Goal: Task Accomplishment & Management: Manage account settings

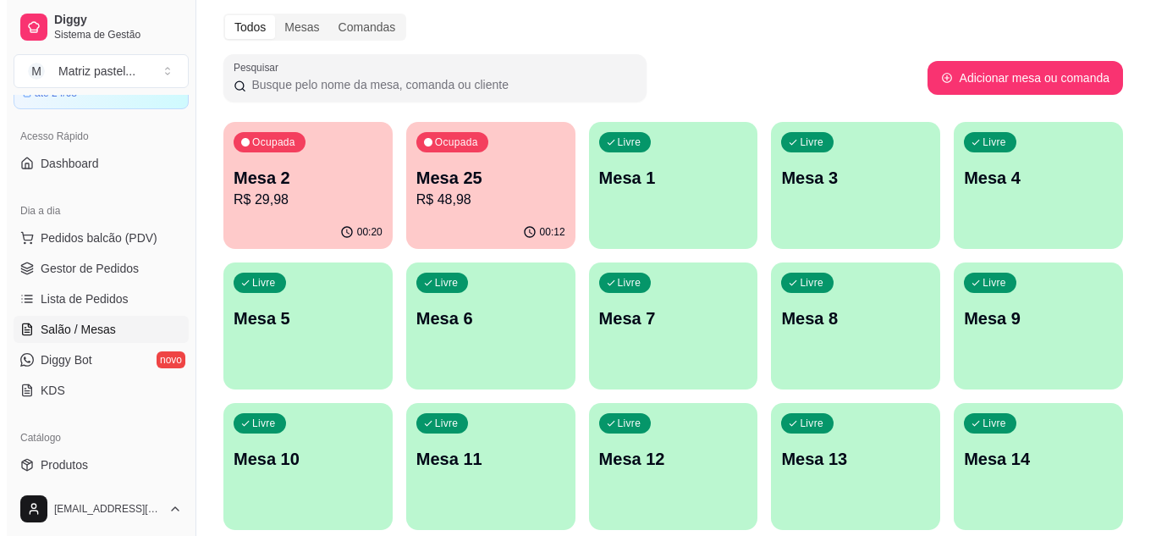
scroll to position [85, 0]
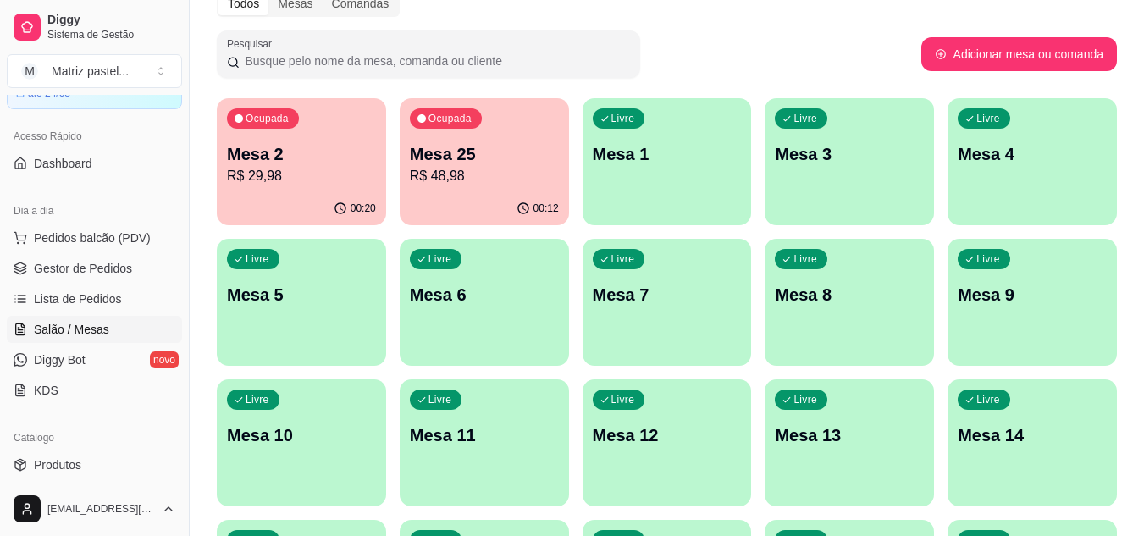
click at [298, 167] on p "R$ 29,98" at bounding box center [301, 176] width 149 height 20
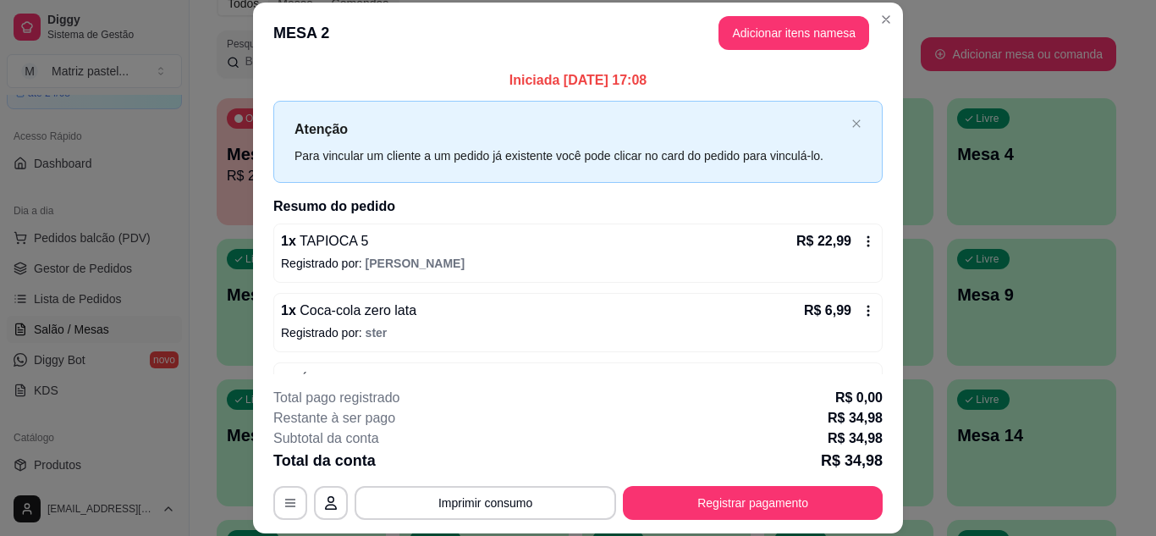
click at [862, 317] on icon at bounding box center [869, 311] width 14 height 14
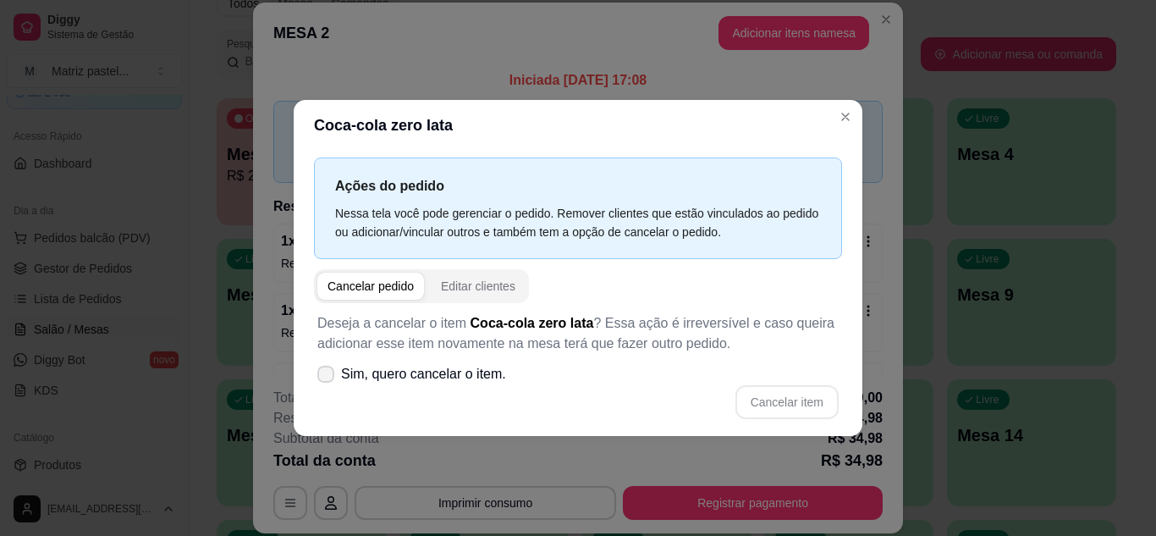
click at [499, 365] on span "Sim, quero cancelar o item." at bounding box center [423, 374] width 165 height 20
click at [328, 377] on input "Sim, quero cancelar o item." at bounding box center [322, 382] width 11 height 11
checkbox input "true"
click at [752, 408] on button "Cancelar item" at bounding box center [786, 401] width 101 height 33
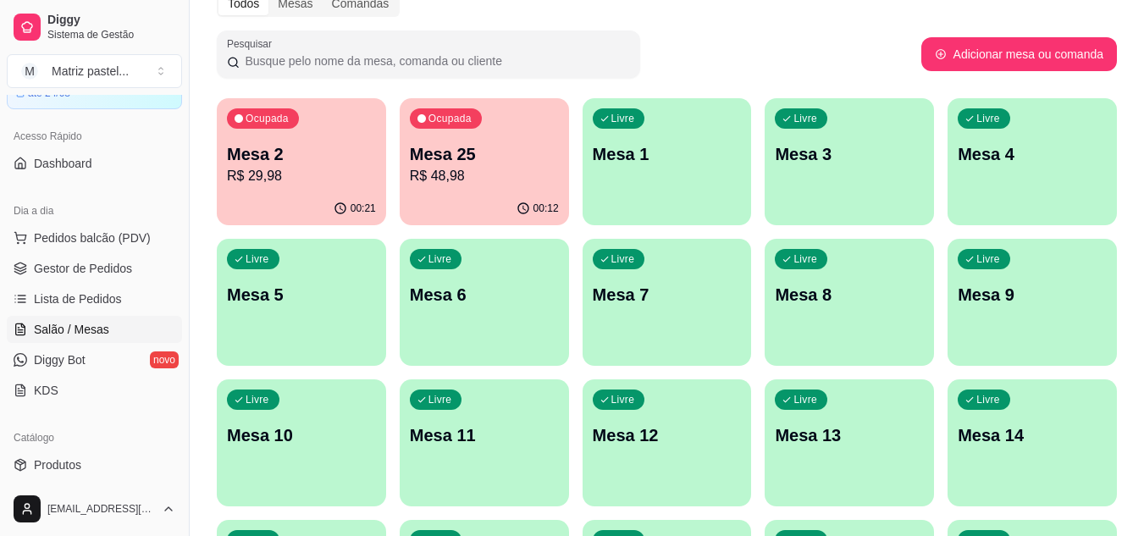
click at [488, 182] on p "R$ 48,98" at bounding box center [484, 176] width 149 height 20
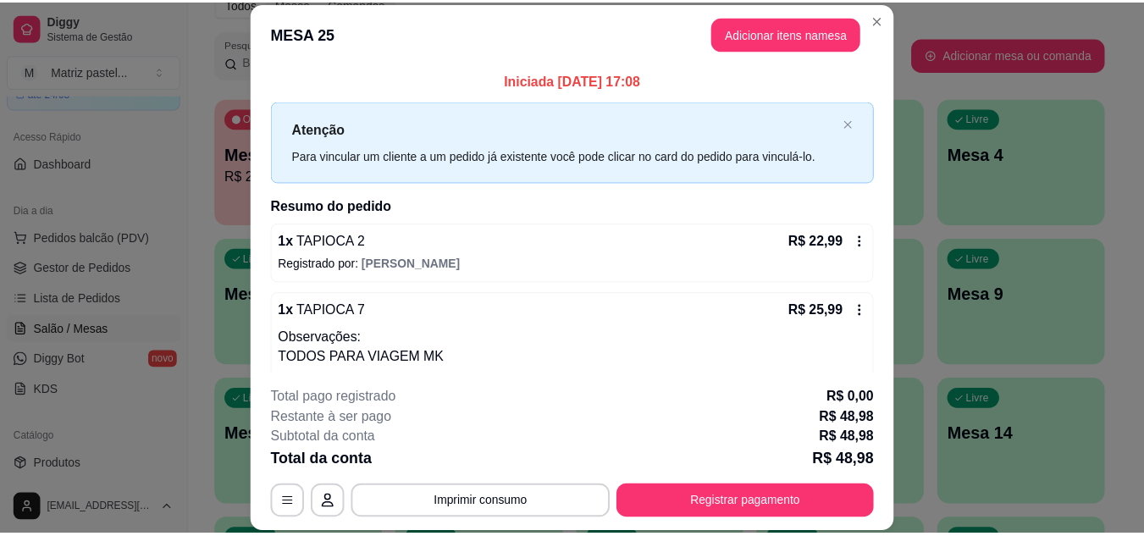
scroll to position [32, 0]
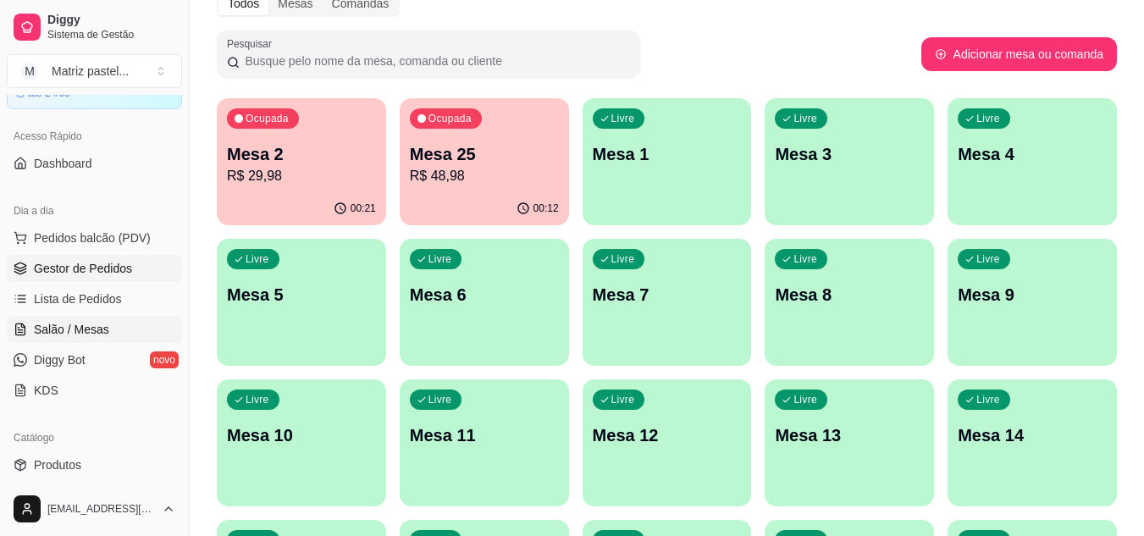
click at [104, 271] on span "Gestor de Pedidos" at bounding box center [83, 268] width 98 height 17
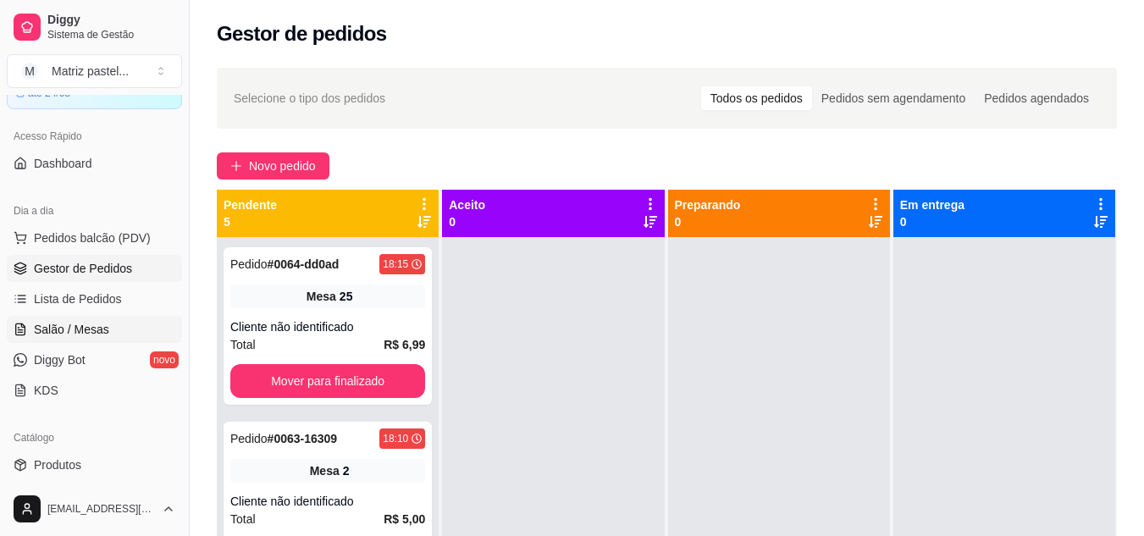
click at [114, 328] on link "Salão / Mesas" at bounding box center [94, 329] width 175 height 27
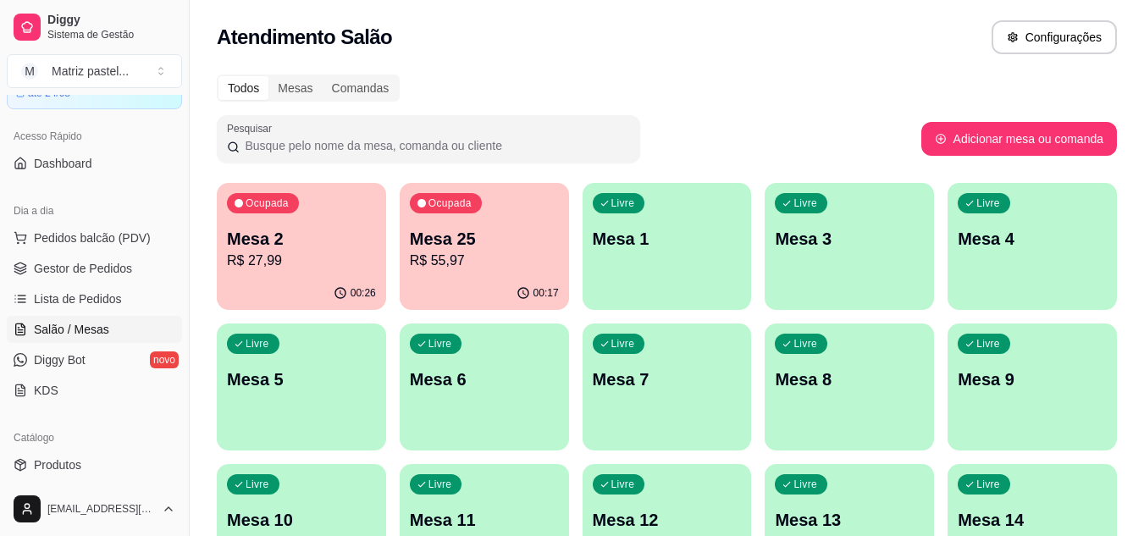
click at [501, 242] on p "Mesa 25" at bounding box center [484, 239] width 149 height 24
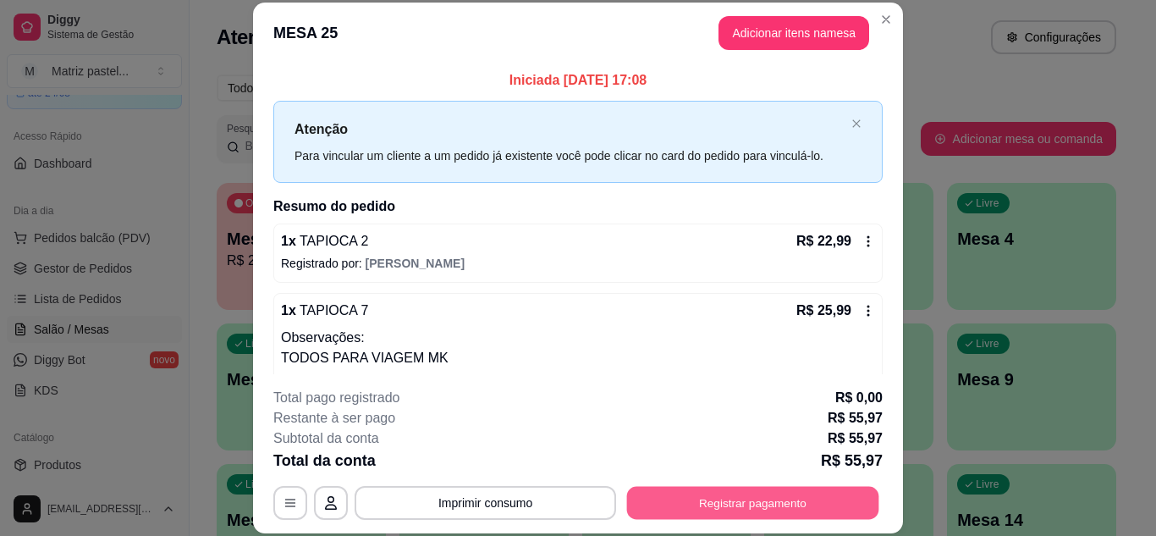
click at [682, 496] on button "Registrar pagamento" at bounding box center [753, 502] width 252 height 33
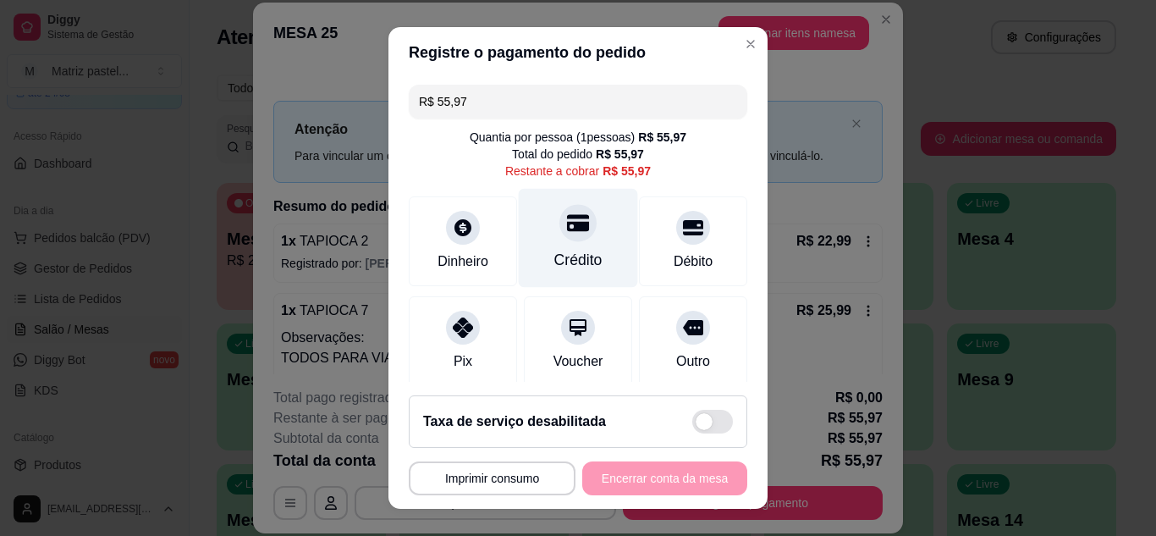
click at [566, 248] on div "Crédito" at bounding box center [578, 237] width 119 height 99
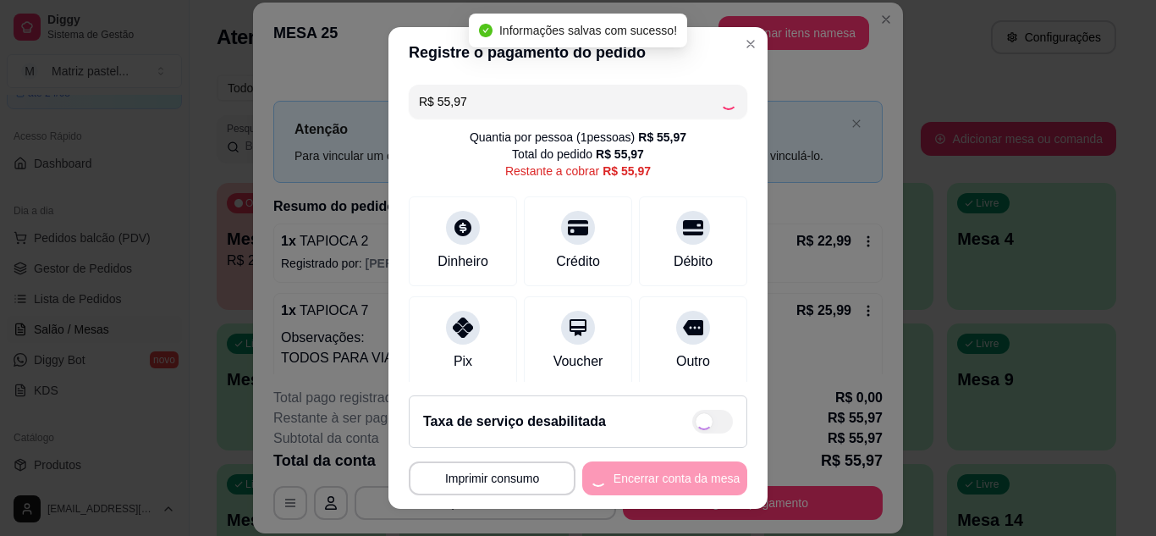
type input "R$ 0,00"
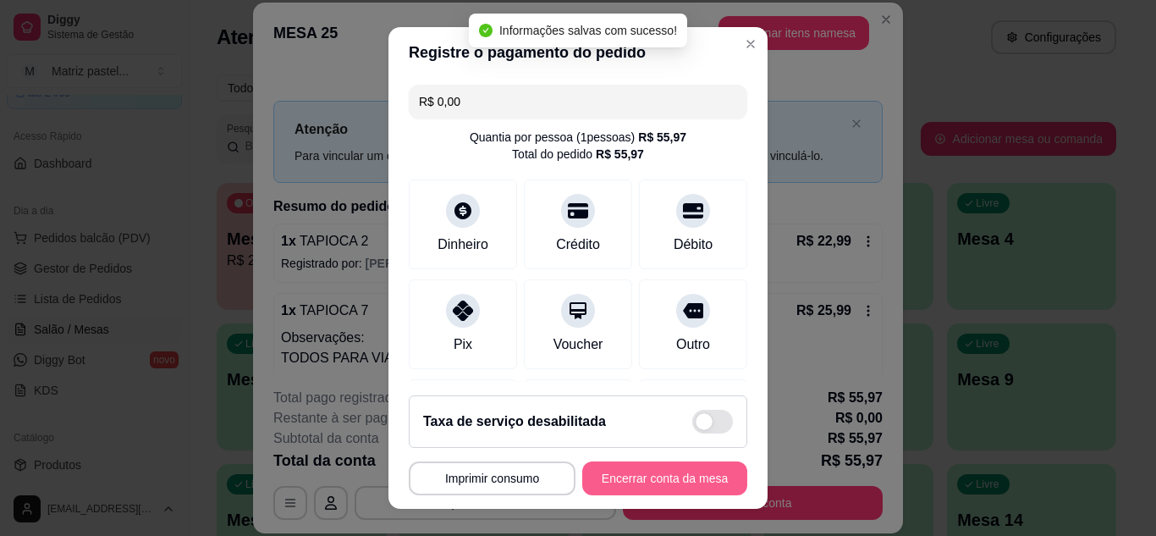
click at [574, 475] on div "**********" at bounding box center [578, 478] width 339 height 34
click at [585, 475] on button "Encerrar conta da mesa" at bounding box center [665, 478] width 160 height 33
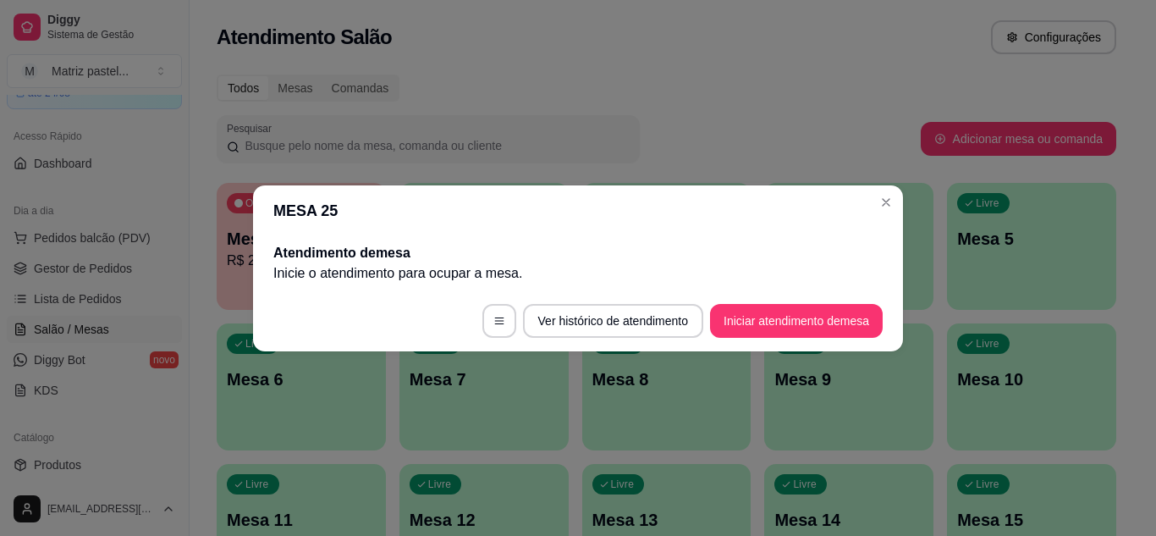
click at [884, 219] on header "MESA 25" at bounding box center [578, 210] width 650 height 51
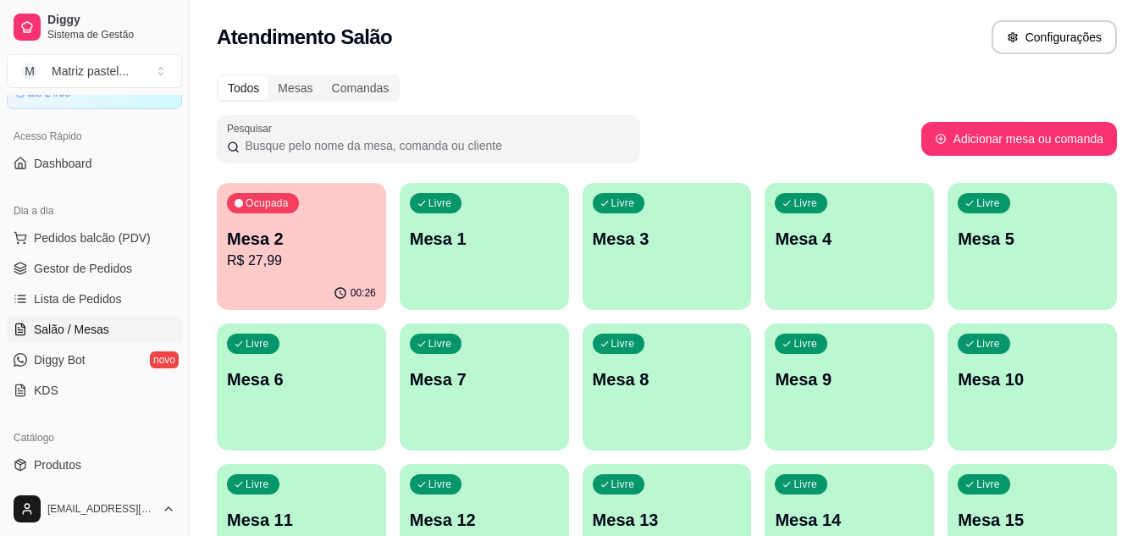
click at [314, 250] on div "Mesa 2 R$ 27,99" at bounding box center [301, 249] width 149 height 44
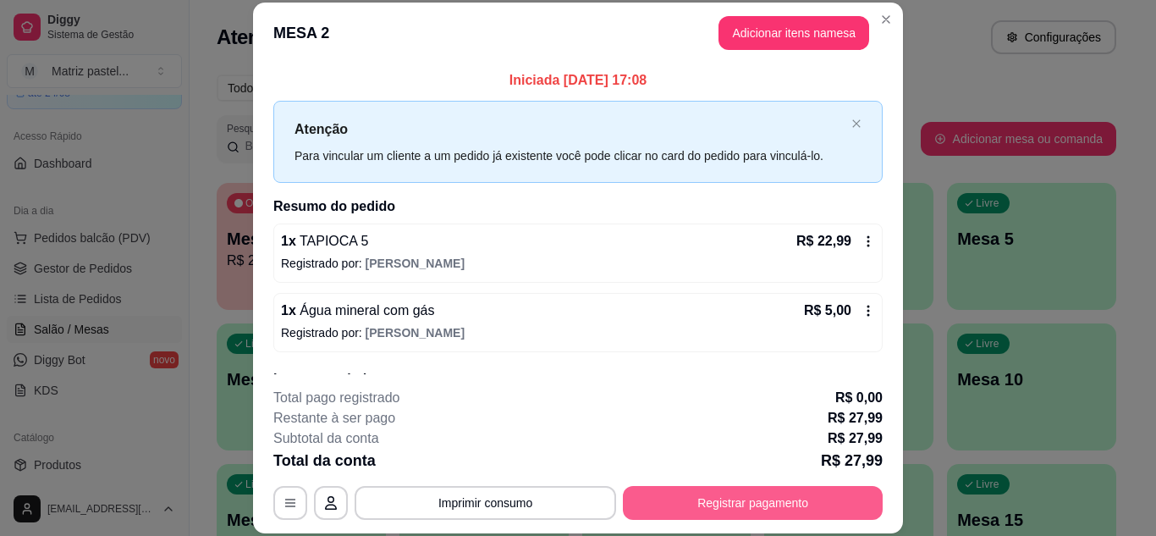
click at [751, 498] on button "Registrar pagamento" at bounding box center [753, 503] width 260 height 34
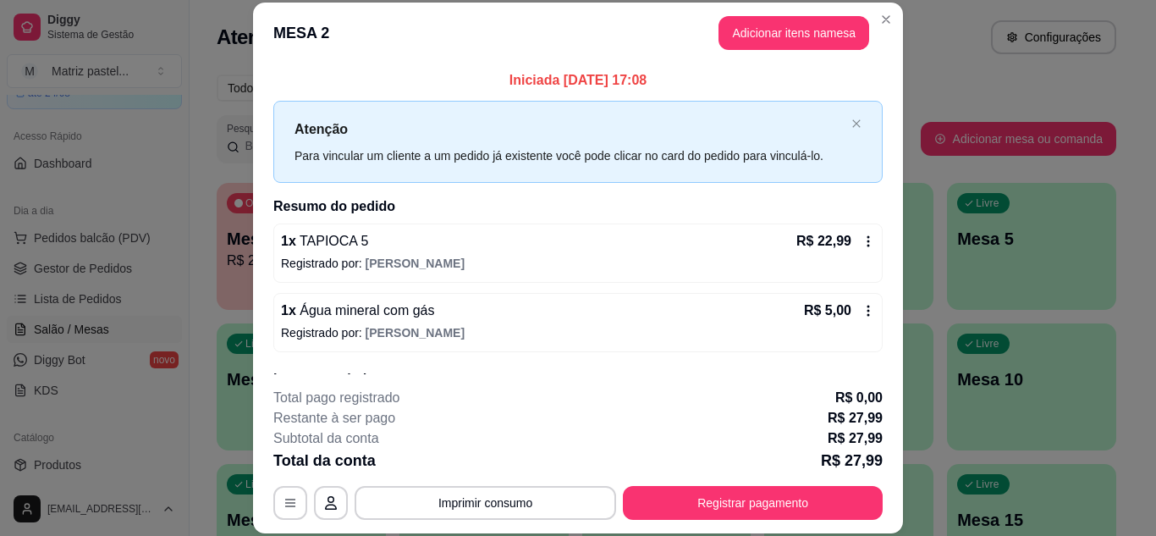
click at [840, 80] on p "Iniciada 20/08/2025 às 17:08" at bounding box center [578, 80] width 610 height 20
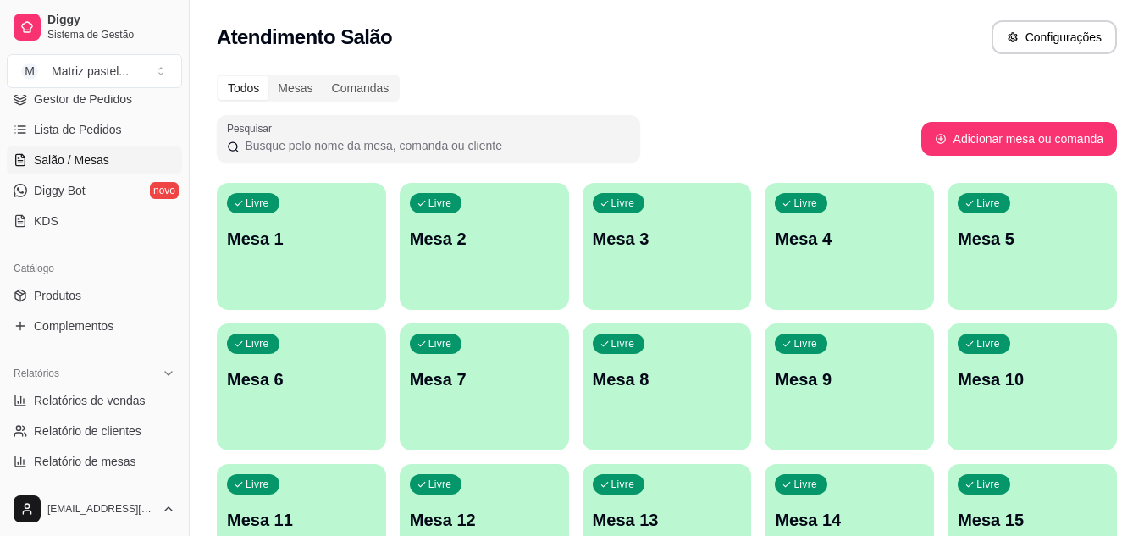
scroll to position [598, 0]
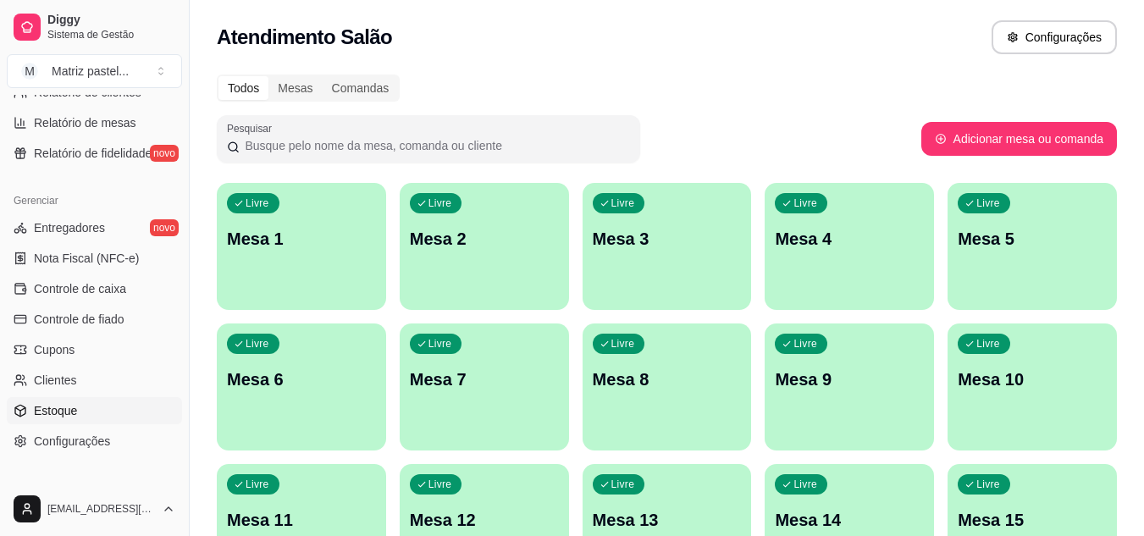
click at [70, 401] on link "Estoque" at bounding box center [94, 410] width 175 height 27
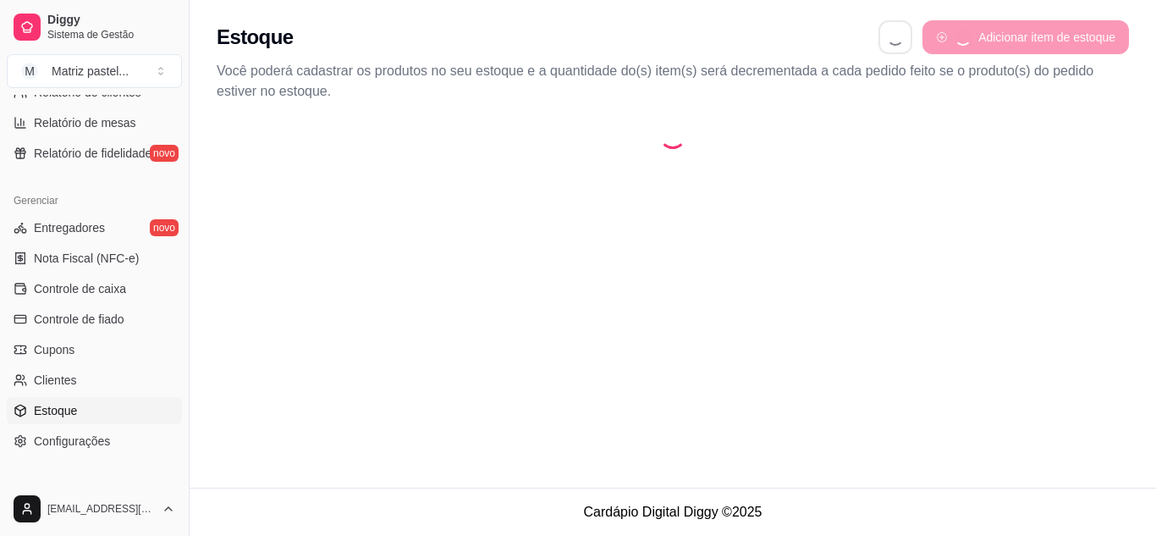
select select "QUANTITY_ORDER"
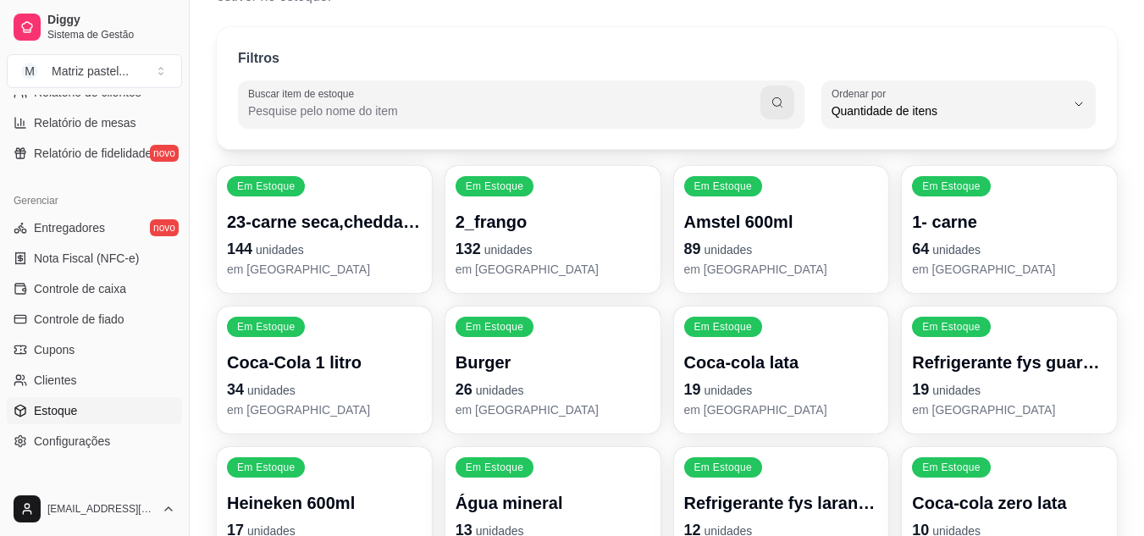
scroll to position [254, 0]
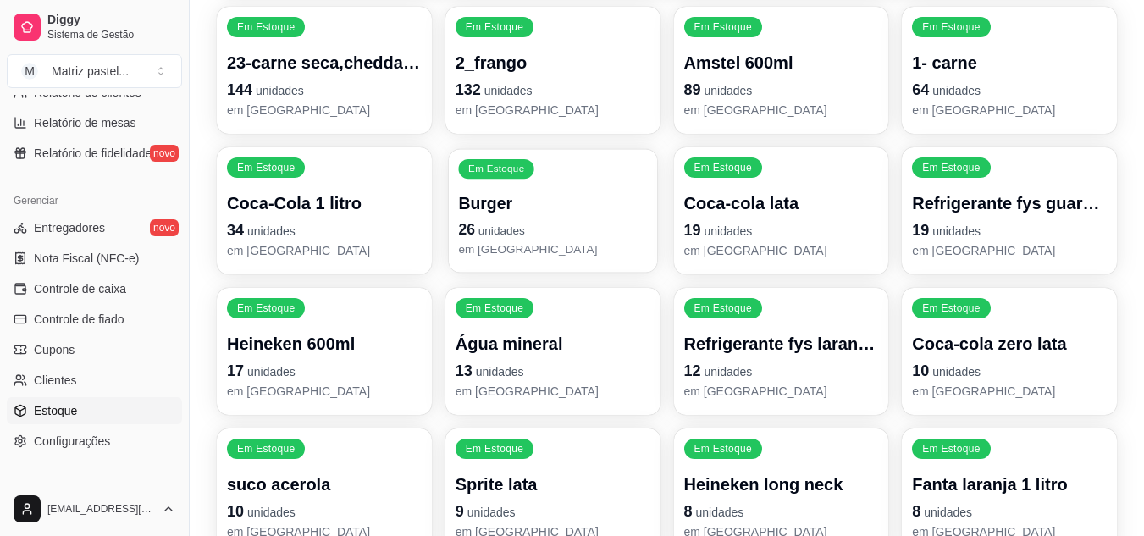
click at [494, 231] on span "unidades" at bounding box center [501, 231] width 47 height 14
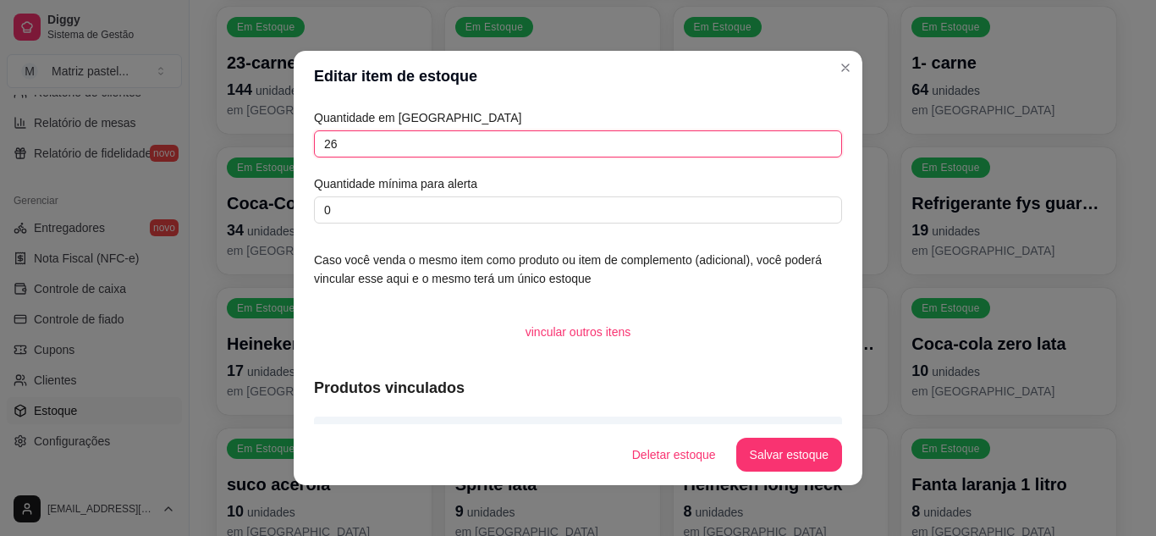
click at [403, 139] on input "26" at bounding box center [578, 143] width 528 height 27
type input "53"
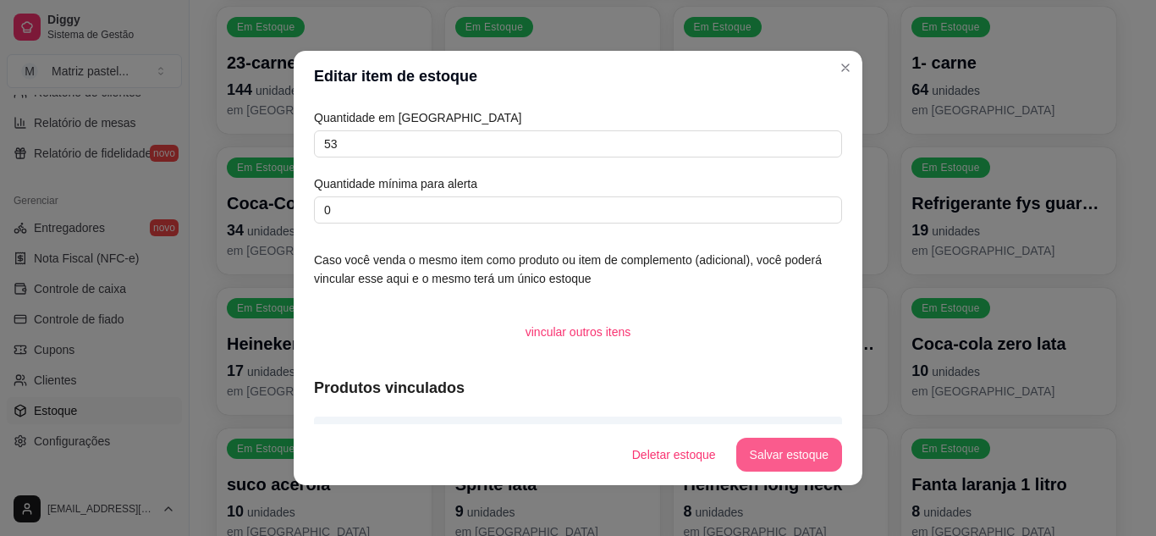
click at [757, 449] on button "Salvar estoque" at bounding box center [789, 455] width 106 height 34
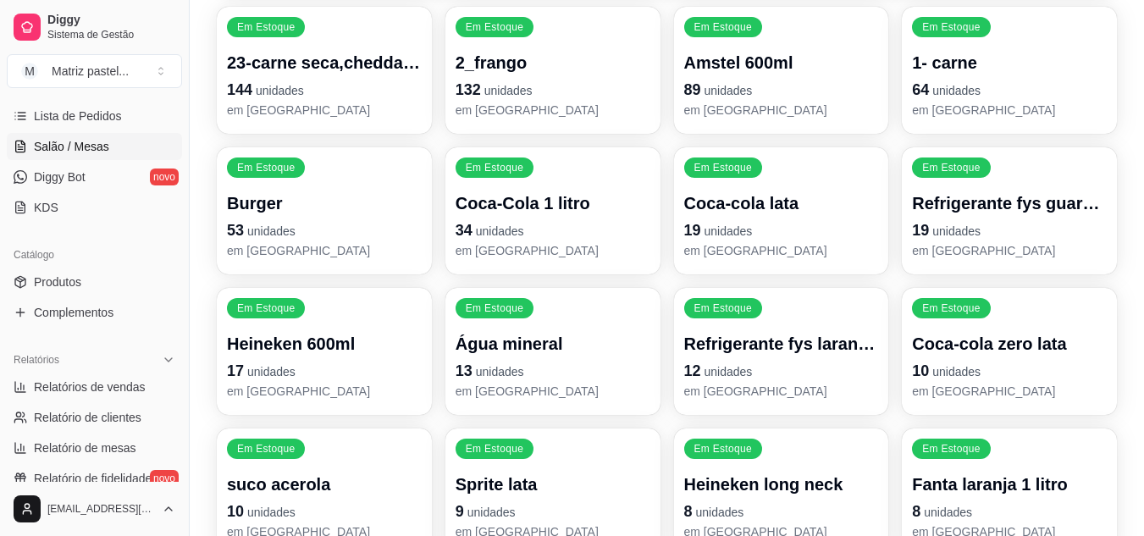
scroll to position [90, 0]
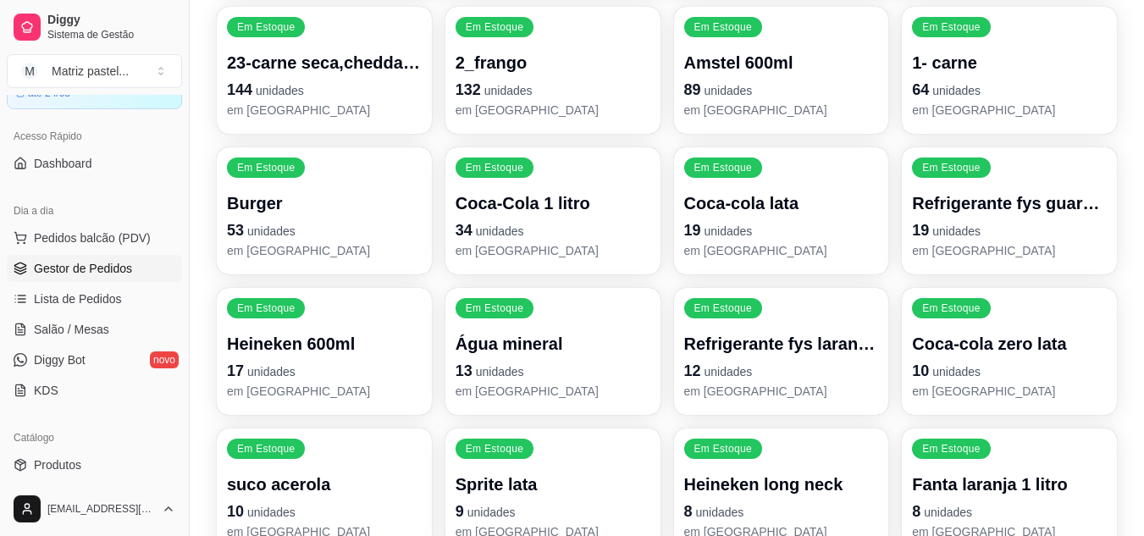
click at [98, 258] on link "Gestor de Pedidos" at bounding box center [94, 268] width 175 height 27
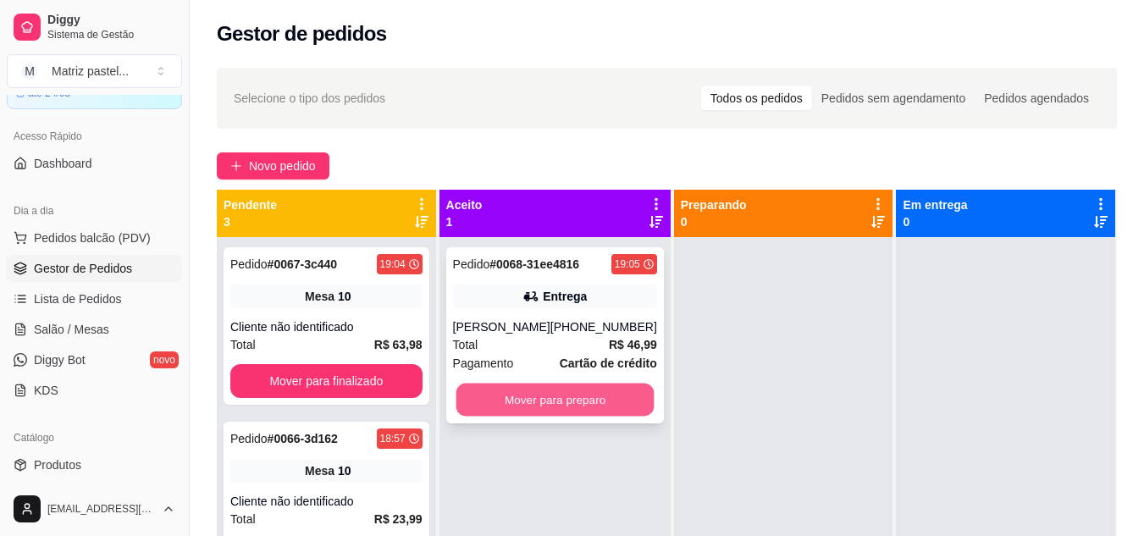
click at [505, 397] on button "Mover para preparo" at bounding box center [554, 399] width 198 height 33
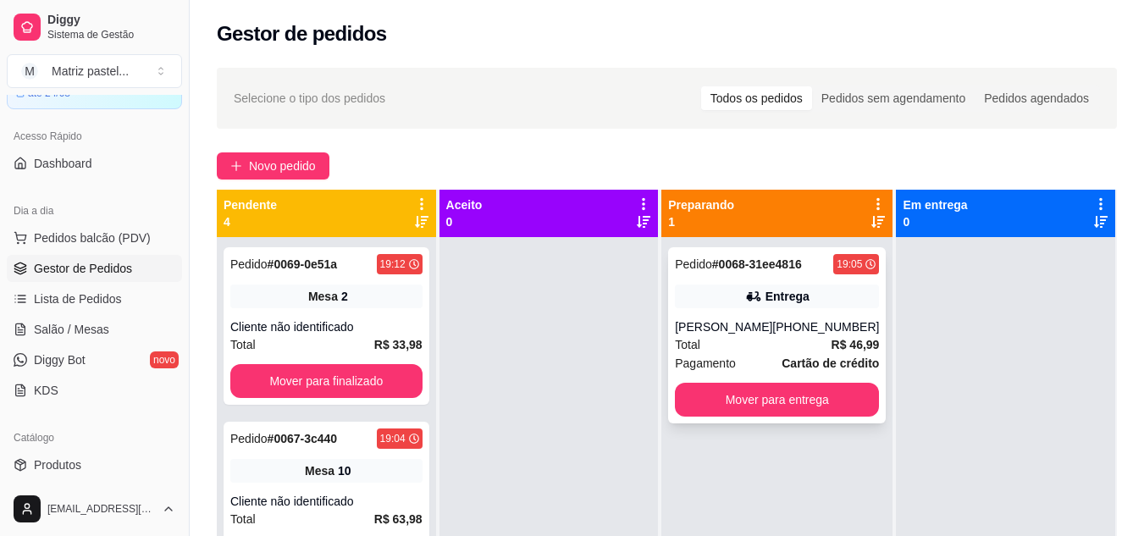
click at [745, 303] on icon at bounding box center [753, 296] width 17 height 17
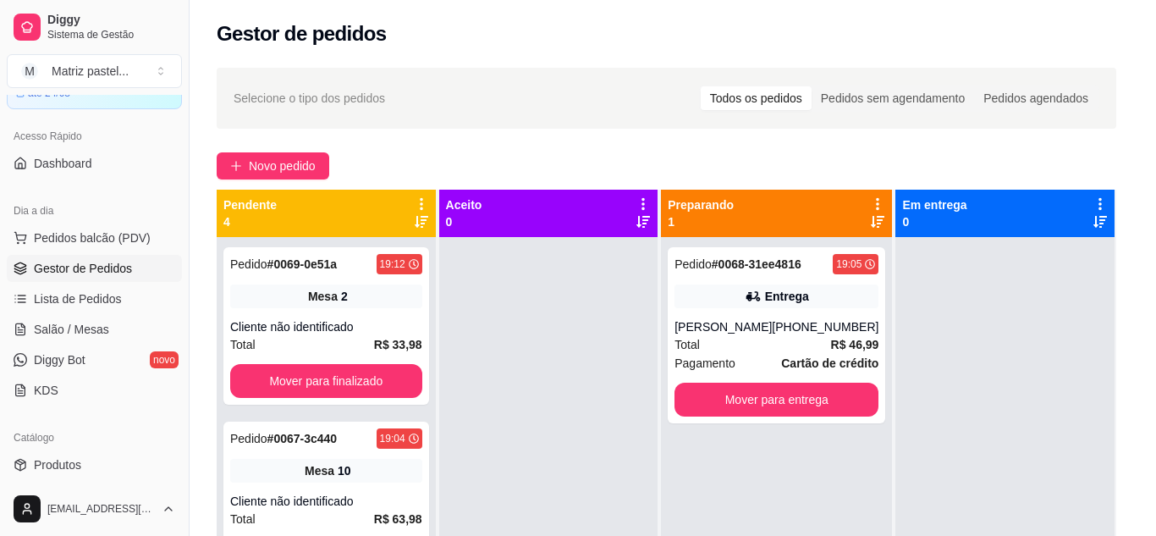
click at [769, 80] on button "Imprimir" at bounding box center [765, 77] width 60 height 27
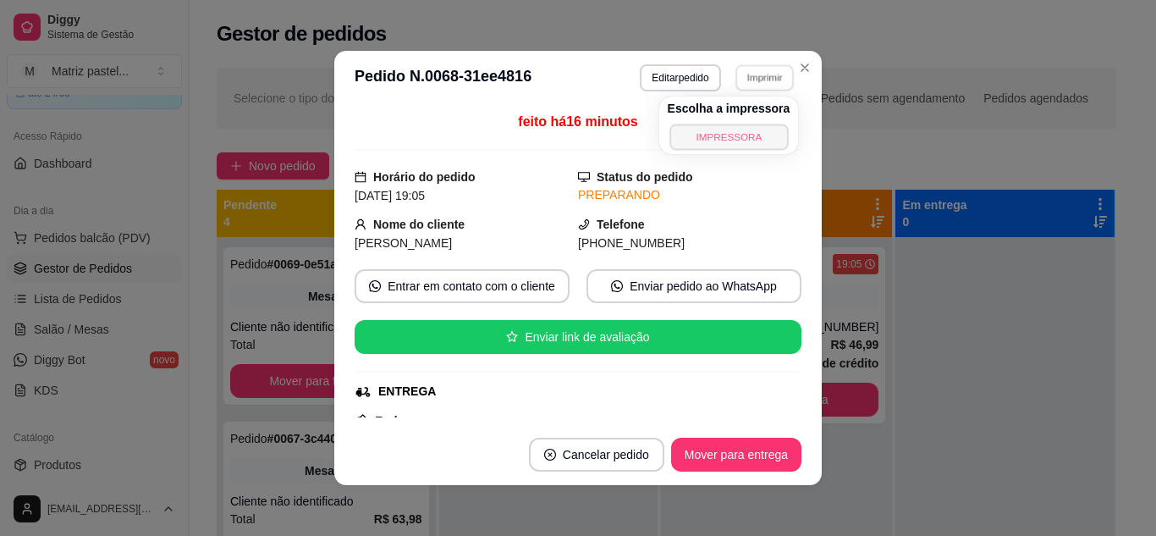
click at [758, 135] on button "IMPRESSORA" at bounding box center [729, 137] width 119 height 26
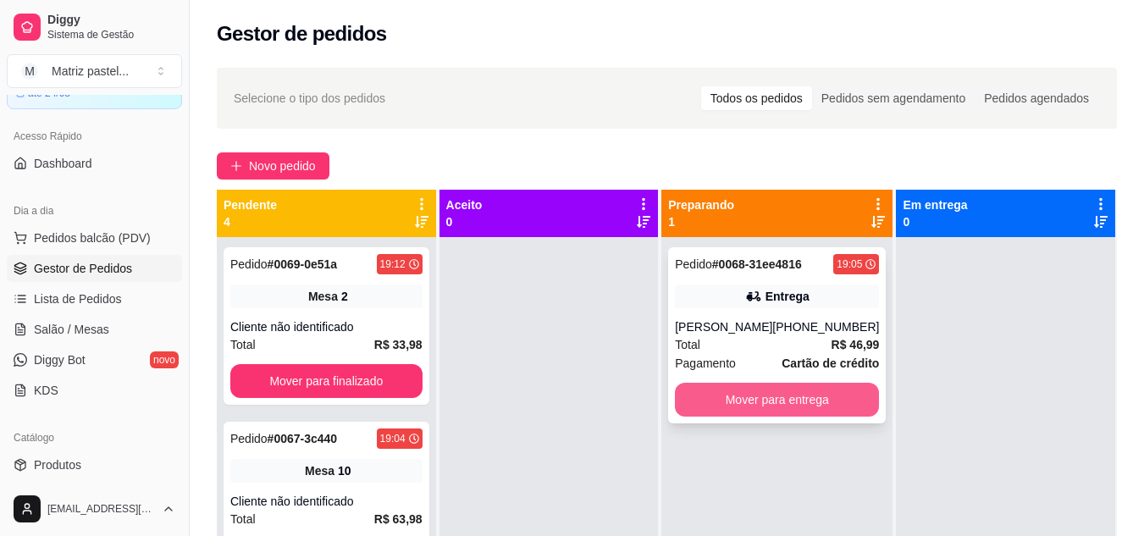
click at [752, 400] on button "Mover para entrega" at bounding box center [777, 400] width 204 height 34
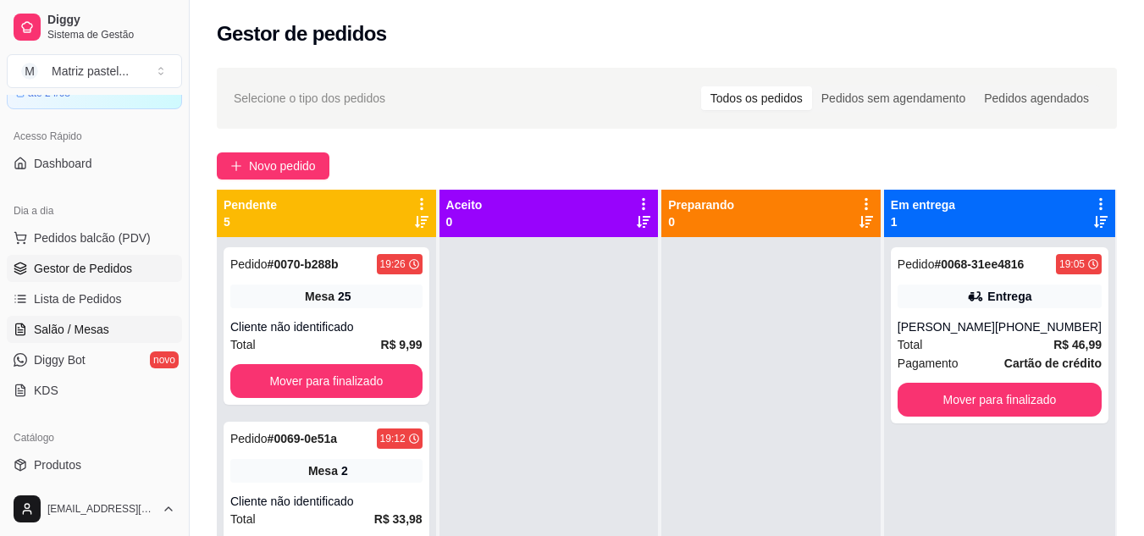
click at [77, 321] on span "Salão / Mesas" at bounding box center [71, 329] width 75 height 17
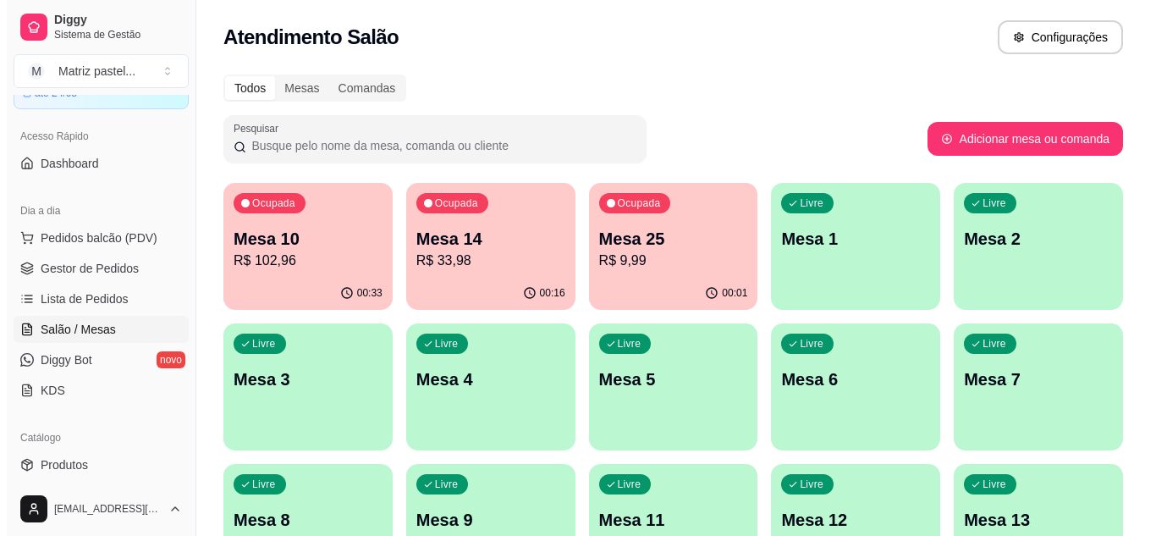
scroll to position [169, 0]
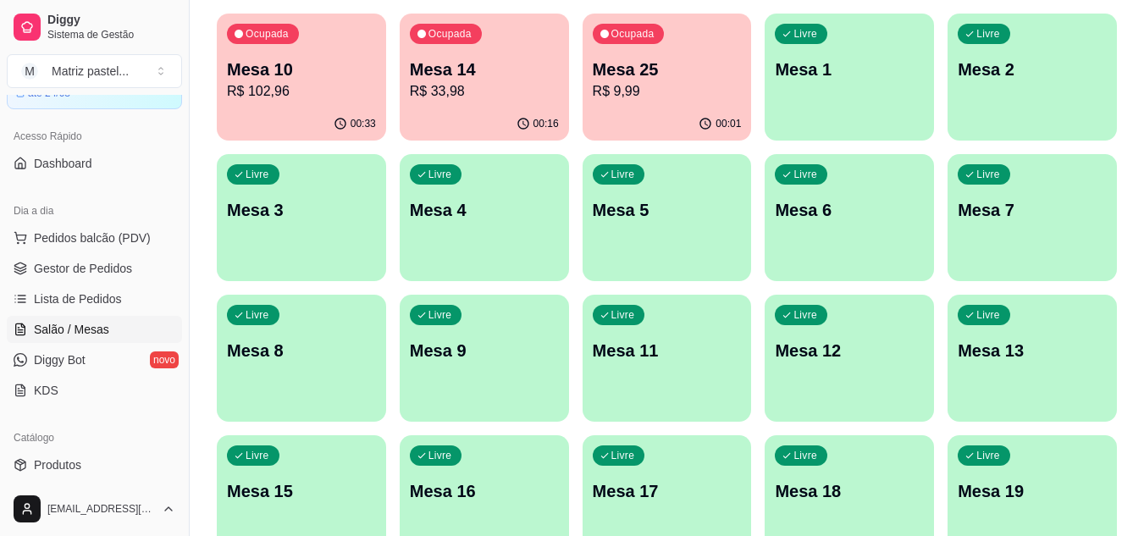
click at [652, 87] on p "R$ 9,99" at bounding box center [667, 91] width 149 height 20
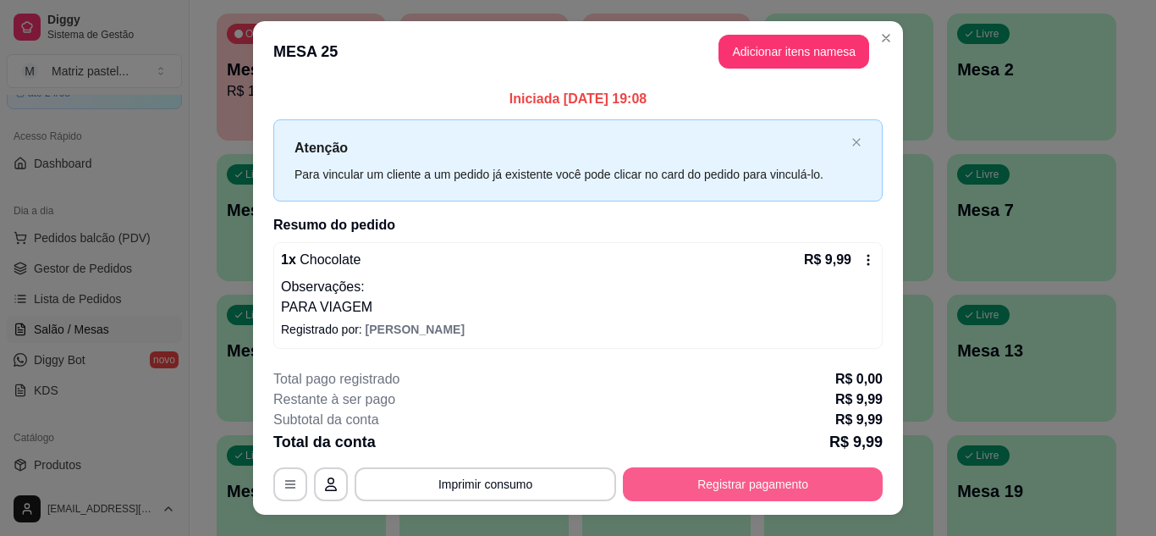
click at [710, 471] on button "Registrar pagamento" at bounding box center [753, 484] width 260 height 34
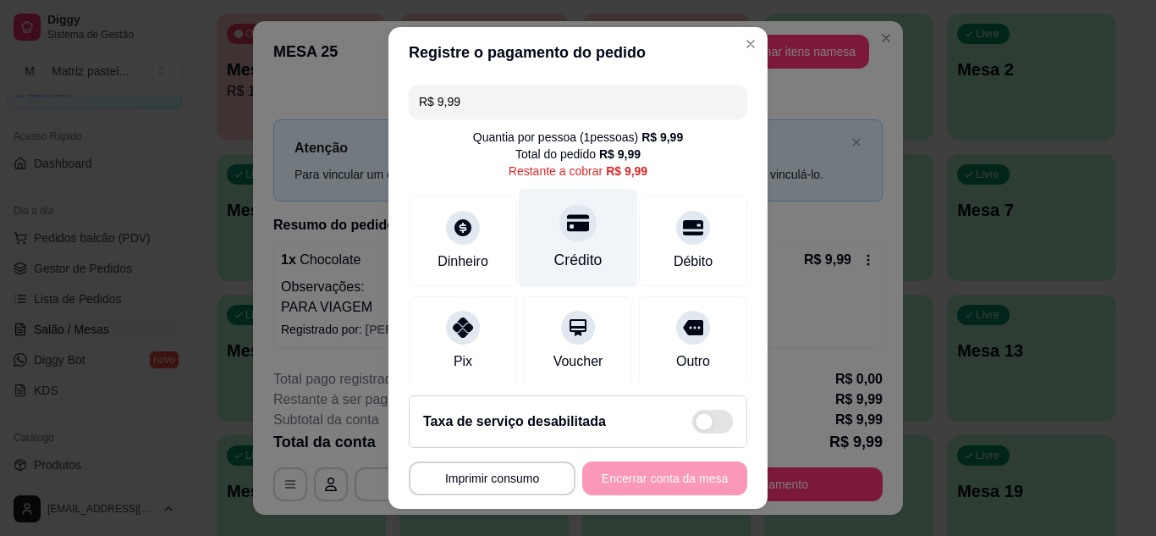
click at [556, 243] on div "Crédito" at bounding box center [578, 237] width 119 height 99
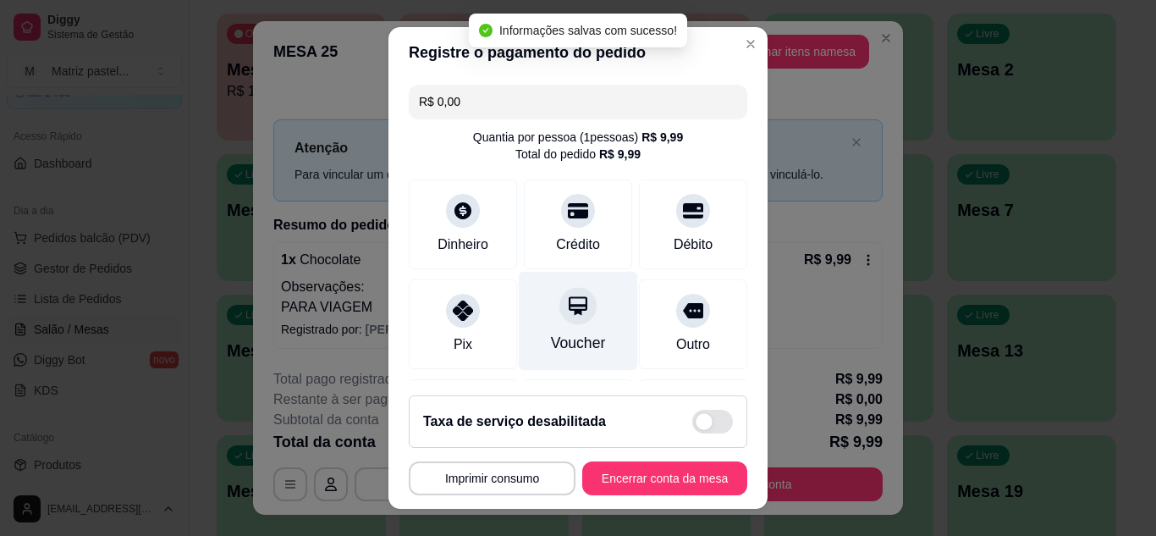
type input "R$ 0,00"
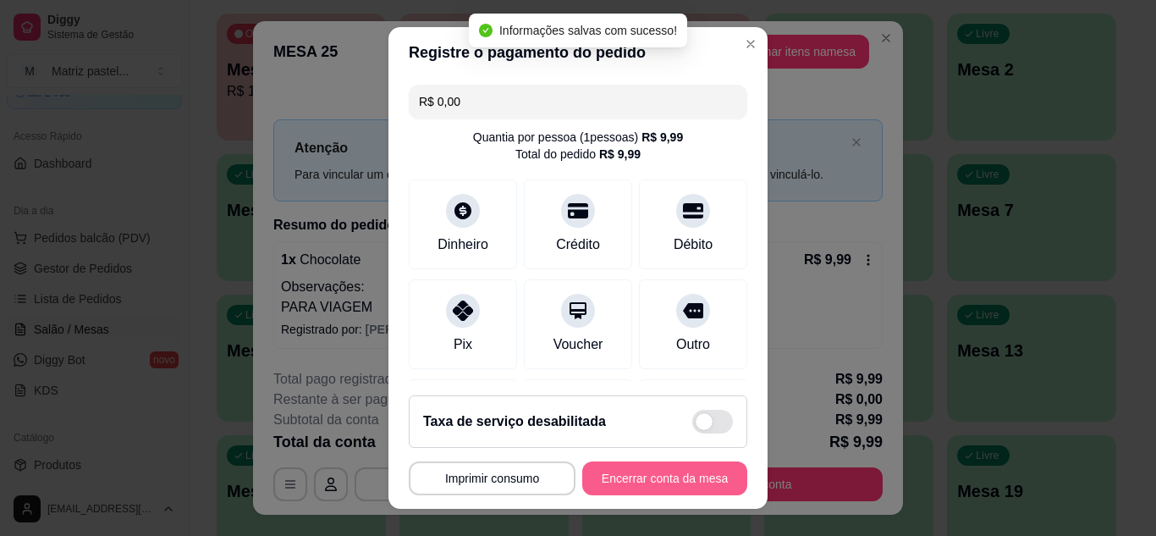
click at [623, 467] on button "Encerrar conta da mesa" at bounding box center [664, 478] width 165 height 34
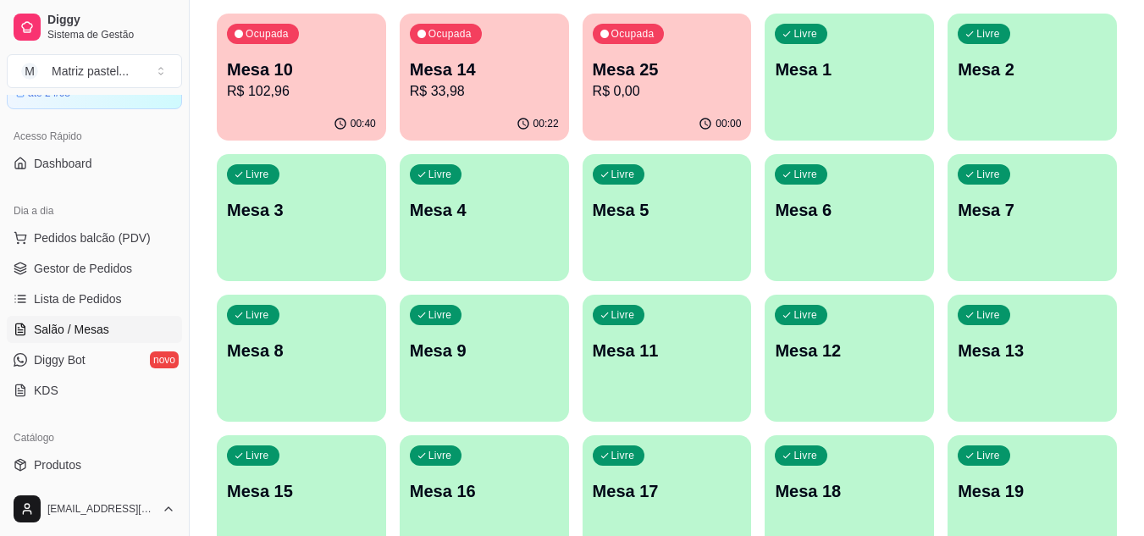
click at [306, 101] on p "R$ 102,96" at bounding box center [301, 91] width 149 height 20
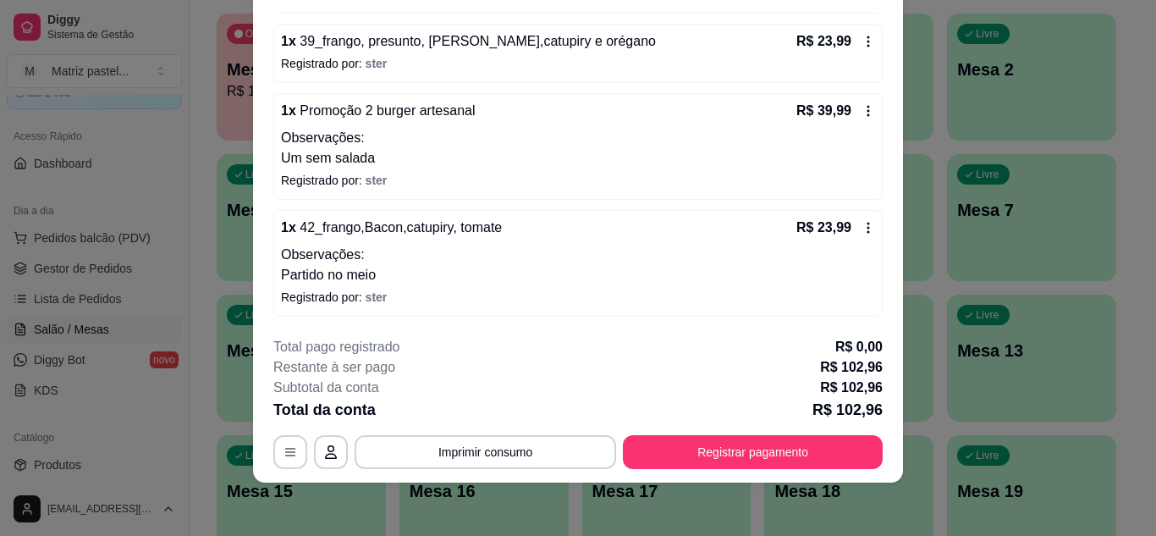
scroll to position [52, 0]
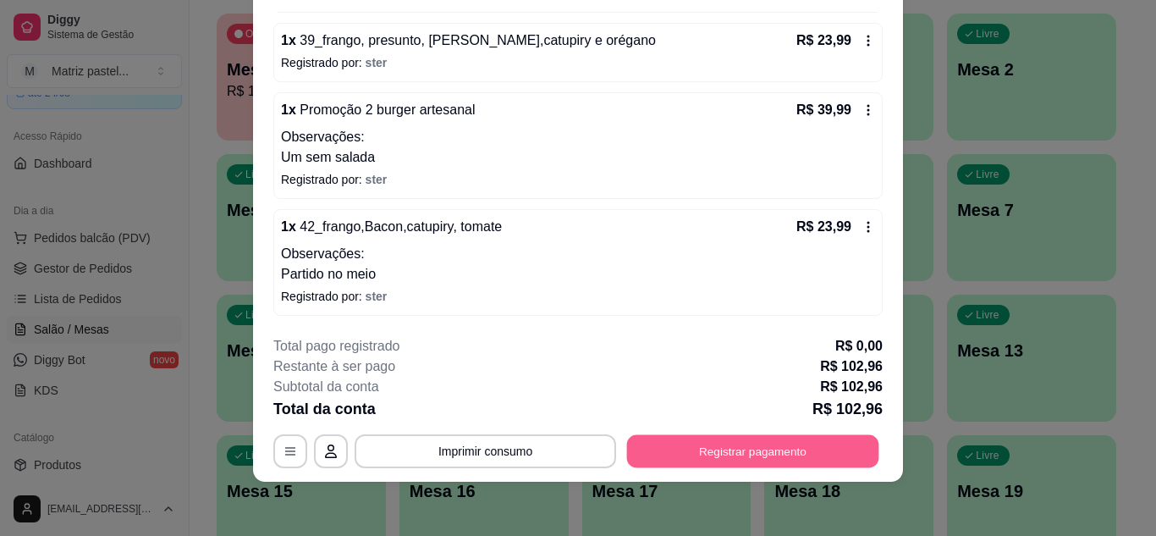
click at [763, 451] on button "Registrar pagamento" at bounding box center [753, 450] width 252 height 33
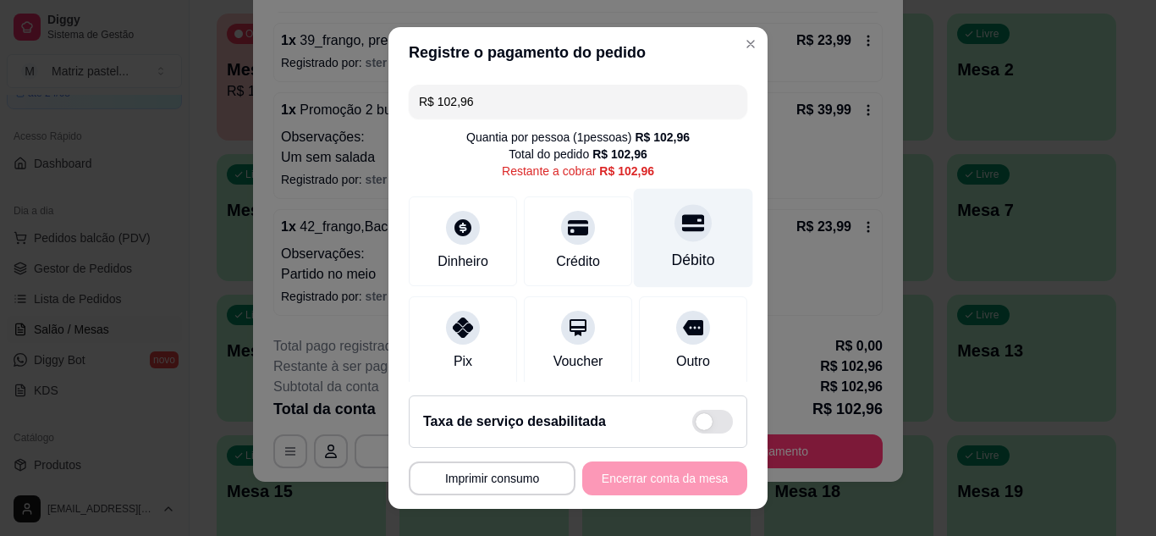
click at [676, 255] on div "Débito" at bounding box center [693, 260] width 43 height 22
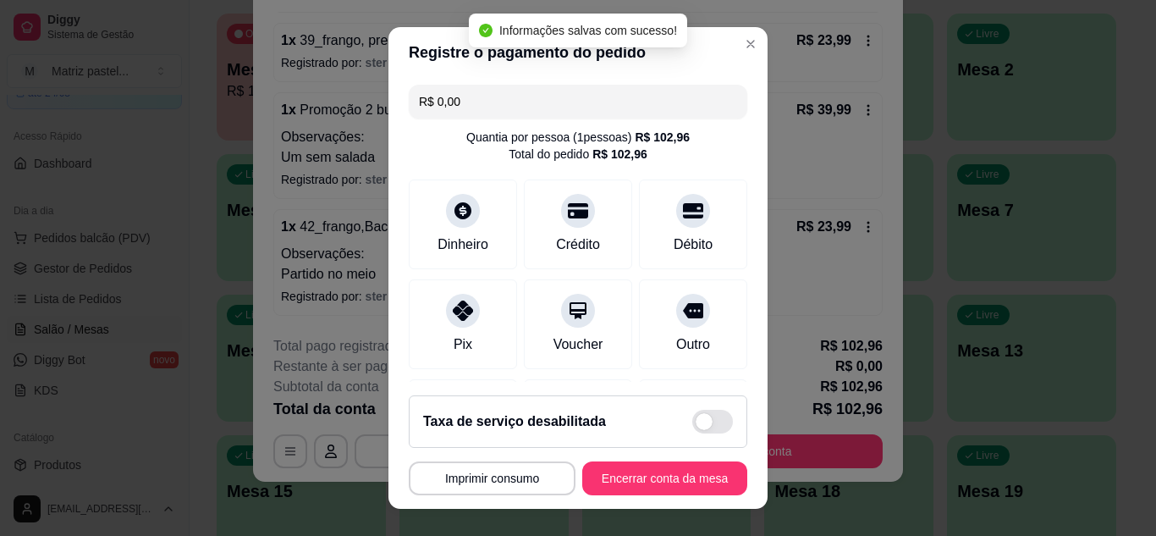
type input "R$ 0,00"
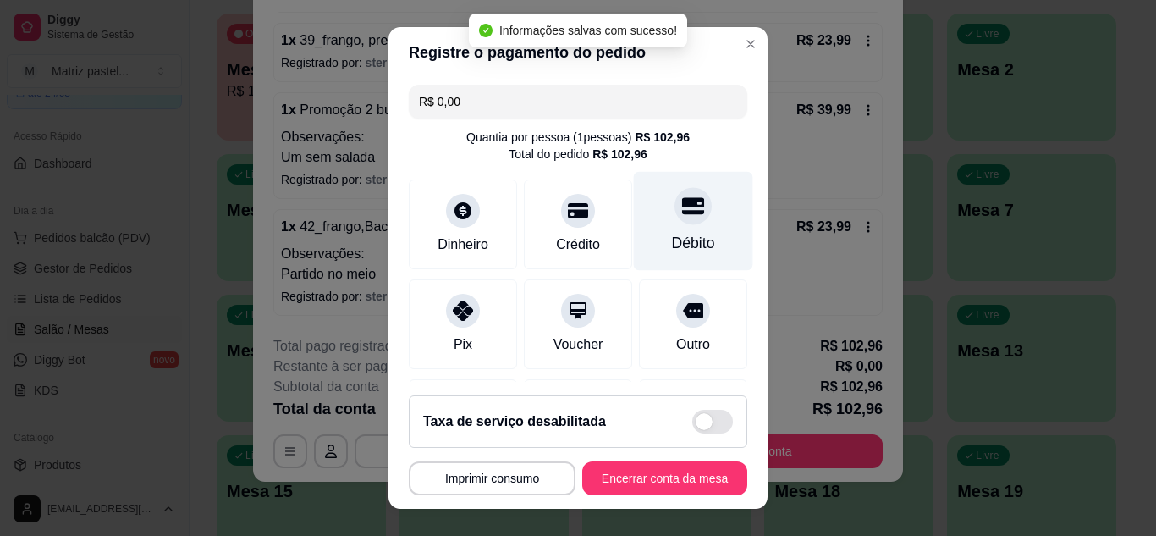
click at [672, 241] on div "Débito" at bounding box center [693, 243] width 43 height 22
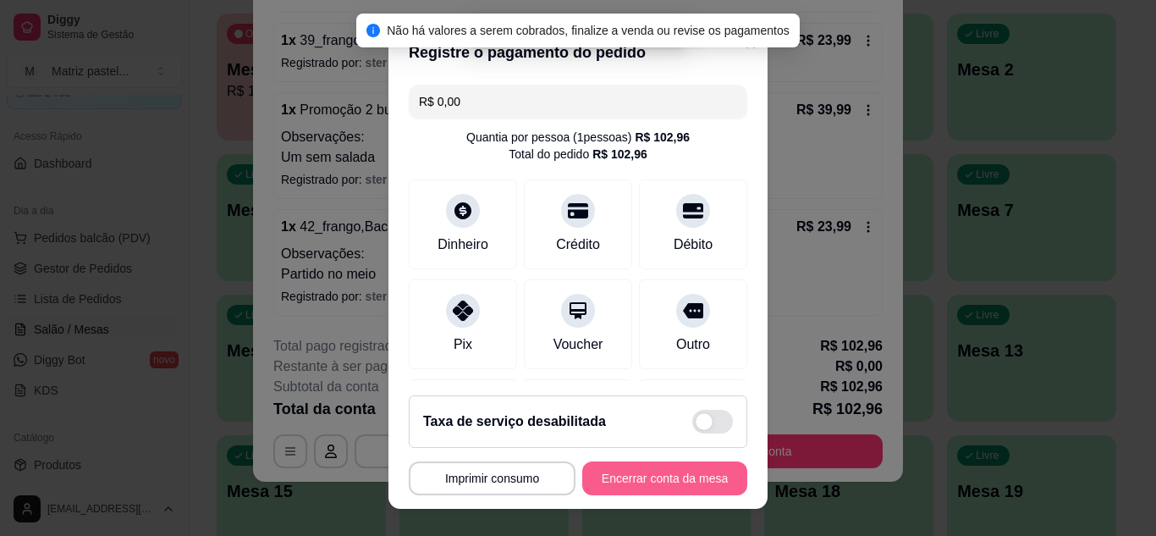
click at [626, 474] on button "Encerrar conta da mesa" at bounding box center [664, 478] width 165 height 34
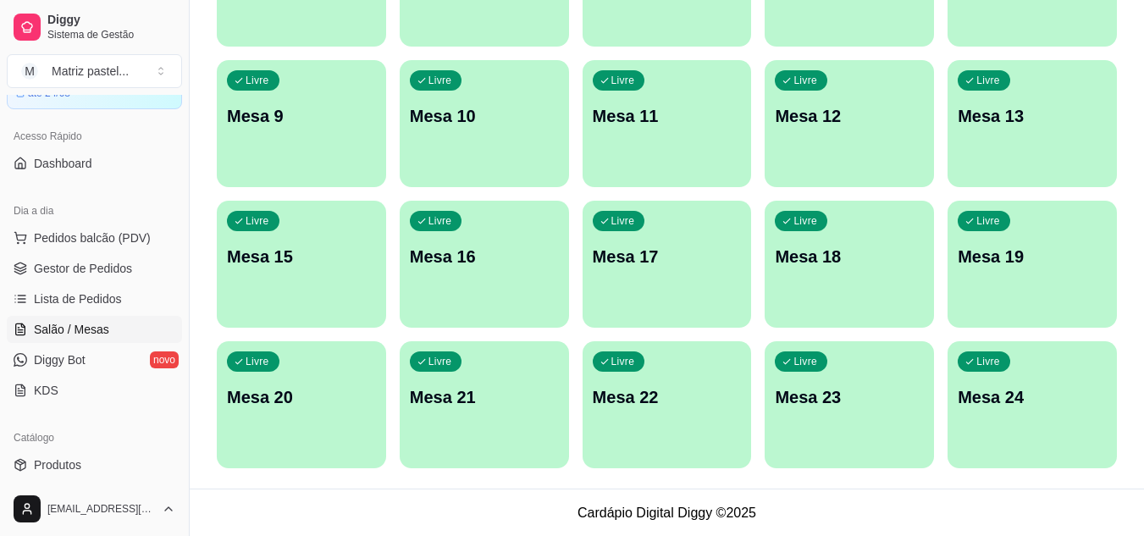
scroll to position [405, 0]
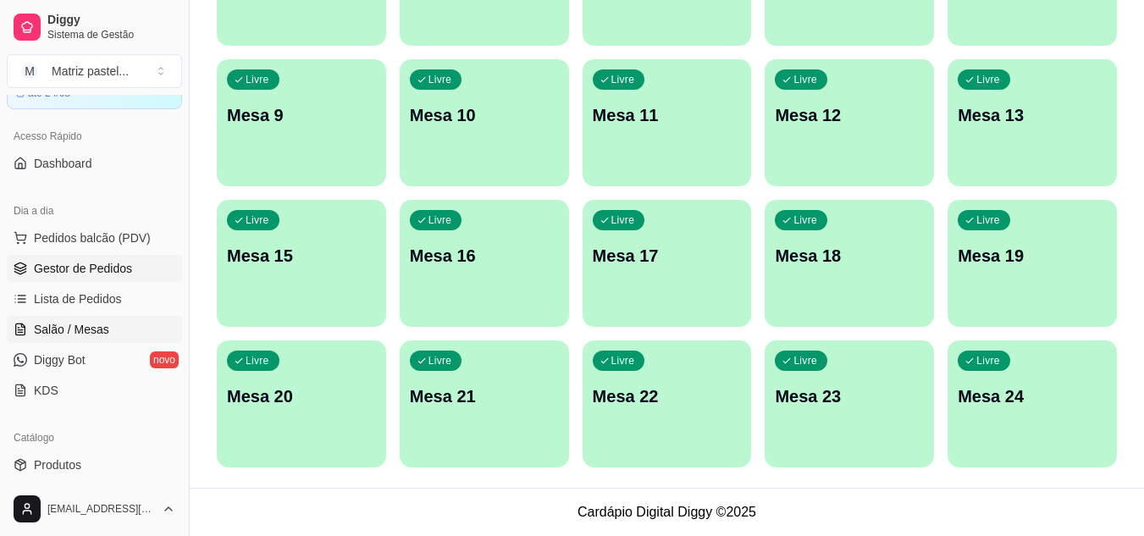
click at [70, 271] on span "Gestor de Pedidos" at bounding box center [83, 268] width 98 height 17
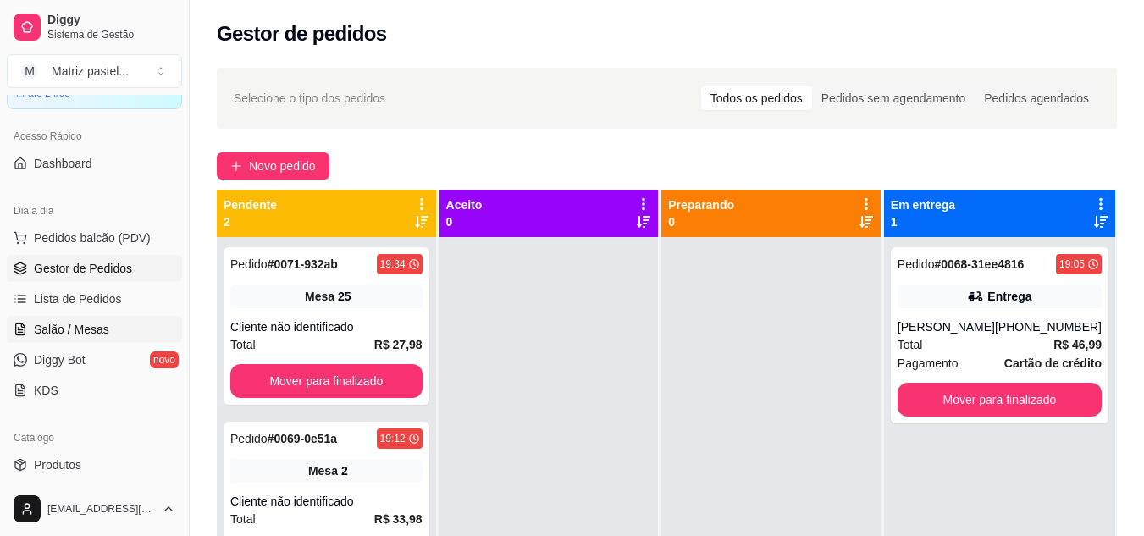
click at [64, 341] on link "Salão / Mesas" at bounding box center [94, 329] width 175 height 27
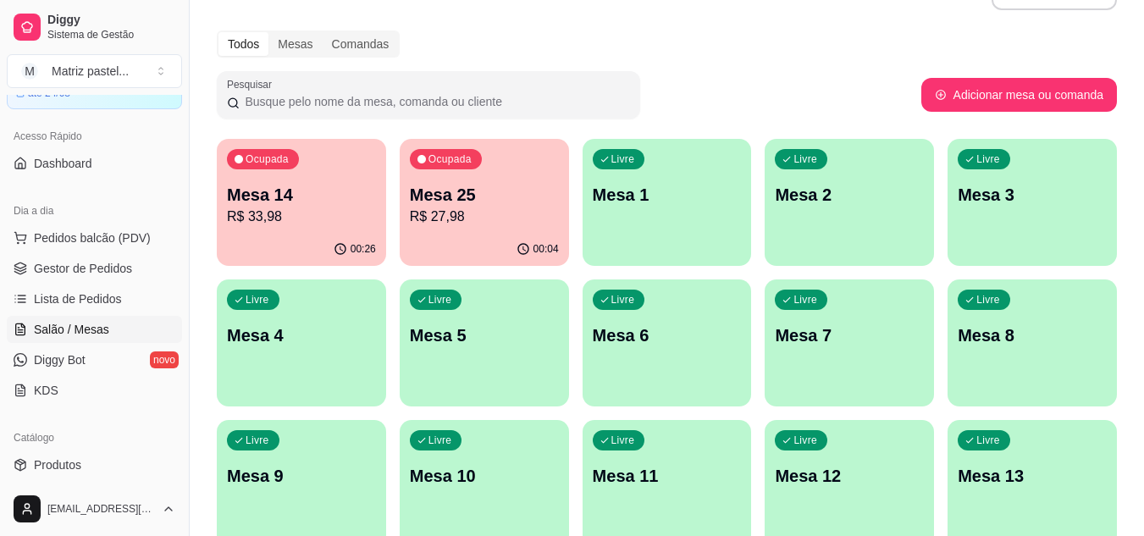
scroll to position [85, 0]
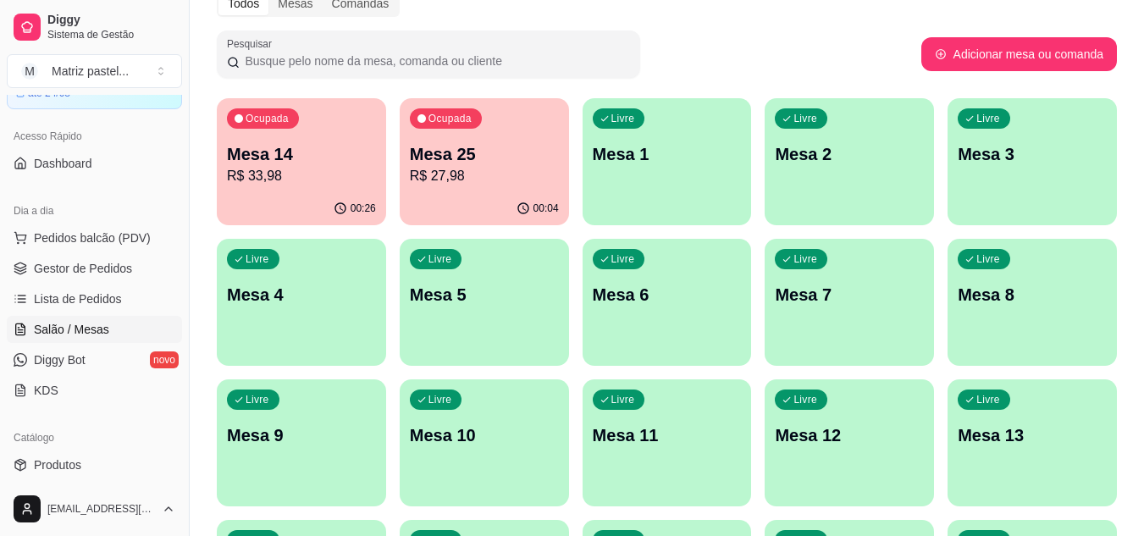
click at [330, 200] on div "00:26" at bounding box center [301, 208] width 169 height 33
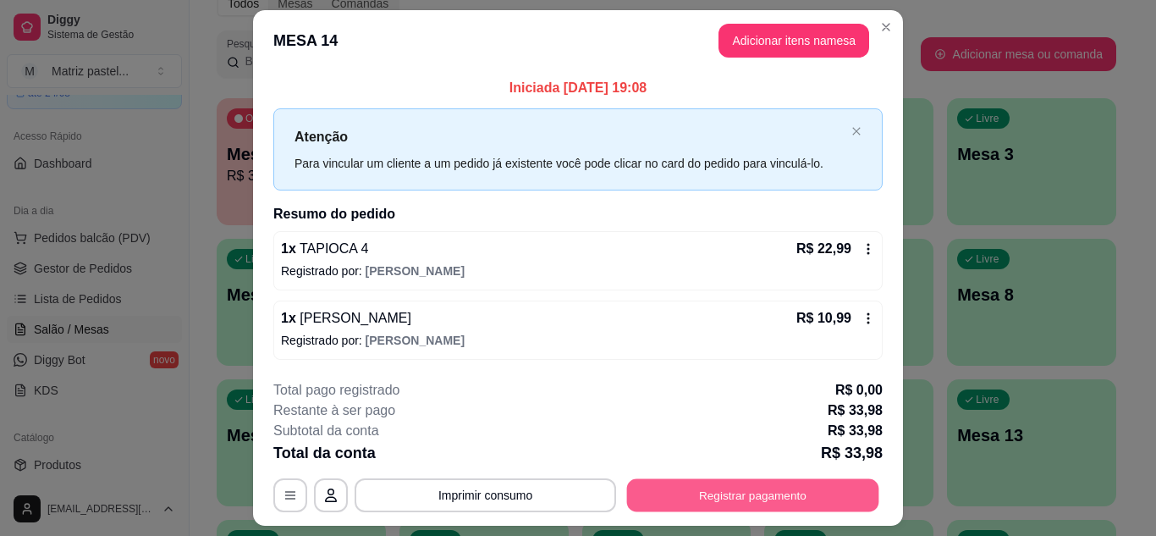
click at [665, 481] on button "Registrar pagamento" at bounding box center [753, 495] width 252 height 33
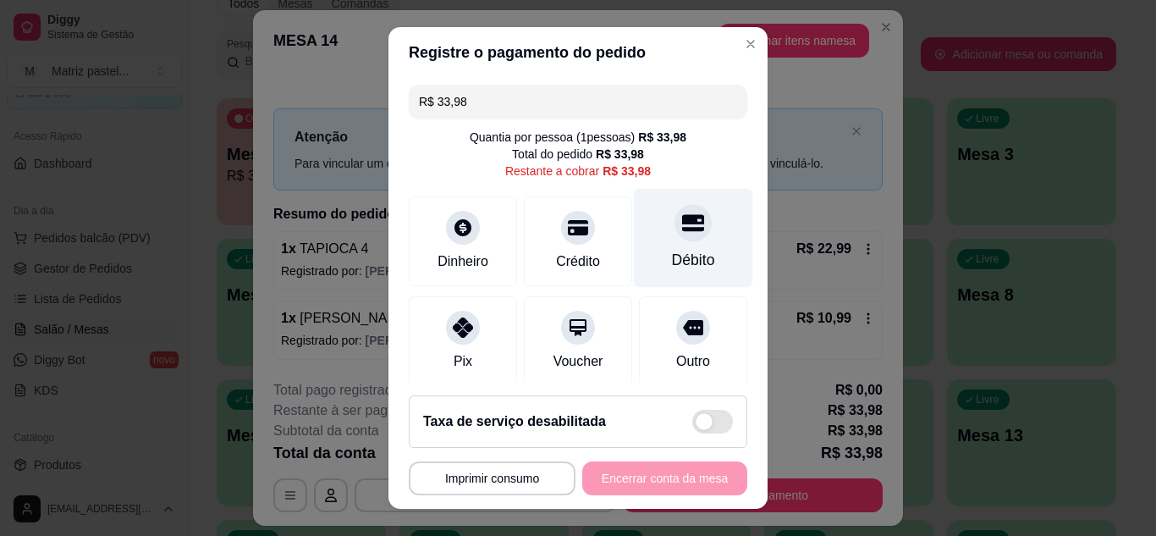
click at [646, 232] on div "Débito" at bounding box center [693, 237] width 119 height 99
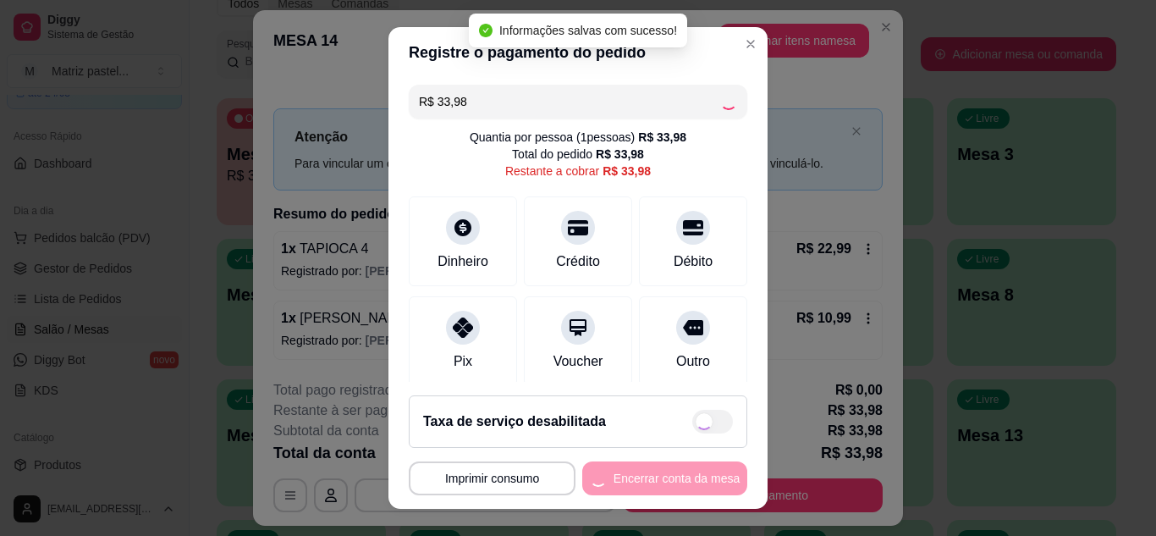
type input "R$ 0,00"
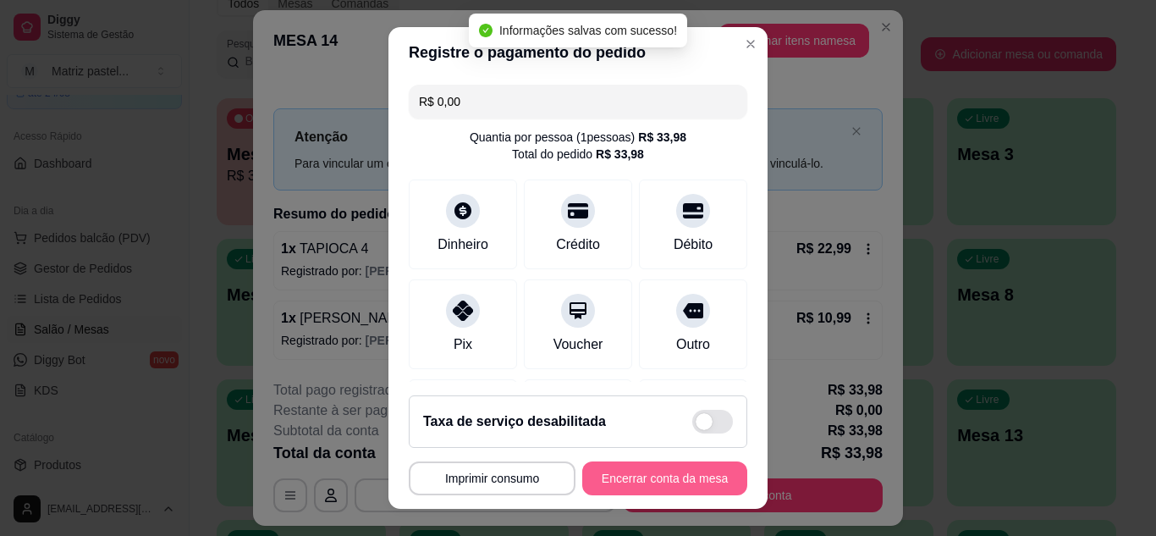
click at [687, 483] on button "Encerrar conta da mesa" at bounding box center [664, 478] width 165 height 34
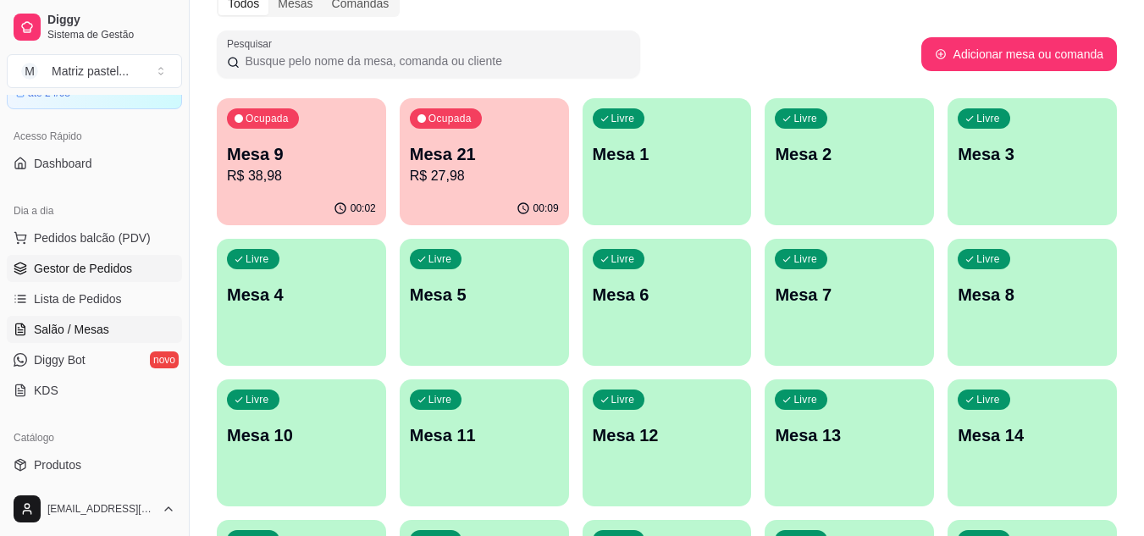
click at [68, 278] on link "Gestor de Pedidos" at bounding box center [94, 268] width 175 height 27
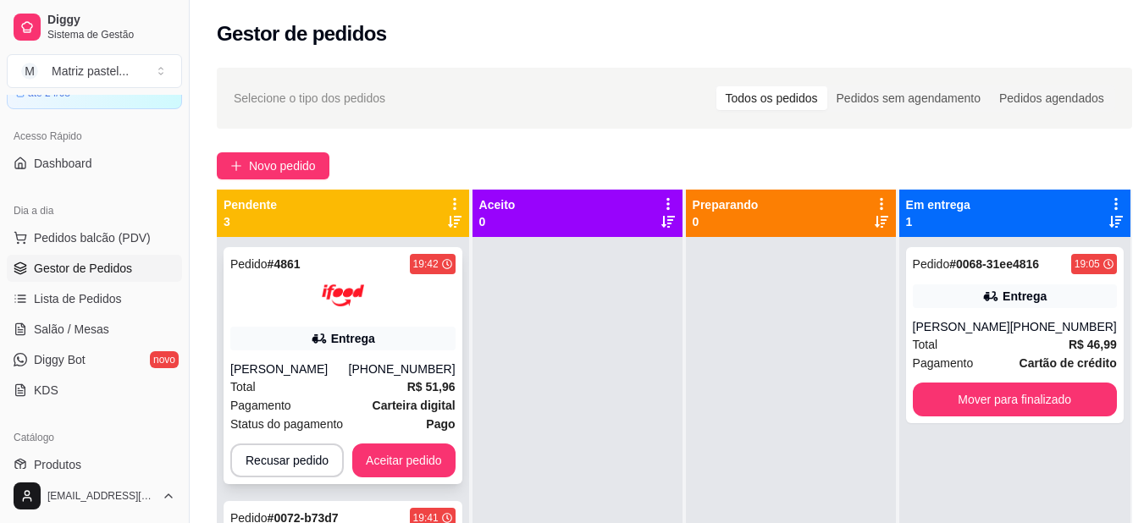
click at [327, 358] on div "Pedido # 4861 19:42 Entrega João Marcos (08) 00700-3020 Total R$ 51,96 Pagament…" at bounding box center [342, 365] width 239 height 237
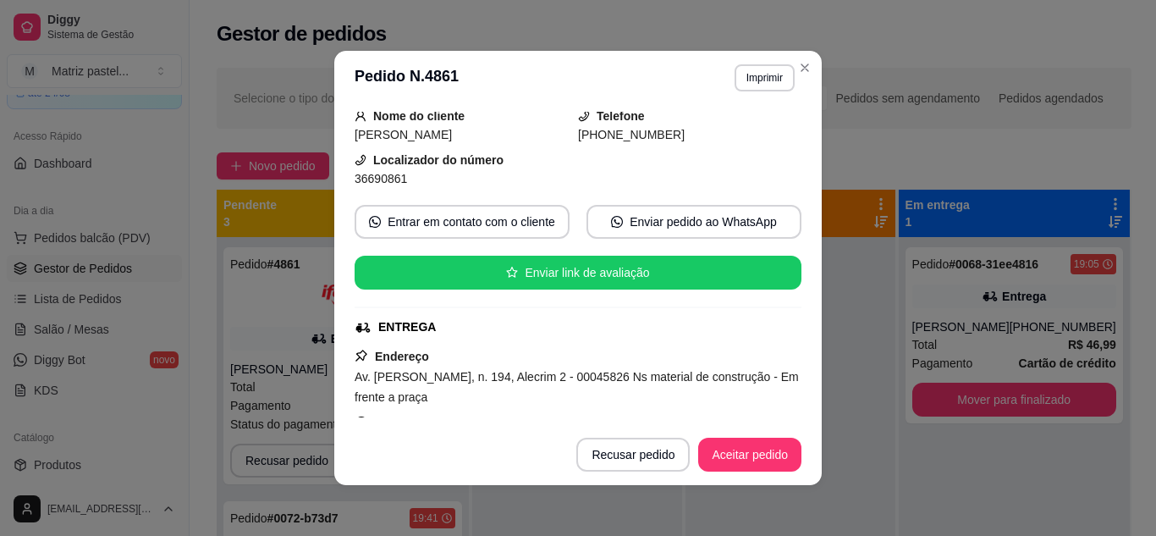
scroll to position [254, 0]
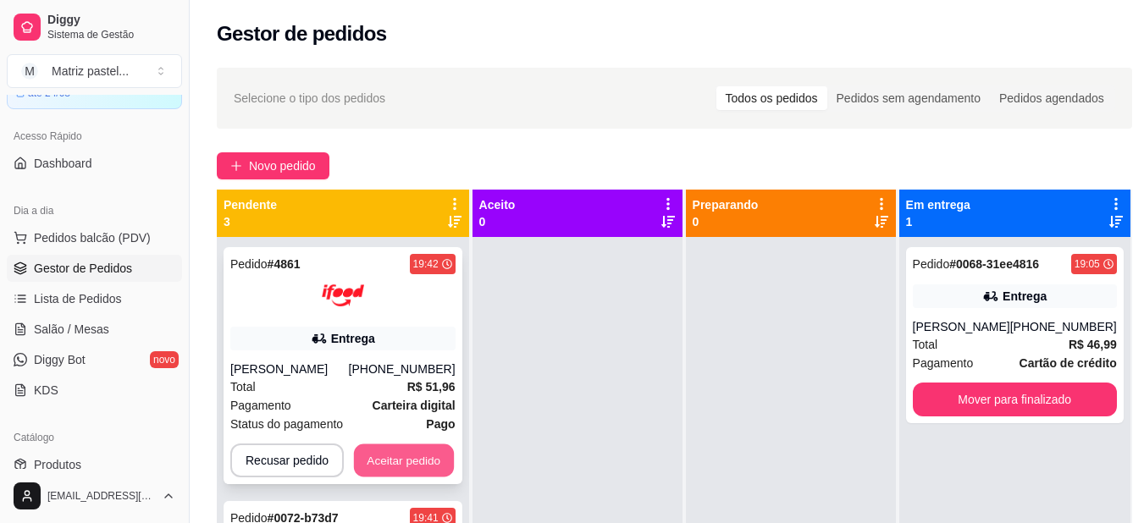
click at [419, 466] on button "Aceitar pedido" at bounding box center [404, 460] width 100 height 33
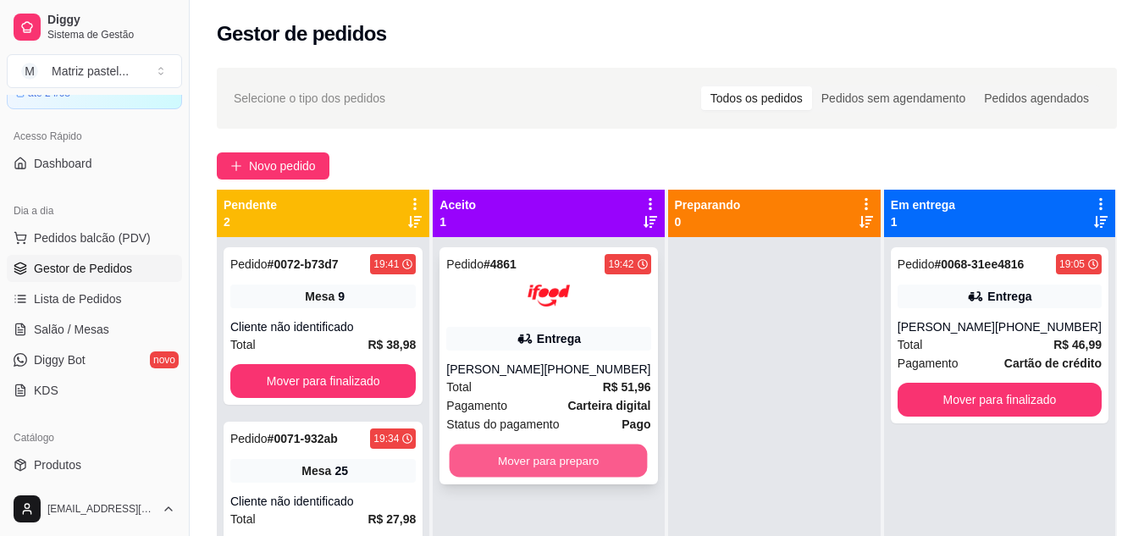
click at [569, 462] on button "Mover para preparo" at bounding box center [549, 460] width 198 height 33
click at [571, 461] on button "Mover para preparo" at bounding box center [549, 460] width 198 height 33
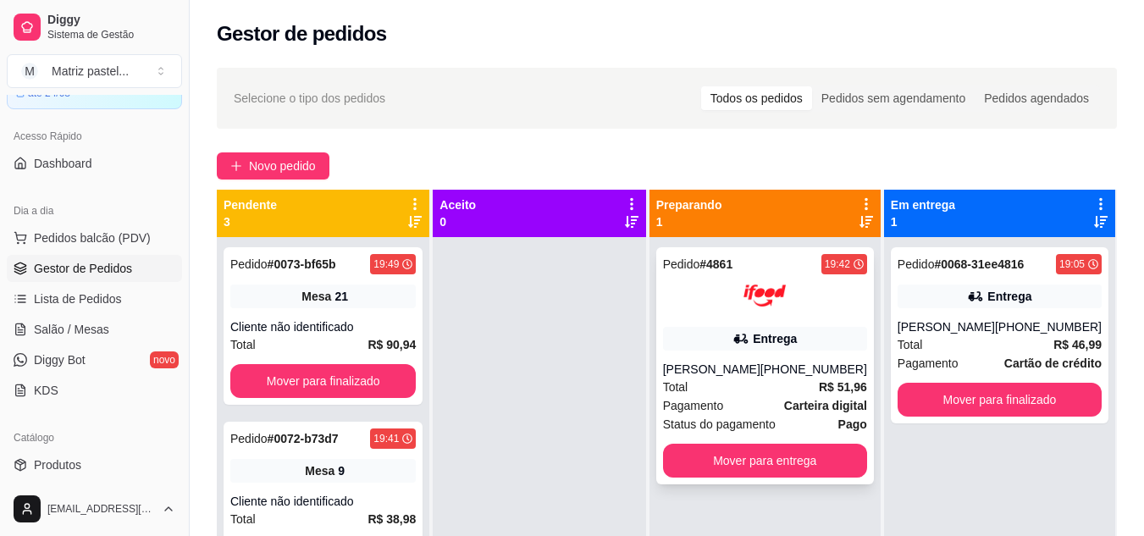
click at [732, 351] on div "Pedido # 4861 19:42 Entrega João Marcos (08) 00700-3020 Total R$ 51,96 Pagament…" at bounding box center [765, 365] width 218 height 237
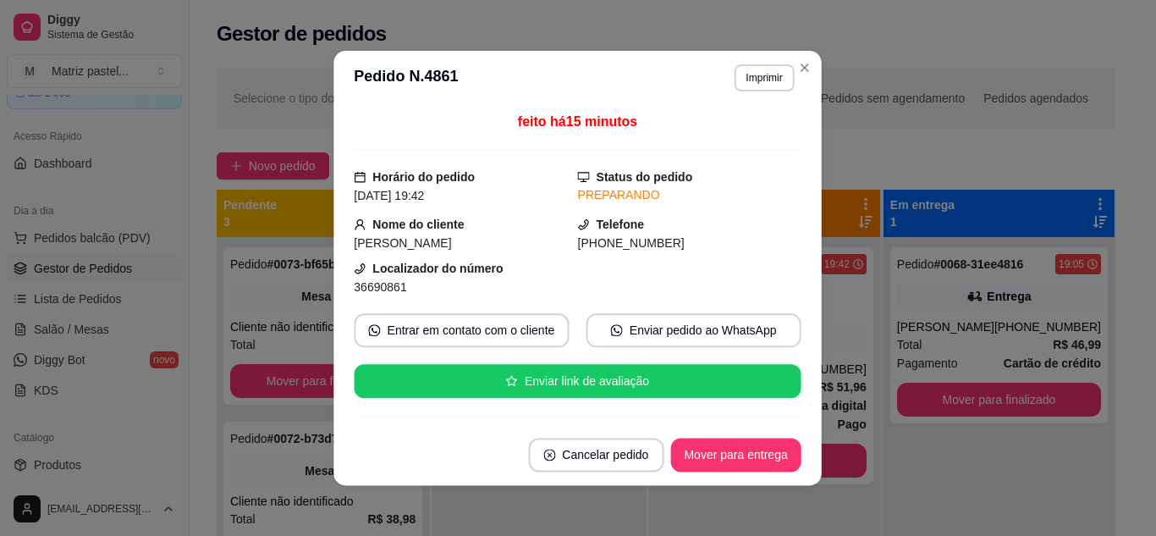
scroll to position [169, 0]
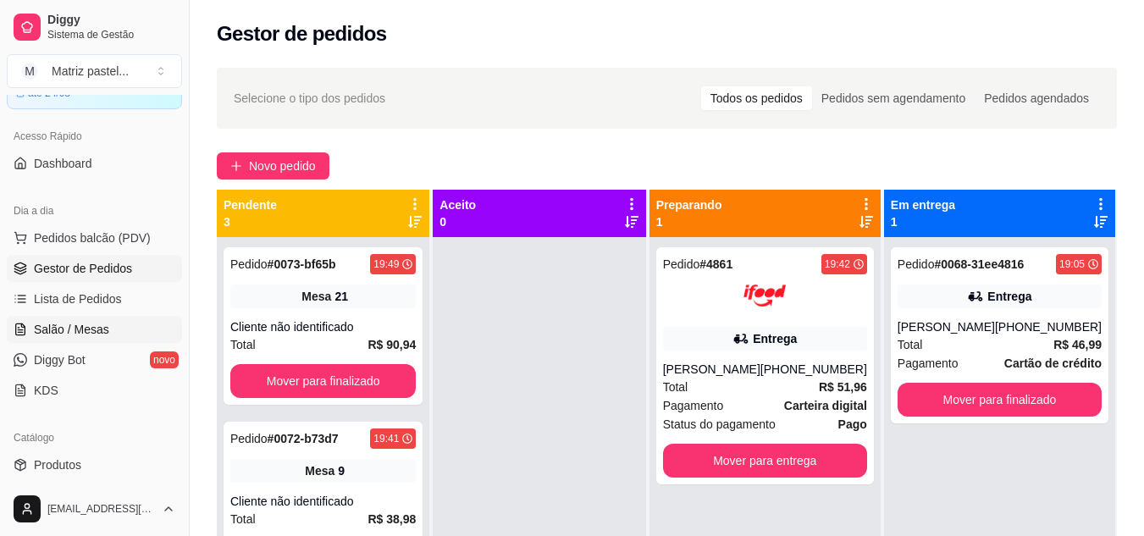
click at [90, 324] on span "Salão / Mesas" at bounding box center [71, 329] width 75 height 17
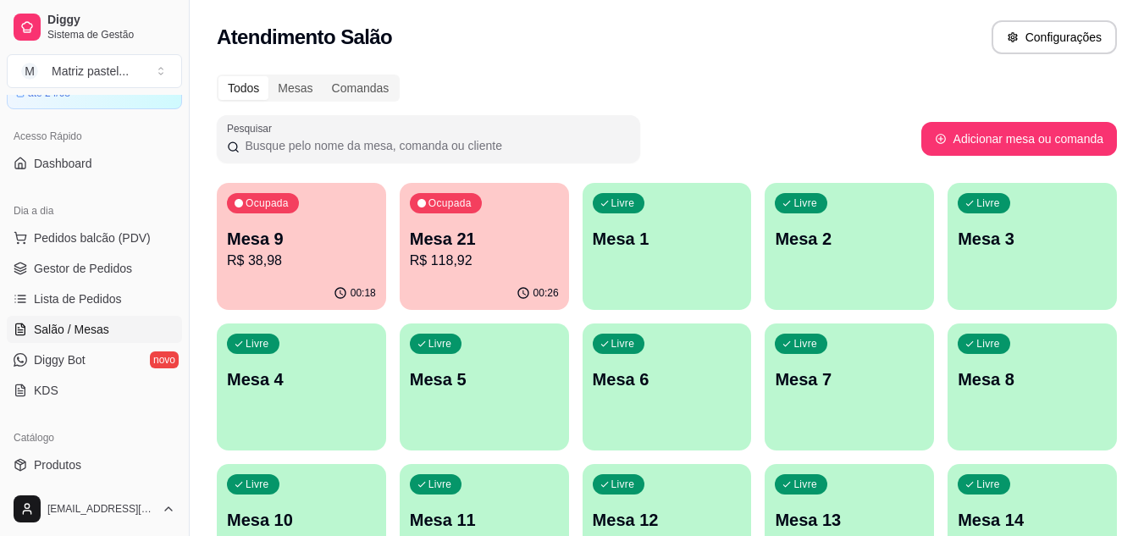
click at [238, 244] on p "Mesa 9" at bounding box center [301, 239] width 149 height 24
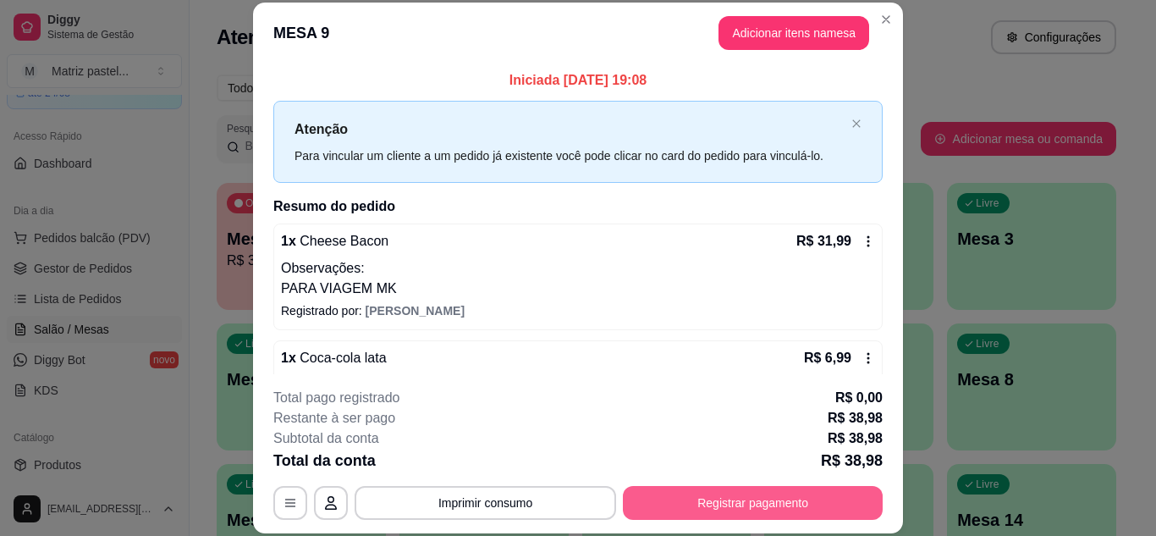
click at [747, 502] on button "Registrar pagamento" at bounding box center [753, 503] width 260 height 34
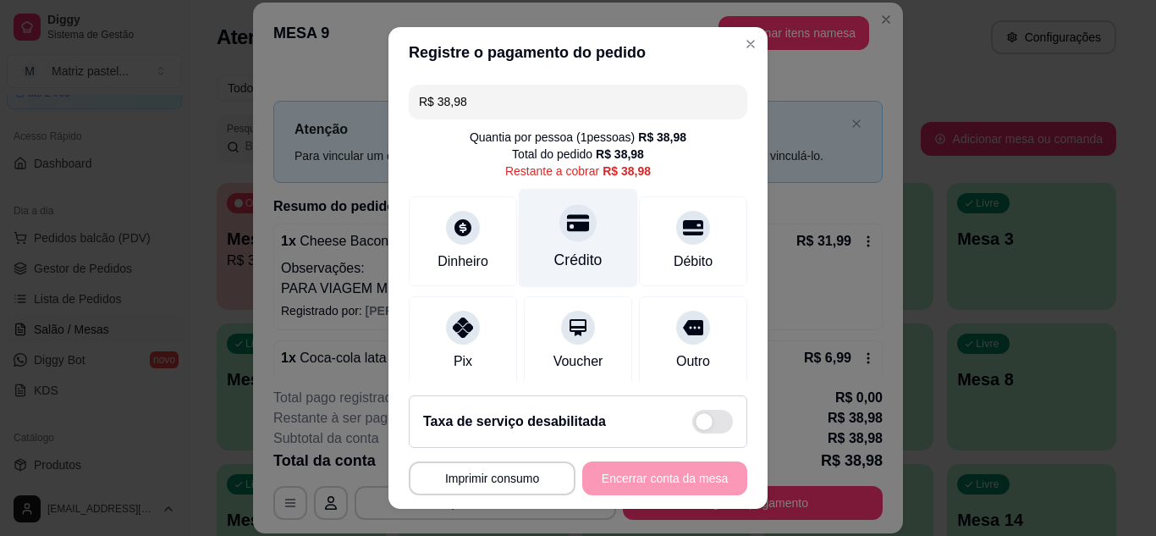
click at [582, 256] on div "Crédito" at bounding box center [578, 260] width 48 height 22
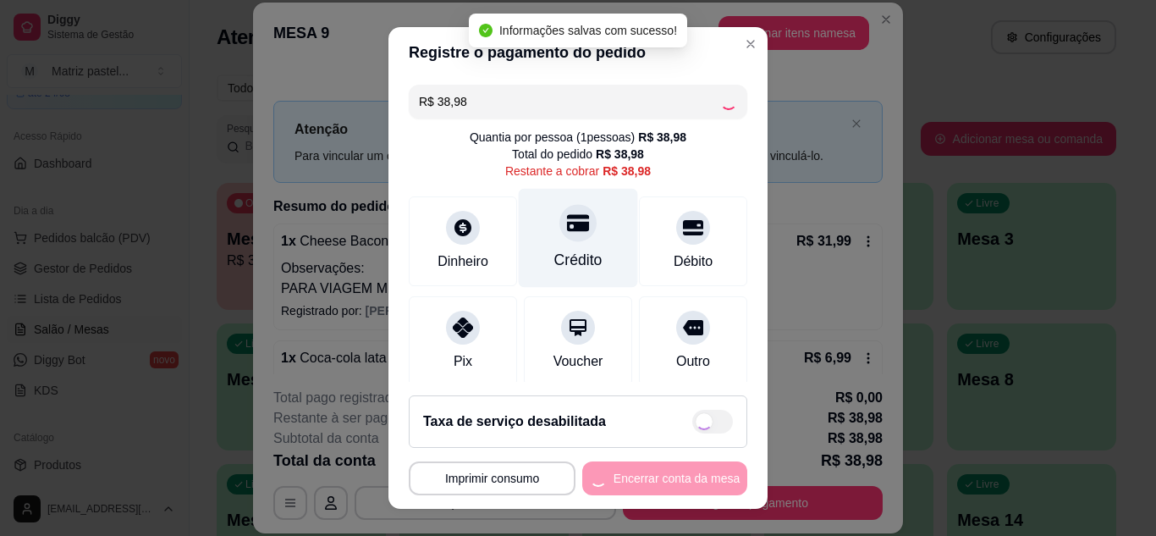
type input "R$ 0,00"
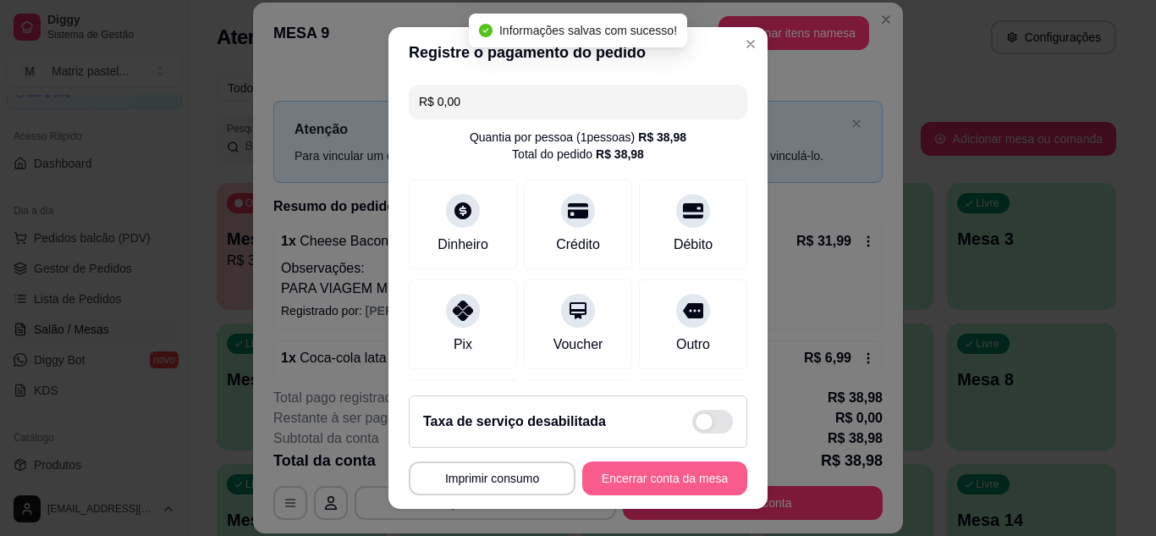
click at [654, 481] on button "Encerrar conta da mesa" at bounding box center [664, 478] width 165 height 34
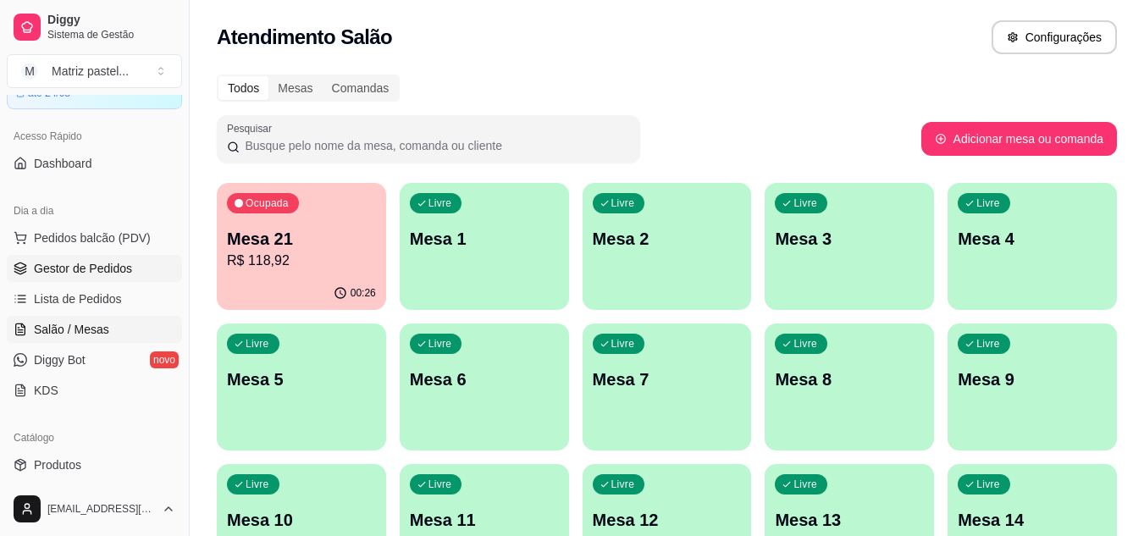
click at [65, 260] on span "Gestor de Pedidos" at bounding box center [83, 268] width 98 height 17
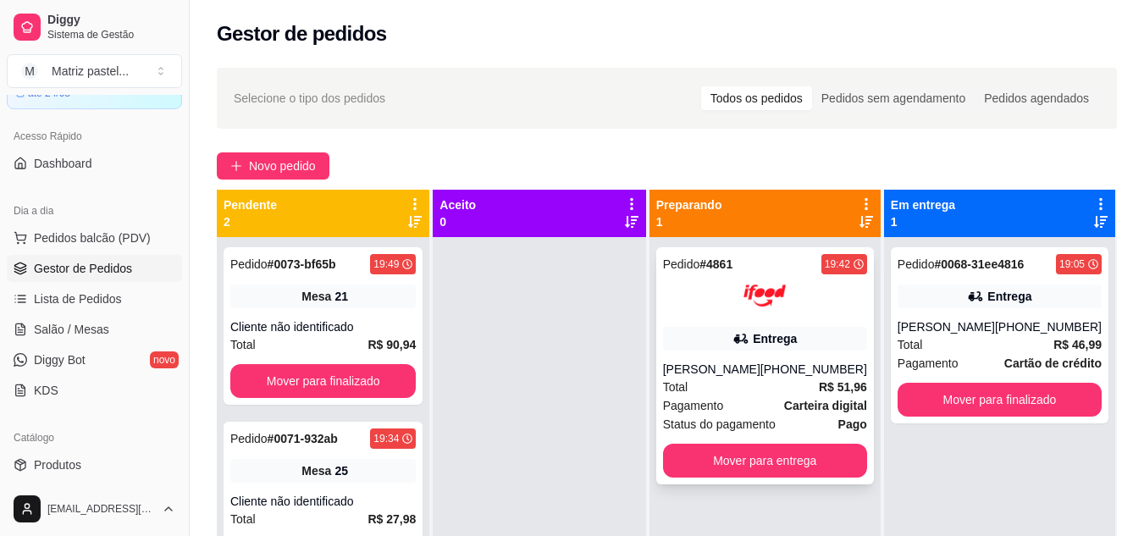
click at [813, 343] on div "Entrega" at bounding box center [765, 339] width 204 height 24
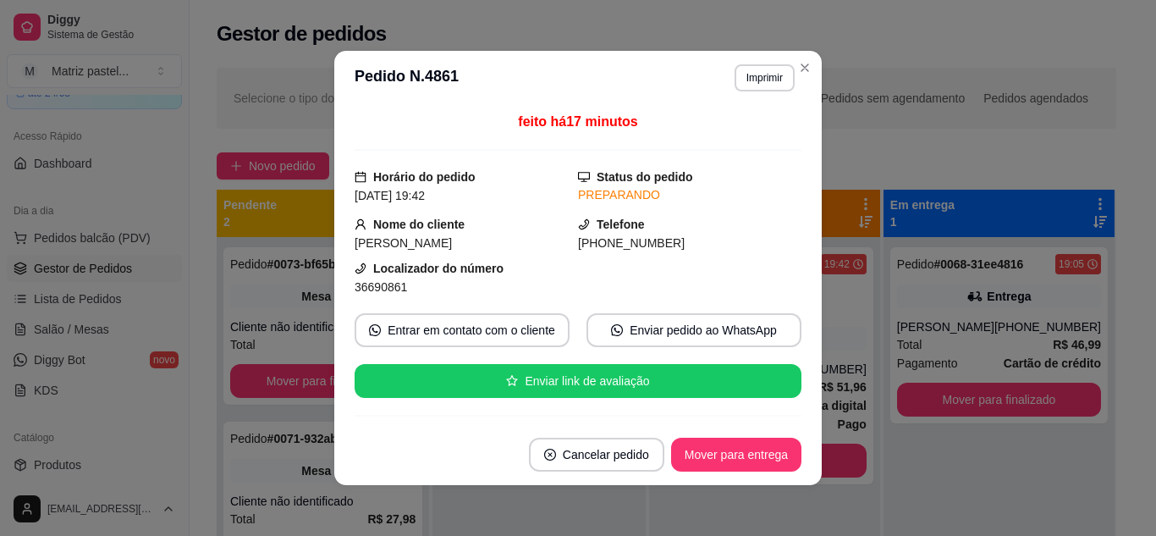
click at [775, 74] on button "Imprimir" at bounding box center [765, 77] width 60 height 27
click at [725, 155] on div "feito há 17 minutos Horário do pedido 20/08/2025 19:42 Status do pedido PREPARA…" at bounding box center [578, 265] width 447 height 306
click at [754, 86] on button "Imprimir" at bounding box center [765, 77] width 58 height 26
click at [741, 129] on button "IMPRESSORA" at bounding box center [729, 137] width 119 height 26
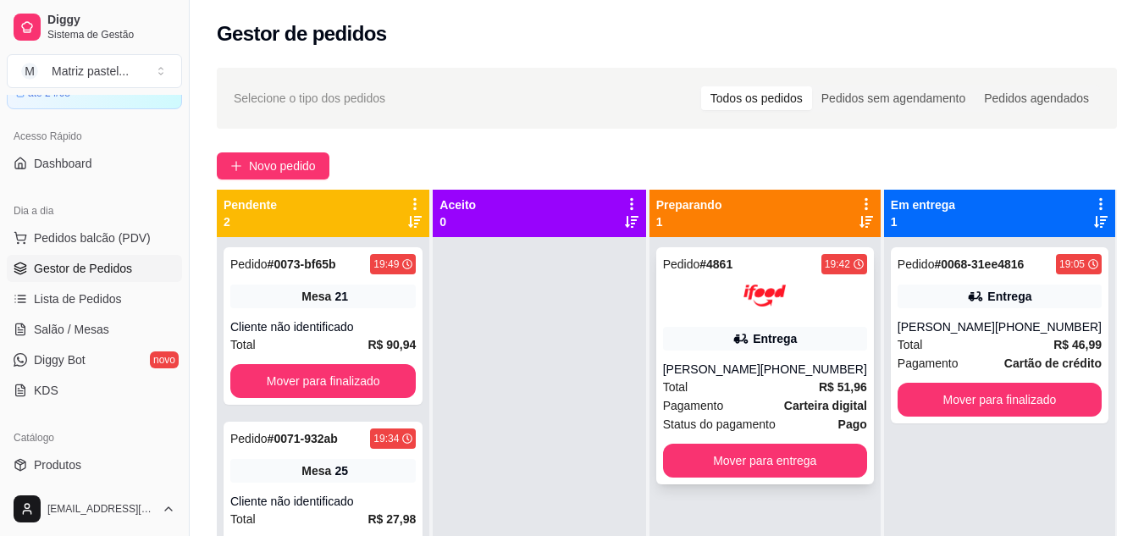
click at [781, 365] on div "[PHONE_NUMBER]" at bounding box center [813, 369] width 107 height 17
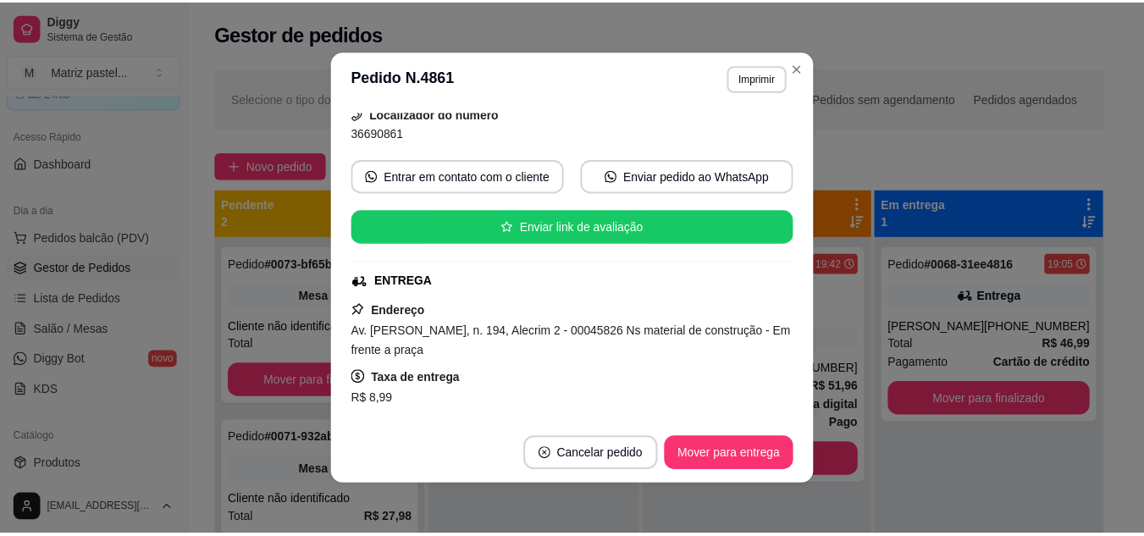
scroll to position [169, 0]
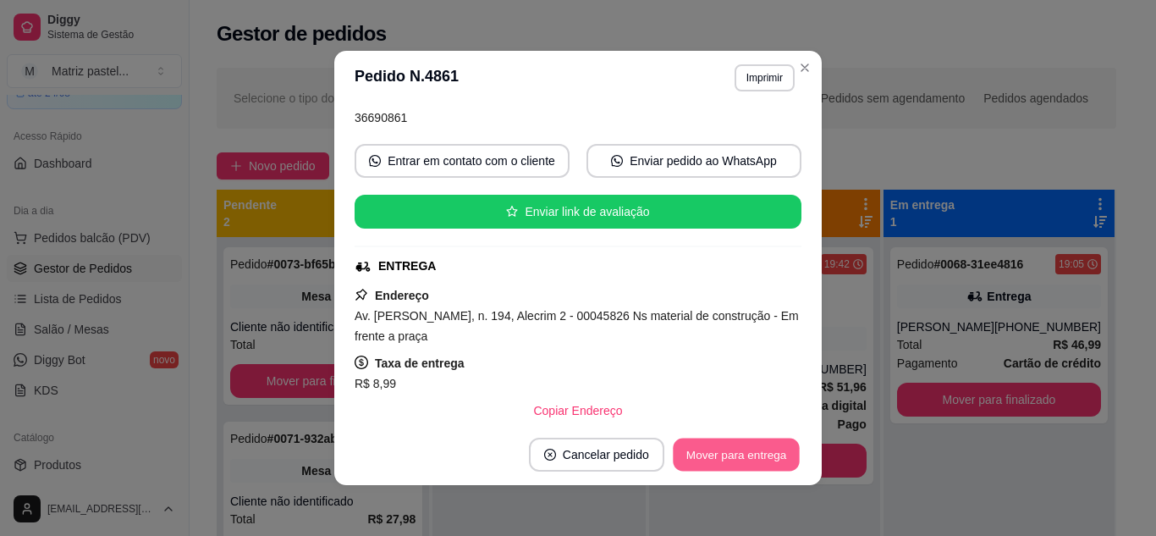
click at [734, 449] on button "Mover para entrega" at bounding box center [736, 455] width 127 height 33
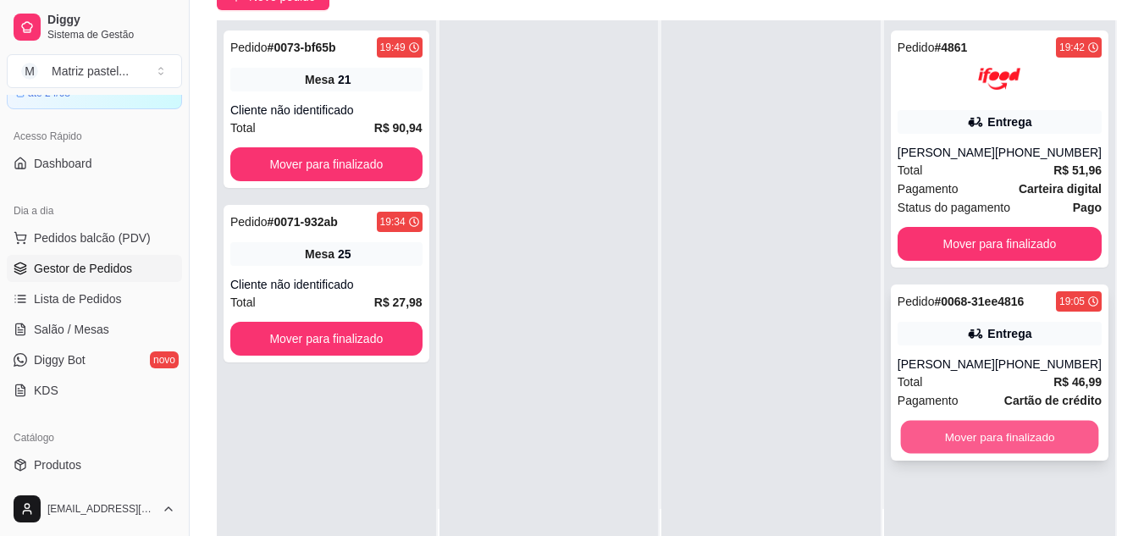
click at [965, 434] on button "Mover para finalizado" at bounding box center [999, 437] width 198 height 33
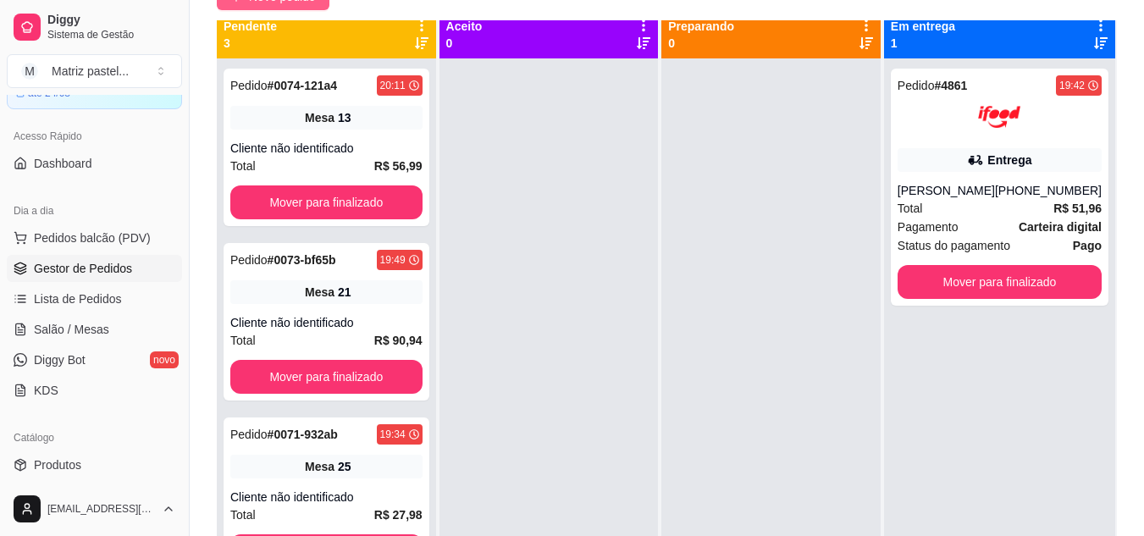
scroll to position [0, 0]
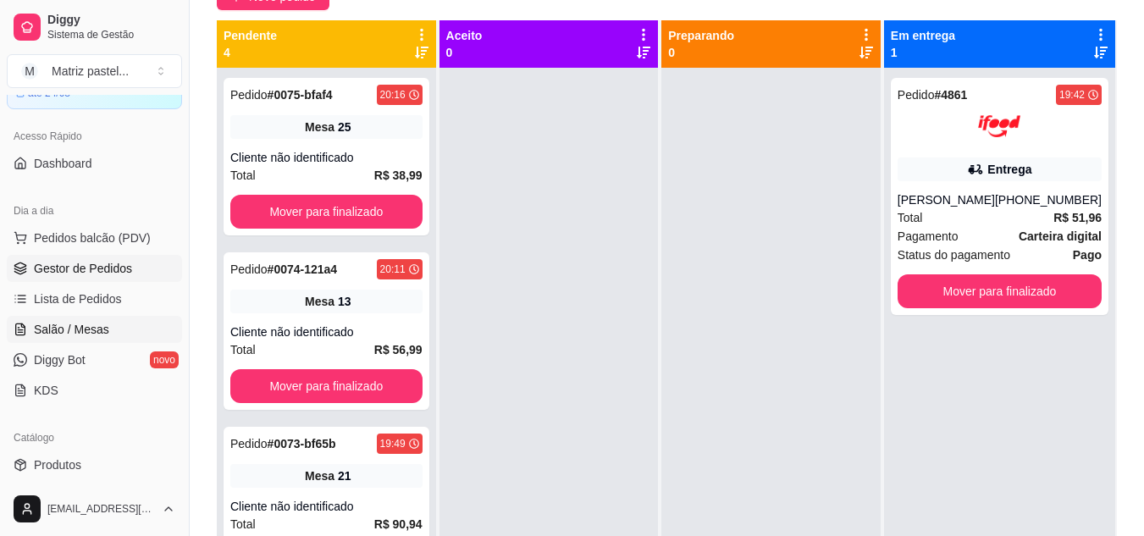
click at [73, 337] on span "Salão / Mesas" at bounding box center [71, 329] width 75 height 17
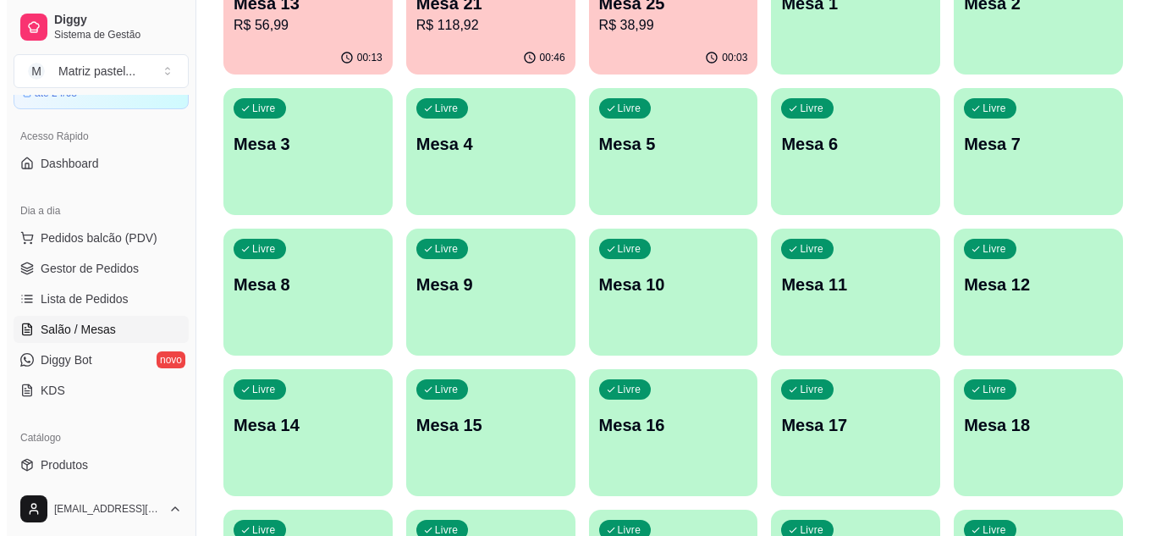
scroll to position [151, 0]
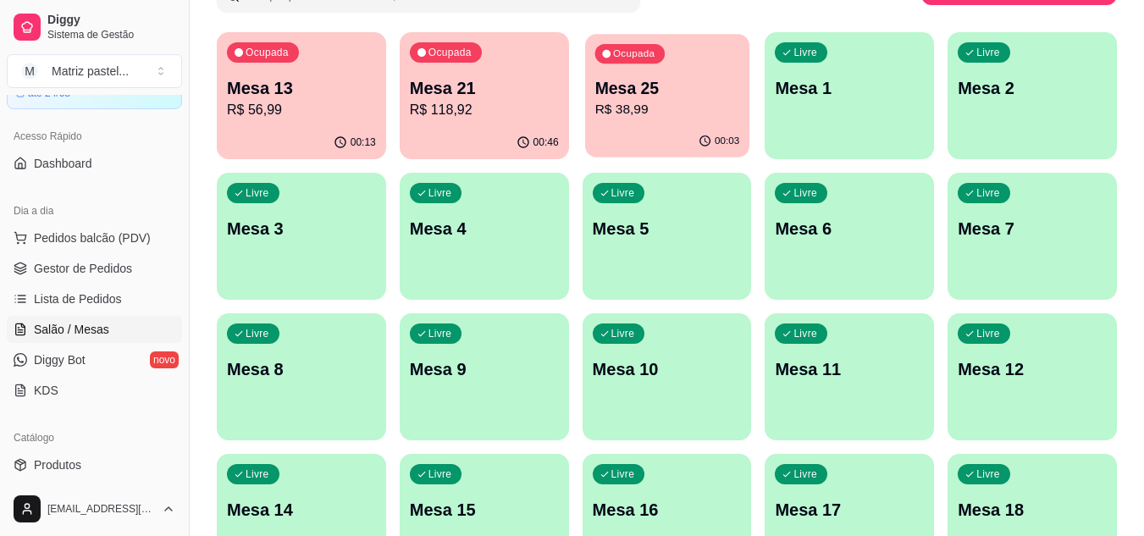
click at [681, 113] on p "R$ 38,99" at bounding box center [666, 109] width 145 height 19
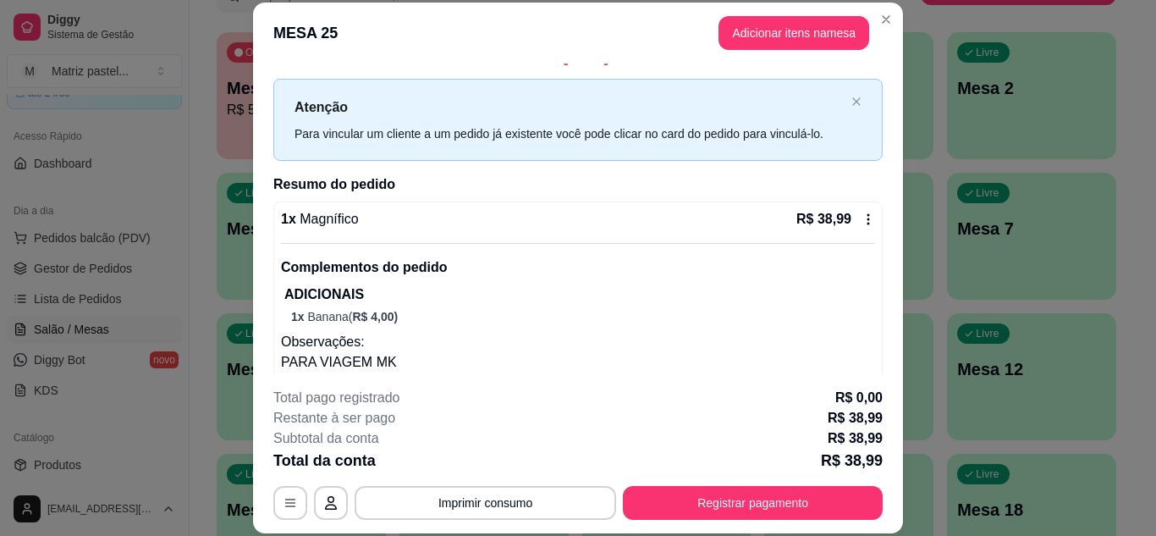
scroll to position [58, 0]
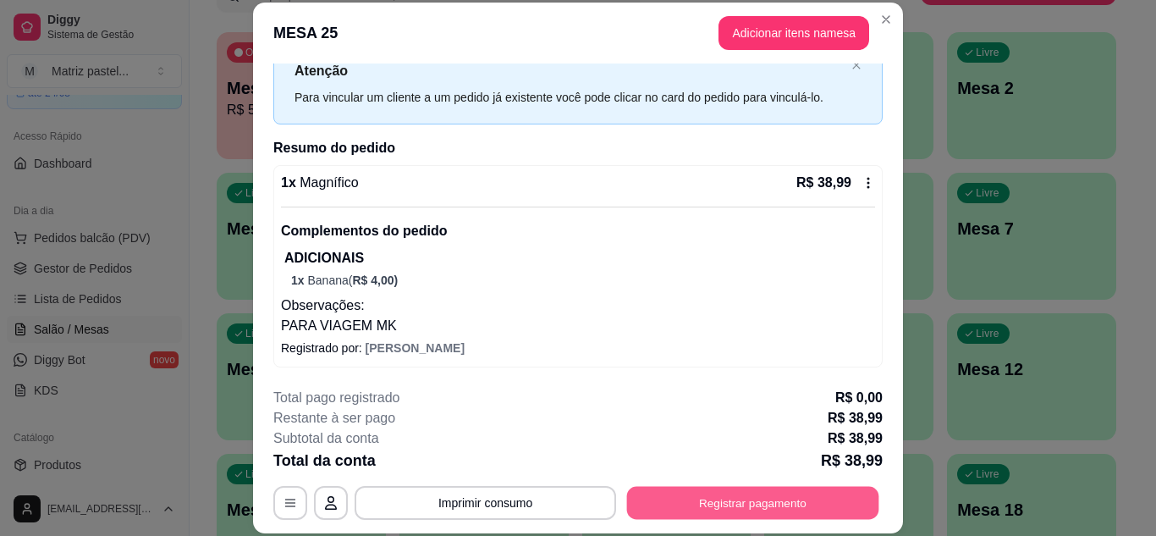
click at [710, 503] on button "Registrar pagamento" at bounding box center [753, 502] width 252 height 33
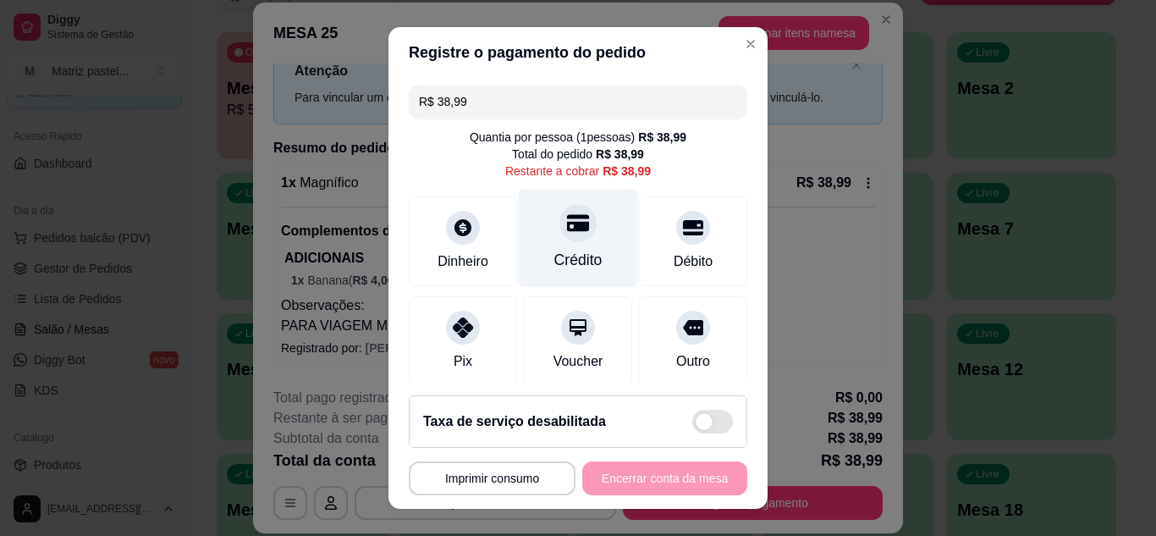
click at [570, 253] on div "Crédito" at bounding box center [578, 260] width 48 height 22
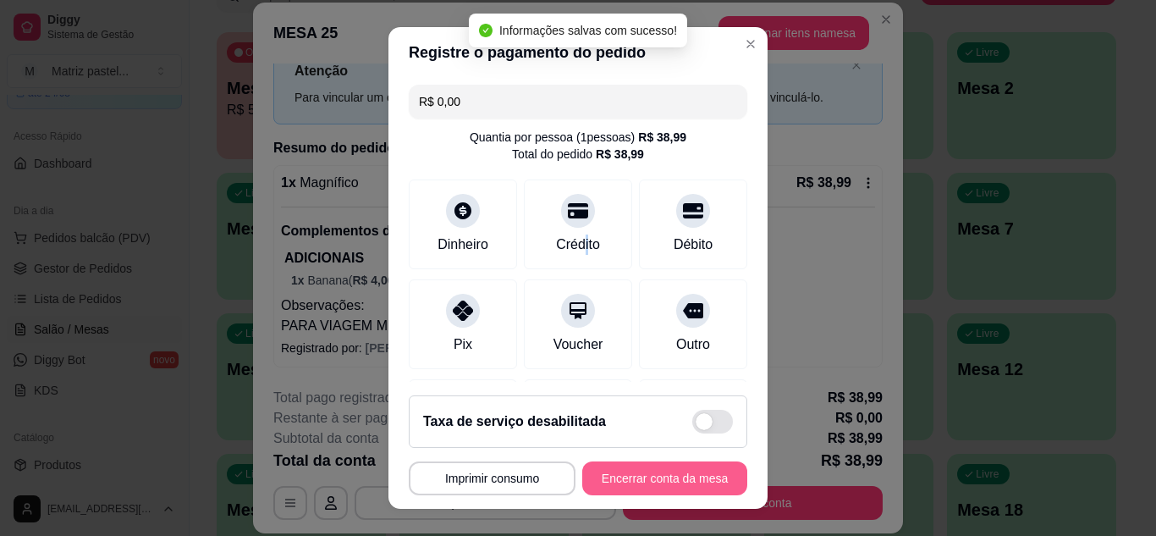
type input "R$ 0,00"
click at [623, 466] on button "Encerrar conta da mesa" at bounding box center [664, 478] width 165 height 34
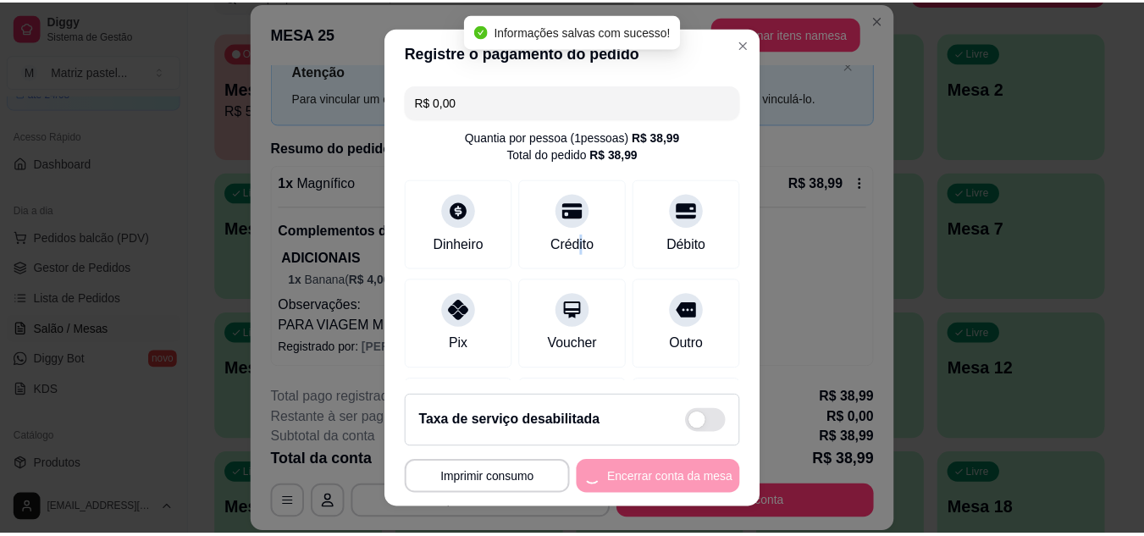
scroll to position [0, 0]
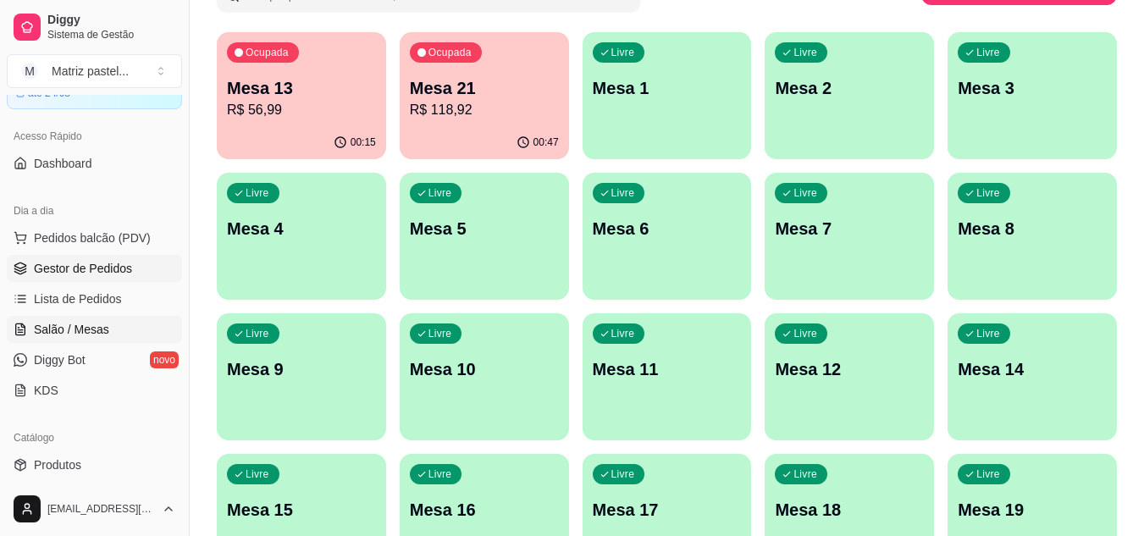
click at [81, 270] on span "Gestor de Pedidos" at bounding box center [83, 268] width 98 height 17
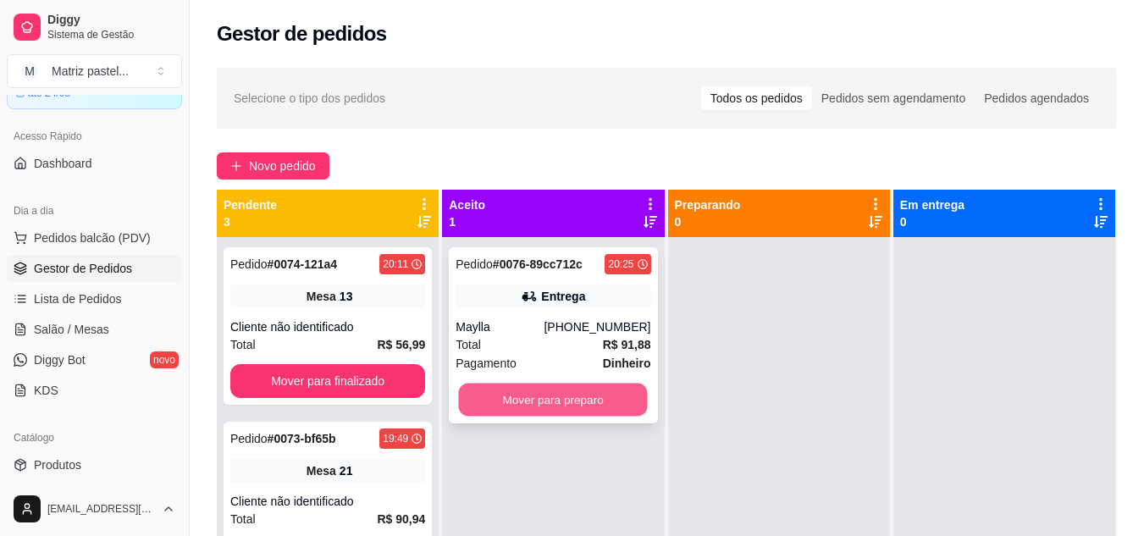
click at [578, 390] on button "Mover para preparo" at bounding box center [553, 399] width 189 height 33
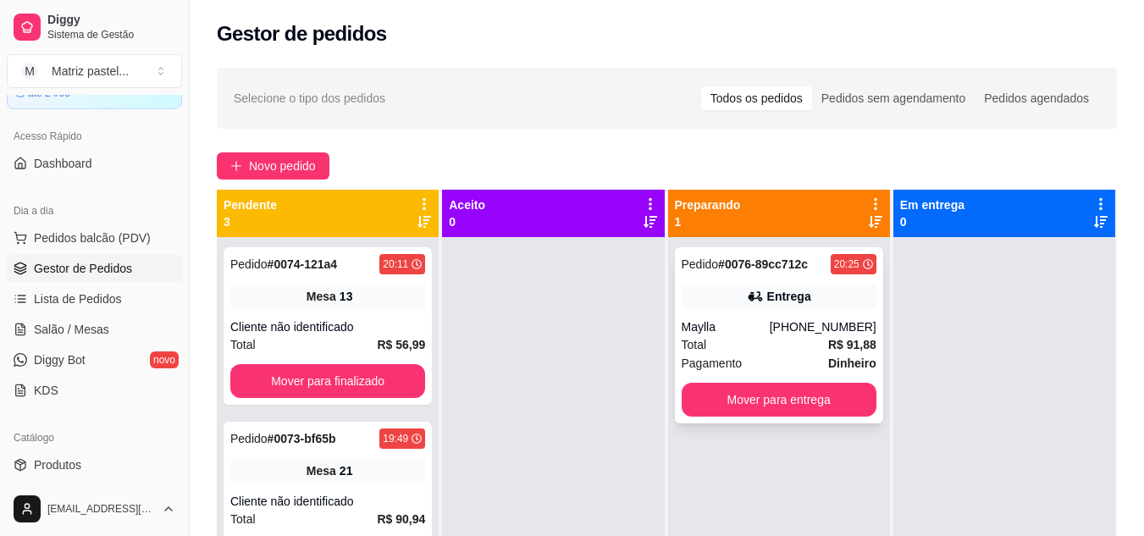
click at [725, 296] on div "Entrega" at bounding box center [778, 296] width 195 height 24
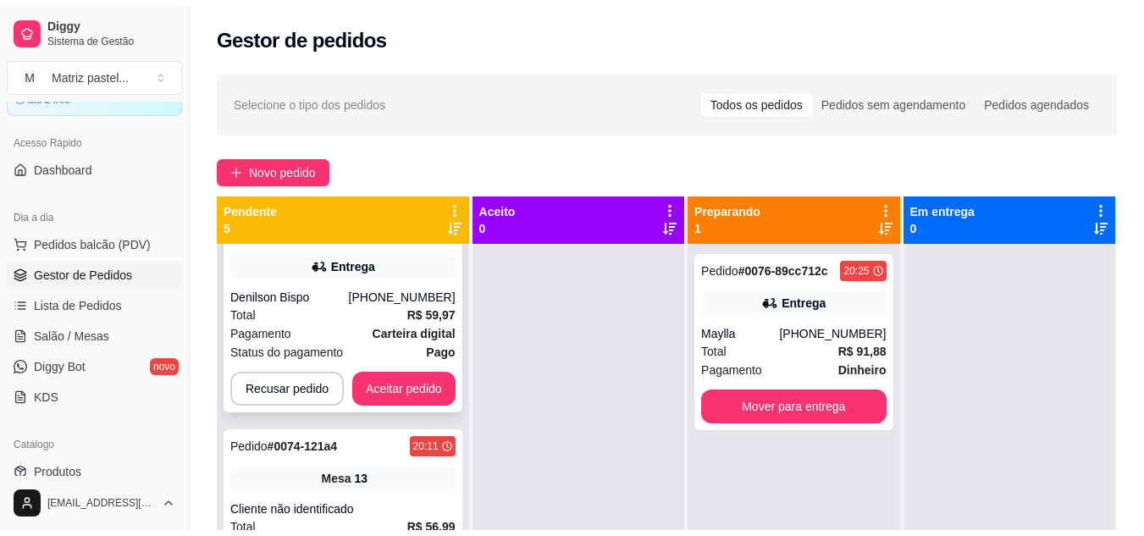
scroll to position [254, 0]
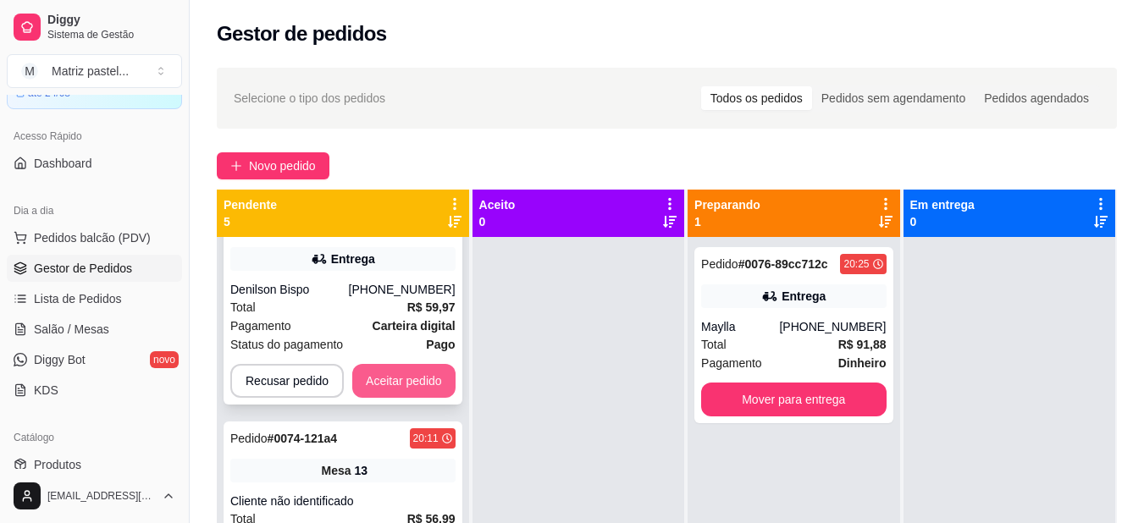
click at [384, 386] on button "Aceitar pedido" at bounding box center [403, 381] width 103 height 34
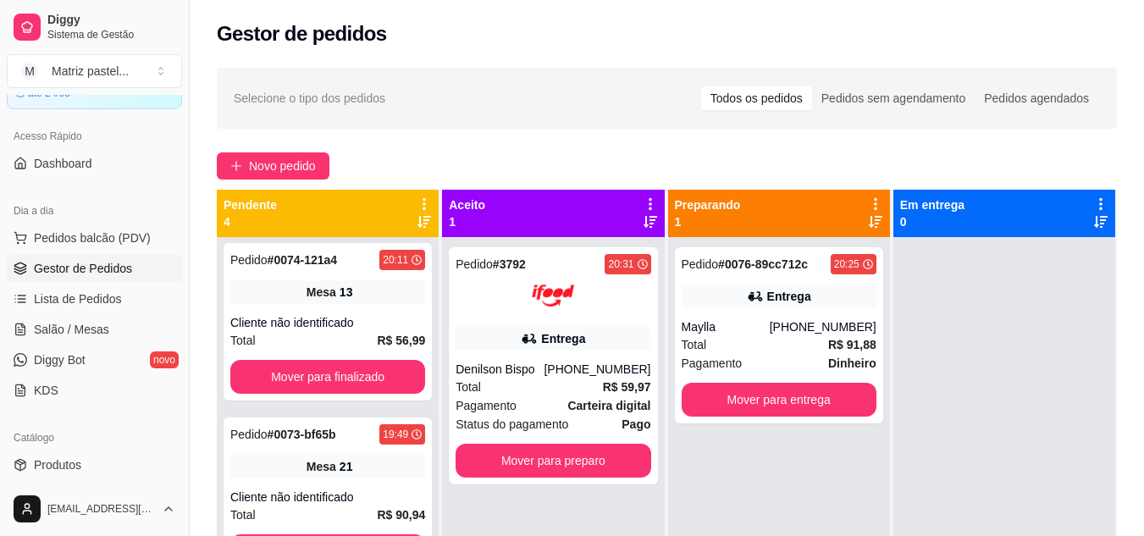
scroll to position [0, 0]
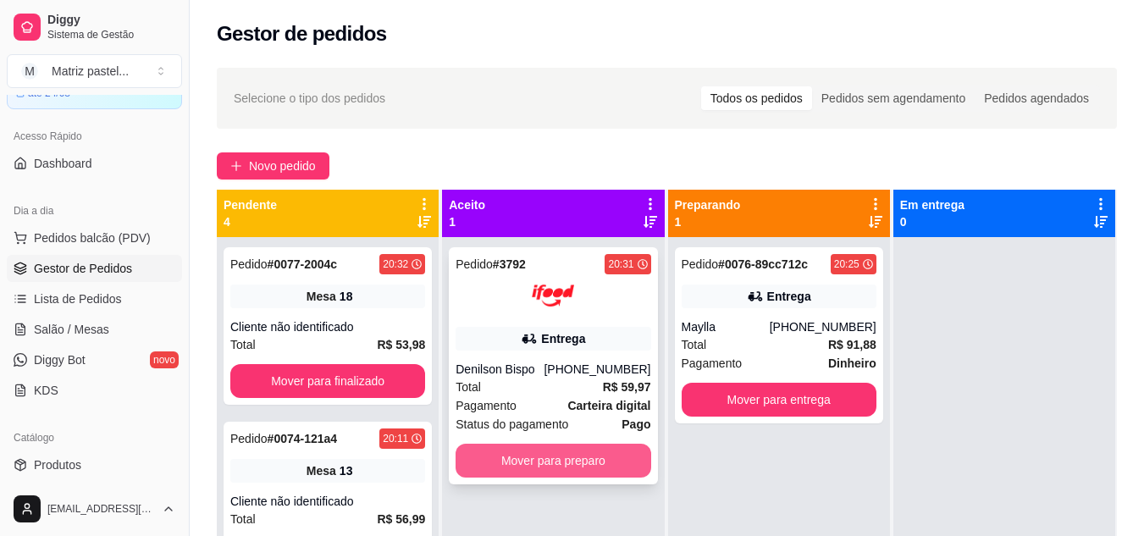
click at [575, 457] on button "Mover para preparo" at bounding box center [552, 461] width 195 height 34
click at [556, 458] on button "Mover para preparo" at bounding box center [552, 461] width 195 height 34
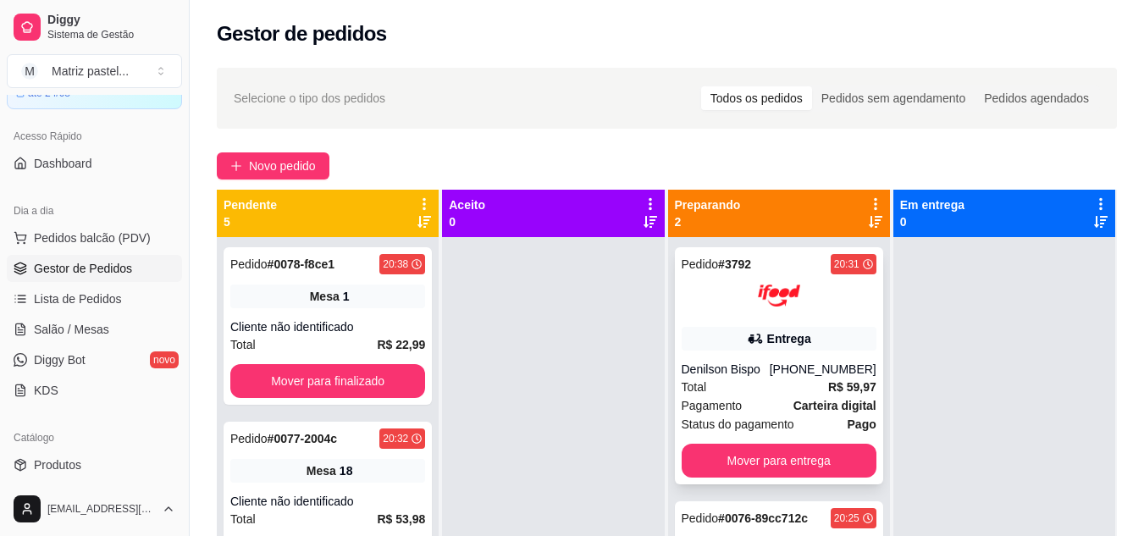
click at [44, 323] on span "Salão / Mesas" at bounding box center [71, 329] width 75 height 17
click at [60, 325] on span "Salão / Mesas" at bounding box center [71, 329] width 75 height 17
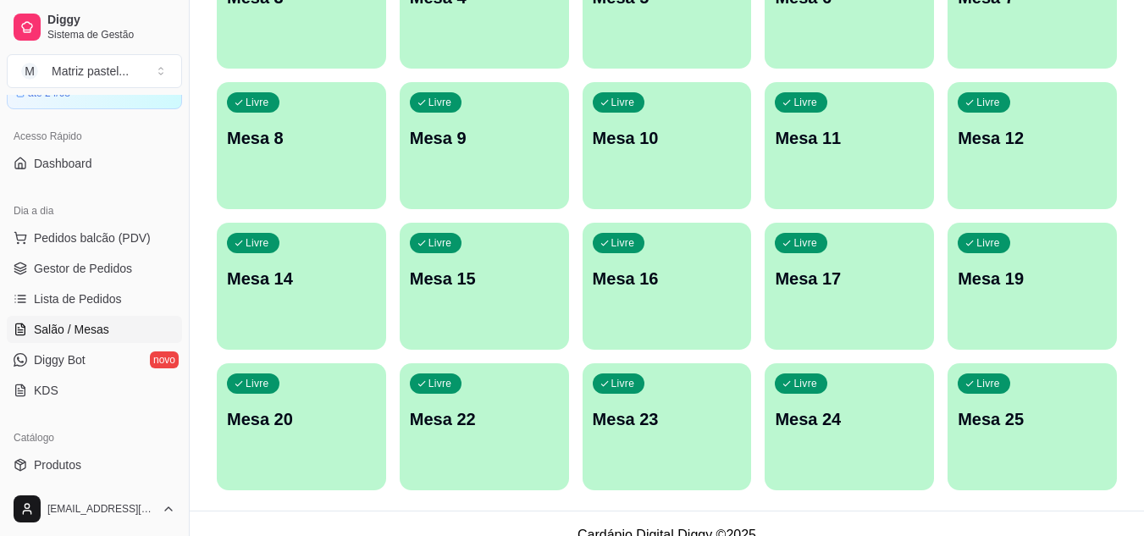
scroll to position [405, 0]
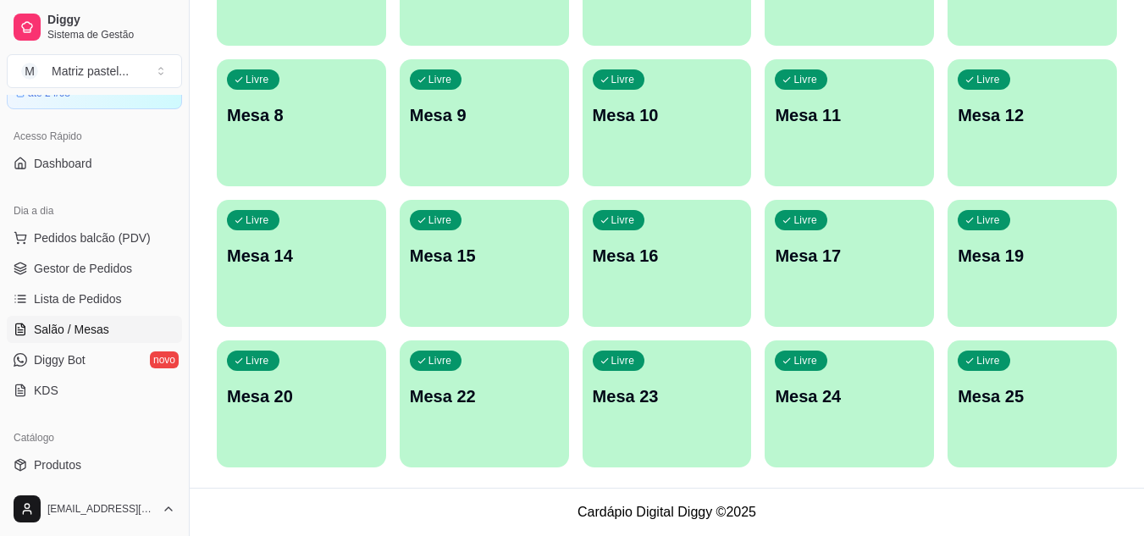
click at [973, 364] on icon "button" at bounding box center [969, 361] width 10 height 10
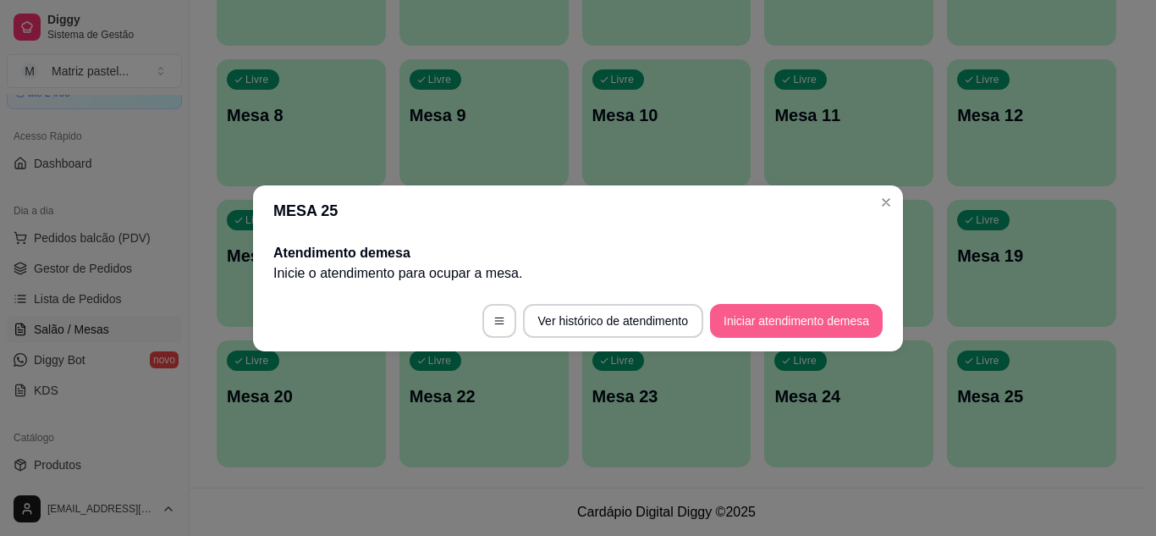
click at [765, 317] on button "Iniciar atendimento de mesa" at bounding box center [796, 321] width 173 height 34
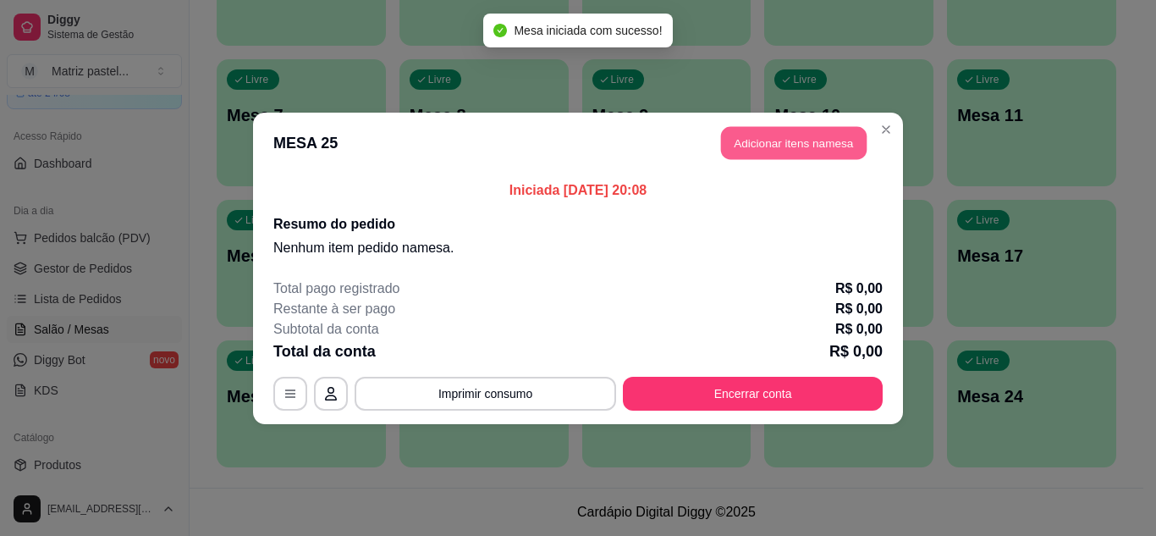
click at [785, 145] on button "Adicionar itens na mesa" at bounding box center [794, 142] width 146 height 33
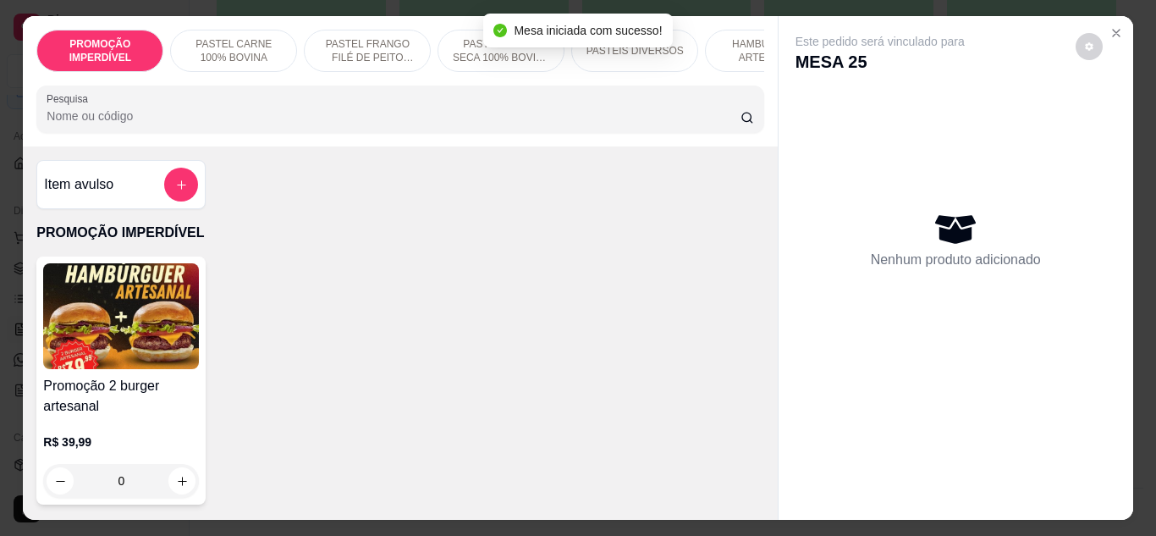
click at [291, 112] on div at bounding box center [400, 109] width 707 height 34
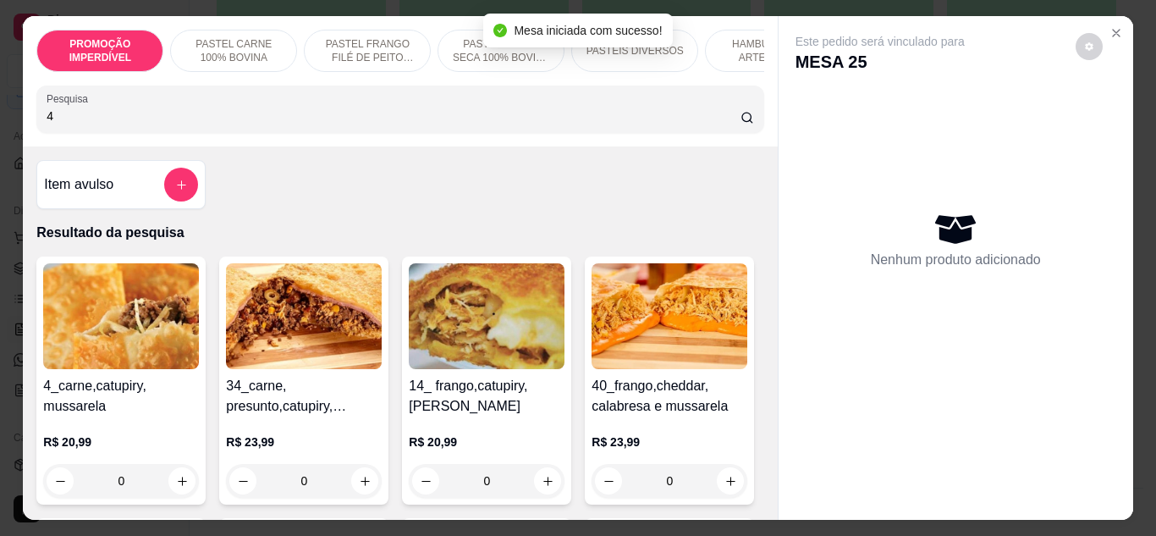
type input "4"
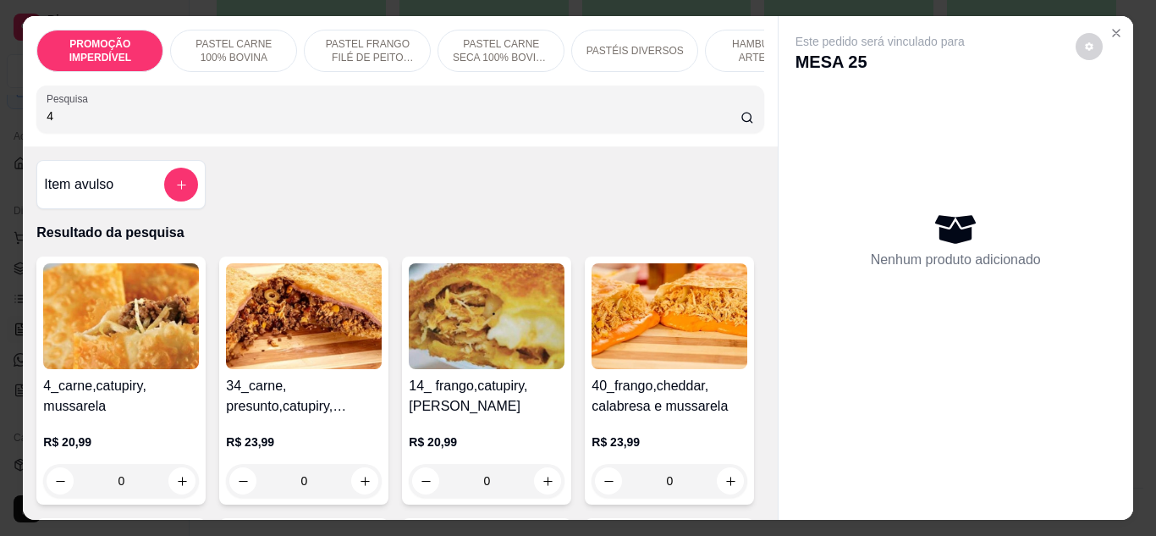
click at [170, 484] on div "0" at bounding box center [121, 481] width 156 height 34
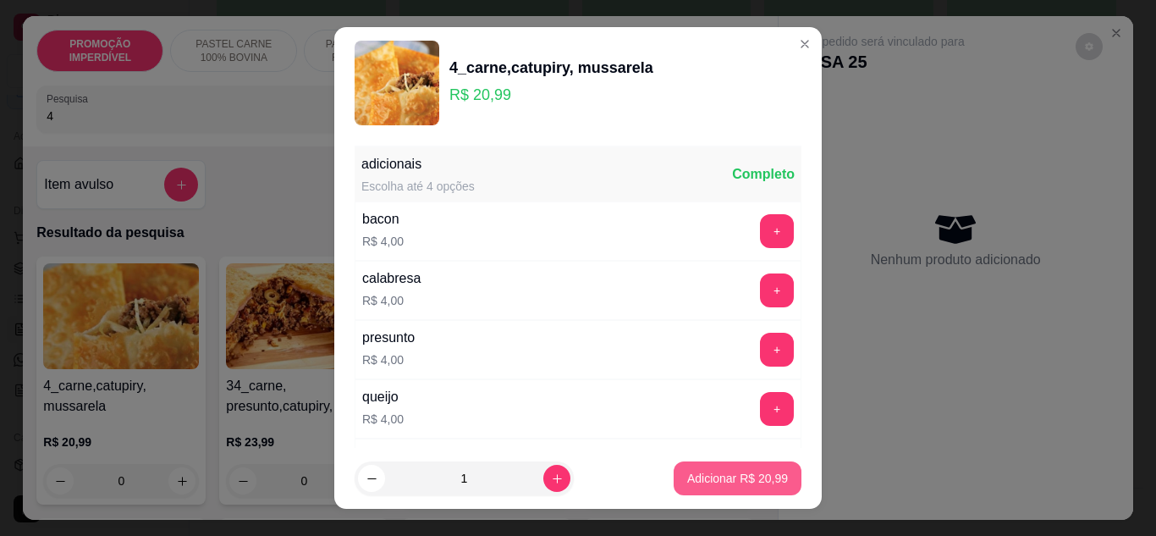
click at [738, 461] on footer "1 Adicionar R$ 20,99" at bounding box center [578, 478] width 488 height 61
click at [762, 482] on p "Adicionar R$ 20,99" at bounding box center [737, 478] width 101 height 17
type input "1"
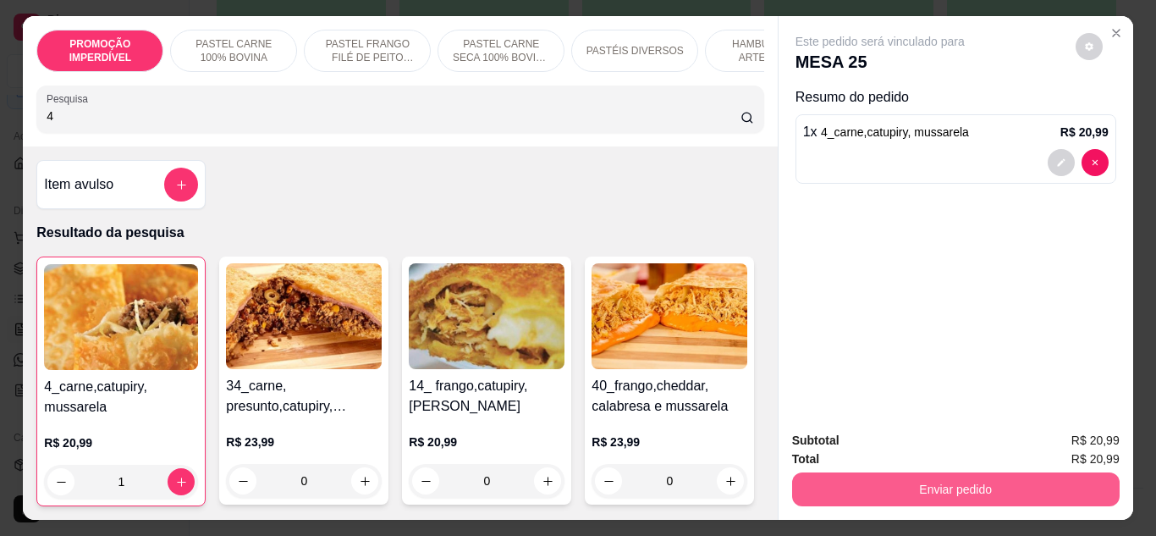
click at [927, 484] on button "Enviar pedido" at bounding box center [956, 489] width 328 height 34
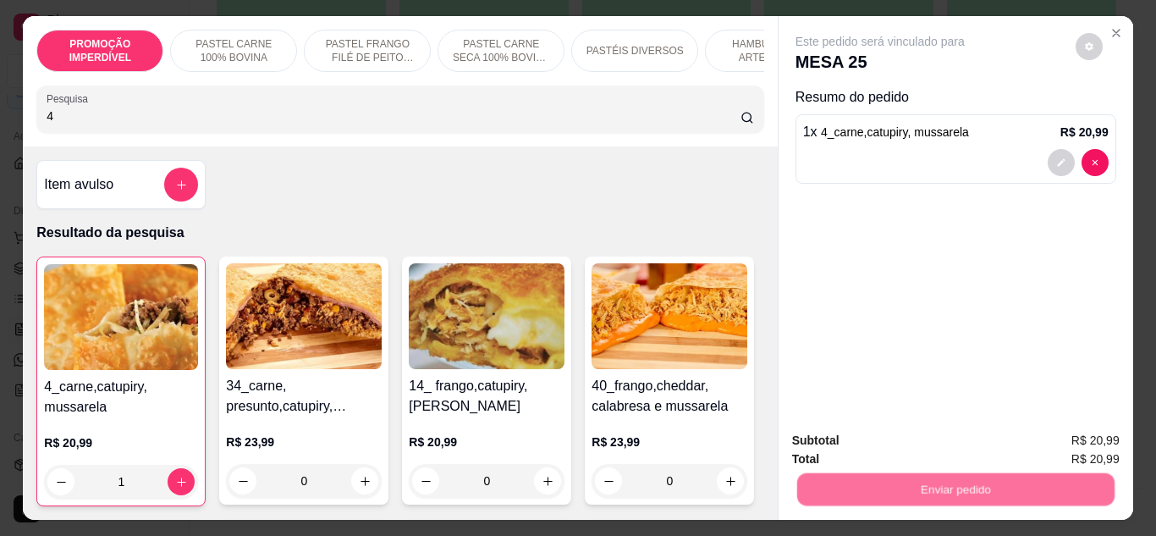
click at [912, 448] on button "Não registrar e enviar pedido" at bounding box center [899, 441] width 171 height 31
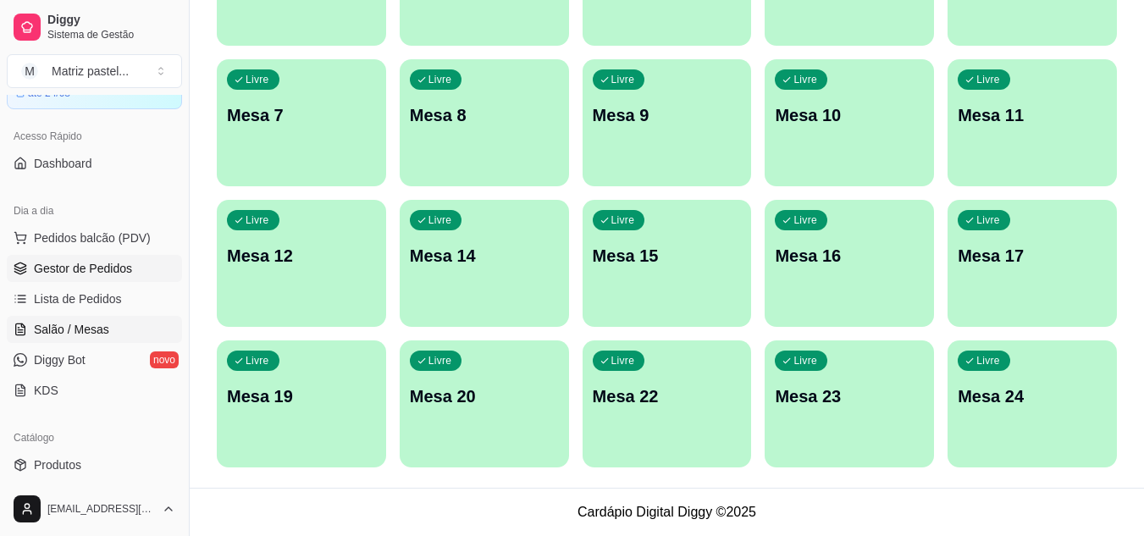
click at [137, 274] on link "Gestor de Pedidos" at bounding box center [94, 268] width 175 height 27
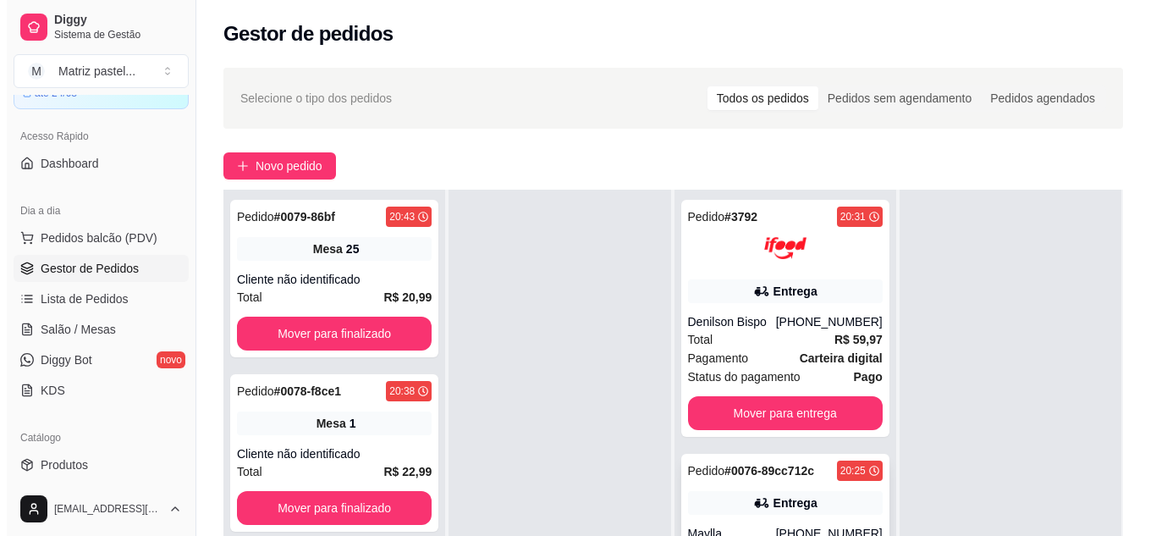
scroll to position [169, 0]
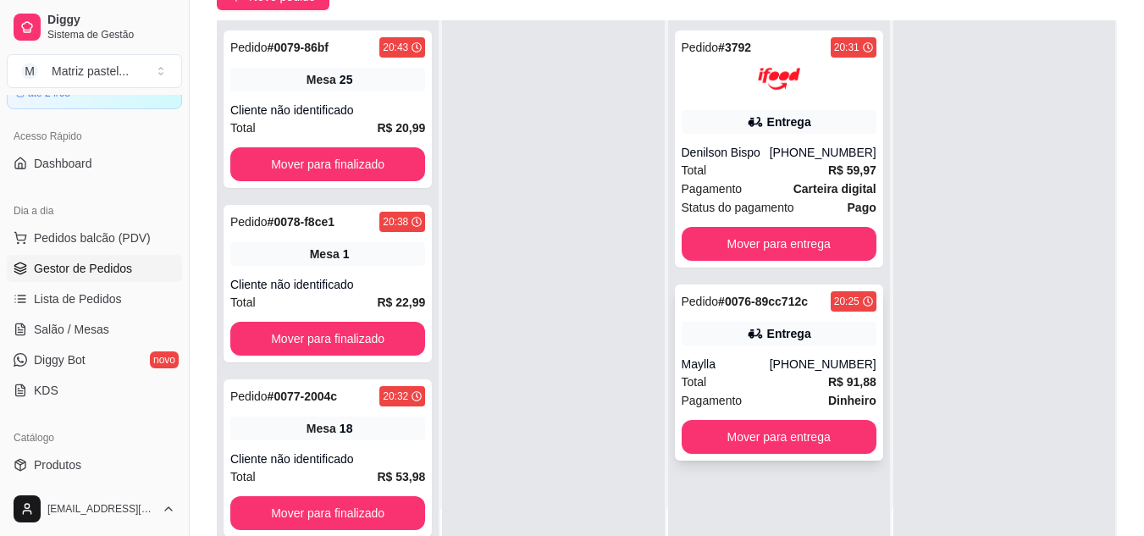
click at [725, 379] on div "Total R$ 91,88" at bounding box center [778, 381] width 195 height 19
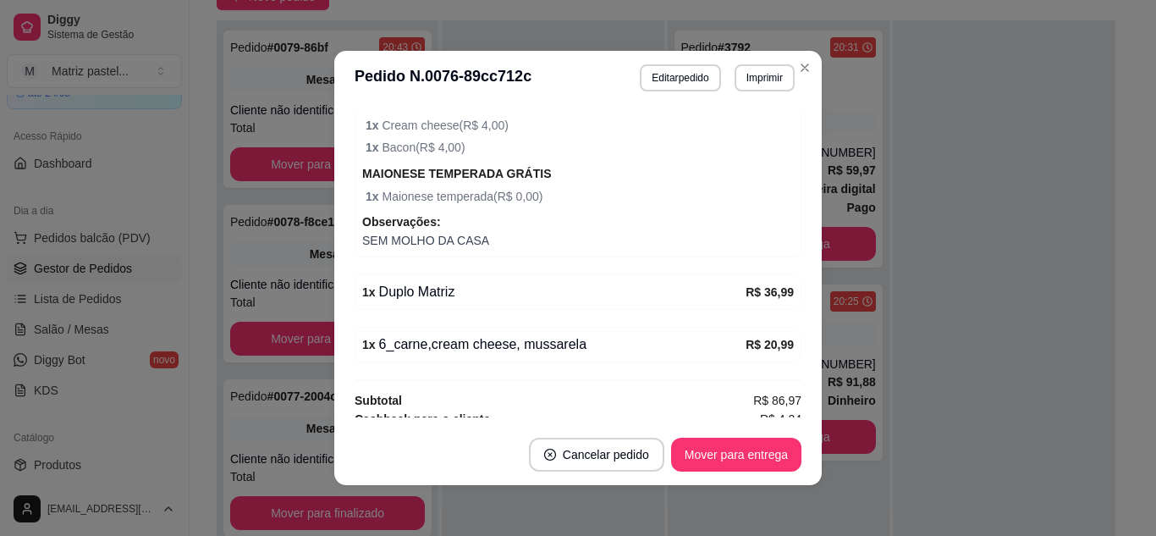
scroll to position [677, 0]
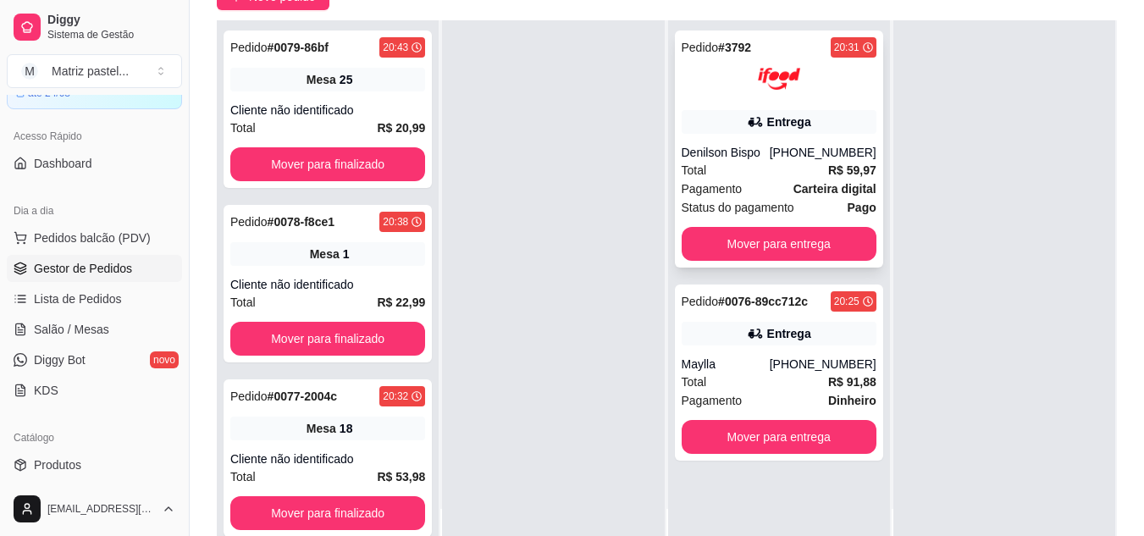
click at [768, 109] on div "Pedido # 3792 20:31 Entrega Denilson Bispo (08) 00705-2030 Total R$ 59,97 Pagam…" at bounding box center [779, 148] width 208 height 237
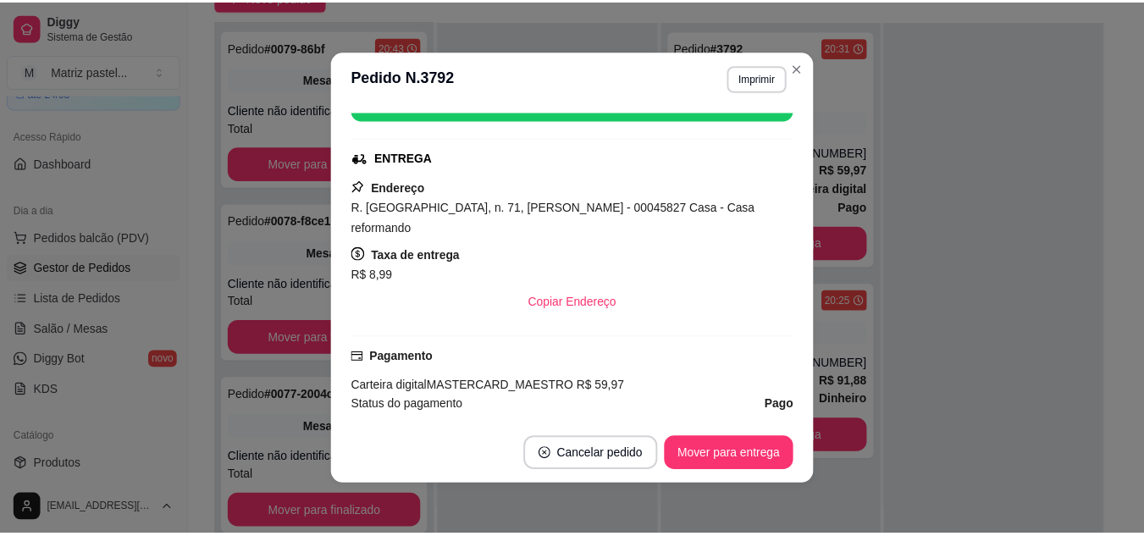
scroll to position [423, 0]
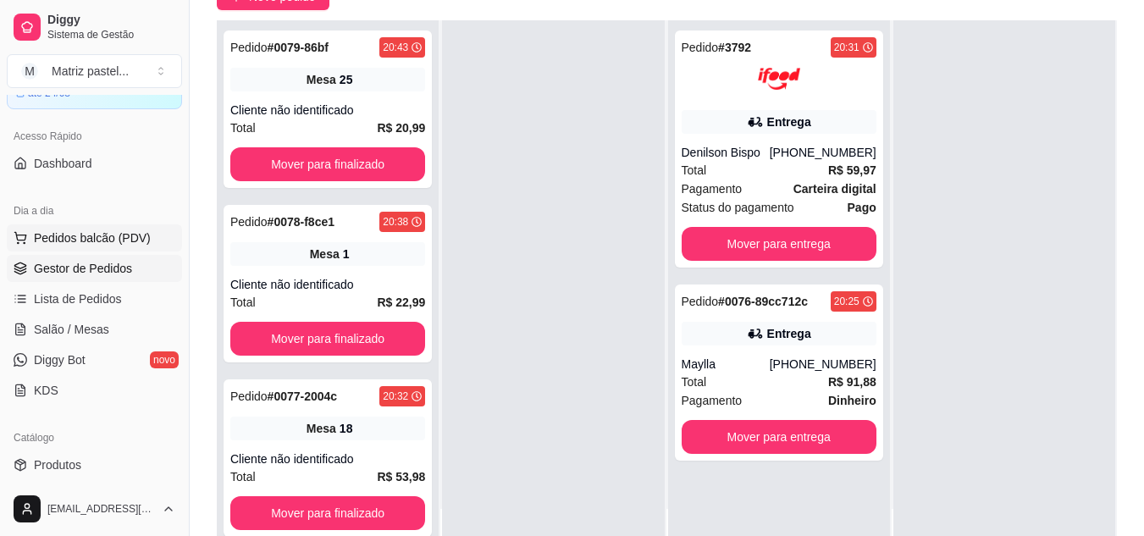
click at [51, 225] on button "Pedidos balcão (PDV)" at bounding box center [94, 237] width 175 height 27
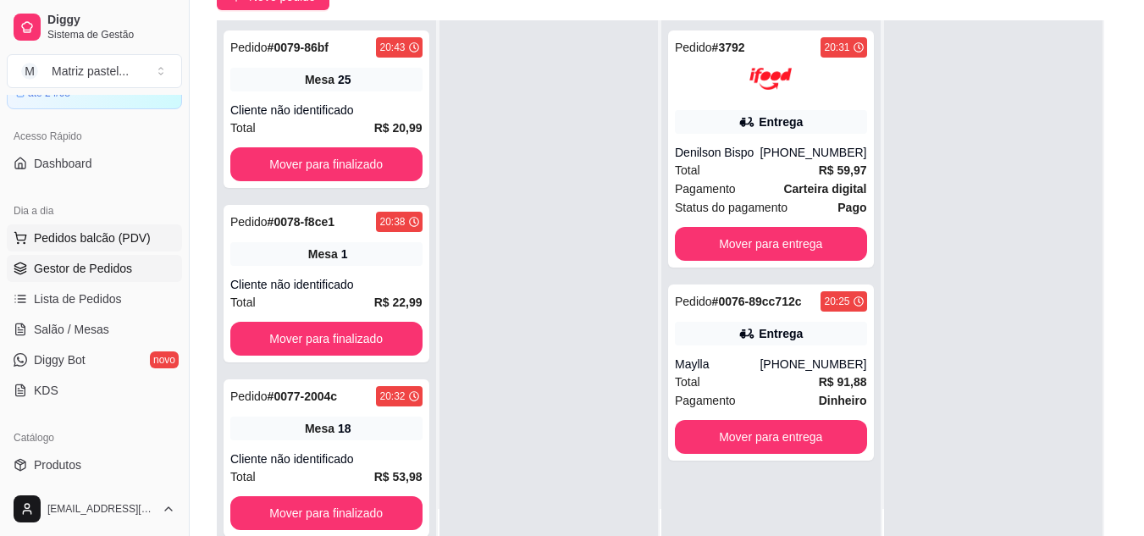
click at [70, 234] on p "PROMOÇÃO IMPERDÍVEL" at bounding box center [390, 232] width 731 height 21
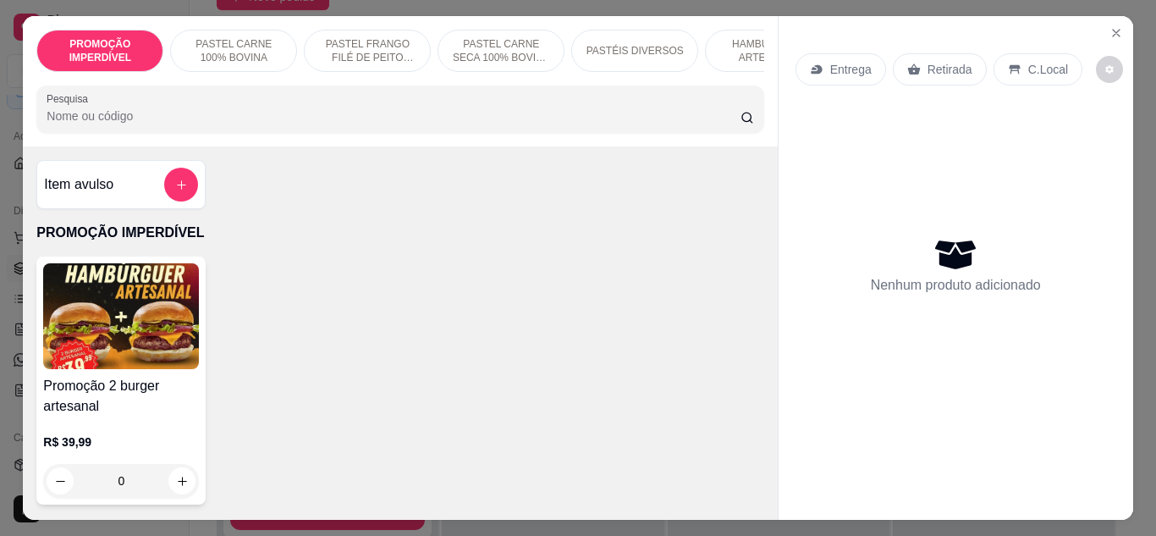
click at [312, 114] on input "Pesquisa" at bounding box center [394, 116] width 694 height 17
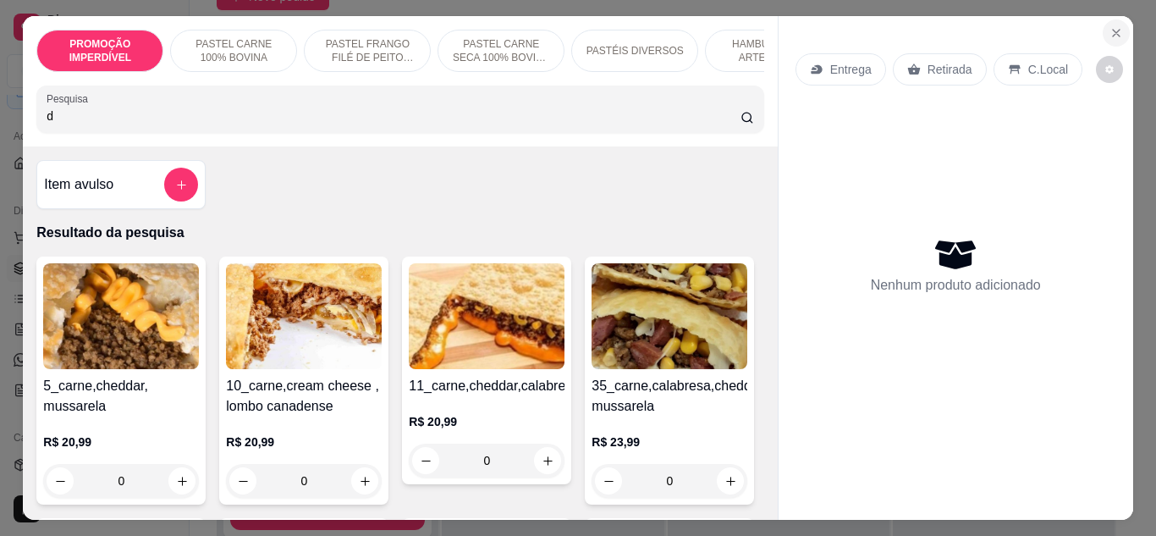
type input "d"
click at [1103, 25] on button "Close" at bounding box center [1116, 32] width 27 height 27
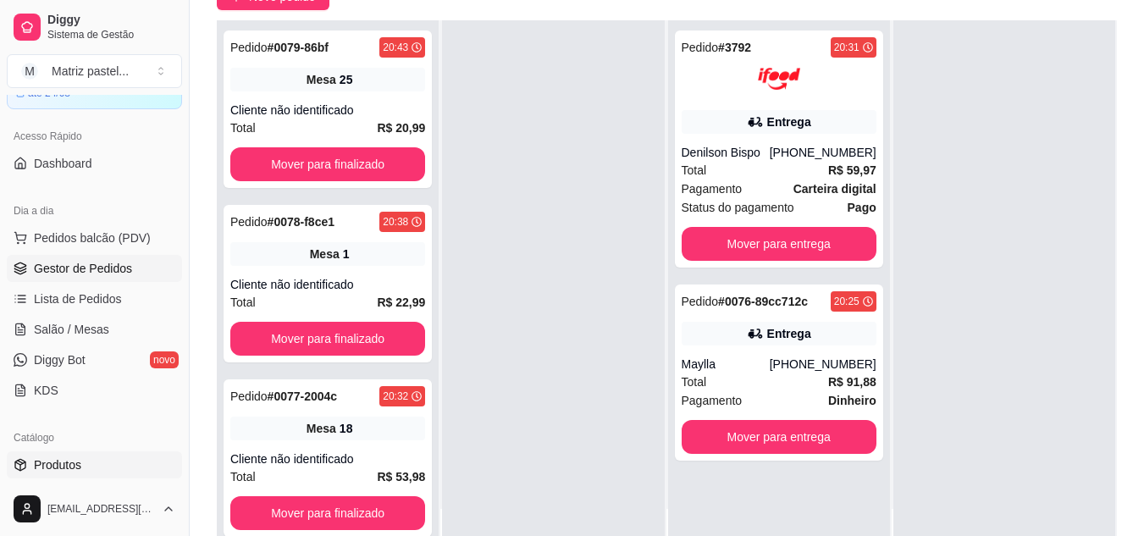
click at [88, 477] on link "Produtos" at bounding box center [94, 464] width 175 height 27
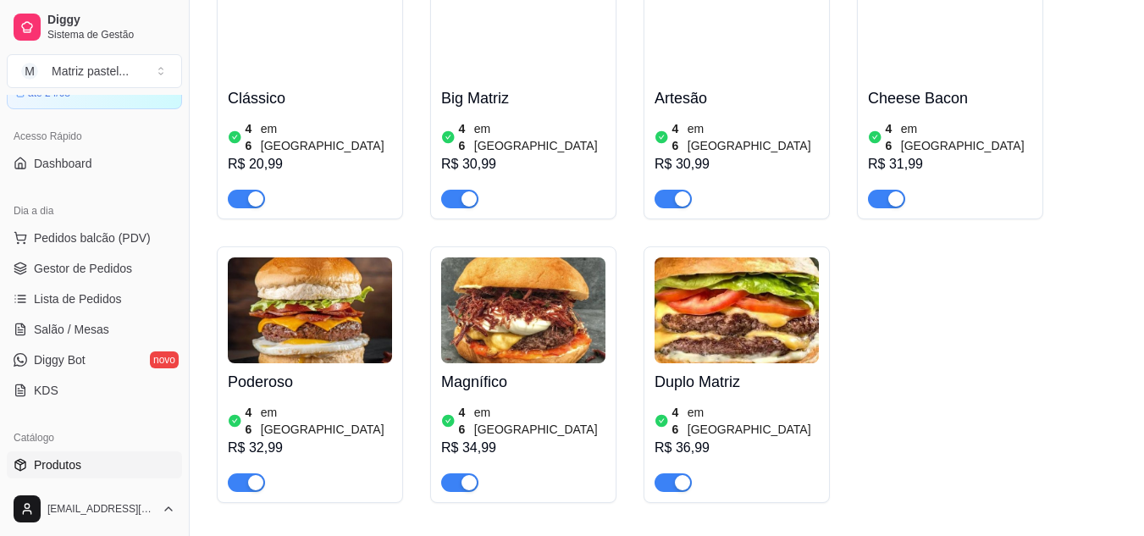
scroll to position [5191, 0]
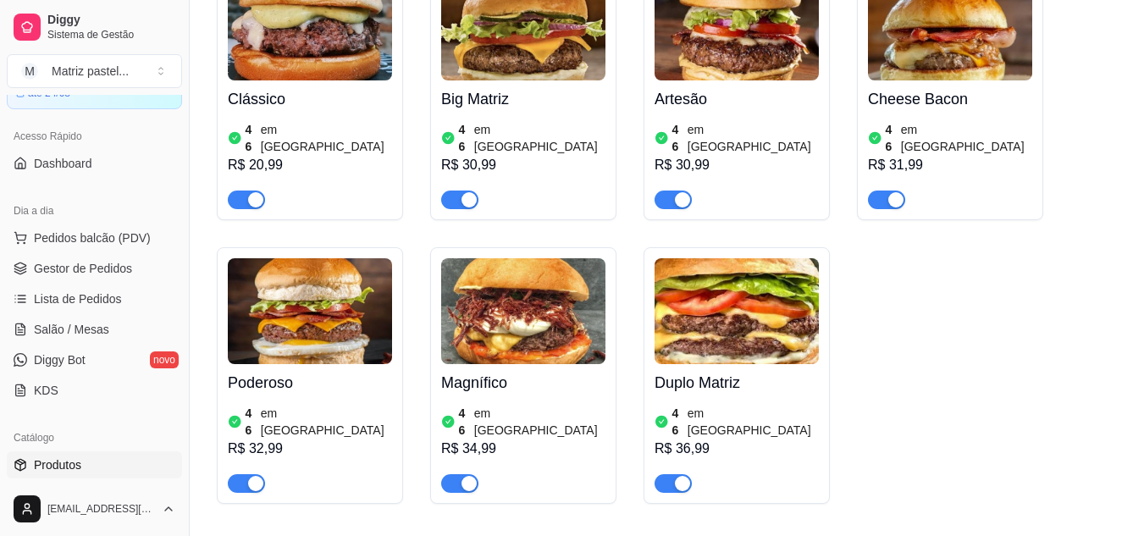
click at [707, 364] on div "Duplo Matriz 46 em estoque R$ 36,99" at bounding box center [736, 428] width 164 height 129
click at [74, 268] on span "Gestor de Pedidos" at bounding box center [83, 268] width 98 height 17
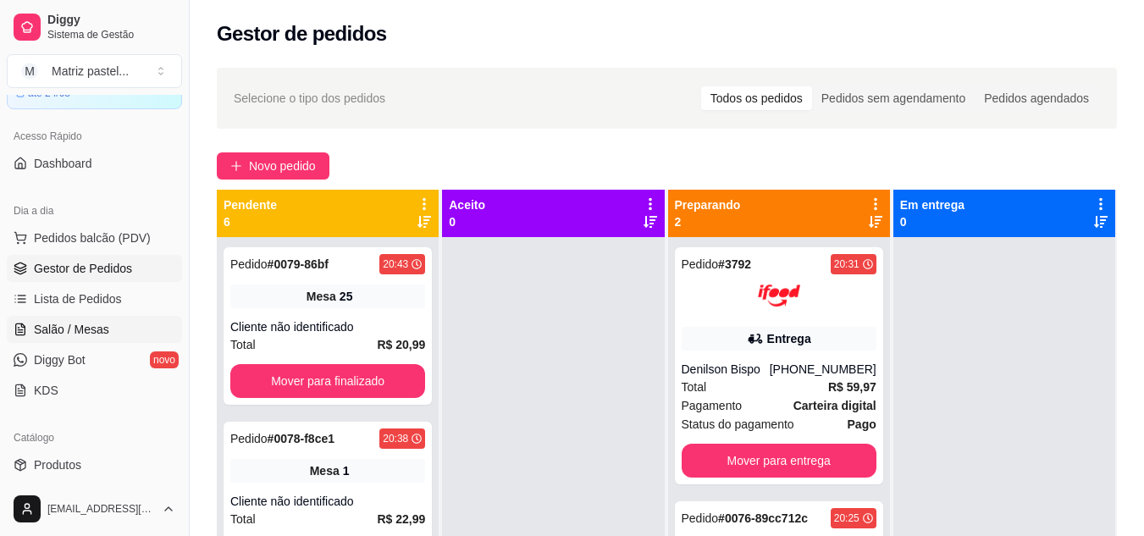
click at [102, 327] on span "Salão / Mesas" at bounding box center [71, 329] width 75 height 17
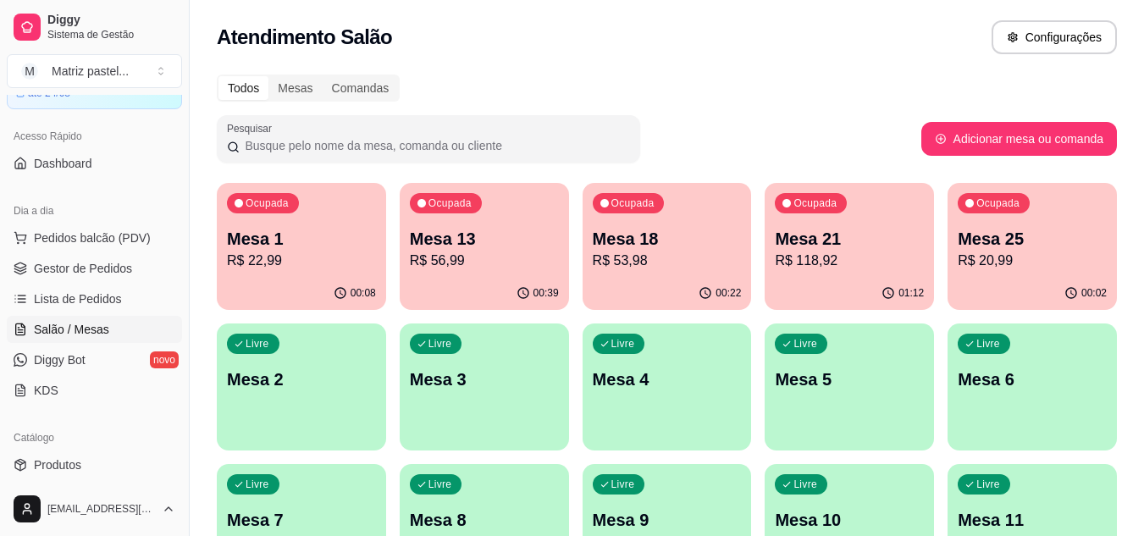
click at [317, 249] on p "Mesa 1" at bounding box center [301, 239] width 149 height 24
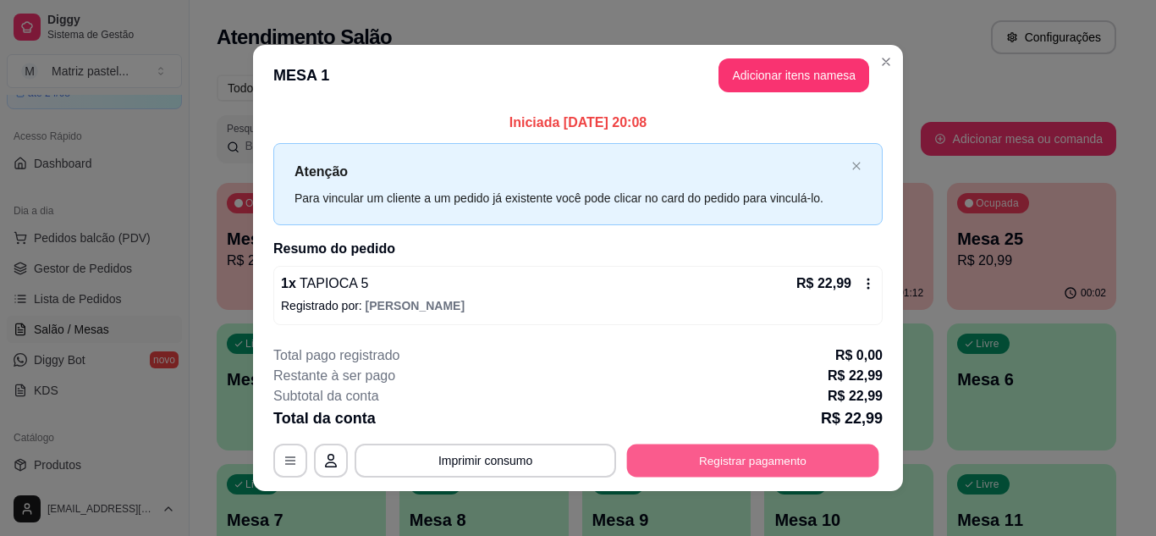
click at [779, 466] on button "Registrar pagamento" at bounding box center [753, 460] width 252 height 33
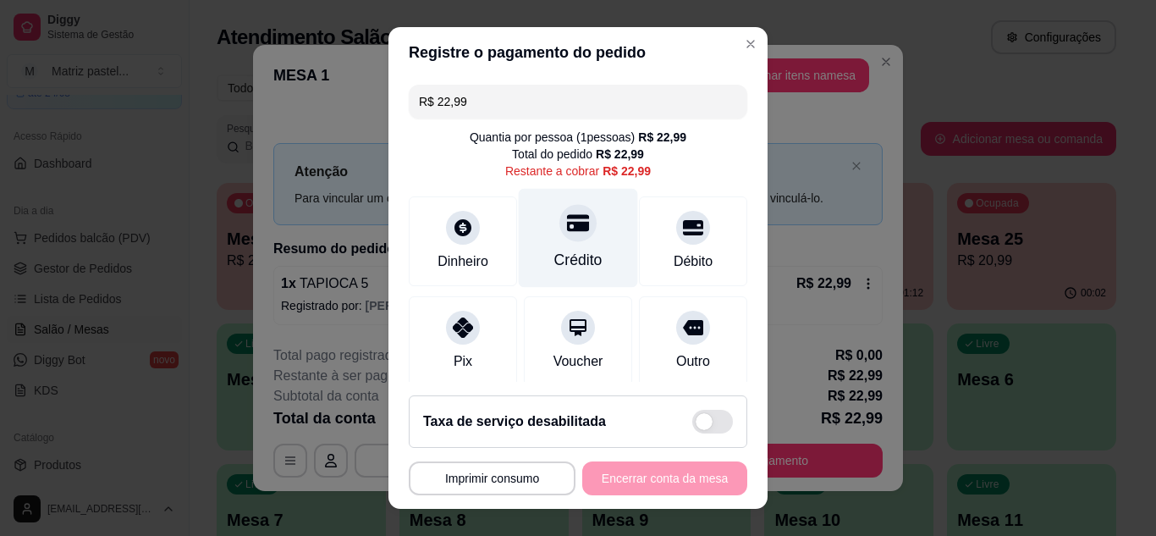
click at [554, 253] on div "Crédito" at bounding box center [578, 260] width 48 height 22
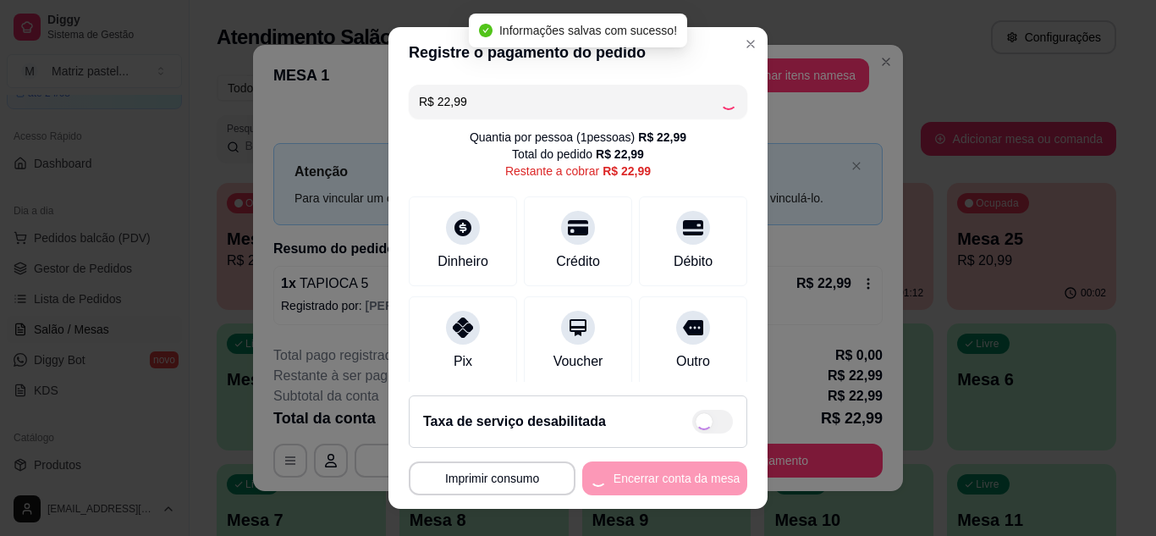
type input "R$ 0,00"
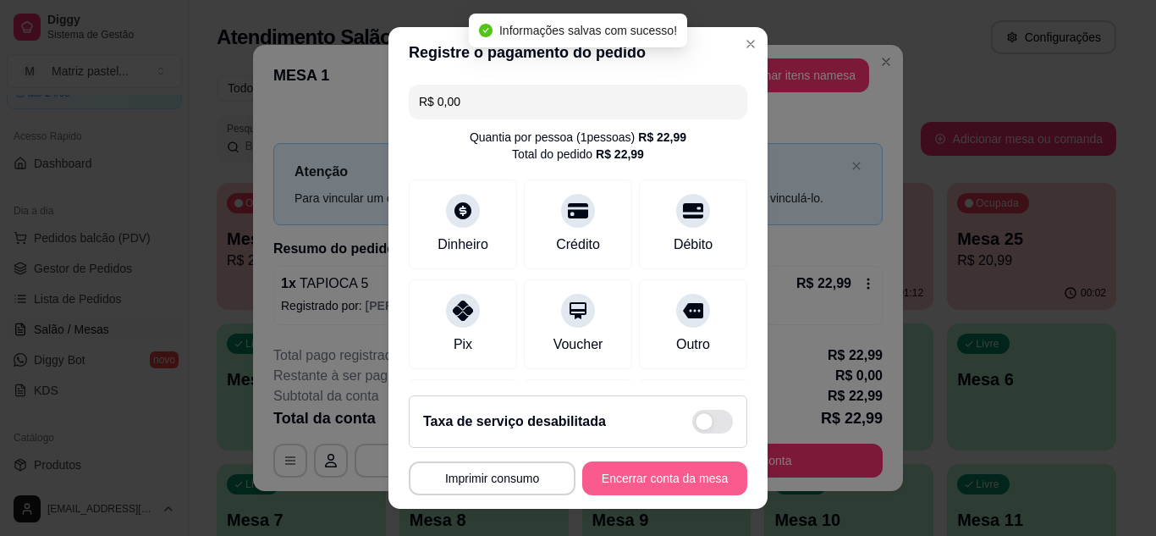
click at [635, 485] on button "Encerrar conta da mesa" at bounding box center [664, 478] width 165 height 34
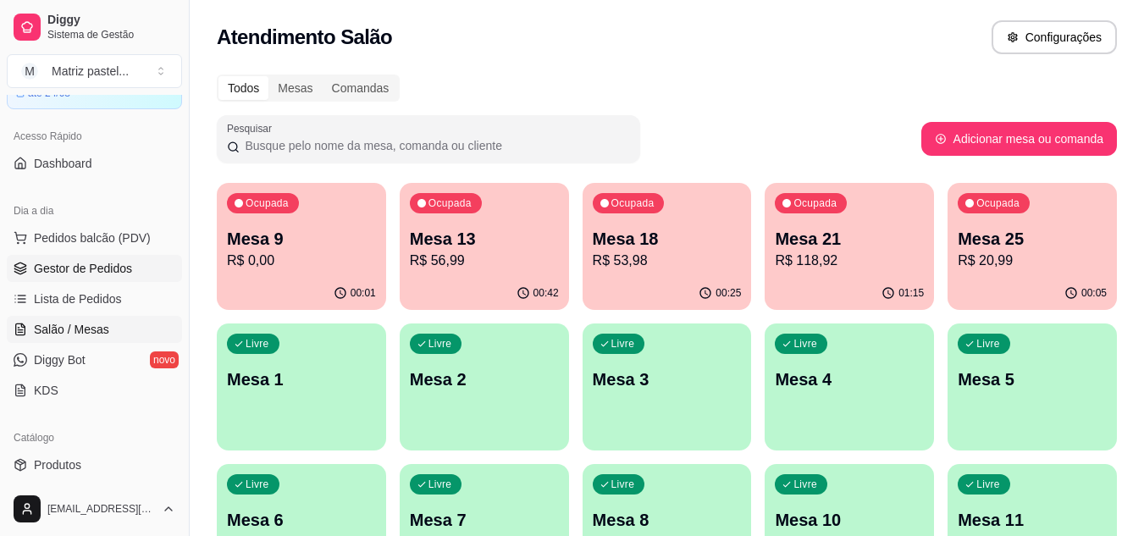
click at [97, 263] on span "Gestor de Pedidos" at bounding box center [83, 268] width 98 height 17
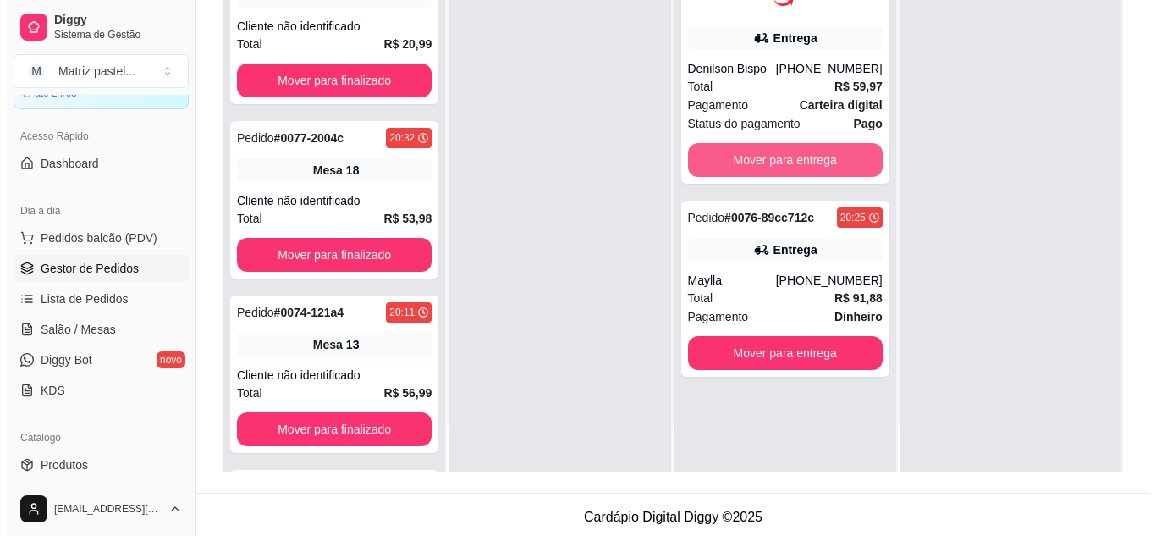
scroll to position [254, 0]
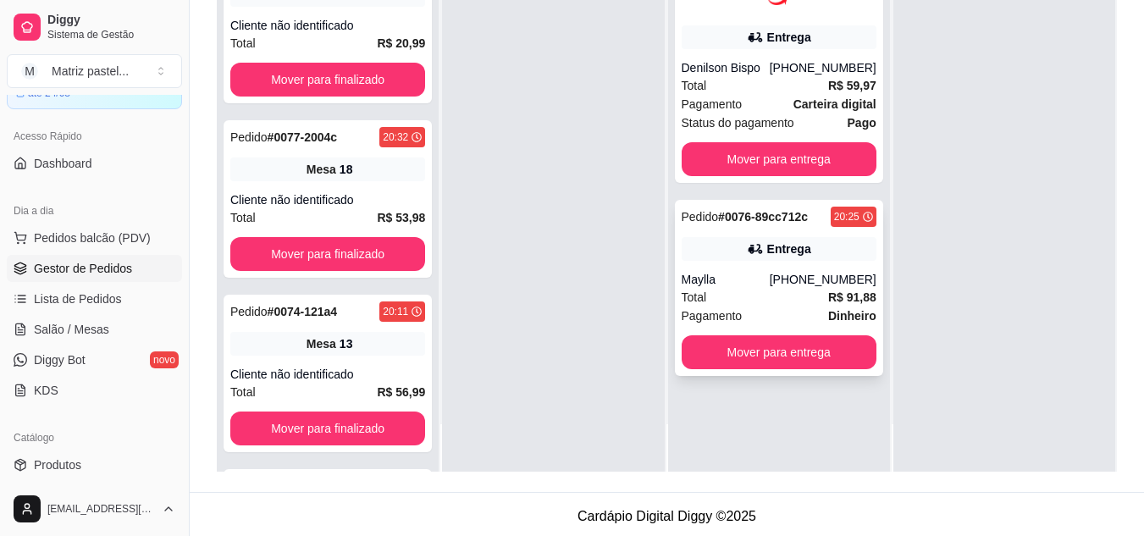
click at [794, 279] on div "(73) 99106-0805" at bounding box center [822, 279] width 107 height 17
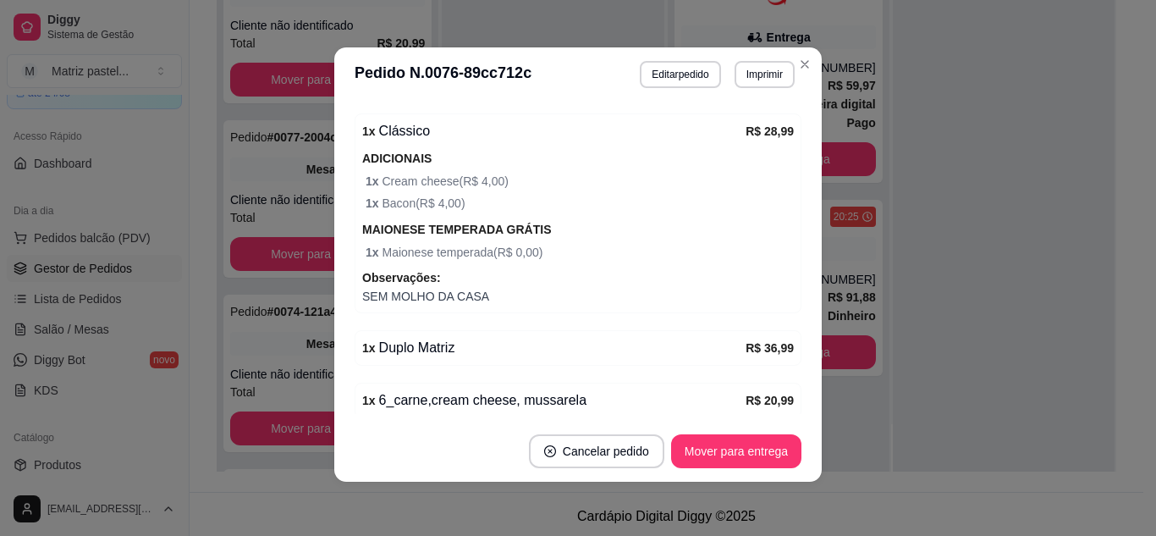
scroll to position [593, 0]
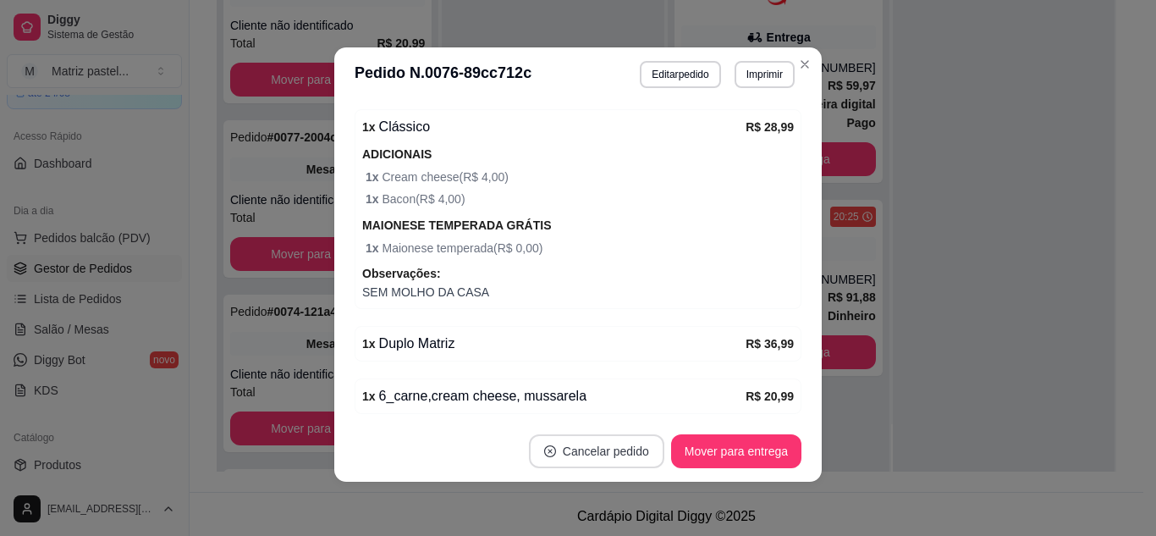
click at [576, 444] on button "Cancelar pedido" at bounding box center [596, 451] width 135 height 34
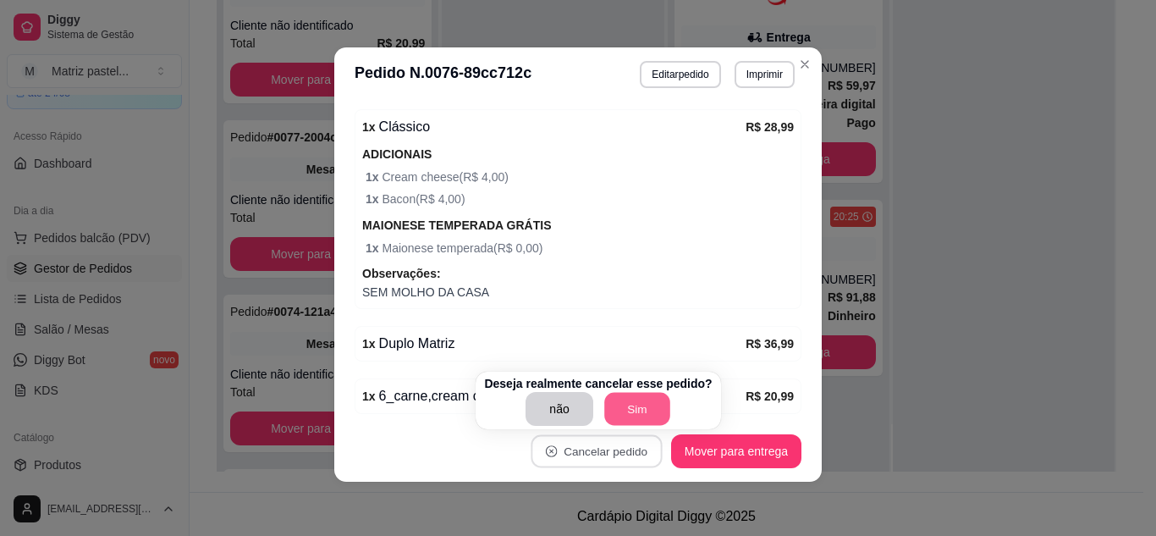
click at [604, 409] on button "Sim" at bounding box center [637, 409] width 66 height 33
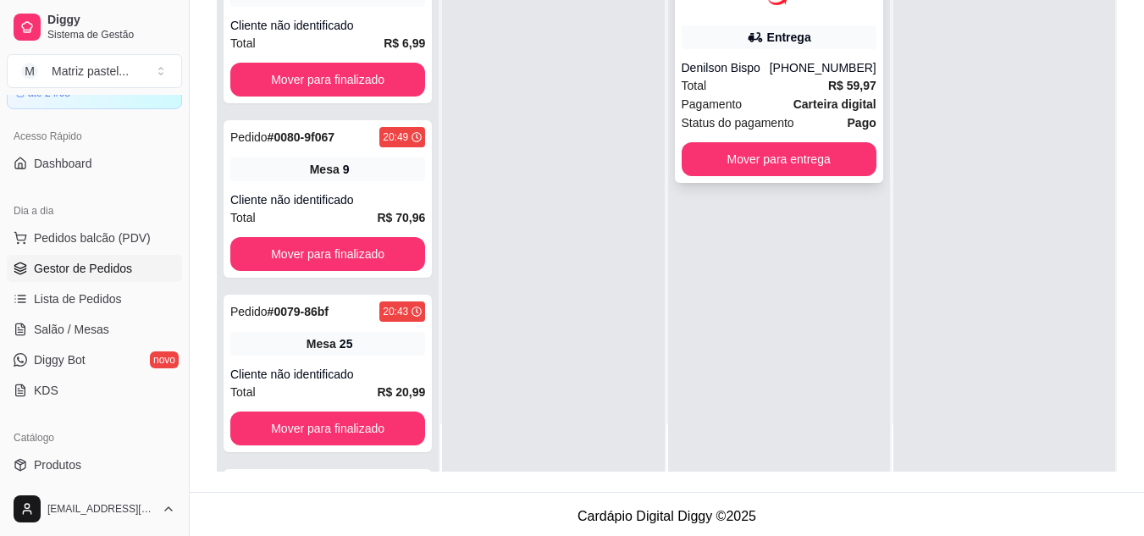
click at [784, 73] on div "(08) 00705-2030" at bounding box center [822, 67] width 107 height 17
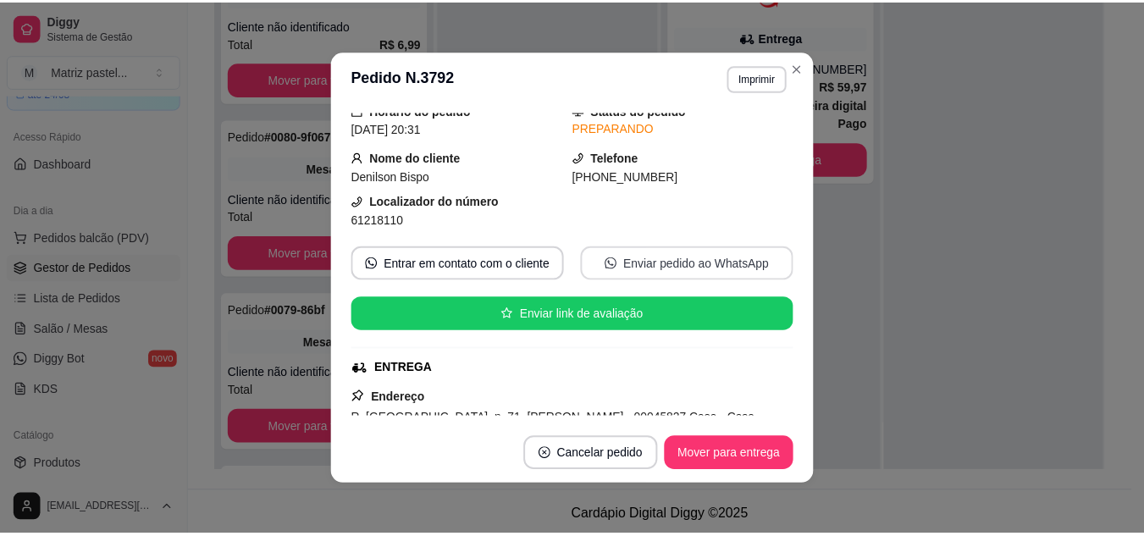
scroll to position [85, 0]
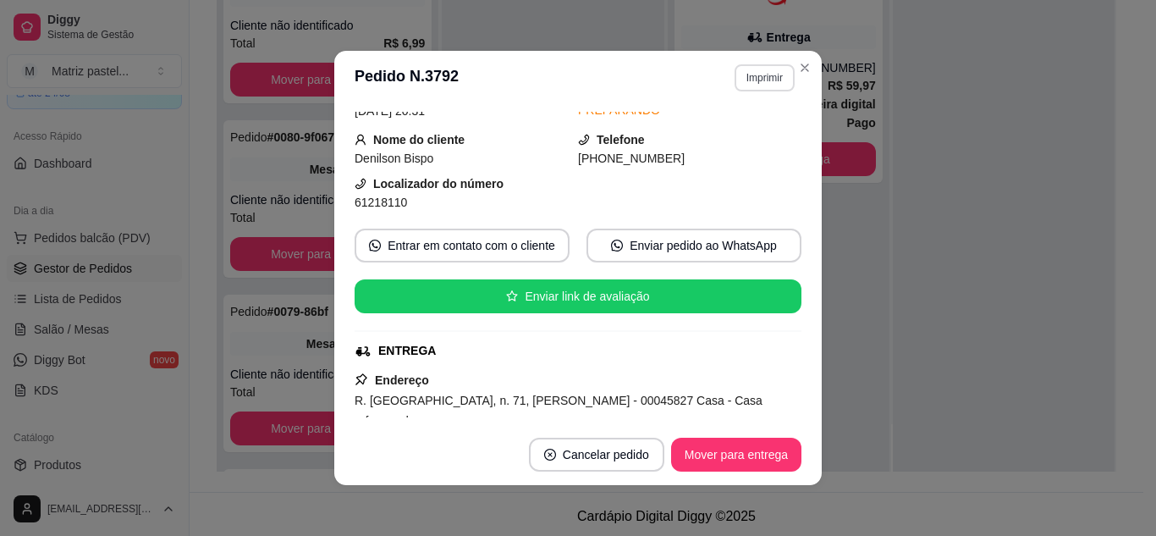
click at [750, 83] on button "Imprimir" at bounding box center [765, 77] width 60 height 27
click at [737, 131] on button "IMPRESSORA" at bounding box center [742, 130] width 98 height 22
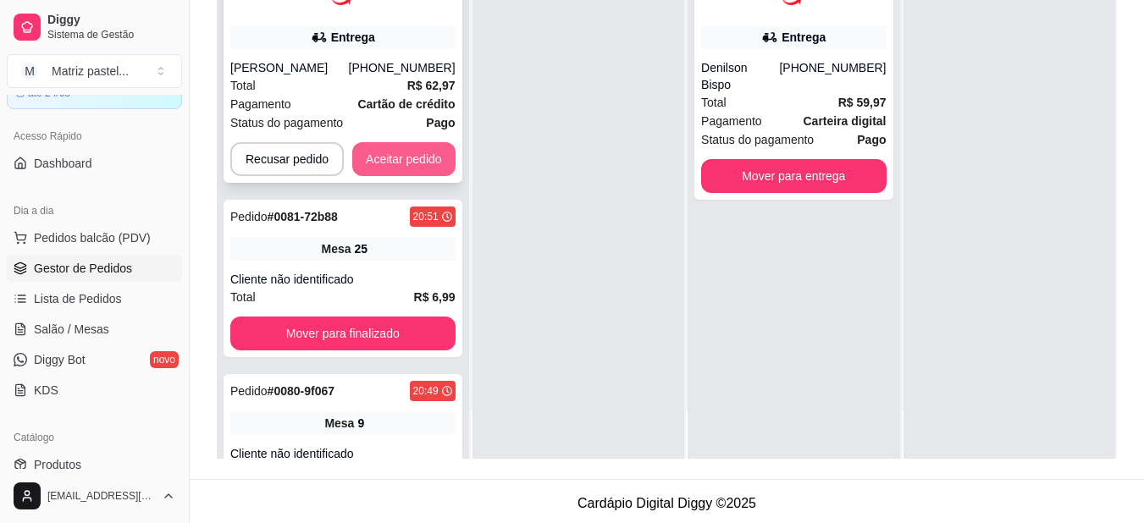
click at [401, 149] on button "Aceitar pedido" at bounding box center [403, 159] width 103 height 34
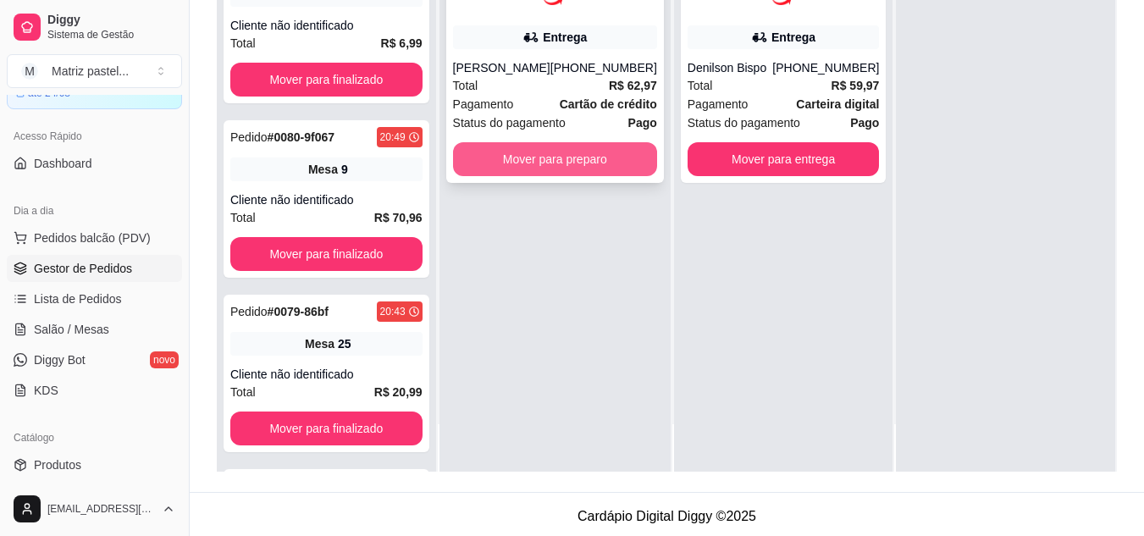
click at [549, 152] on button "Mover para preparo" at bounding box center [555, 159] width 204 height 34
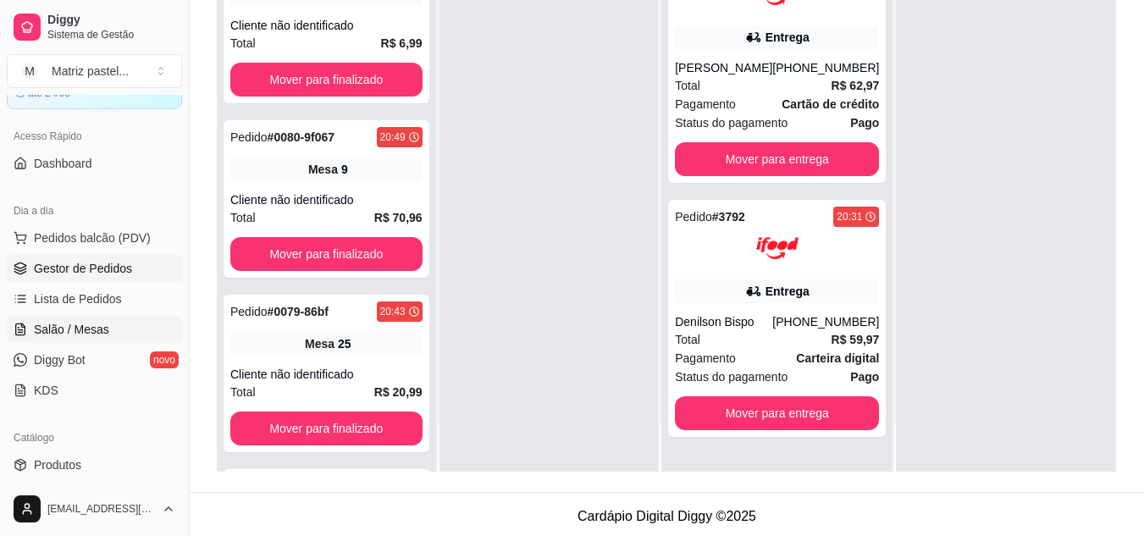
click at [97, 324] on span "Salão / Mesas" at bounding box center [71, 329] width 75 height 17
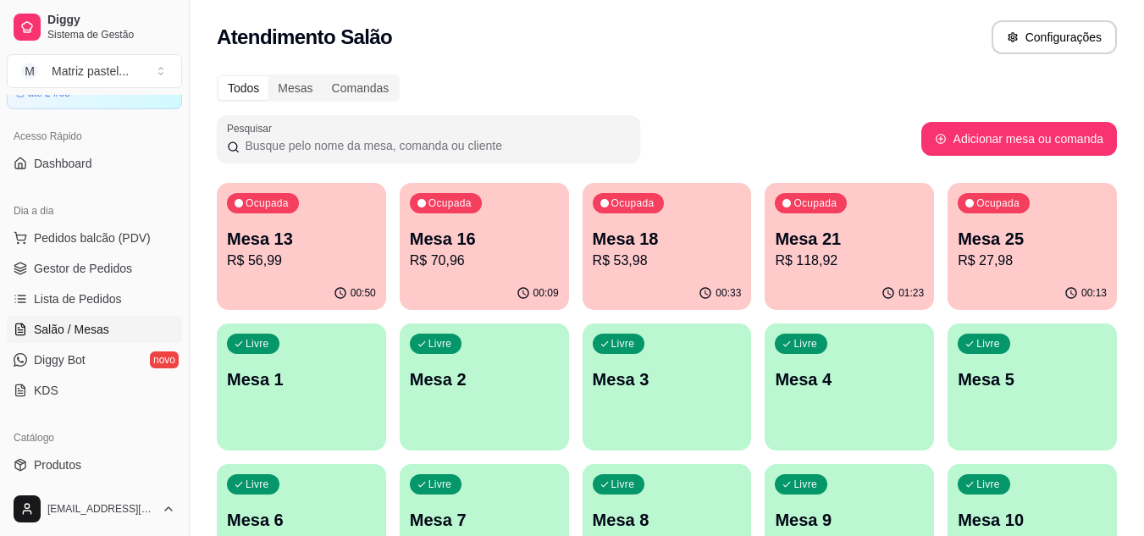
click at [500, 259] on p "R$ 70,96" at bounding box center [484, 261] width 149 height 20
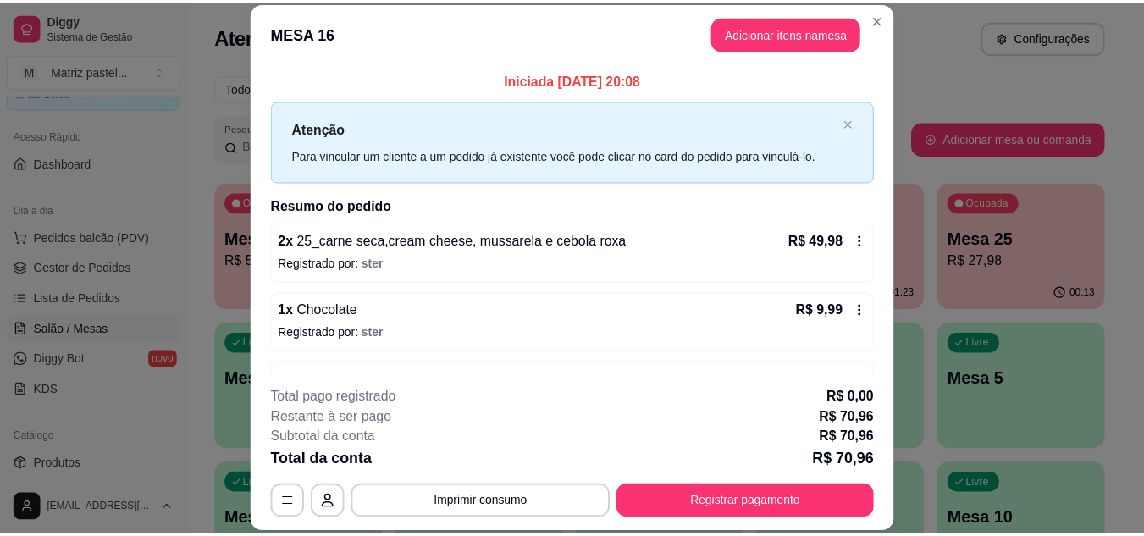
scroll to position [54, 0]
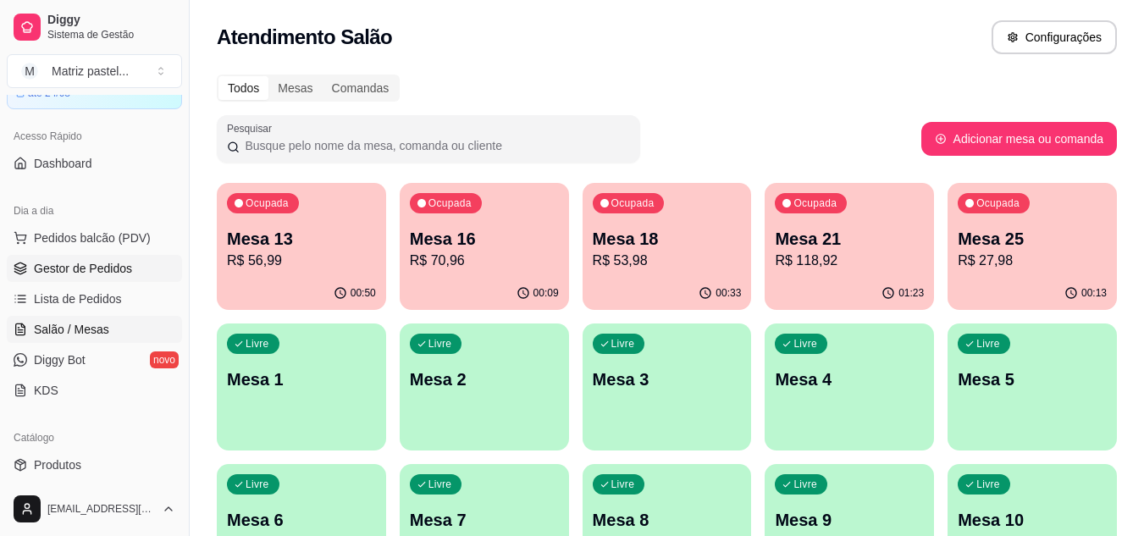
click at [47, 277] on link "Gestor de Pedidos" at bounding box center [94, 268] width 175 height 27
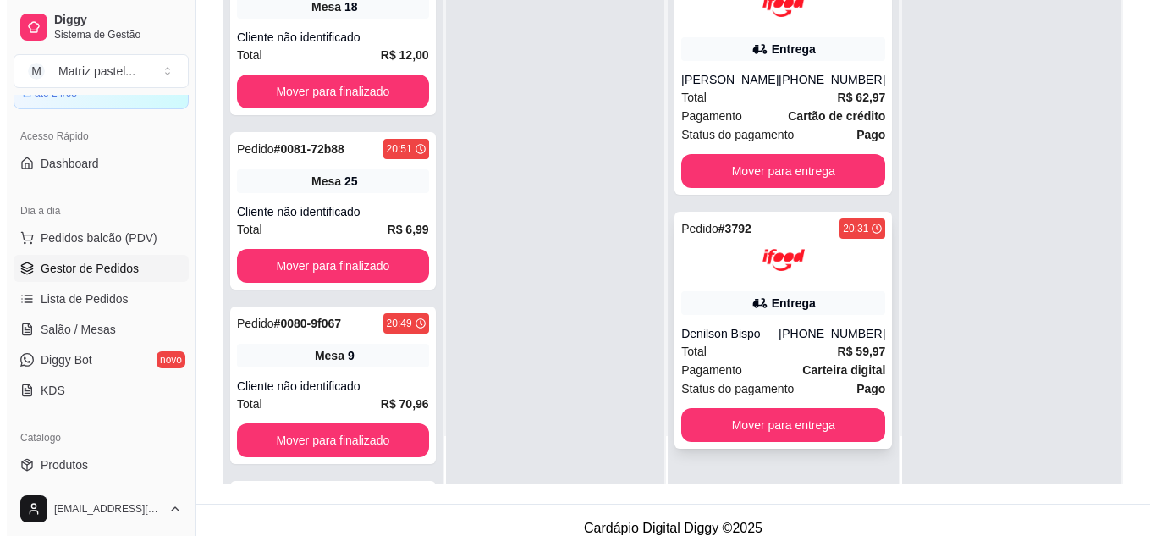
scroll to position [258, 0]
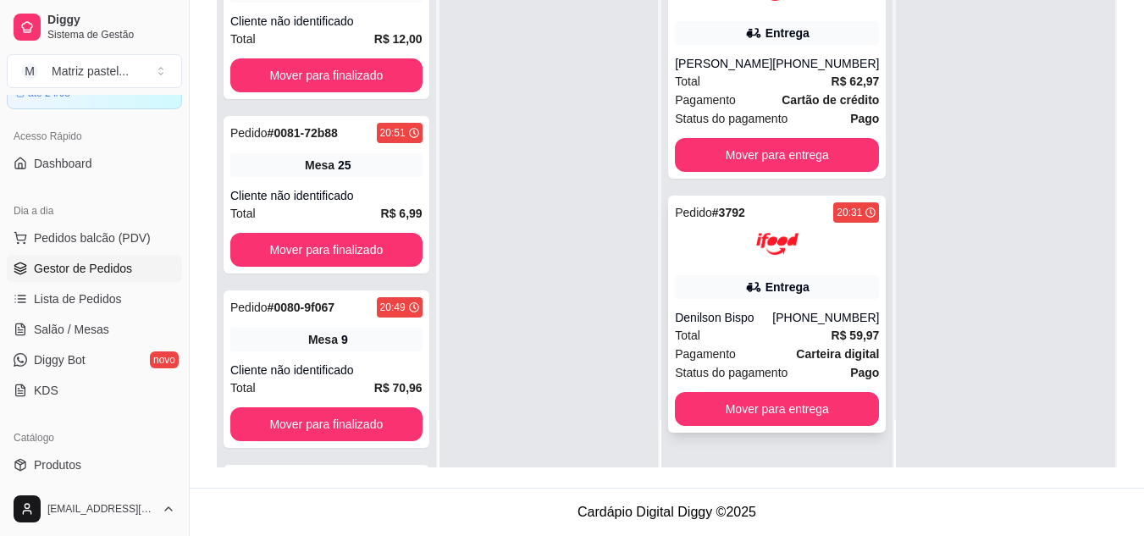
click at [743, 307] on div "Pedido # 3792 20:31 Entrega Denilson Bispo (08) 00705-2030 Total R$ 59,97 Pagam…" at bounding box center [777, 314] width 218 height 237
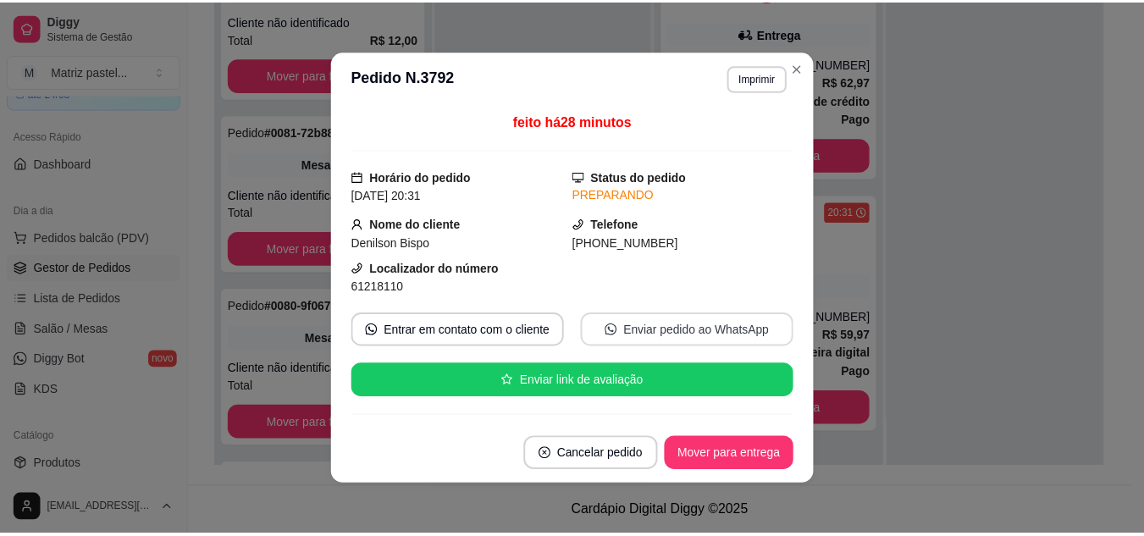
scroll to position [85, 0]
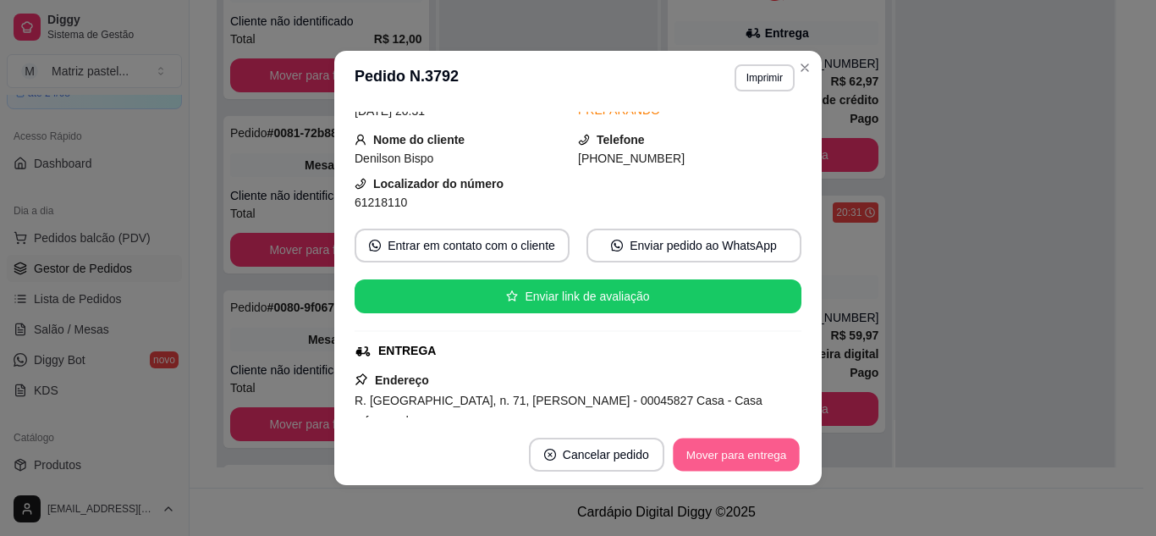
click at [720, 454] on button "Mover para entrega" at bounding box center [736, 455] width 127 height 33
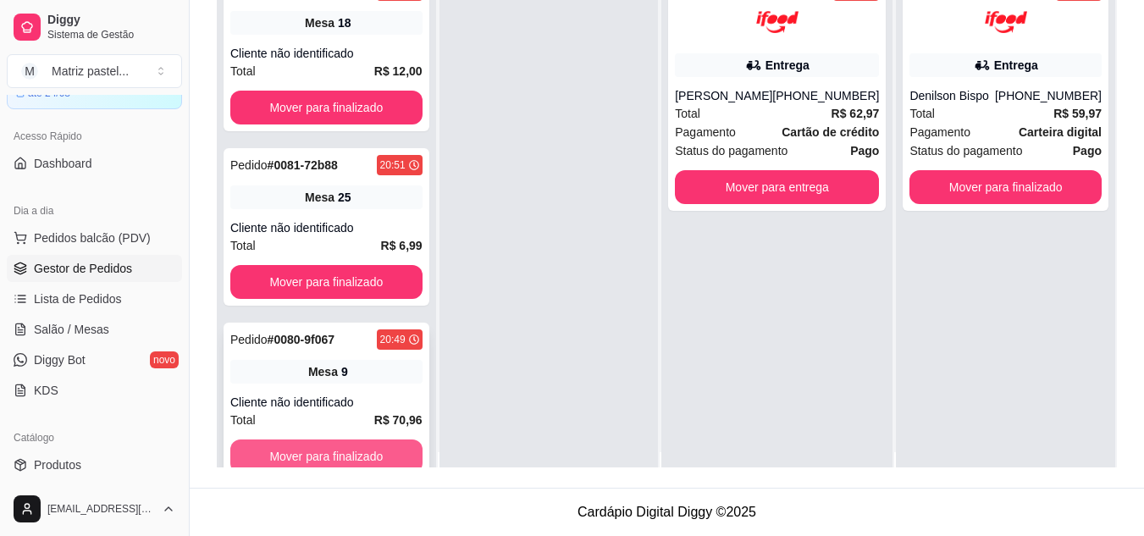
scroll to position [0, 0]
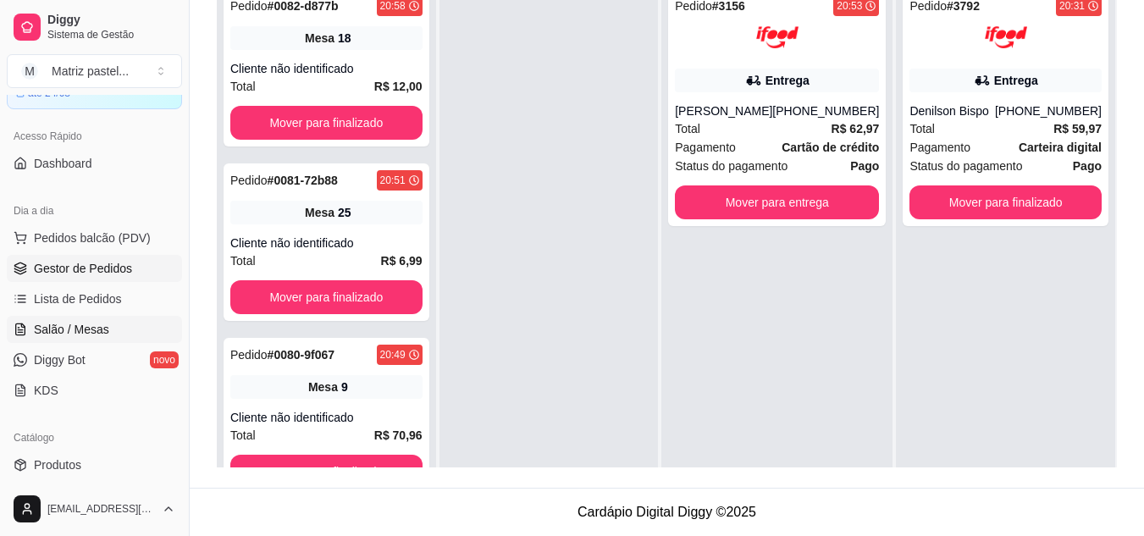
click at [70, 331] on span "Salão / Mesas" at bounding box center [71, 329] width 75 height 17
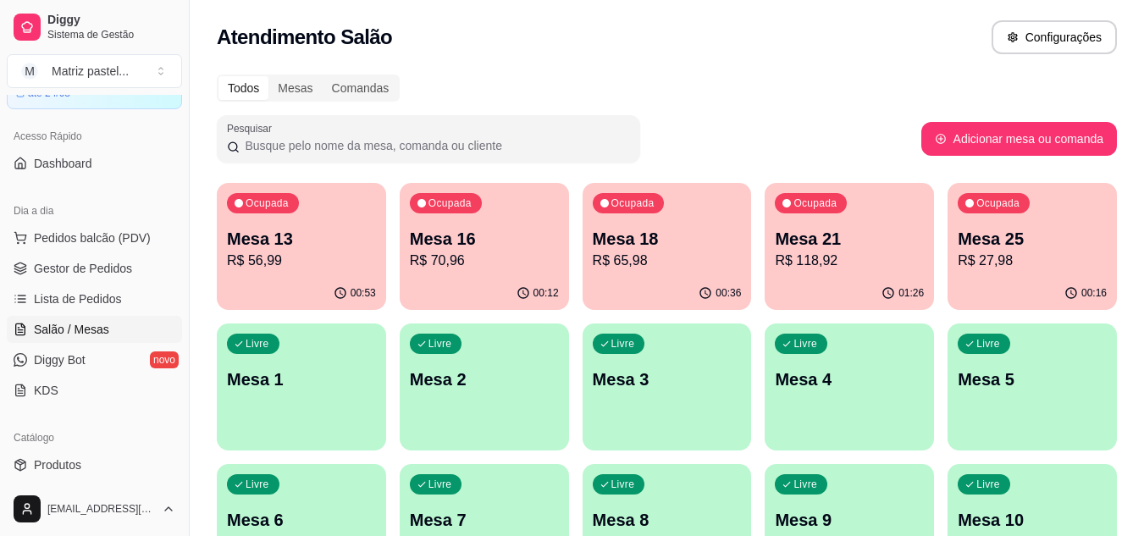
scroll to position [85, 0]
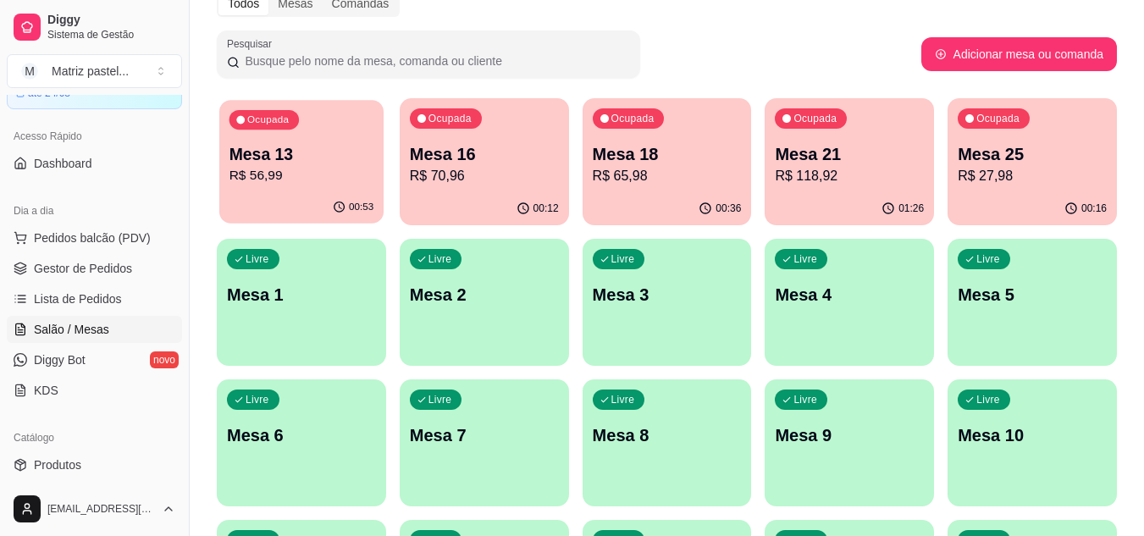
click at [296, 179] on p "R$ 56,99" at bounding box center [301, 175] width 145 height 19
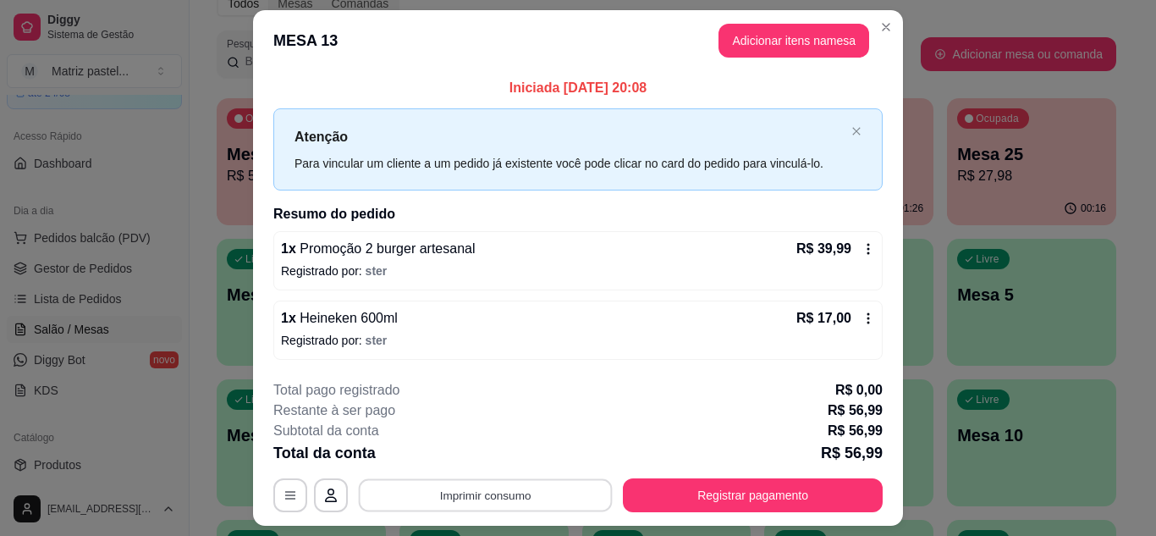
click at [508, 491] on button "Imprimir consumo" at bounding box center [486, 495] width 254 height 33
click at [503, 461] on button "IMPRESSORA" at bounding box center [484, 456] width 119 height 26
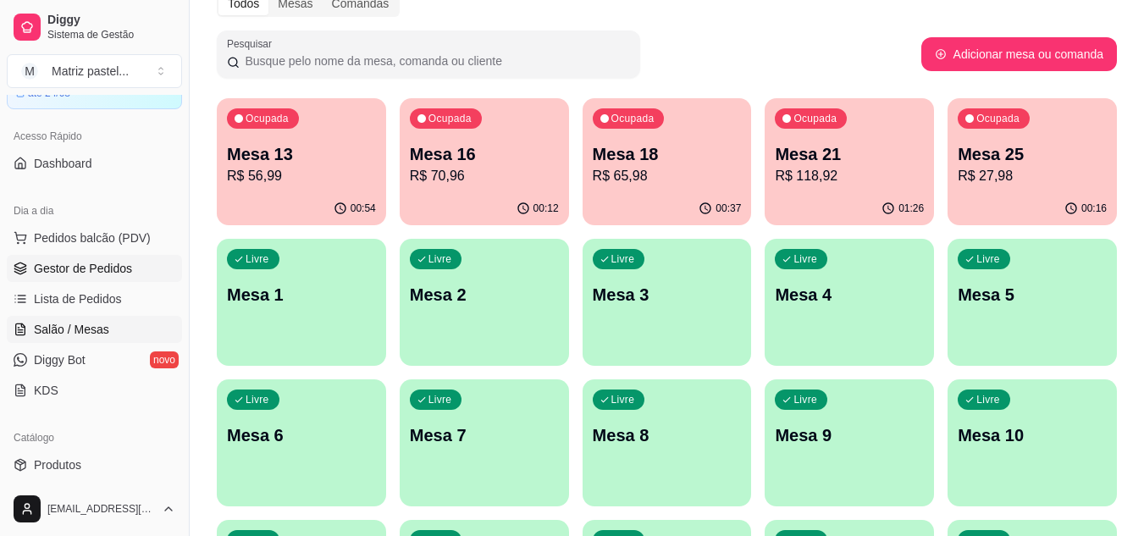
click at [105, 269] on span "Gestor de Pedidos" at bounding box center [83, 268] width 98 height 17
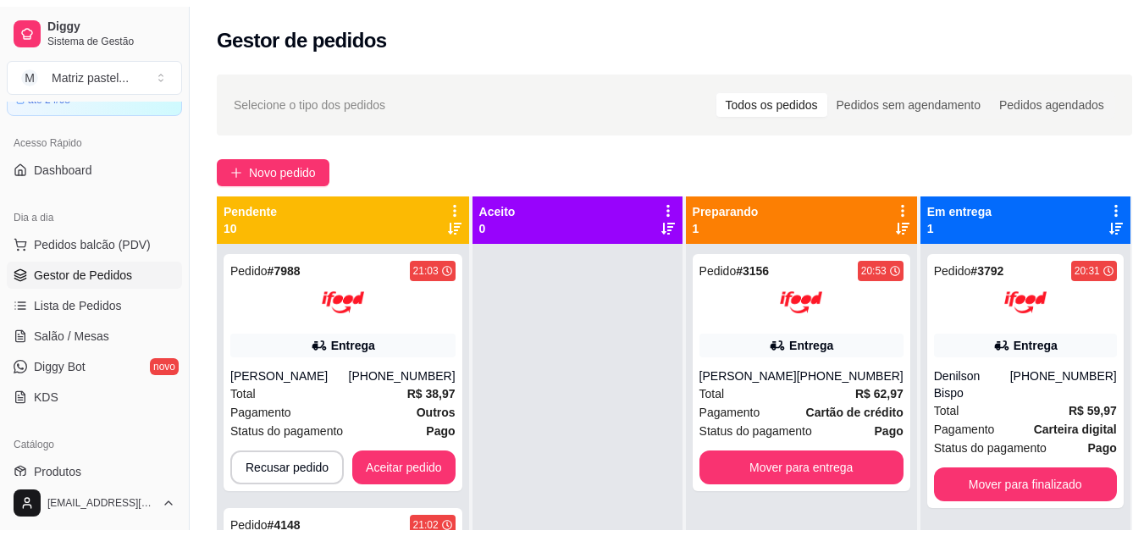
scroll to position [47, 0]
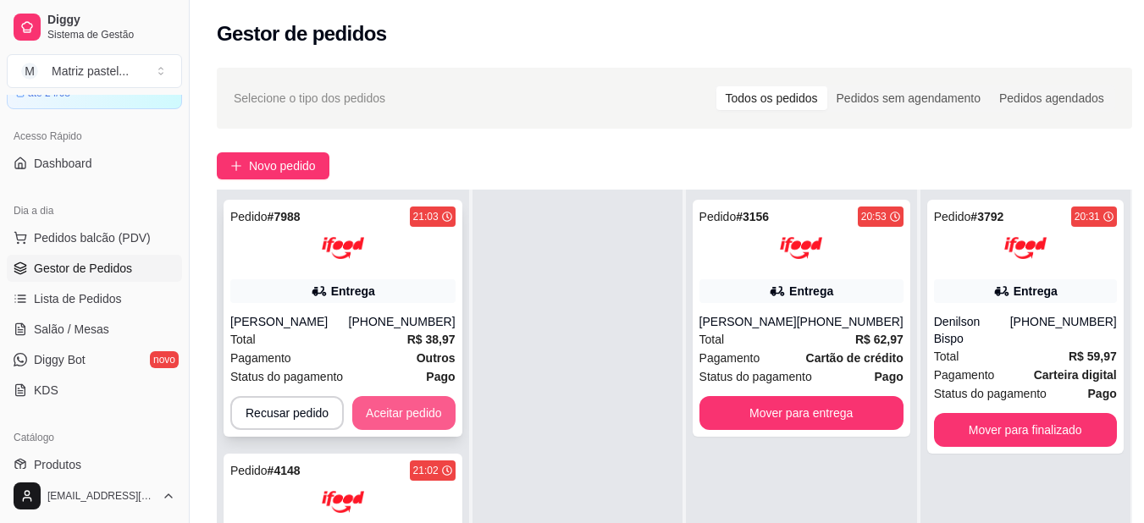
click at [394, 406] on button "Aceitar pedido" at bounding box center [403, 413] width 103 height 34
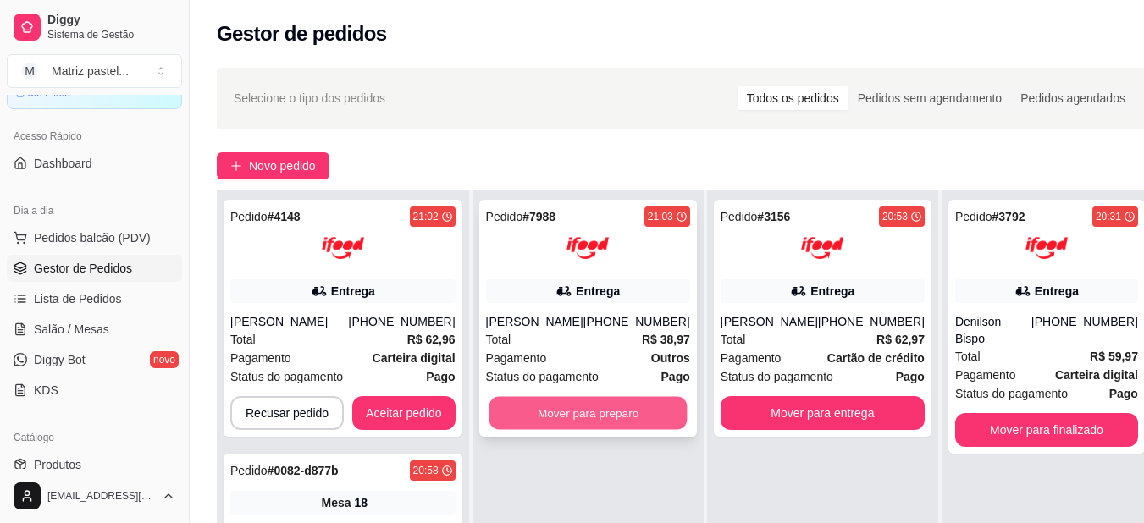
click at [584, 409] on button "Mover para preparo" at bounding box center [587, 413] width 198 height 33
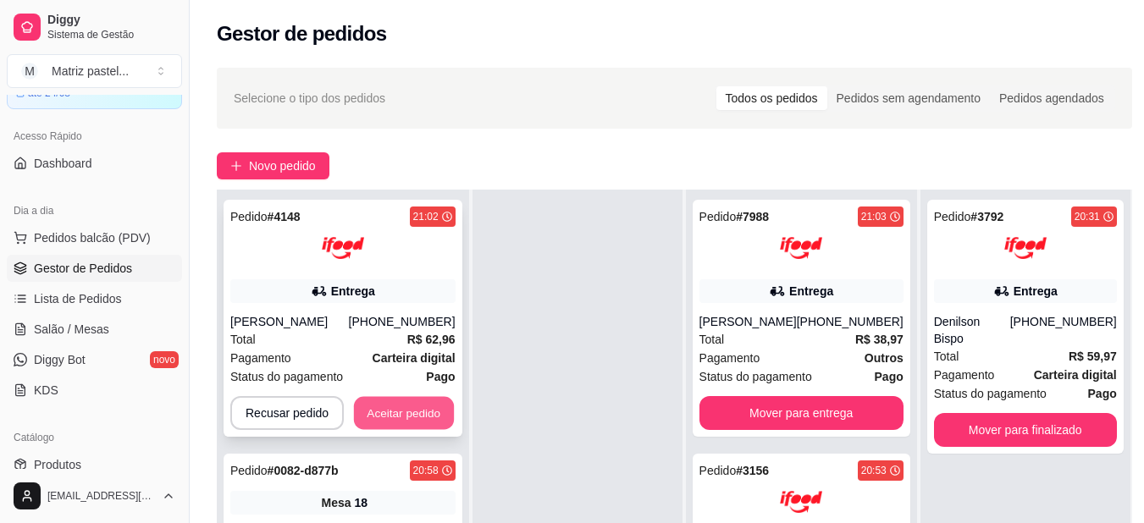
click at [416, 422] on button "Aceitar pedido" at bounding box center [404, 413] width 100 height 33
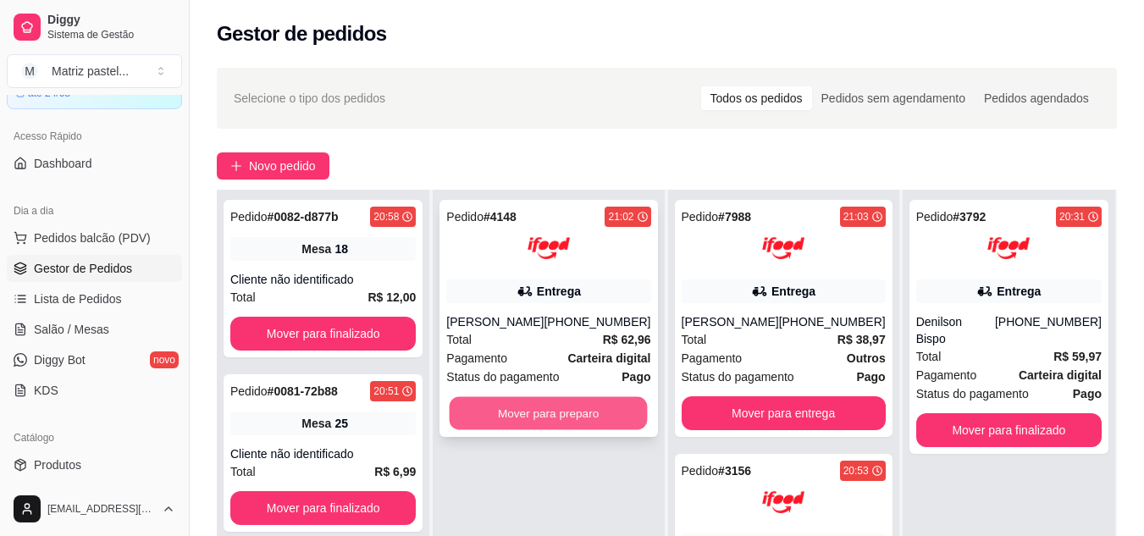
click at [549, 417] on button "Mover para preparo" at bounding box center [549, 413] width 198 height 33
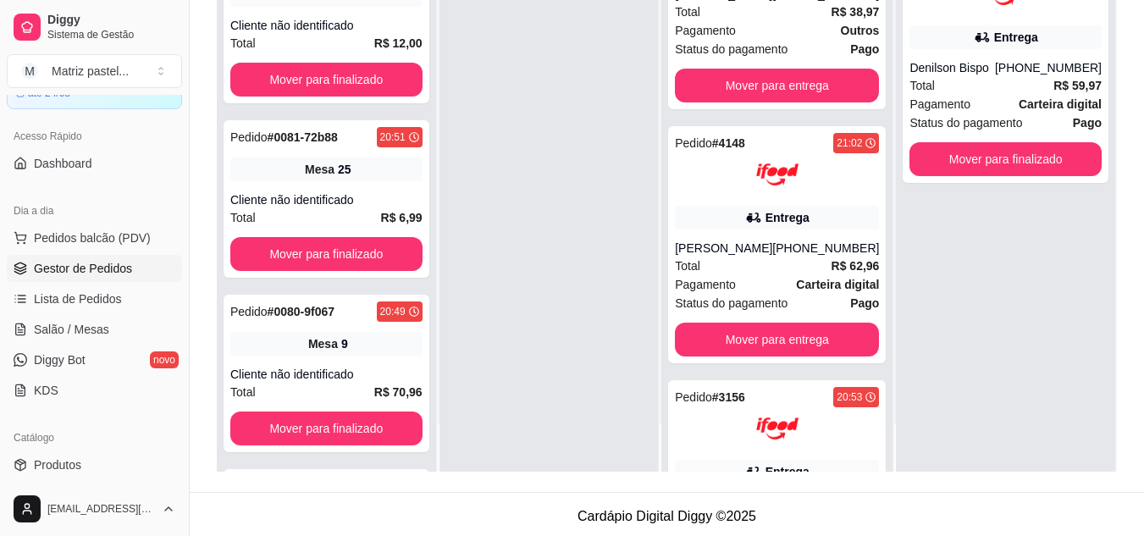
scroll to position [0, 0]
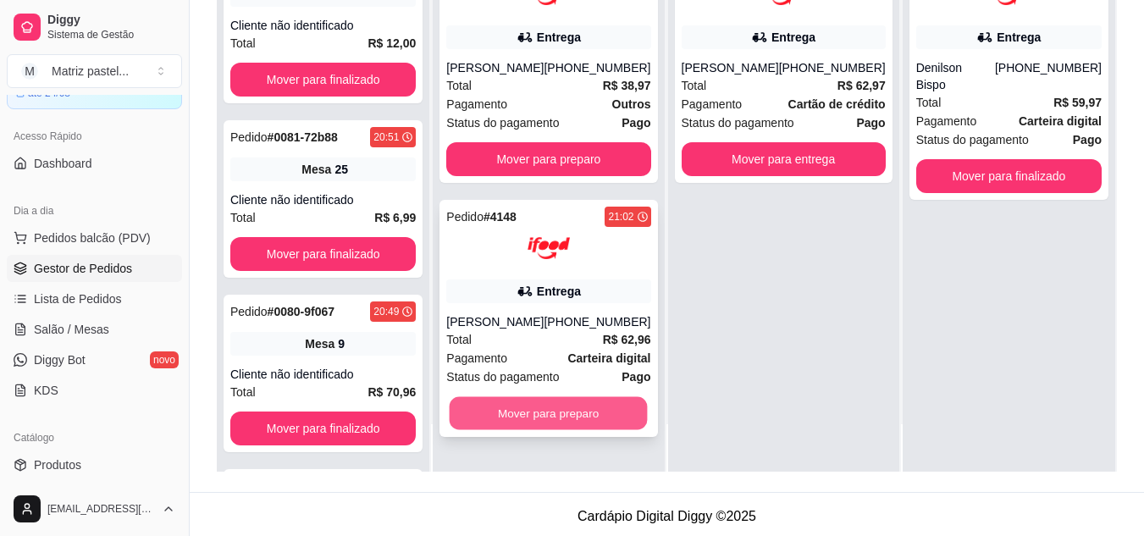
click at [609, 400] on button "Mover para preparo" at bounding box center [549, 413] width 198 height 33
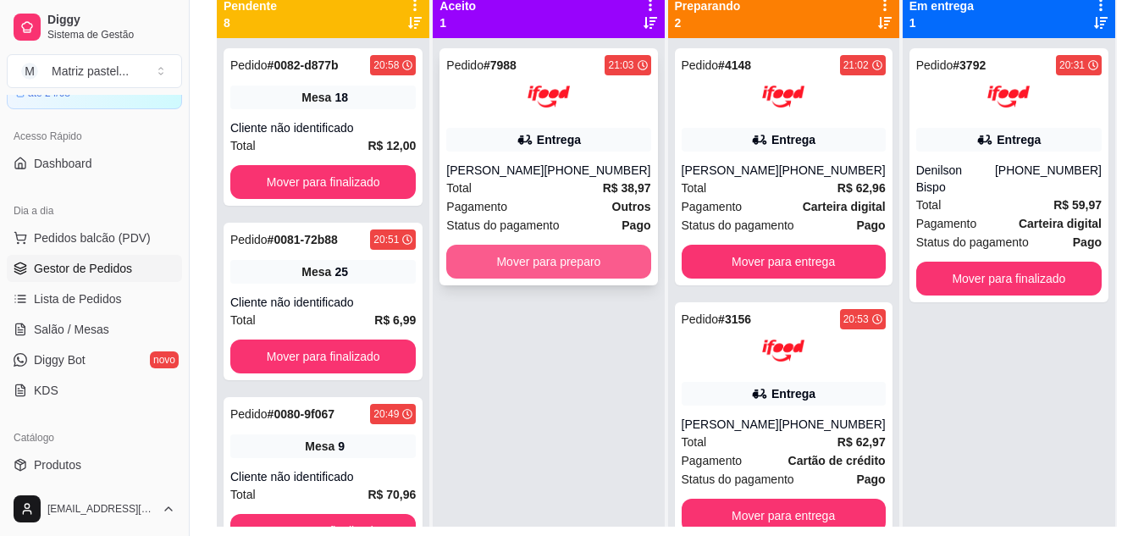
scroll to position [169, 0]
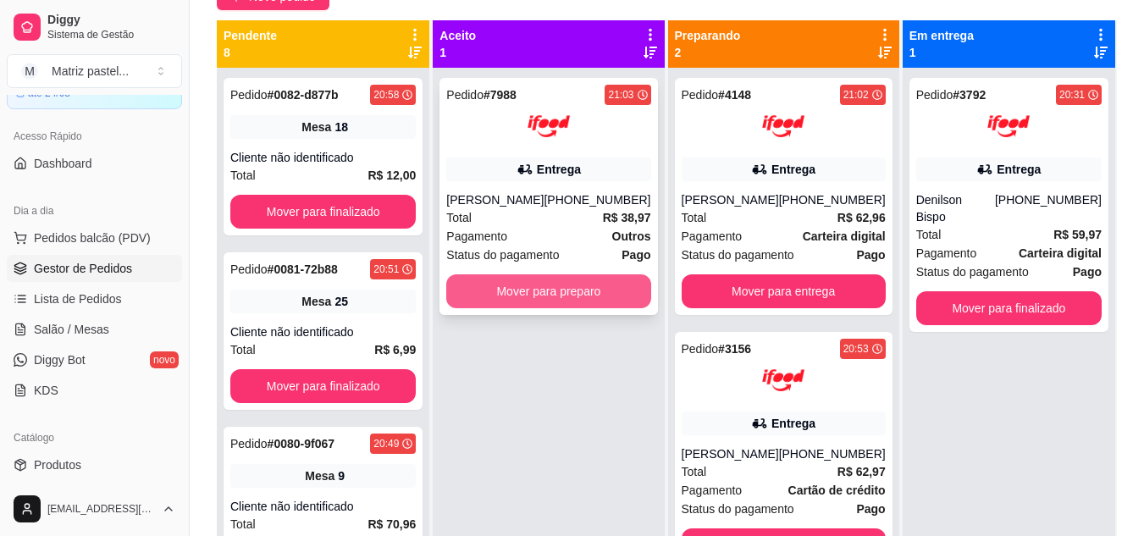
click at [578, 300] on button "Mover para preparo" at bounding box center [548, 291] width 204 height 34
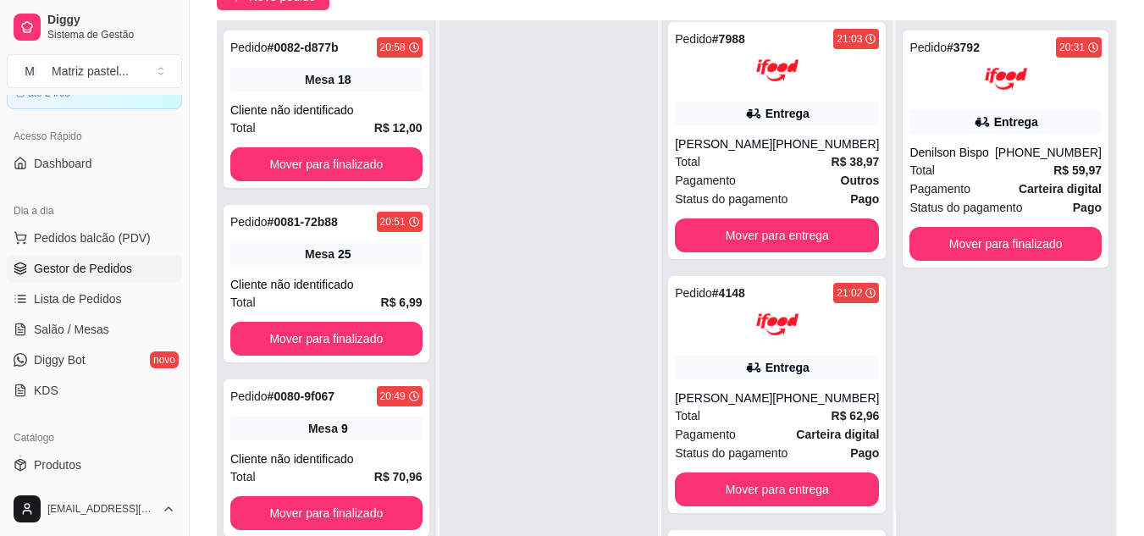
scroll to position [0, 0]
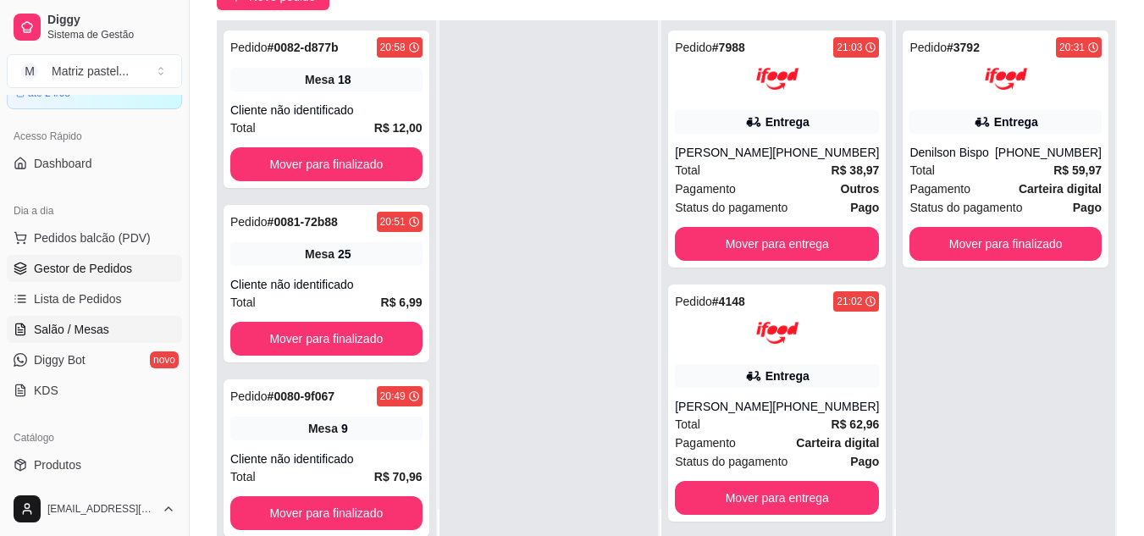
click at [68, 321] on span "Salão / Mesas" at bounding box center [71, 329] width 75 height 17
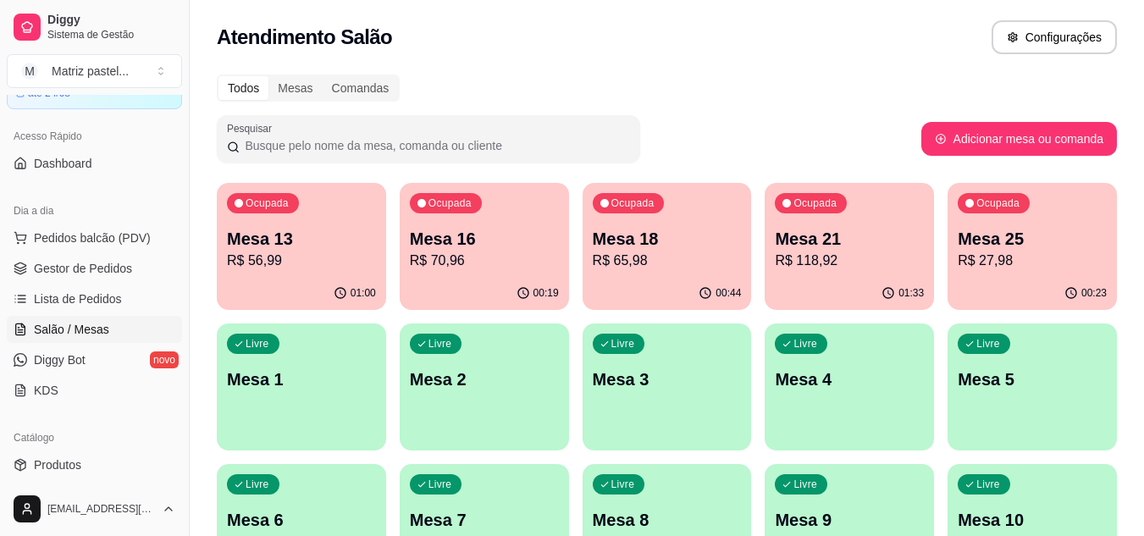
click at [318, 277] on div "01:00" at bounding box center [301, 293] width 169 height 33
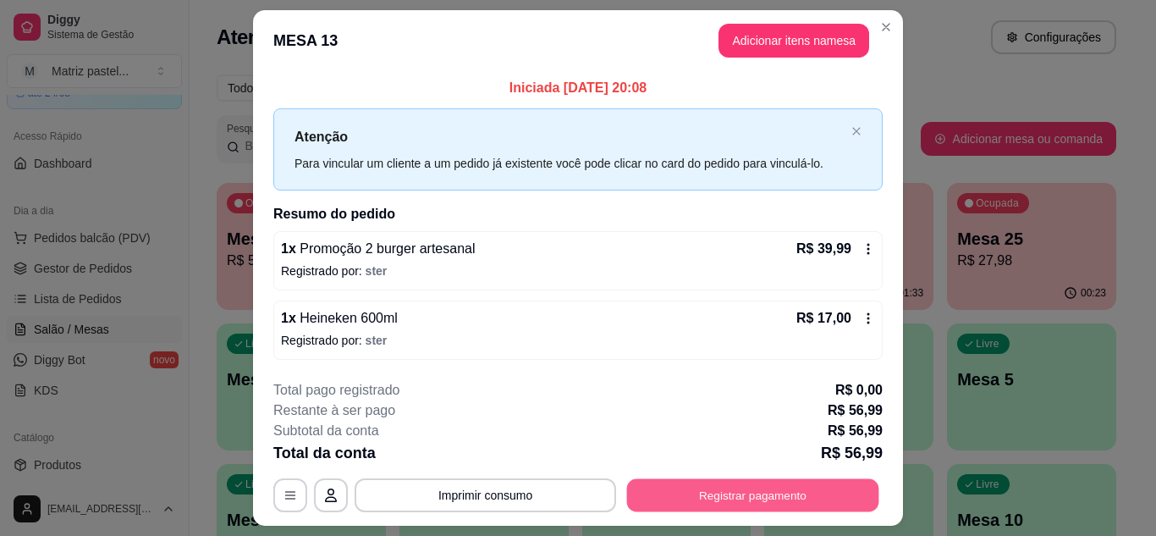
click at [829, 483] on button "Registrar pagamento" at bounding box center [753, 495] width 252 height 33
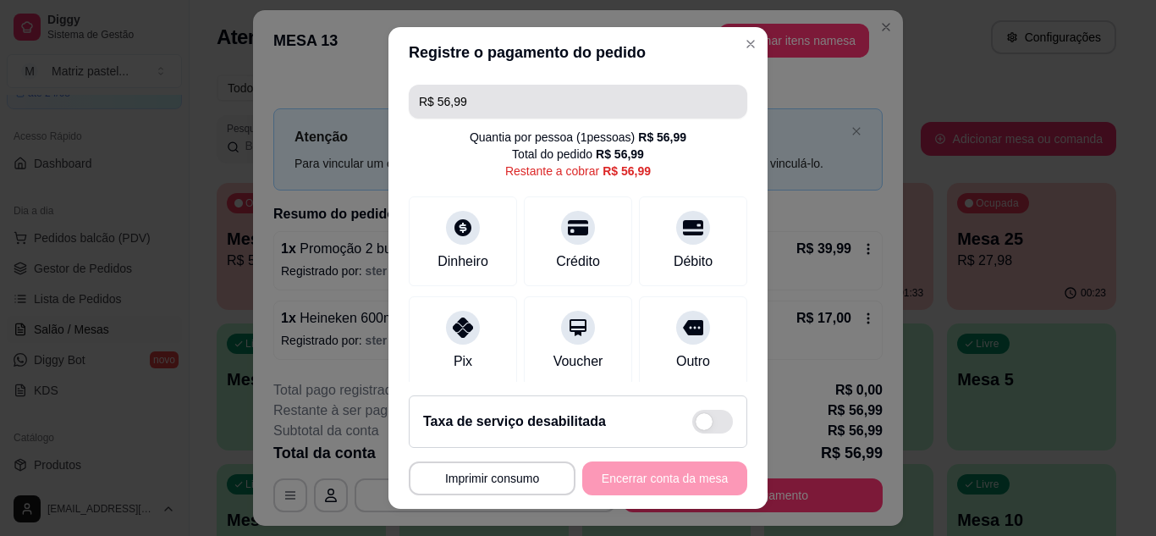
click at [454, 100] on input "R$ 56,99" at bounding box center [578, 102] width 318 height 34
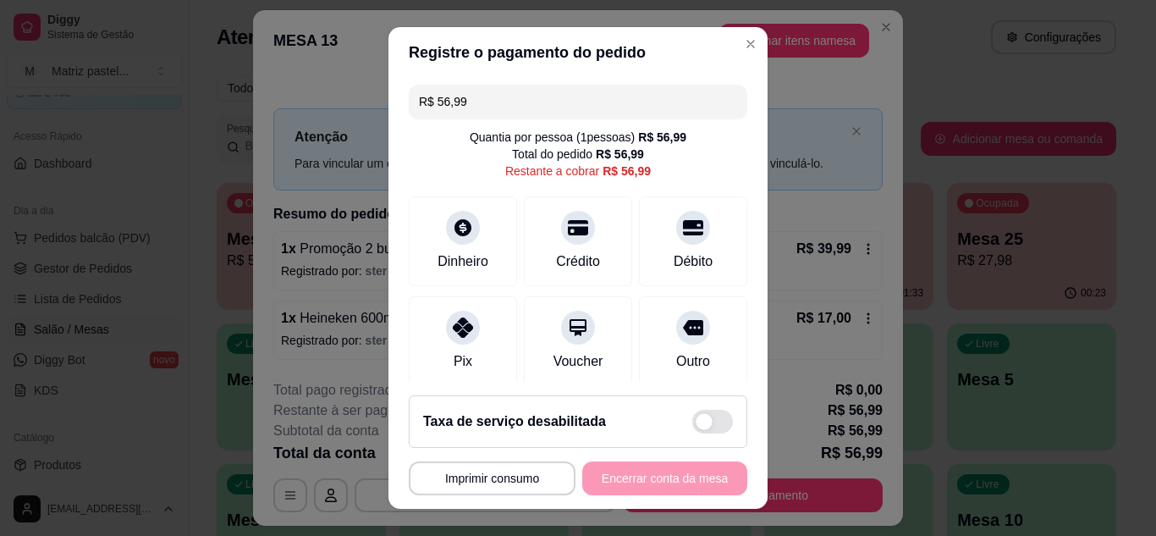
click at [454, 100] on input "R$ 56,99" at bounding box center [578, 102] width 318 height 34
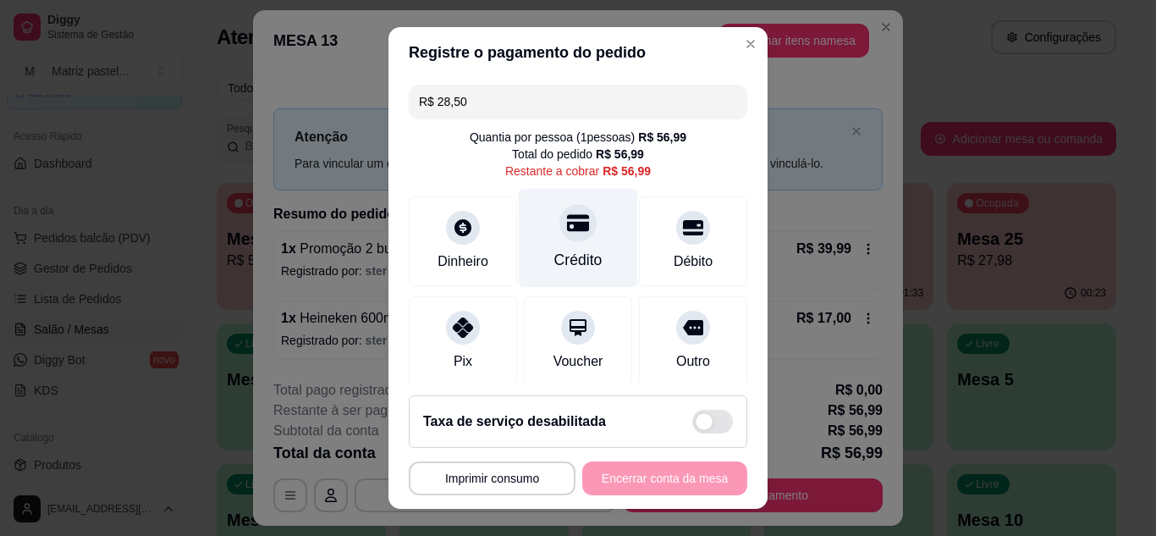
click at [559, 260] on div "Crédito" at bounding box center [578, 260] width 48 height 22
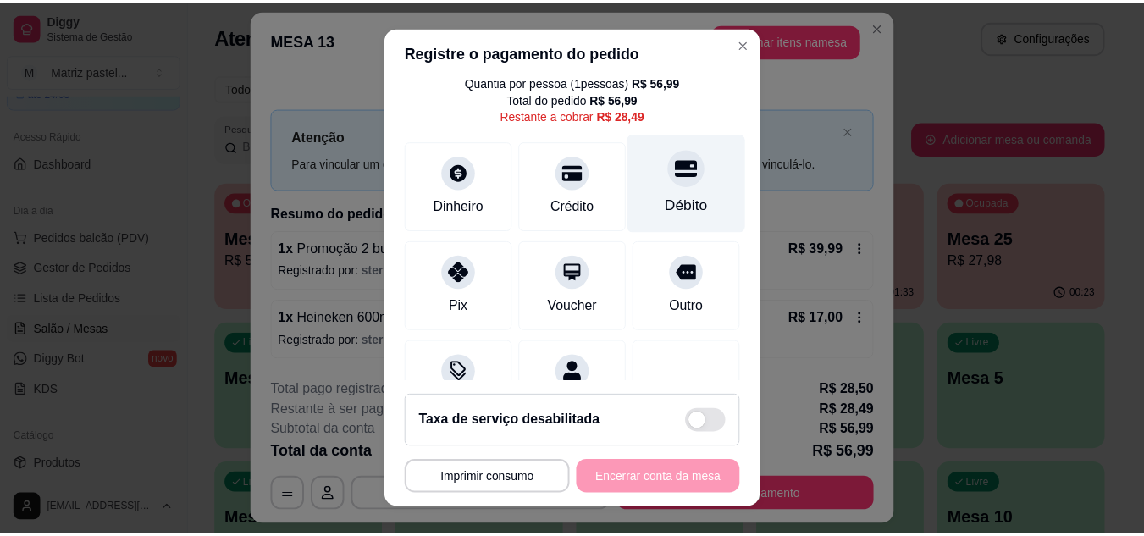
scroll to position [49, 0]
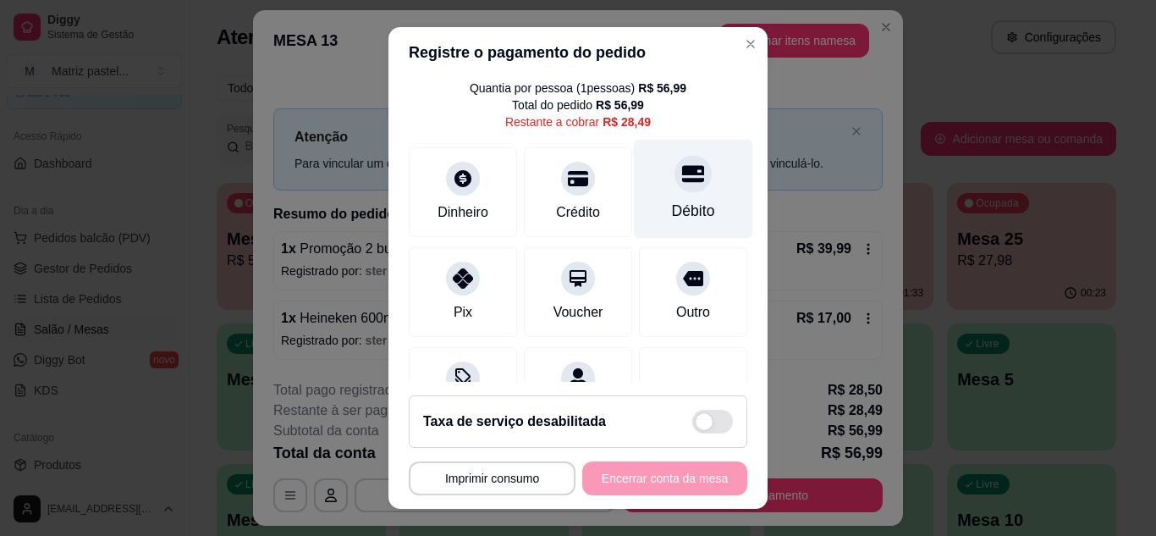
click at [676, 190] on div "Débito" at bounding box center [693, 188] width 119 height 99
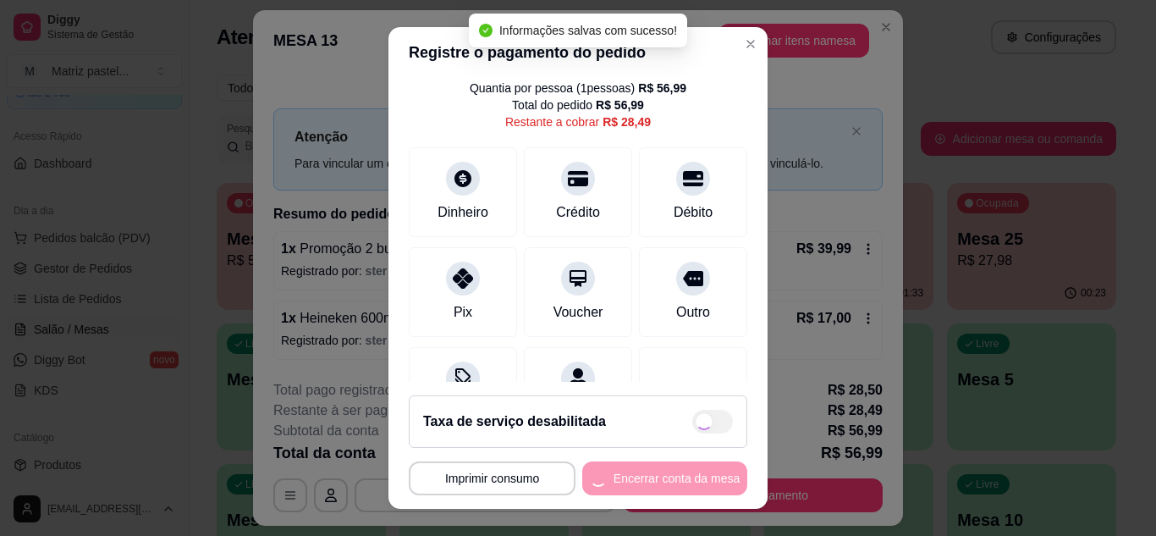
type input "R$ 0,00"
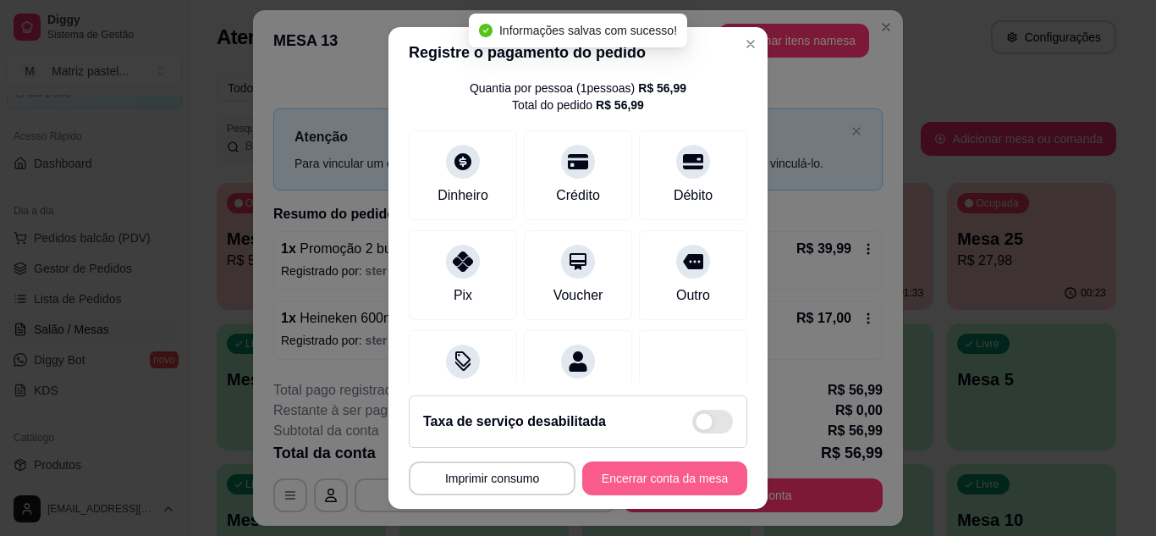
click at [662, 488] on button "Encerrar conta da mesa" at bounding box center [664, 478] width 165 height 34
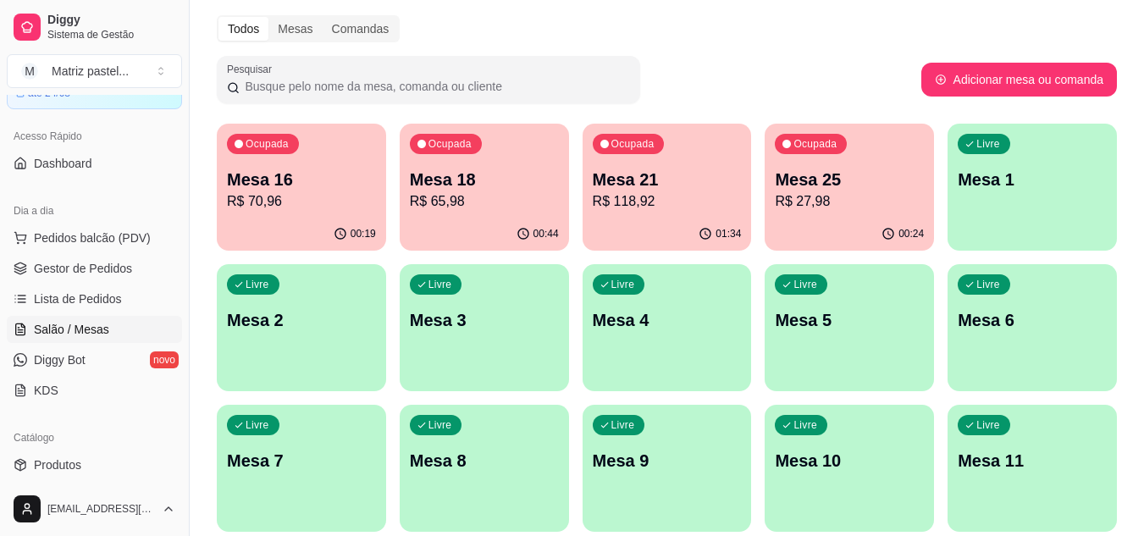
scroll to position [85, 0]
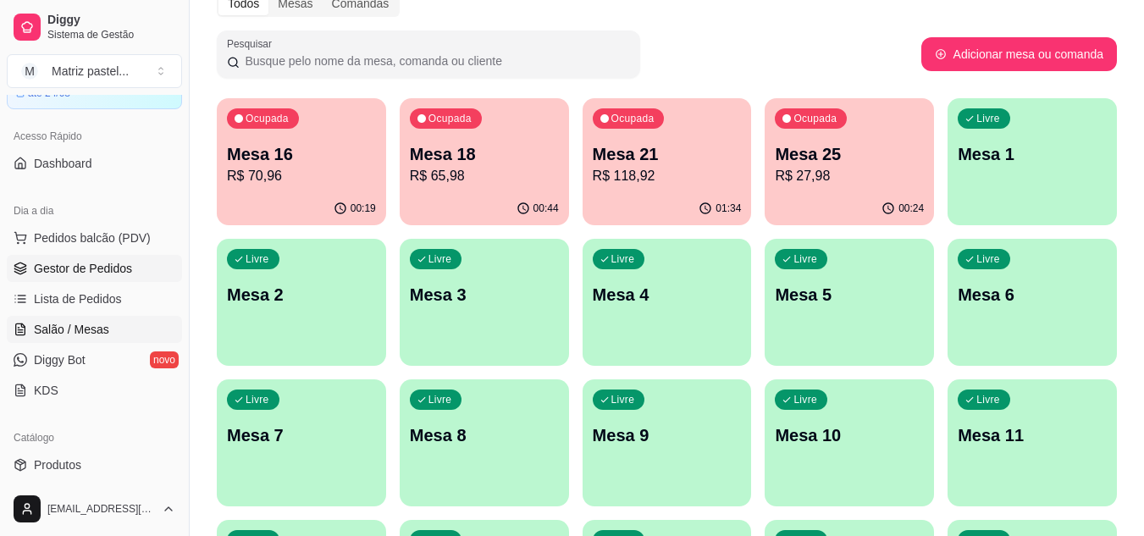
click at [50, 260] on span "Gestor de Pedidos" at bounding box center [83, 268] width 98 height 17
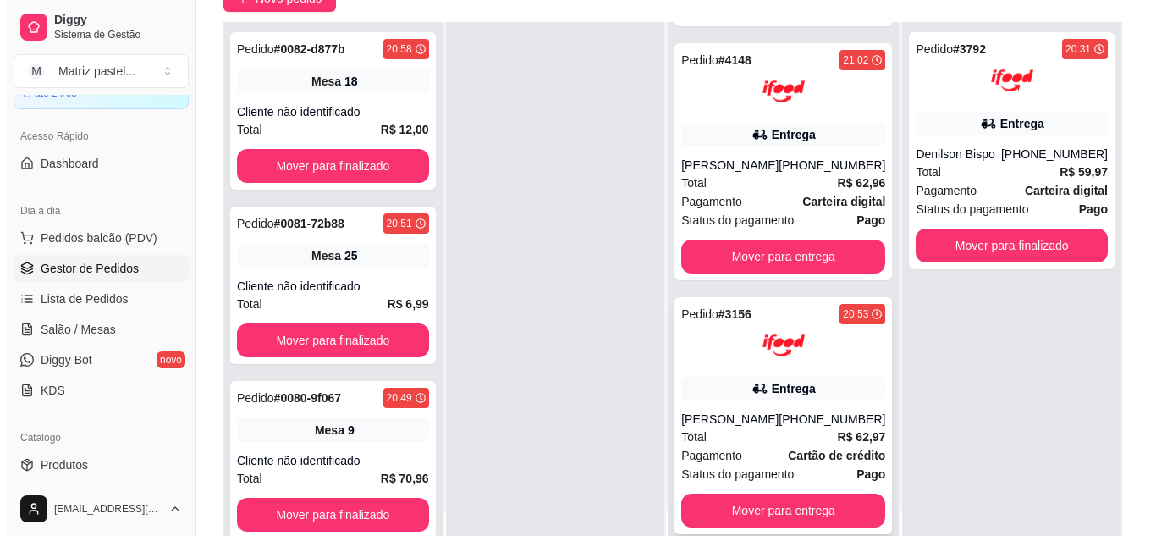
scroll to position [169, 0]
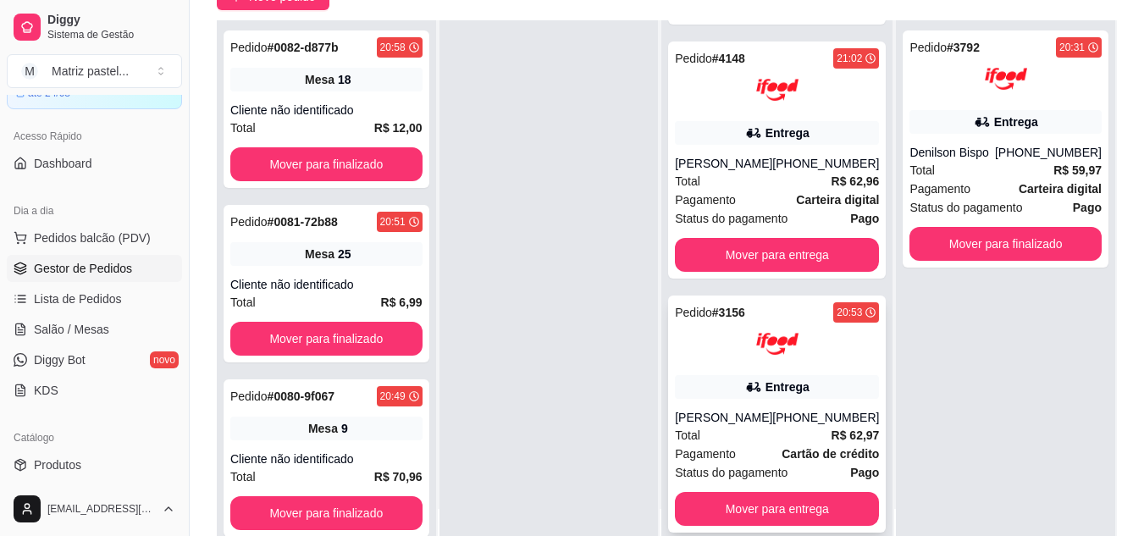
click at [746, 372] on div "Pedido # 3156 20:53 Entrega Lívia Vitória (08) 00705-1020 Total R$ 62,97 Pagame…" at bounding box center [777, 413] width 218 height 237
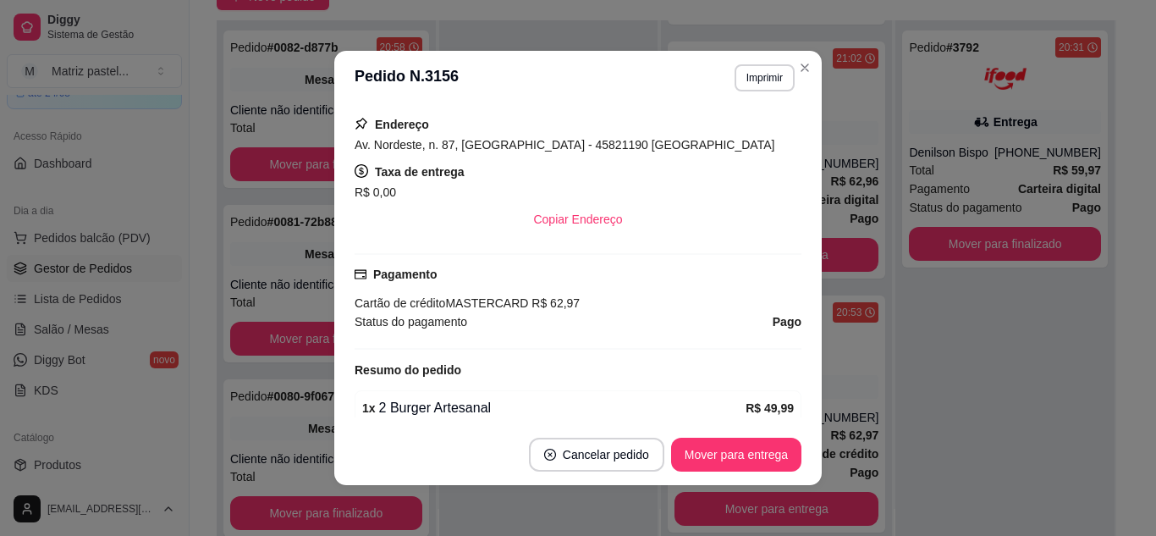
scroll to position [467, 0]
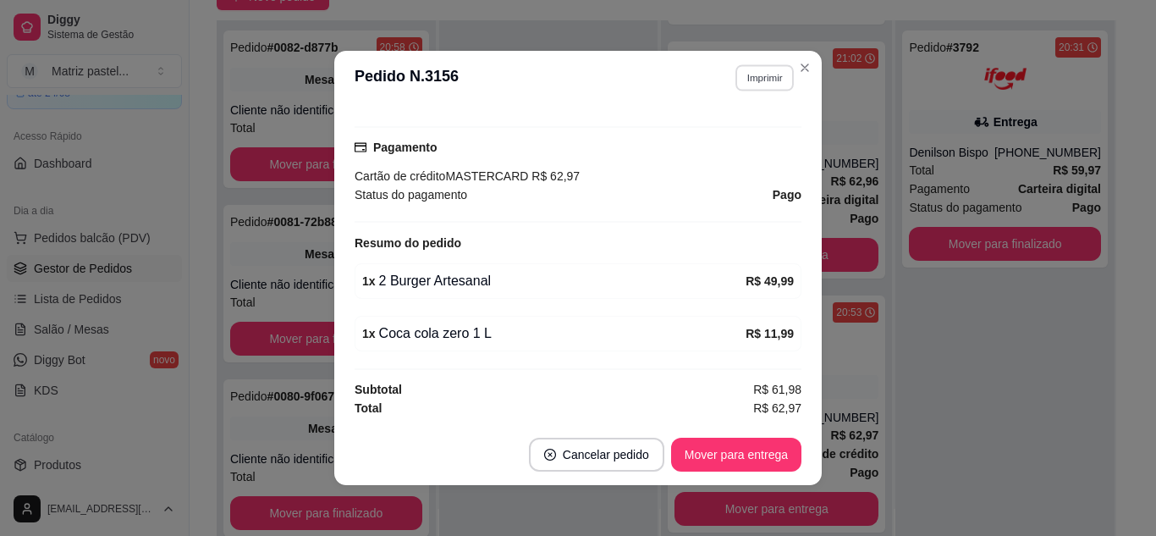
click at [772, 79] on button "Imprimir" at bounding box center [765, 77] width 58 height 26
click at [739, 141] on button "IMPRESSORA" at bounding box center [729, 137] width 119 height 26
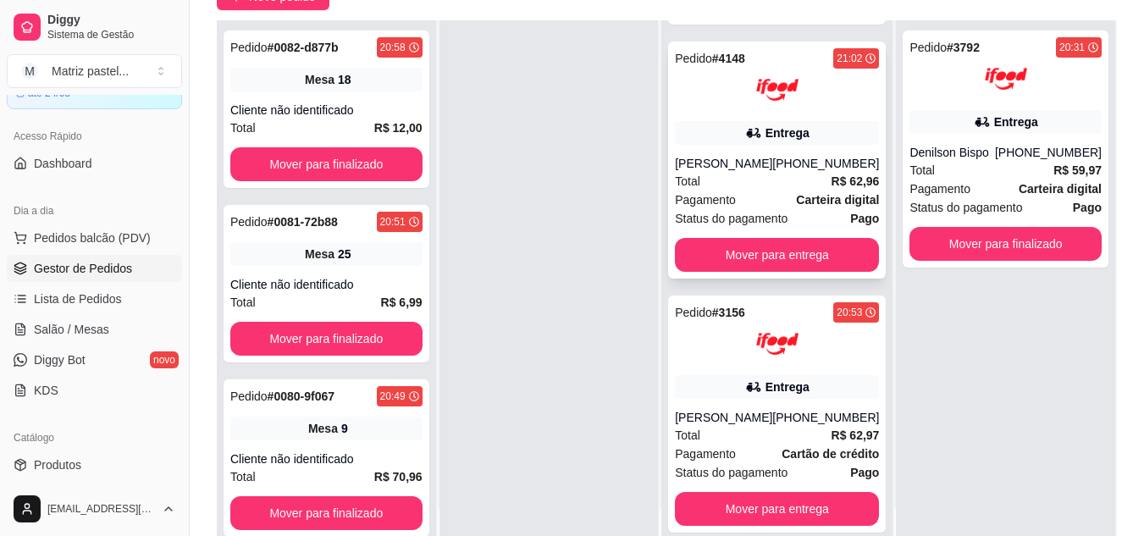
click at [776, 129] on div "Entrega" at bounding box center [787, 132] width 44 height 17
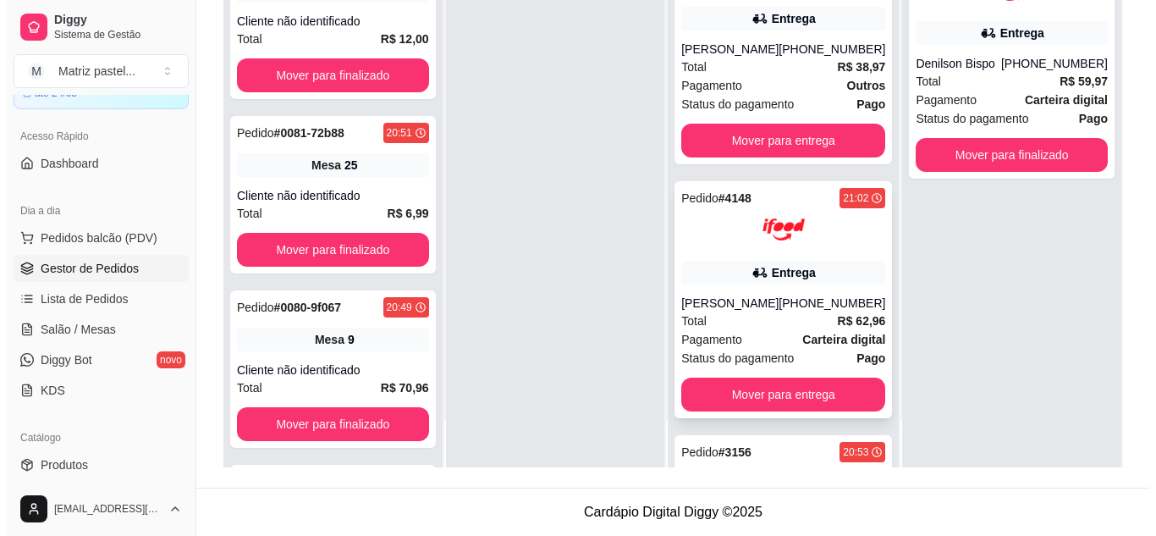
scroll to position [0, 0]
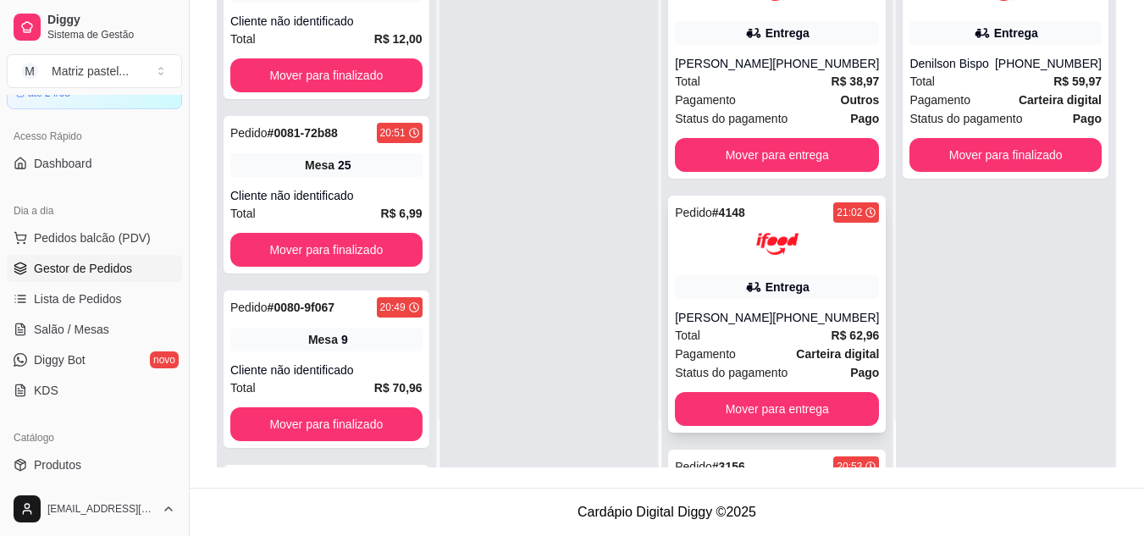
click at [757, 264] on img at bounding box center [777, 244] width 42 height 42
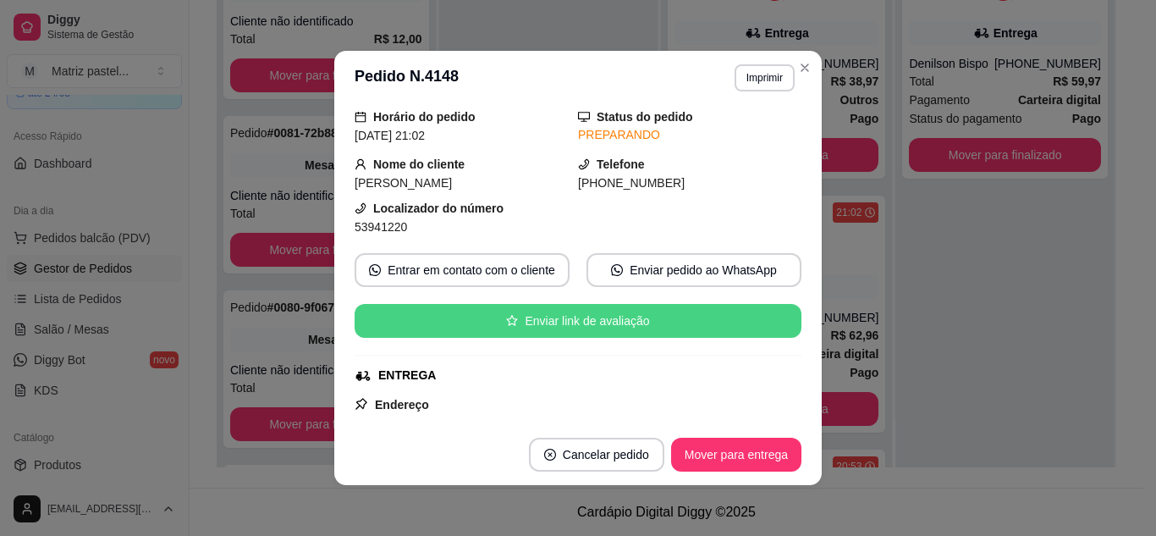
scroll to position [85, 0]
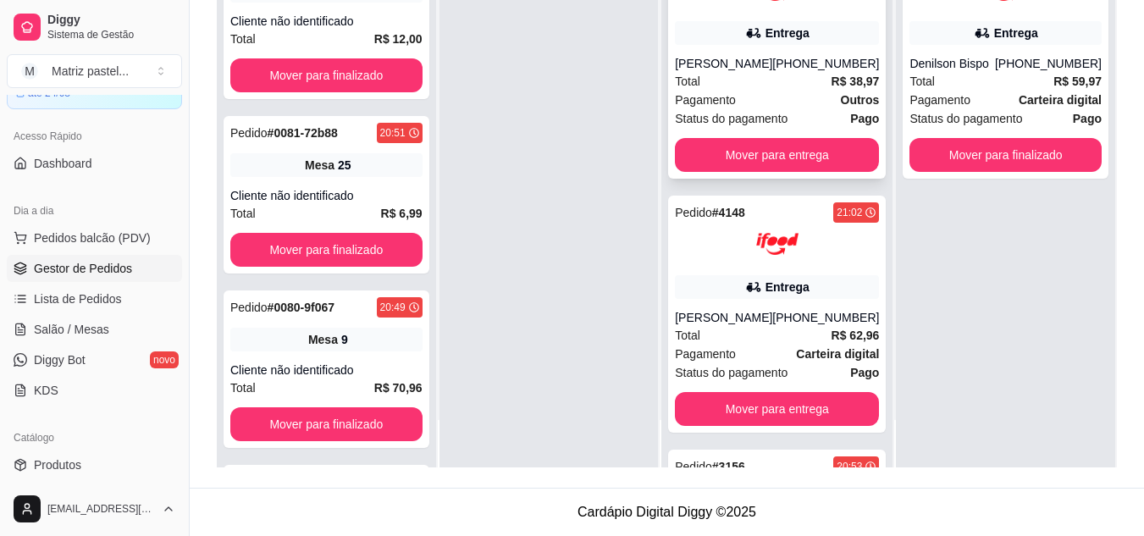
click at [807, 63] on div "[PHONE_NUMBER]" at bounding box center [825, 63] width 107 height 17
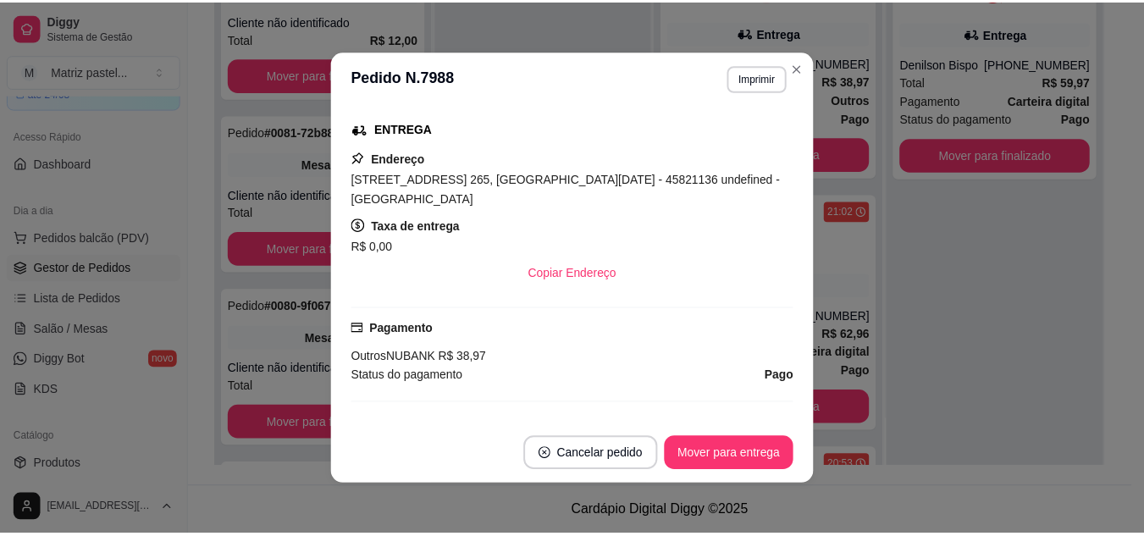
scroll to position [415, 0]
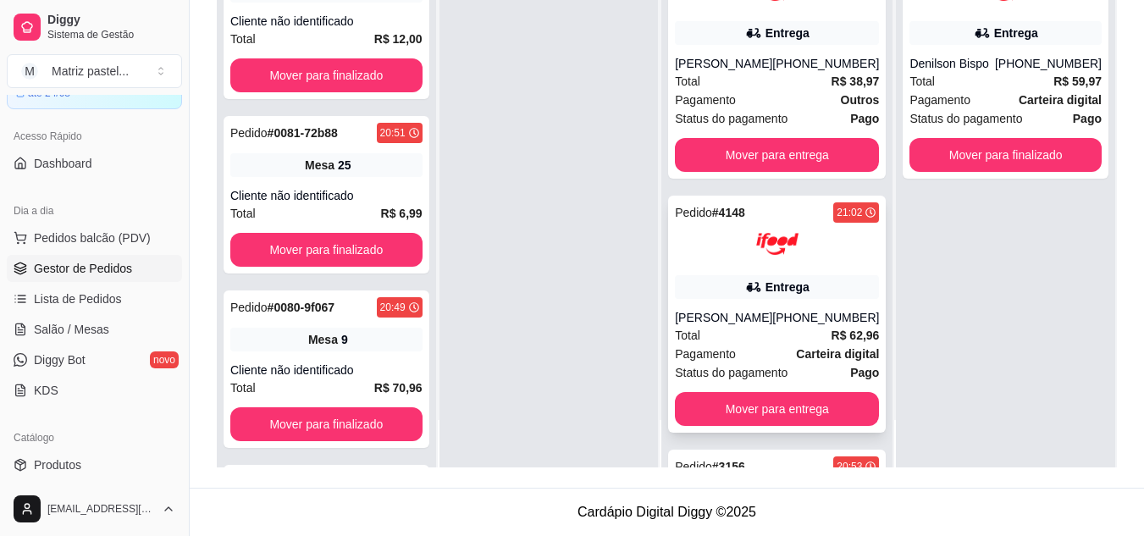
click at [725, 262] on div at bounding box center [777, 244] width 204 height 42
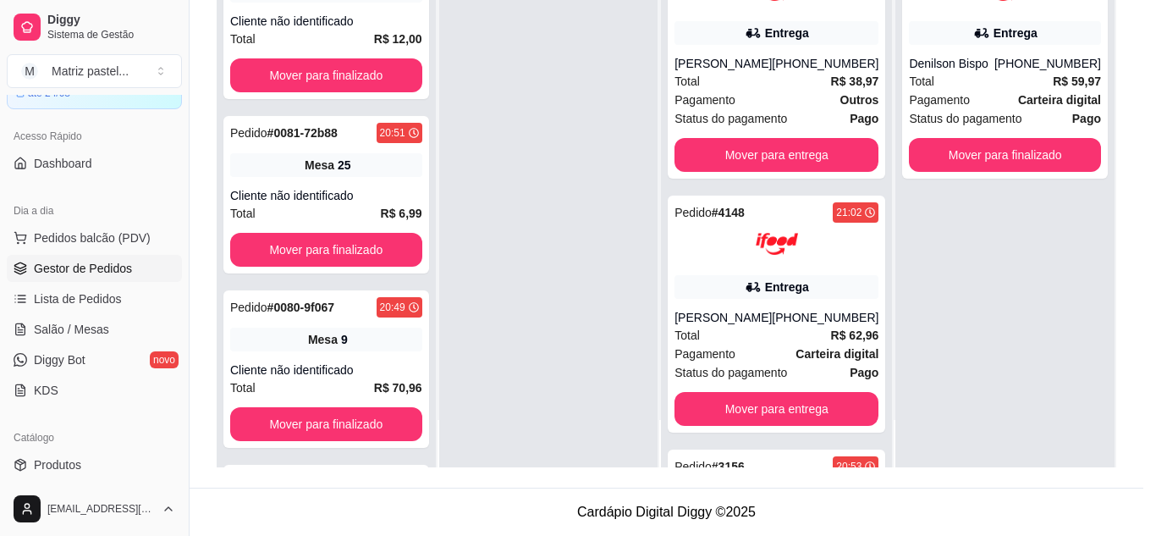
click at [769, 79] on button "Imprimir" at bounding box center [765, 77] width 60 height 27
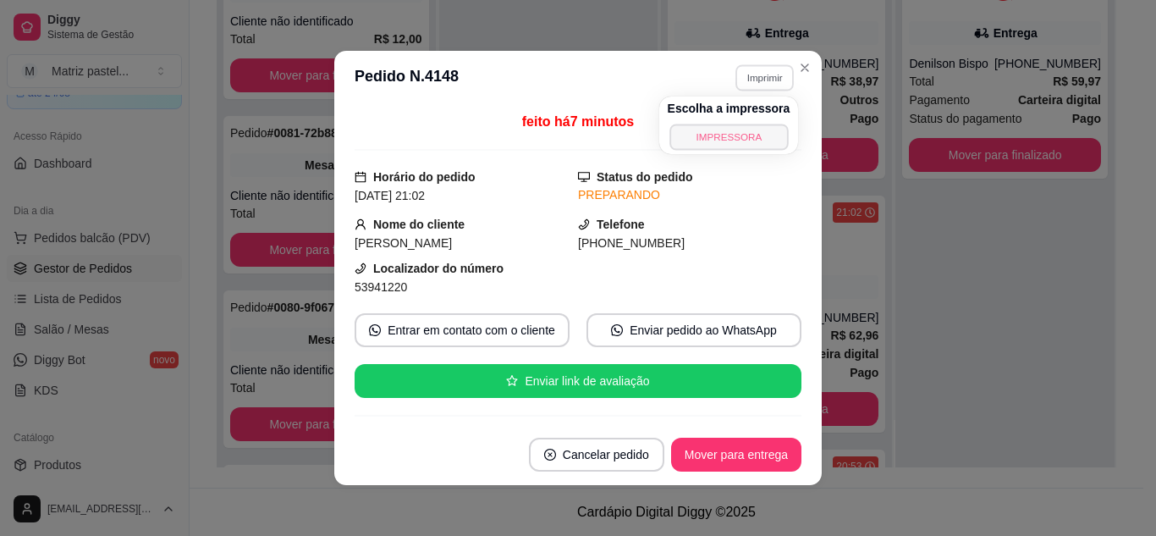
click at [749, 127] on button "IMPRESSORA" at bounding box center [729, 137] width 119 height 26
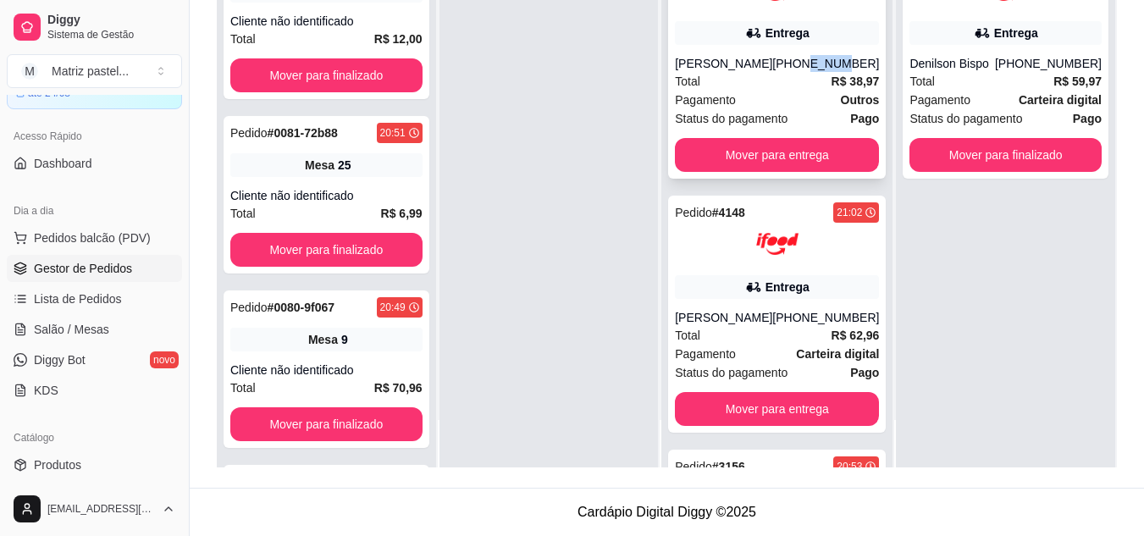
click at [803, 67] on div "[PHONE_NUMBER]" at bounding box center [825, 63] width 107 height 17
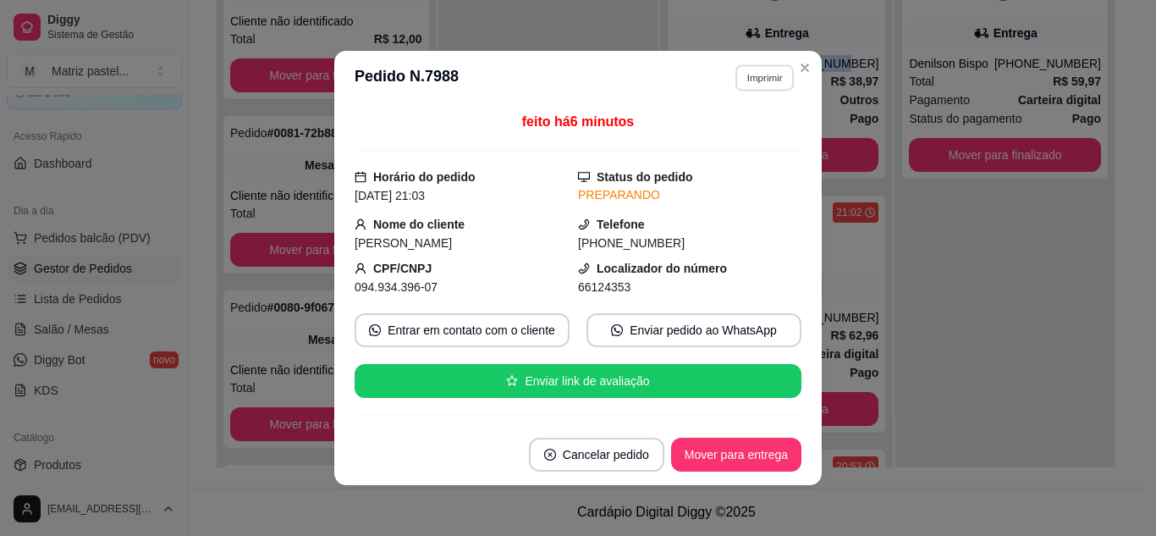
click at [779, 73] on button "Imprimir" at bounding box center [765, 77] width 58 height 26
click at [735, 130] on button "IMPRESSORA" at bounding box center [728, 137] width 123 height 27
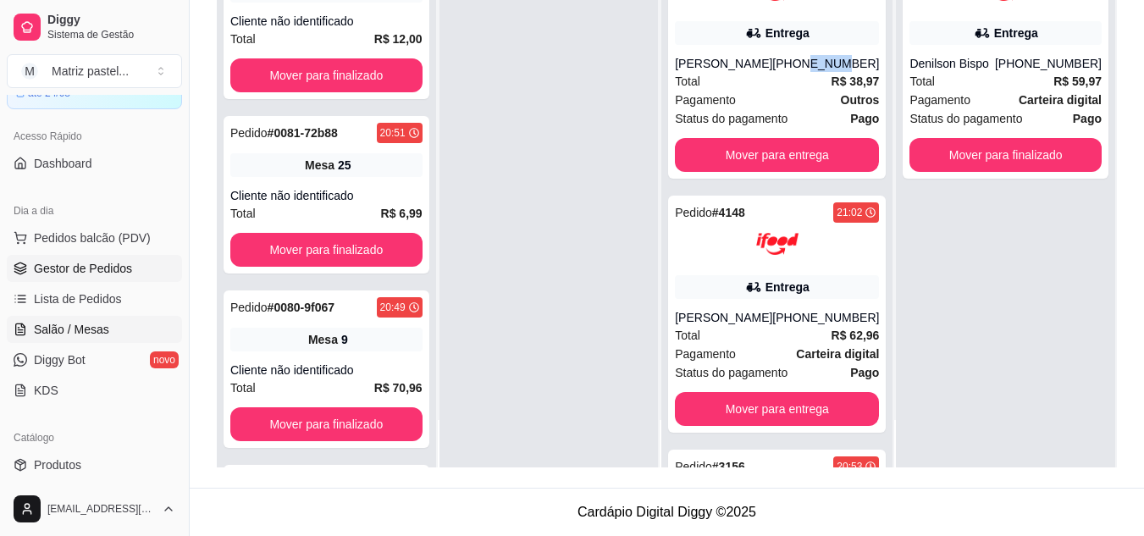
click at [58, 326] on span "Salão / Mesas" at bounding box center [71, 329] width 75 height 17
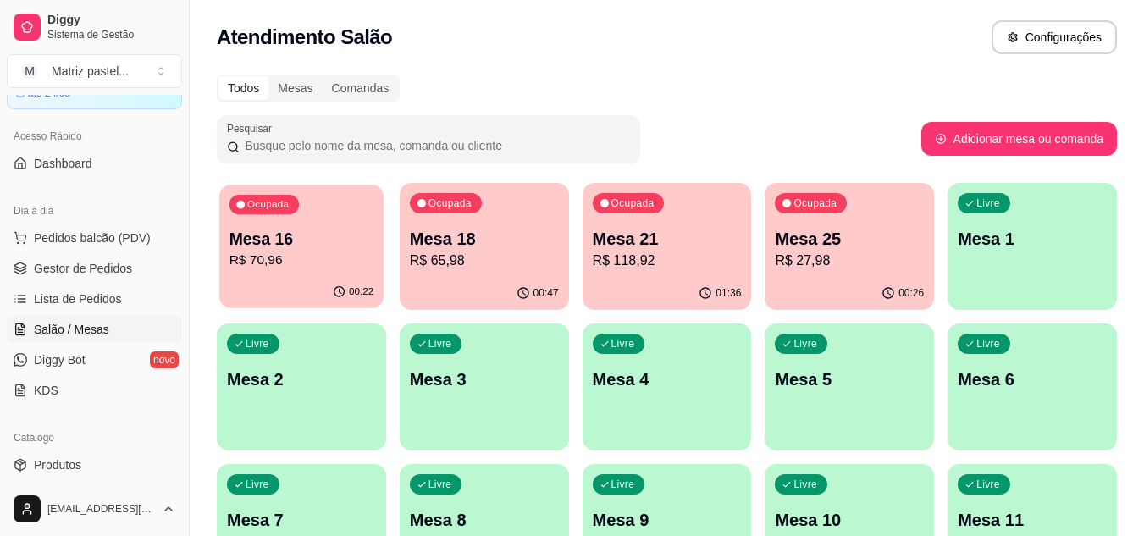
click at [345, 240] on p "Mesa 16" at bounding box center [301, 239] width 145 height 23
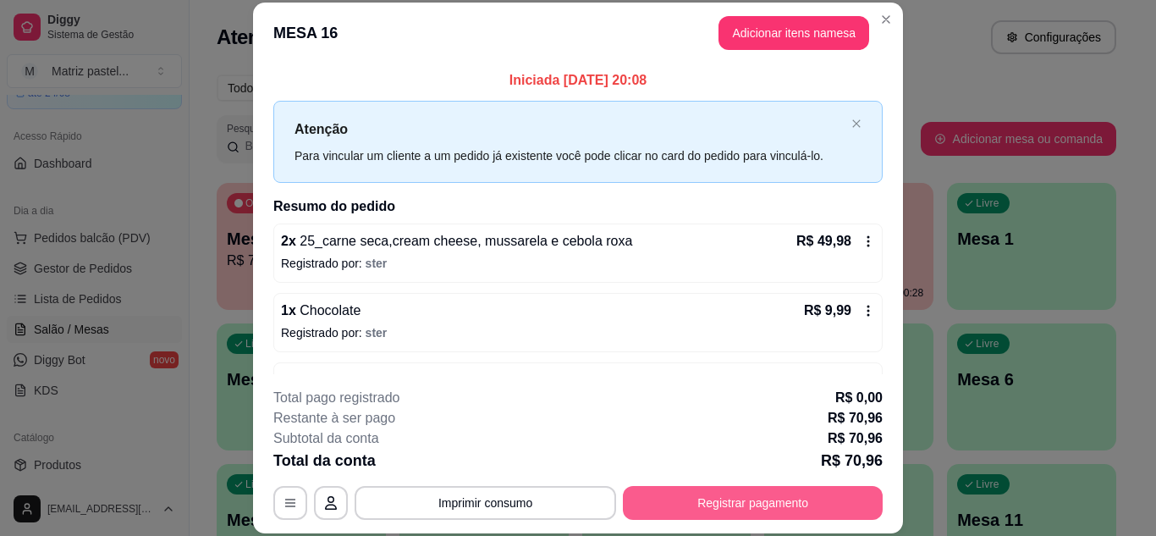
click at [673, 496] on button "Registrar pagamento" at bounding box center [753, 503] width 260 height 34
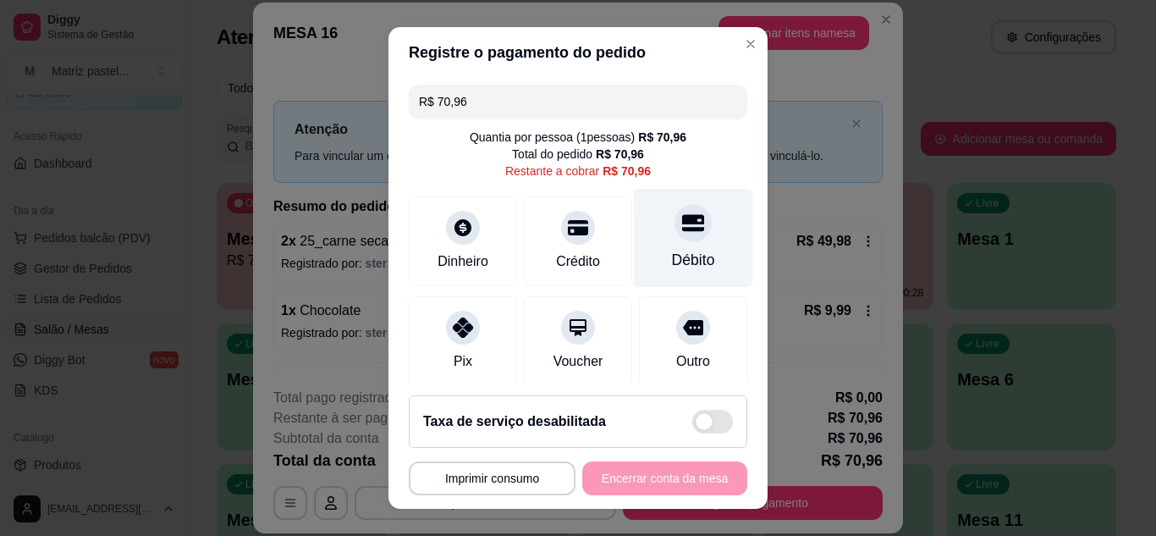
click at [648, 236] on div "Débito" at bounding box center [693, 237] width 119 height 99
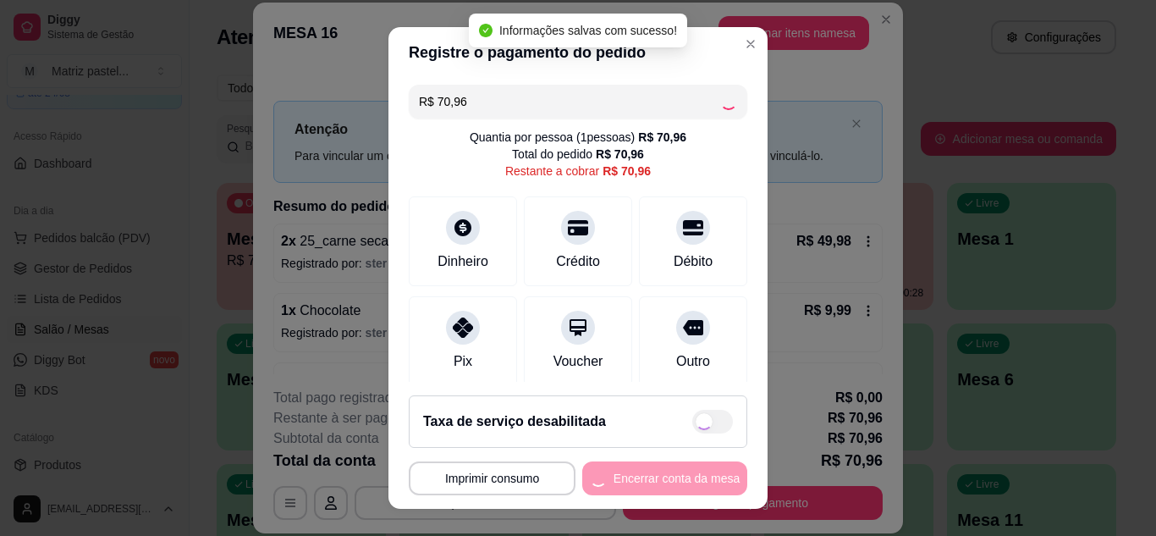
type input "R$ 0,00"
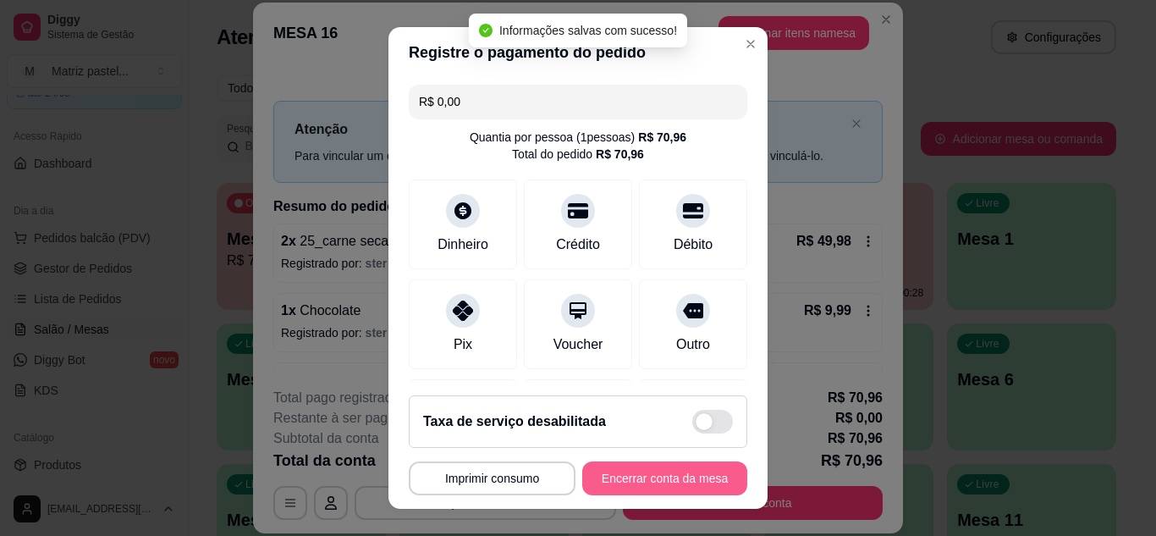
click at [651, 471] on button "Encerrar conta da mesa" at bounding box center [664, 478] width 165 height 34
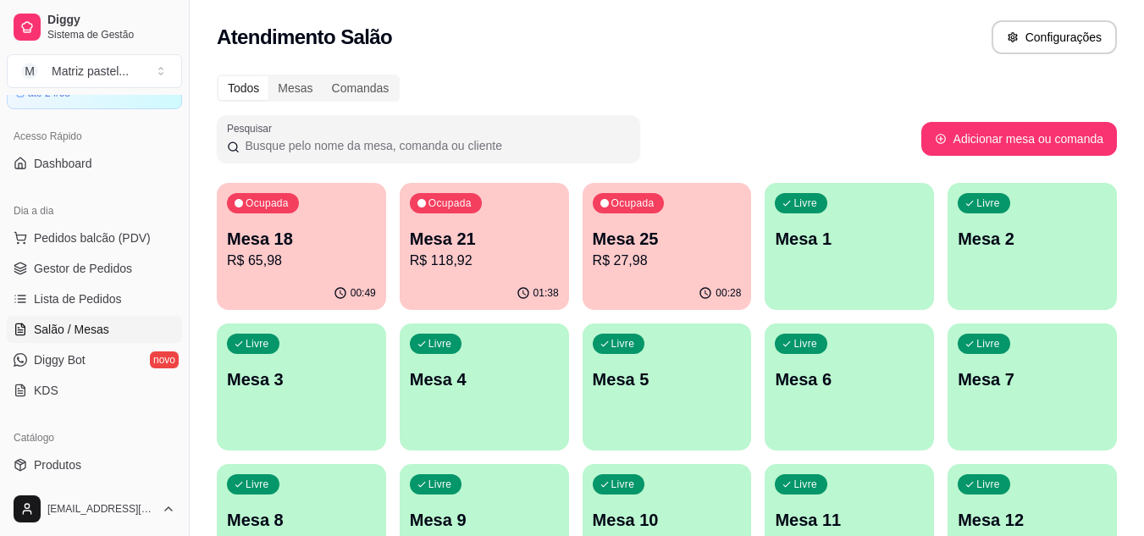
click at [429, 253] on p "R$ 118,92" at bounding box center [484, 261] width 149 height 20
click at [310, 268] on p "R$ 65,98" at bounding box center [301, 260] width 145 height 19
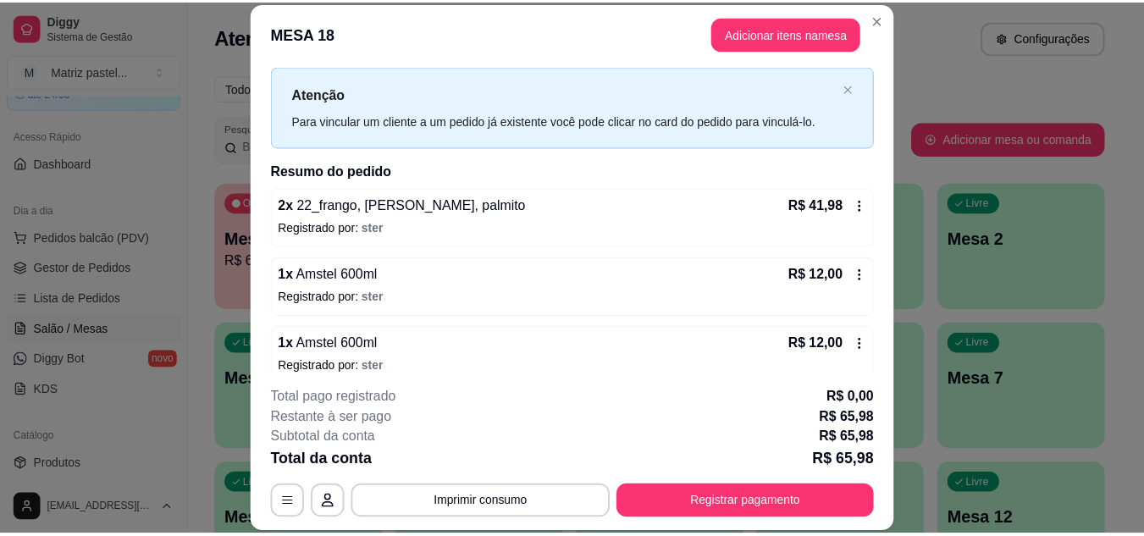
scroll to position [54, 0]
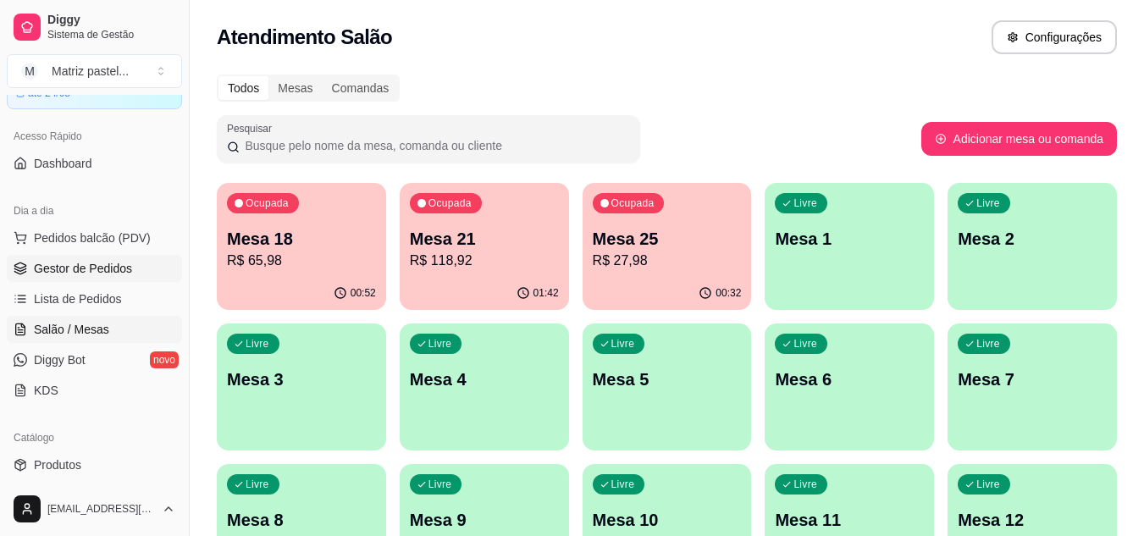
click at [104, 267] on span "Gestor de Pedidos" at bounding box center [83, 268] width 98 height 17
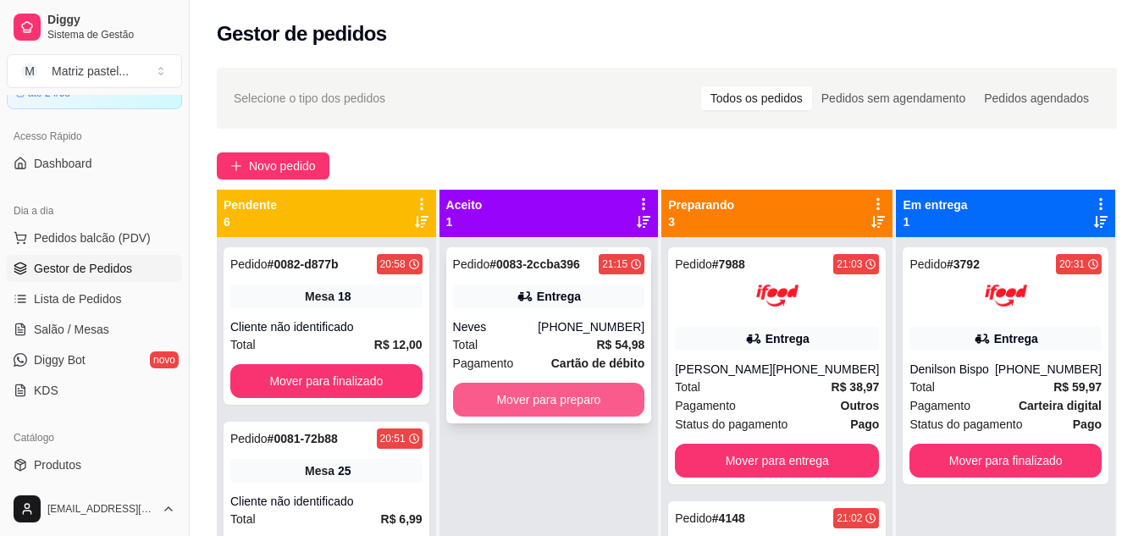
click at [554, 394] on button "Mover para preparo" at bounding box center [549, 400] width 192 height 34
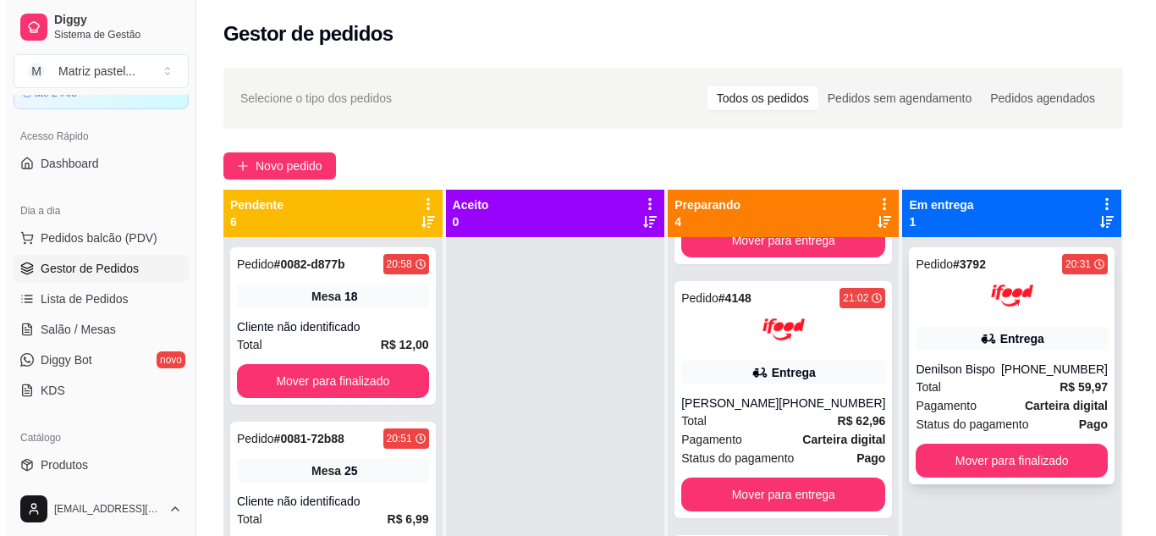
scroll to position [423, 0]
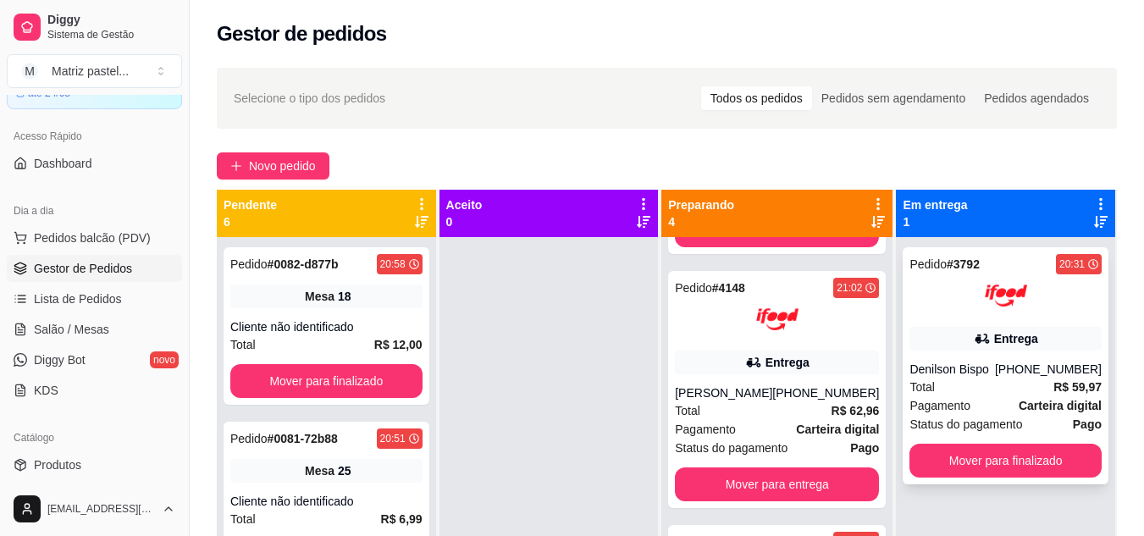
click at [954, 316] on div at bounding box center [1005, 295] width 192 height 42
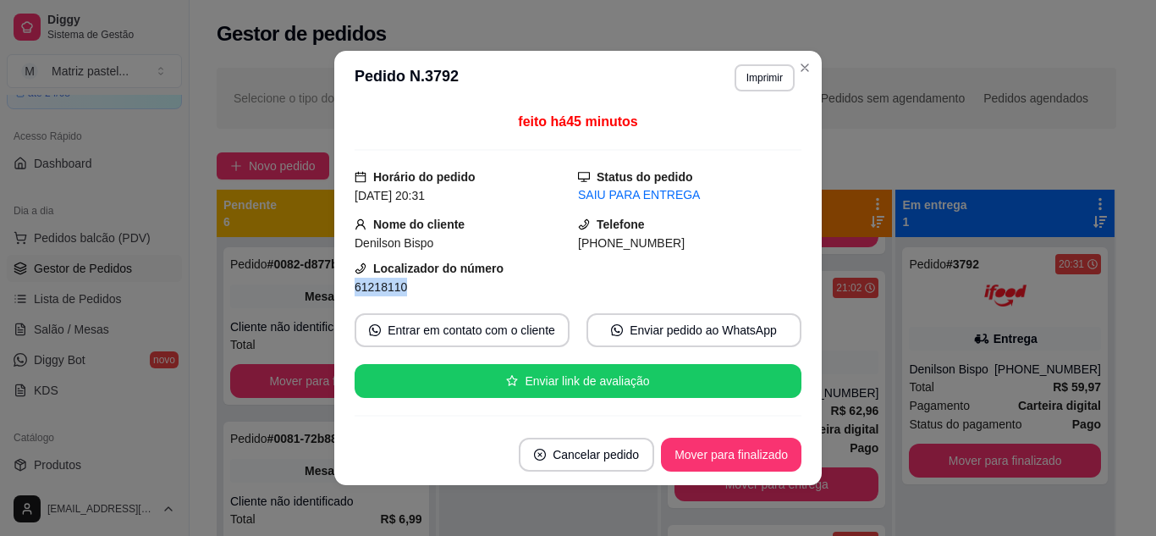
drag, startPoint x: 349, startPoint y: 287, endPoint x: 403, endPoint y: 291, distance: 54.3
click at [403, 291] on div "61218110" at bounding box center [466, 287] width 223 height 19
copy span "61218110"
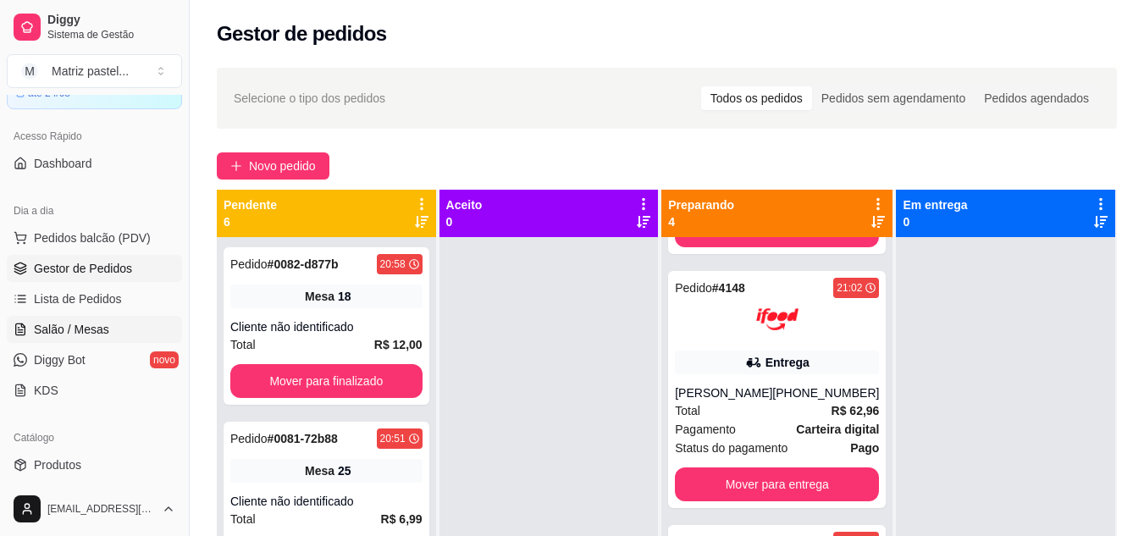
click at [57, 320] on link "Salão / Mesas" at bounding box center [94, 329] width 175 height 27
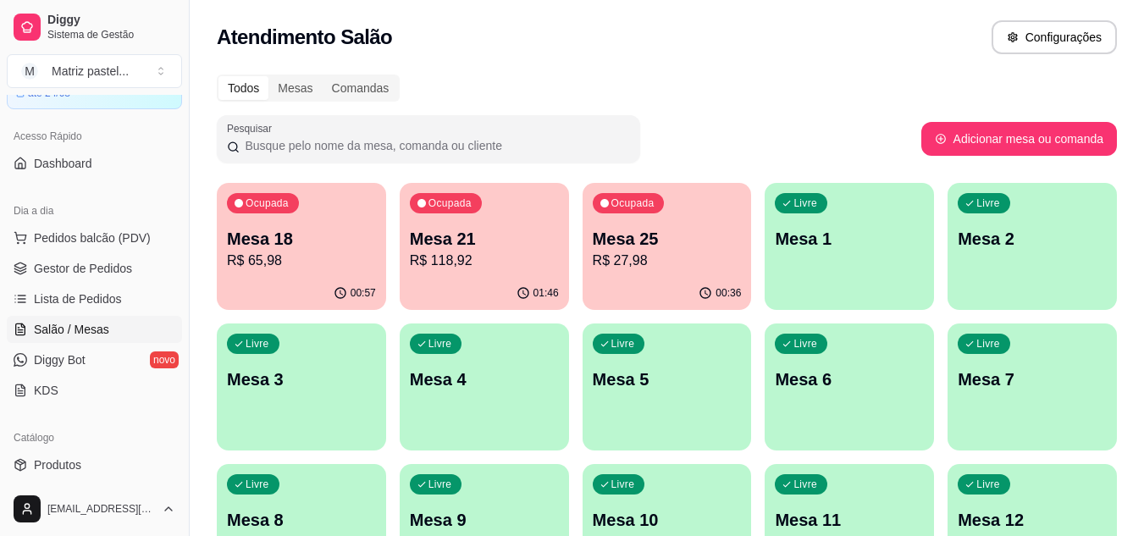
click at [611, 247] on p "Mesa 25" at bounding box center [667, 239] width 149 height 24
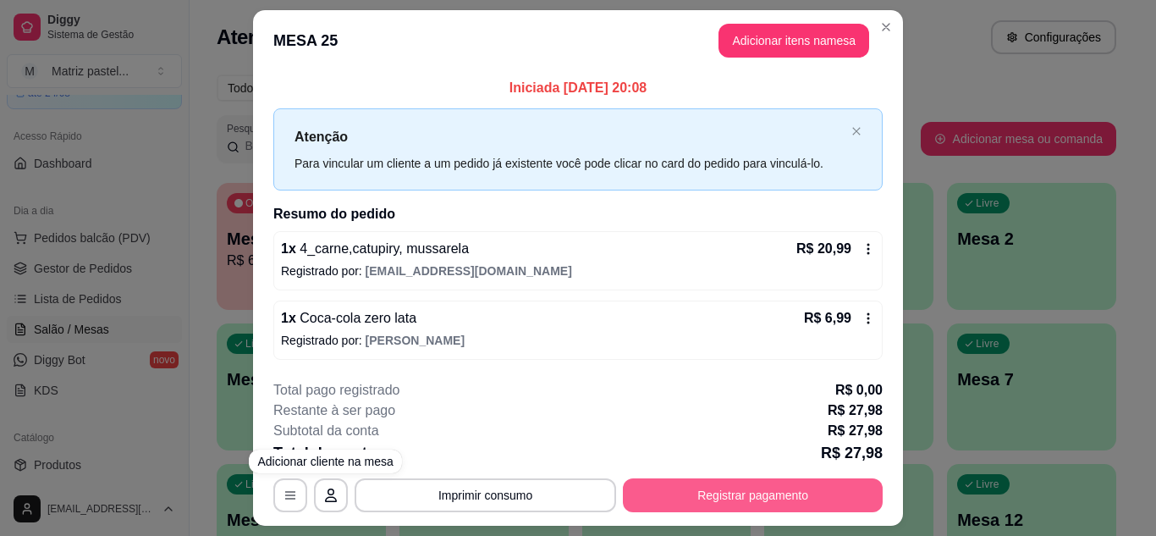
click at [686, 488] on button "Registrar pagamento" at bounding box center [753, 495] width 260 height 34
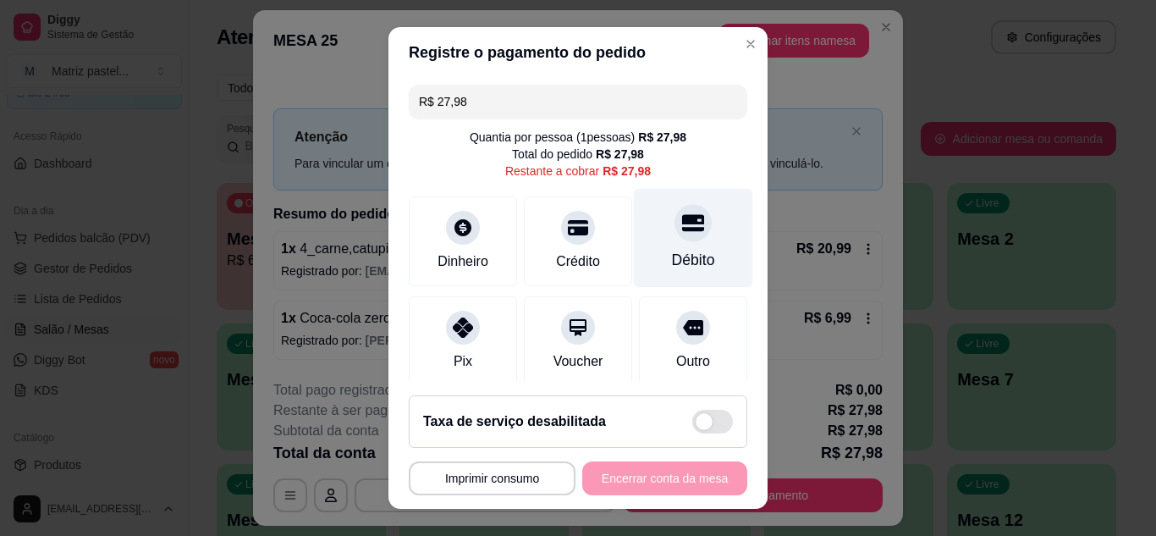
click at [675, 239] on div at bounding box center [693, 222] width 37 height 37
type input "R$ 0,00"
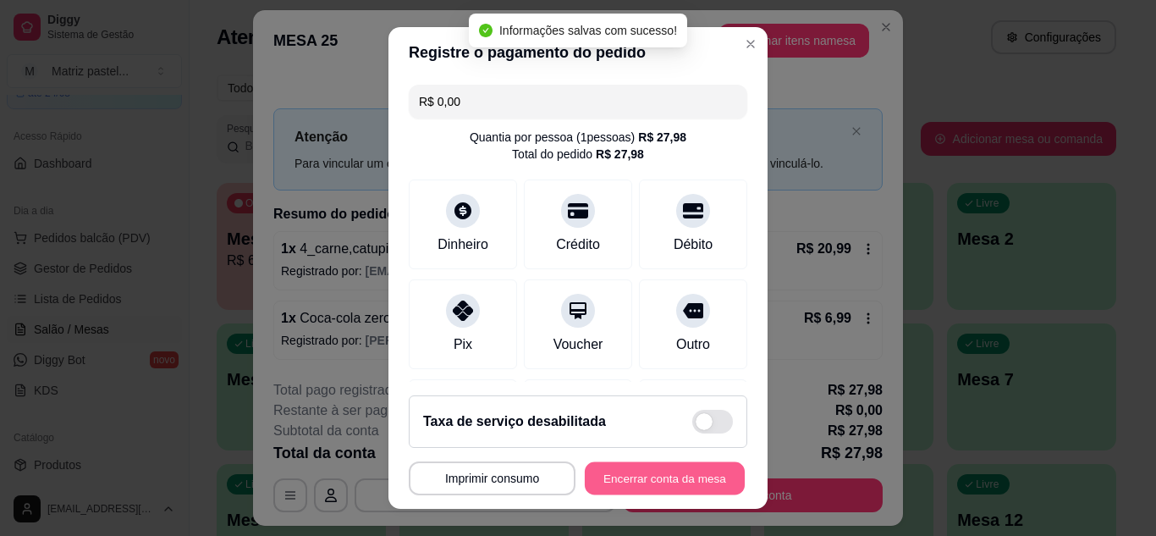
click at [627, 479] on button "Encerrar conta da mesa" at bounding box center [665, 478] width 160 height 33
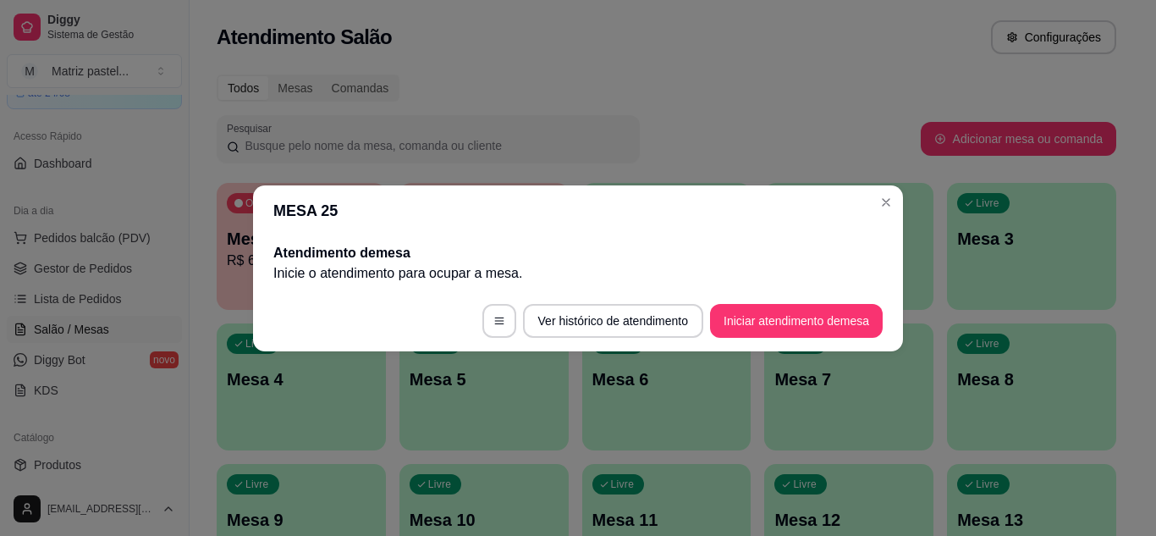
click at [886, 219] on header "MESA 25" at bounding box center [578, 210] width 650 height 51
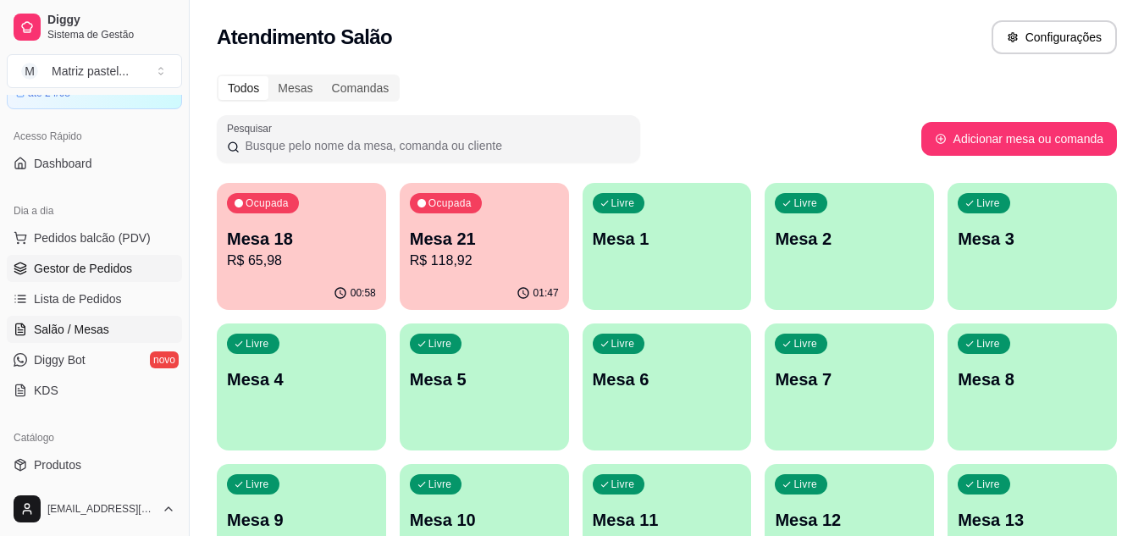
click at [36, 265] on span "Gestor de Pedidos" at bounding box center [83, 268] width 98 height 17
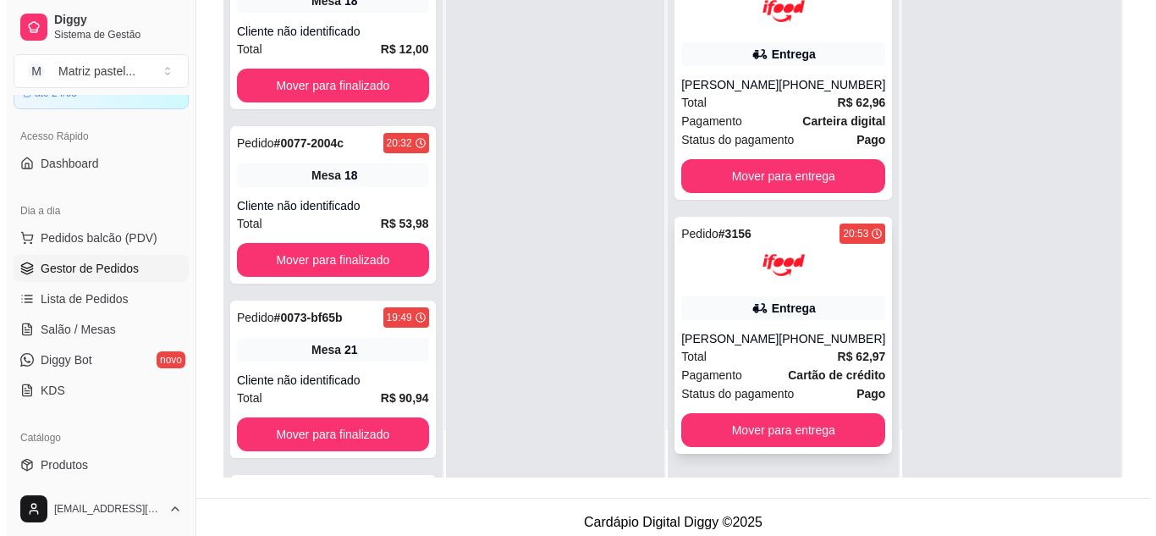
scroll to position [254, 0]
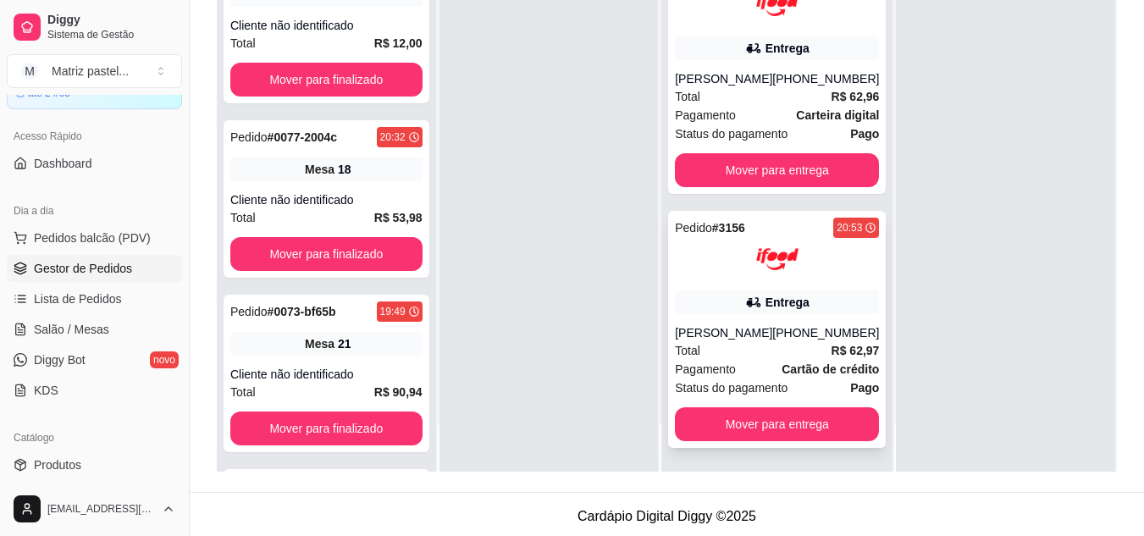
click at [730, 323] on div "Pedido # 3156 20:53 Entrega Lívia Vitória (08) 00705-1020 Total R$ 62,97 Pagame…" at bounding box center [777, 329] width 218 height 237
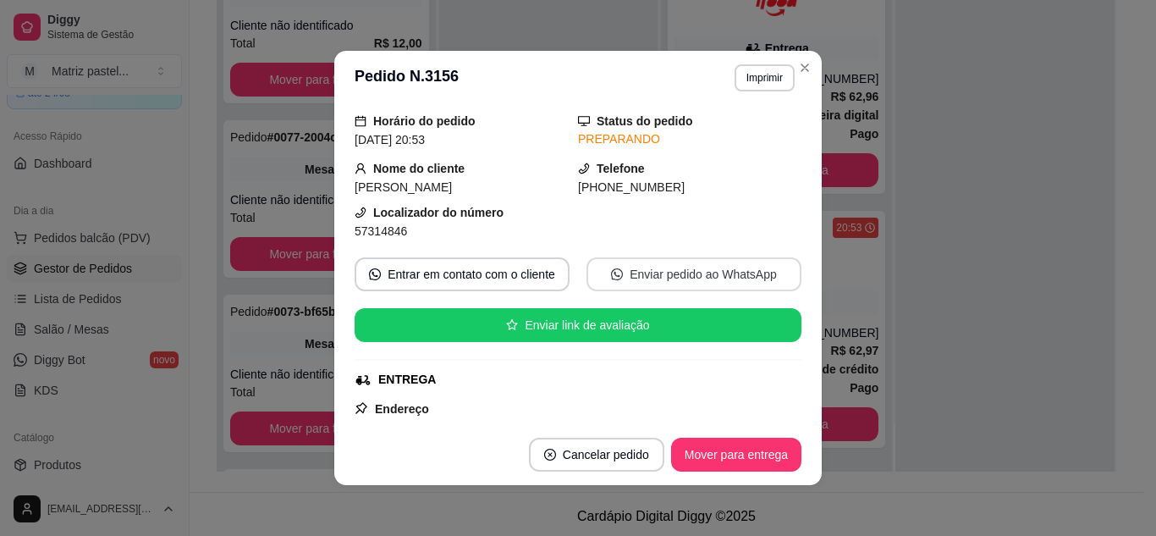
scroll to position [85, 0]
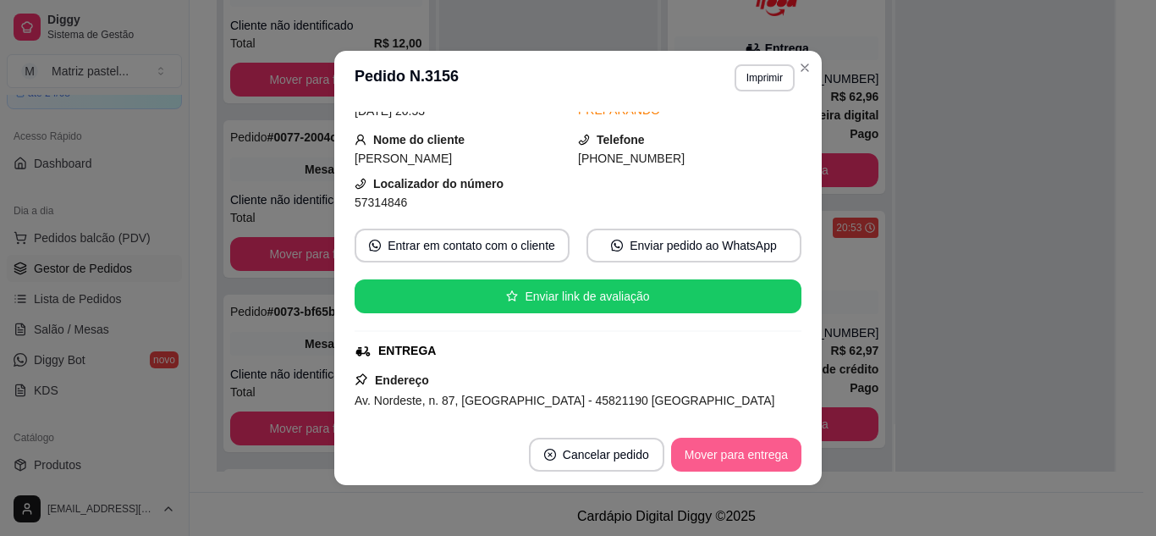
click at [731, 456] on button "Mover para entrega" at bounding box center [736, 455] width 130 height 34
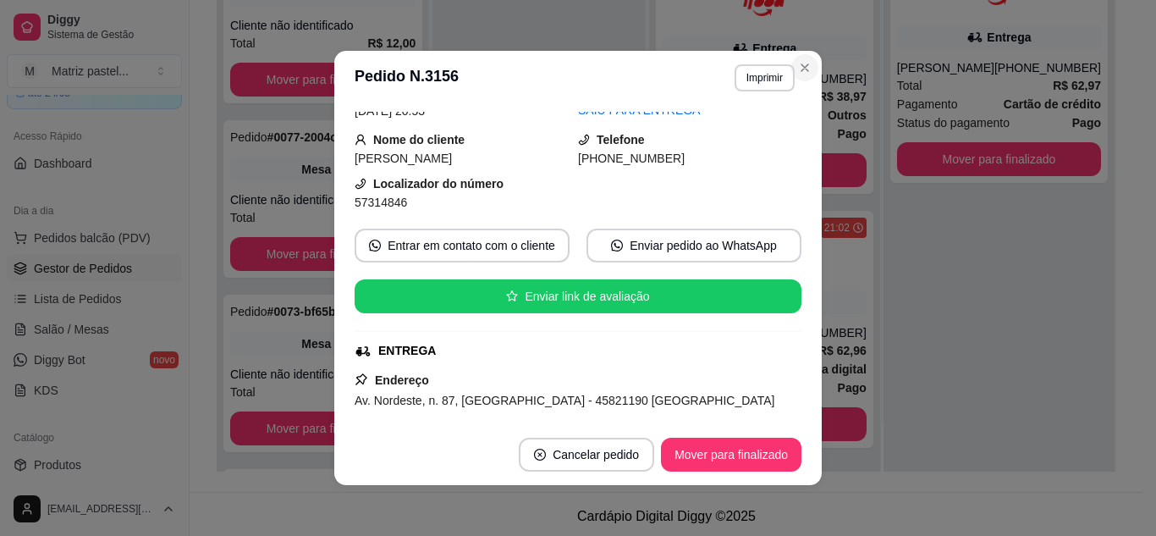
scroll to position [182, 0]
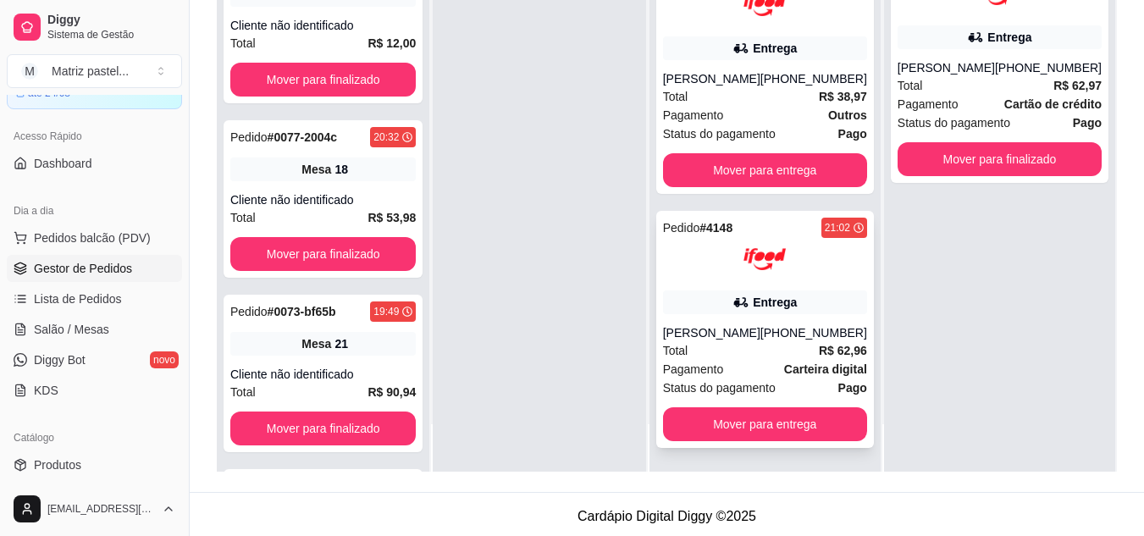
click at [776, 350] on div "Total R$ 62,96" at bounding box center [765, 350] width 204 height 19
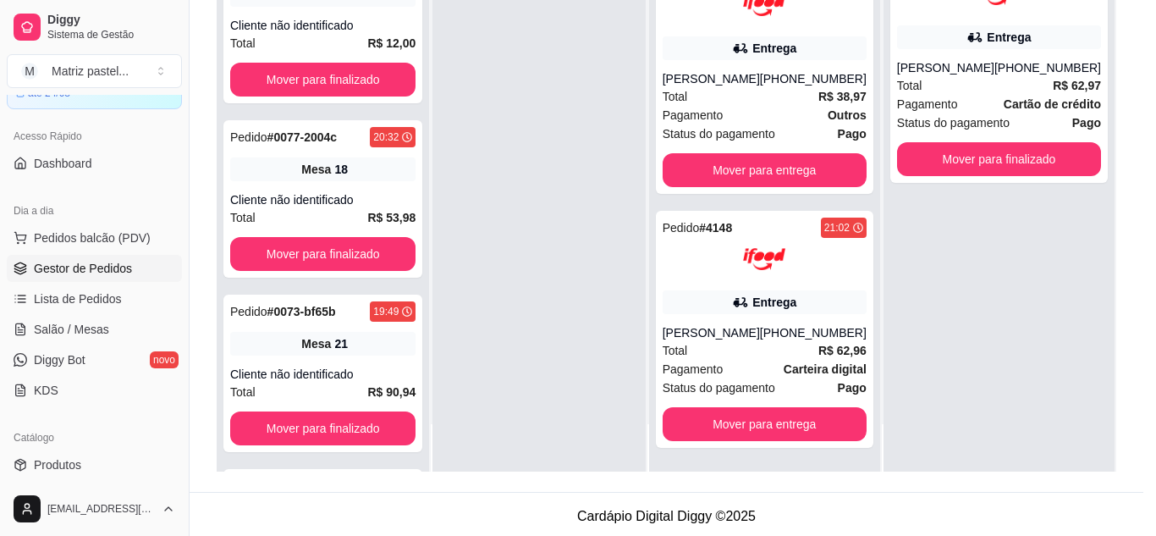
scroll to position [85, 0]
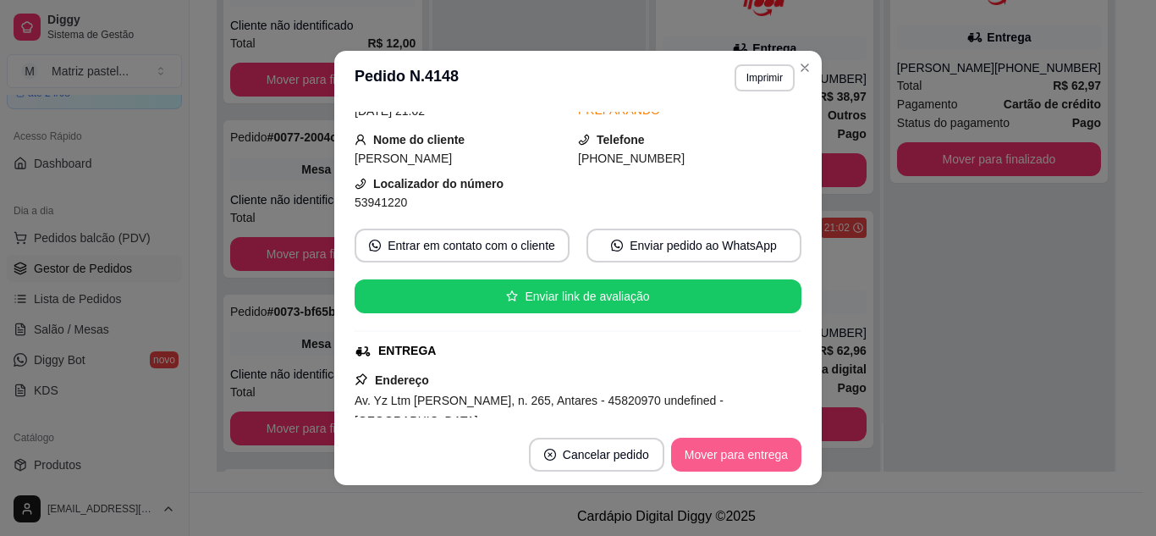
click at [706, 457] on button "Mover para entrega" at bounding box center [736, 455] width 130 height 34
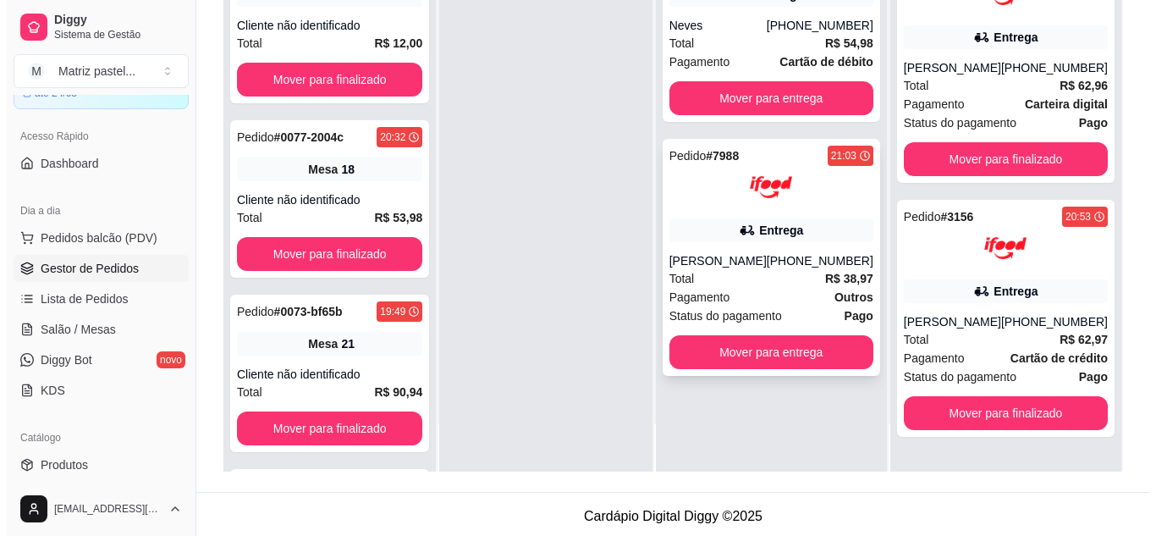
scroll to position [258, 0]
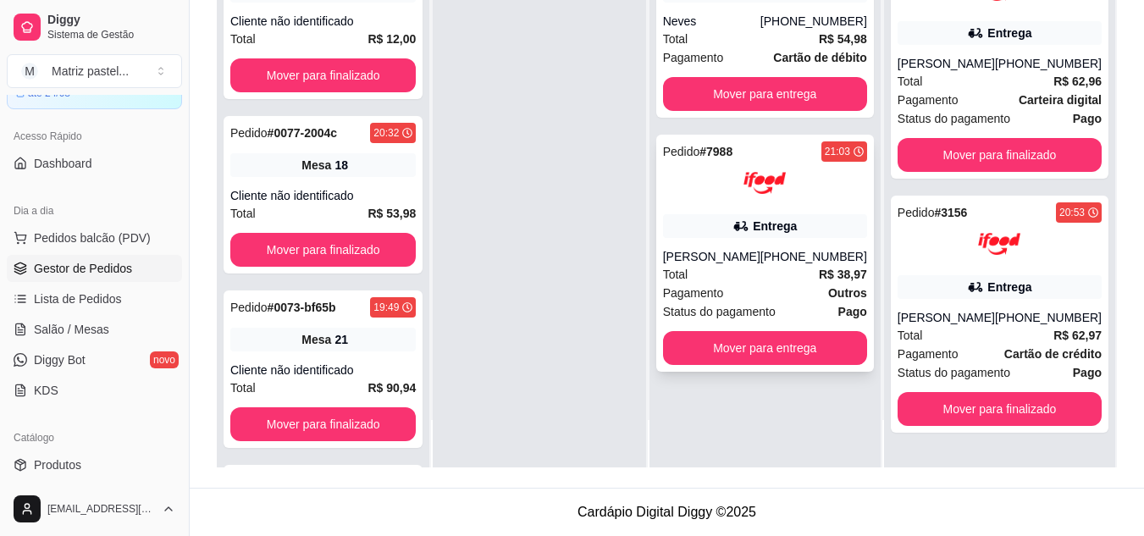
click at [724, 232] on div "Entrega" at bounding box center [765, 226] width 204 height 24
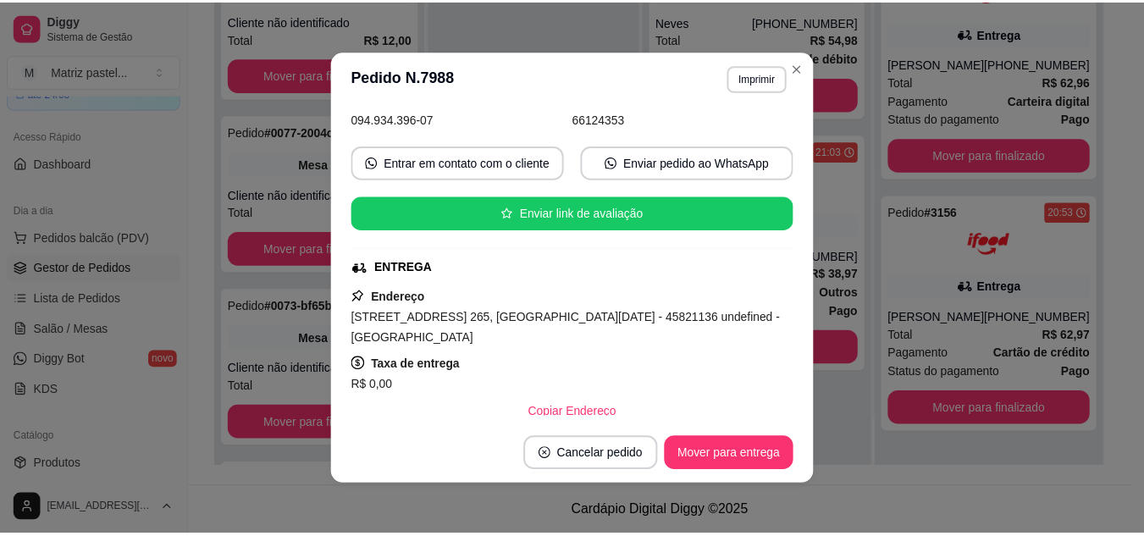
scroll to position [169, 0]
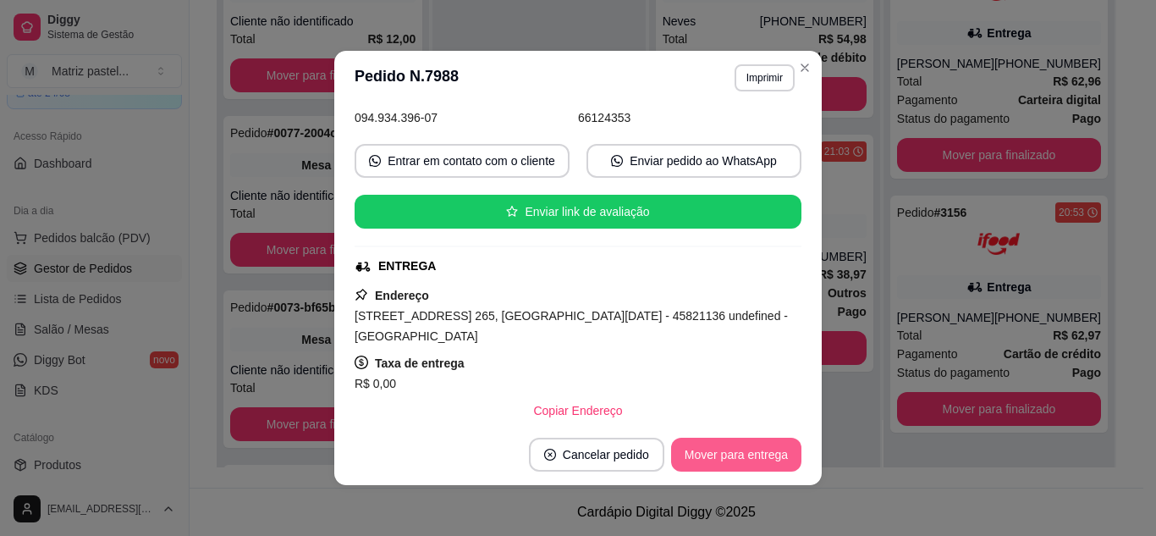
click at [731, 450] on button "Mover para entrega" at bounding box center [736, 455] width 130 height 34
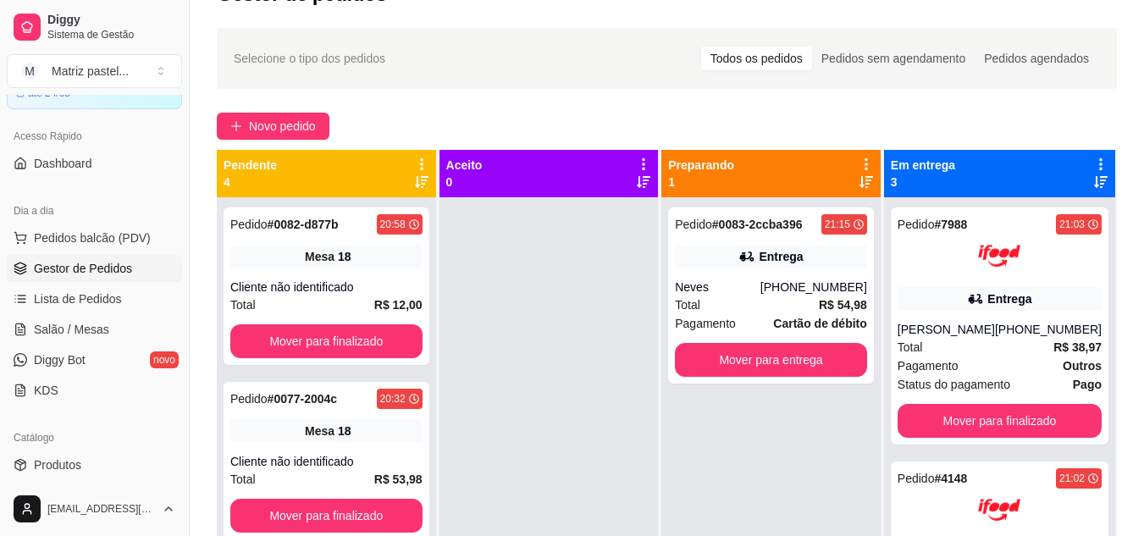
scroll to position [4, 0]
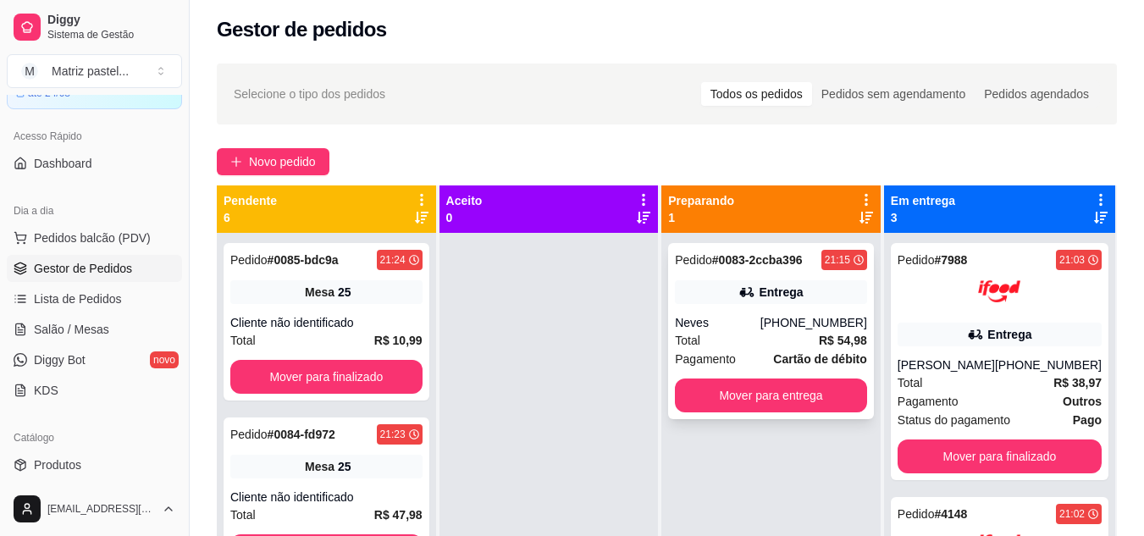
click at [777, 291] on div "Entrega" at bounding box center [780, 292] width 44 height 17
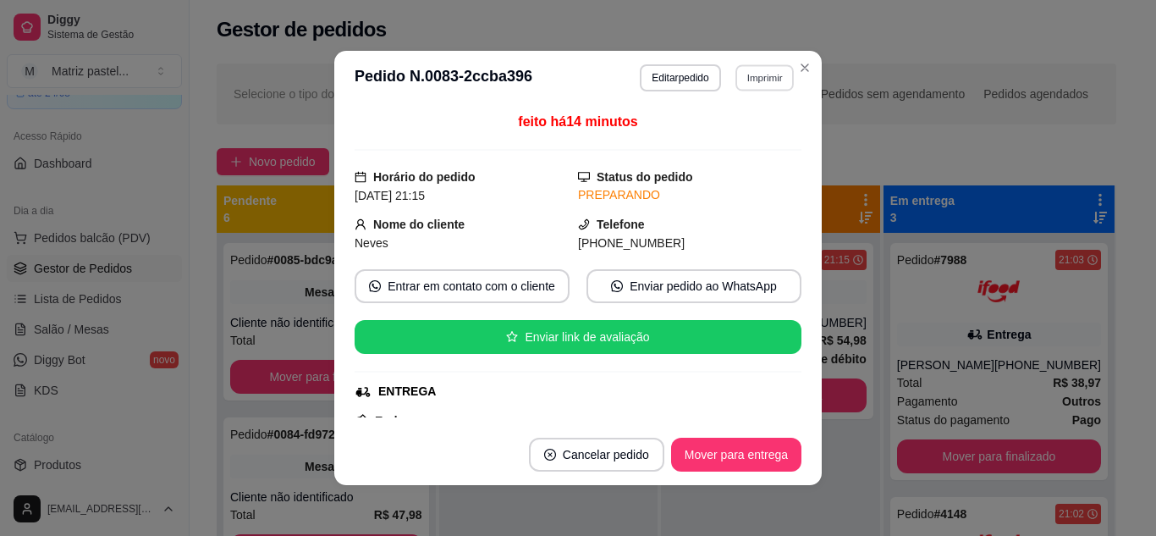
click at [746, 77] on button "Imprimir" at bounding box center [765, 77] width 58 height 26
click at [746, 125] on button "IMPRESSORA" at bounding box center [728, 137] width 123 height 27
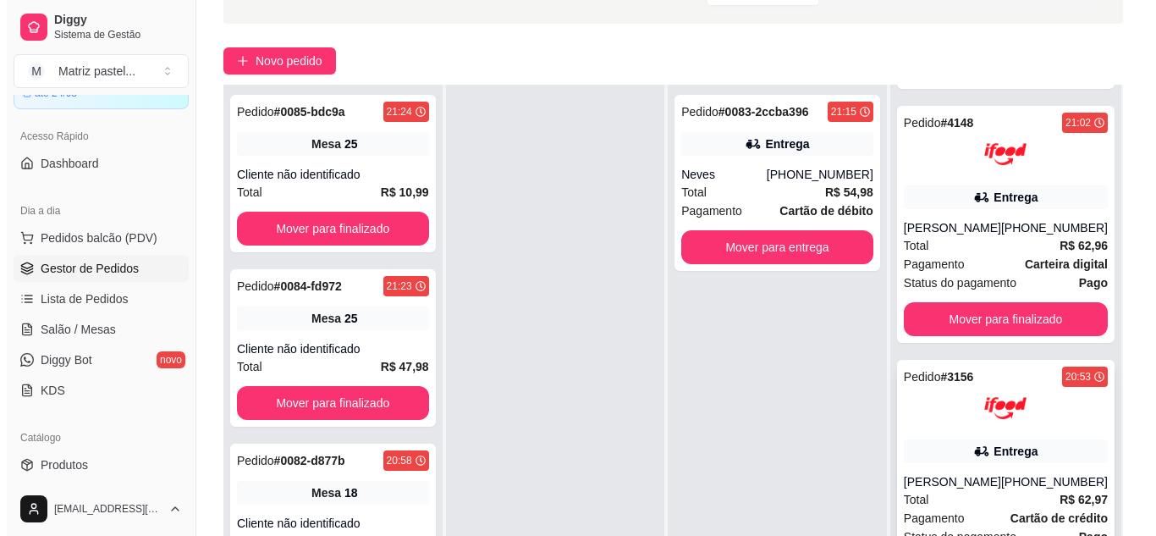
scroll to position [258, 0]
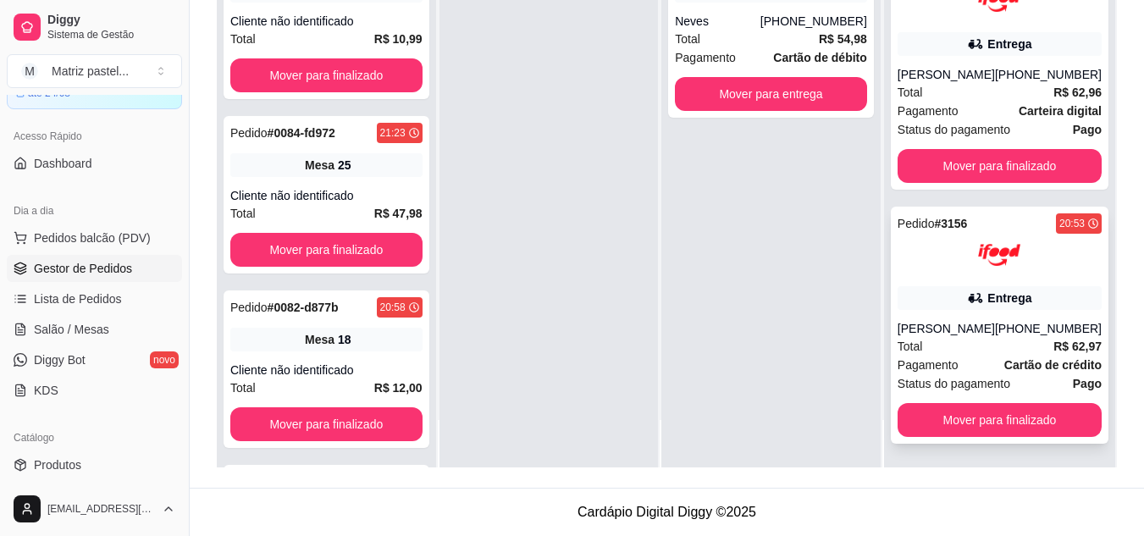
click at [944, 277] on div "Pedido # 3156 20:53 Entrega Lívia Vitória (08) 00705-1020 Total R$ 62,97 Pagame…" at bounding box center [1000, 325] width 218 height 237
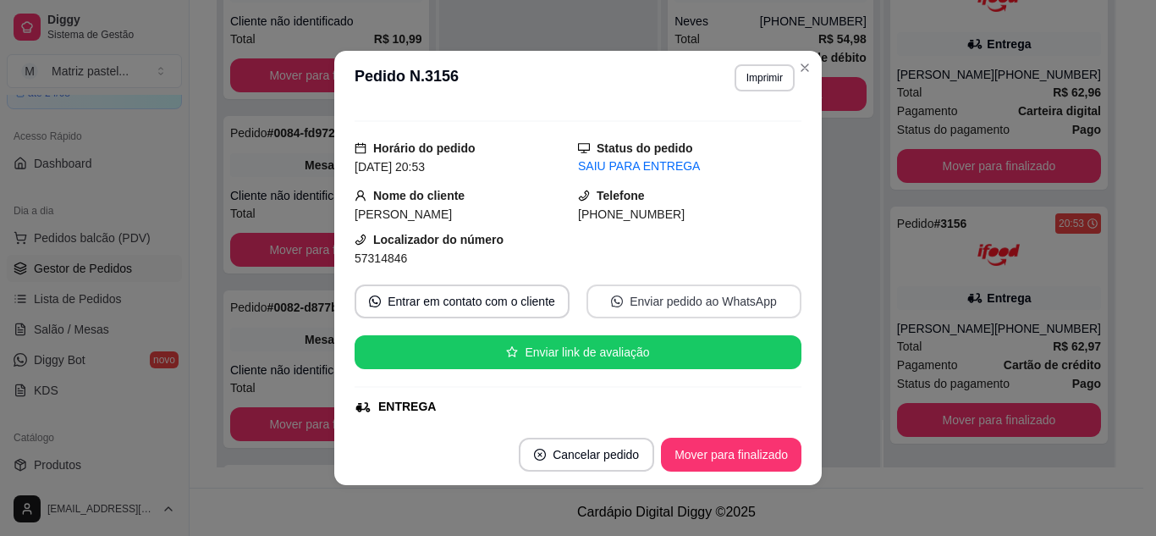
scroll to position [0, 0]
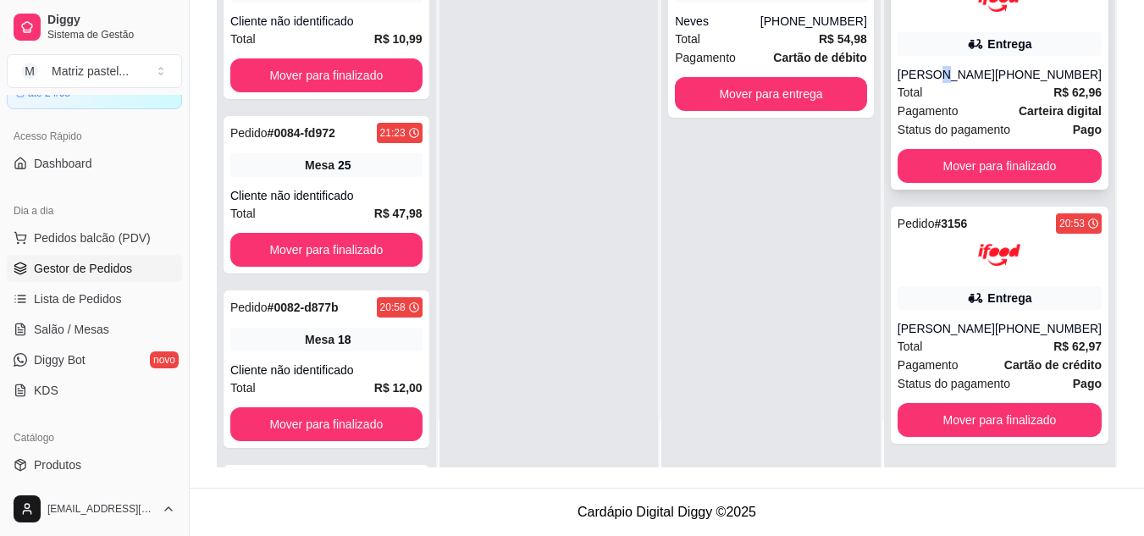
click at [935, 69] on div "Karyne Papa" at bounding box center [945, 74] width 97 height 17
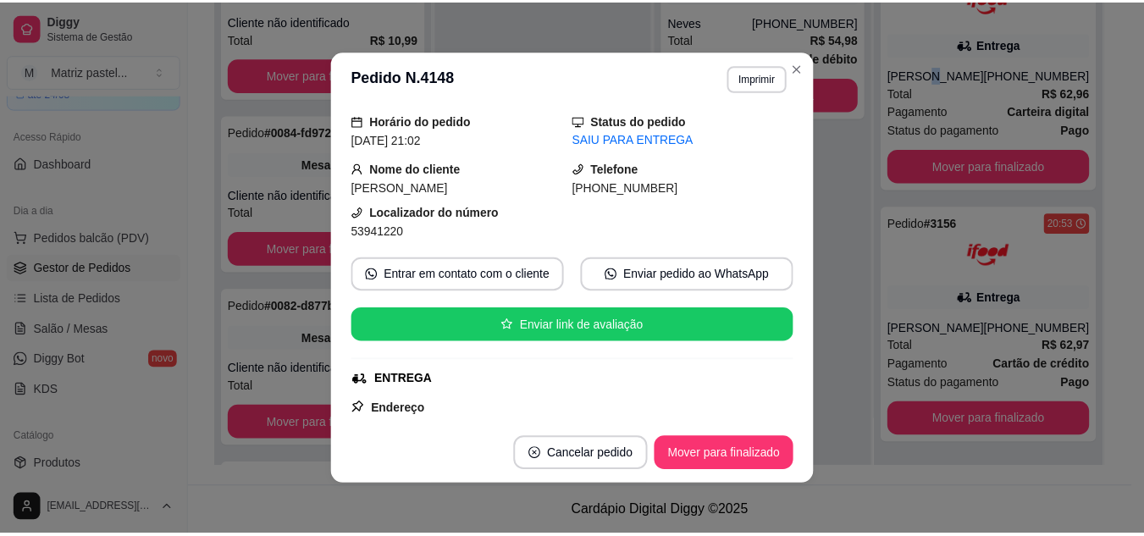
scroll to position [85, 0]
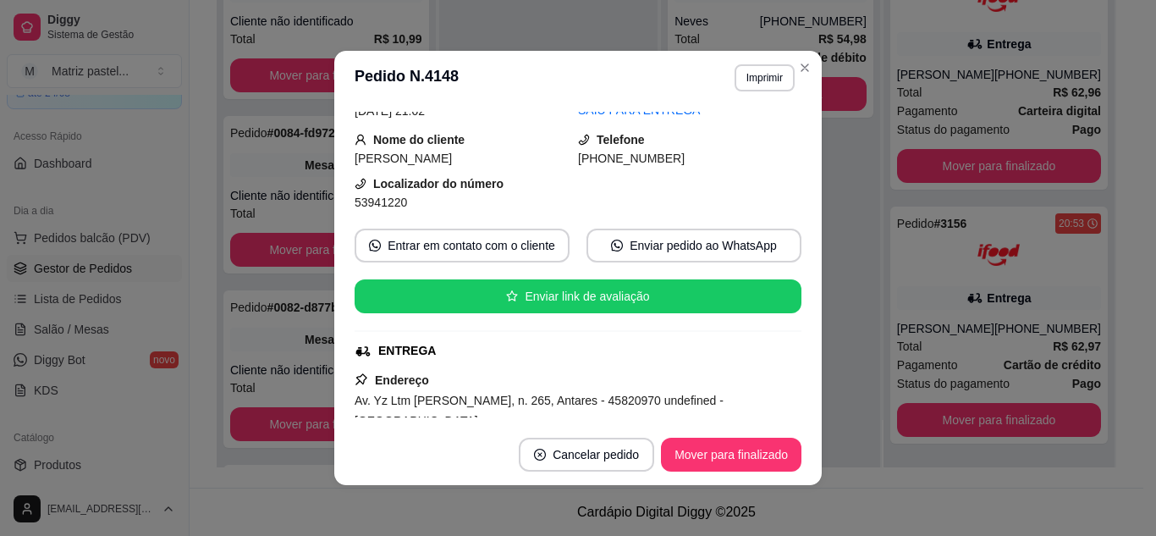
click at [347, 197] on div "feito há 30 minutos Horário do pedido 20/08/2025 21:02 Status do pedido SAIU PA…" at bounding box center [578, 264] width 488 height 319
drag, startPoint x: 349, startPoint y: 204, endPoint x: 410, endPoint y: 200, distance: 61.1
click at [410, 200] on div "53941220" at bounding box center [466, 202] width 223 height 19
copy span "53941220"
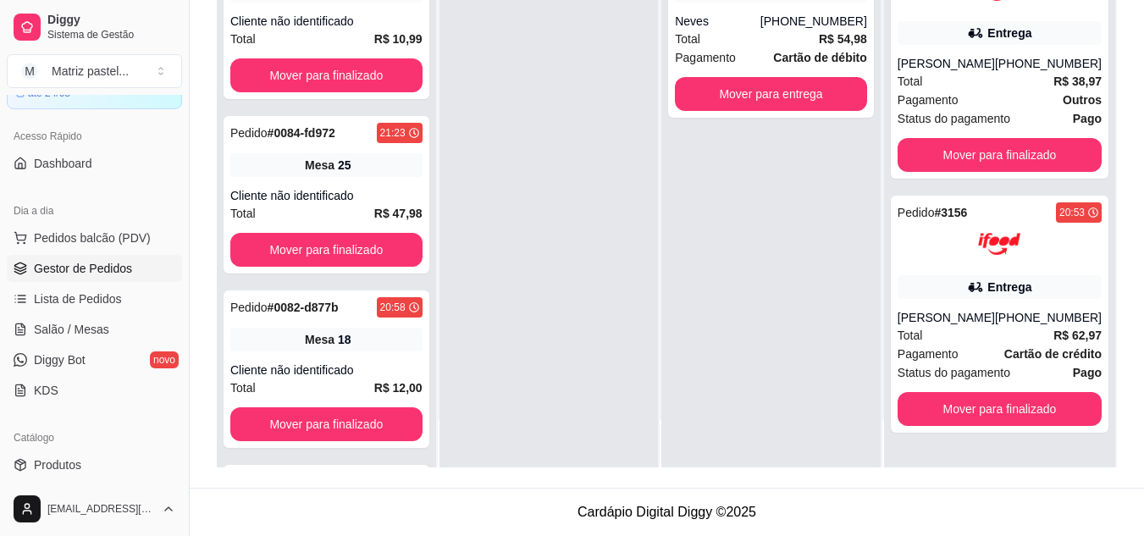
scroll to position [0, 0]
click at [24, 329] on icon at bounding box center [21, 330] width 14 height 14
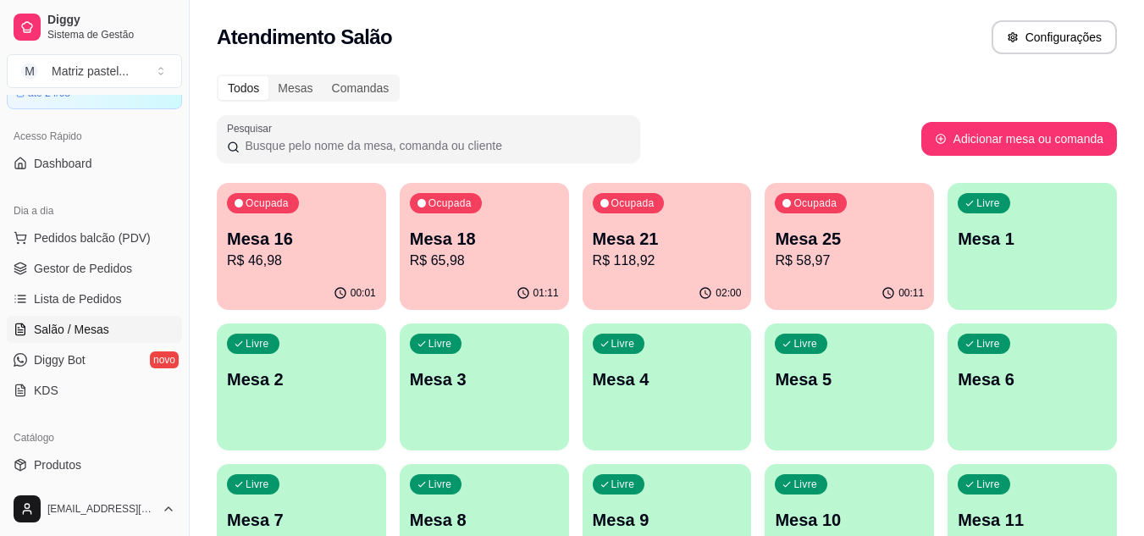
click at [797, 251] on p "R$ 58,97" at bounding box center [849, 261] width 149 height 20
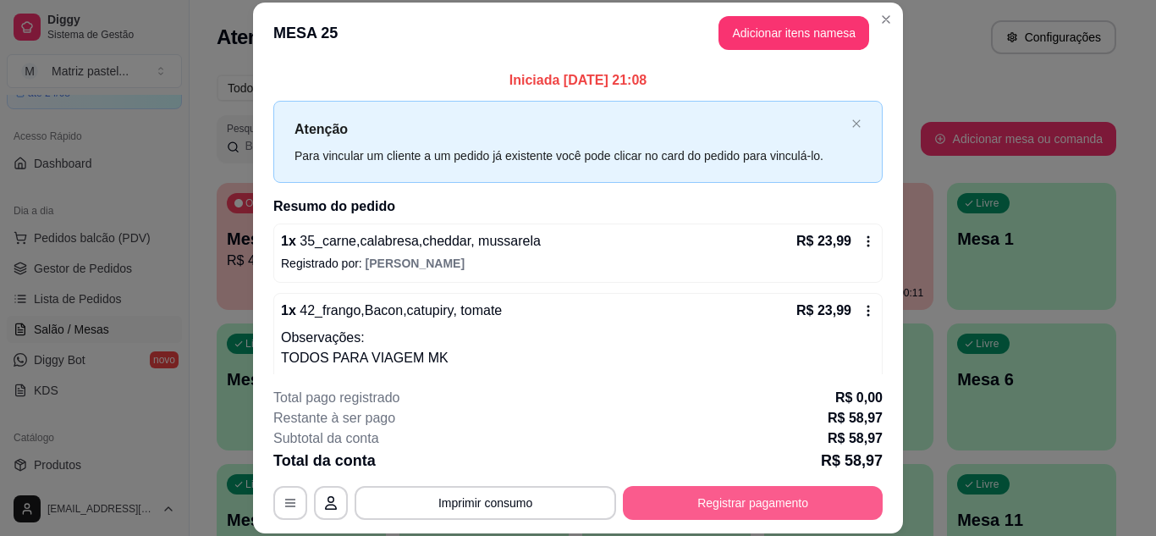
click at [755, 509] on button "Registrar pagamento" at bounding box center [753, 503] width 260 height 34
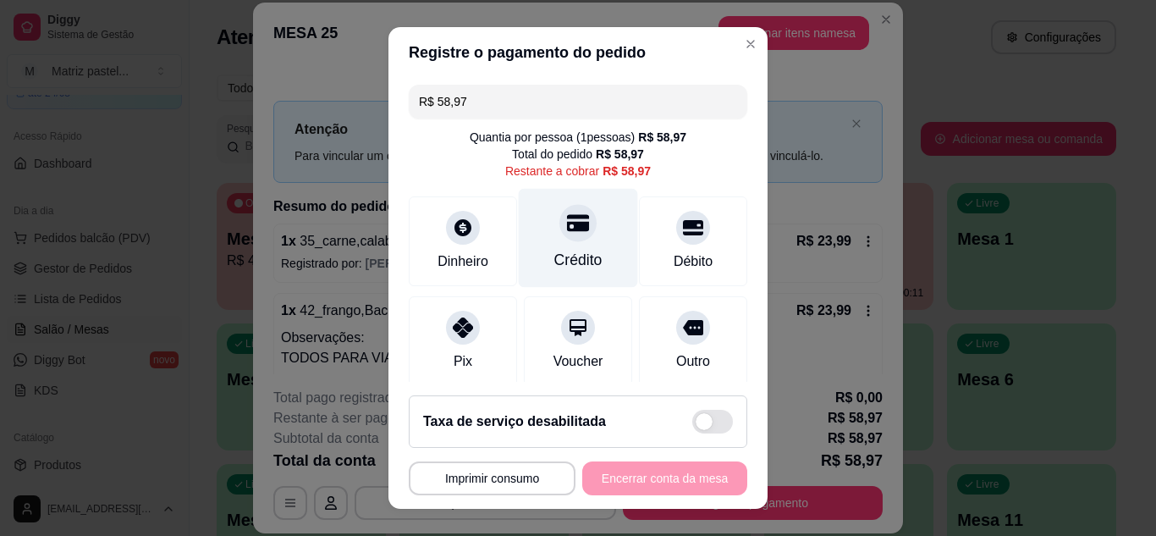
click at [567, 273] on div "Crédito" at bounding box center [578, 237] width 119 height 99
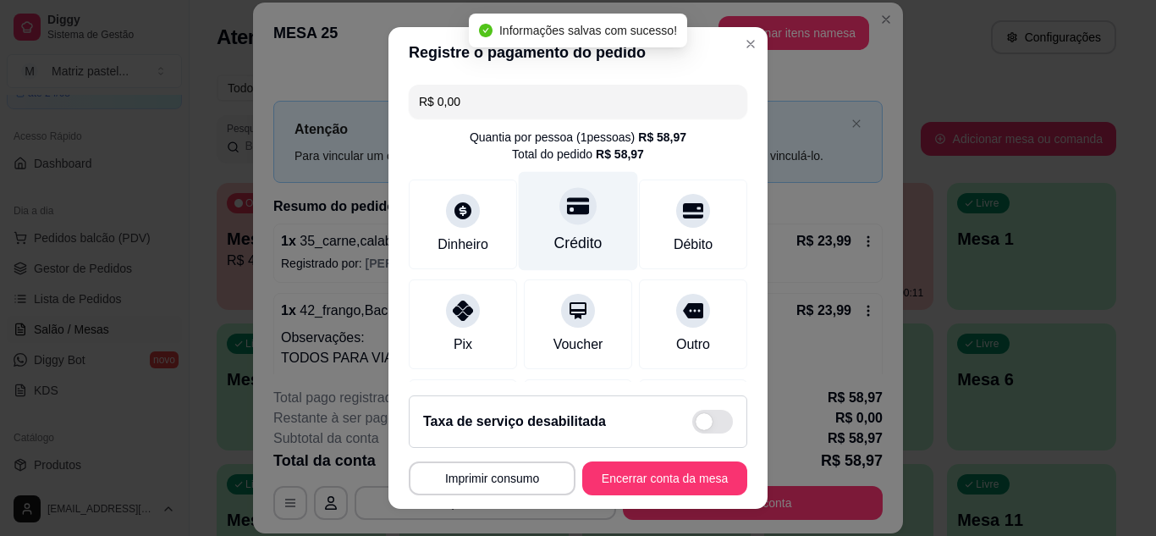
type input "R$ 0,00"
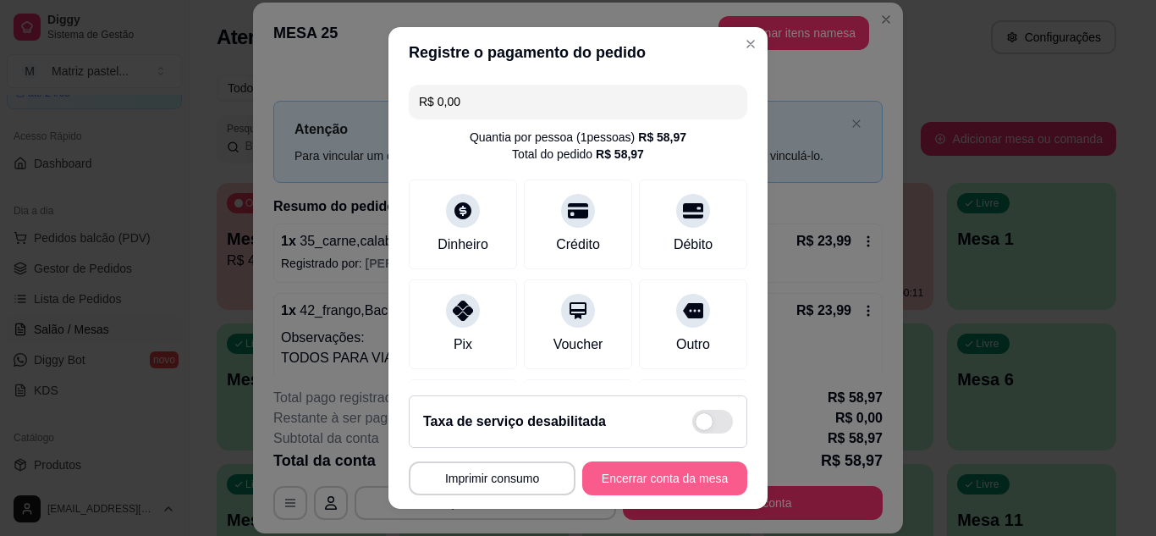
click at [648, 482] on button "Encerrar conta da mesa" at bounding box center [664, 478] width 165 height 34
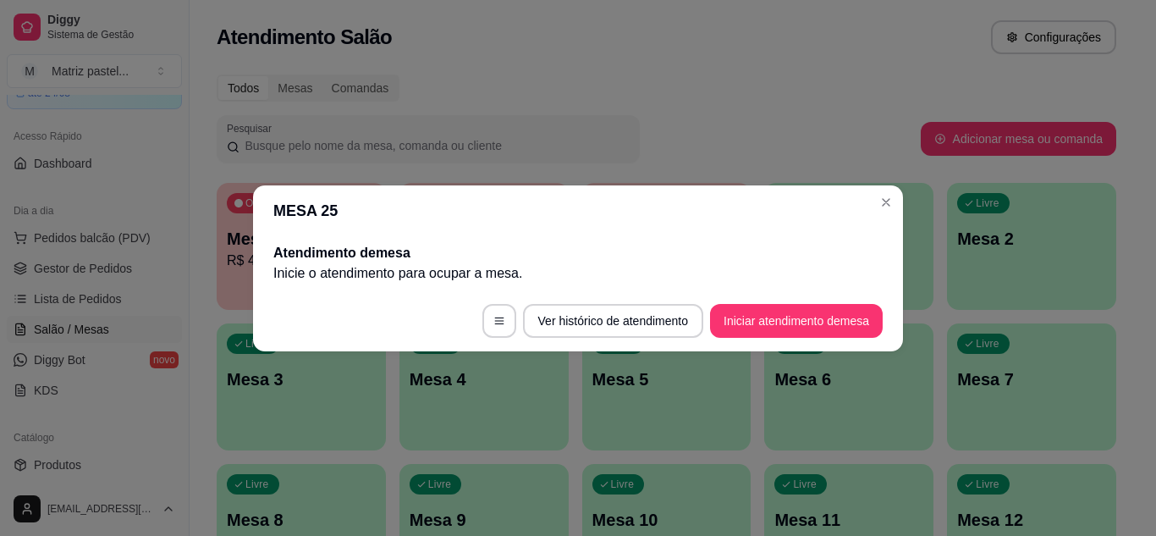
click at [888, 185] on header "MESA 25" at bounding box center [578, 210] width 650 height 51
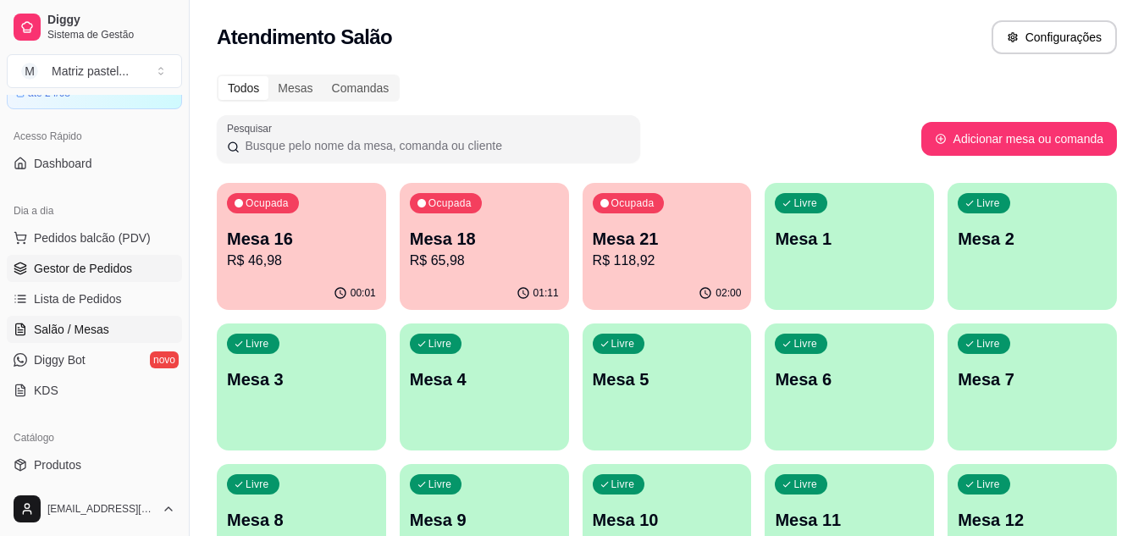
click at [103, 260] on span "Gestor de Pedidos" at bounding box center [83, 268] width 98 height 17
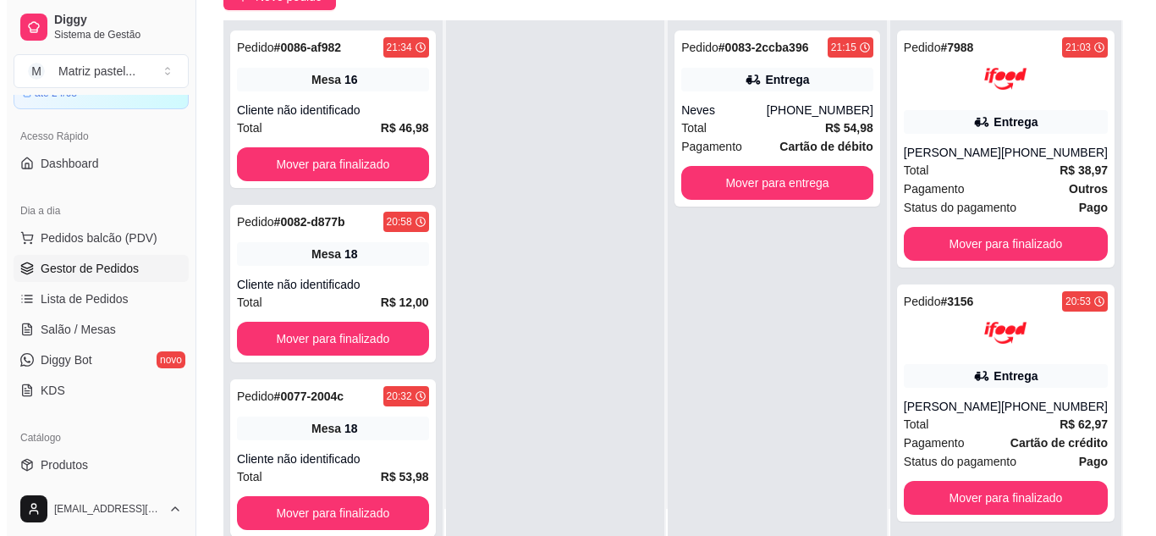
scroll to position [254, 0]
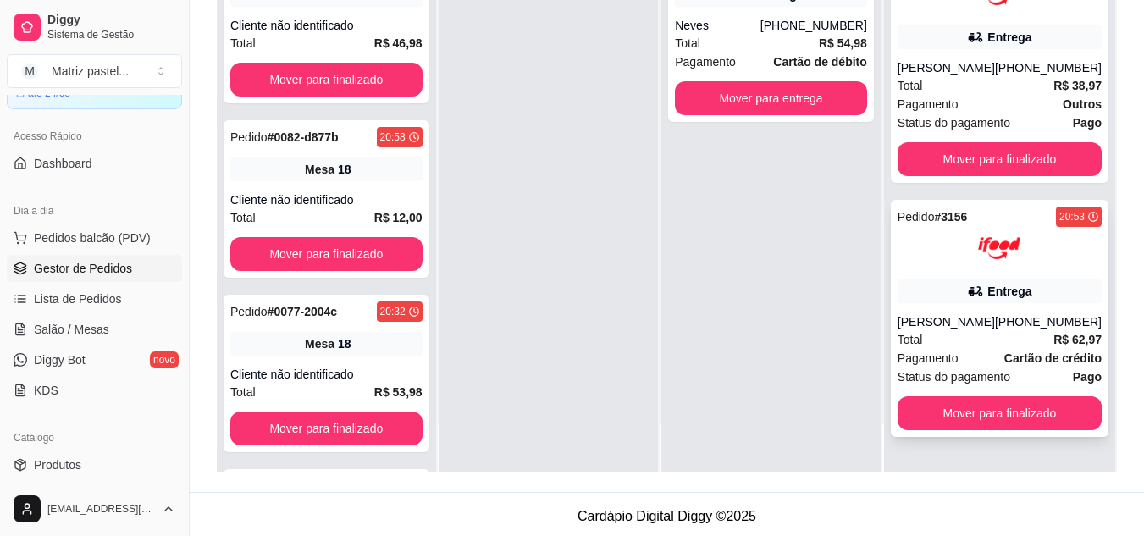
click at [976, 294] on icon at bounding box center [977, 291] width 12 height 9
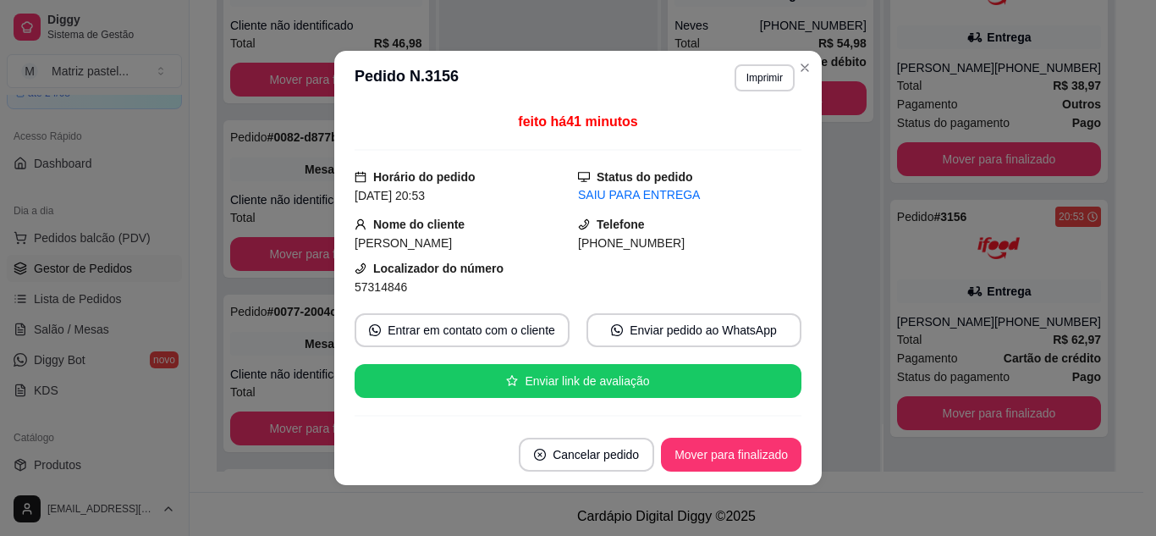
drag, startPoint x: 348, startPoint y: 289, endPoint x: 372, endPoint y: 295, distance: 25.3
click at [355, 290] on span "57314846" at bounding box center [381, 287] width 52 height 14
click at [402, 292] on div "57314846" at bounding box center [466, 287] width 223 height 19
drag, startPoint x: 398, startPoint y: 286, endPoint x: 328, endPoint y: 289, distance: 70.3
click at [337, 285] on div "feito há 41 minutos Horário do pedido 20/08/2025 20:53 Status do pedido SAIU PA…" at bounding box center [578, 264] width 488 height 319
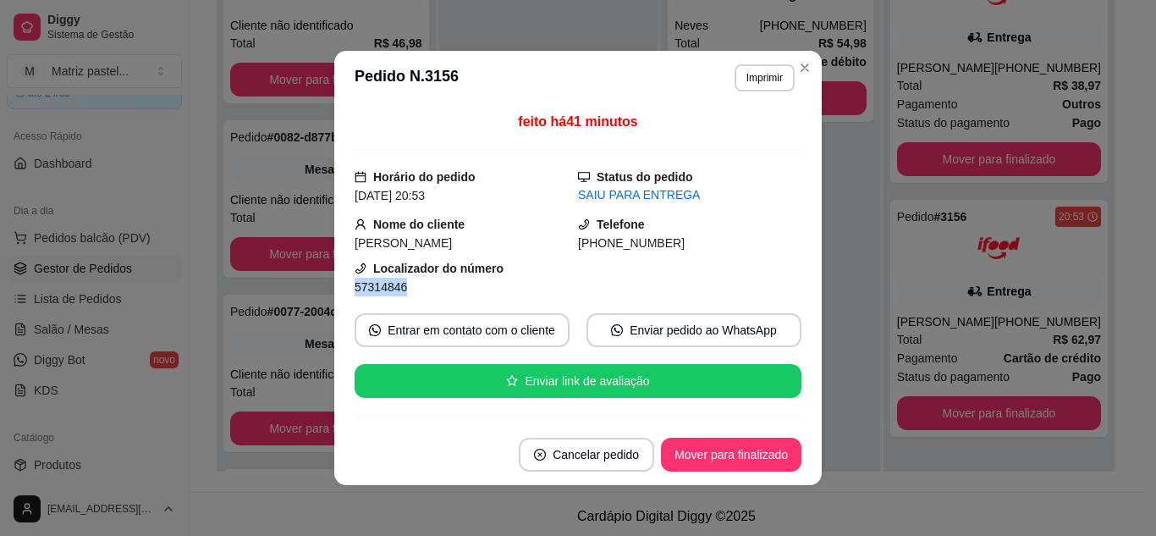
copy span "57314846"
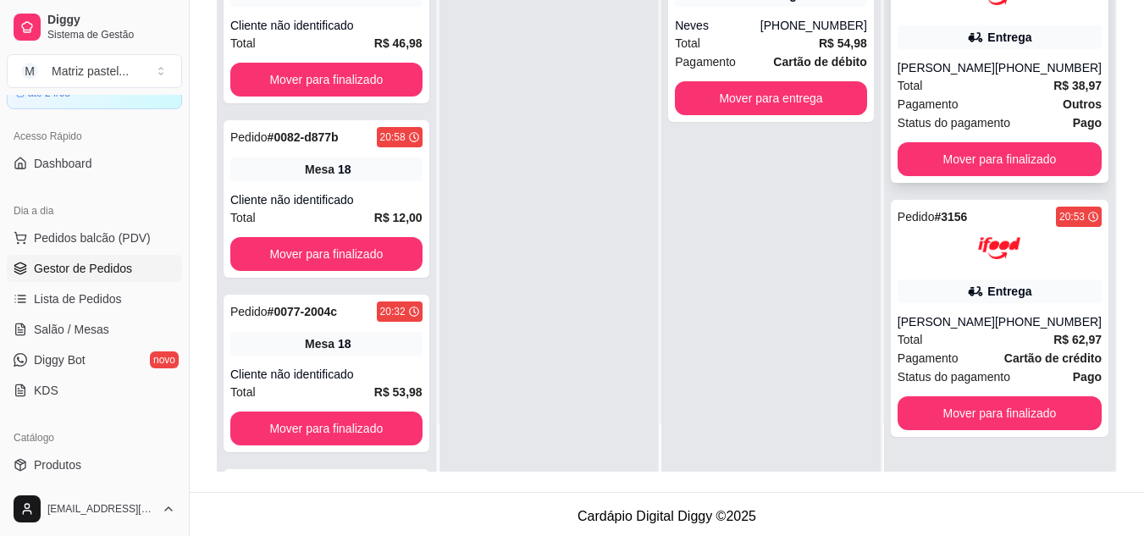
click at [979, 75] on div "Bruna Brito" at bounding box center [945, 67] width 97 height 17
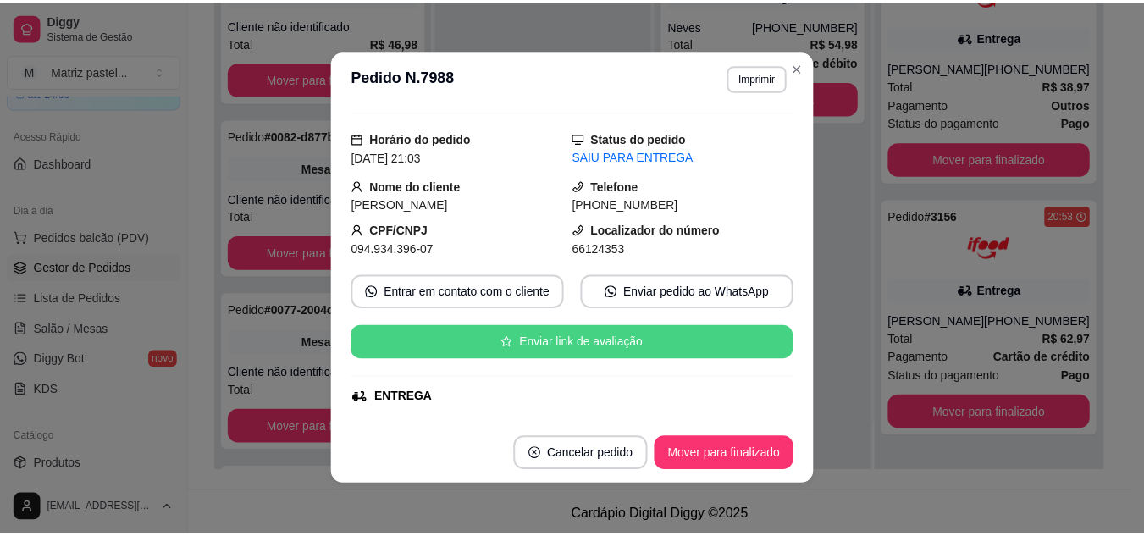
scroll to position [0, 0]
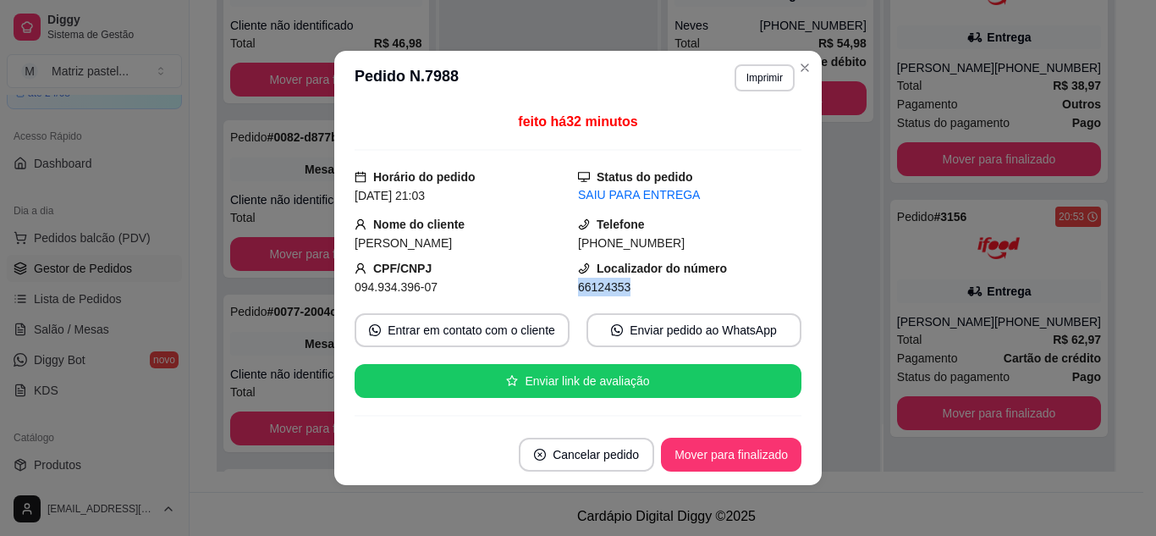
drag, startPoint x: 566, startPoint y: 286, endPoint x: 624, endPoint y: 287, distance: 57.6
click at [624, 287] on div "66124353" at bounding box center [689, 287] width 223 height 19
copy span "66124353"
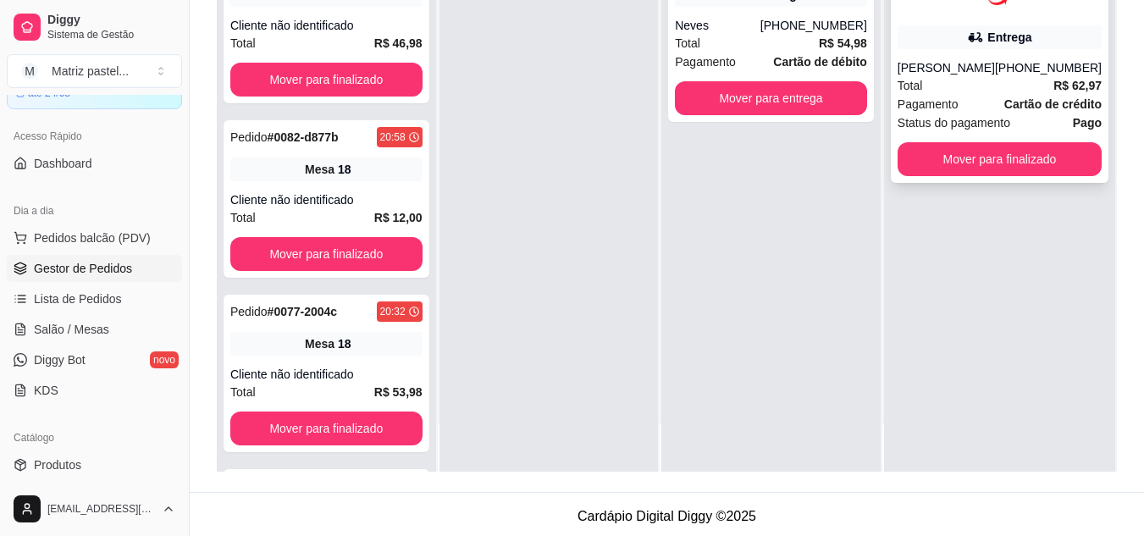
click at [930, 93] on div "Total R$ 62,97" at bounding box center [999, 85] width 204 height 19
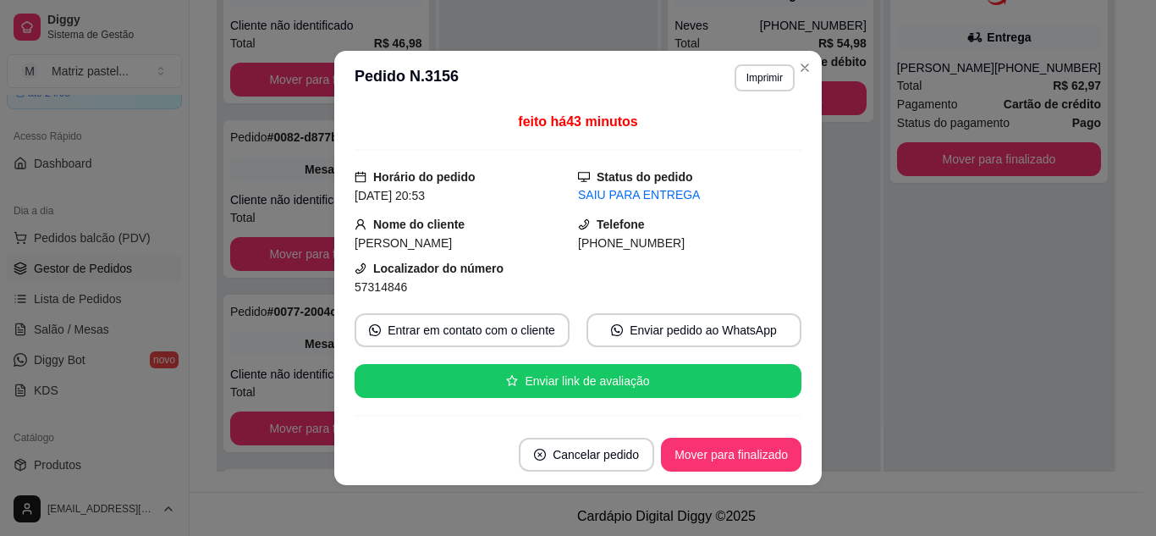
click at [401, 286] on div "57314846" at bounding box center [466, 287] width 223 height 19
drag, startPoint x: 397, startPoint y: 285, endPoint x: 328, endPoint y: 284, distance: 69.4
click at [347, 295] on div "feito há 43 minutos Horário do pedido 20/08/2025 20:53 Status do pedido SAIU PA…" at bounding box center [578, 264] width 488 height 319
drag, startPoint x: 417, startPoint y: 293, endPoint x: 369, endPoint y: 299, distance: 48.6
click at [418, 291] on div "57314846" at bounding box center [466, 287] width 223 height 19
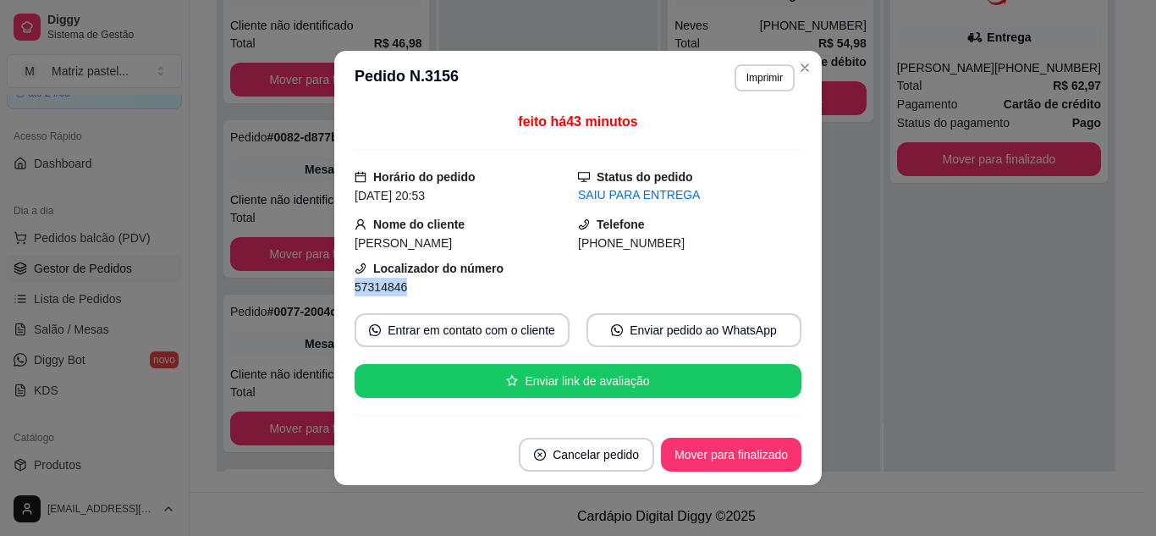
click at [355, 290] on span "57314846" at bounding box center [381, 287] width 52 height 14
drag, startPoint x: 350, startPoint y: 290, endPoint x: 402, endPoint y: 283, distance: 52.9
click at [402, 283] on div "57314846" at bounding box center [466, 287] width 223 height 19
copy span "57314846"
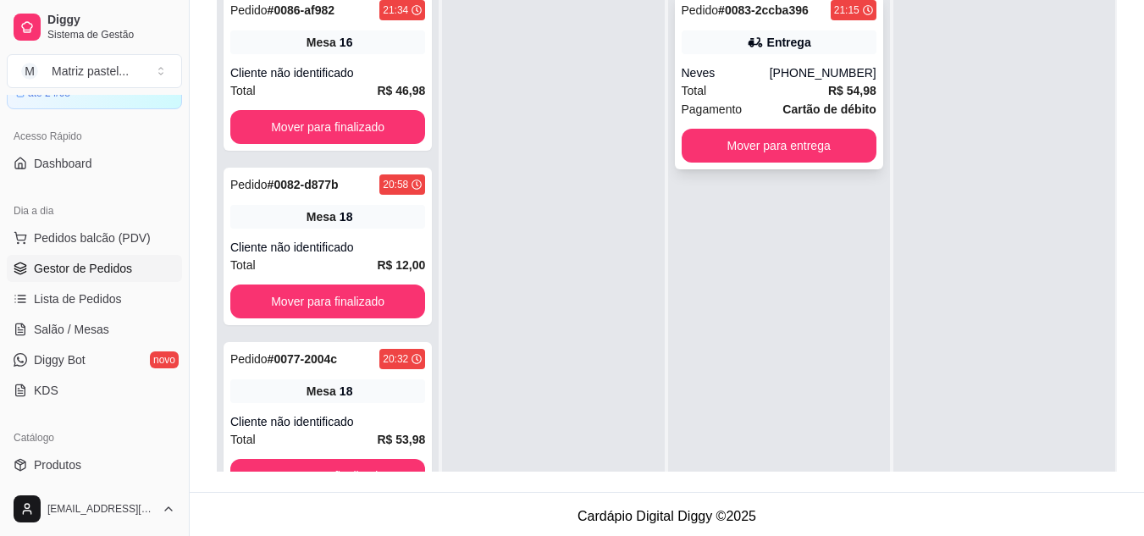
click at [741, 67] on div "Neves" at bounding box center [725, 72] width 88 height 17
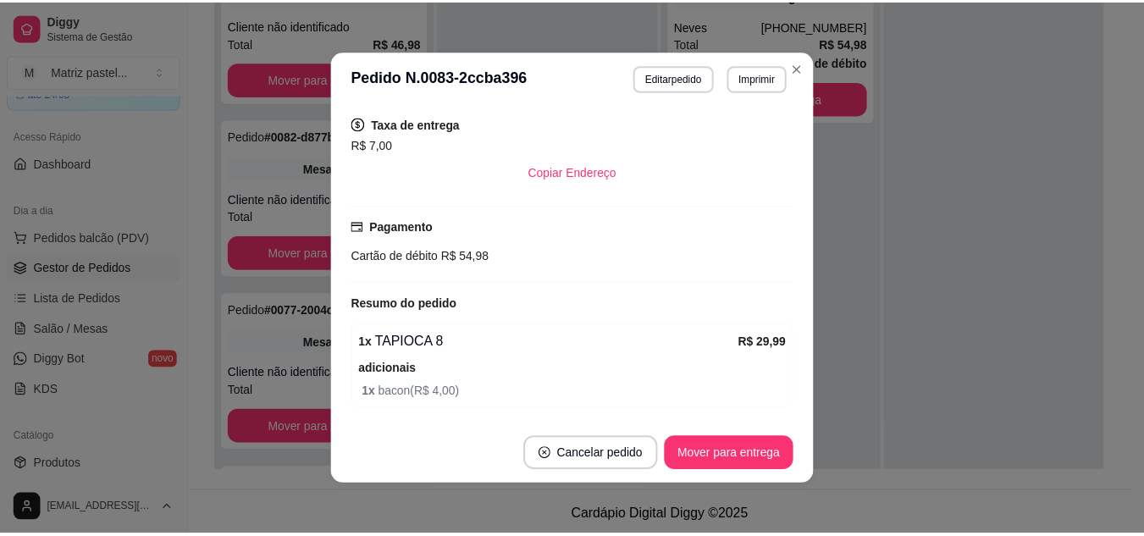
scroll to position [423, 0]
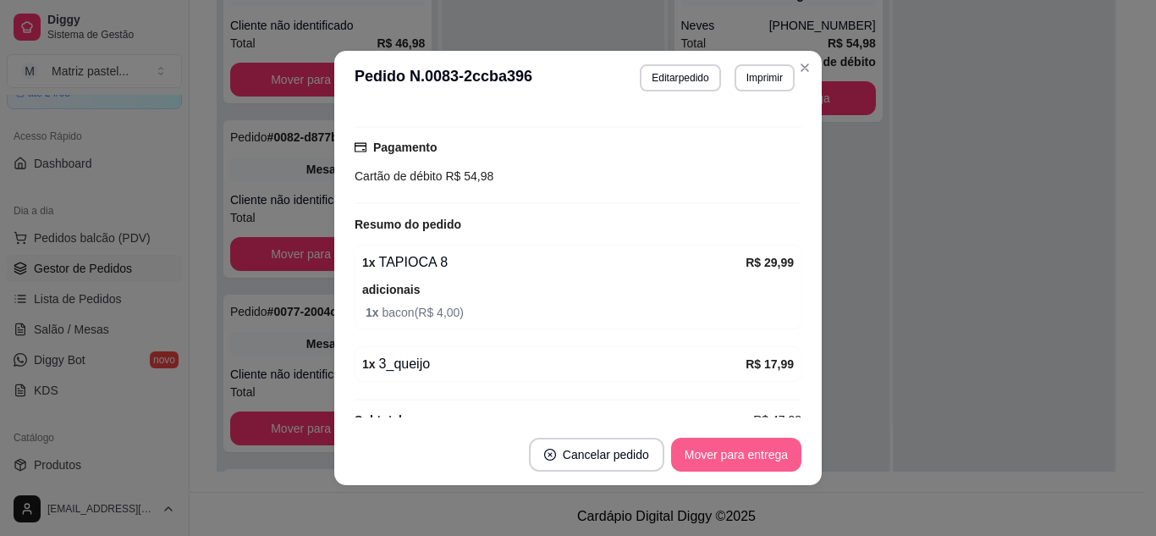
click at [698, 439] on button "Mover para entrega" at bounding box center [736, 455] width 130 height 34
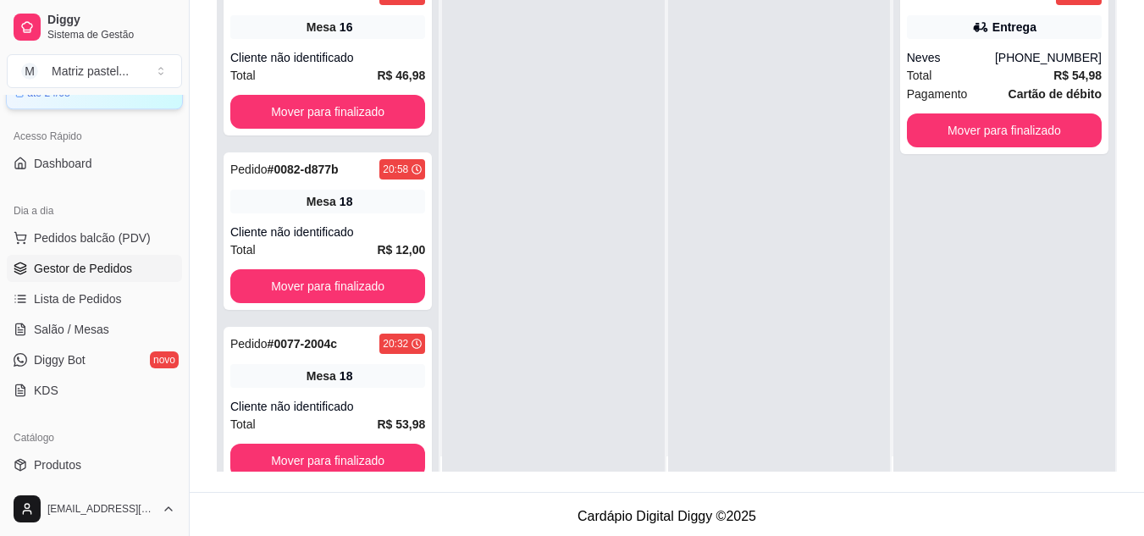
scroll to position [0, 0]
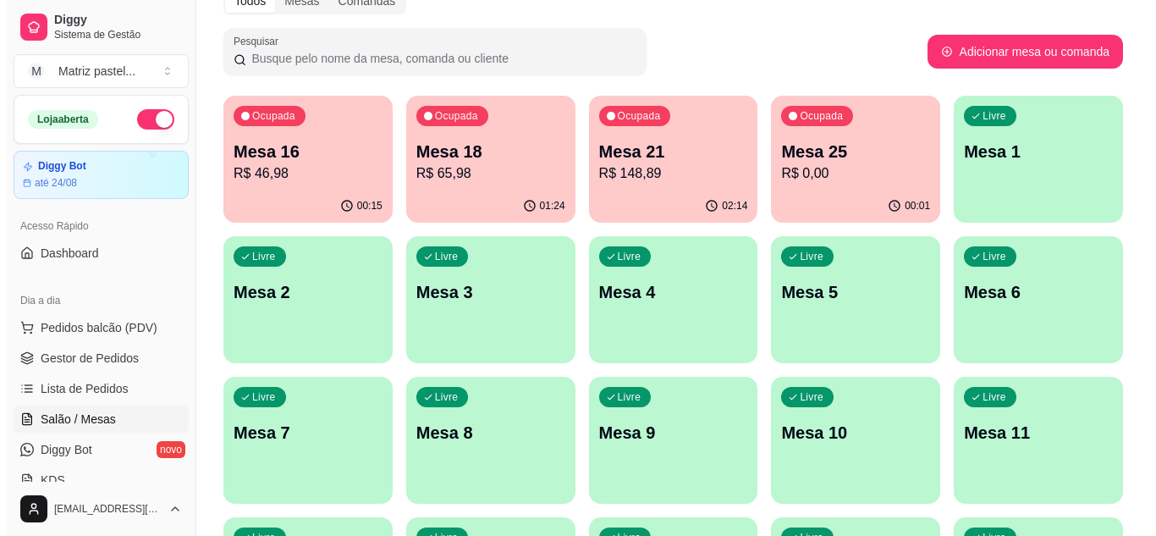
scroll to position [85, 0]
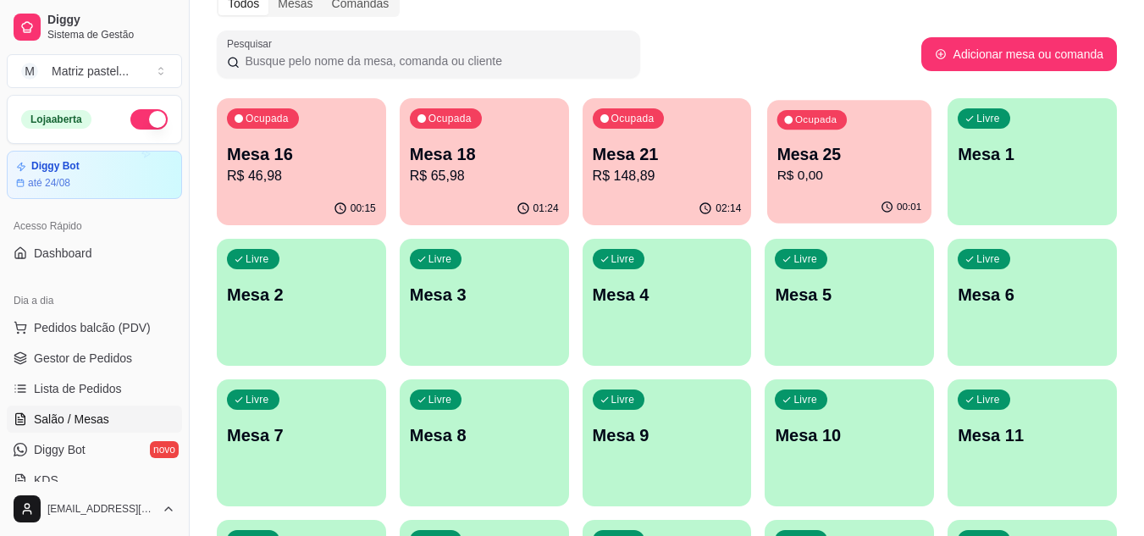
click at [838, 179] on p "R$ 0,00" at bounding box center [849, 175] width 145 height 19
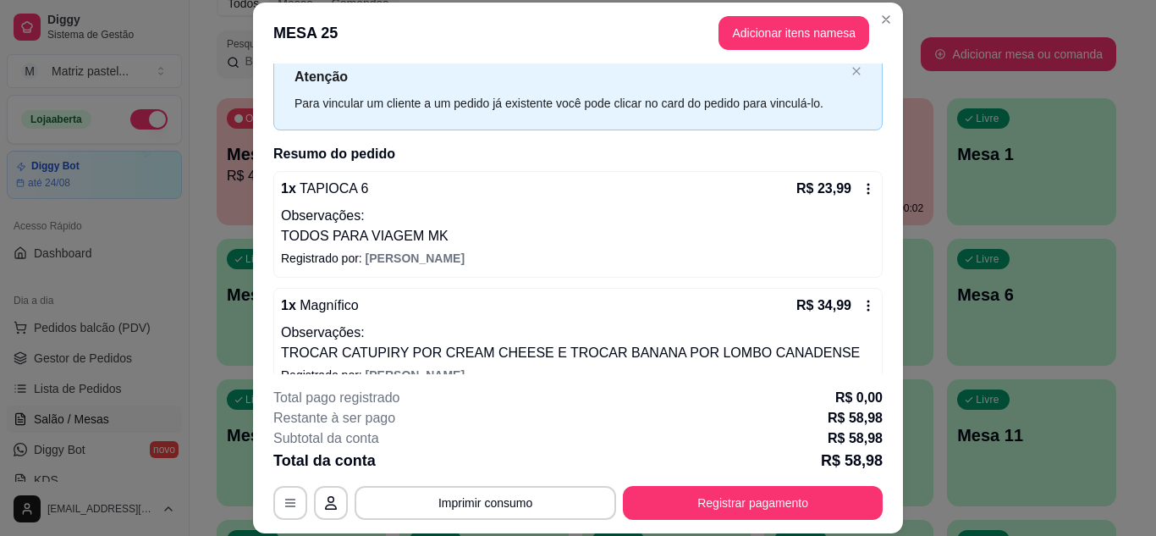
scroll to position [80, 0]
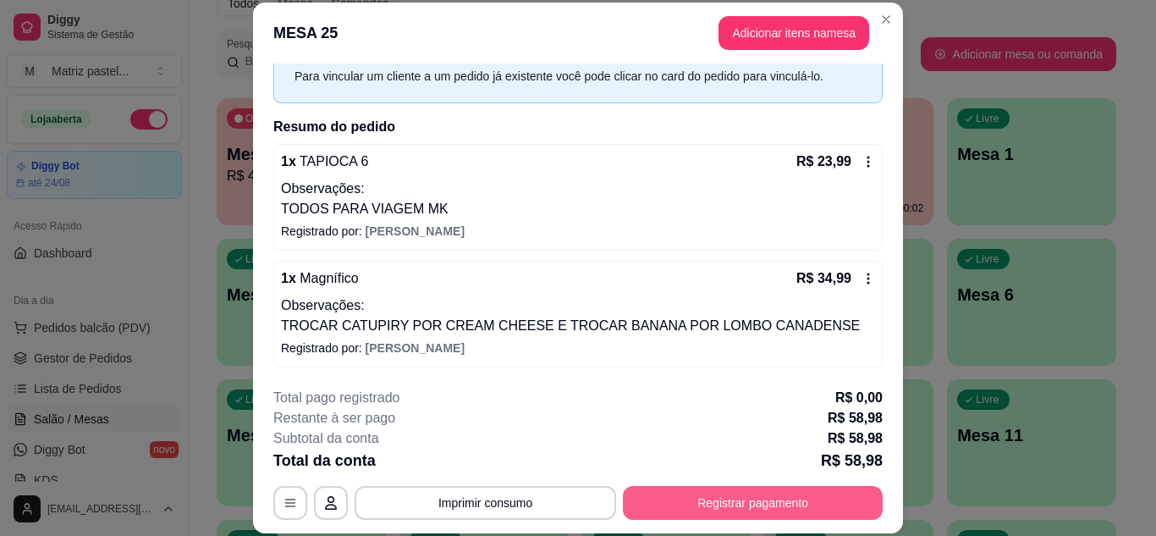
click at [674, 503] on button "Registrar pagamento" at bounding box center [753, 503] width 260 height 34
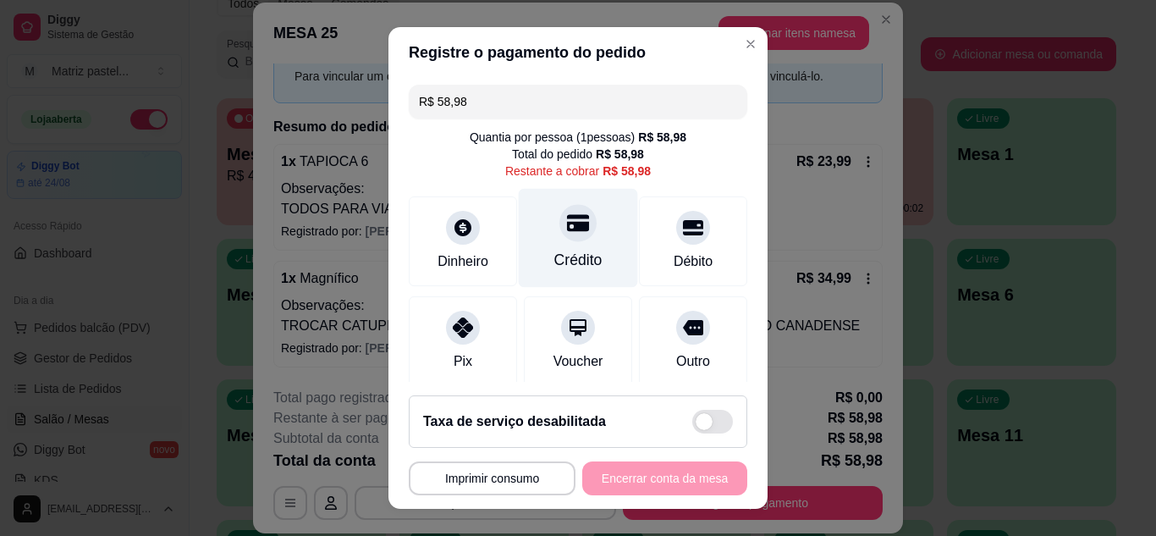
click at [582, 240] on div "Crédito" at bounding box center [578, 237] width 119 height 99
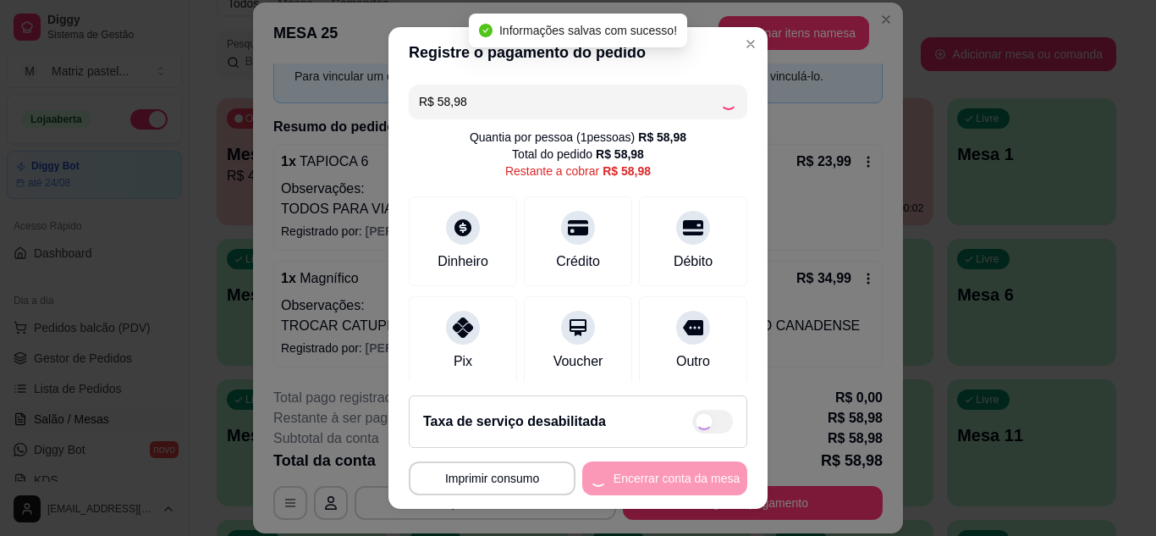
type input "R$ 0,00"
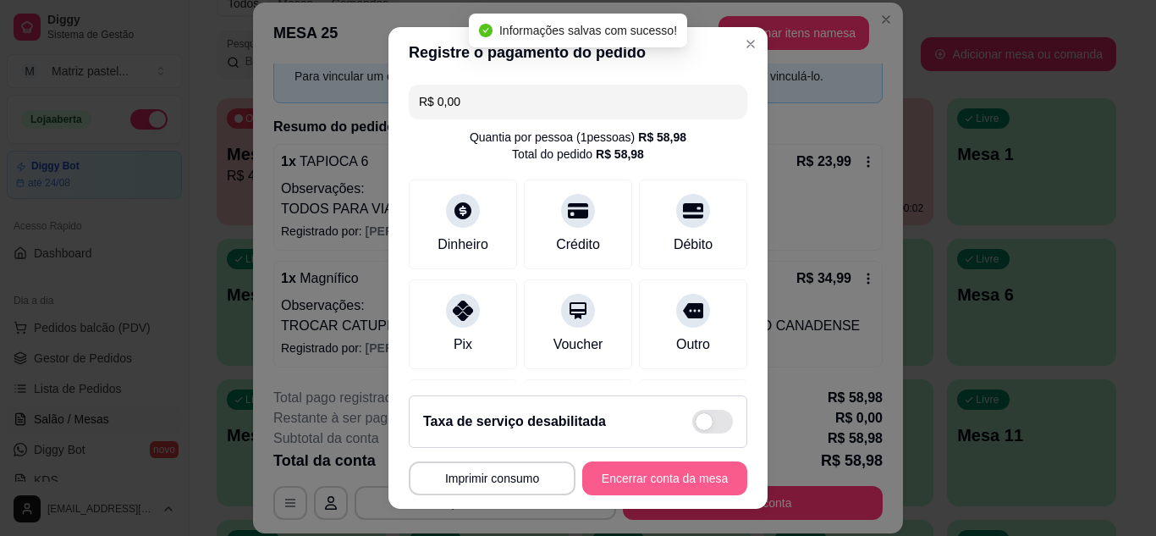
click at [646, 475] on button "Encerrar conta da mesa" at bounding box center [664, 478] width 165 height 34
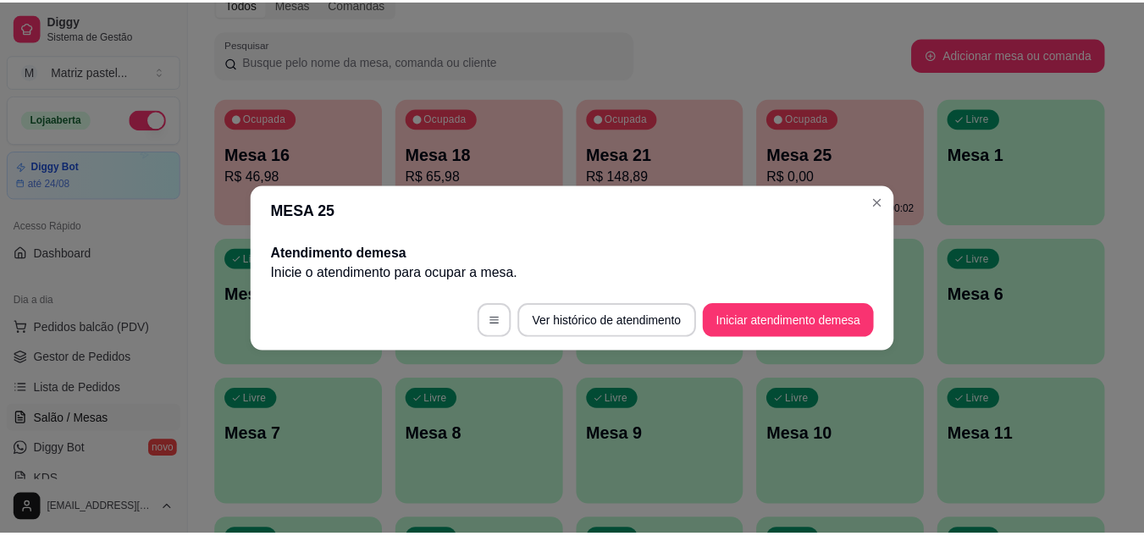
scroll to position [0, 0]
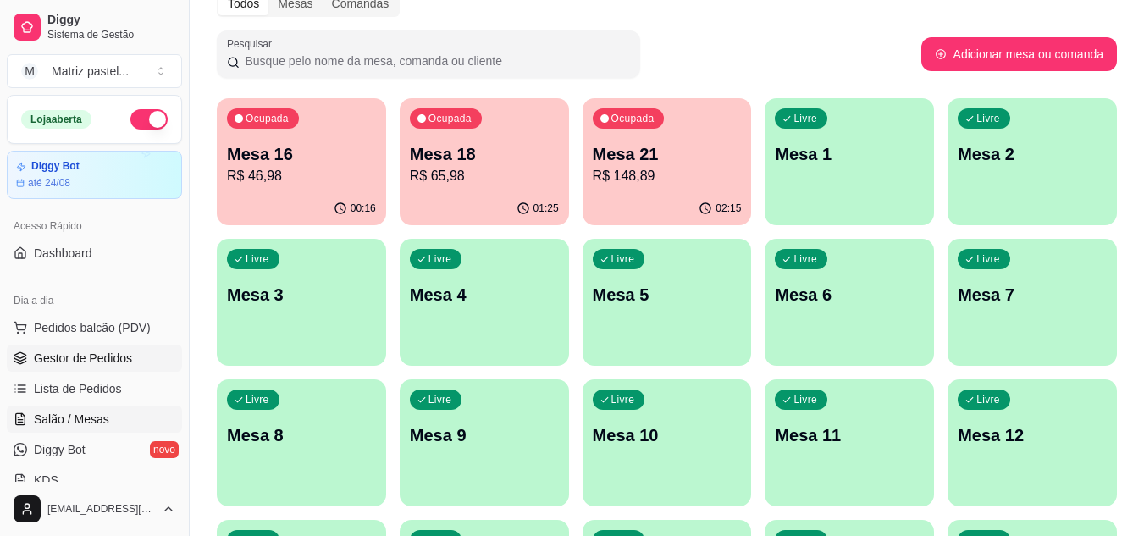
drag, startPoint x: 52, startPoint y: 374, endPoint x: 49, endPoint y: 361, distance: 12.9
click at [51, 371] on ul "Pedidos balcão (PDV) Gestor de Pedidos Lista de Pedidos Salão / Mesas Diggy Bot…" at bounding box center [94, 403] width 175 height 179
click at [48, 361] on span "Gestor de Pedidos" at bounding box center [83, 358] width 98 height 17
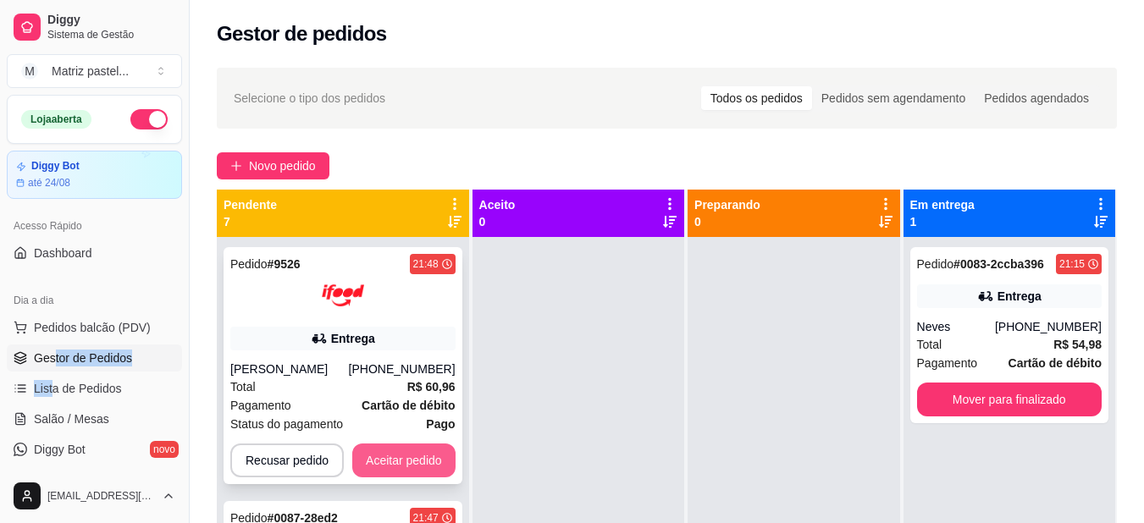
click at [428, 475] on button "Aceitar pedido" at bounding box center [403, 461] width 103 height 34
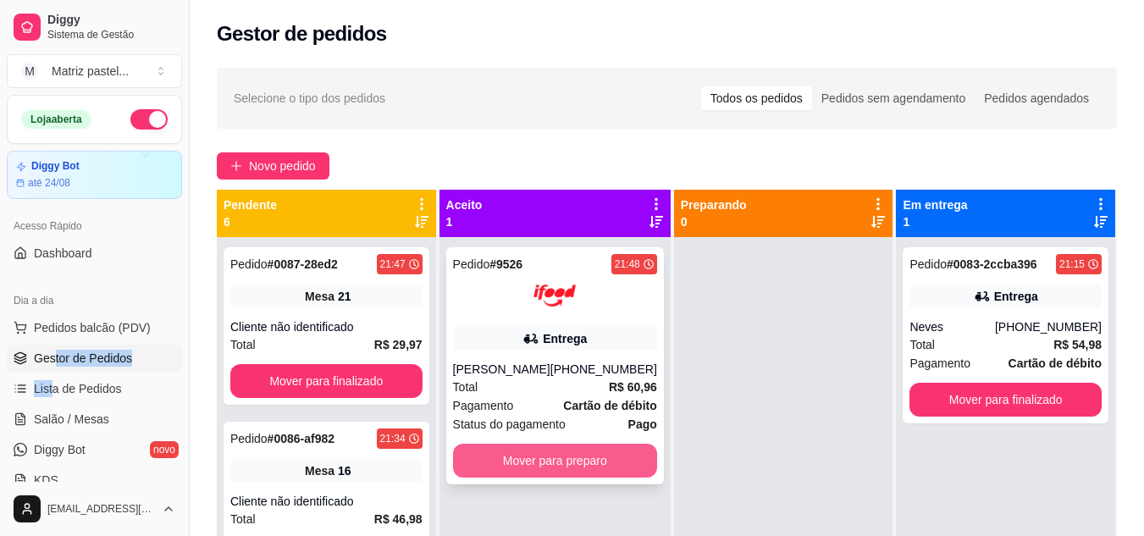
click at [593, 465] on button "Mover para preparo" at bounding box center [555, 461] width 204 height 34
click at [507, 477] on button "Mover para preparo" at bounding box center [554, 460] width 198 height 33
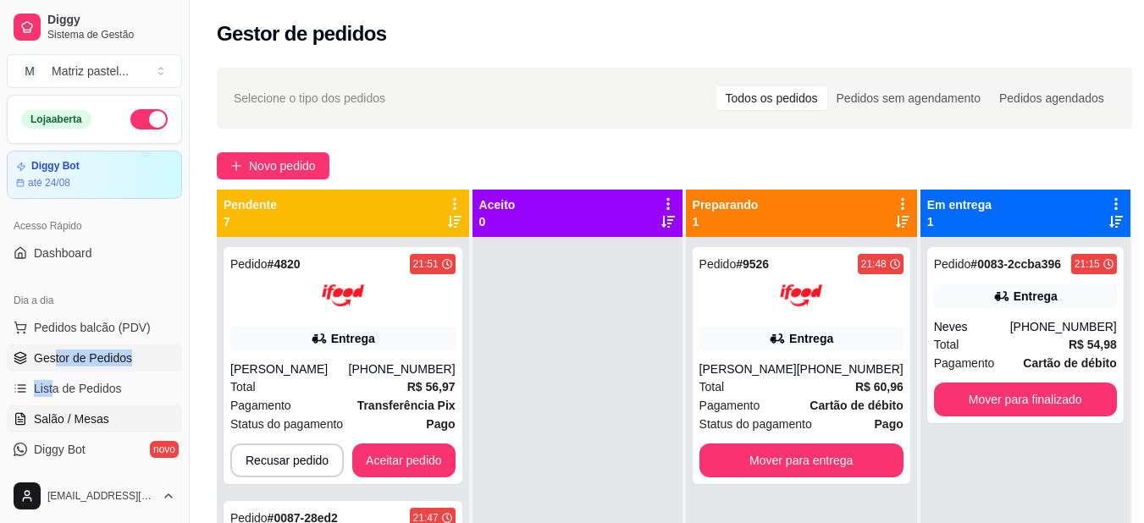
click at [96, 417] on span "Salão / Mesas" at bounding box center [71, 419] width 75 height 17
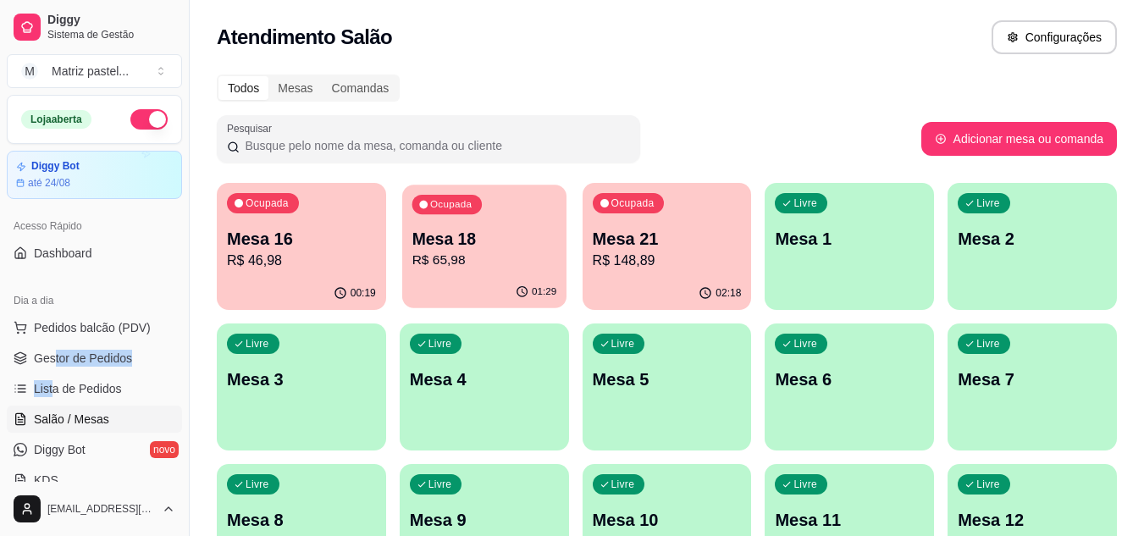
click at [517, 232] on p "Mesa 18" at bounding box center [483, 239] width 145 height 23
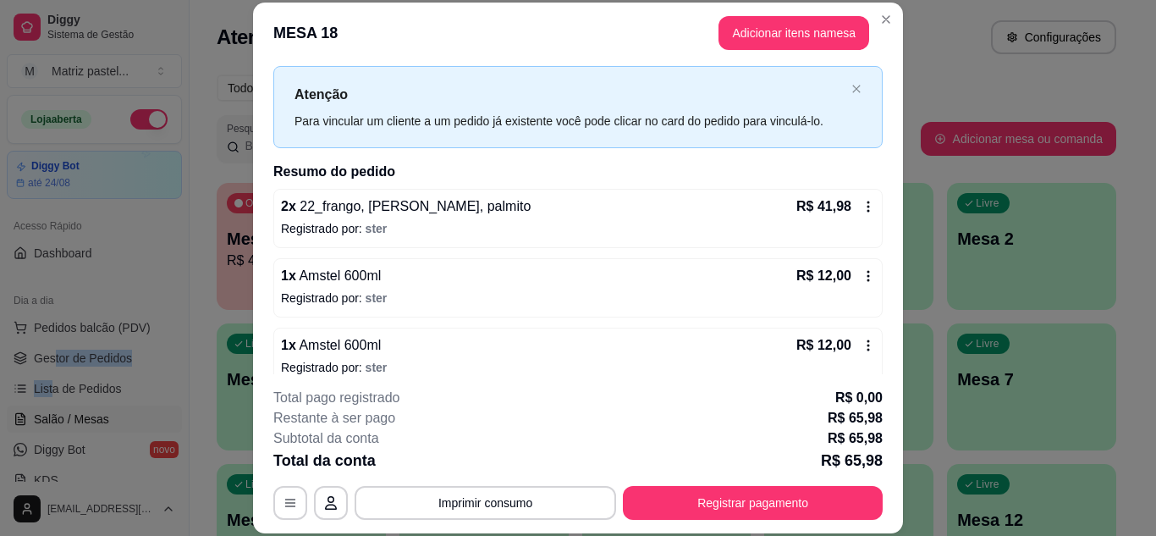
scroll to position [54, 0]
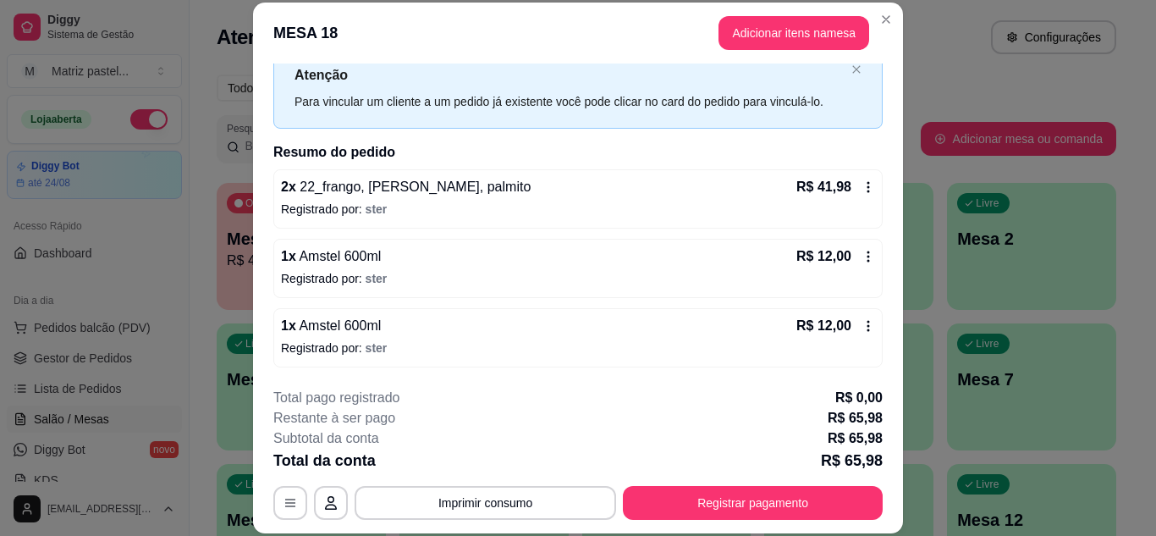
click at [699, 484] on div "**********" at bounding box center [578, 454] width 610 height 132
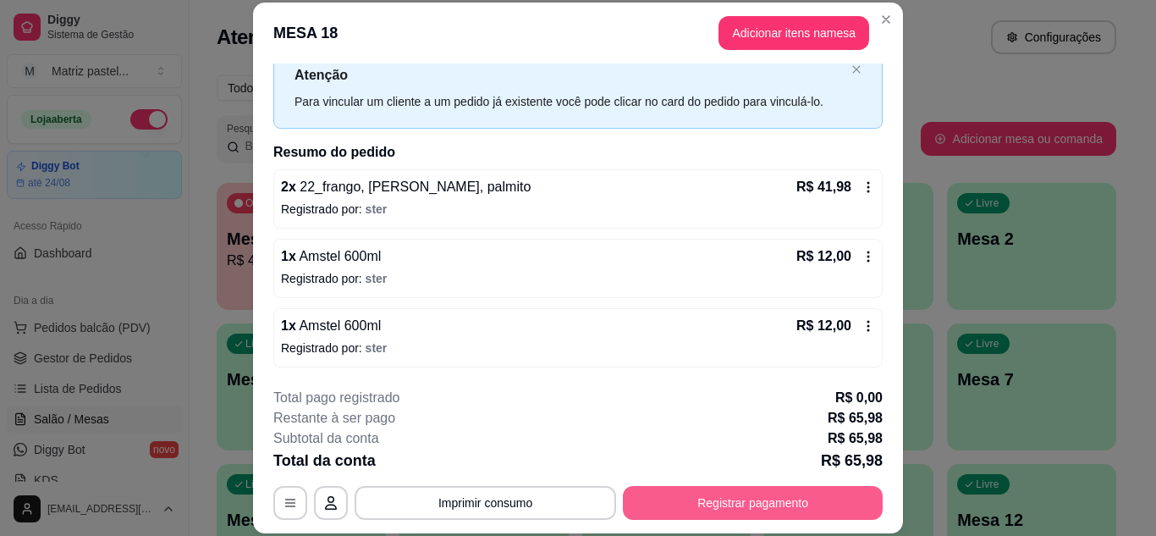
click at [705, 499] on button "Registrar pagamento" at bounding box center [753, 503] width 260 height 34
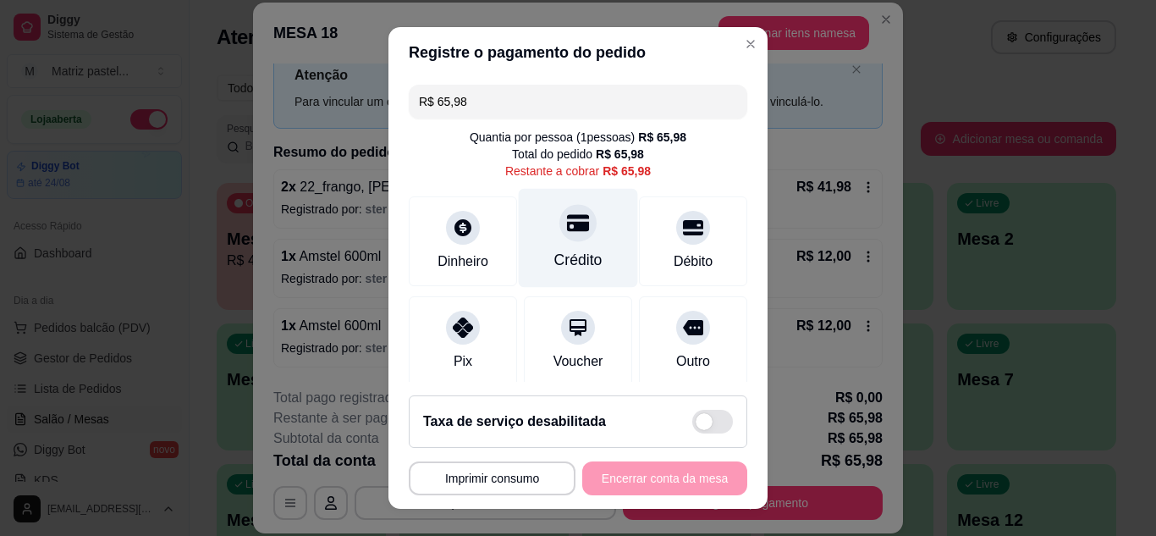
click at [597, 227] on div "Crédito" at bounding box center [578, 237] width 119 height 99
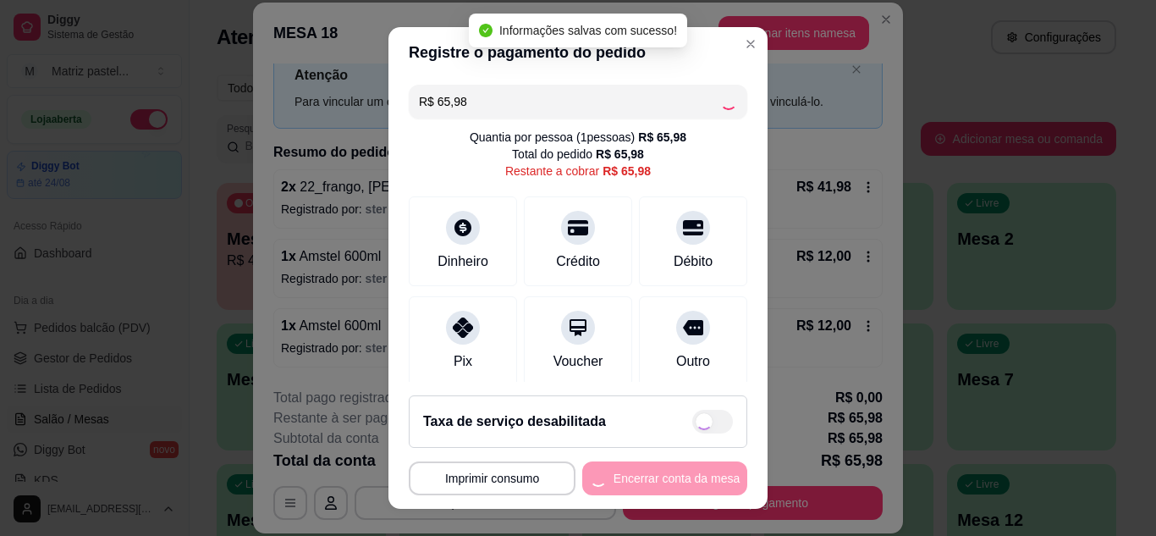
type input "R$ 0,00"
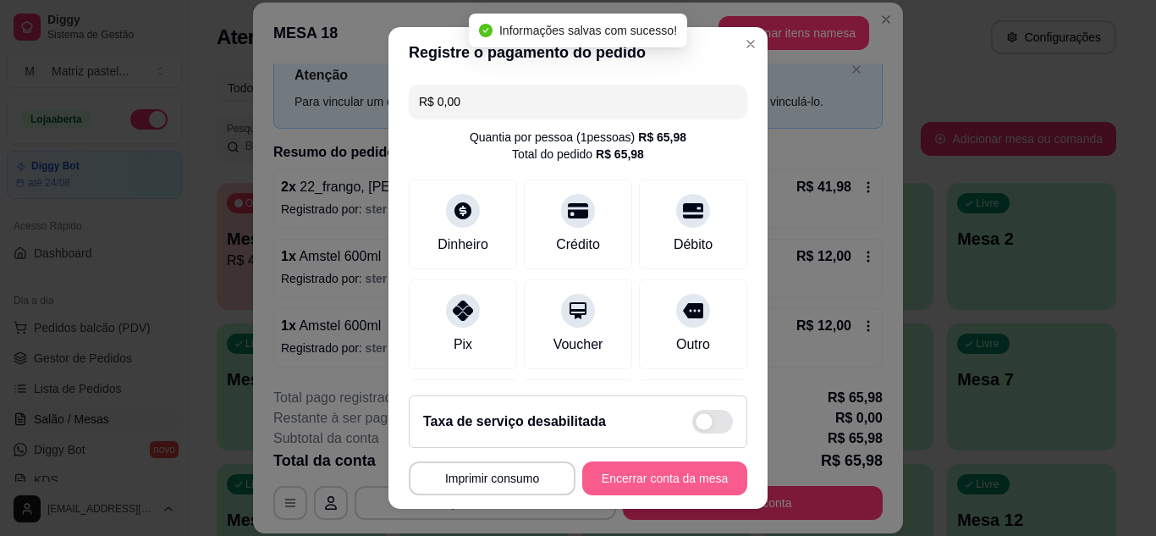
click at [642, 472] on button "Encerrar conta da mesa" at bounding box center [664, 478] width 165 height 34
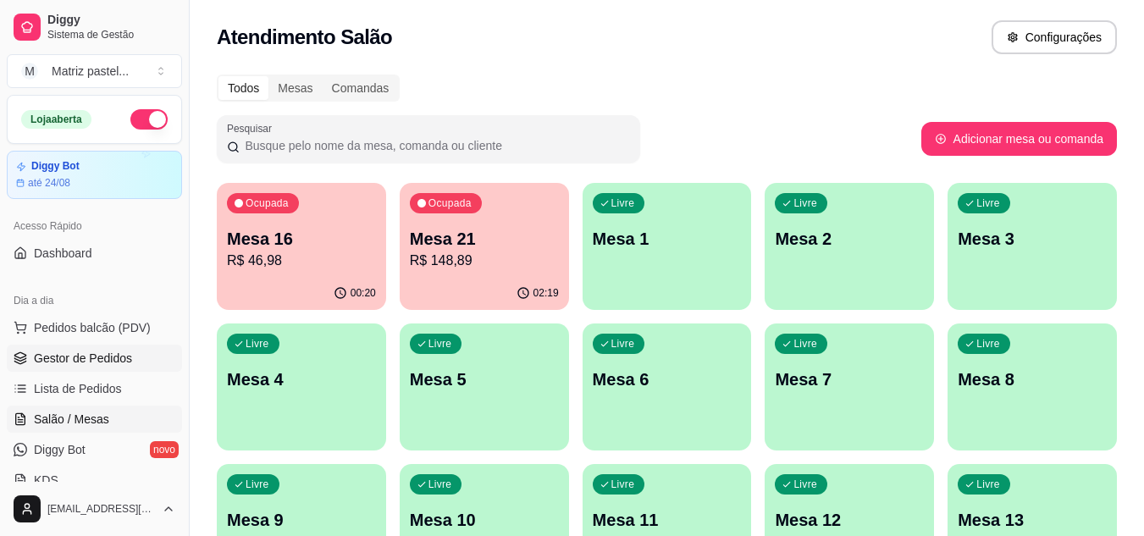
click at [96, 368] on link "Gestor de Pedidos" at bounding box center [94, 358] width 175 height 27
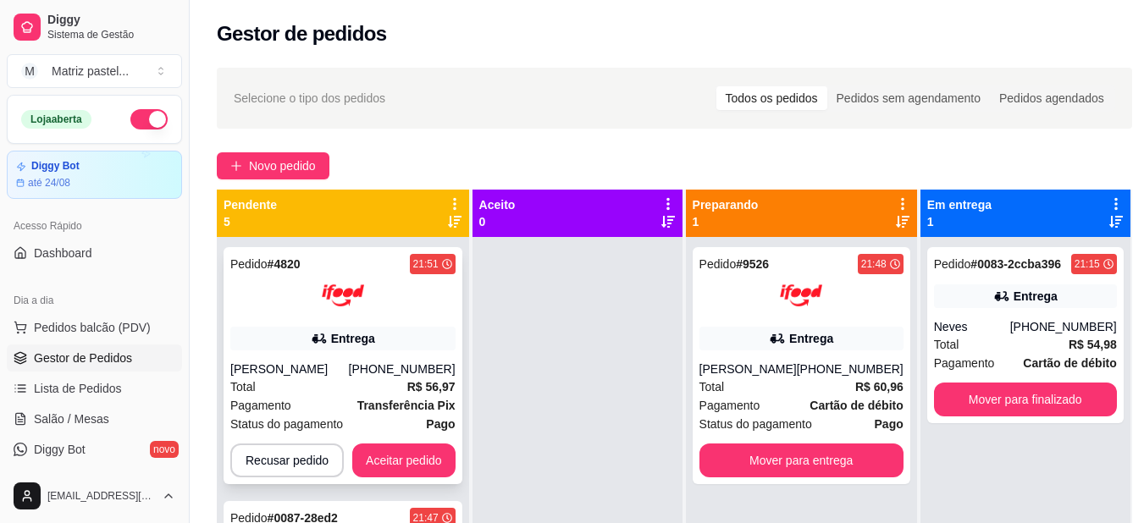
click at [430, 443] on div "Pedido # 4820 21:51 Entrega [PERSON_NAME] [PHONE_NUMBER] Total R$ 56,97 Pagamen…" at bounding box center [342, 365] width 239 height 237
click at [416, 470] on button "Aceitar pedido" at bounding box center [404, 460] width 100 height 33
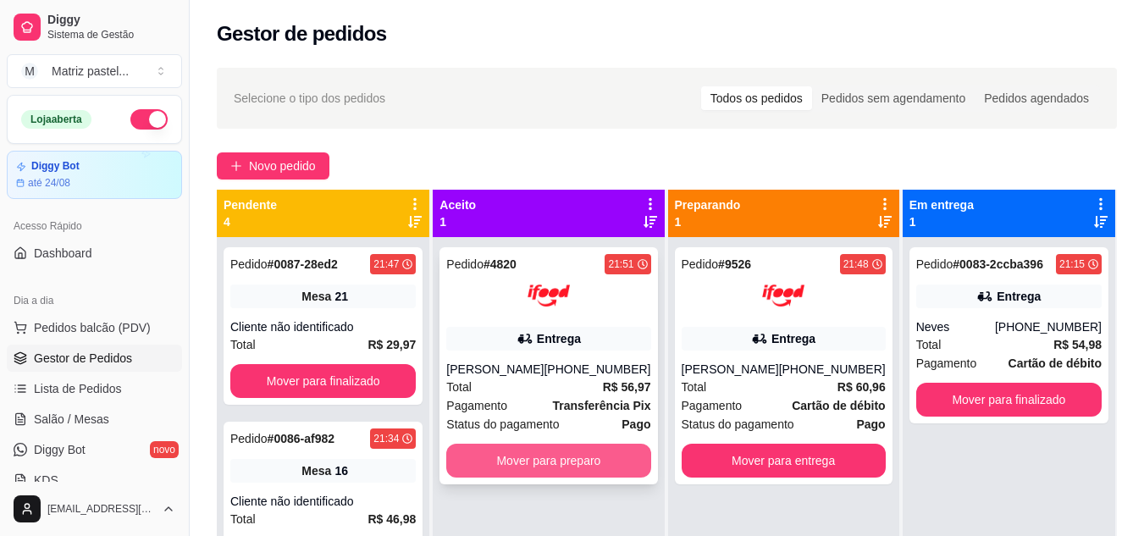
click at [584, 452] on button "Mover para preparo" at bounding box center [548, 461] width 204 height 34
click at [86, 422] on span "Salão / Mesas" at bounding box center [71, 419] width 75 height 17
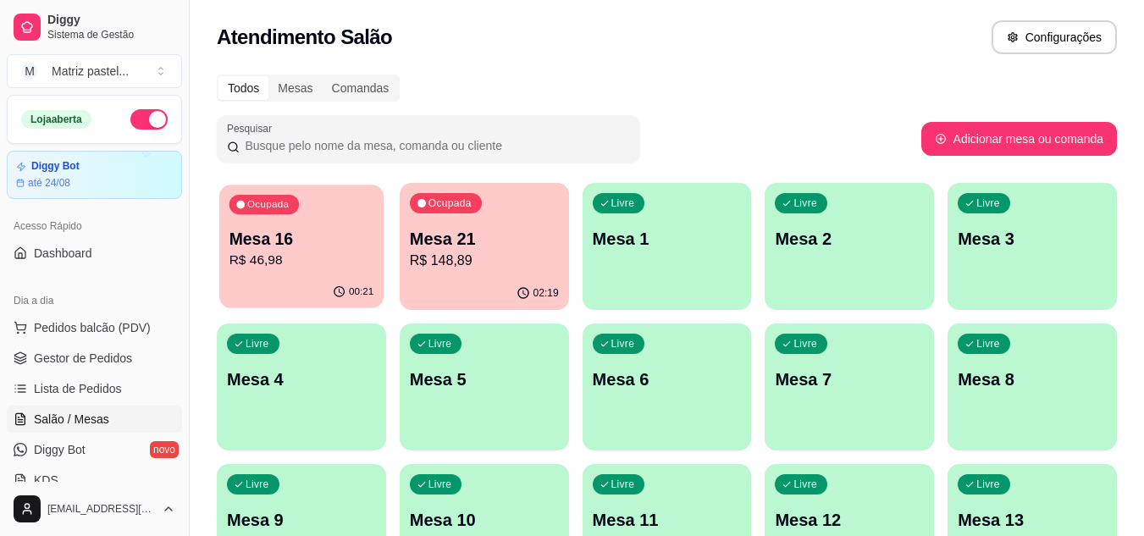
click at [302, 249] on p "Mesa 16" at bounding box center [301, 239] width 145 height 23
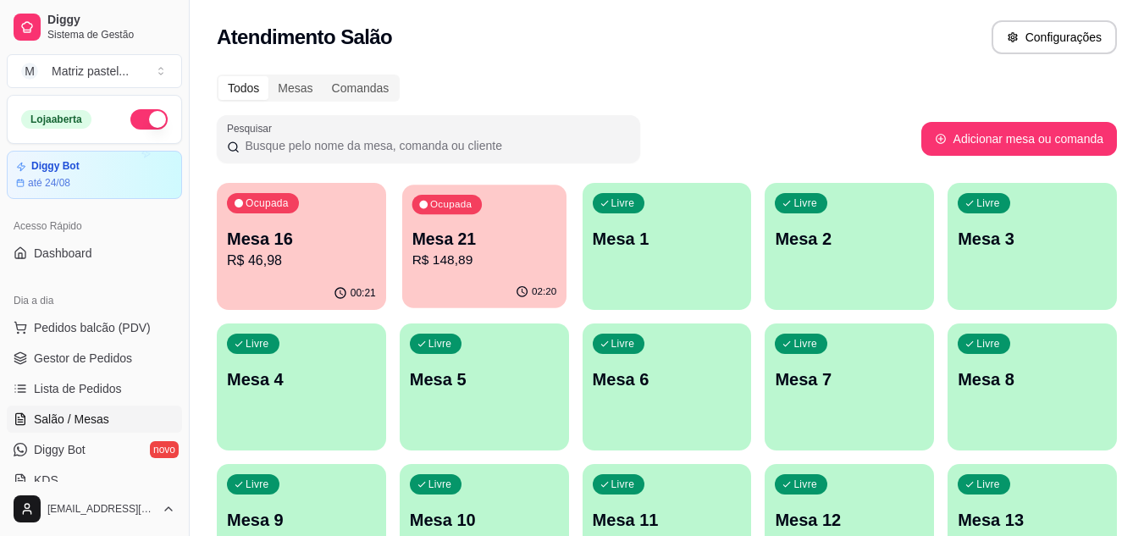
click at [556, 253] on p "R$ 148,89" at bounding box center [483, 260] width 145 height 19
click at [69, 361] on span "Gestor de Pedidos" at bounding box center [83, 358] width 98 height 17
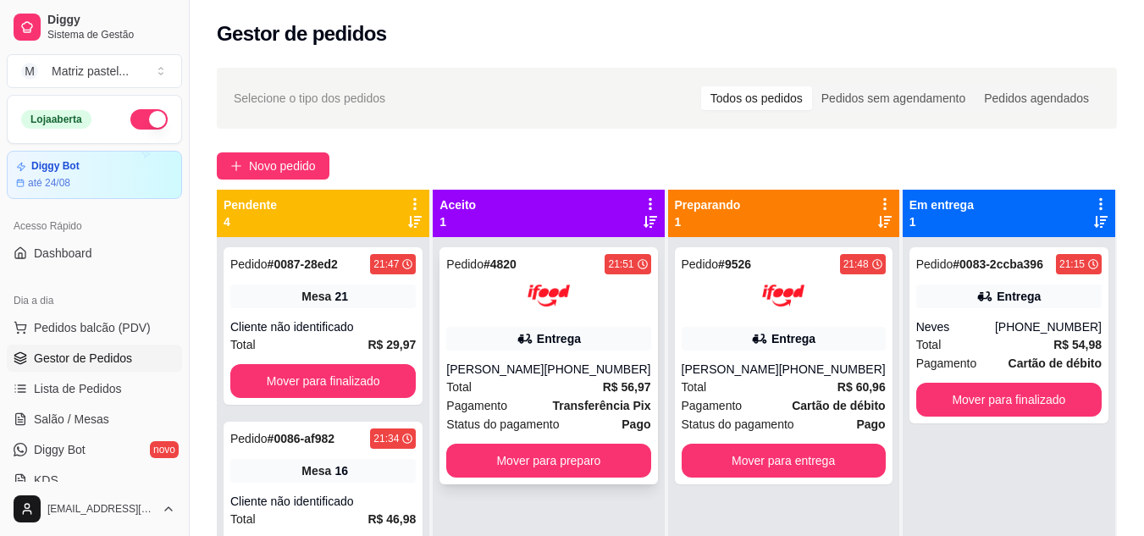
scroll to position [47, 0]
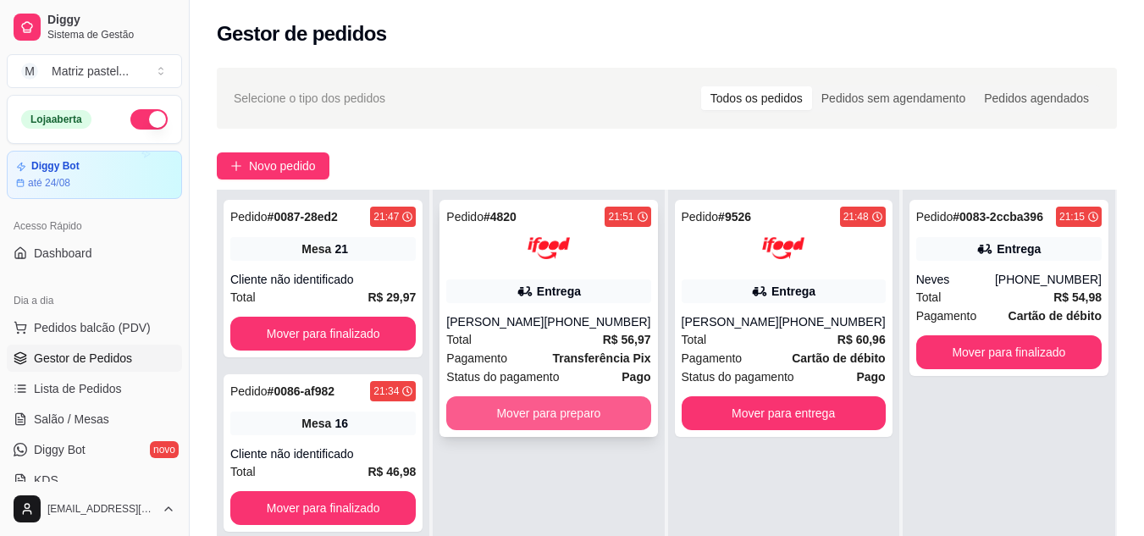
click at [529, 418] on button "Mover para preparo" at bounding box center [548, 413] width 204 height 34
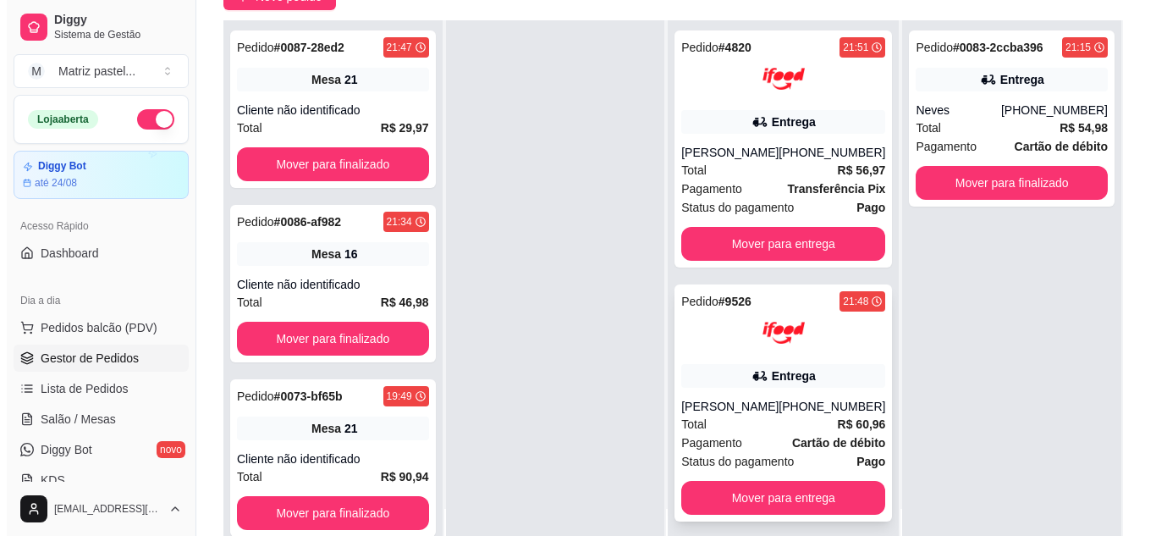
scroll to position [6, 0]
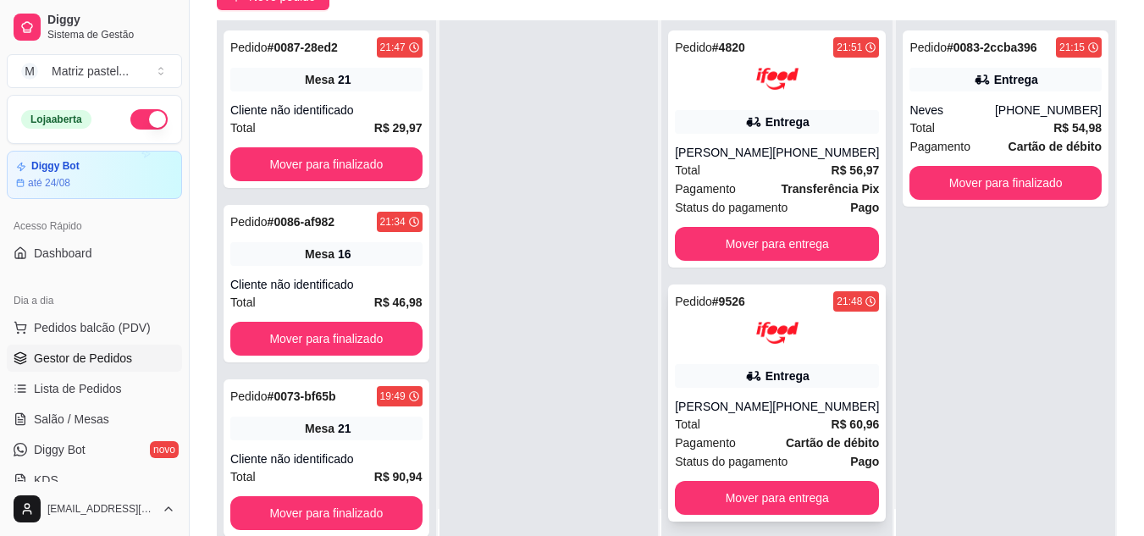
click at [787, 380] on div "Entrega" at bounding box center [777, 376] width 204 height 24
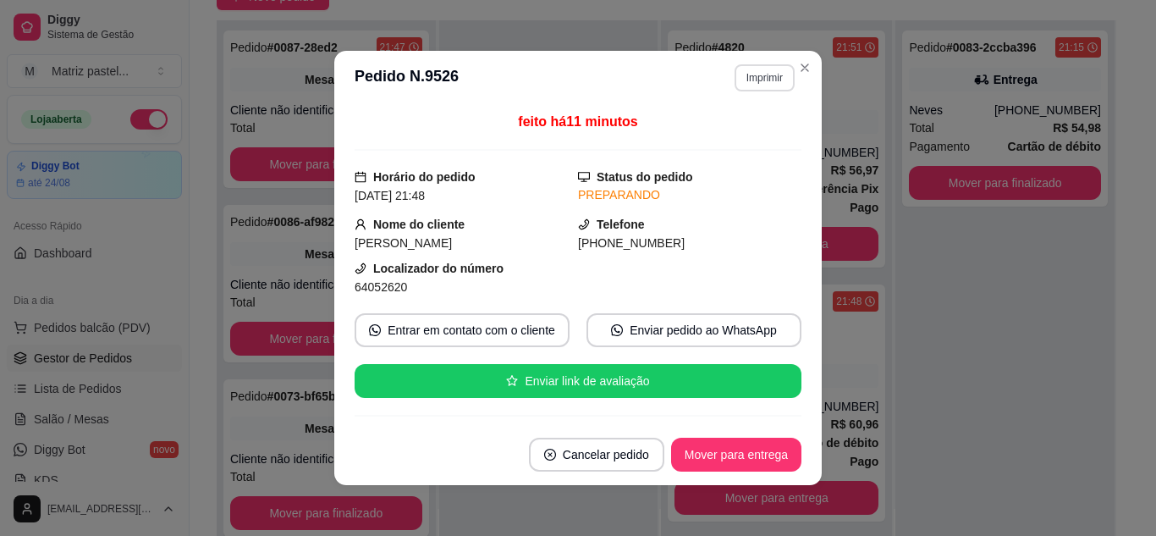
click at [743, 69] on button "Imprimir" at bounding box center [765, 77] width 60 height 27
click at [757, 130] on button "IMPRESSORA" at bounding box center [729, 137] width 119 height 26
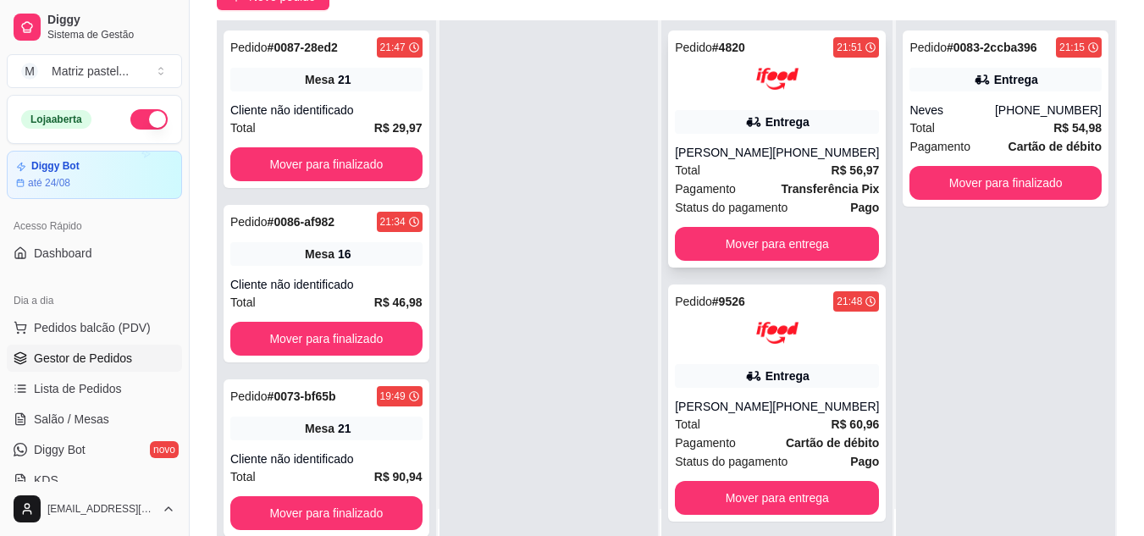
click at [783, 90] on img at bounding box center [777, 79] width 42 height 42
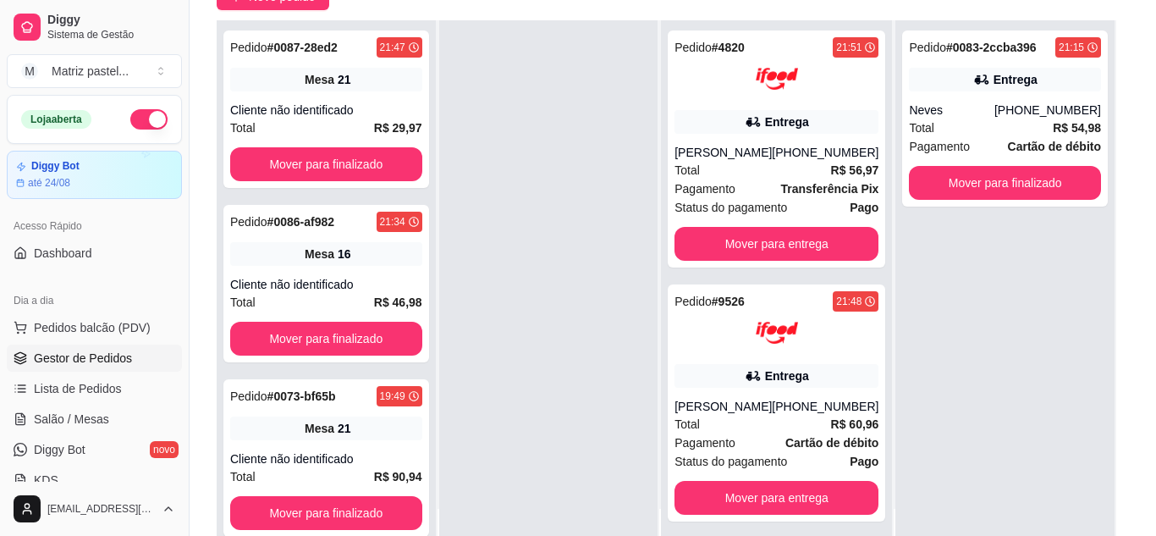
click at [761, 75] on button "Imprimir" at bounding box center [765, 76] width 61 height 27
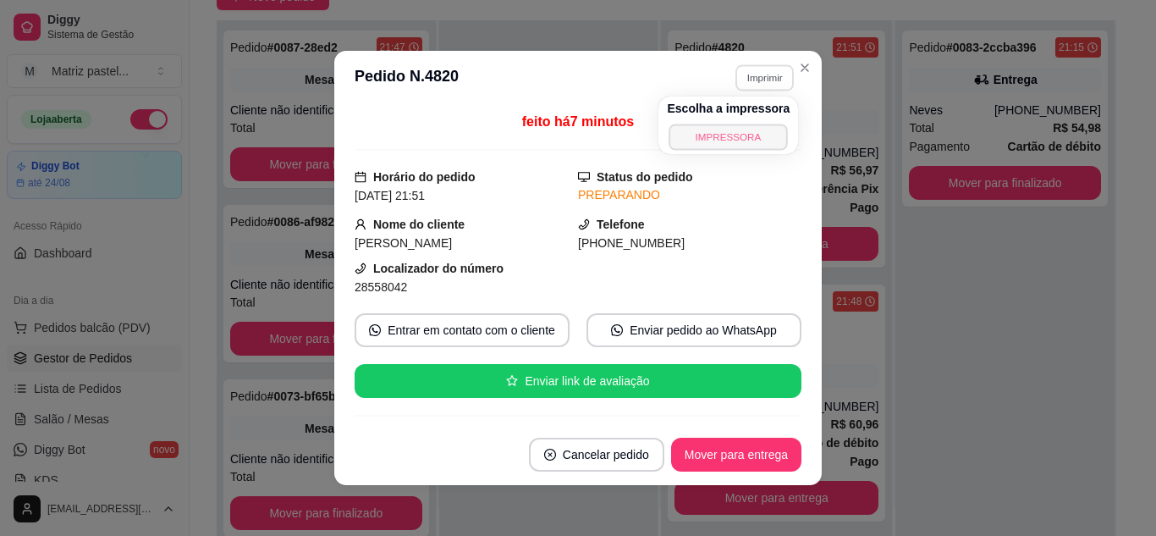
click at [743, 136] on button "IMPRESSORA" at bounding box center [729, 137] width 119 height 26
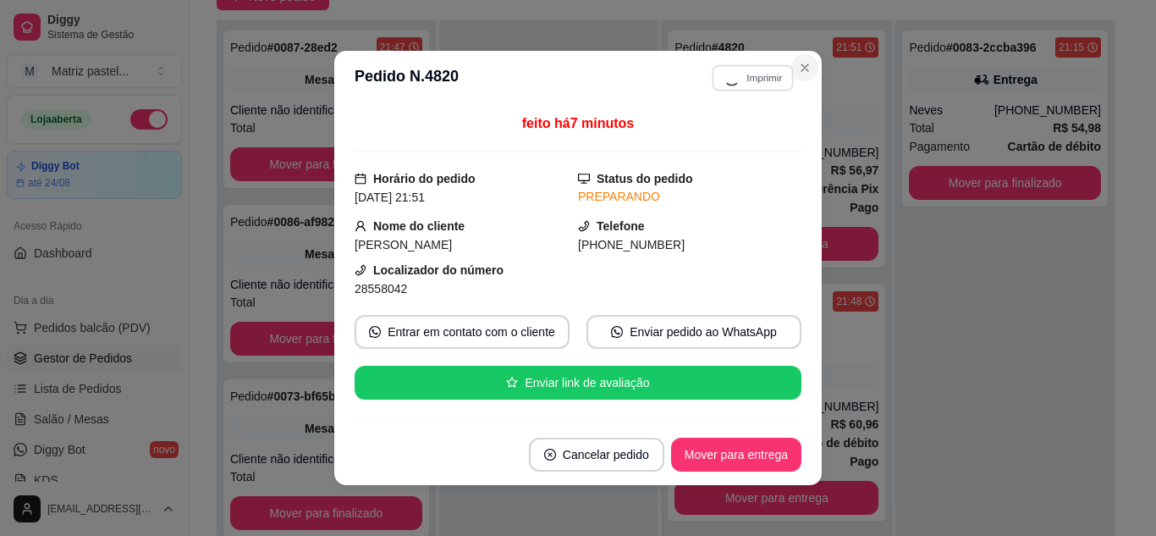
click at [798, 68] on icon "Close" at bounding box center [805, 68] width 14 height 14
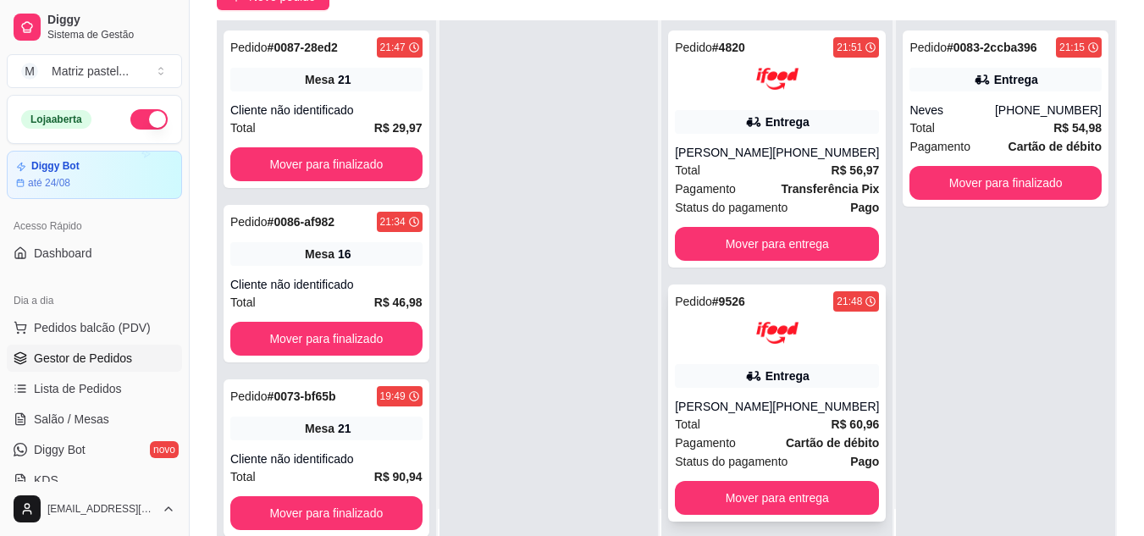
click at [765, 372] on div "Entrega" at bounding box center [787, 375] width 44 height 17
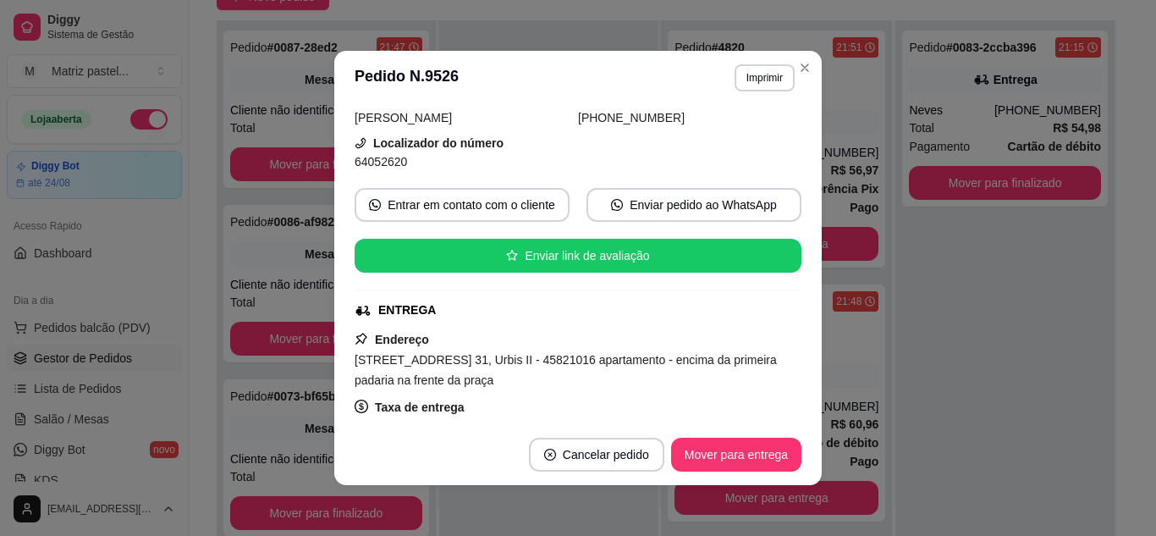
scroll to position [254, 0]
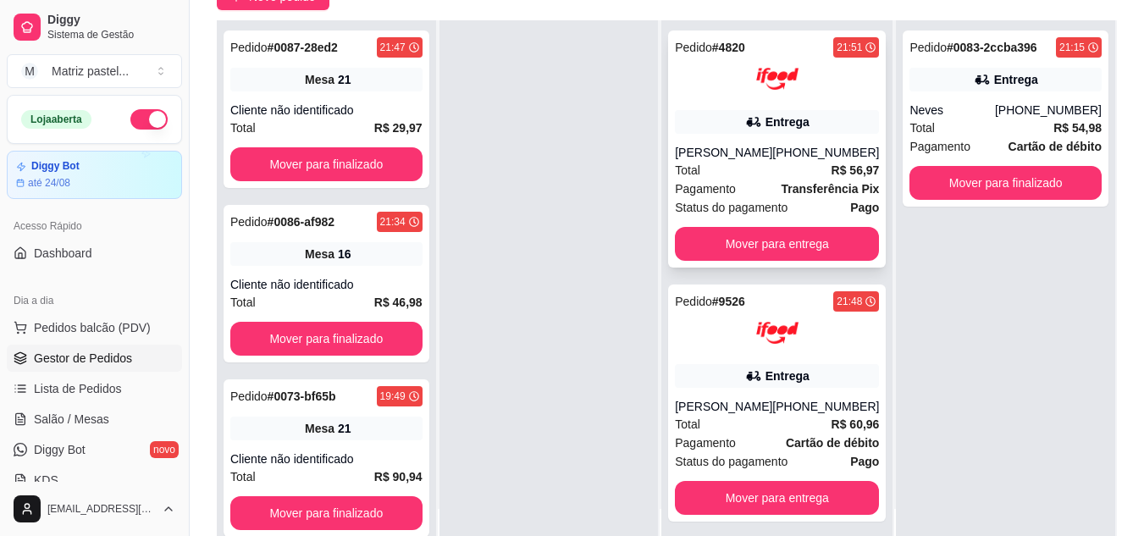
click at [786, 146] on div "[PHONE_NUMBER]" at bounding box center [825, 152] width 107 height 17
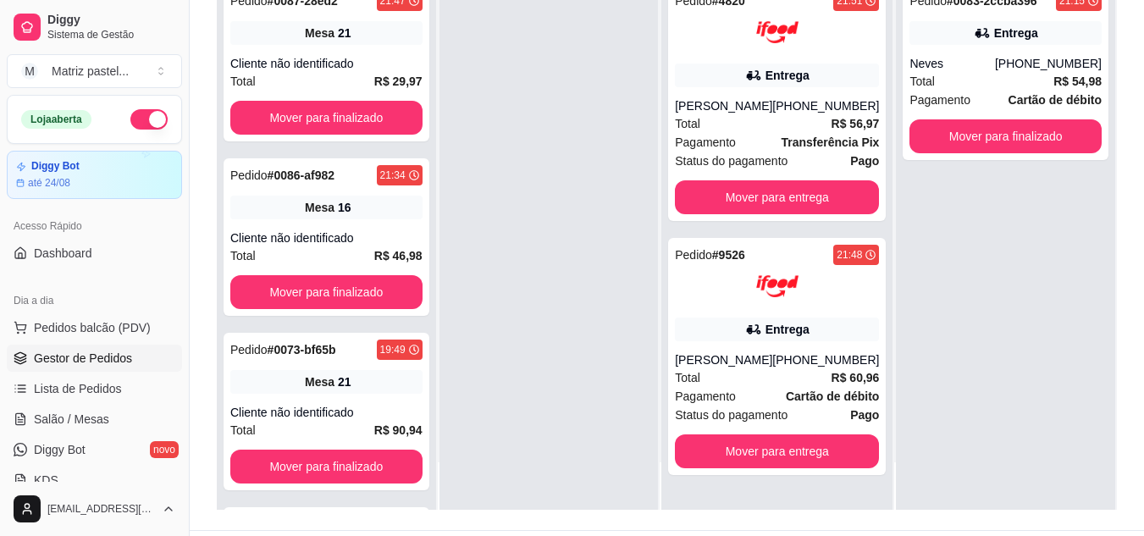
scroll to position [258, 0]
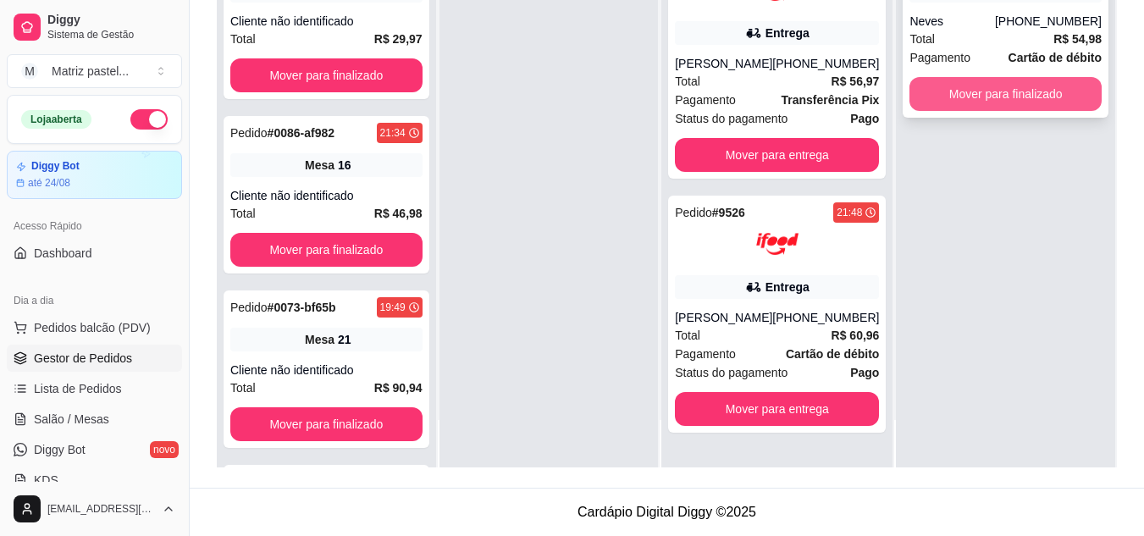
click at [1007, 94] on button "Mover para finalizado" at bounding box center [1005, 94] width 192 height 34
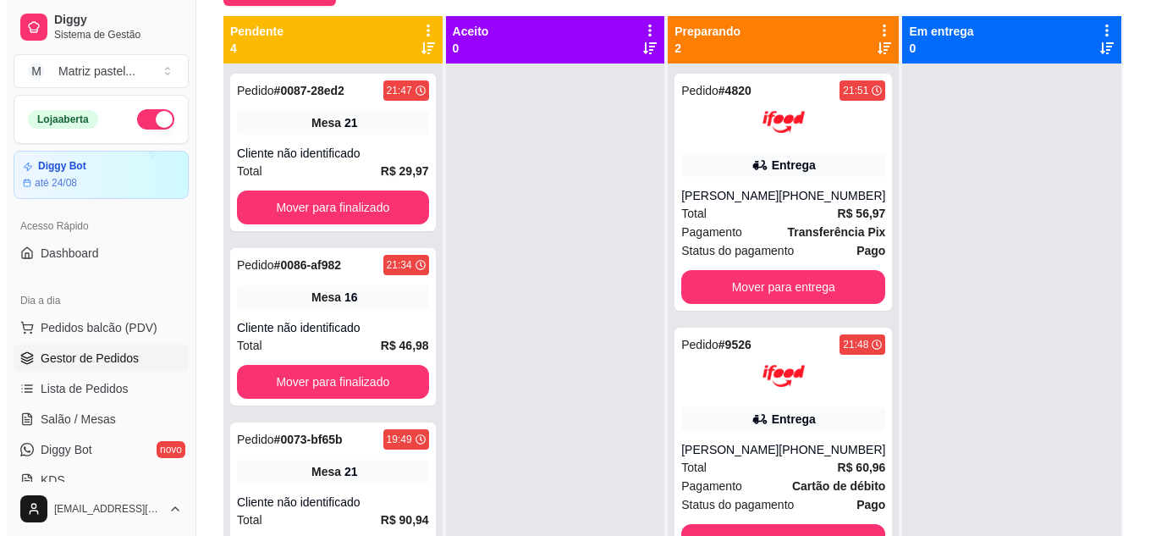
scroll to position [6, 0]
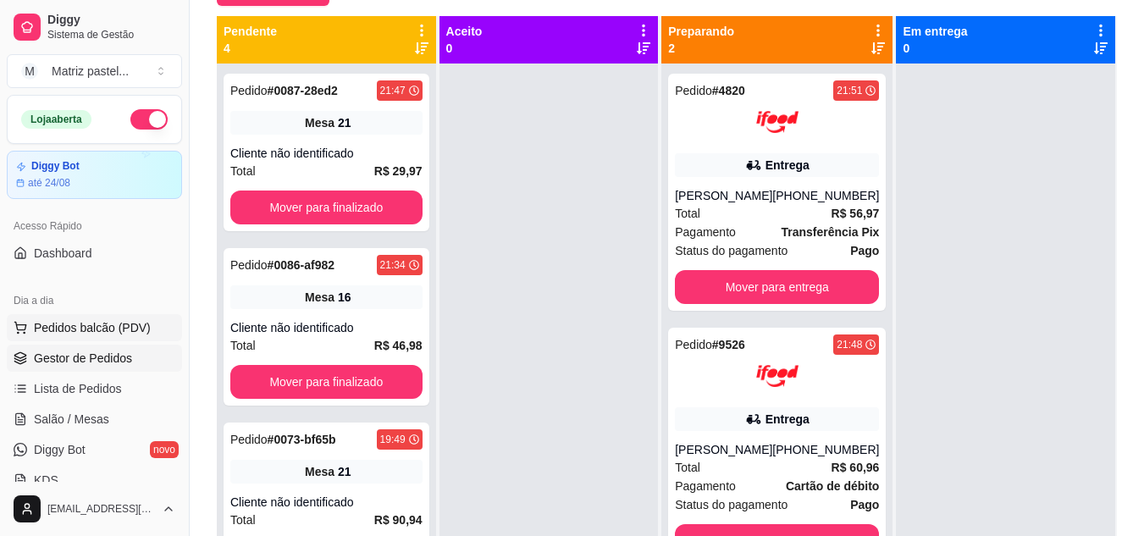
click at [115, 320] on span "Pedidos balcão (PDV)" at bounding box center [92, 327] width 117 height 17
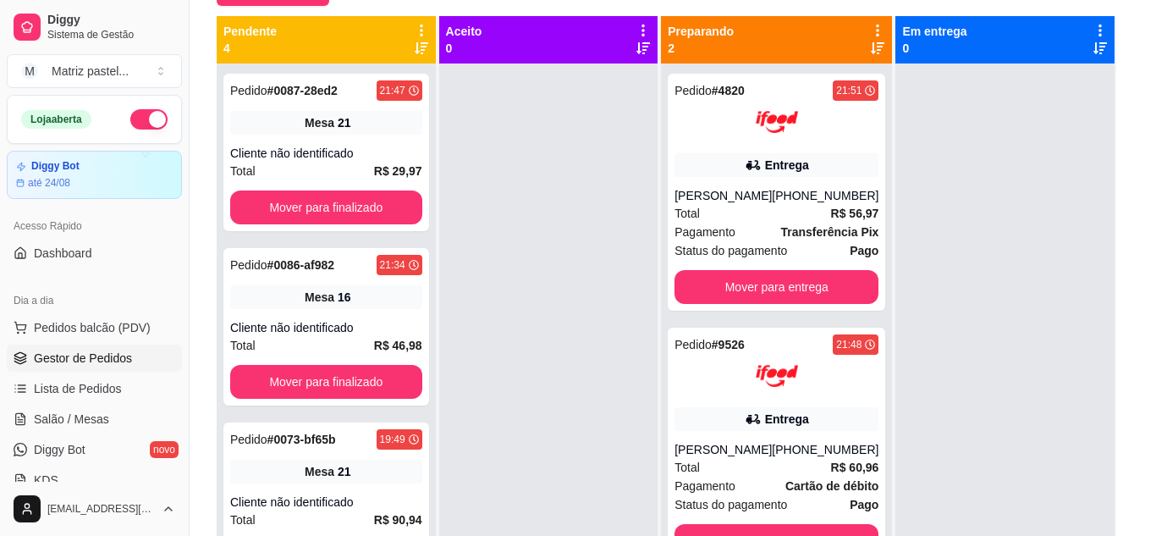
click at [248, 97] on div "Pesquisa" at bounding box center [399, 108] width 727 height 47
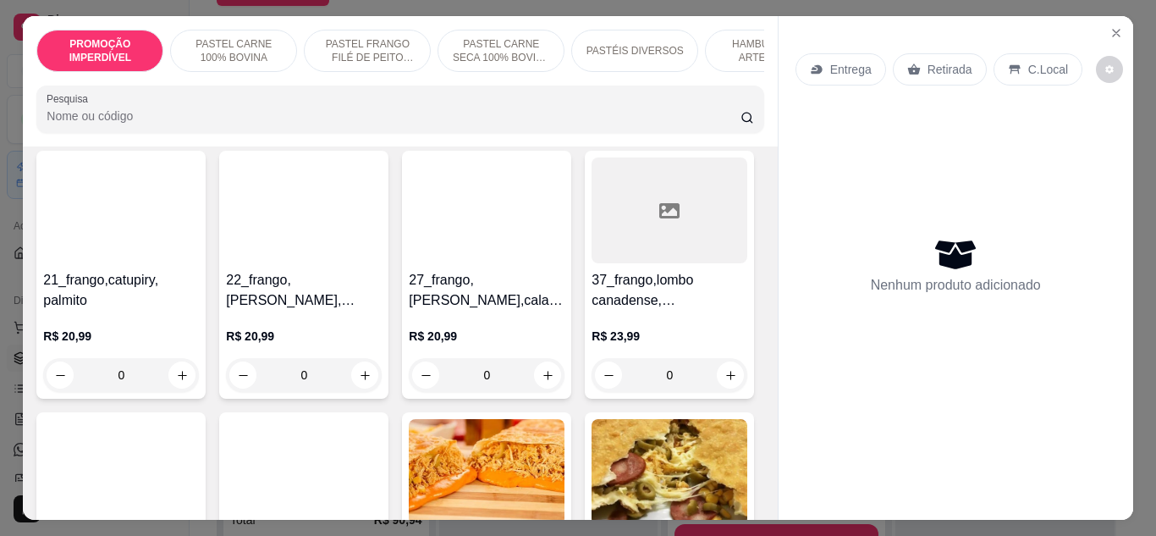
scroll to position [2032, 0]
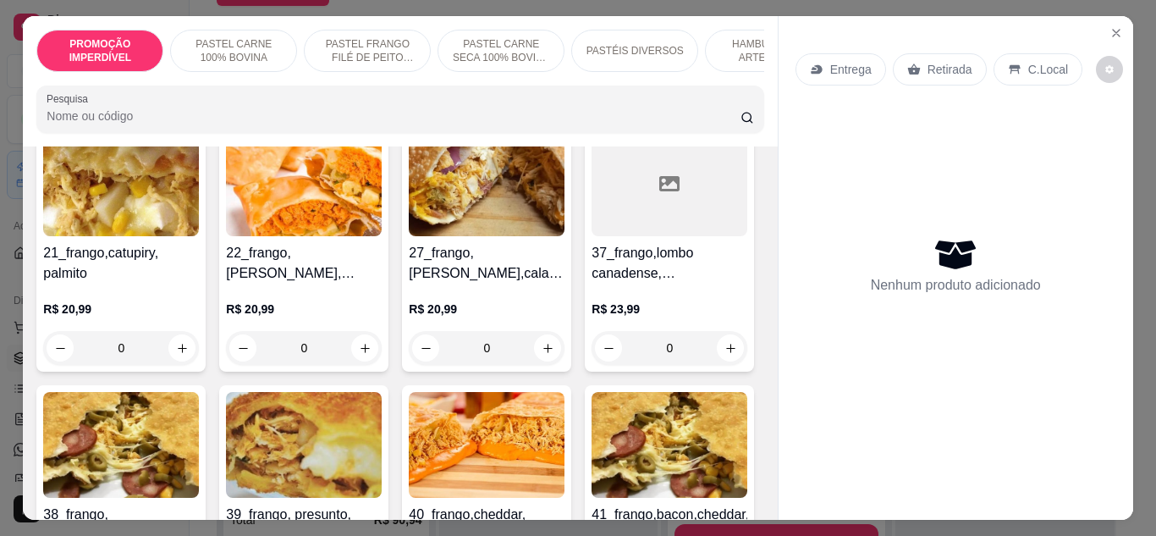
click at [163, 124] on input "Pesquisa" at bounding box center [394, 116] width 694 height 17
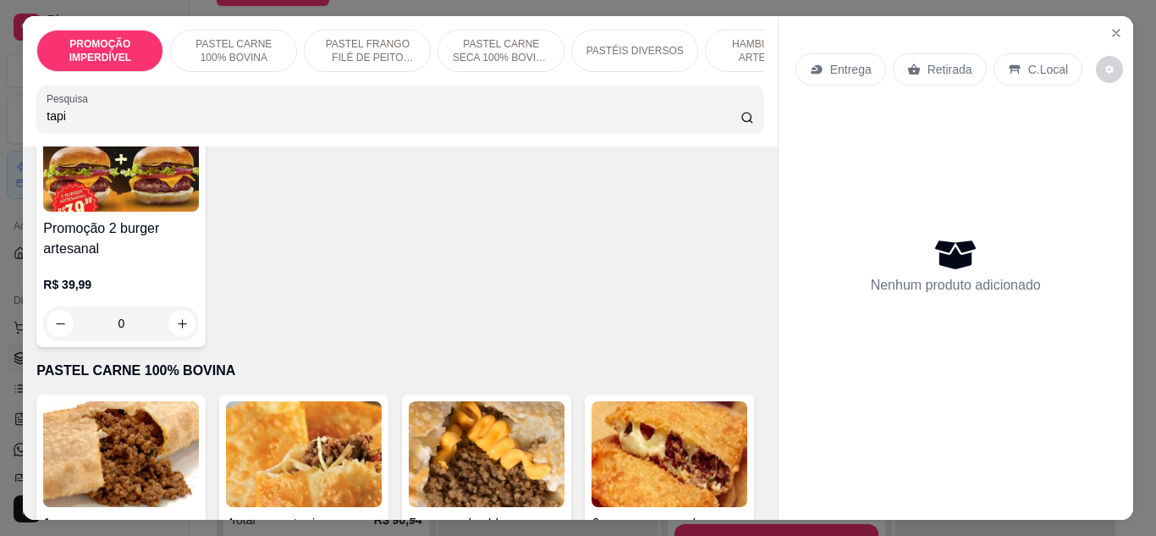
scroll to position [677, 0]
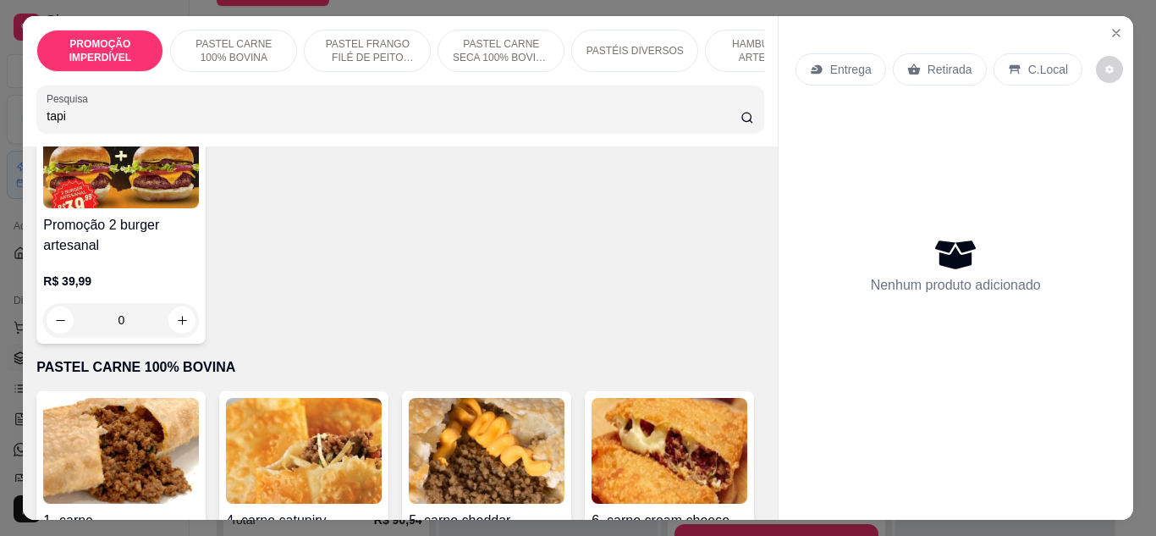
type input "tapi"
click at [592, 41] on div "0" at bounding box center [670, 25] width 156 height 34
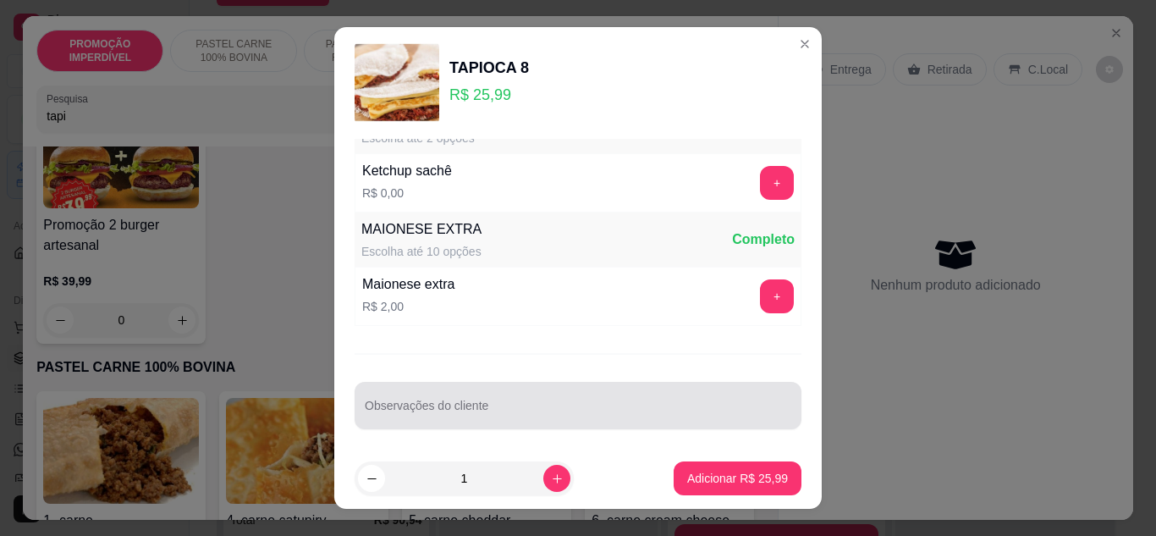
scroll to position [872, 0]
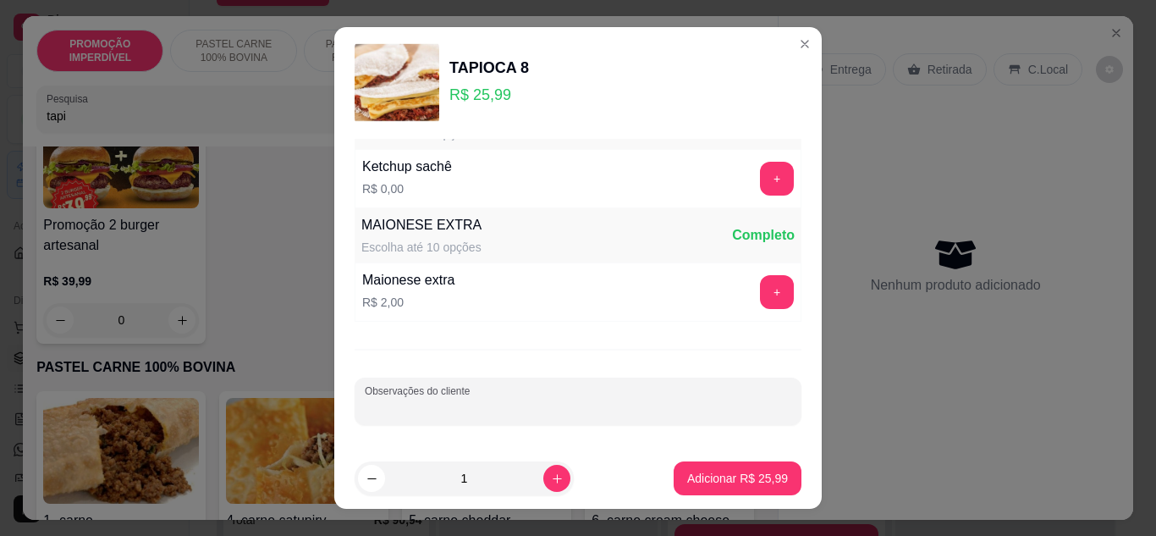
click at [437, 411] on input "Observações do cliente" at bounding box center [578, 408] width 427 height 17
type input "apenas carne seca e banana"
click at [709, 475] on p "Adicionar R$ 25,99" at bounding box center [737, 478] width 101 height 17
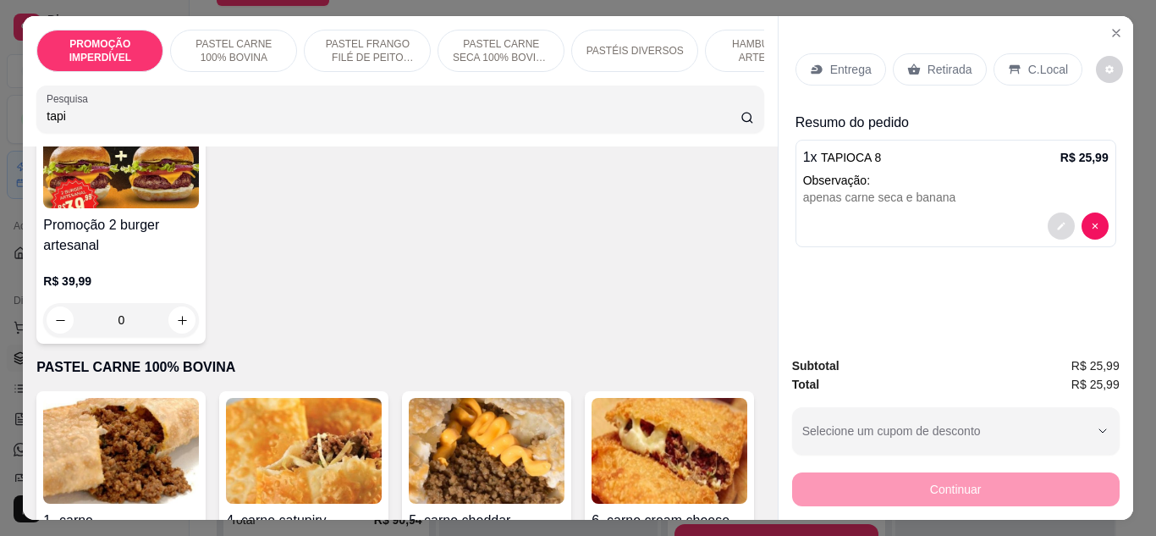
click at [1062, 225] on button "decrease-product-quantity" at bounding box center [1061, 225] width 27 height 27
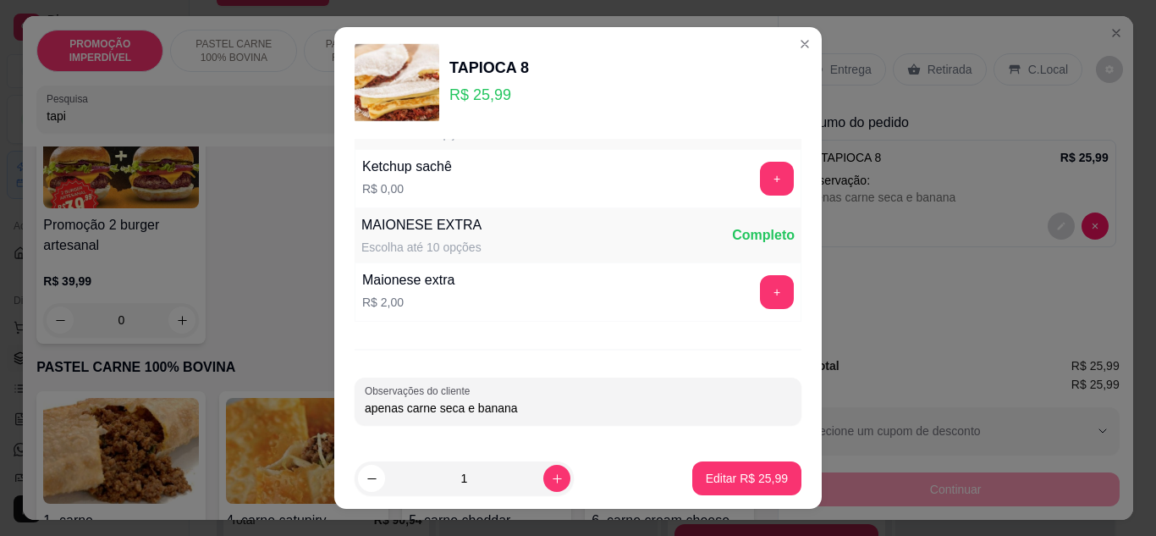
drag, startPoint x: 514, startPoint y: 411, endPoint x: 459, endPoint y: 422, distance: 56.1
click at [459, 422] on div "Observações do cliente apenas carne seca e banana" at bounding box center [578, 401] width 447 height 47
type input "apenas carne seca"
click at [742, 470] on p "Editar R$ 25,99" at bounding box center [747, 478] width 82 height 17
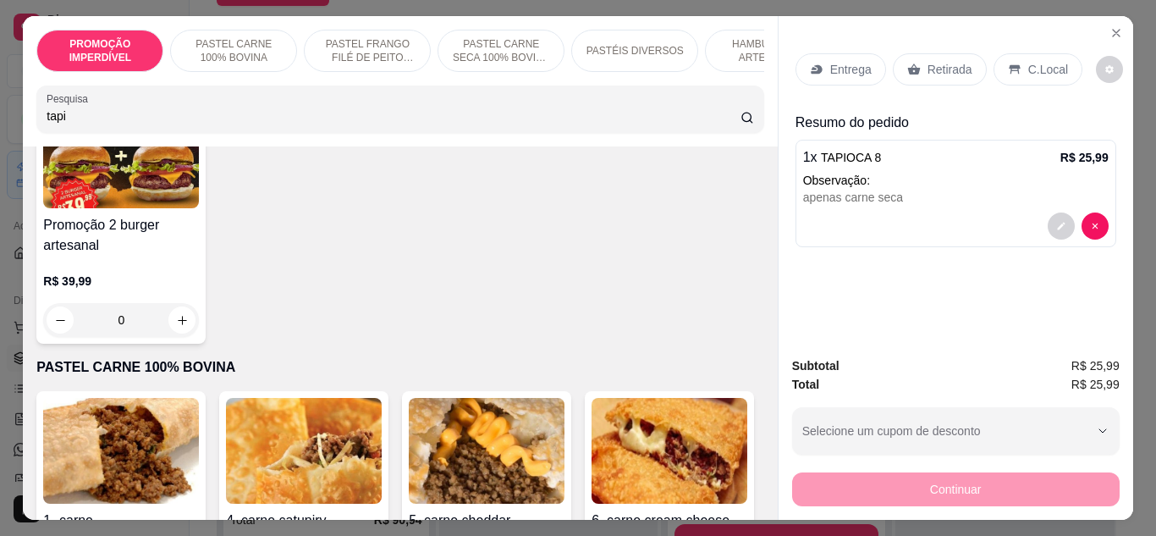
click at [837, 61] on p "Entrega" at bounding box center [850, 69] width 41 height 17
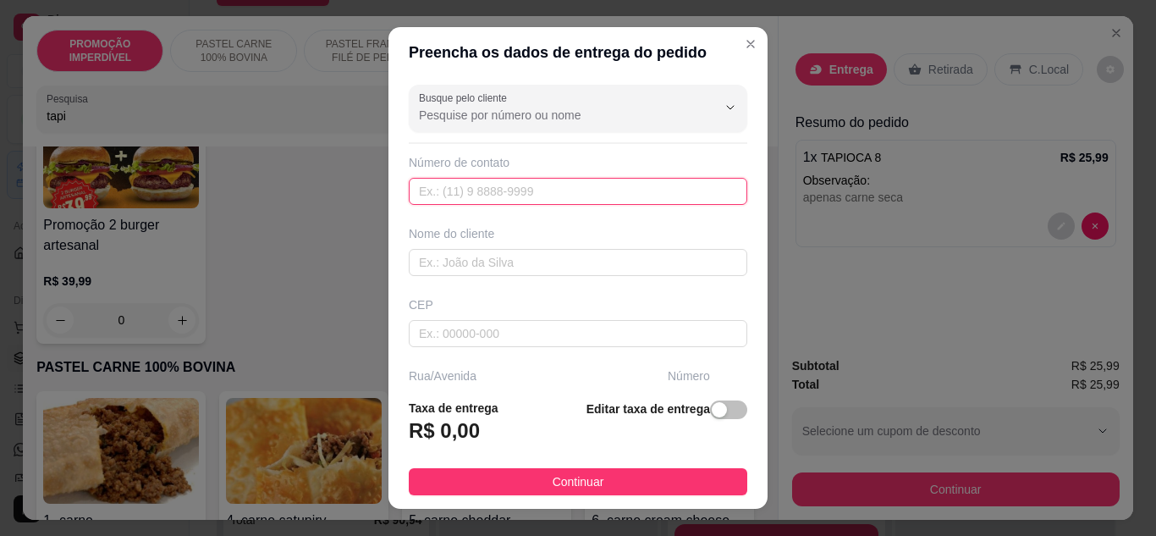
click at [583, 196] on input "text" at bounding box center [578, 191] width 339 height 27
paste input "[PHONE_NUMBER]"
type input "[PHONE_NUMBER]"
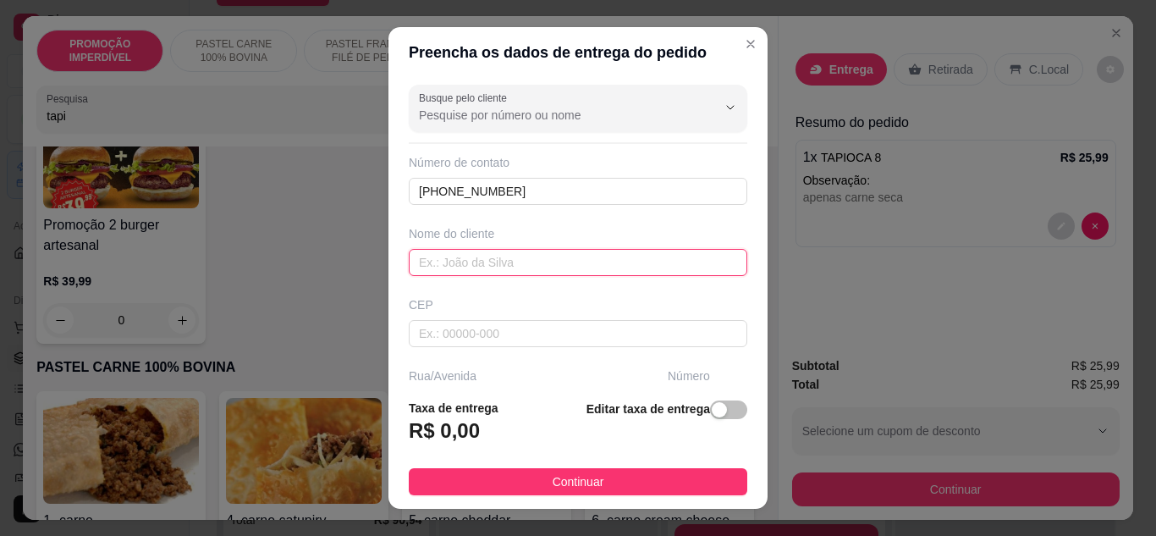
click at [528, 267] on input "text" at bounding box center [578, 262] width 339 height 27
type input "a"
type input "l"
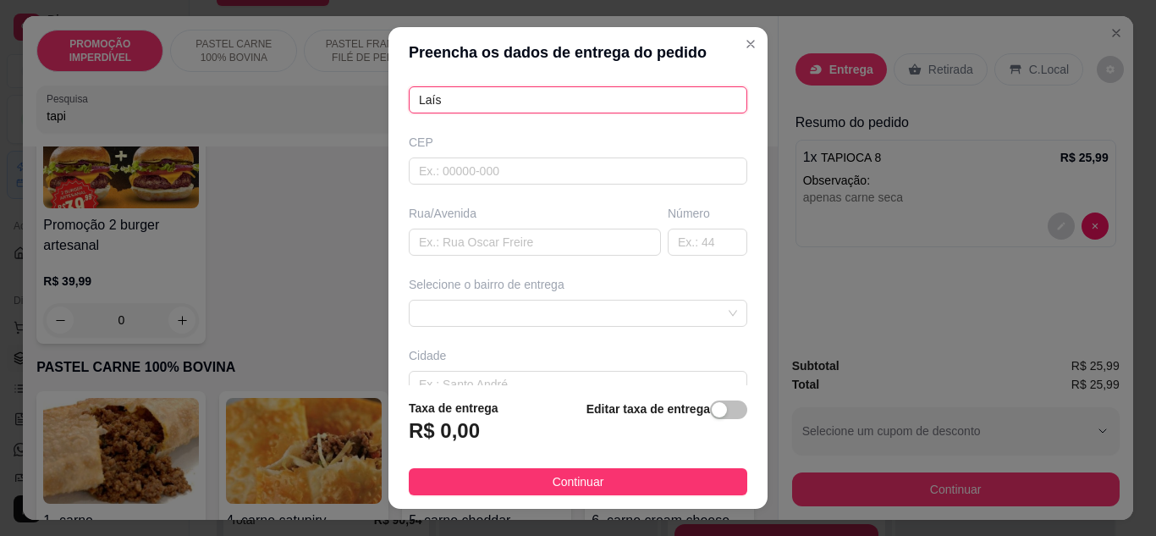
scroll to position [169, 0]
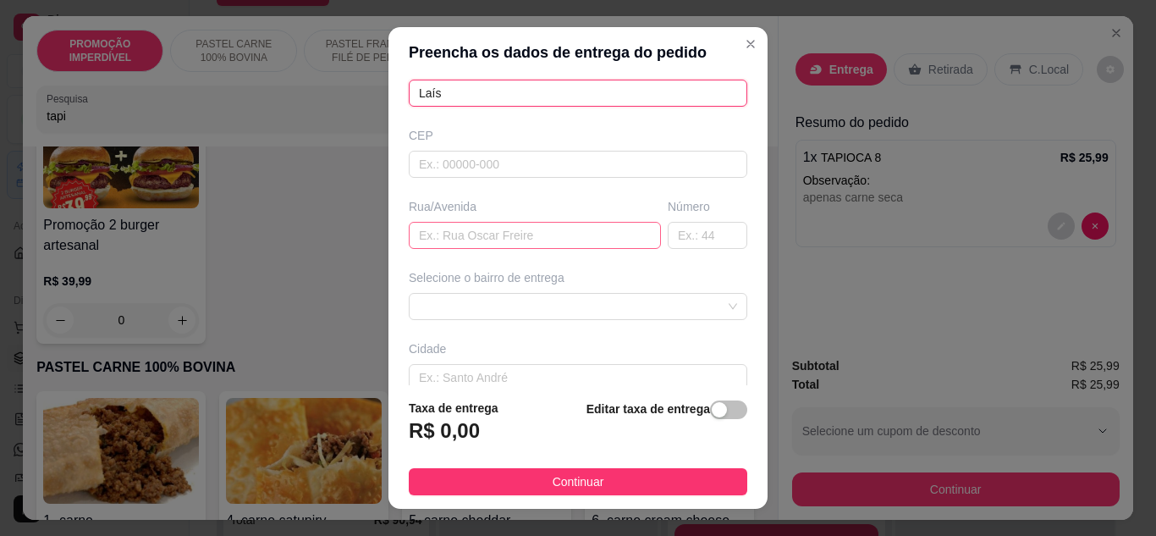
type input "Laís"
click at [521, 245] on input "text" at bounding box center [535, 235] width 252 height 27
click at [449, 238] on input "text" at bounding box center [535, 235] width 252 height 27
paste input "rua [DATE]"
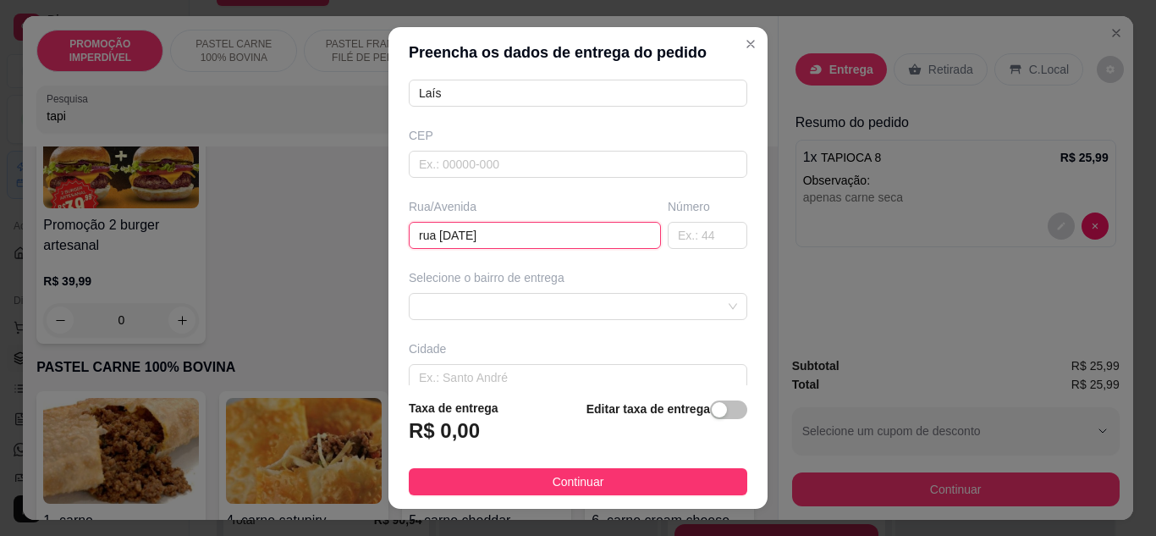
type input "rua [DATE]"
click at [668, 234] on input "text" at bounding box center [708, 235] width 80 height 27
click at [681, 237] on input "26" at bounding box center [708, 235] width 80 height 27
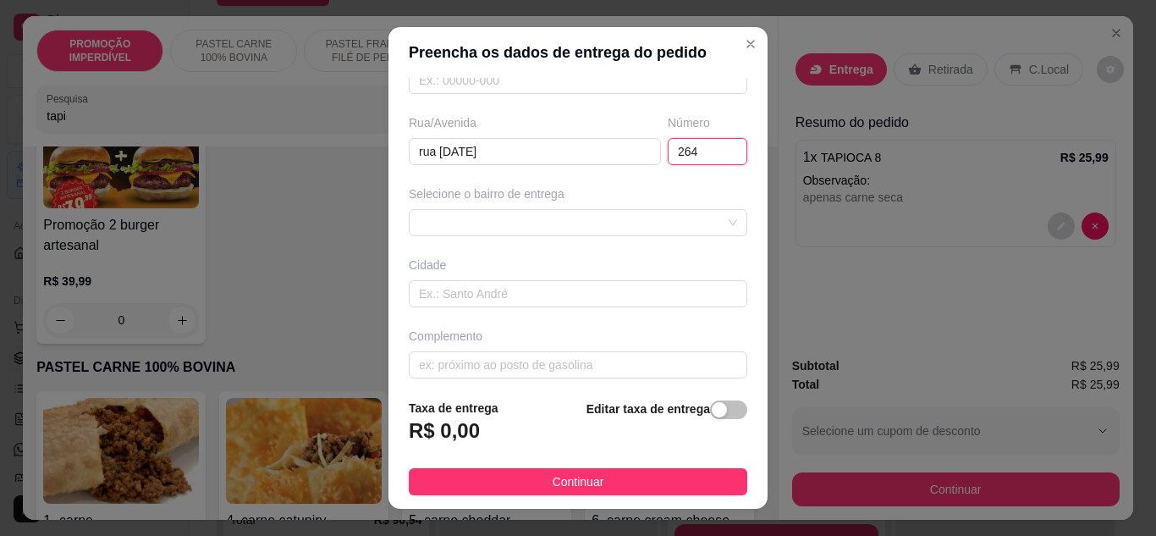
scroll to position [254, 0]
click at [548, 233] on span at bounding box center [578, 221] width 318 height 25
type input "264"
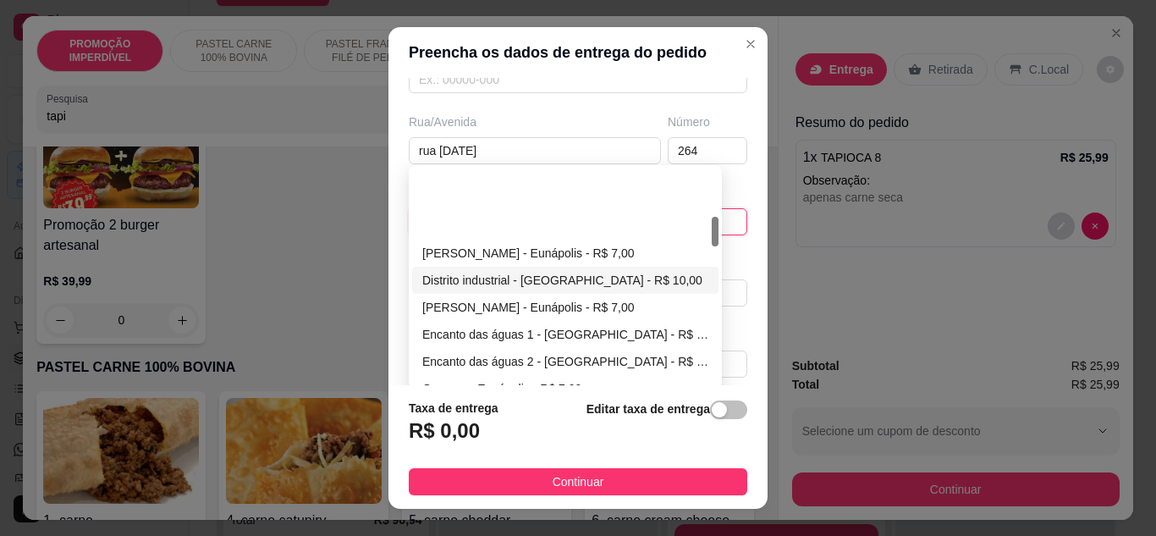
scroll to position [339, 0]
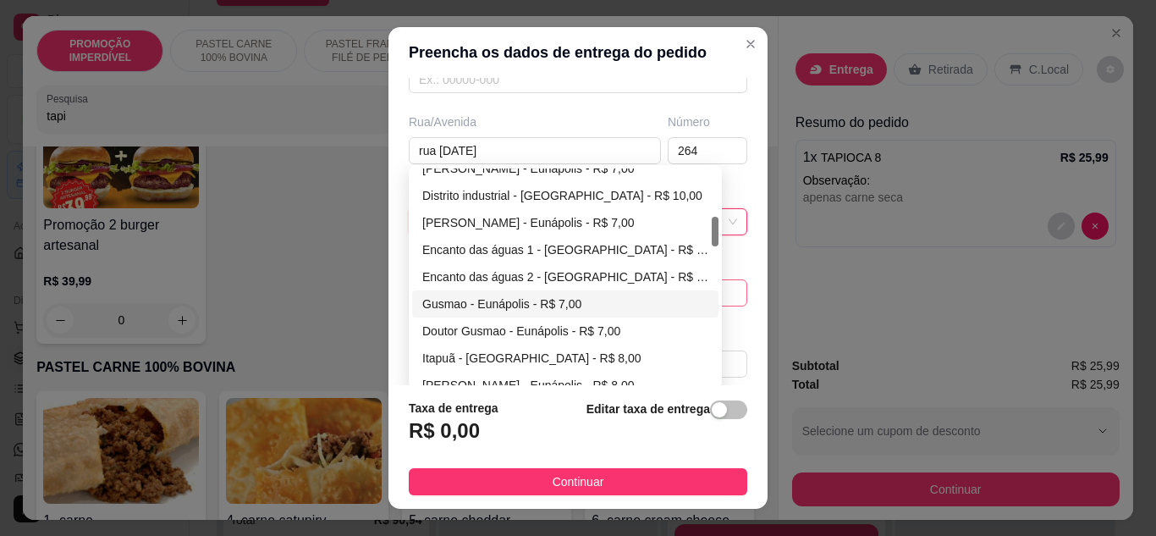
click at [506, 305] on div "Gusmao - Eunápolis - R$ 7,00" at bounding box center [565, 304] width 286 height 19
type input "Eunápolis"
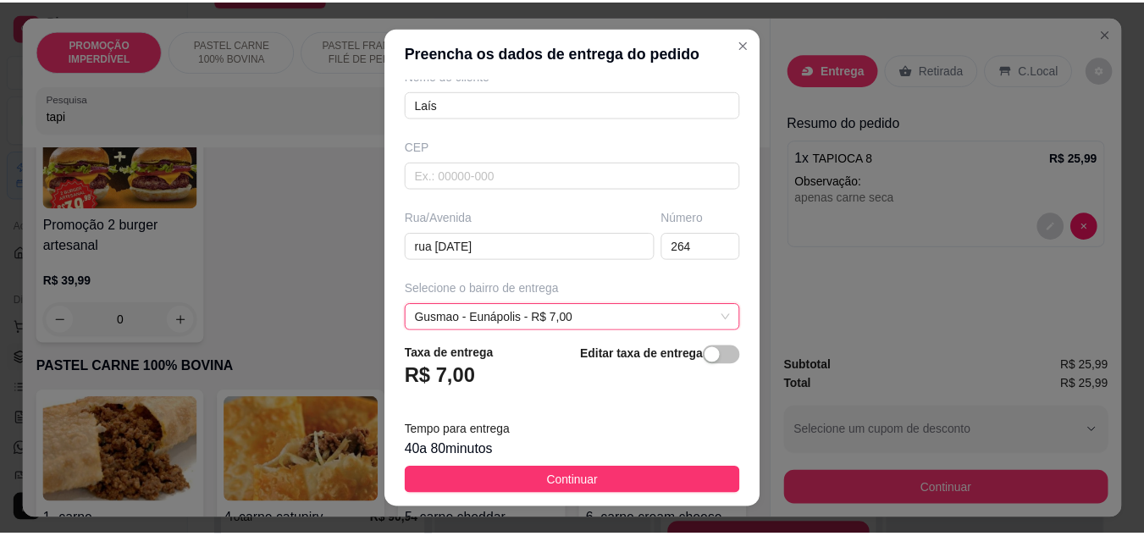
scroll to position [254, 0]
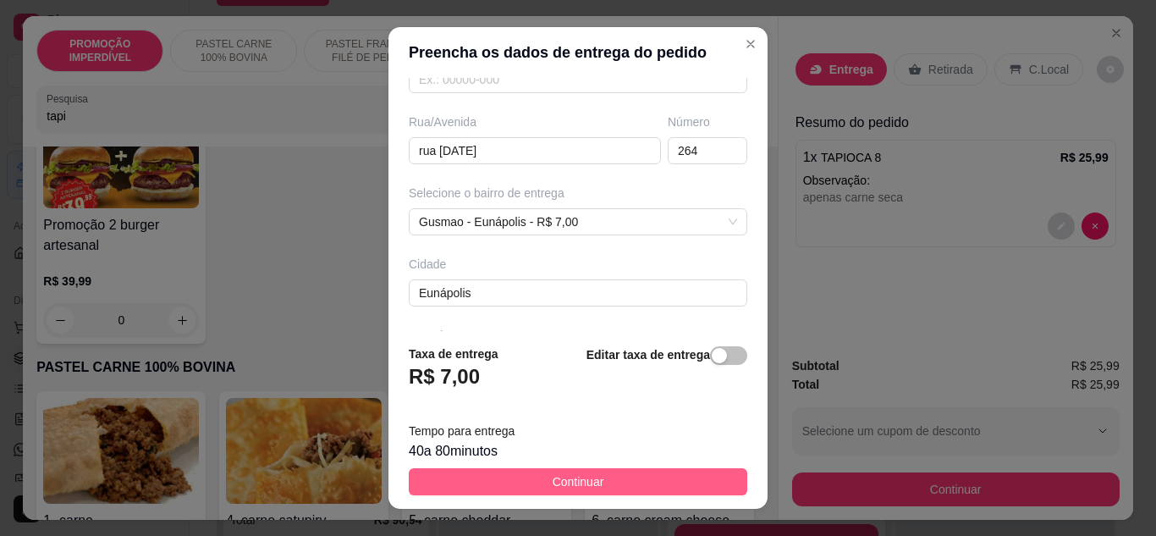
click at [563, 485] on span "Continuar" at bounding box center [579, 481] width 52 height 19
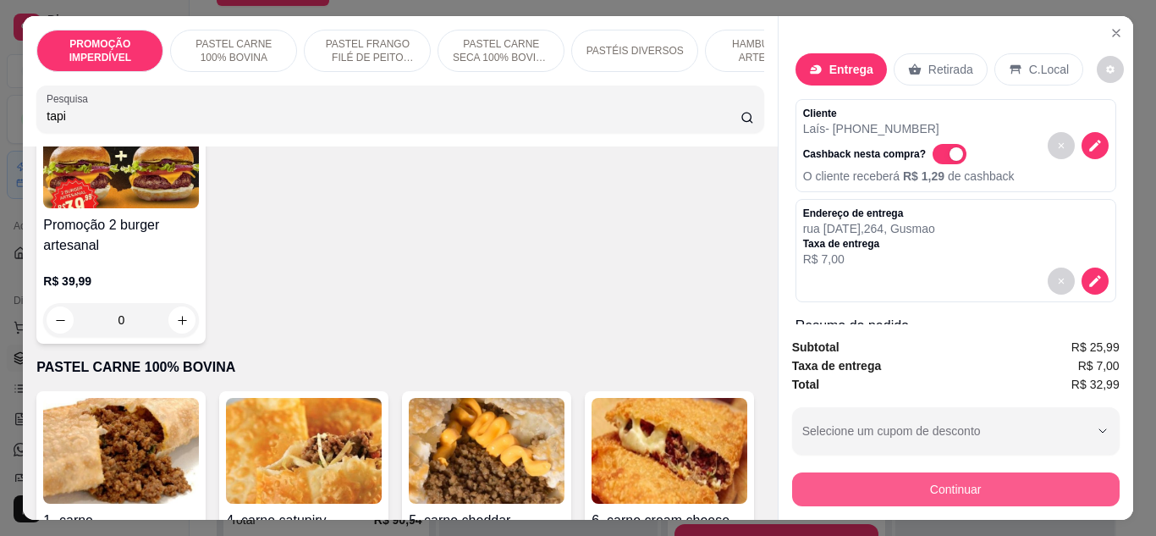
click at [841, 481] on button "Continuar" at bounding box center [956, 489] width 328 height 34
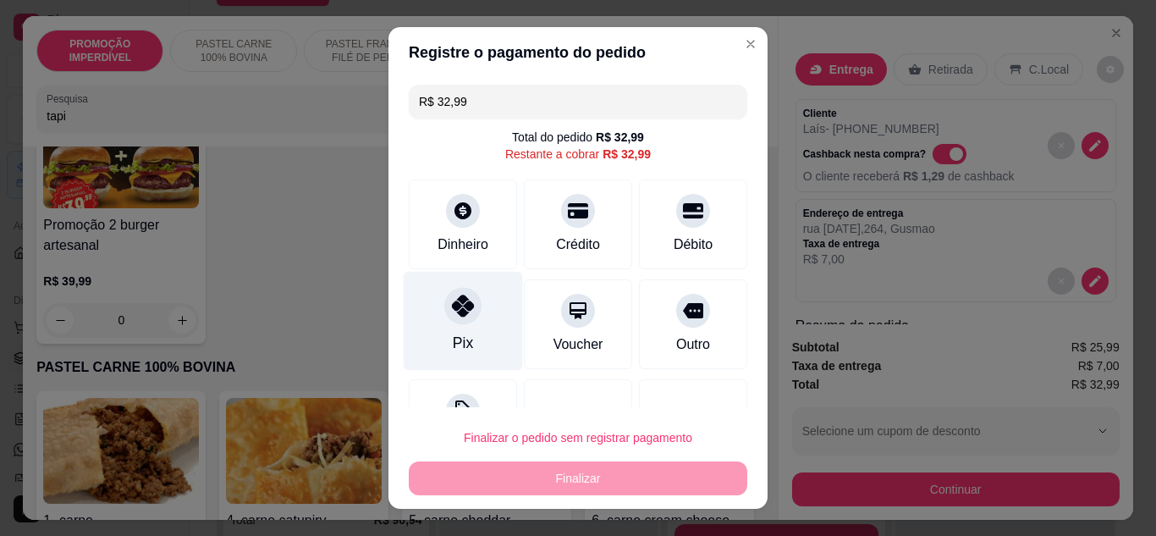
click at [441, 323] on div "Pix" at bounding box center [463, 320] width 119 height 99
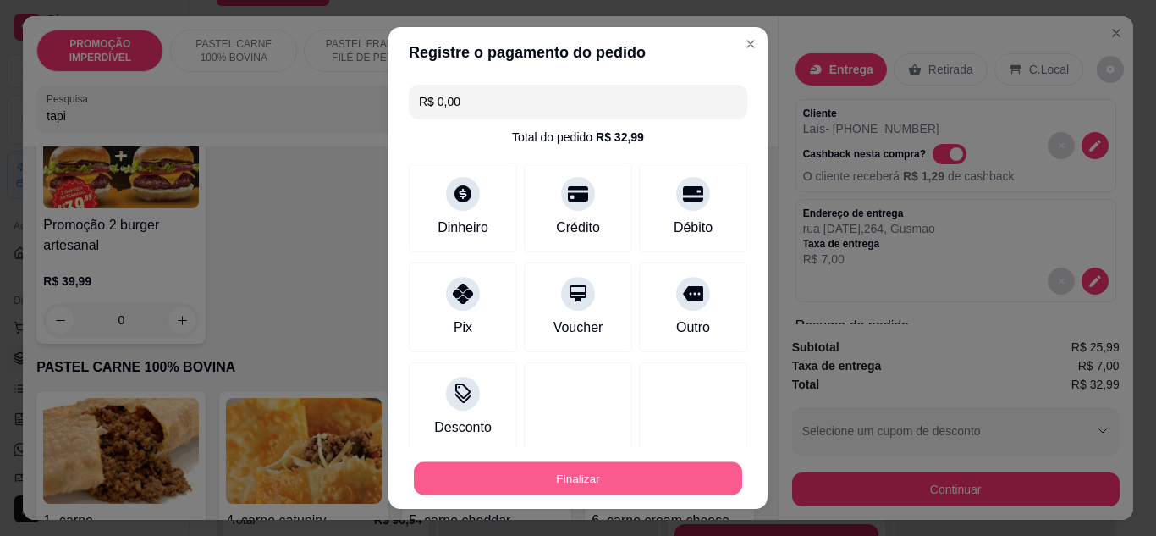
click at [564, 467] on button "Finalizar" at bounding box center [578, 478] width 328 height 33
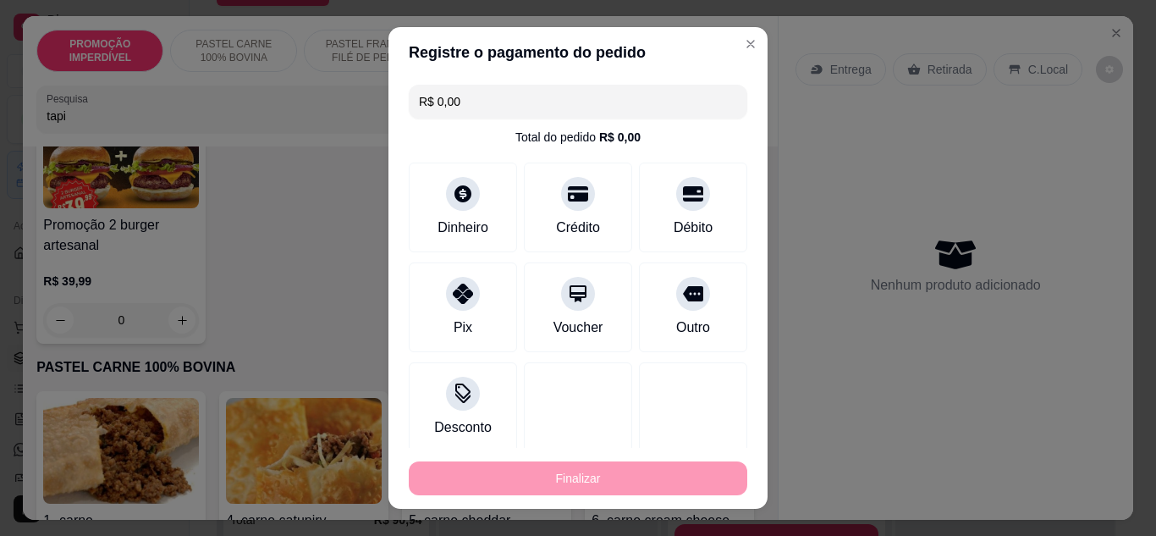
type input "-R$ 32,99"
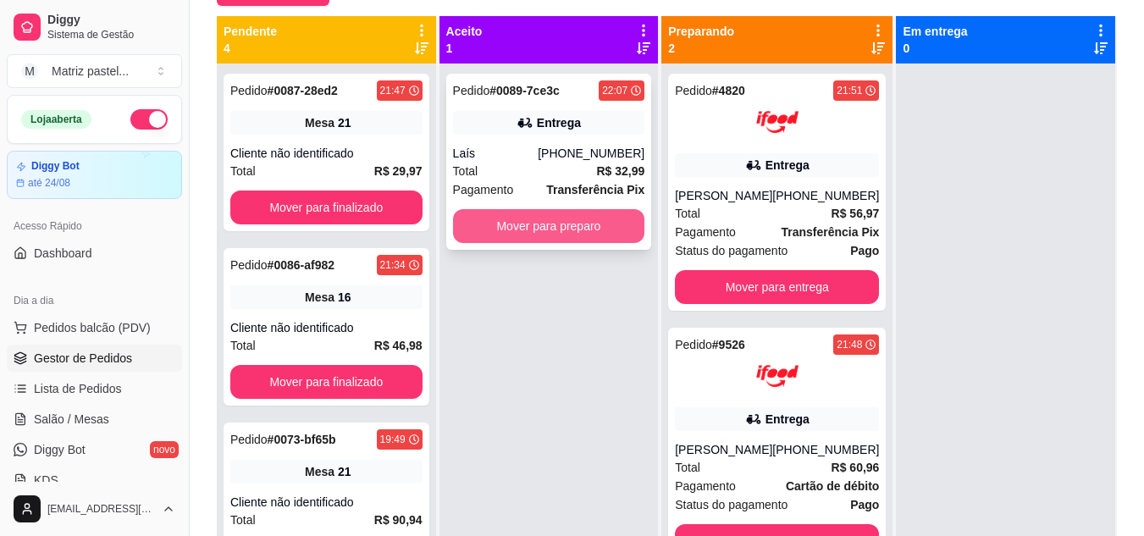
click at [572, 224] on button "Mover para preparo" at bounding box center [549, 226] width 192 height 34
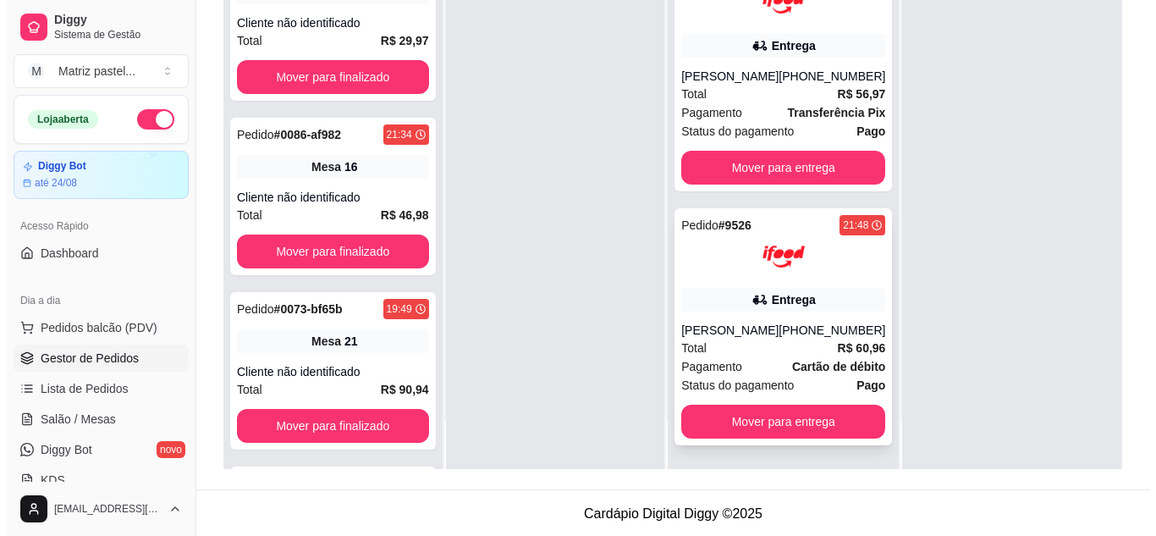
scroll to position [258, 0]
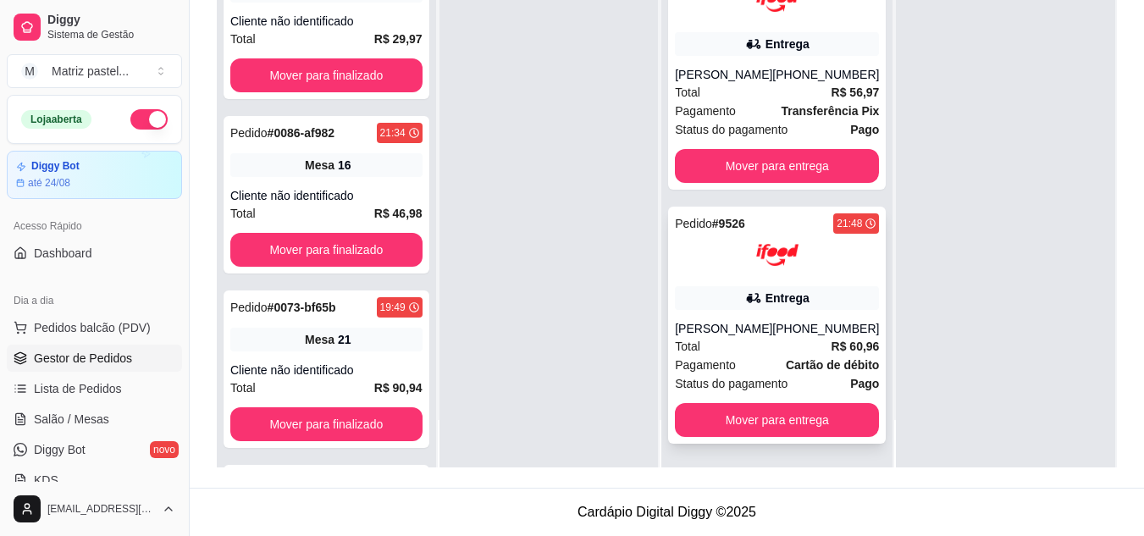
click at [730, 323] on div "[PERSON_NAME]" at bounding box center [723, 328] width 97 height 17
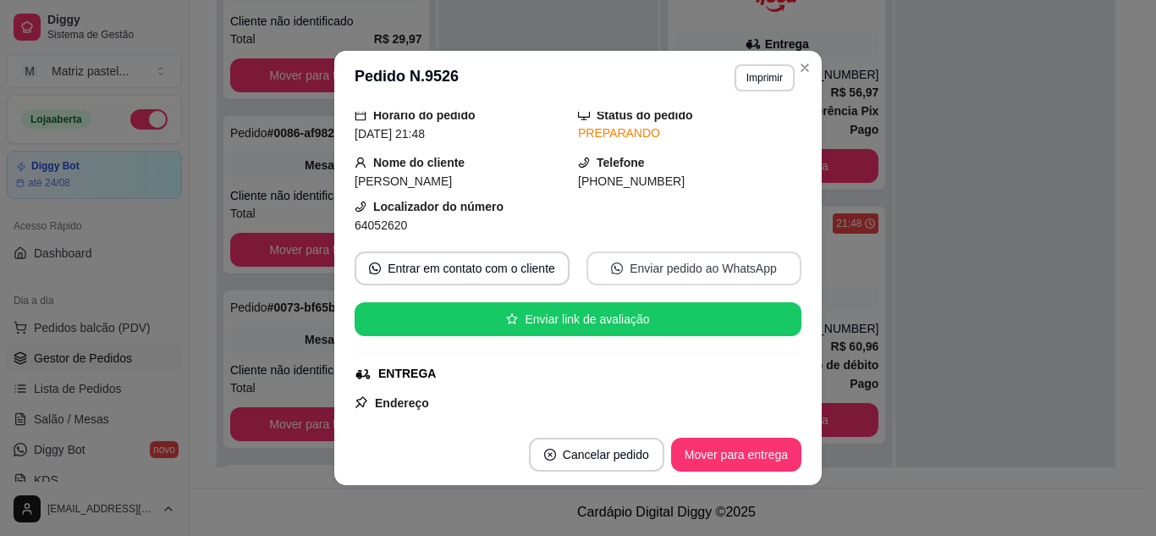
scroll to position [85, 0]
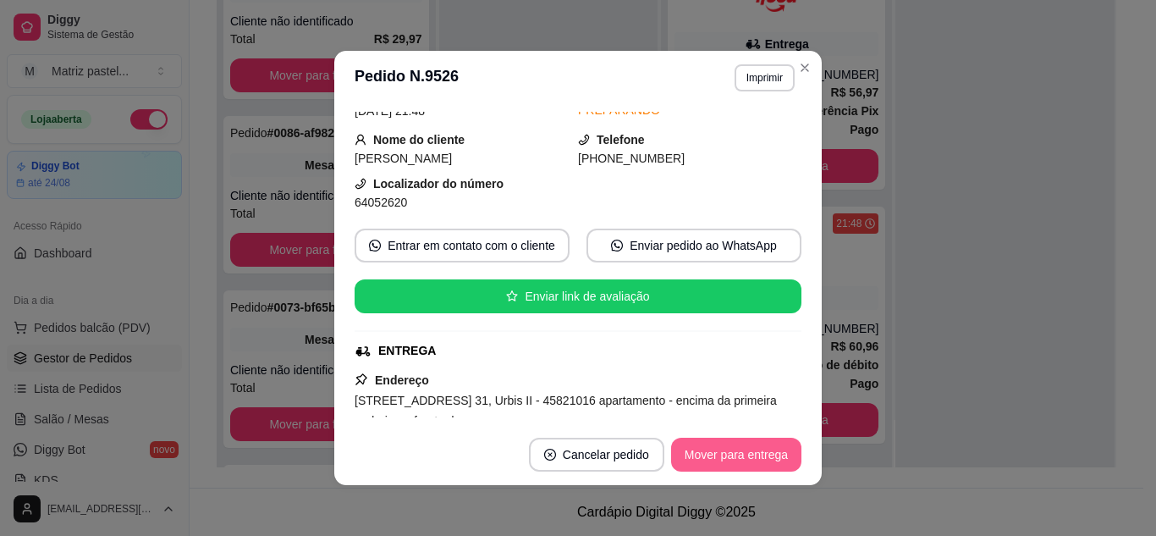
click at [680, 455] on button "Mover para entrega" at bounding box center [736, 455] width 130 height 34
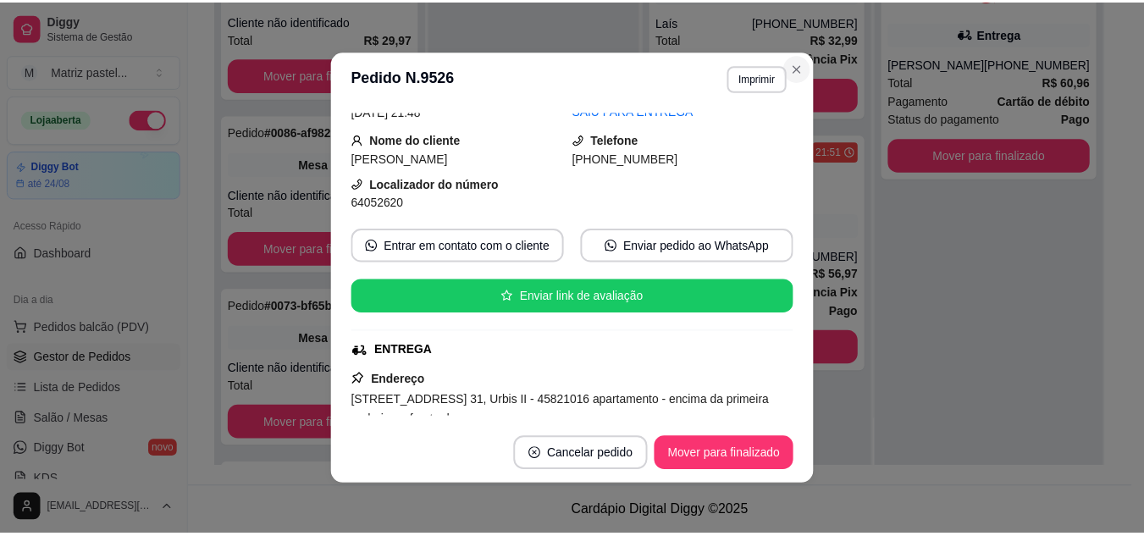
scroll to position [0, 0]
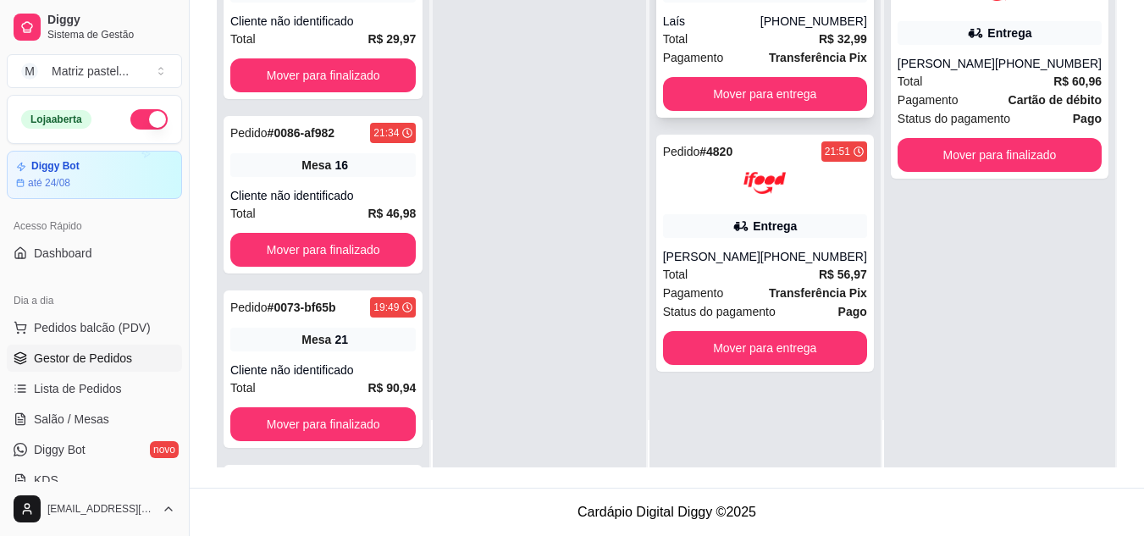
click at [760, 25] on div "Laís" at bounding box center [711, 21] width 97 height 17
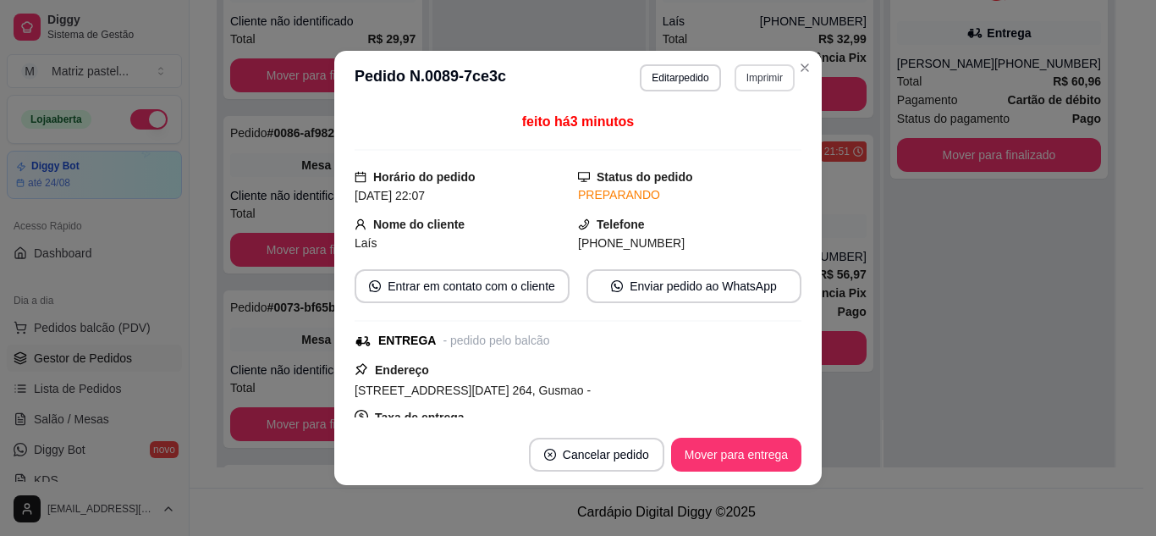
click at [770, 69] on button "Imprimir" at bounding box center [765, 77] width 60 height 27
click at [754, 142] on button "IMPRESSORA" at bounding box center [728, 137] width 123 height 27
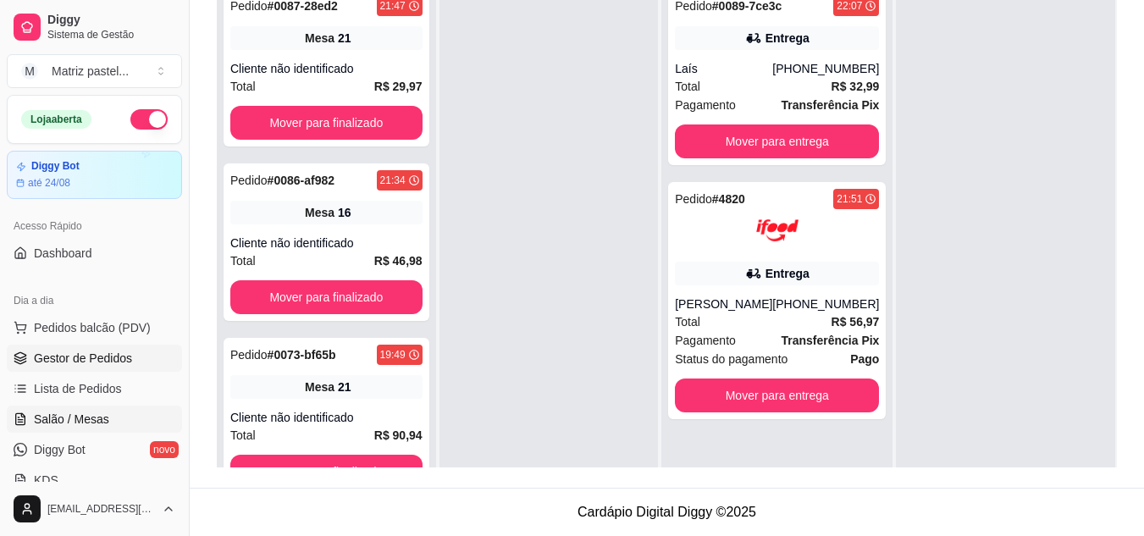
click at [99, 413] on span "Salão / Mesas" at bounding box center [71, 419] width 75 height 17
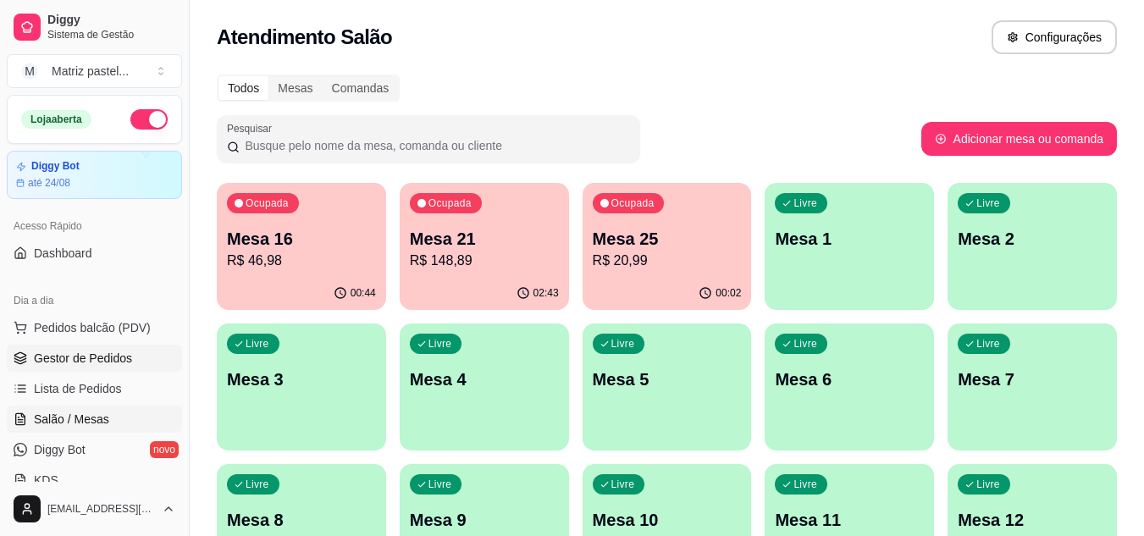
click at [109, 363] on span "Gestor de Pedidos" at bounding box center [83, 358] width 98 height 17
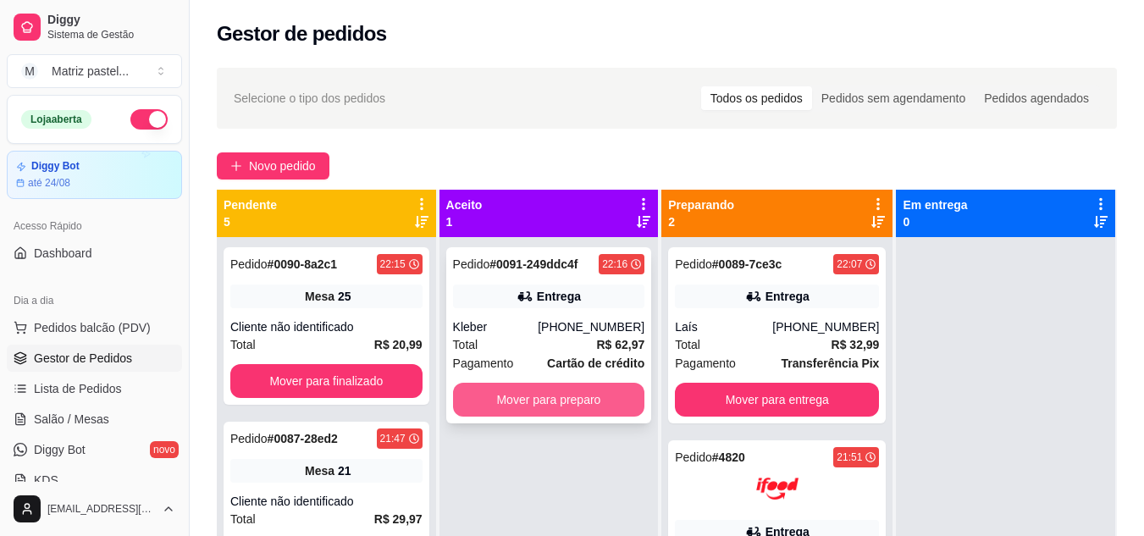
click at [492, 414] on button "Mover para preparo" at bounding box center [549, 400] width 192 height 34
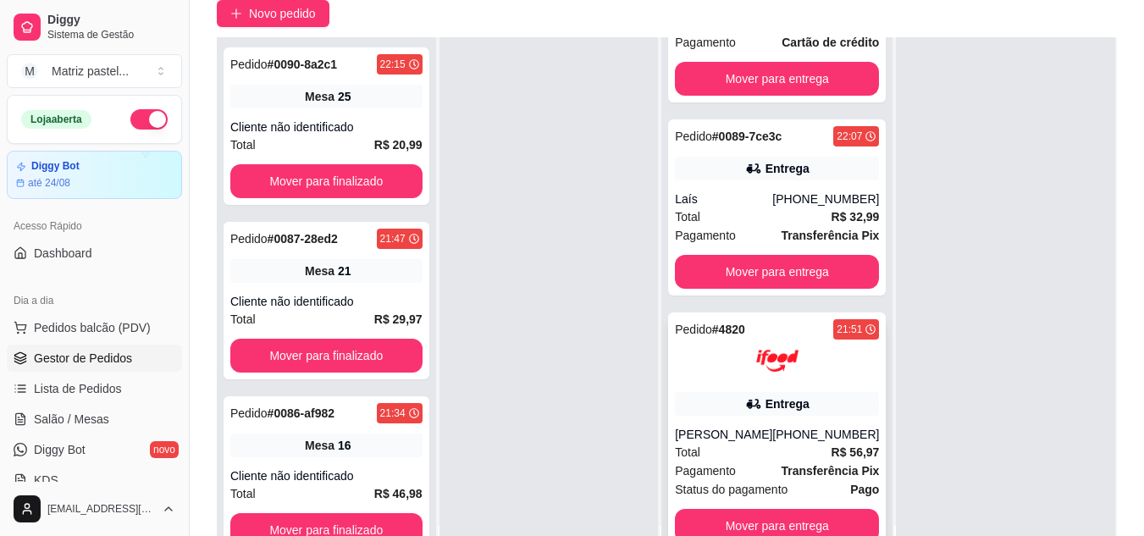
scroll to position [254, 0]
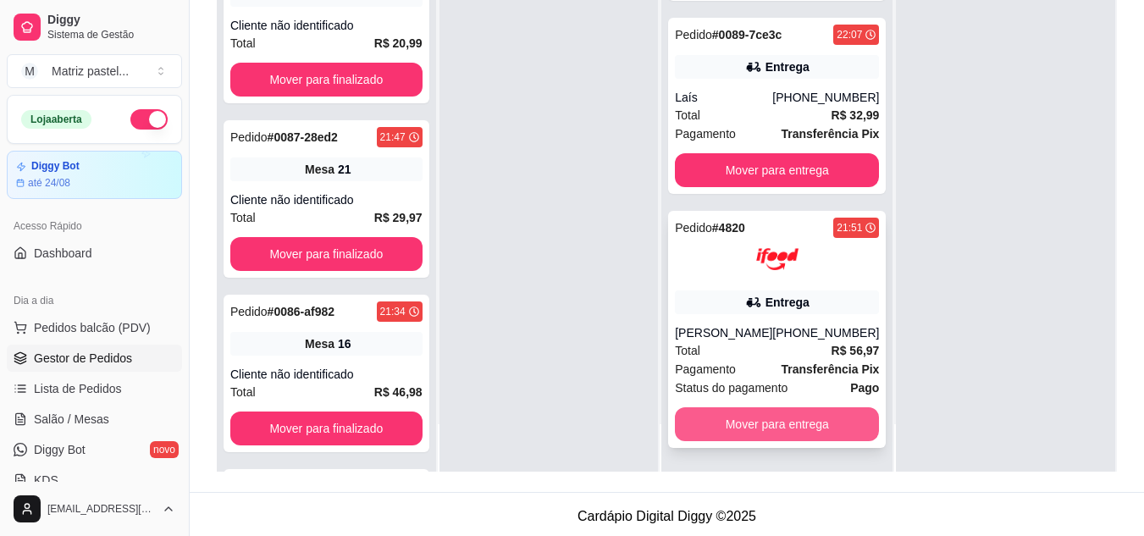
click at [725, 439] on button "Mover para entrega" at bounding box center [777, 424] width 204 height 34
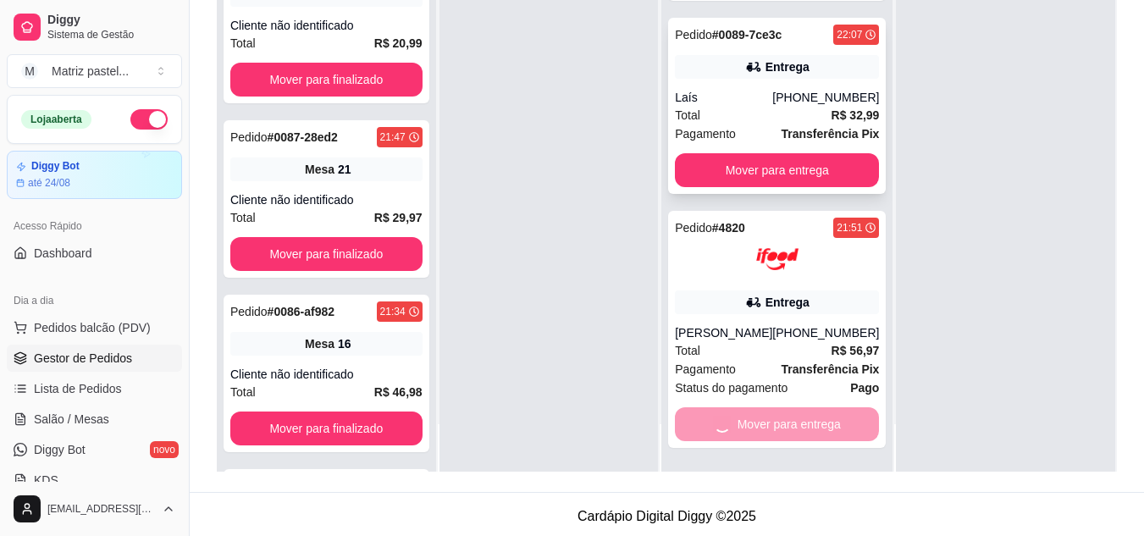
scroll to position [0, 0]
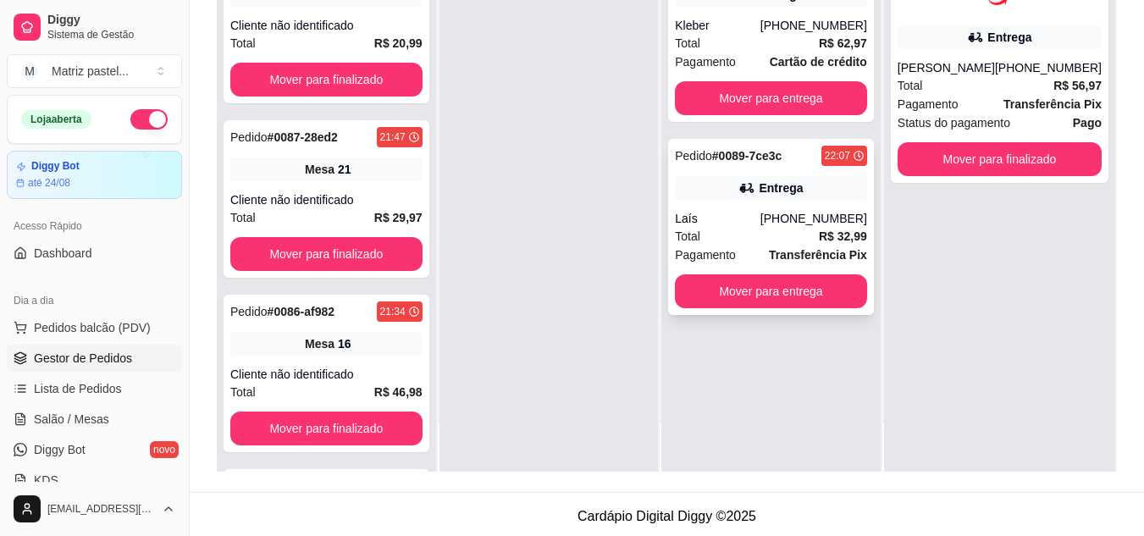
click at [752, 306] on button "Mover para entrega" at bounding box center [771, 291] width 192 height 34
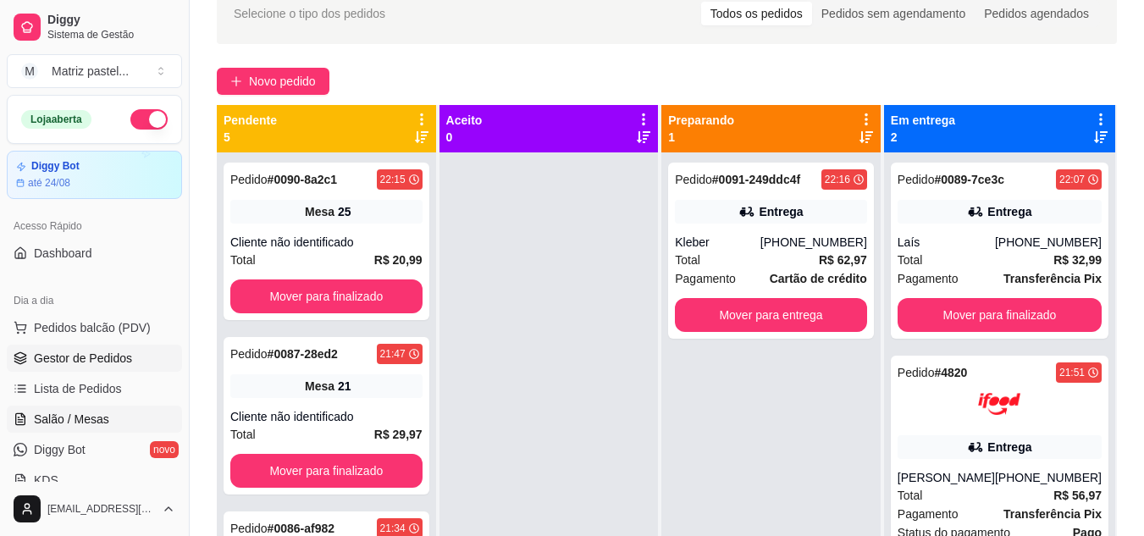
click at [108, 411] on link "Salão / Mesas" at bounding box center [94, 418] width 175 height 27
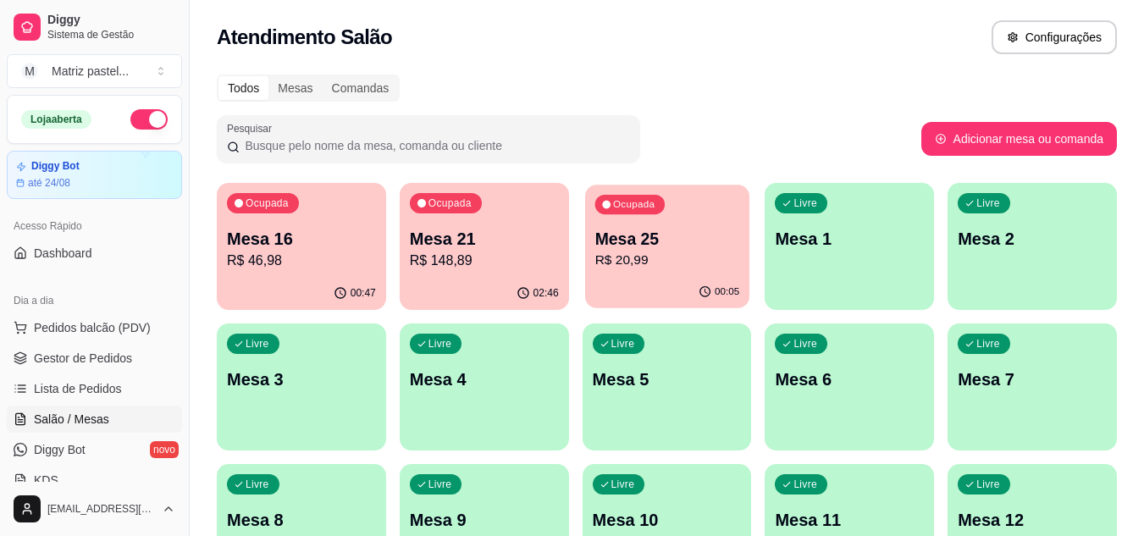
click at [615, 255] on p "R$ 20,99" at bounding box center [666, 260] width 145 height 19
click at [126, 359] on span "Gestor de Pedidos" at bounding box center [83, 358] width 98 height 17
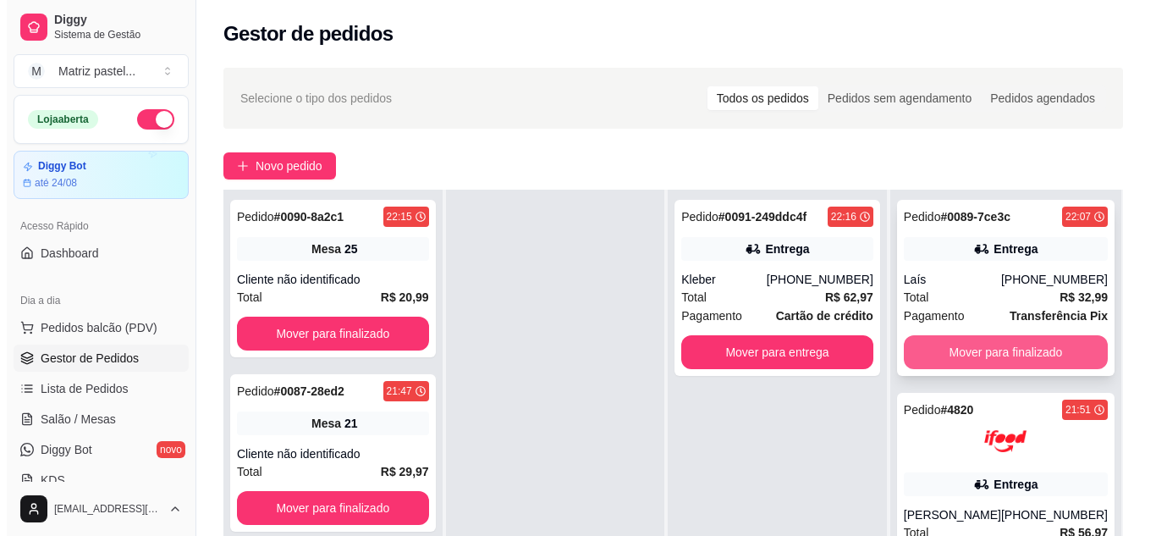
scroll to position [85, 0]
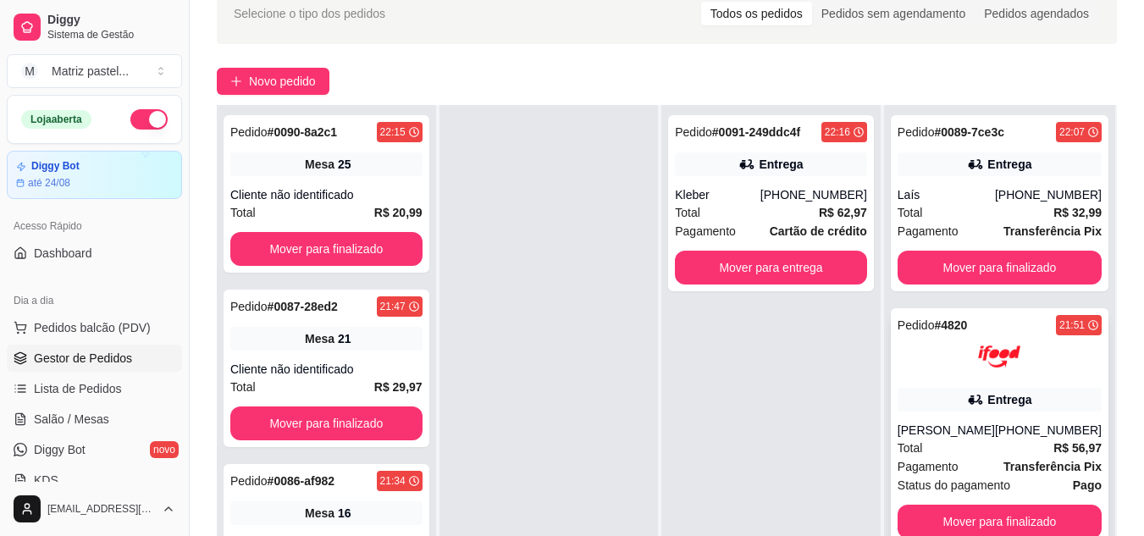
click at [987, 366] on img at bounding box center [999, 356] width 42 height 42
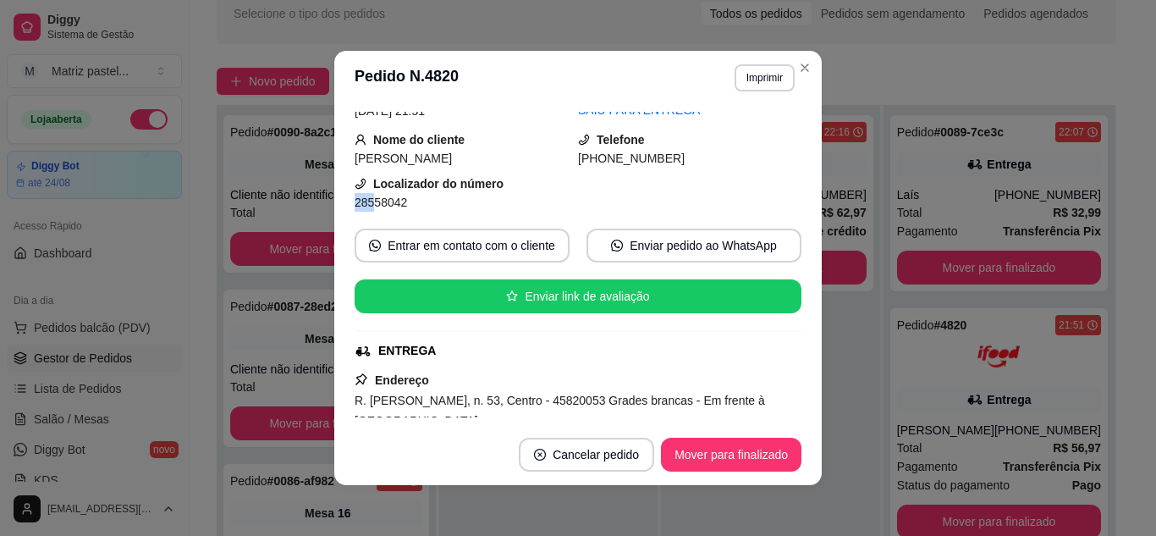
drag, startPoint x: 348, startPoint y: 199, endPoint x: 365, endPoint y: 204, distance: 17.7
click at [365, 204] on span "28558042" at bounding box center [381, 203] width 52 height 14
click at [346, 198] on div "feito há 29 minutos Horário do pedido [DATE] 21:51 Status do pedido SAIU PARA E…" at bounding box center [578, 264] width 488 height 319
click at [356, 202] on span "28558042" at bounding box center [381, 203] width 52 height 14
drag, startPoint x: 349, startPoint y: 201, endPoint x: 403, endPoint y: 212, distance: 55.1
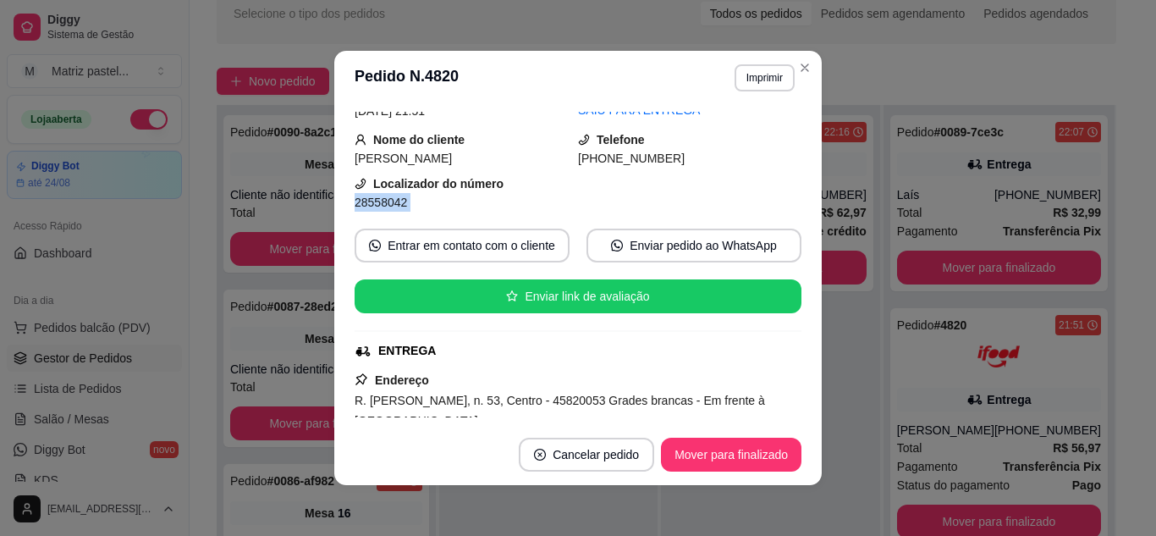
click at [403, 212] on div "feito há 29 minutos Horário do pedido [DATE] 21:51 Status do pedido SAIU PARA E…" at bounding box center [578, 265] width 447 height 306
copy div "28558042 Entrar em contato com o cliente Enviar pedido ao WhatsApp Enviar link …"
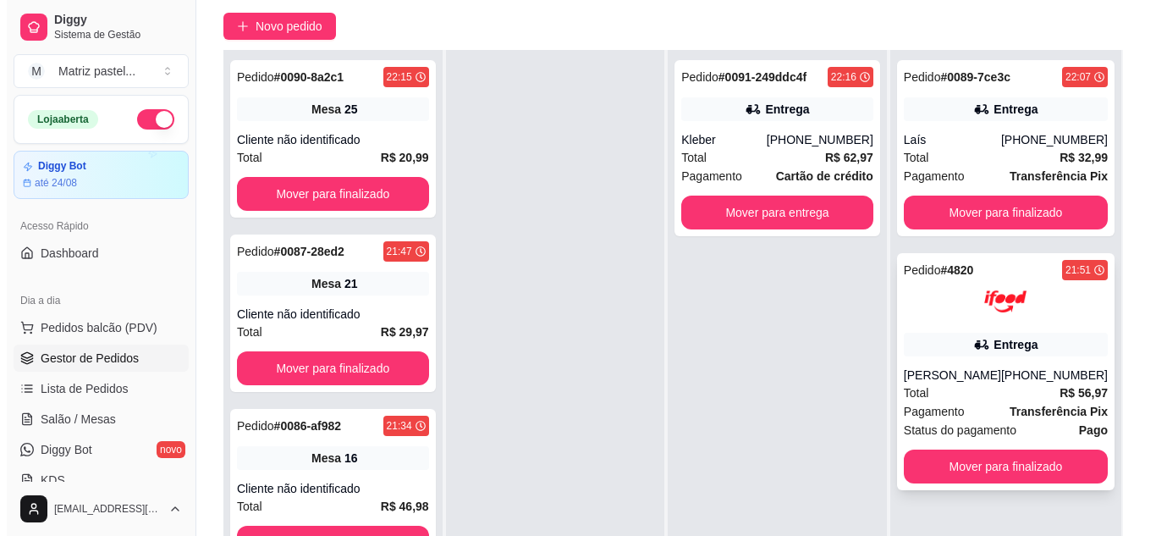
scroll to position [169, 0]
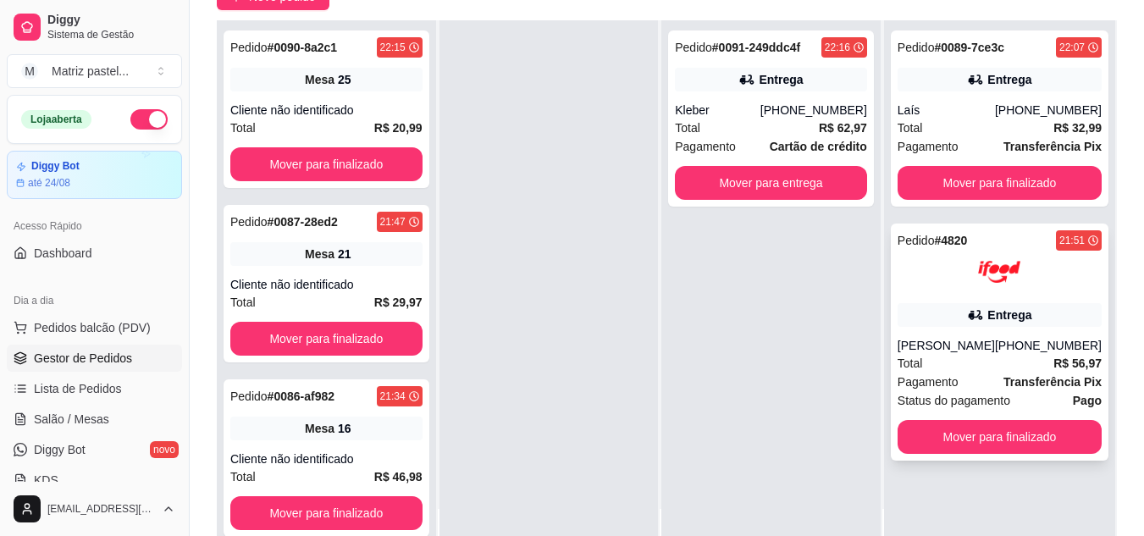
click at [990, 325] on div "Entrega" at bounding box center [999, 315] width 204 height 24
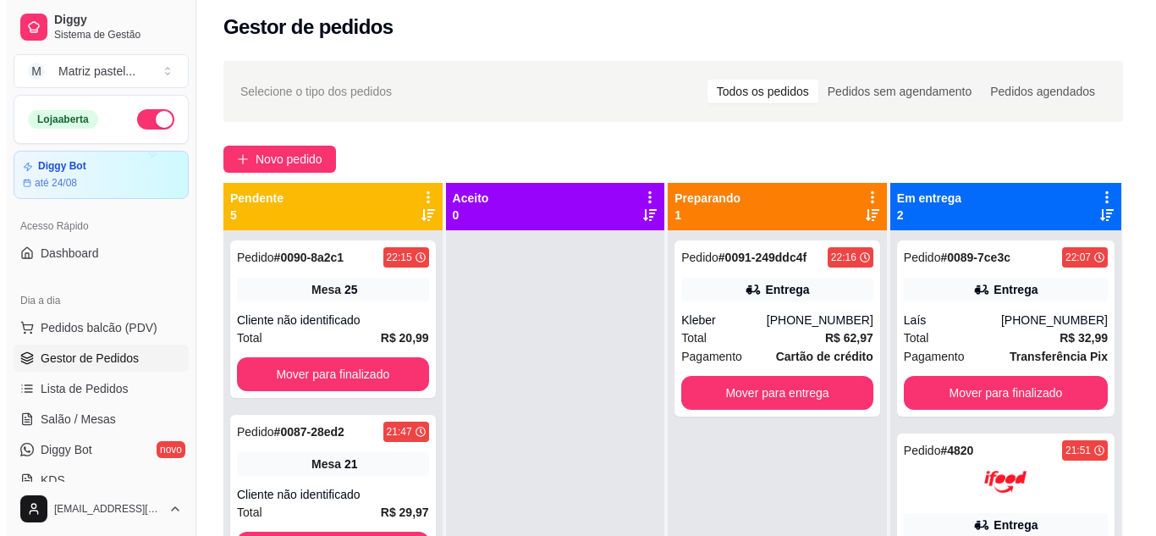
scroll to position [0, 0]
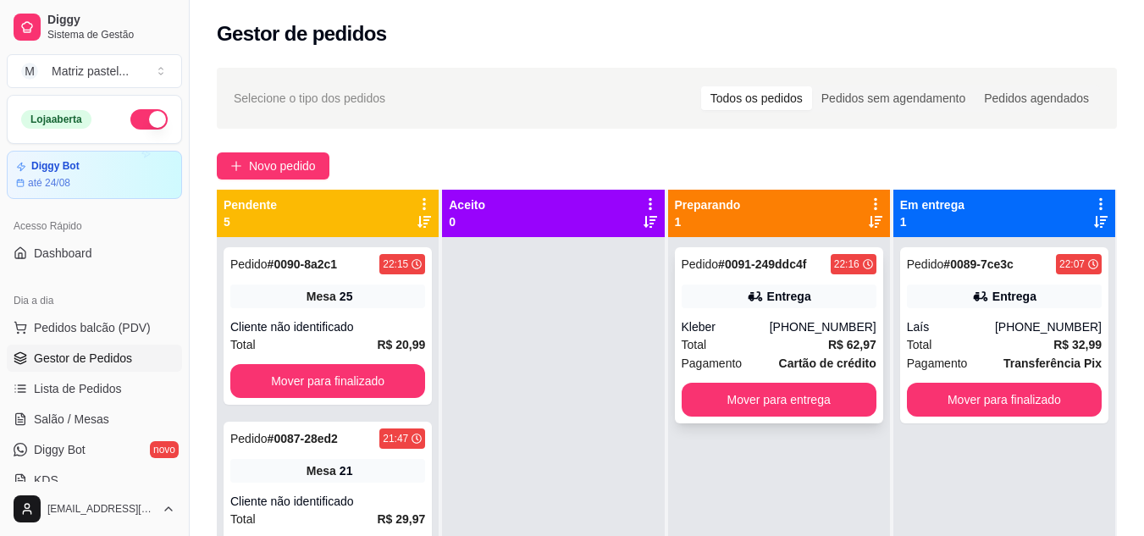
click at [814, 311] on div "Pedido # 0091-249ddc4f 22:16 Entrega Kleber [PHONE_NUMBER] Total R$ 62,97 Pagam…" at bounding box center [779, 335] width 208 height 176
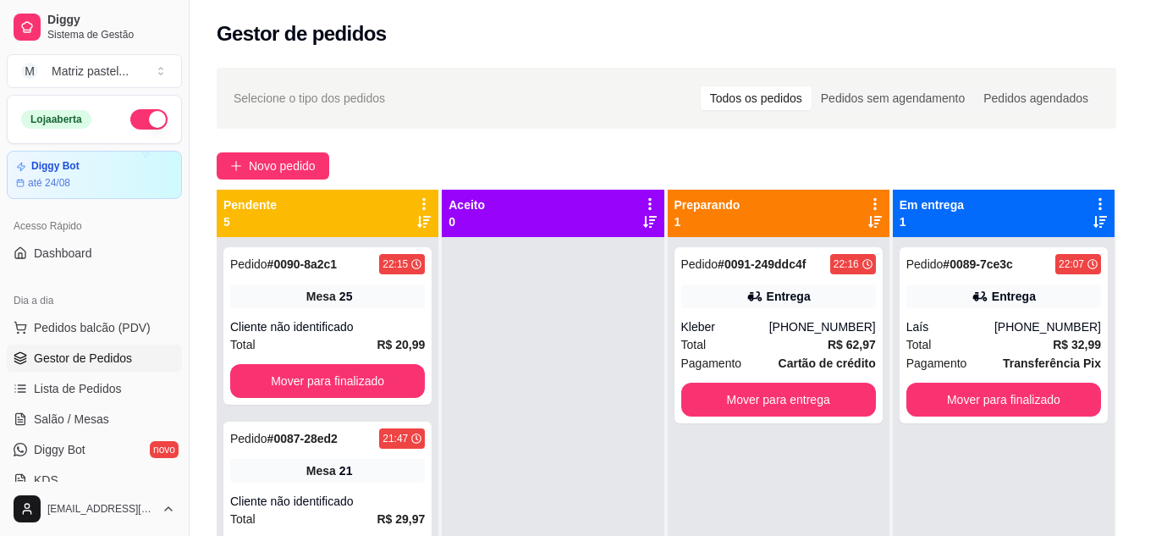
scroll to position [85, 0]
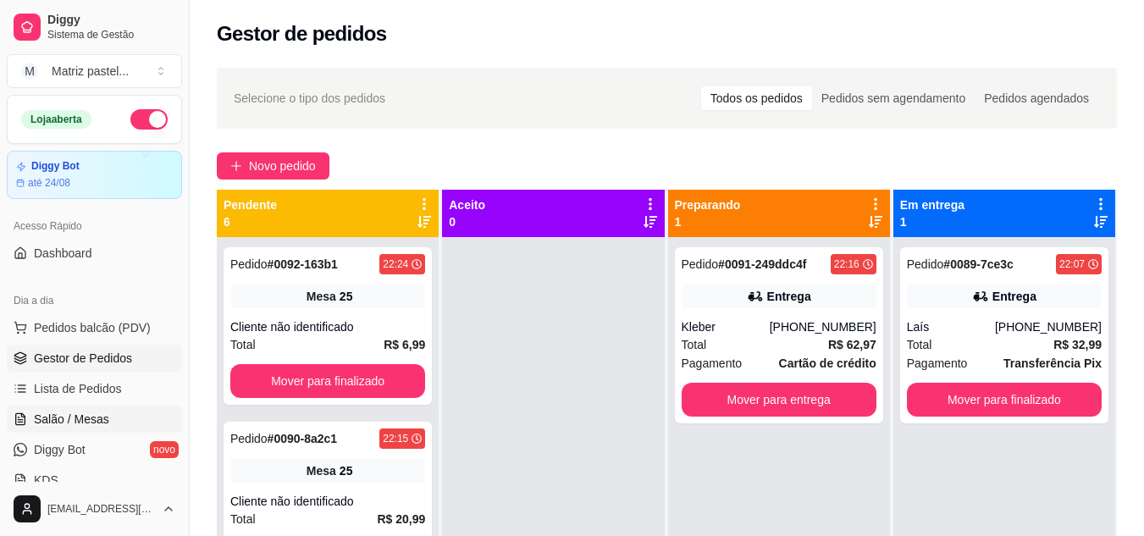
click at [97, 415] on span "Salão / Mesas" at bounding box center [71, 419] width 75 height 17
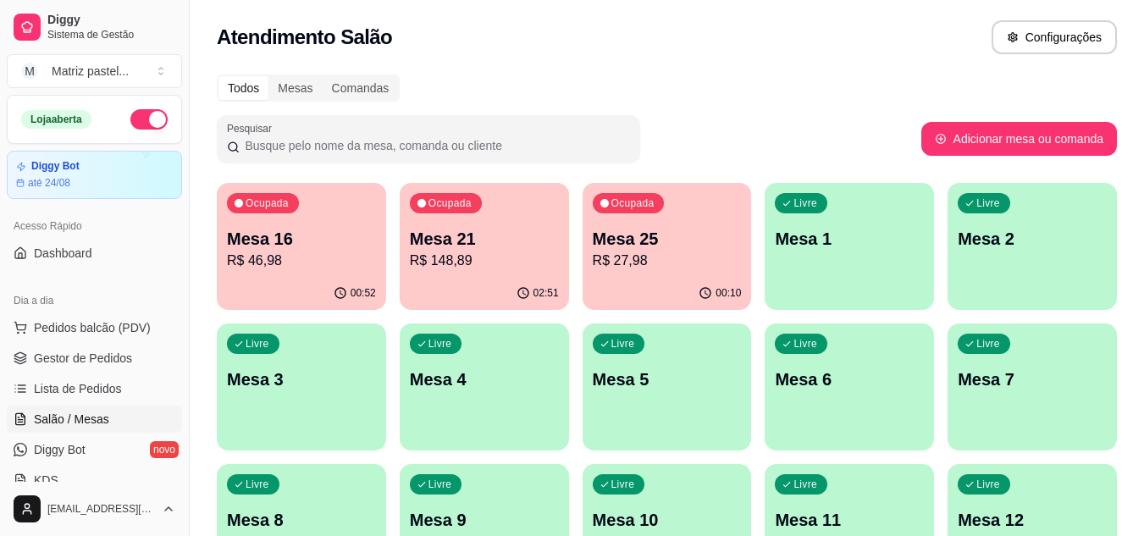
click at [670, 231] on p "Mesa 25" at bounding box center [667, 239] width 149 height 24
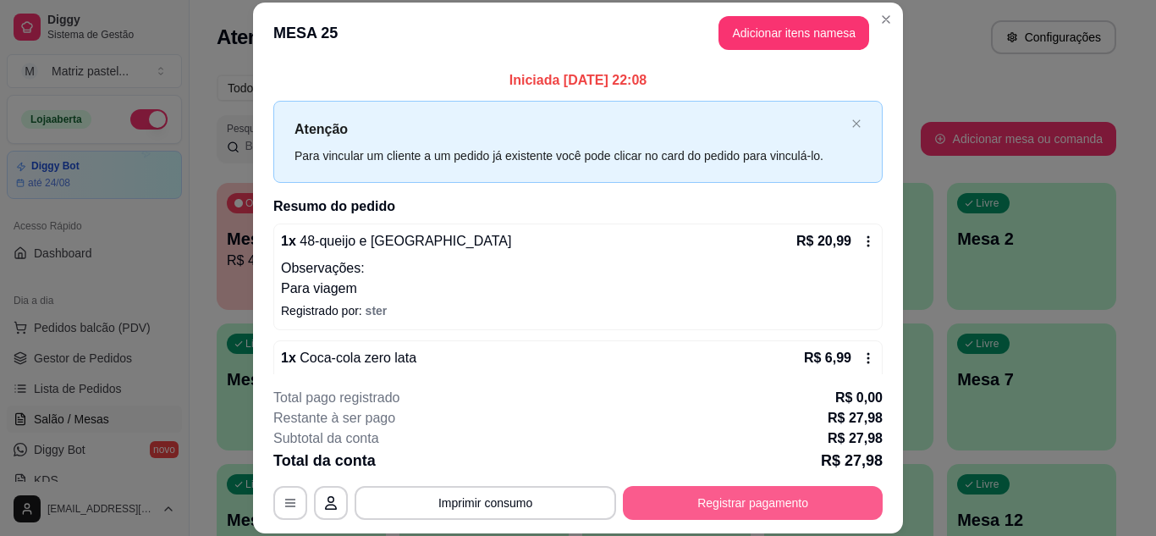
click at [706, 502] on button "Registrar pagamento" at bounding box center [753, 503] width 260 height 34
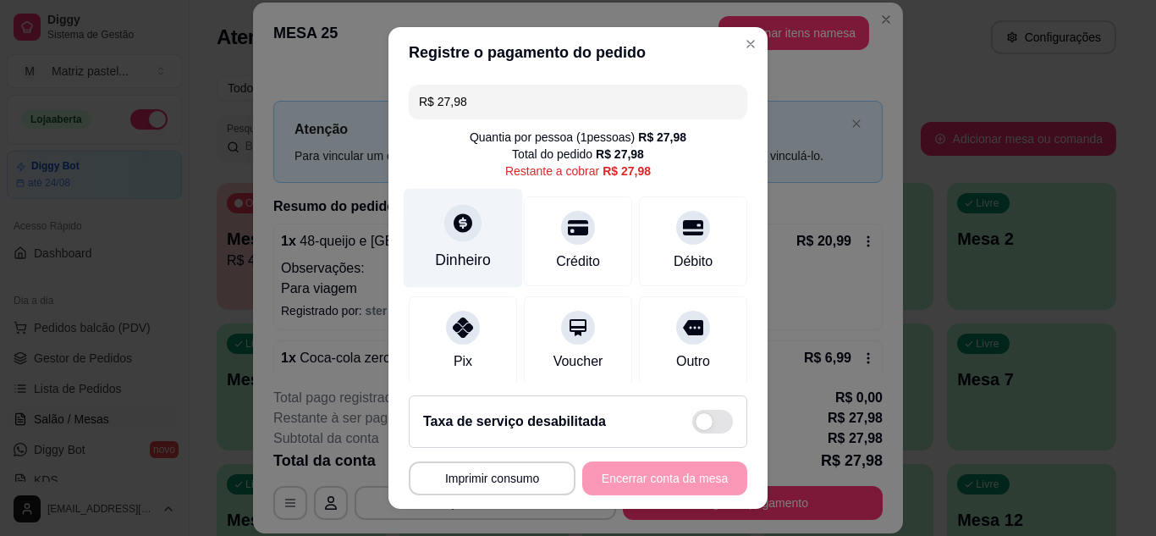
click at [483, 234] on div "Dinheiro" at bounding box center [463, 237] width 119 height 99
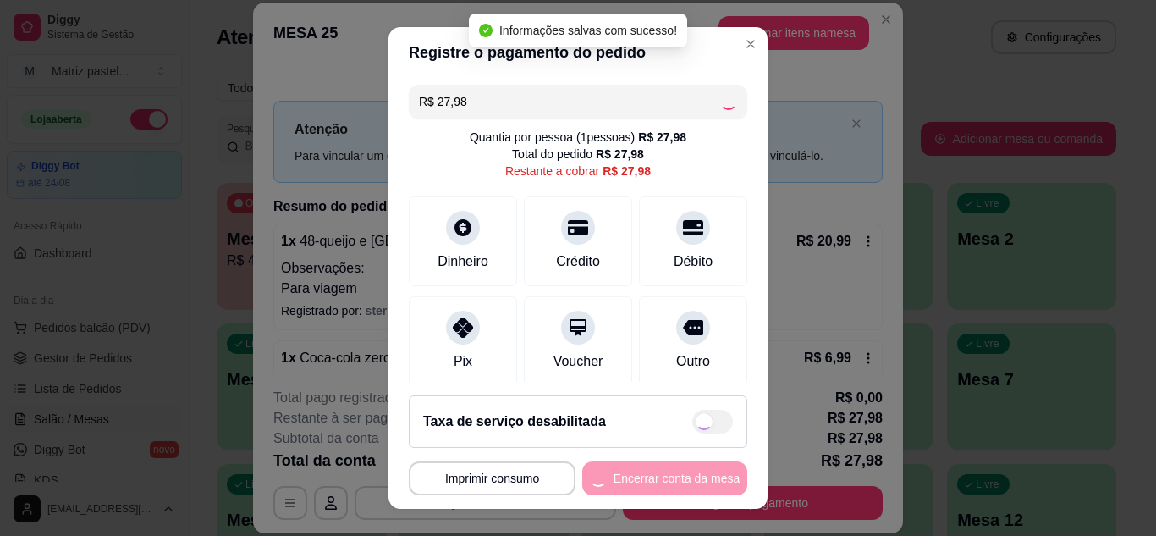
type input "R$ 0,00"
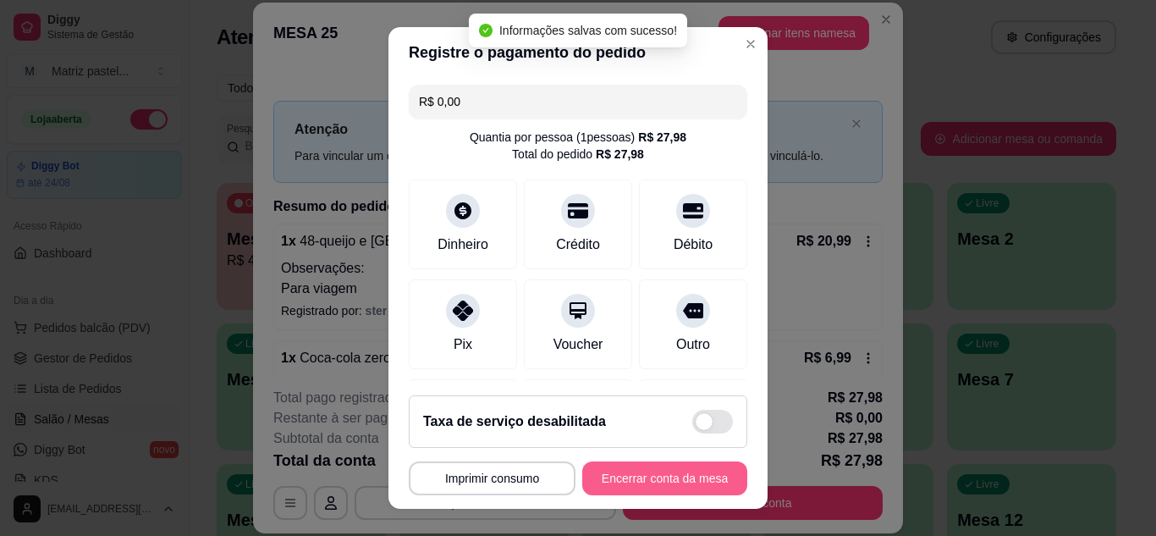
click at [648, 479] on button "Encerrar conta da mesa" at bounding box center [664, 478] width 165 height 34
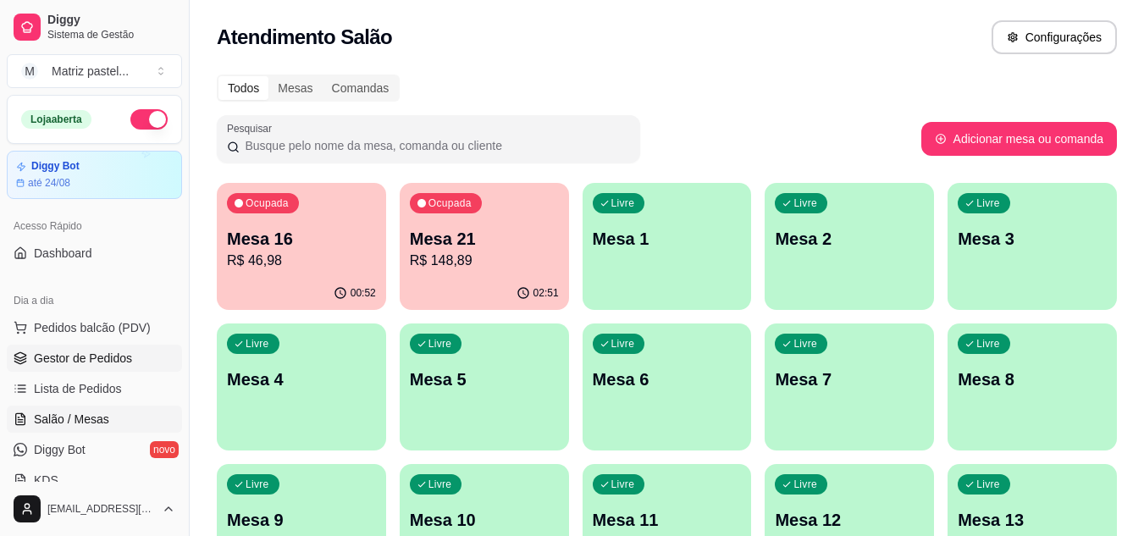
click at [115, 365] on span "Gestor de Pedidos" at bounding box center [83, 358] width 98 height 17
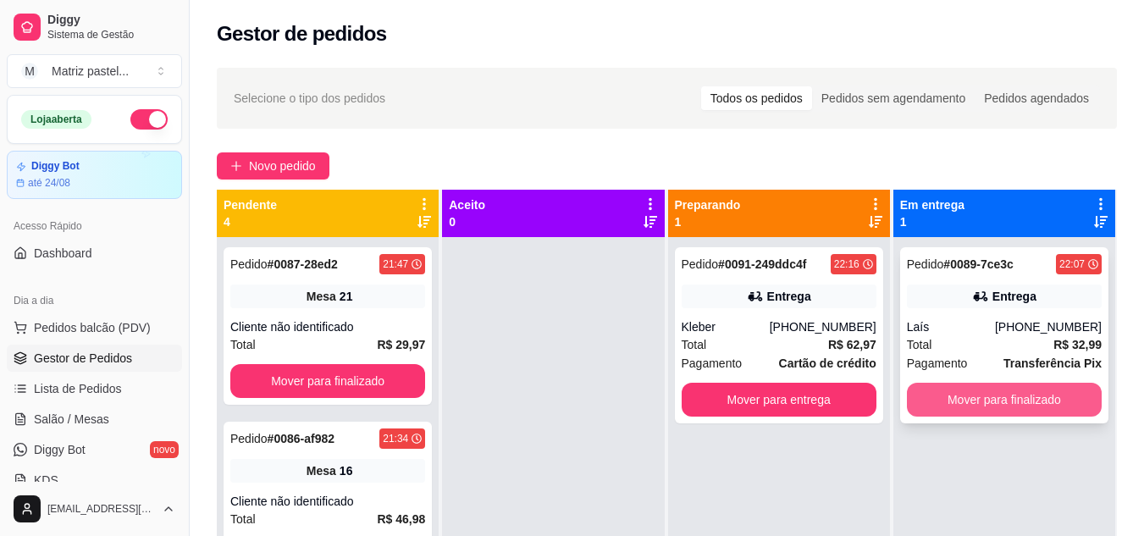
click at [968, 399] on button "Mover para finalizado" at bounding box center [1004, 400] width 195 height 34
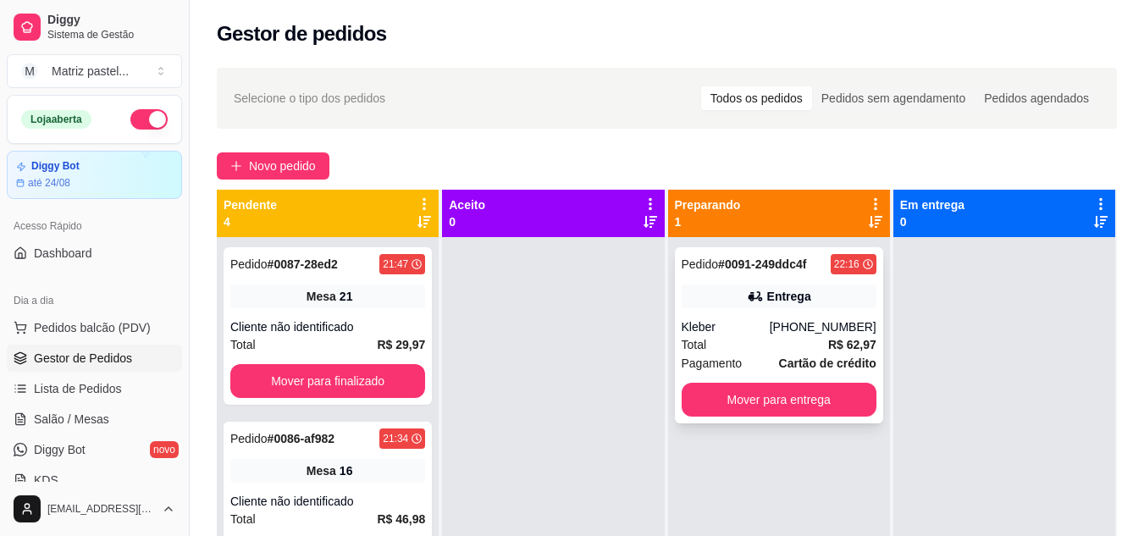
click at [786, 301] on div "Entrega" at bounding box center [789, 296] width 44 height 17
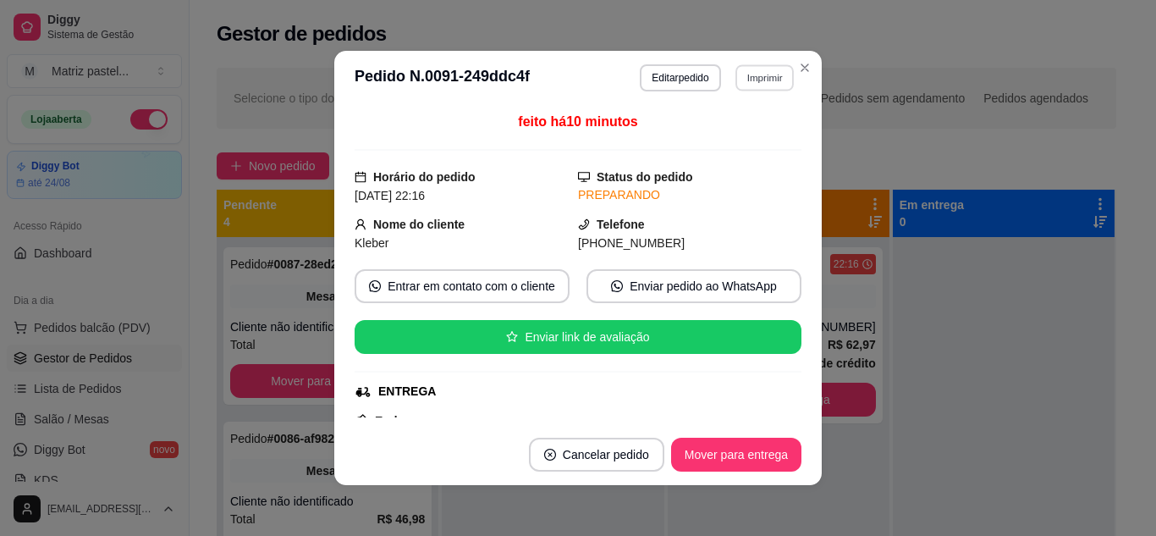
click at [743, 67] on button "Imprimir" at bounding box center [765, 77] width 58 height 26
click at [739, 132] on button "IMPRESSORA" at bounding box center [728, 137] width 123 height 27
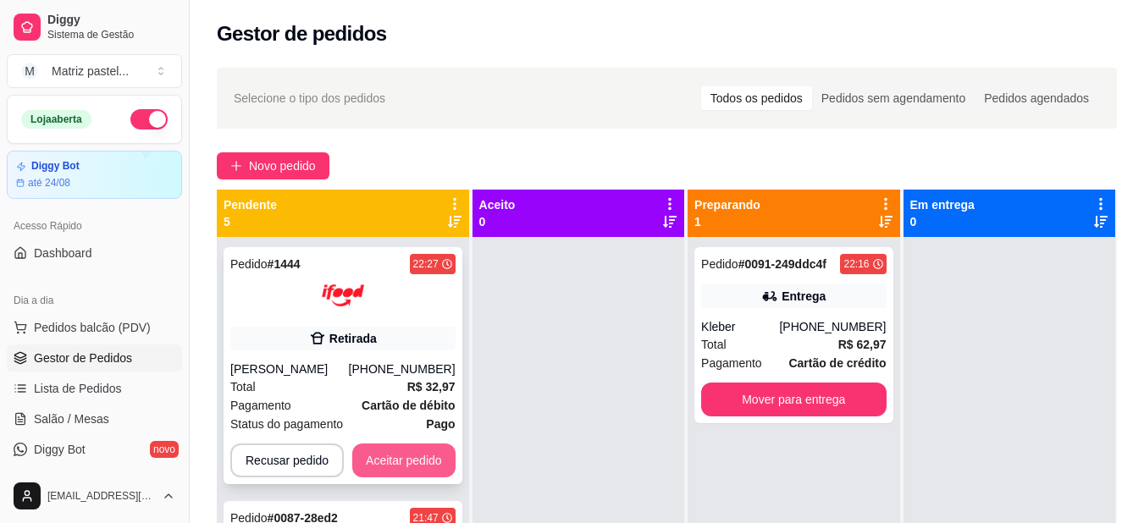
click at [411, 472] on button "Aceitar pedido" at bounding box center [403, 461] width 103 height 34
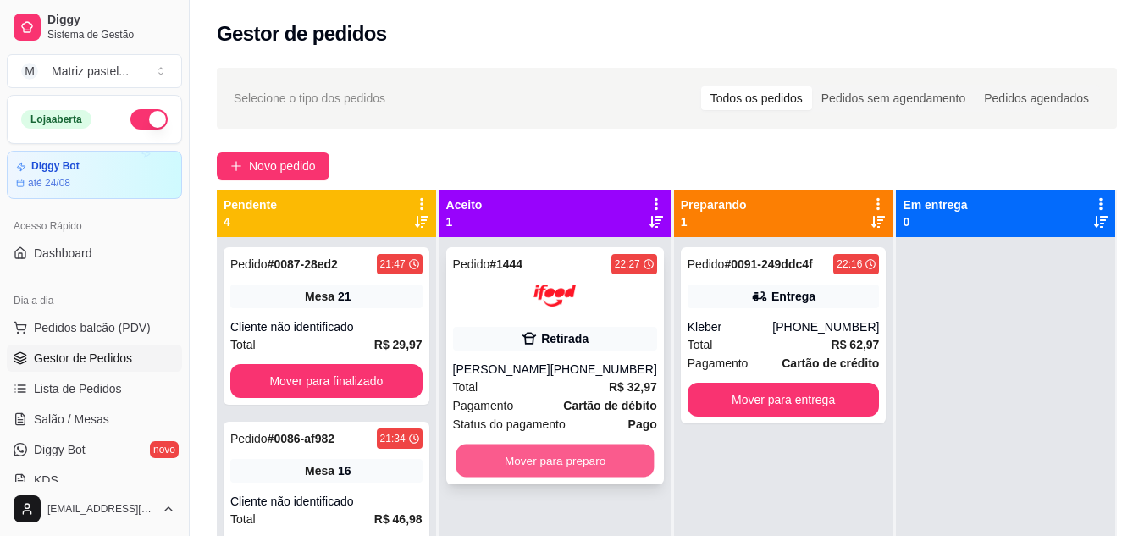
click at [547, 471] on button "Mover para preparo" at bounding box center [554, 460] width 198 height 33
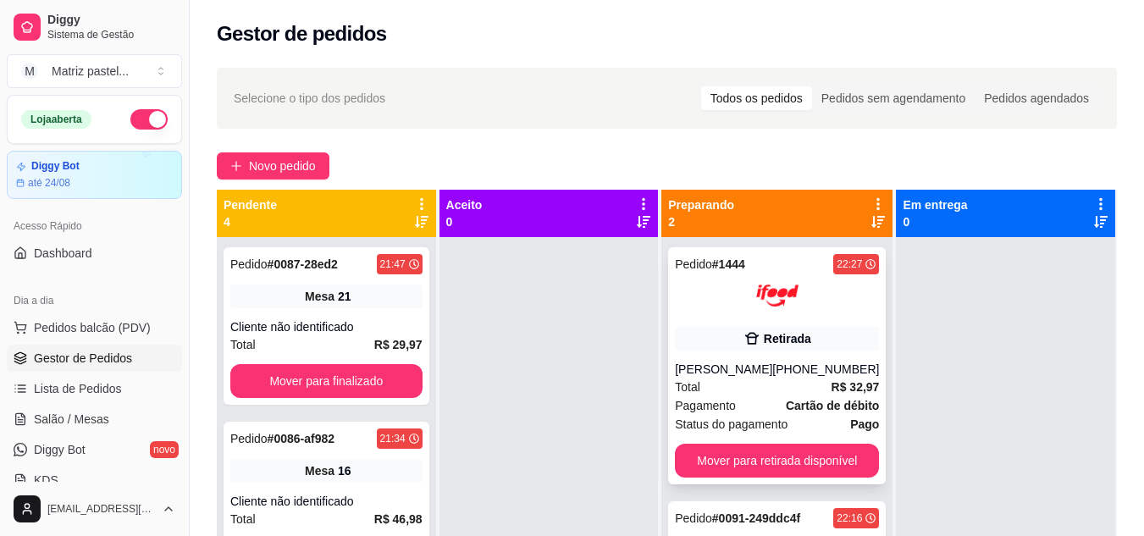
click at [740, 300] on div at bounding box center [777, 295] width 204 height 42
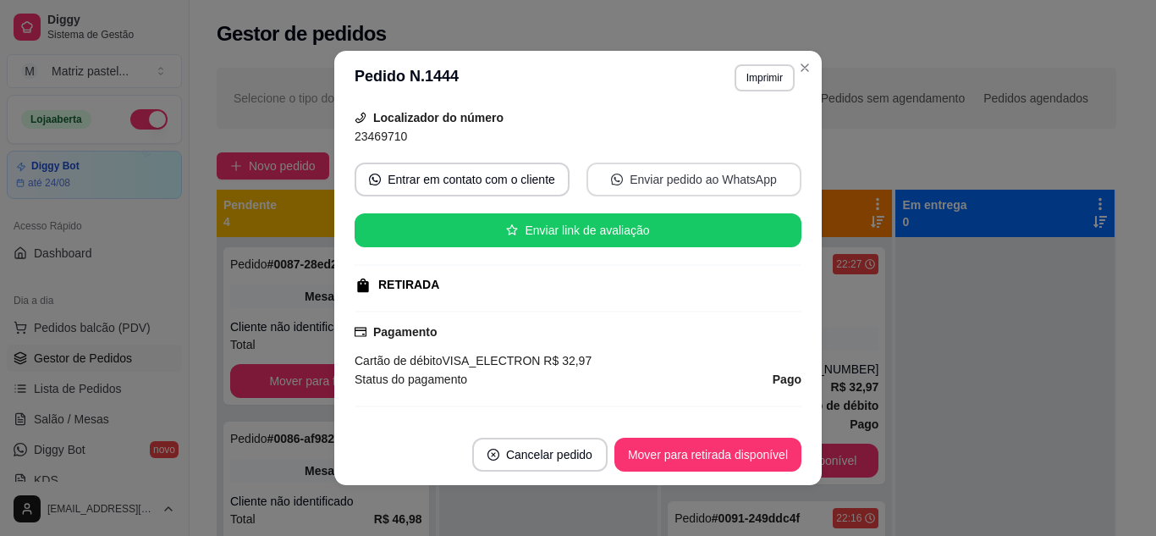
scroll to position [169, 0]
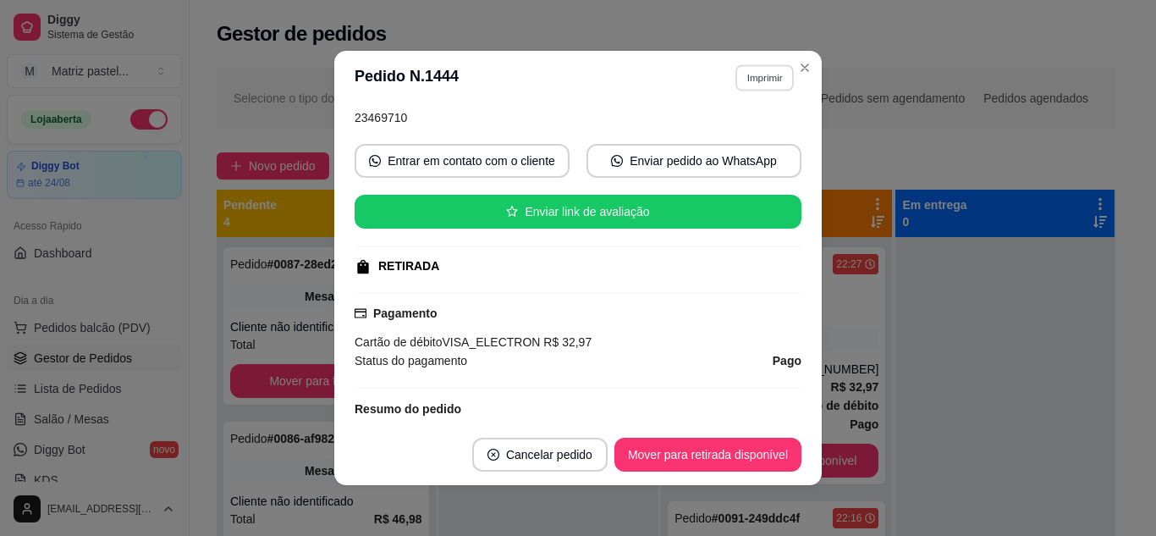
click at [782, 80] on button "Imprimir" at bounding box center [765, 77] width 58 height 26
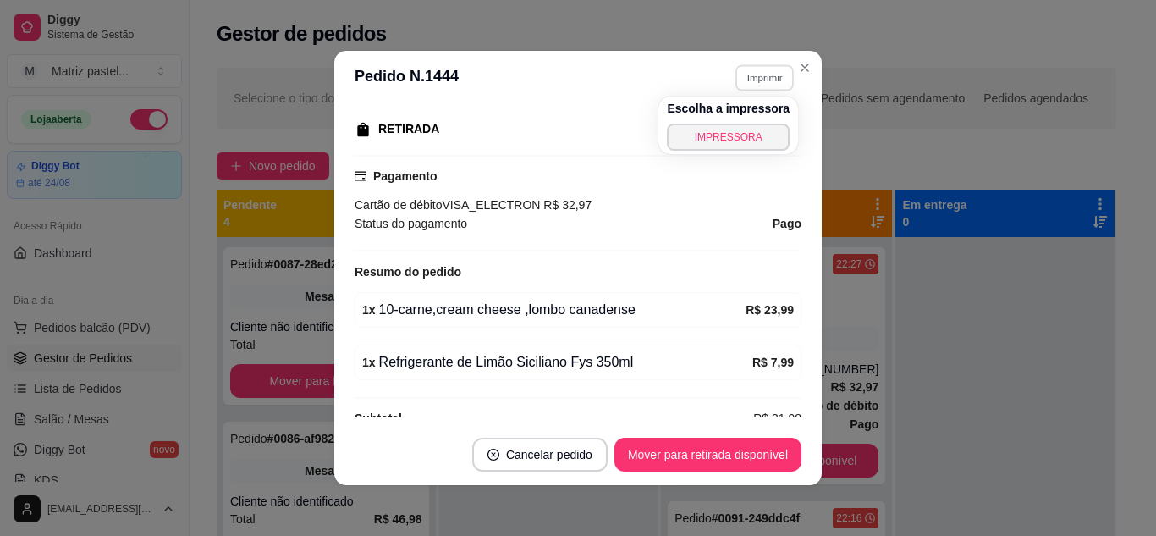
scroll to position [335, 0]
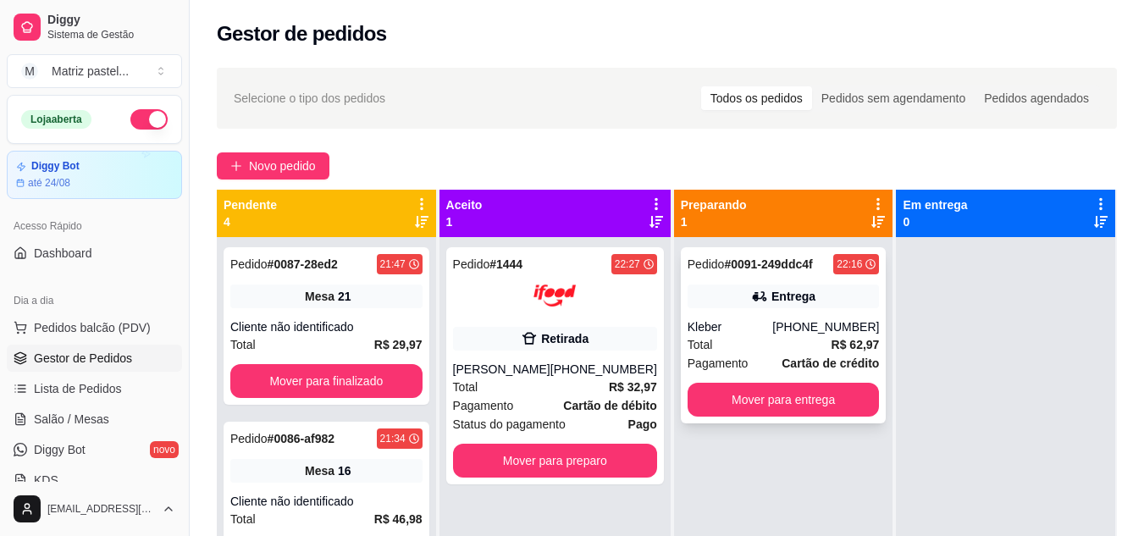
click at [864, 286] on div "Entrega" at bounding box center [783, 296] width 192 height 24
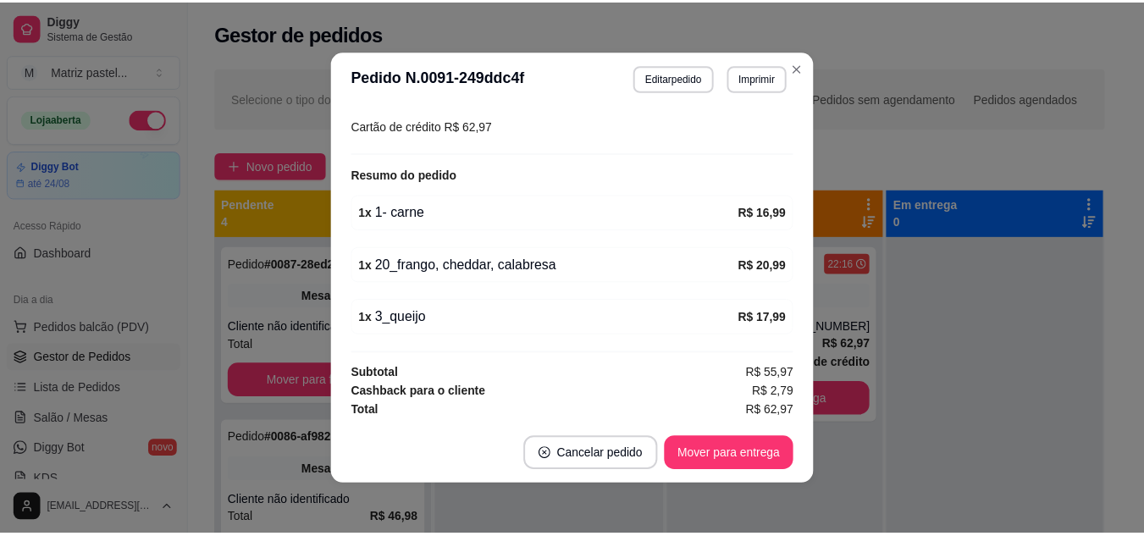
scroll to position [476, 0]
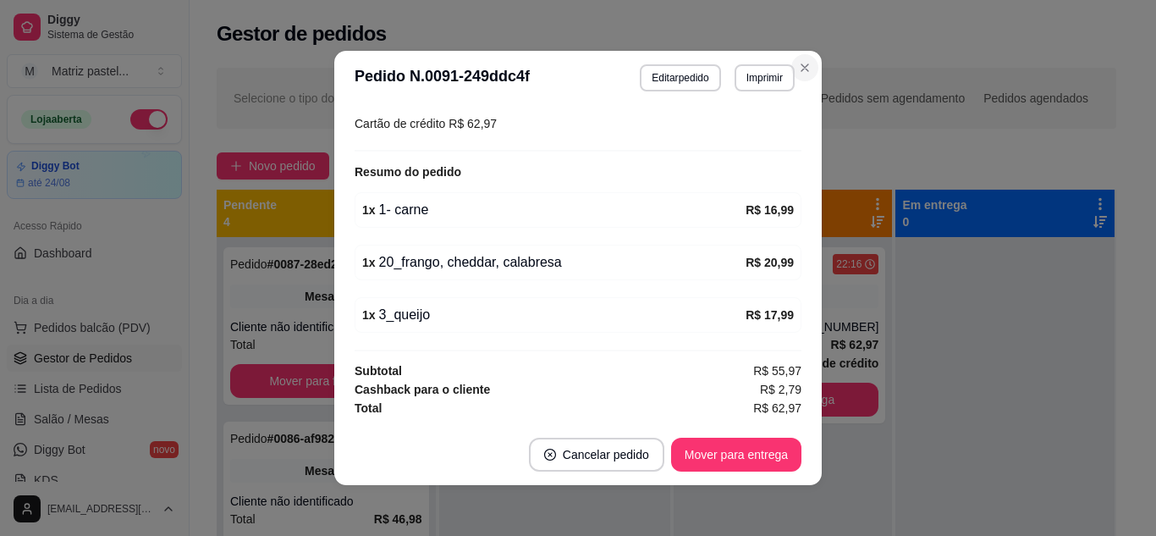
click at [784, 64] on header "**********" at bounding box center [578, 78] width 488 height 54
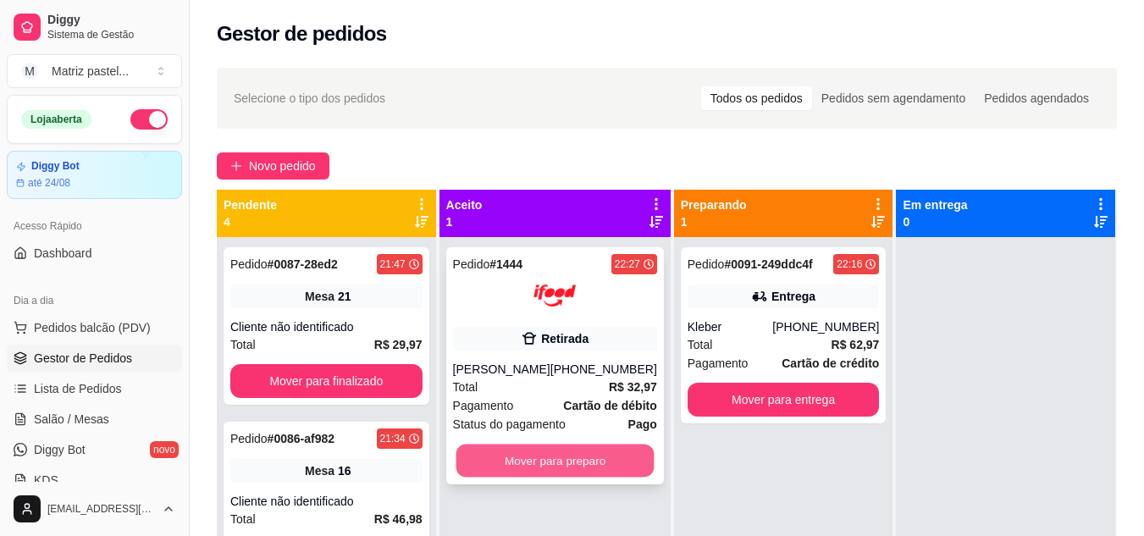
click at [565, 477] on button "Mover para preparo" at bounding box center [554, 460] width 198 height 33
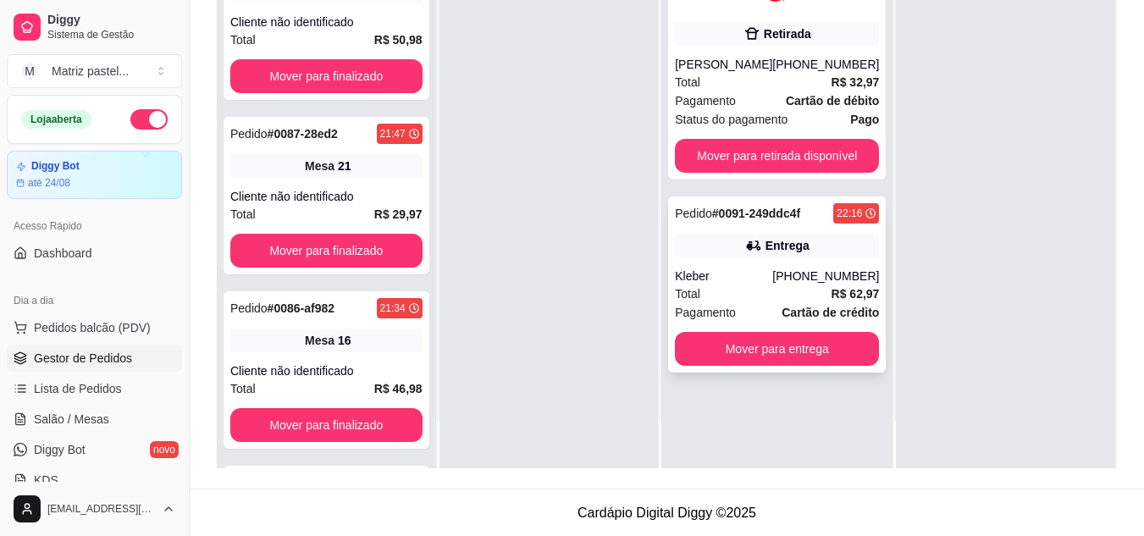
scroll to position [258, 0]
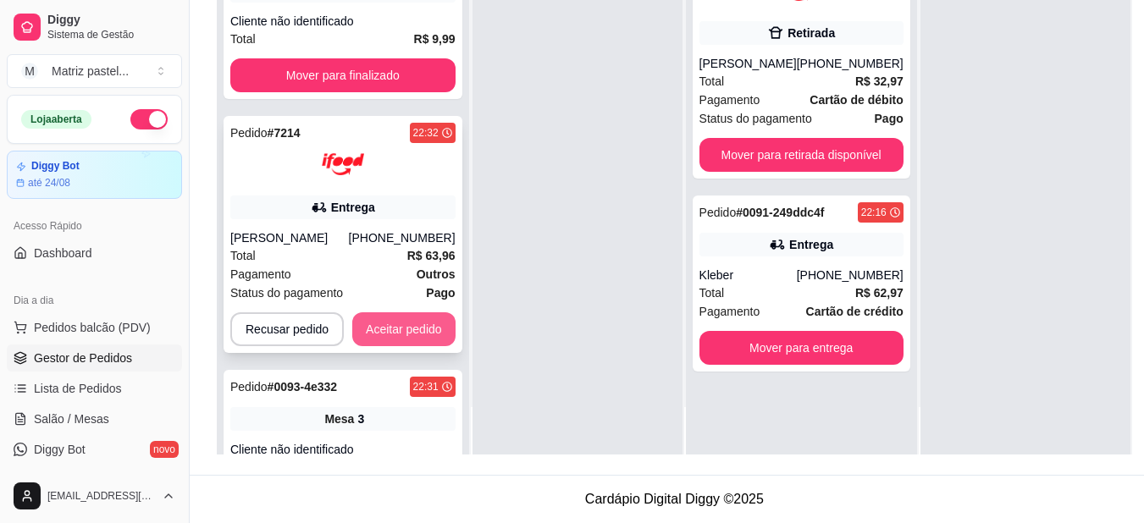
click at [422, 328] on button "Aceitar pedido" at bounding box center [403, 329] width 103 height 34
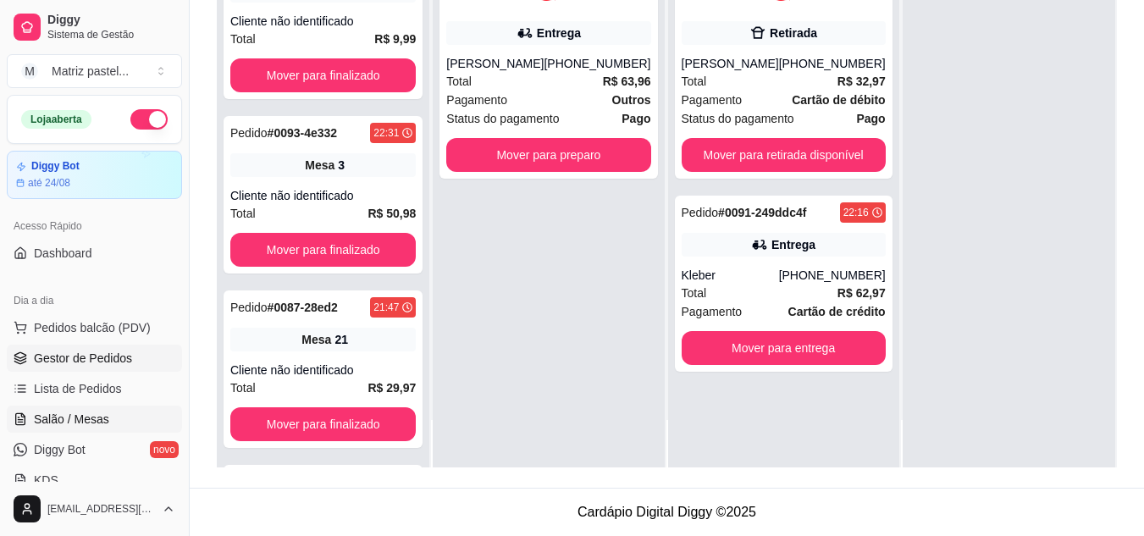
click at [76, 416] on span "Salão / Mesas" at bounding box center [71, 419] width 75 height 17
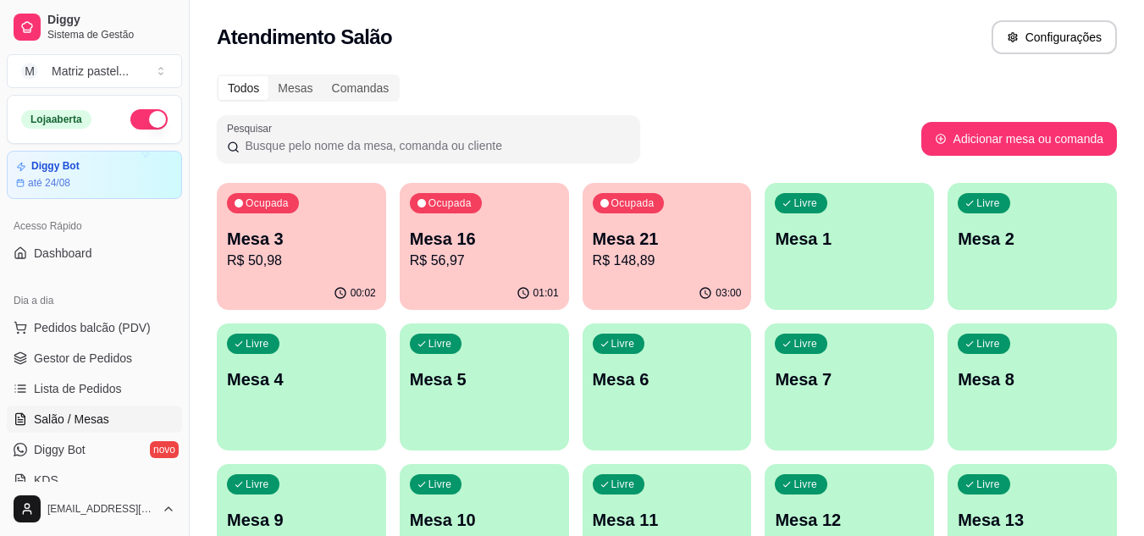
click at [698, 244] on p "Mesa 21" at bounding box center [667, 239] width 149 height 24
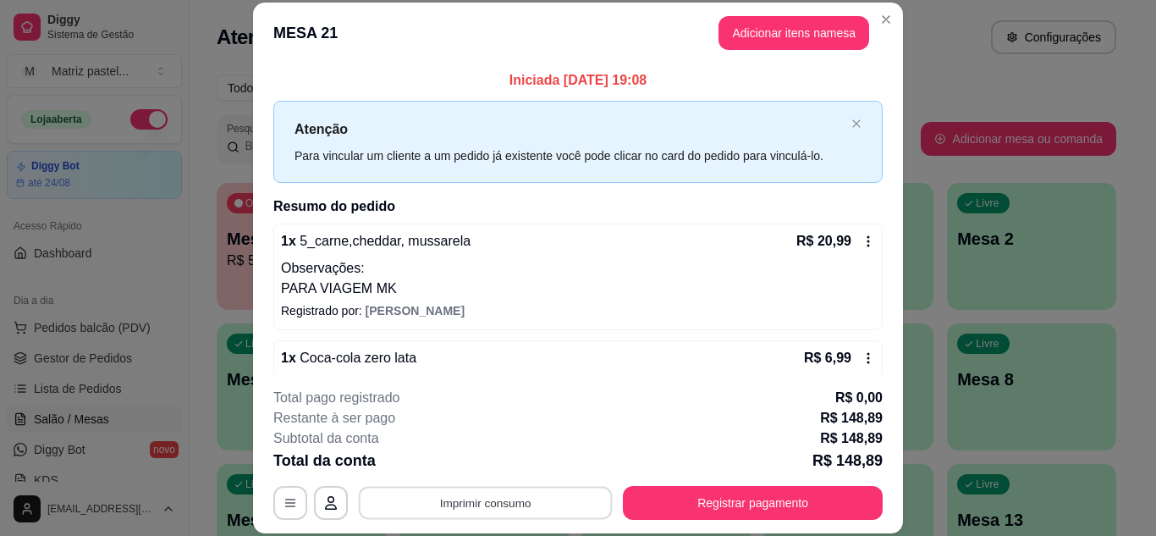
click at [499, 501] on button "Imprimir consumo" at bounding box center [486, 502] width 254 height 33
click at [496, 473] on button "IMPRESSORA" at bounding box center [484, 463] width 123 height 27
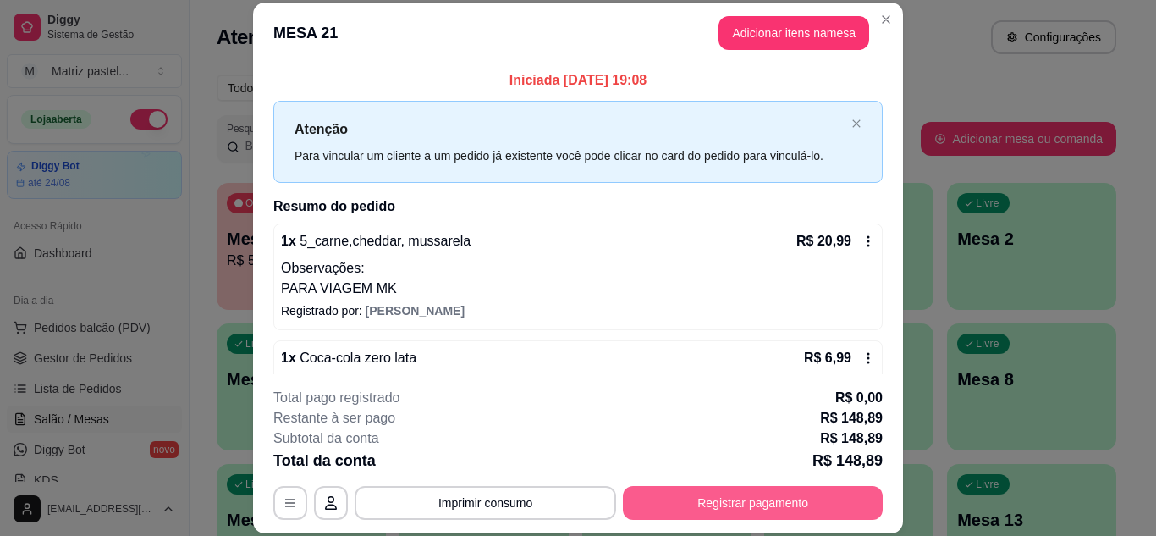
click at [709, 506] on button "Registrar pagamento" at bounding box center [753, 503] width 260 height 34
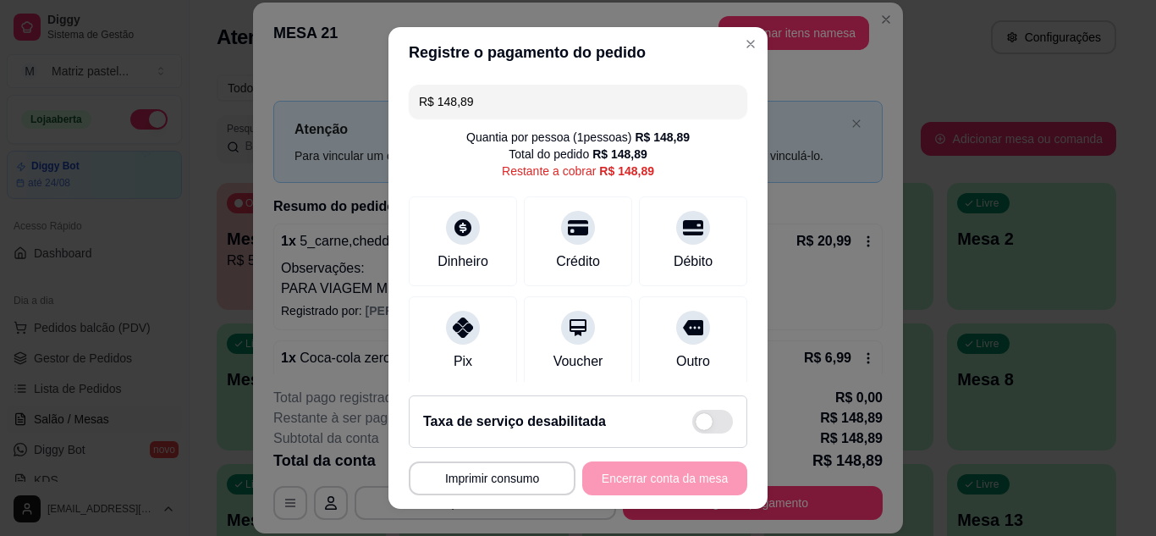
click at [476, 117] on input "R$ 148,89" at bounding box center [578, 102] width 318 height 34
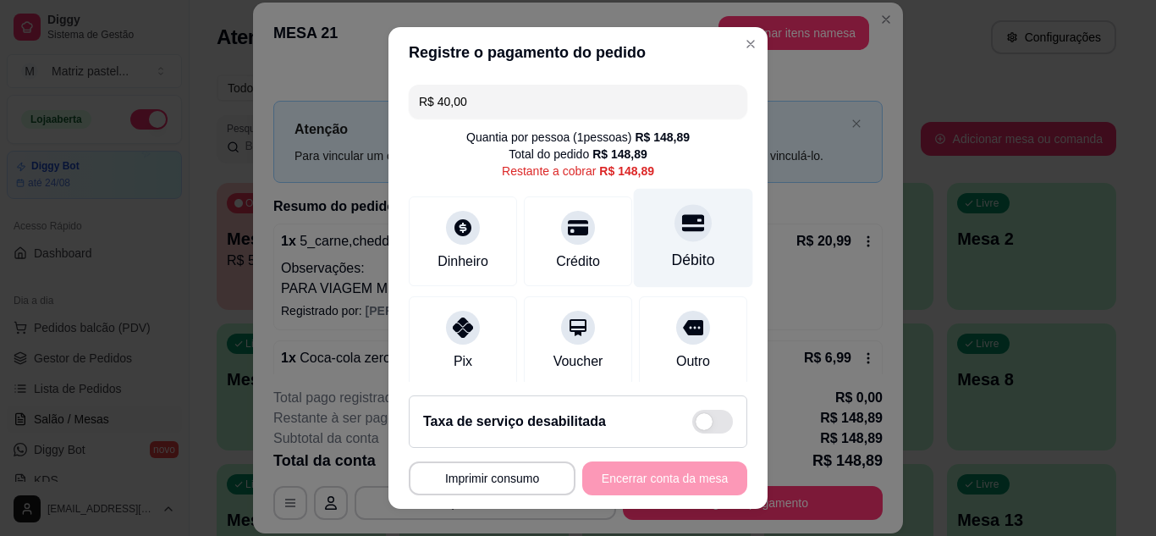
click at [675, 235] on div at bounding box center [693, 222] width 37 height 37
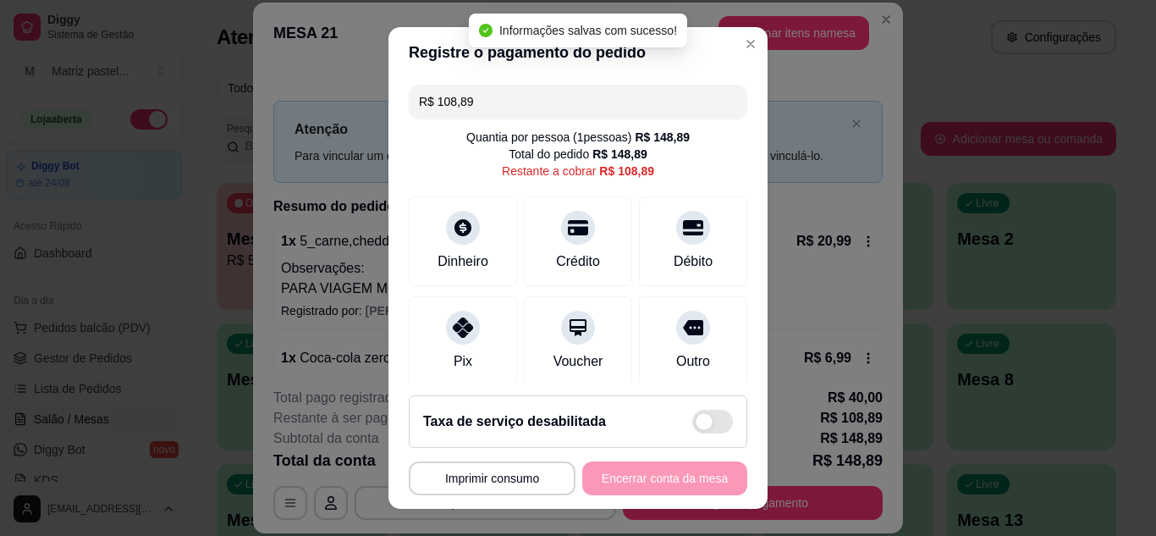
click at [519, 111] on input "R$ 108,89" at bounding box center [578, 102] width 318 height 34
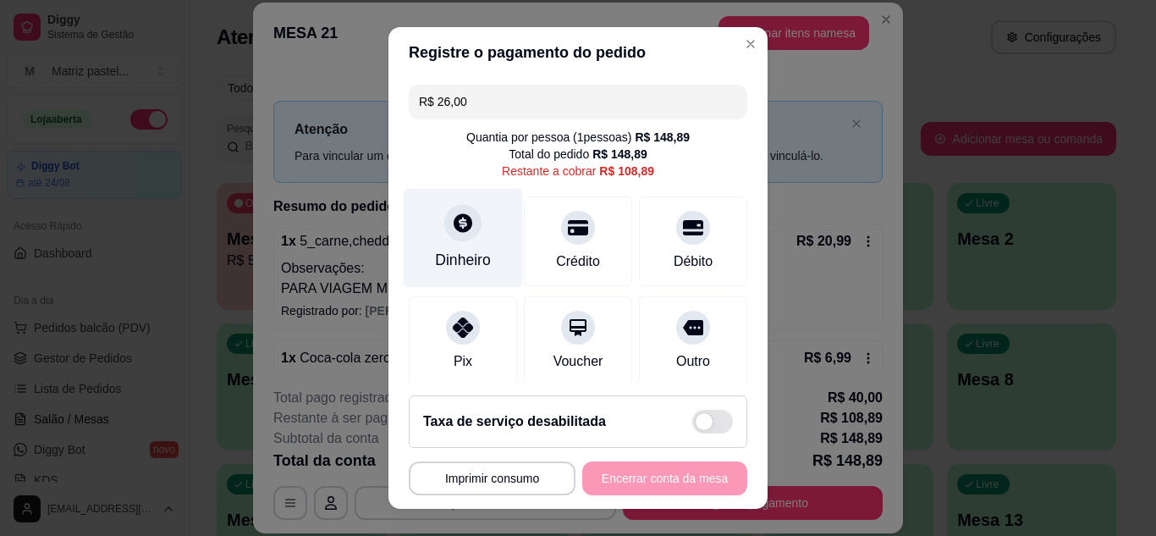
click at [458, 264] on div "Dinheiro" at bounding box center [463, 260] width 56 height 22
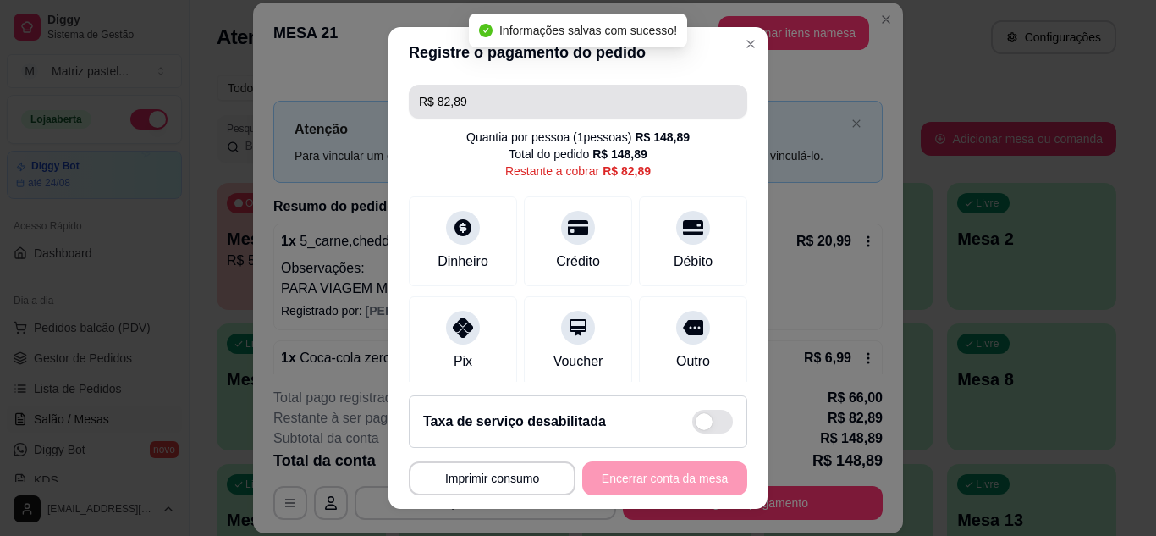
click at [501, 110] on input "R$ 82,89" at bounding box center [578, 102] width 318 height 34
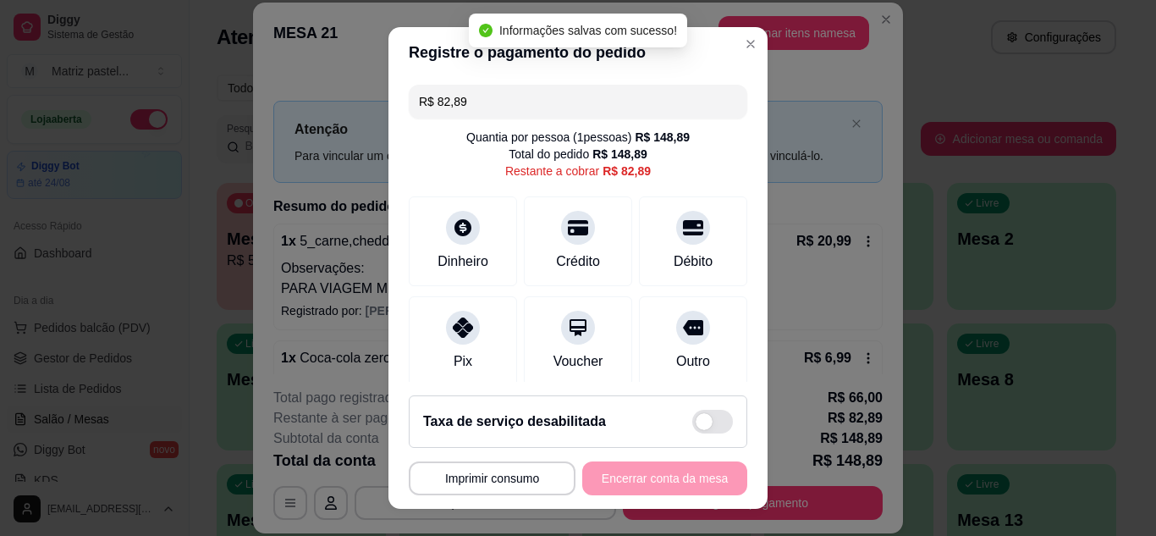
click at [501, 110] on input "R$ 82,89" at bounding box center [578, 102] width 318 height 34
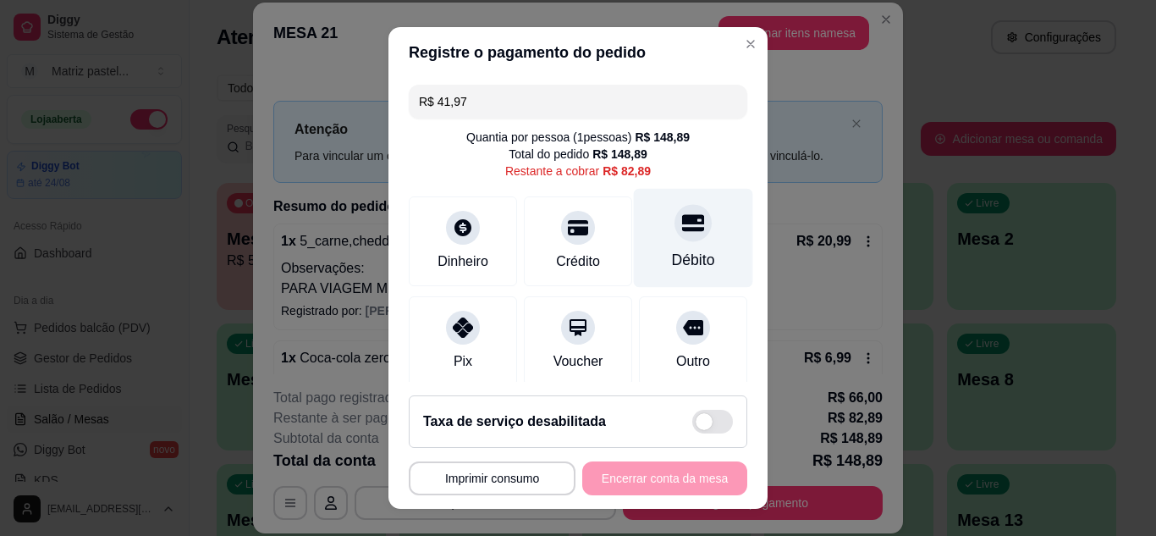
click at [672, 259] on div "Débito" at bounding box center [693, 260] width 43 height 22
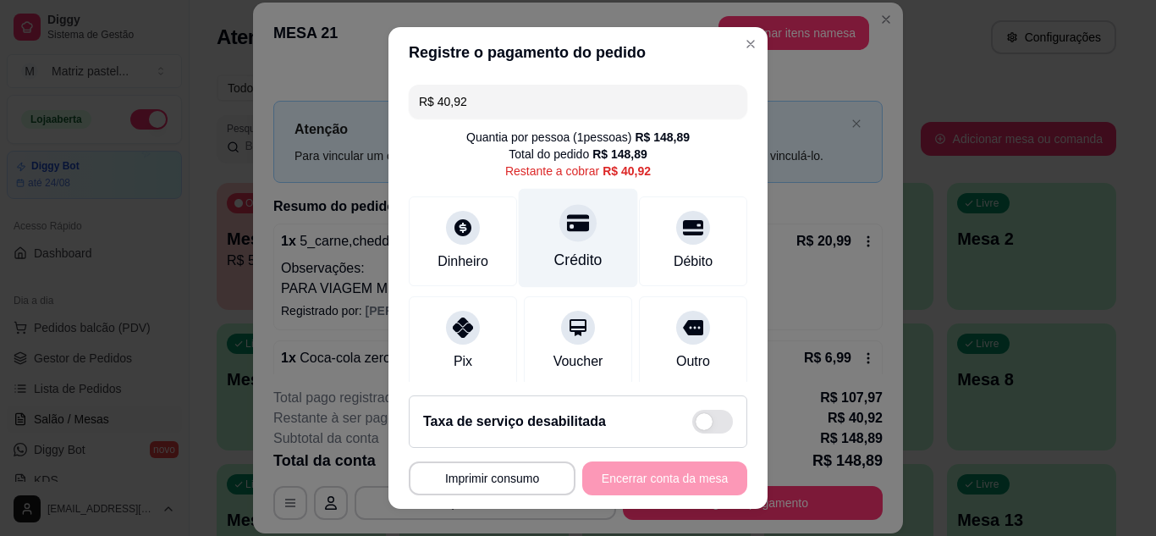
click at [577, 231] on div "Crédito" at bounding box center [578, 237] width 119 height 99
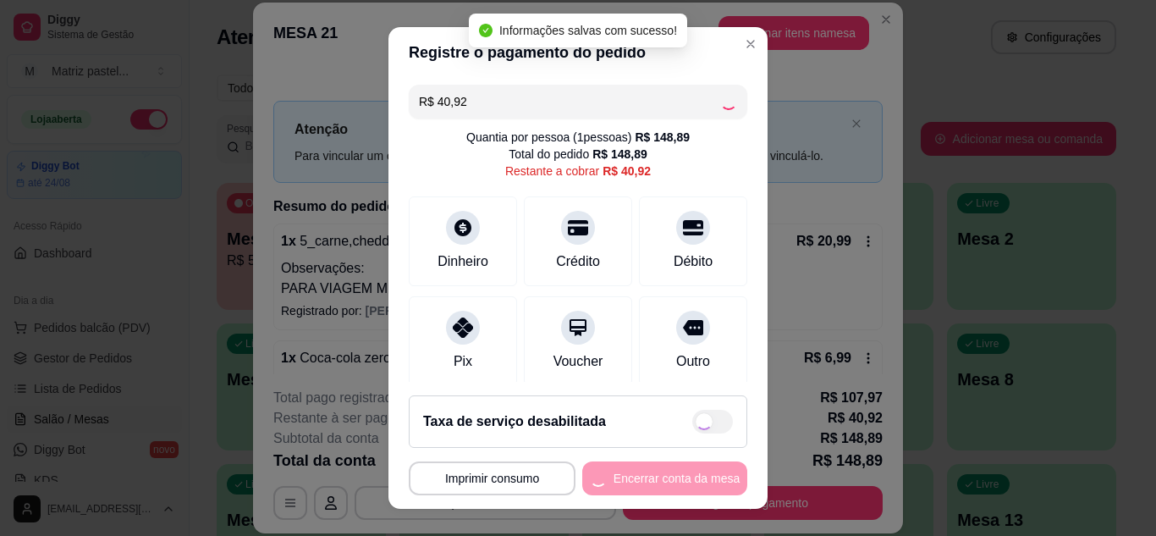
type input "R$ 0,00"
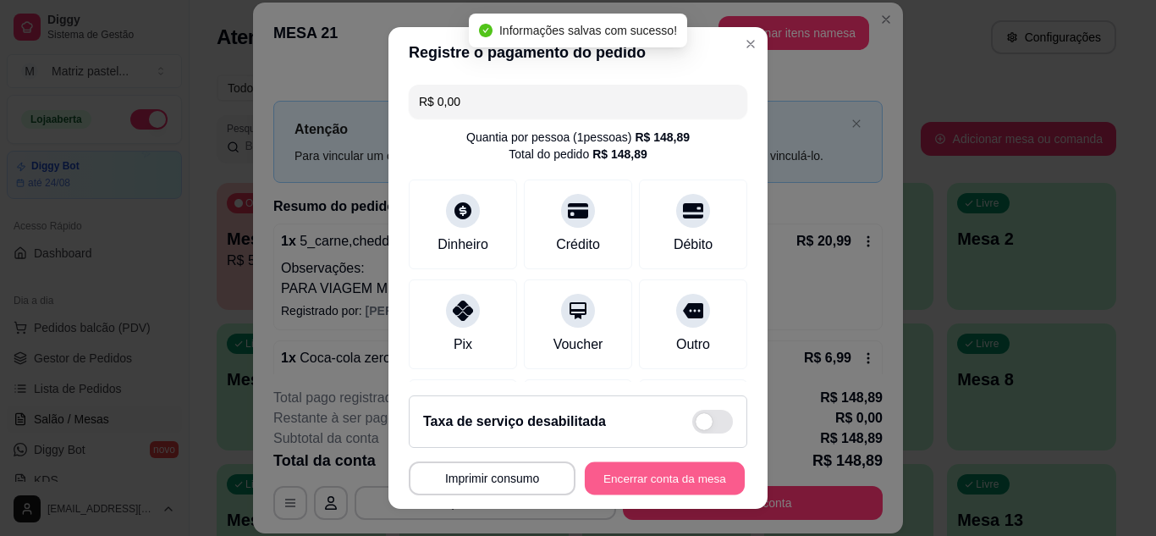
click at [650, 472] on button "Encerrar conta da mesa" at bounding box center [665, 478] width 160 height 33
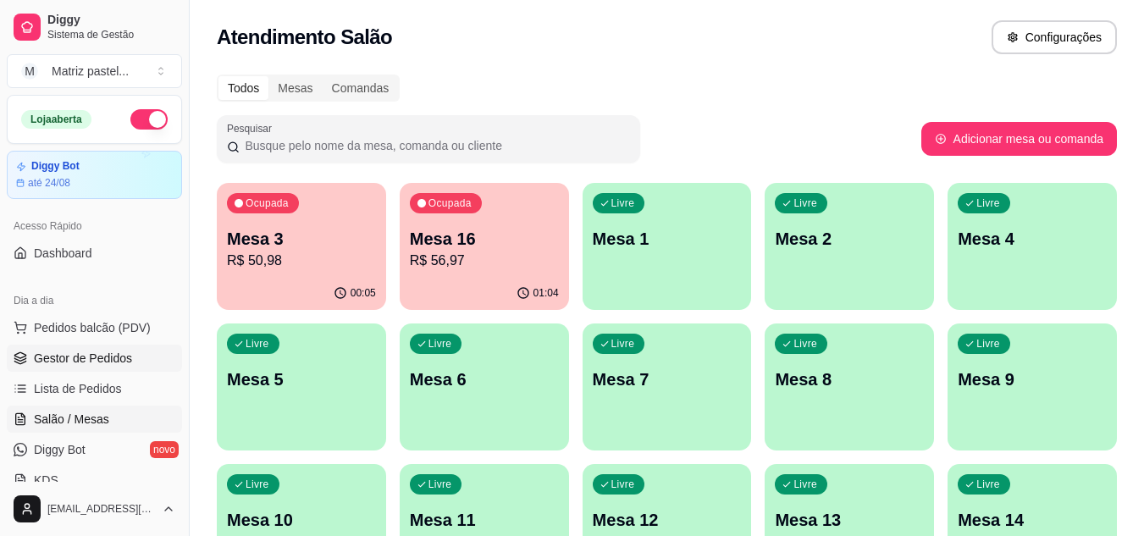
click at [65, 351] on span "Gestor de Pedidos" at bounding box center [83, 358] width 98 height 17
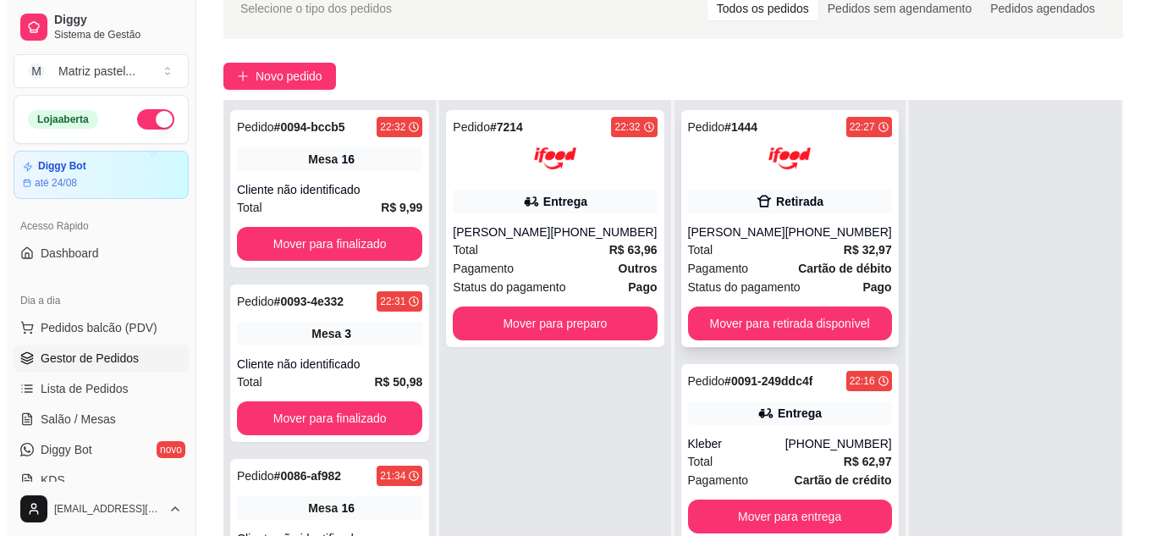
scroll to position [258, 0]
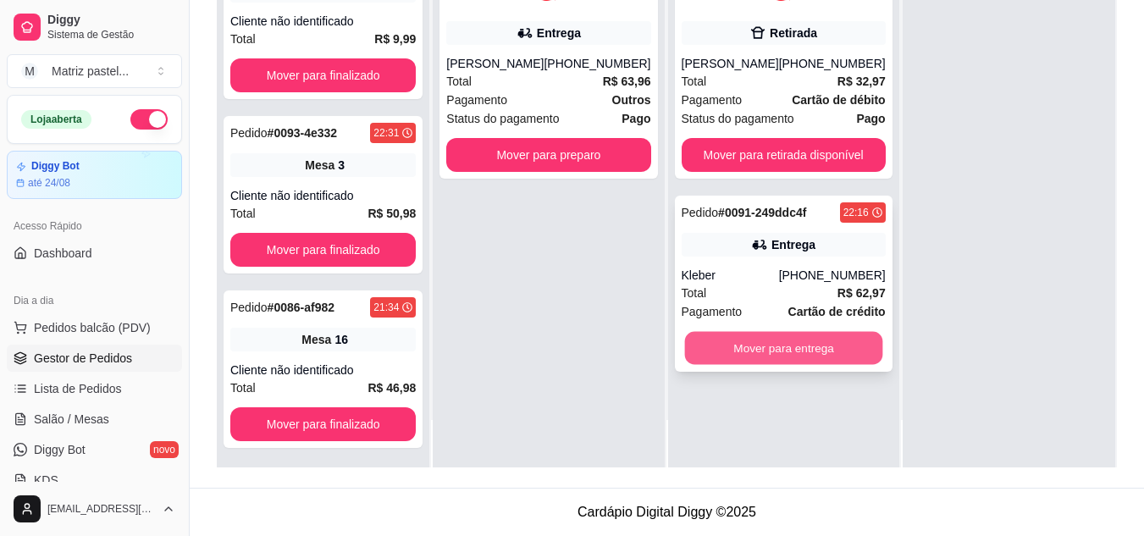
click at [727, 362] on button "Mover para entrega" at bounding box center [783, 348] width 198 height 33
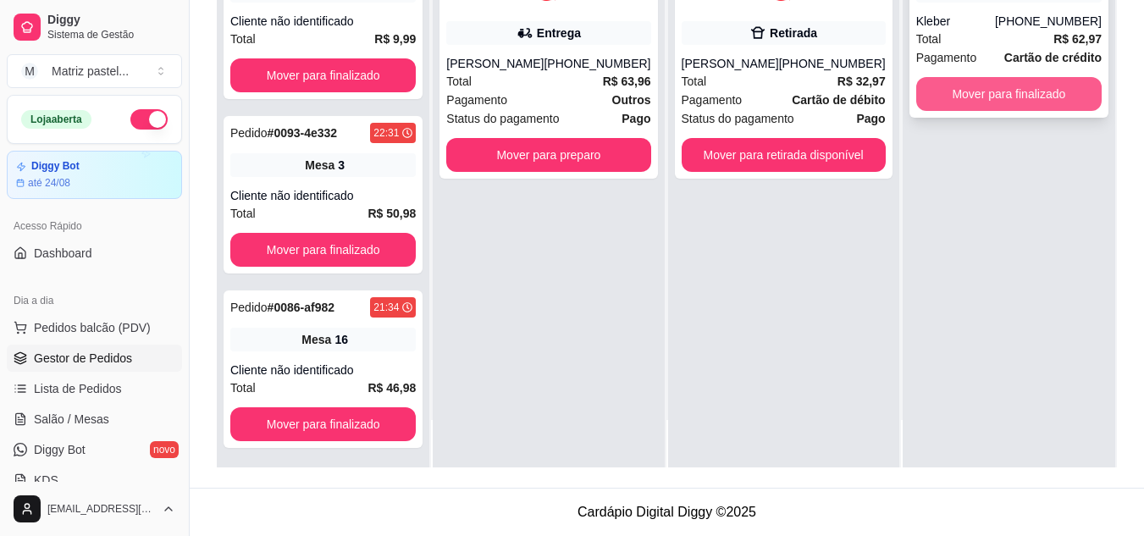
click at [963, 83] on button "Mover para finalizado" at bounding box center [1008, 94] width 185 height 34
click at [970, 101] on button "Mover para finalizado" at bounding box center [1008, 94] width 185 height 34
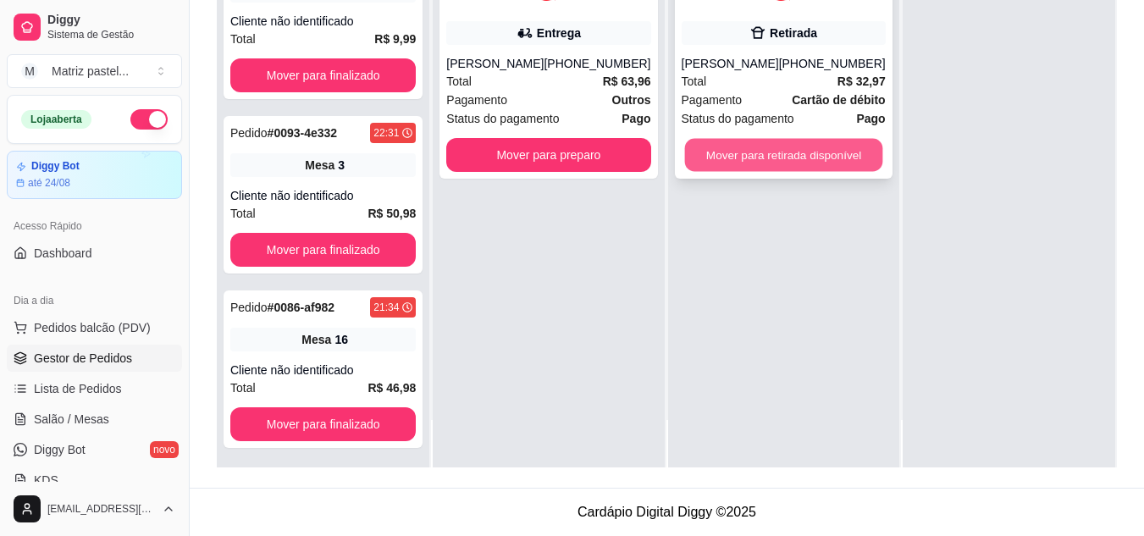
click at [818, 172] on button "Mover para retirada disponível" at bounding box center [783, 155] width 198 height 33
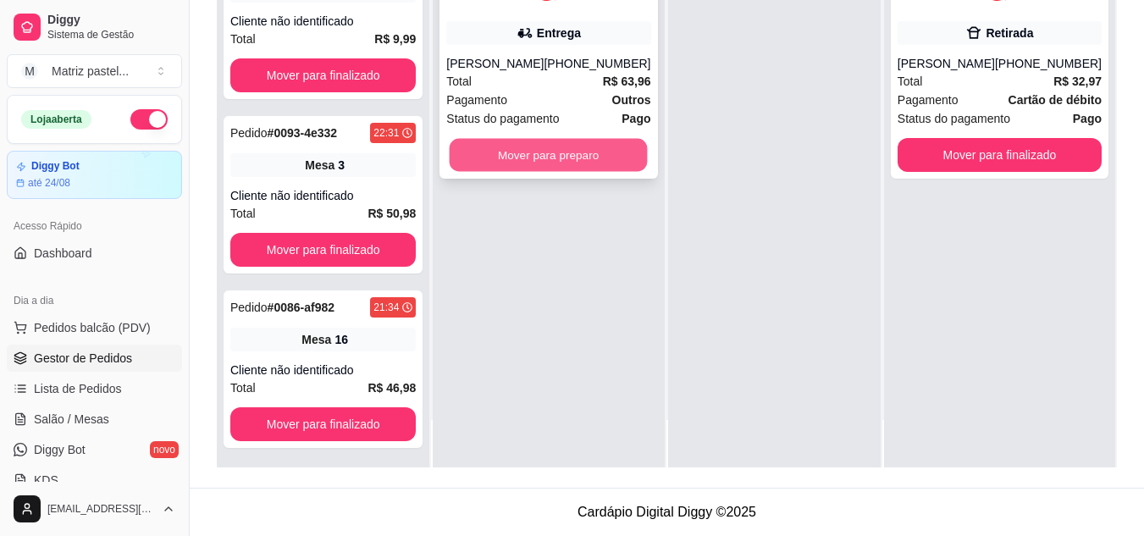
click at [585, 149] on button "Mover para preparo" at bounding box center [549, 155] width 198 height 33
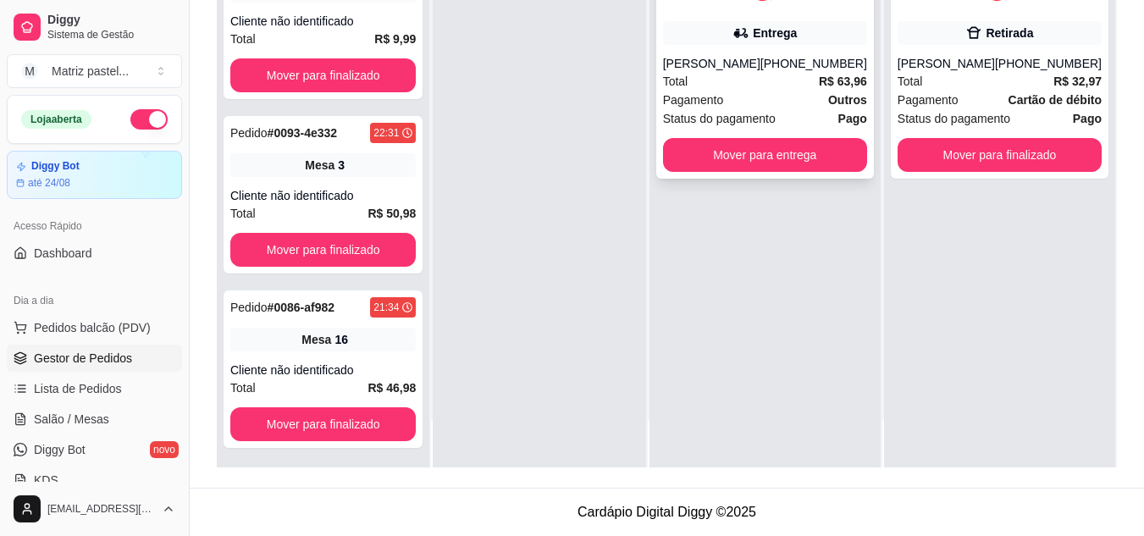
click at [749, 73] on div "Total R$ 63,96" at bounding box center [765, 81] width 204 height 19
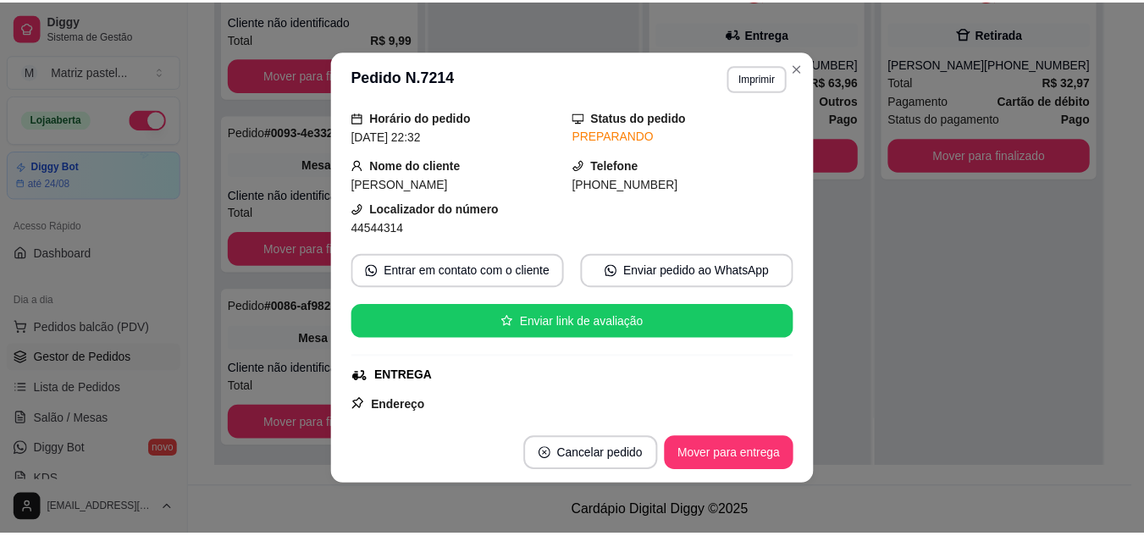
scroll to position [85, 0]
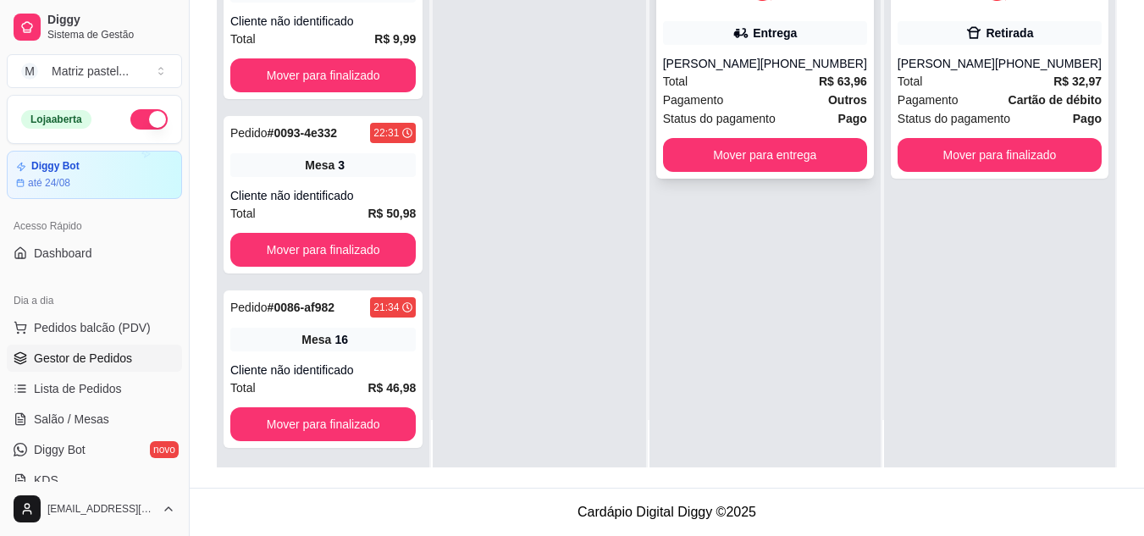
click at [702, 48] on div "Pedido # 7214 22:32 Entrega [PERSON_NAME] [PHONE_NUMBER] Total R$ 63,96 Pagamen…" at bounding box center [765, 60] width 218 height 237
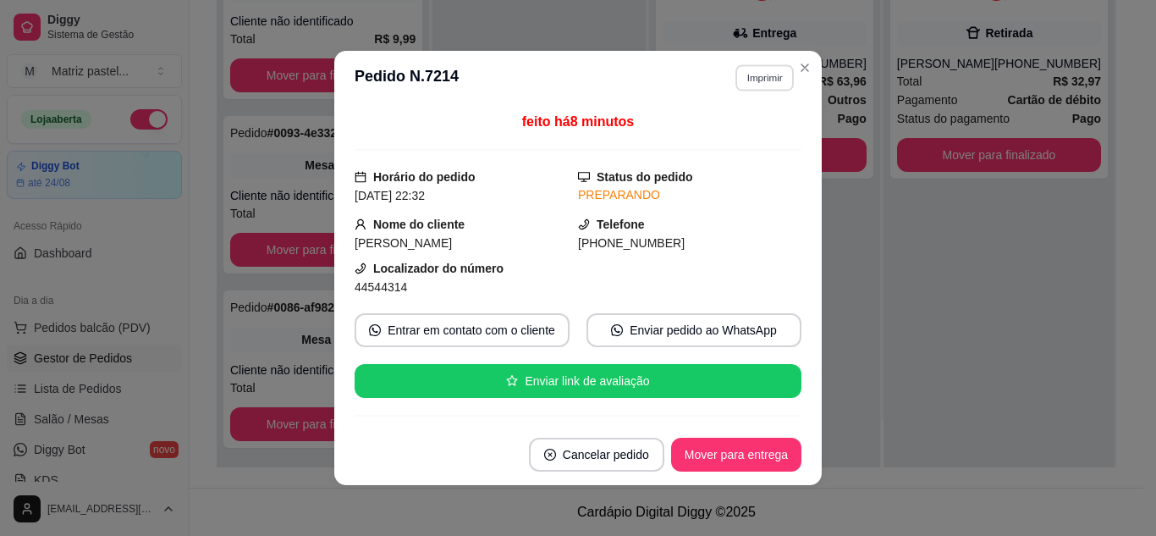
click at [753, 74] on button "Imprimir" at bounding box center [765, 77] width 58 height 26
click at [732, 135] on button "IMPRESSORA" at bounding box center [728, 137] width 123 height 27
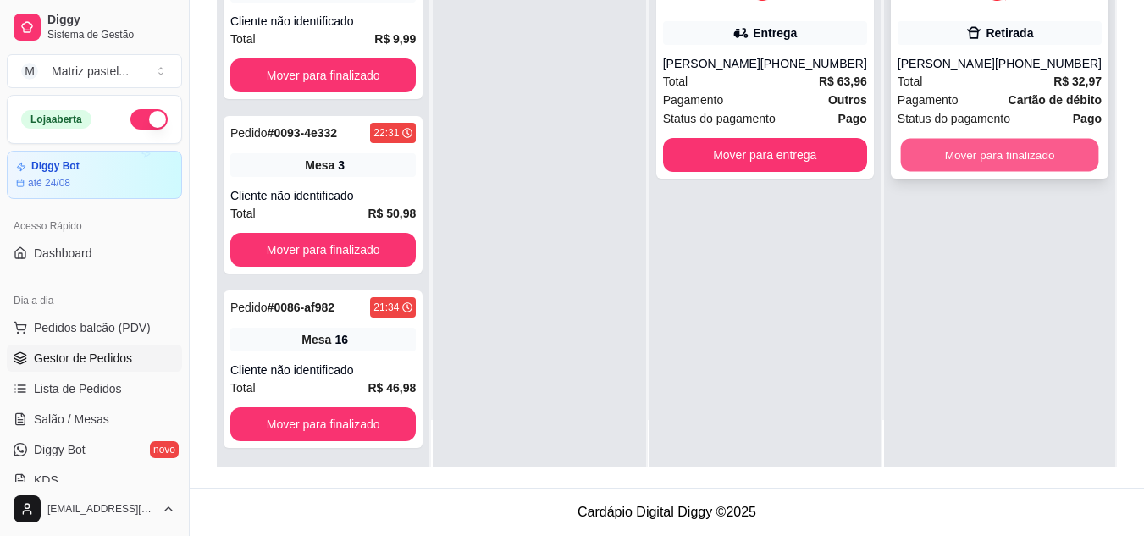
click at [1041, 172] on button "Mover para finalizado" at bounding box center [999, 155] width 198 height 33
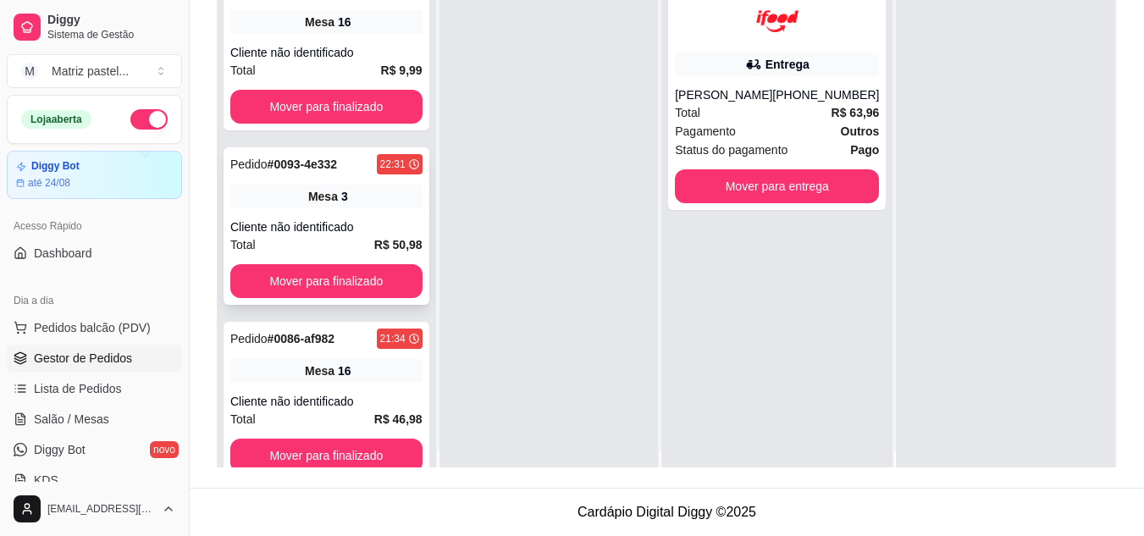
scroll to position [0, 0]
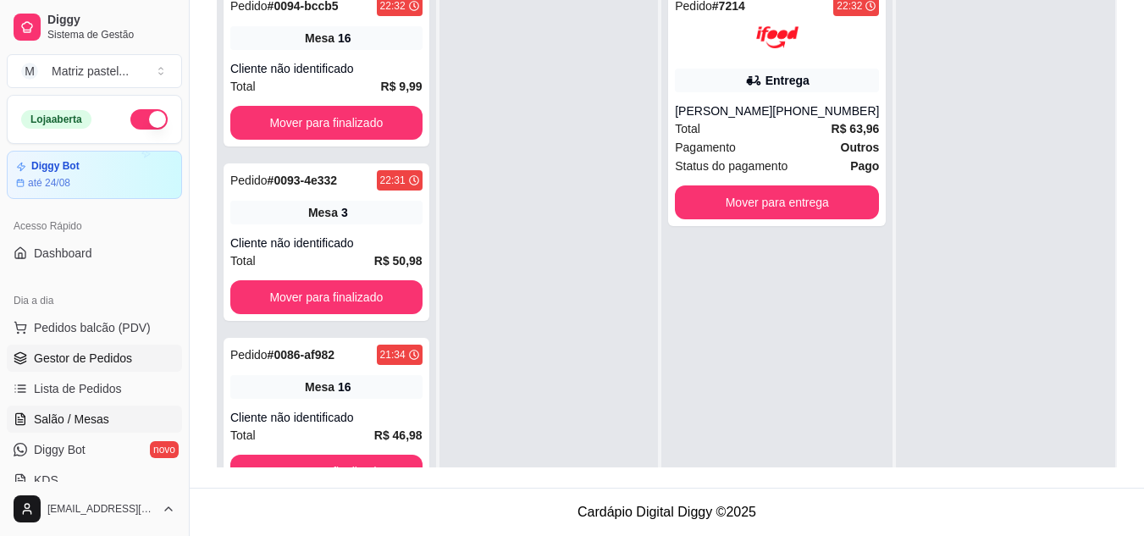
click at [87, 421] on span "Salão / Mesas" at bounding box center [71, 419] width 75 height 17
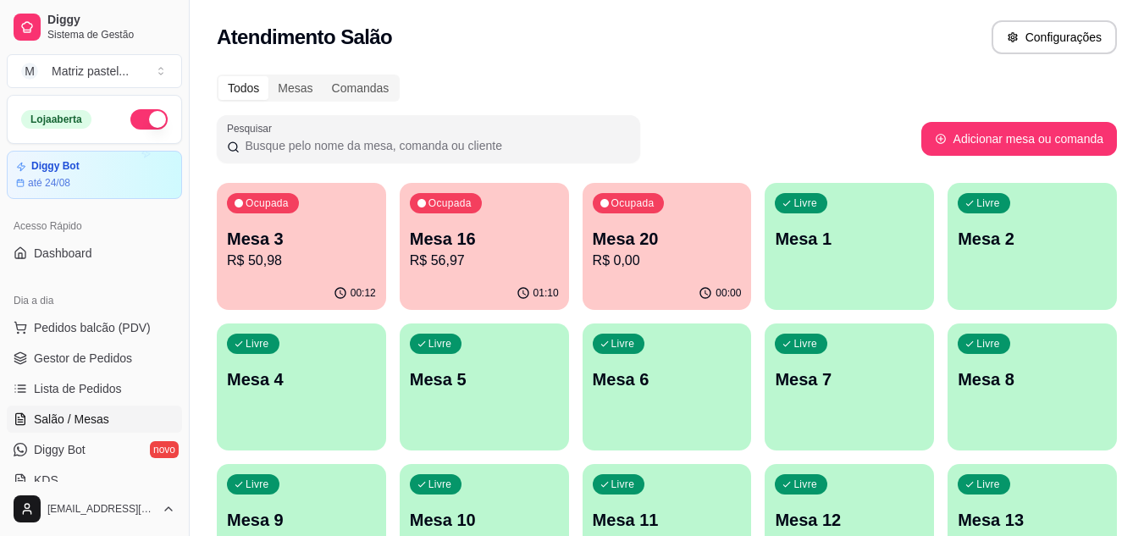
click at [682, 266] on p "R$ 0,00" at bounding box center [667, 261] width 149 height 20
click at [599, 233] on p "Mesa 20" at bounding box center [666, 239] width 145 height 23
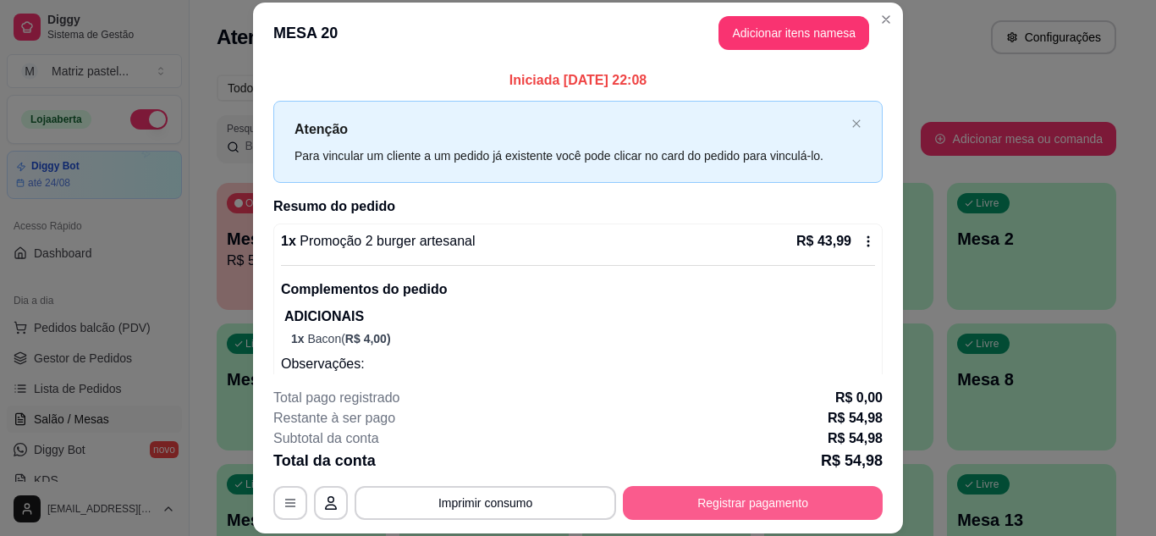
click at [690, 508] on button "Registrar pagamento" at bounding box center [753, 503] width 260 height 34
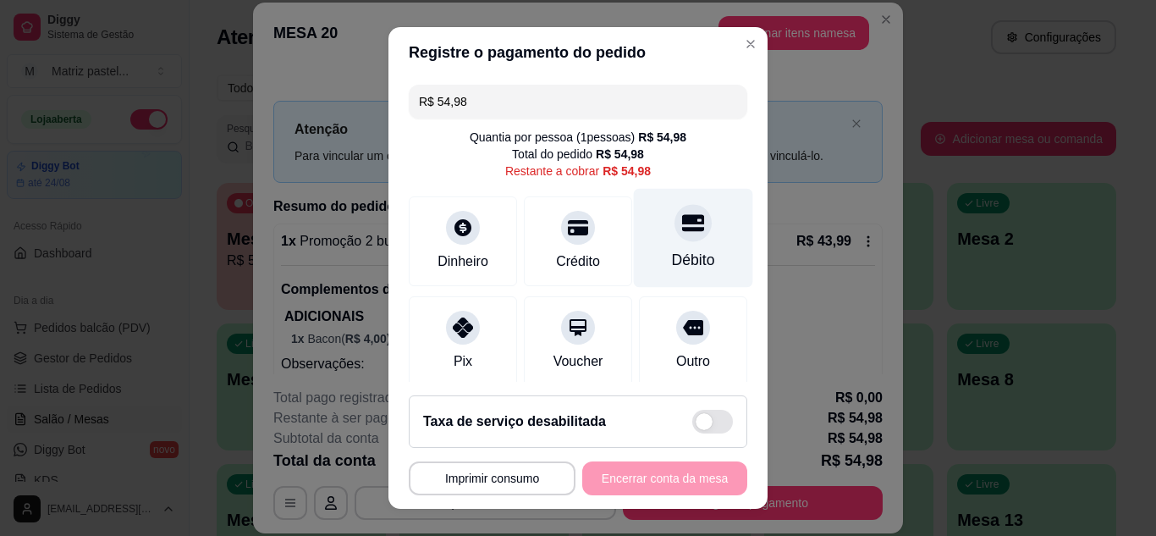
click at [681, 240] on div "Débito" at bounding box center [693, 237] width 119 height 99
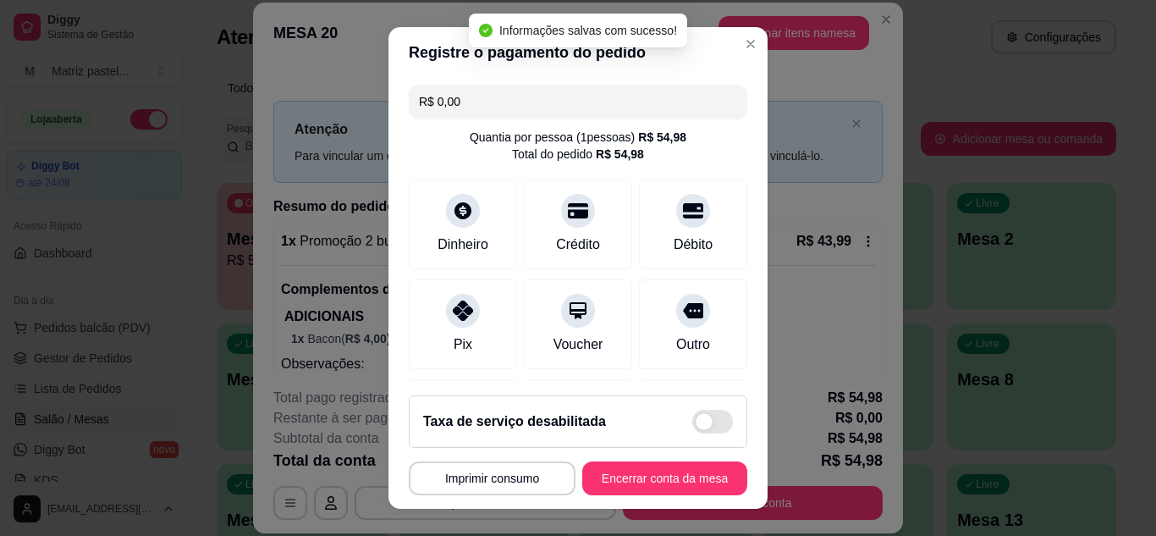
type input "R$ 0,00"
click at [615, 477] on button "Encerrar conta da mesa" at bounding box center [665, 478] width 160 height 33
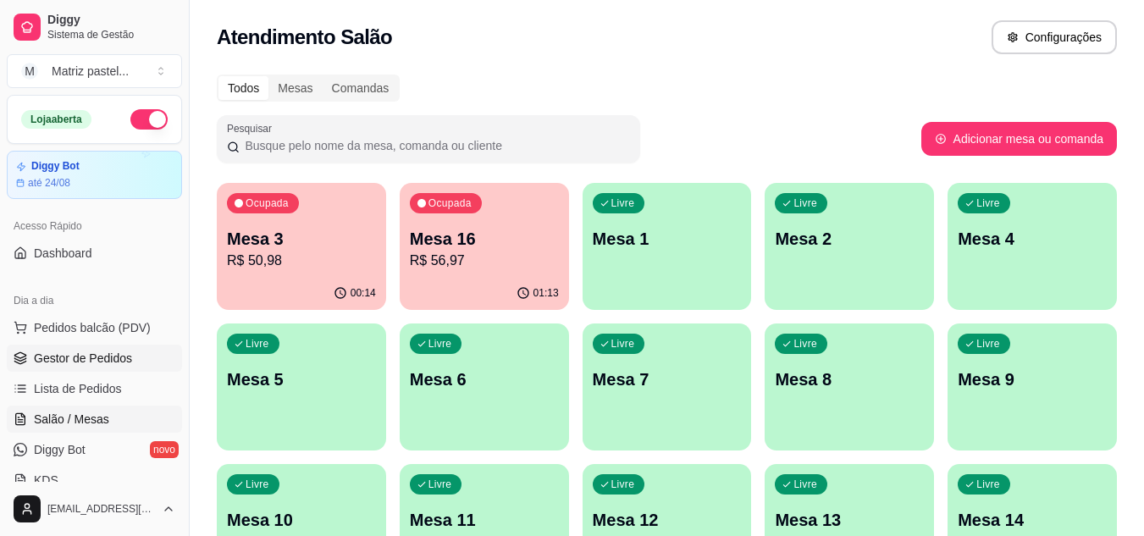
click at [91, 357] on span "Gestor de Pedidos" at bounding box center [83, 358] width 98 height 17
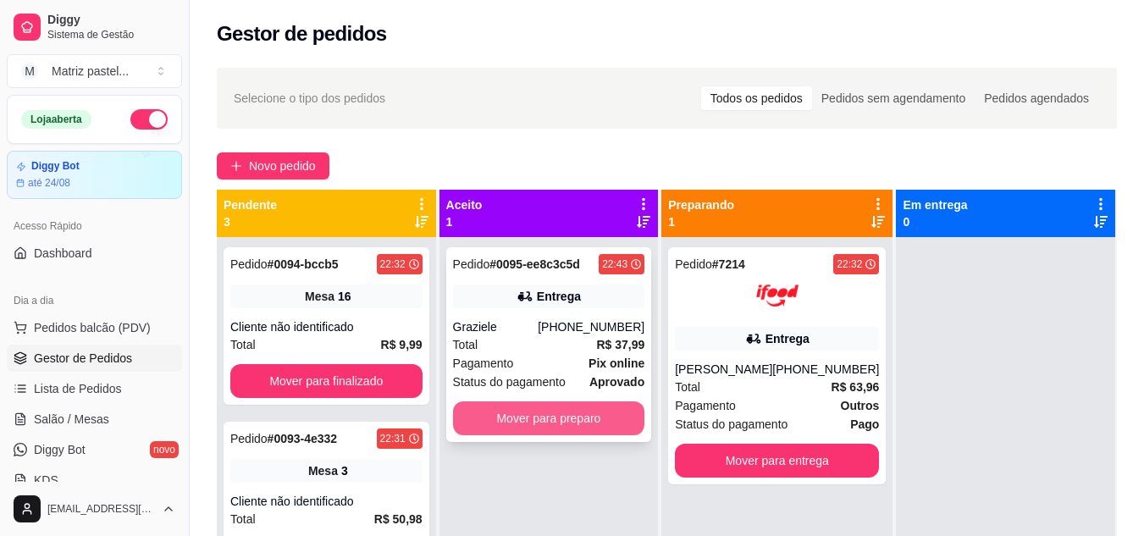
click at [540, 416] on button "Mover para preparo" at bounding box center [549, 418] width 192 height 34
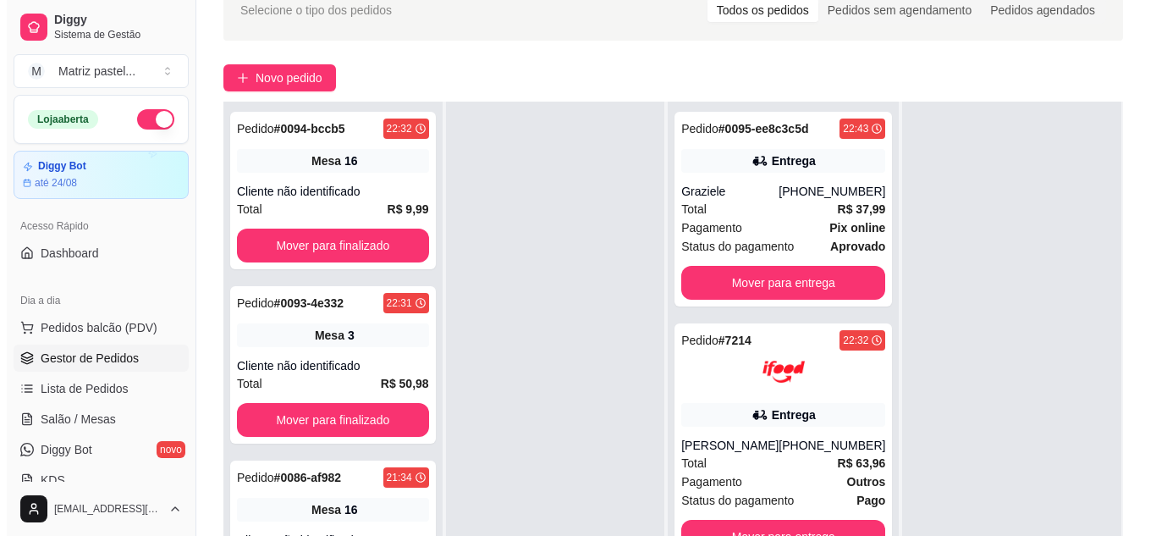
scroll to position [169, 0]
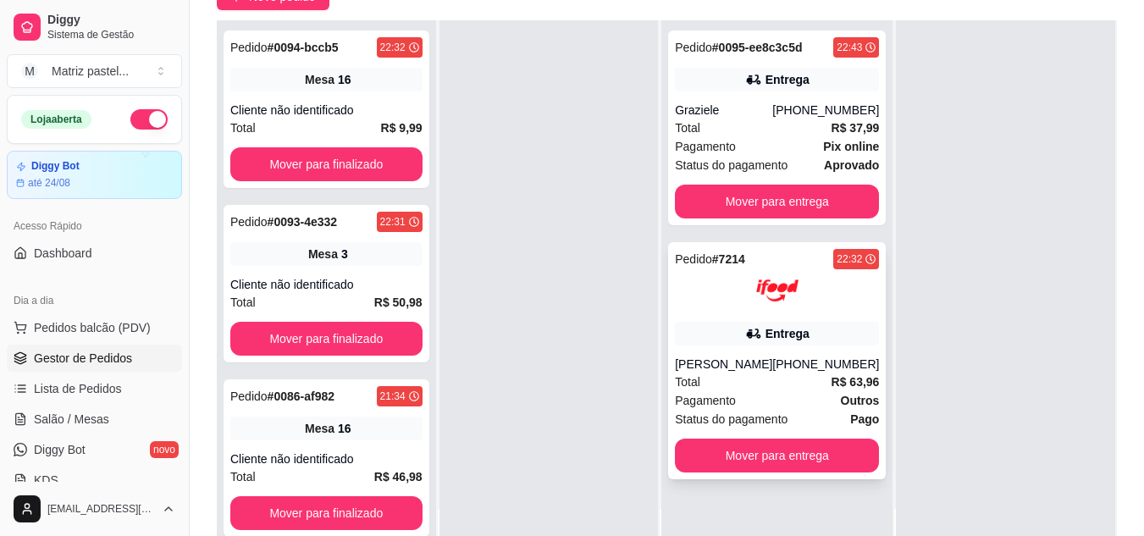
click at [737, 312] on div "Pedido # 7214 22:32 Entrega [PERSON_NAME] [PHONE_NUMBER] Total R$ 63,96 Pagamen…" at bounding box center [777, 360] width 218 height 237
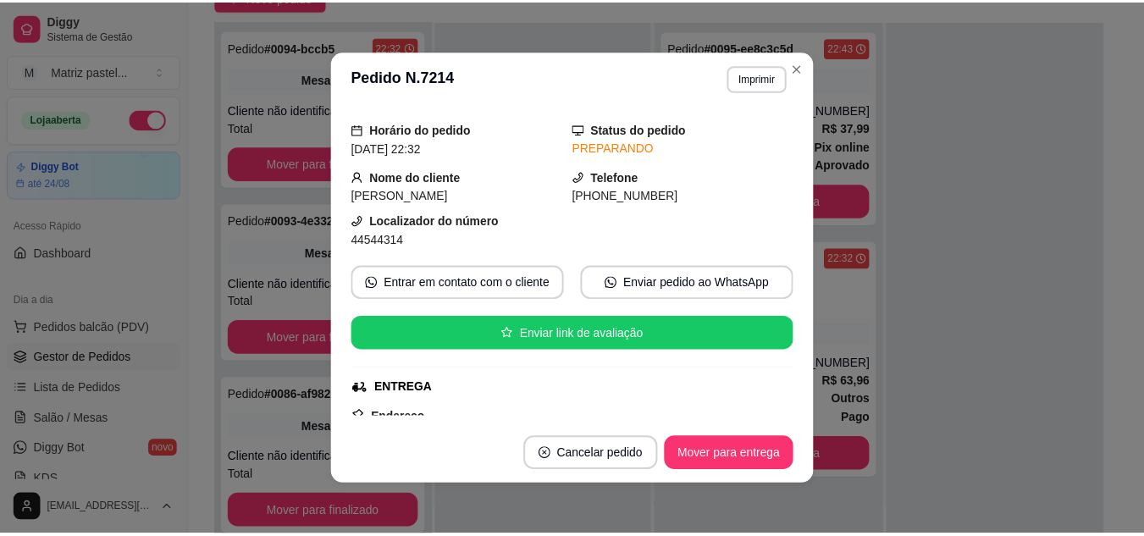
scroll to position [85, 0]
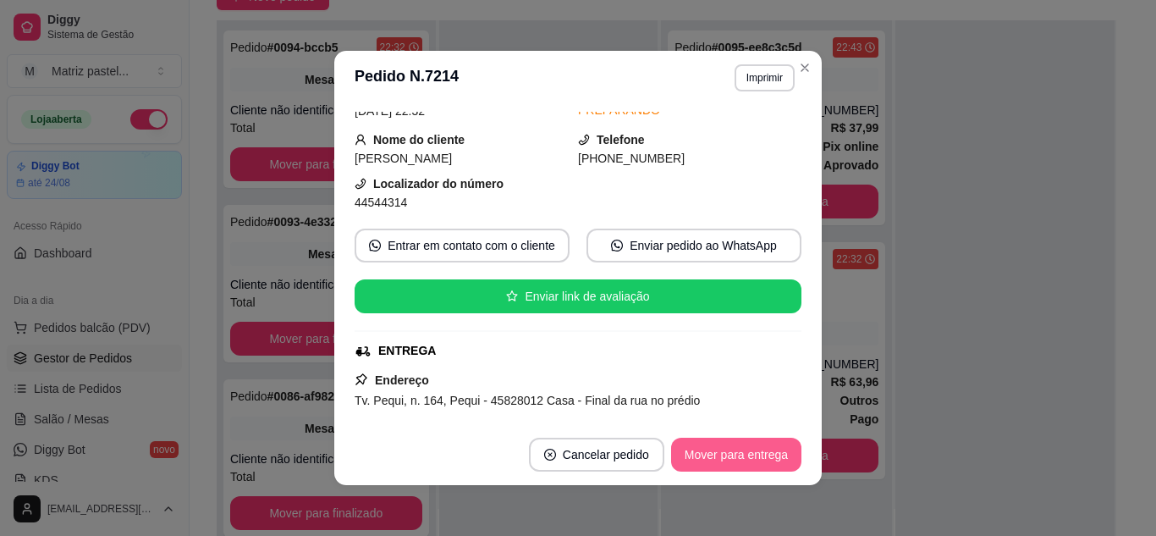
click at [723, 466] on button "Mover para entrega" at bounding box center [736, 455] width 130 height 34
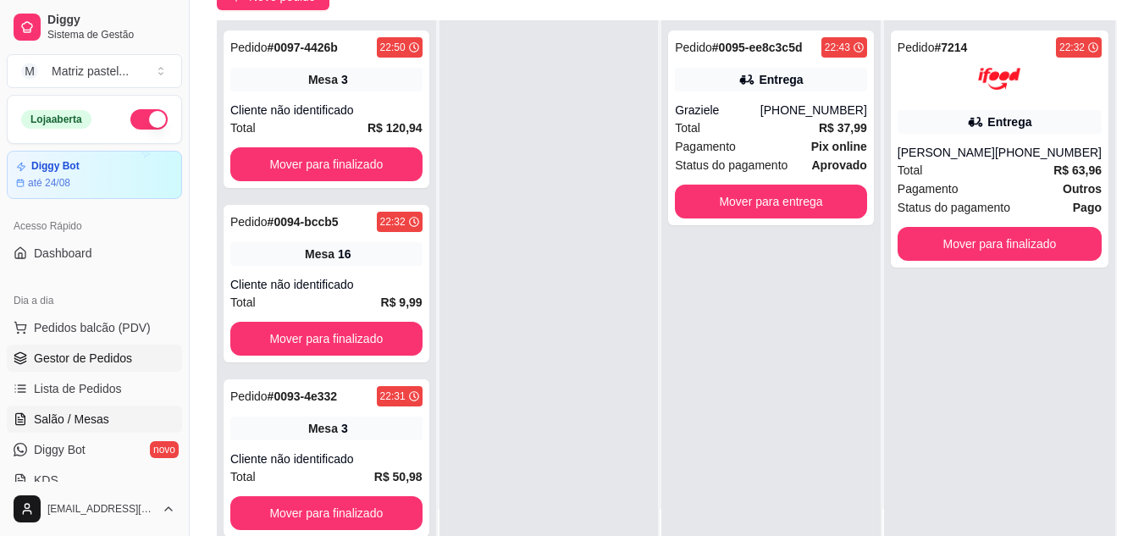
click at [69, 410] on link "Salão / Mesas" at bounding box center [94, 418] width 175 height 27
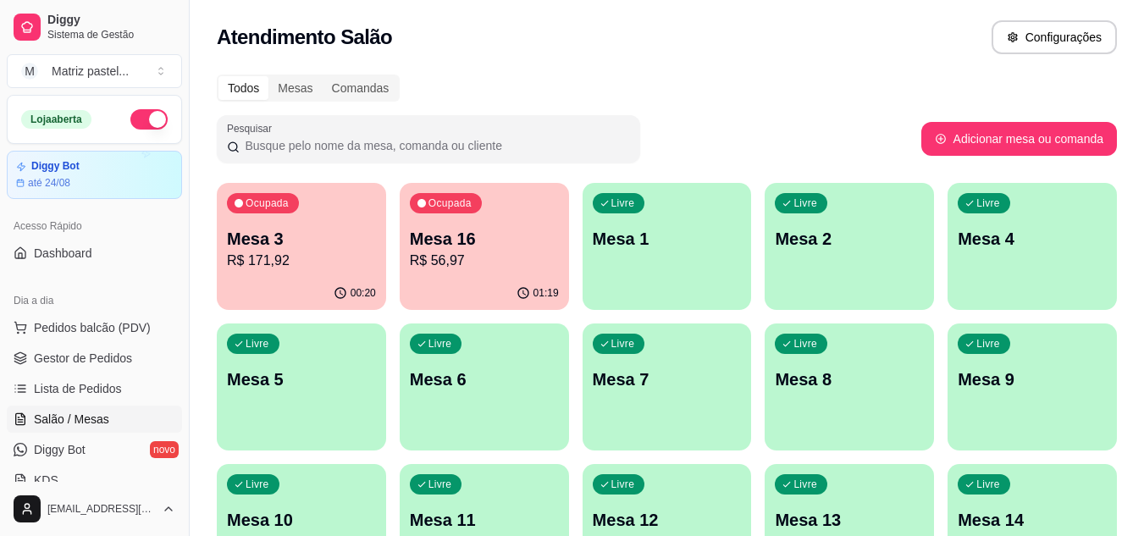
click at [467, 248] on p "Mesa 16" at bounding box center [484, 239] width 149 height 24
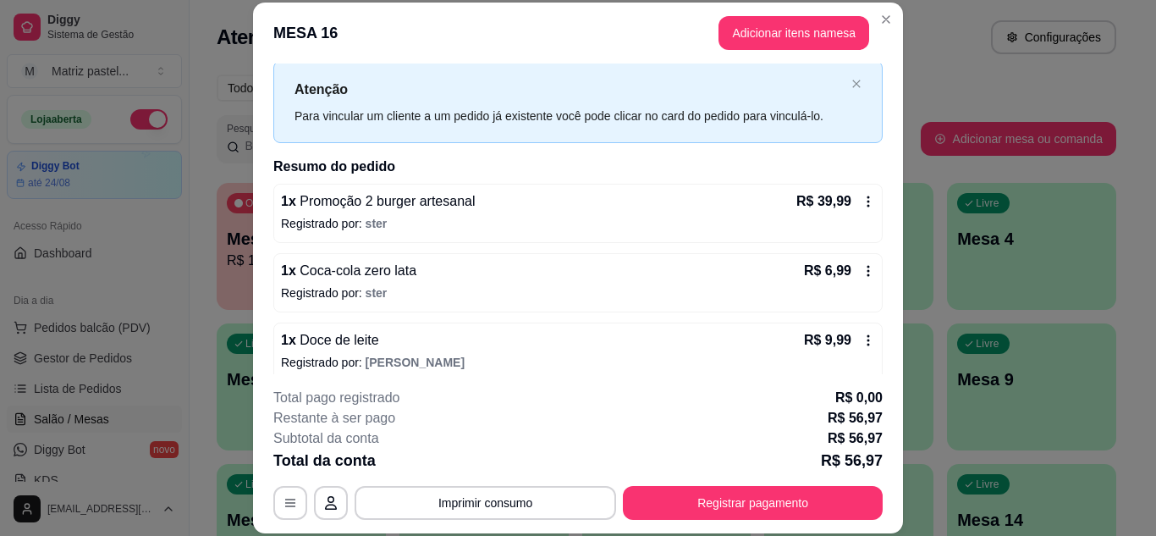
scroll to position [54, 0]
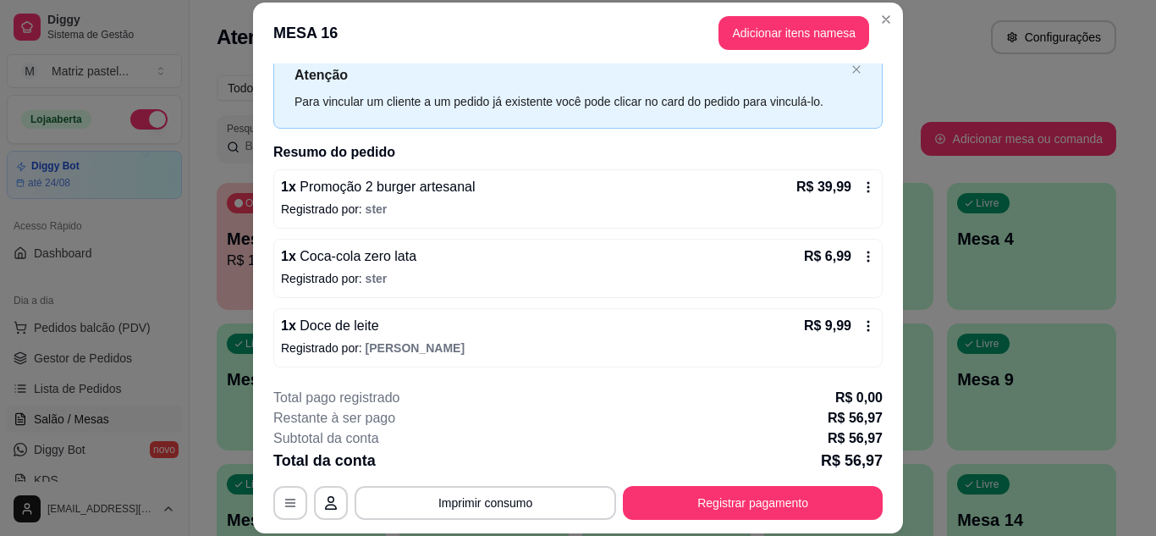
click at [735, 519] on button "Registrar pagamento" at bounding box center [753, 503] width 260 height 34
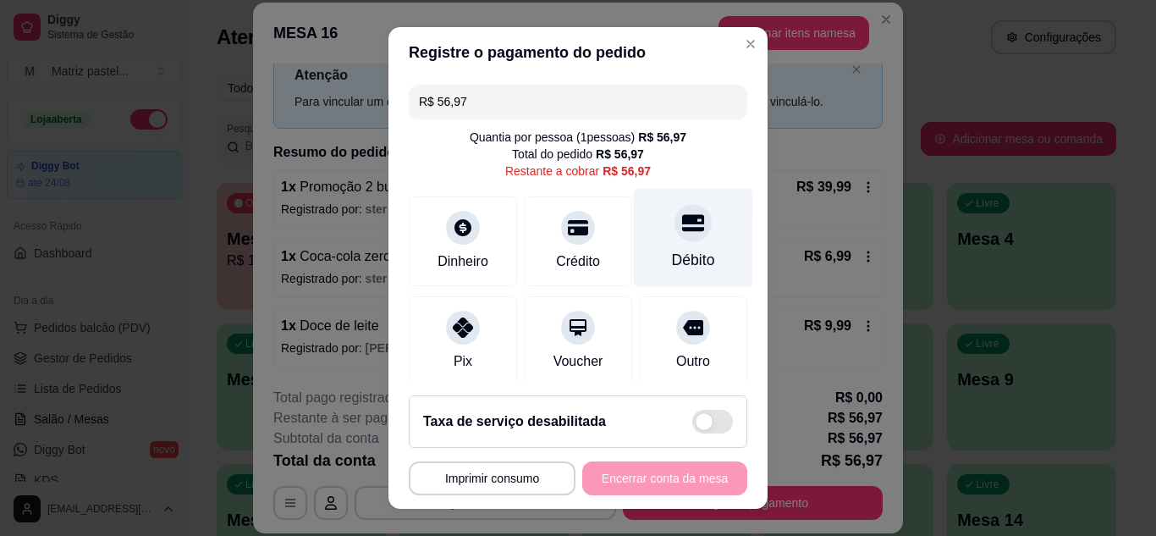
click at [675, 239] on div at bounding box center [693, 222] width 37 height 37
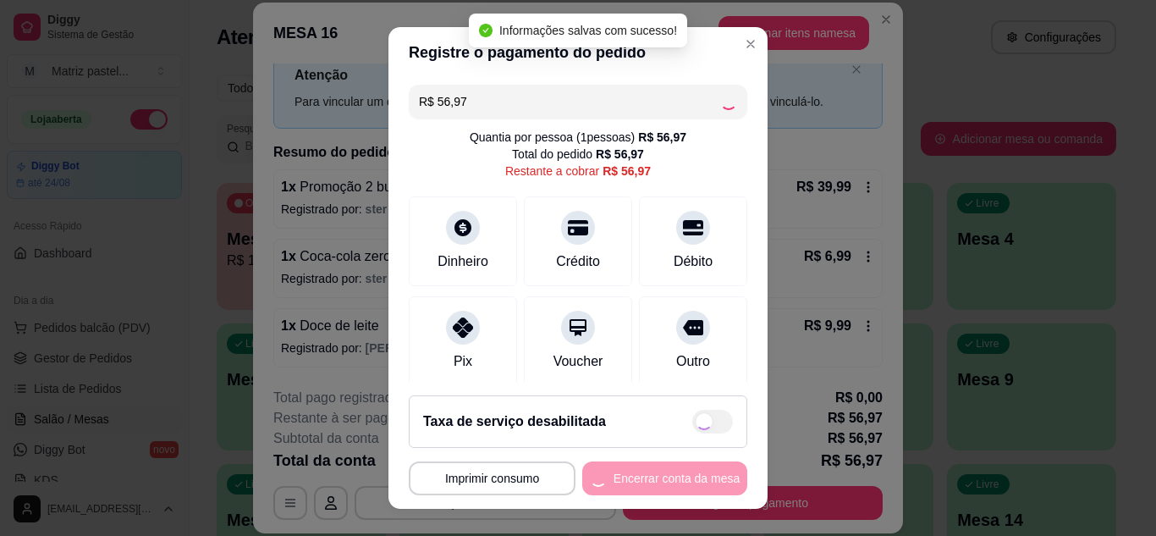
type input "R$ 0,00"
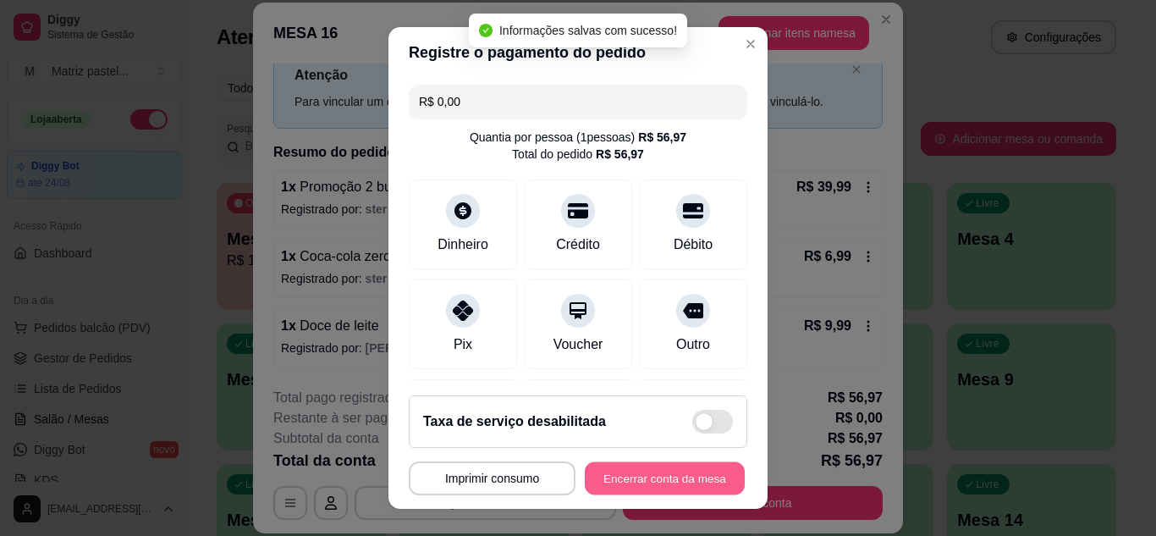
click at [620, 472] on button "Encerrar conta da mesa" at bounding box center [665, 478] width 160 height 33
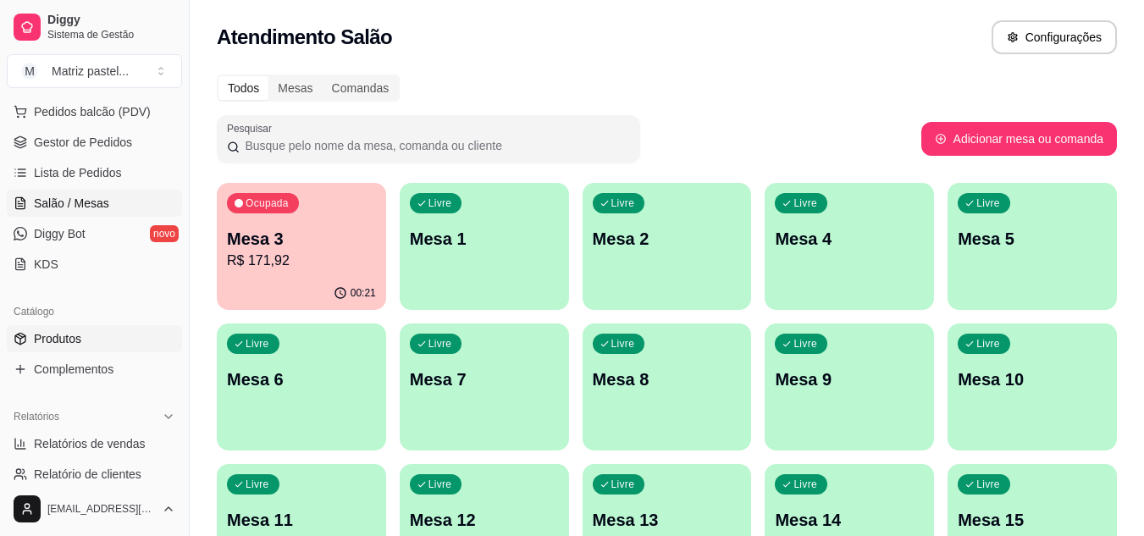
scroll to position [254, 0]
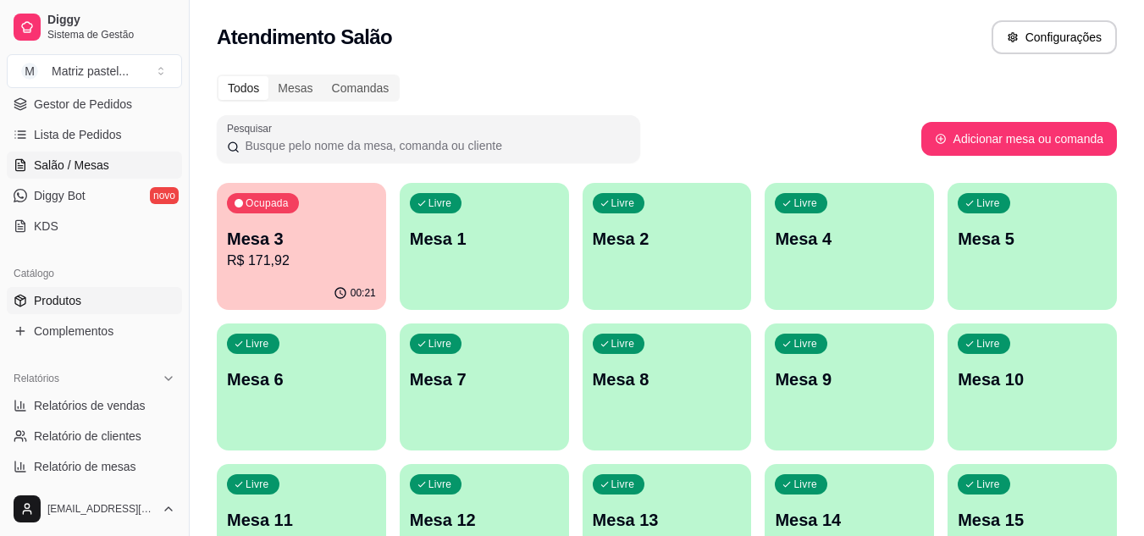
click at [57, 307] on span "Produtos" at bounding box center [57, 300] width 47 height 17
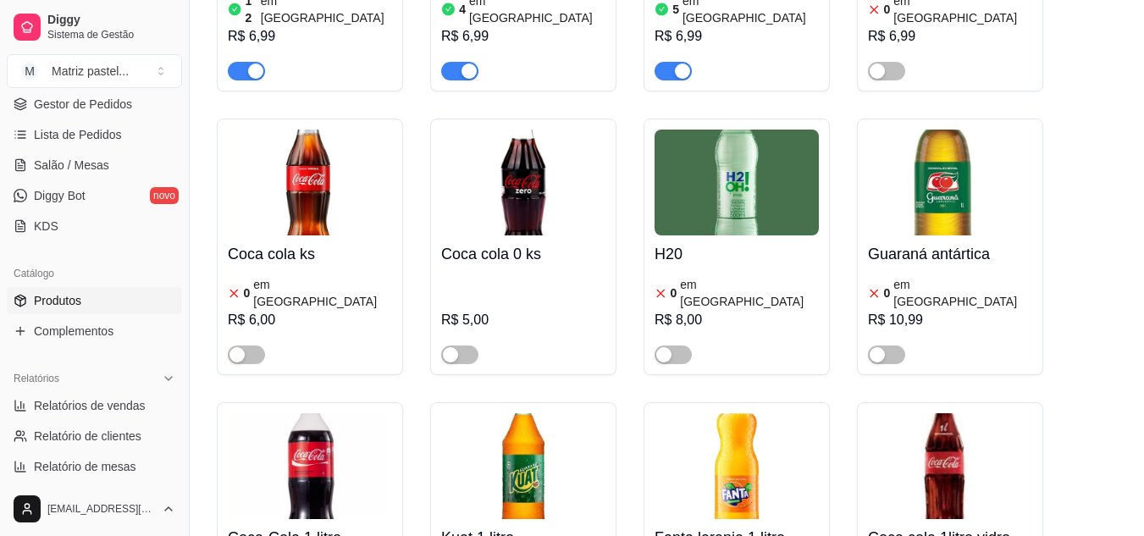
scroll to position [9122, 0]
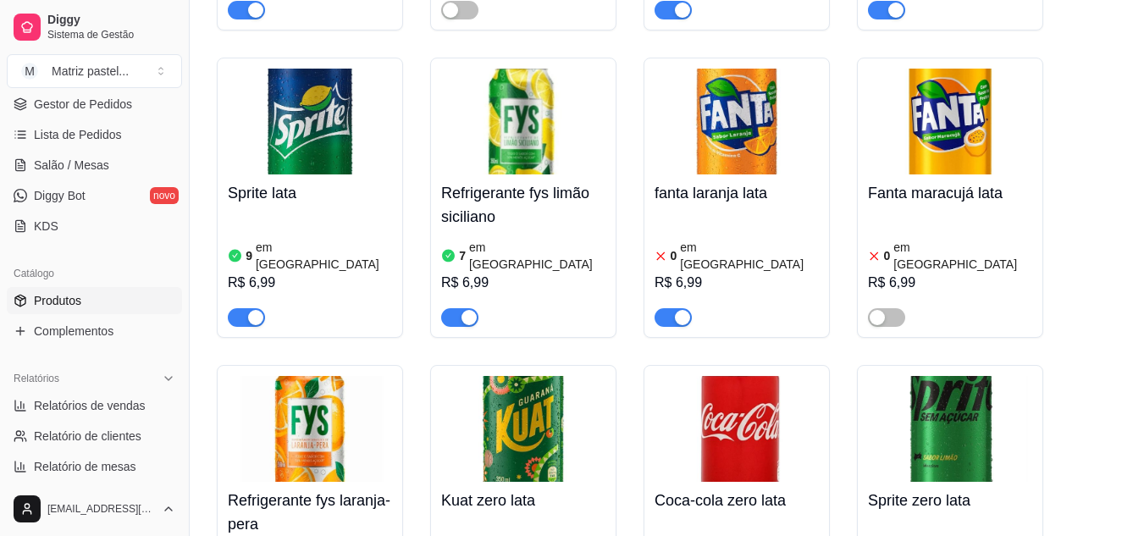
scroll to position [8445, 0]
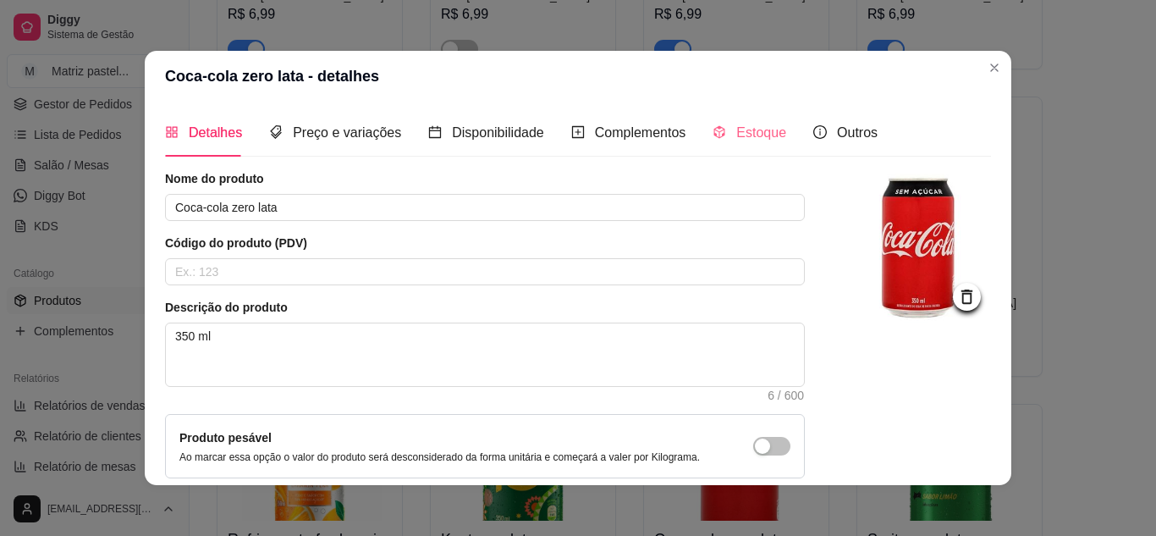
click at [732, 146] on div "Estoque" at bounding box center [750, 132] width 74 height 48
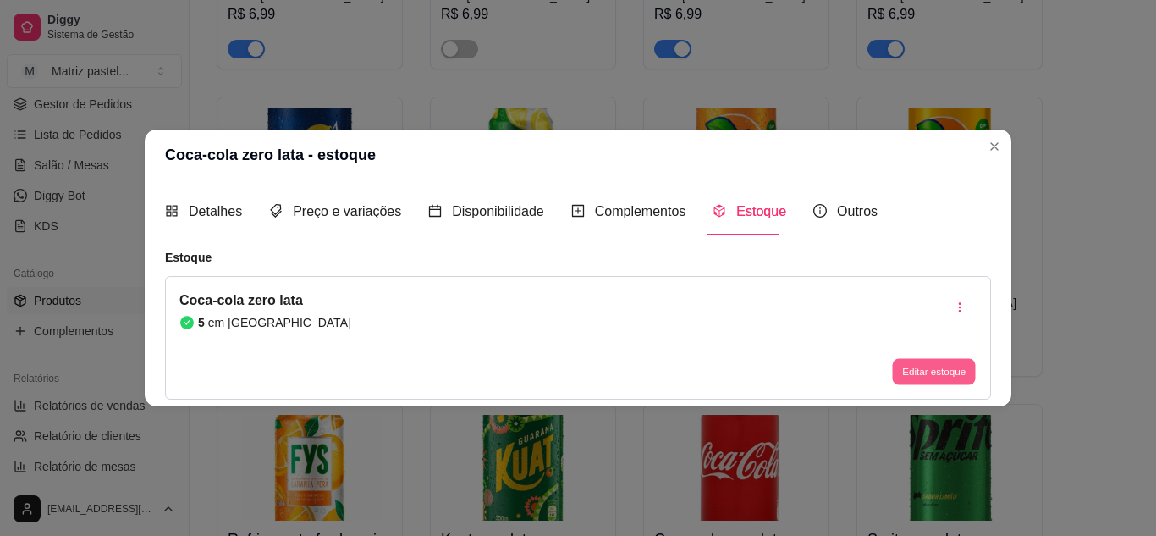
click at [929, 374] on button "Editar estoque" at bounding box center [933, 372] width 83 height 26
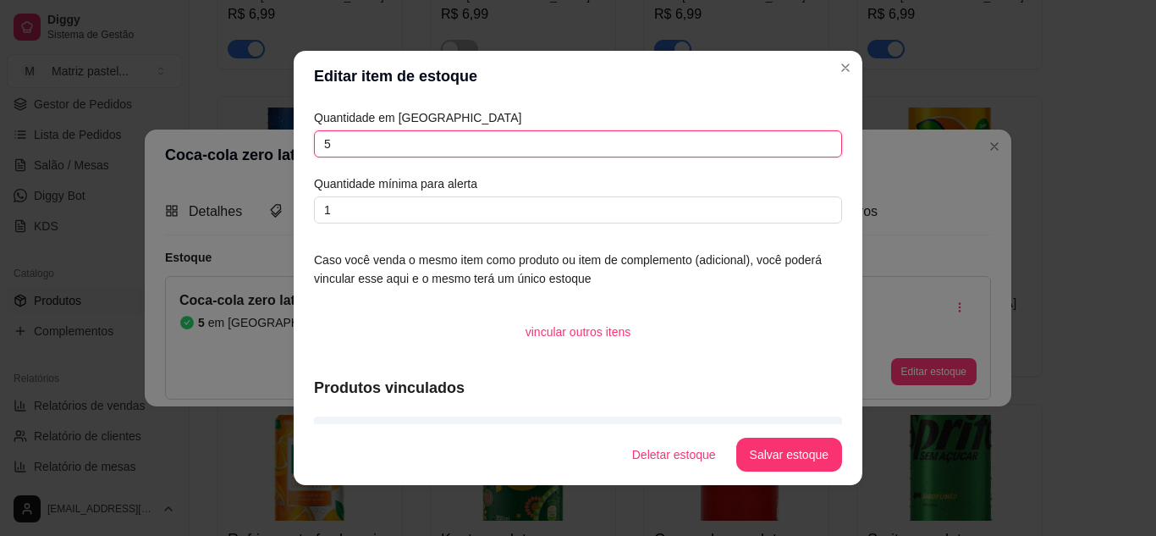
click at [522, 145] on input "5" at bounding box center [578, 143] width 528 height 27
type input "1"
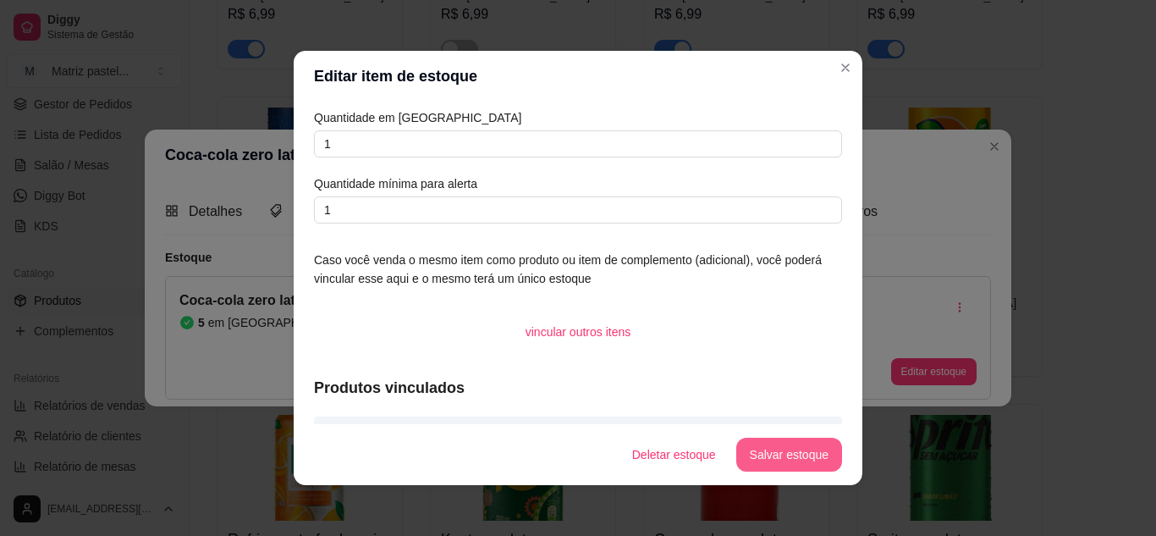
click at [769, 451] on button "Salvar estoque" at bounding box center [789, 455] width 106 height 34
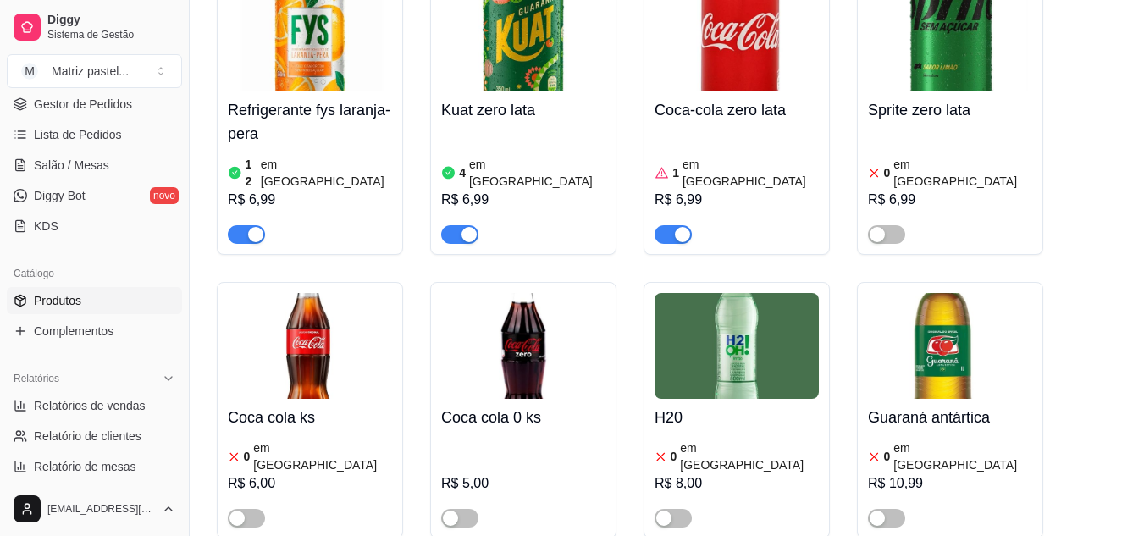
scroll to position [9038, 0]
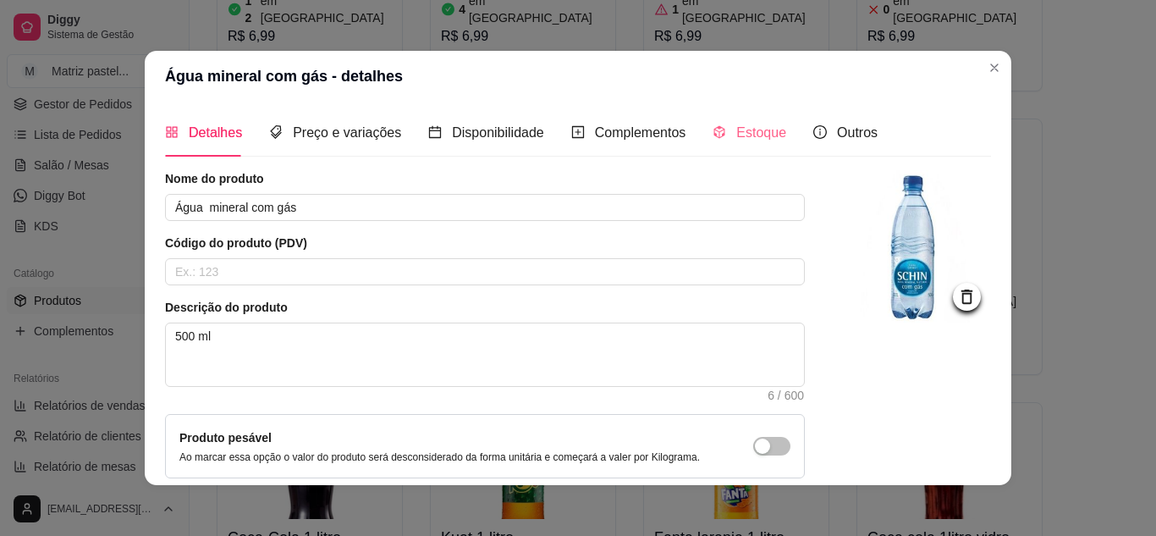
click at [742, 147] on div "Estoque" at bounding box center [750, 132] width 74 height 48
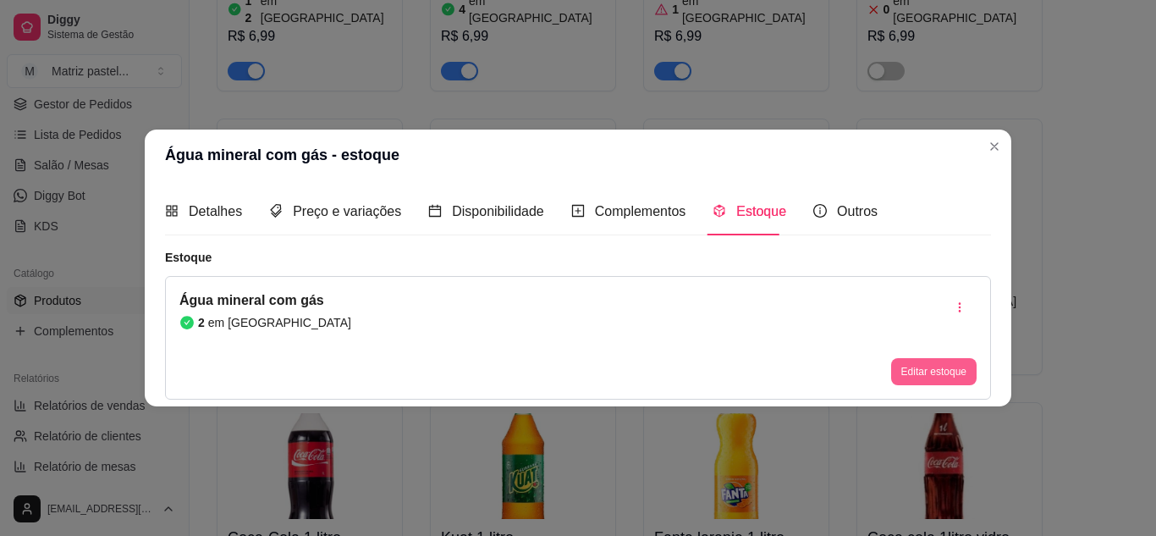
click at [935, 383] on button "Editar estoque" at bounding box center [933, 371] width 85 height 27
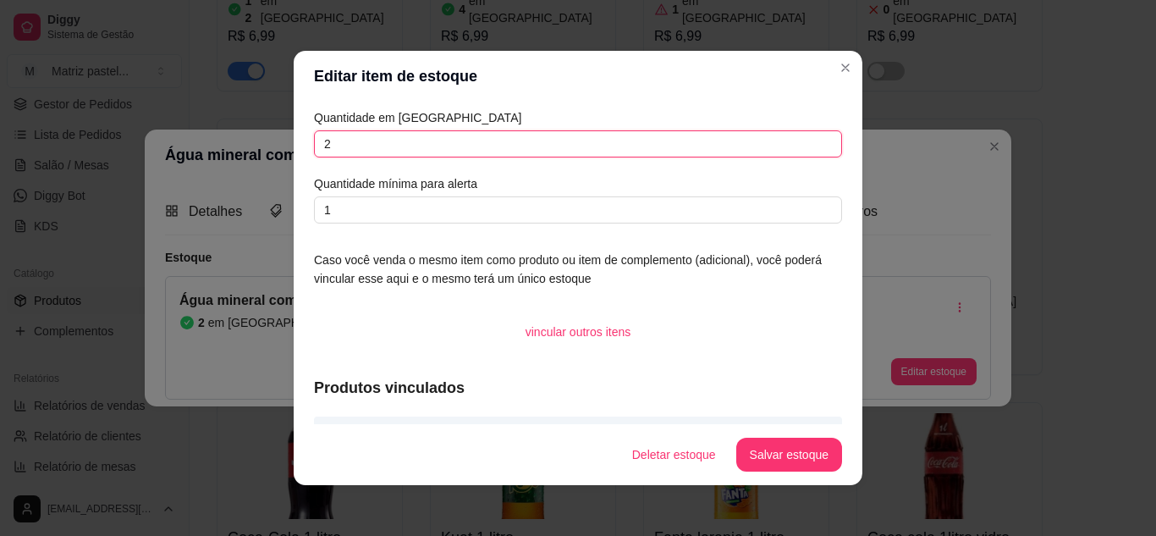
click at [491, 132] on input "2" at bounding box center [578, 143] width 528 height 27
type input "1"
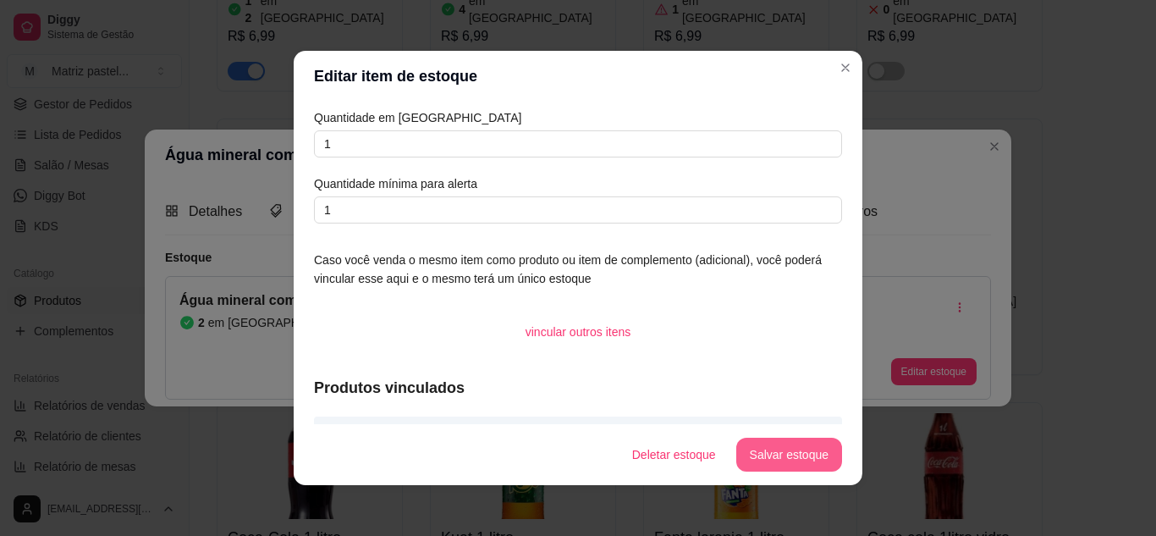
click at [751, 444] on button "Salvar estoque" at bounding box center [789, 455] width 106 height 34
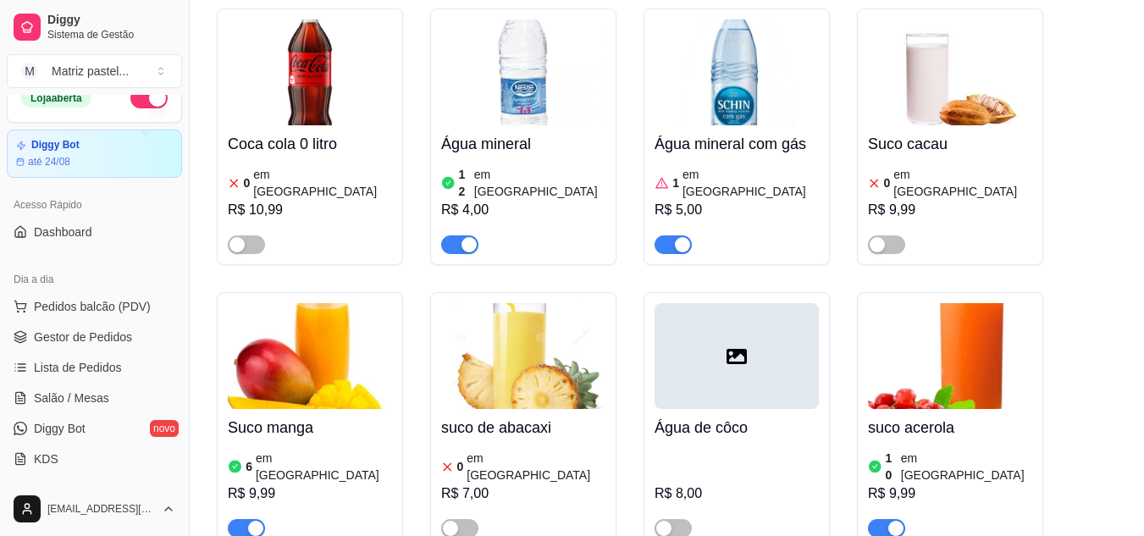
scroll to position [0, 0]
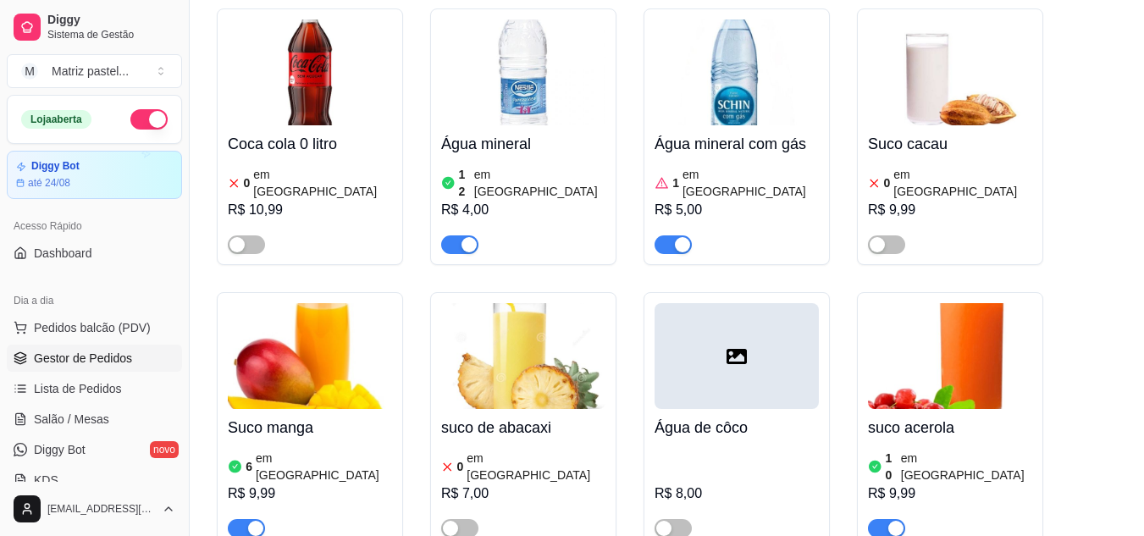
click at [102, 363] on span "Gestor de Pedidos" at bounding box center [83, 358] width 98 height 17
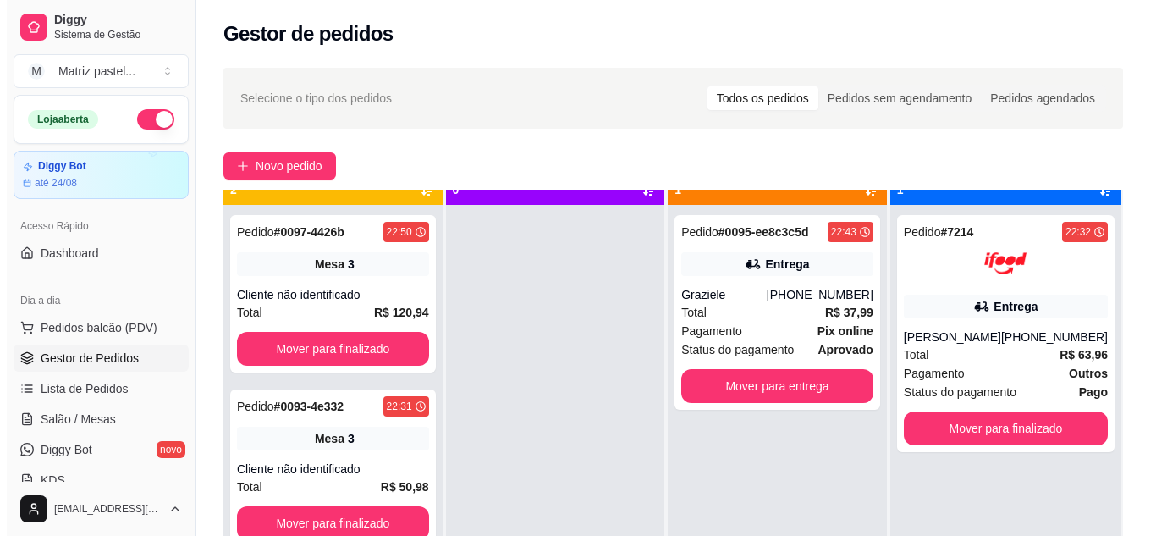
scroll to position [47, 0]
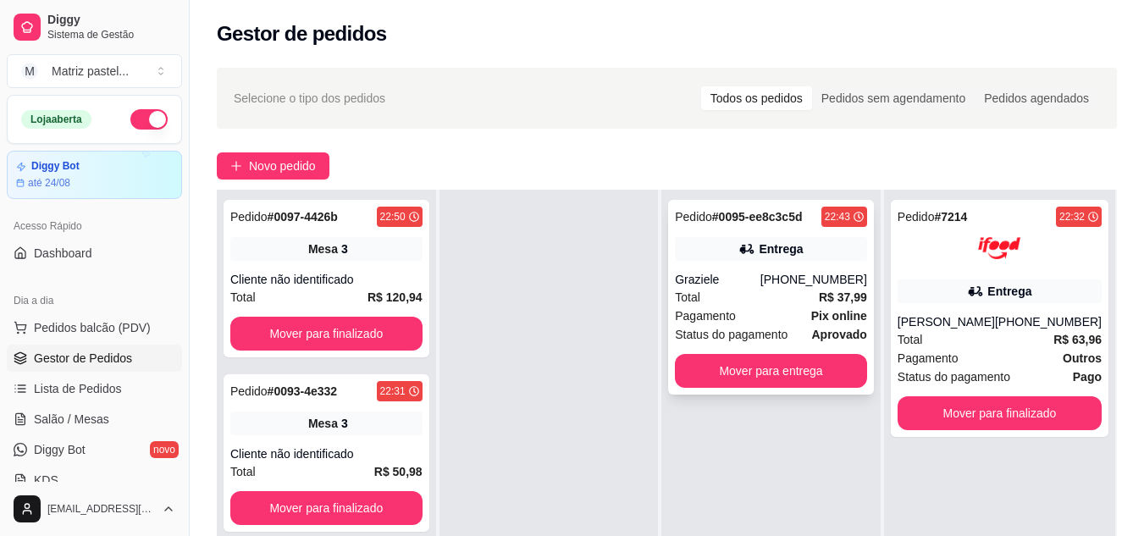
click at [820, 279] on div "[PHONE_NUMBER]" at bounding box center [813, 279] width 107 height 17
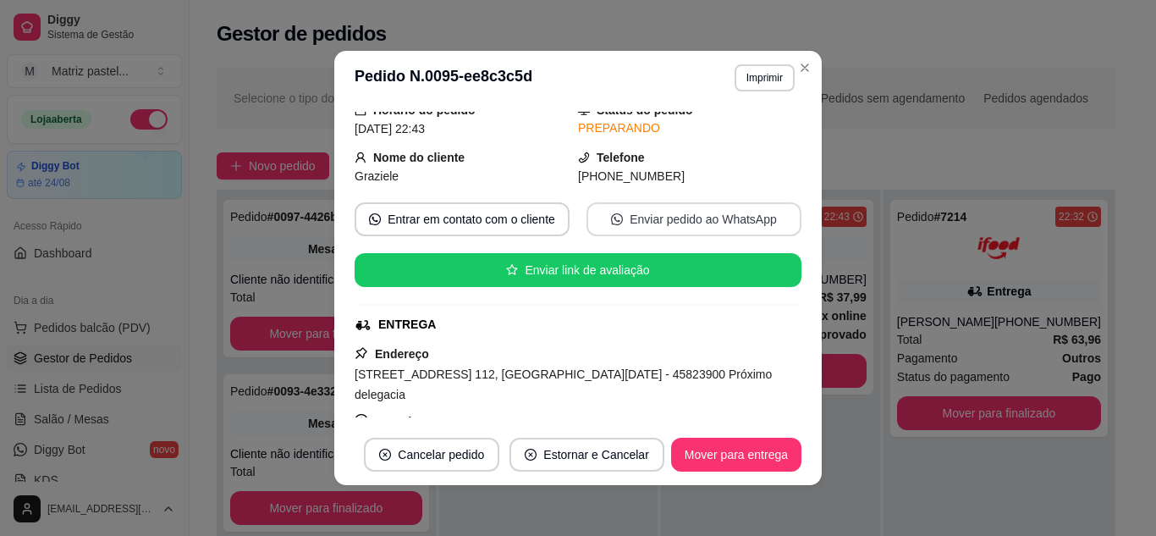
scroll to position [85, 0]
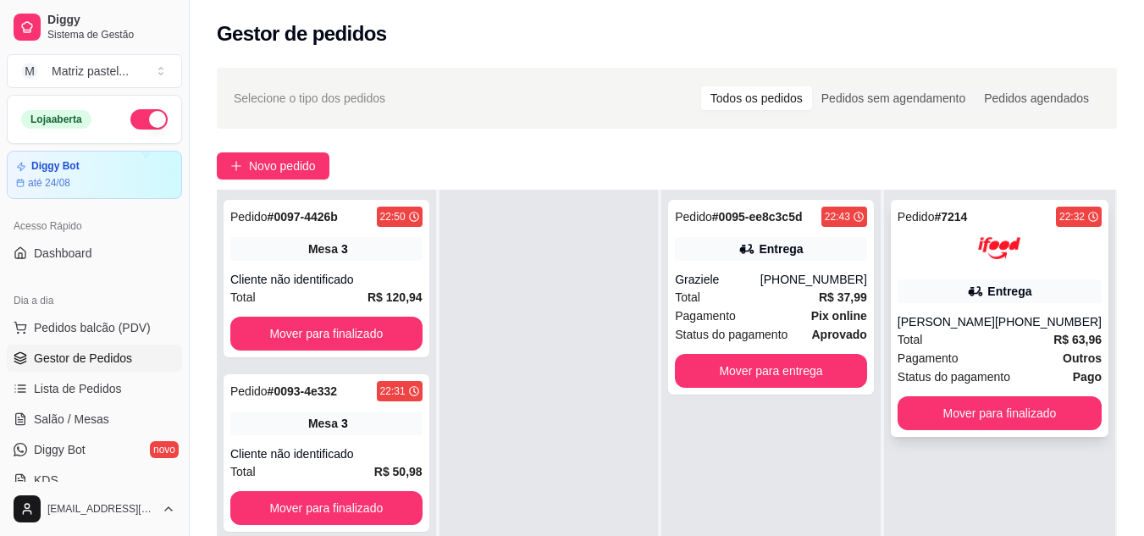
click at [988, 326] on div "[PERSON_NAME]" at bounding box center [945, 321] width 97 height 17
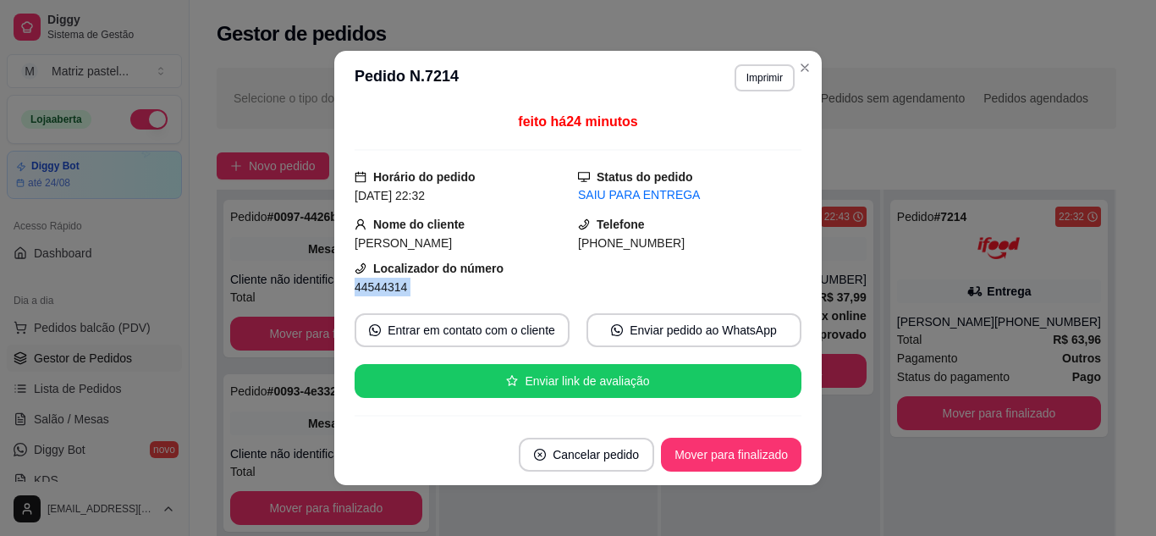
drag, startPoint x: 350, startPoint y: 290, endPoint x: 383, endPoint y: 301, distance: 35.1
click at [383, 301] on div "feito há 24 minutos Horário do pedido [DATE] 22:32 Status do pedido SAIU PARA E…" at bounding box center [578, 265] width 447 height 306
copy div "44544314 Entrar em contato com o cliente Enviar pedido ao WhatsApp Enviar link …"
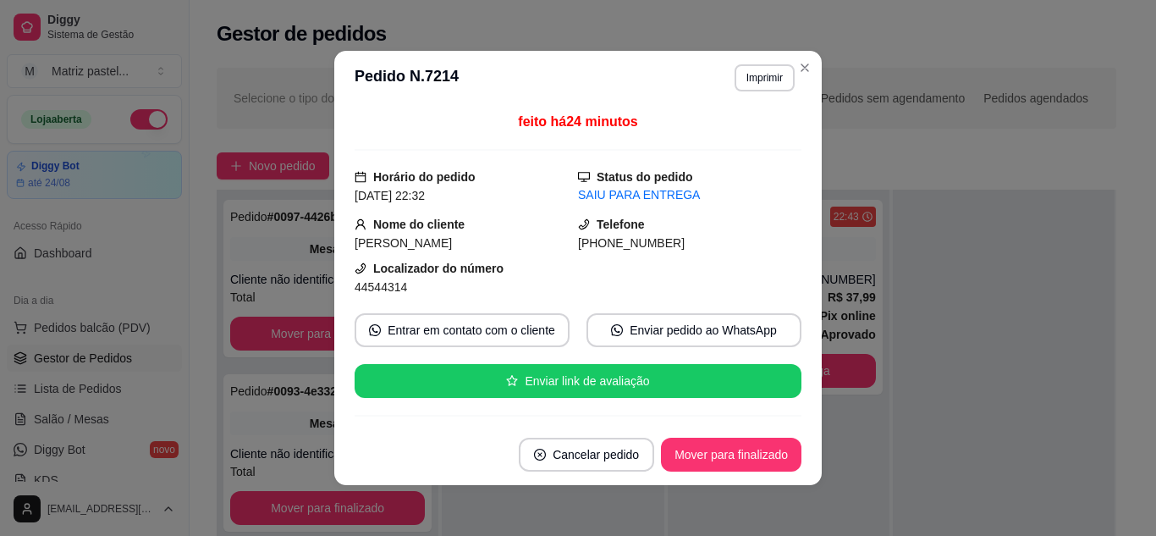
click at [814, 82] on header "**********" at bounding box center [578, 78] width 488 height 54
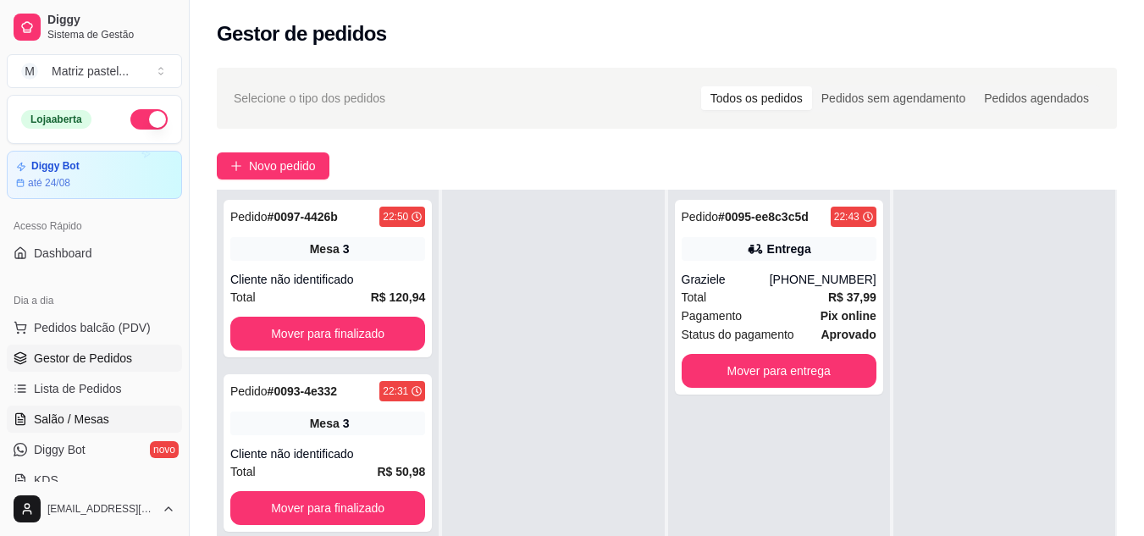
click at [82, 411] on span "Salão / Mesas" at bounding box center [71, 419] width 75 height 17
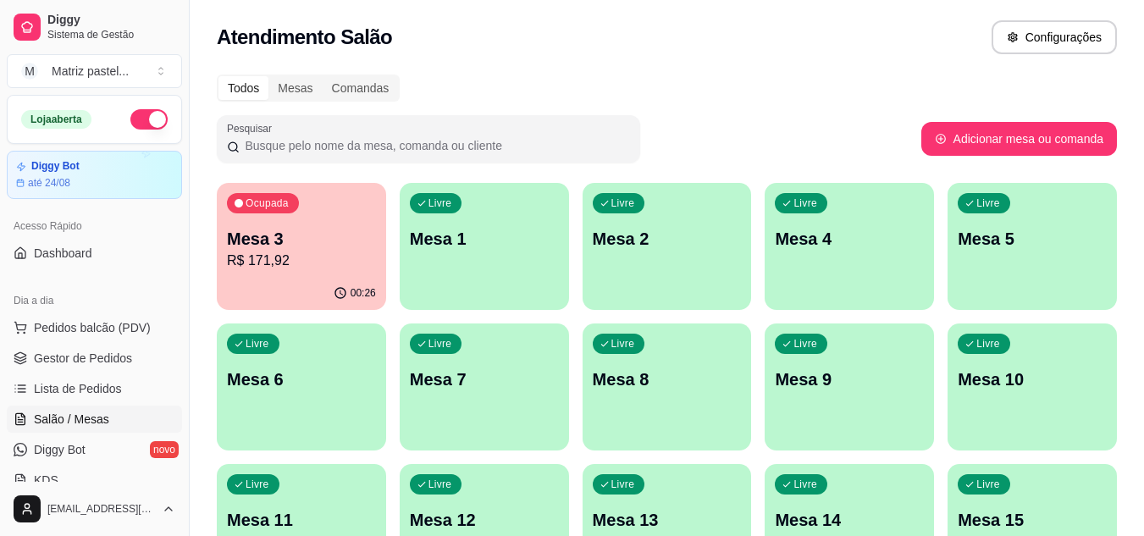
click at [366, 271] on div "Ocupada Mesa 3 R$ 171,92" at bounding box center [301, 230] width 169 height 94
click at [157, 356] on link "Gestor de Pedidos" at bounding box center [94, 358] width 175 height 27
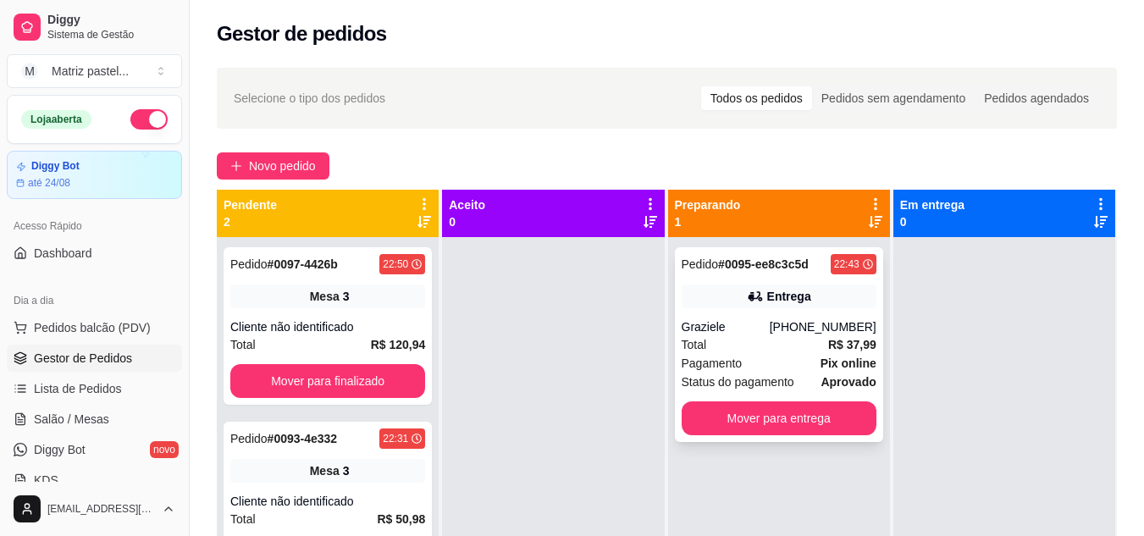
click at [756, 281] on div "Pedido # 0095-ee8c3c5d 22:43 Entrega Graziele [PHONE_NUMBER] Total R$ 37,99 Pag…" at bounding box center [779, 344] width 208 height 195
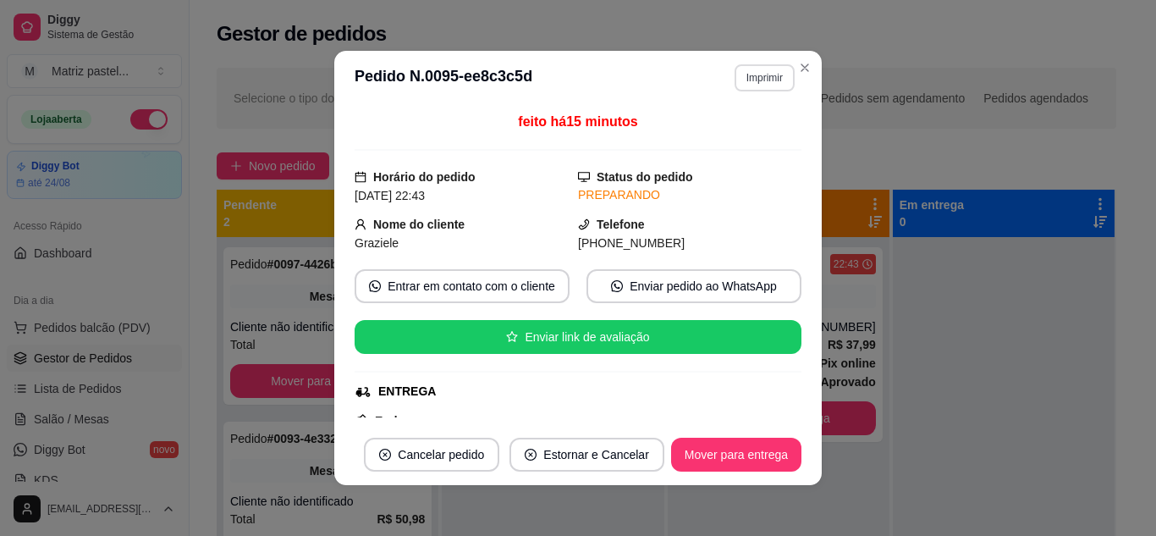
click at [767, 83] on button "Imprimir" at bounding box center [765, 77] width 60 height 27
click at [760, 144] on button "IMPRESSORA" at bounding box center [729, 137] width 119 height 26
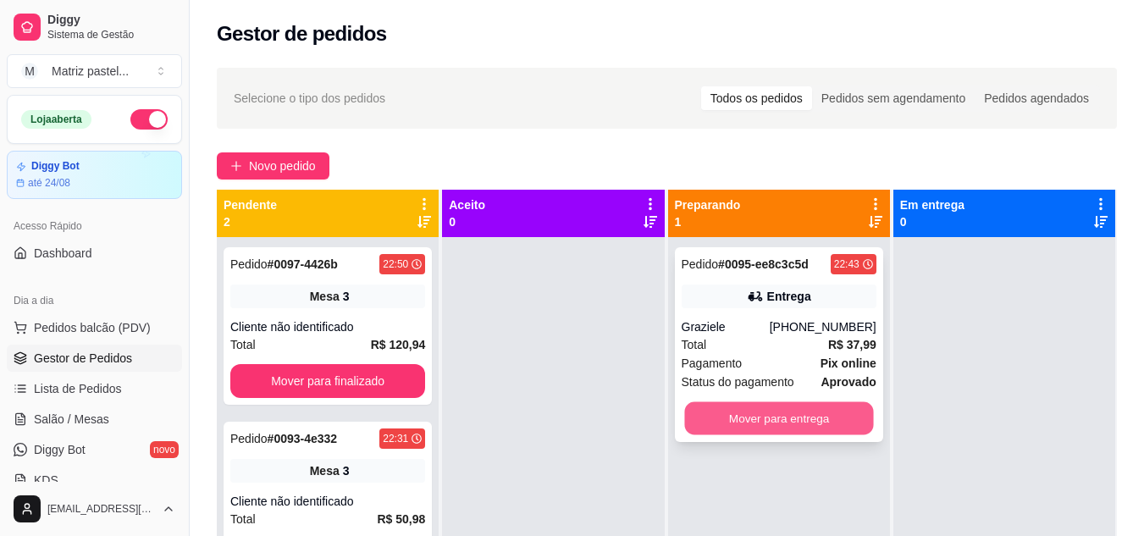
click at [764, 416] on button "Mover para entrega" at bounding box center [778, 418] width 189 height 33
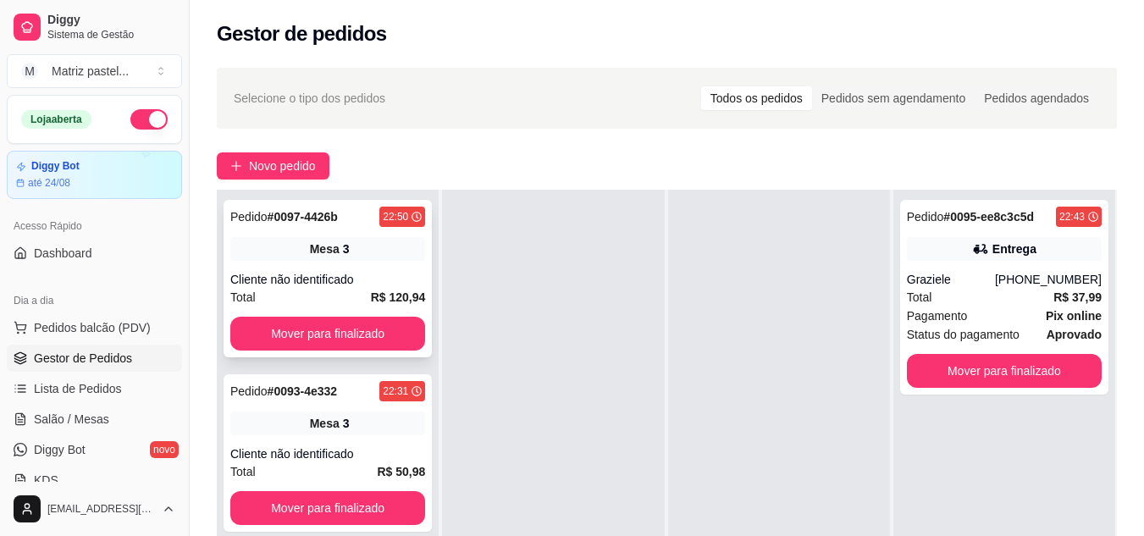
scroll to position [85, 0]
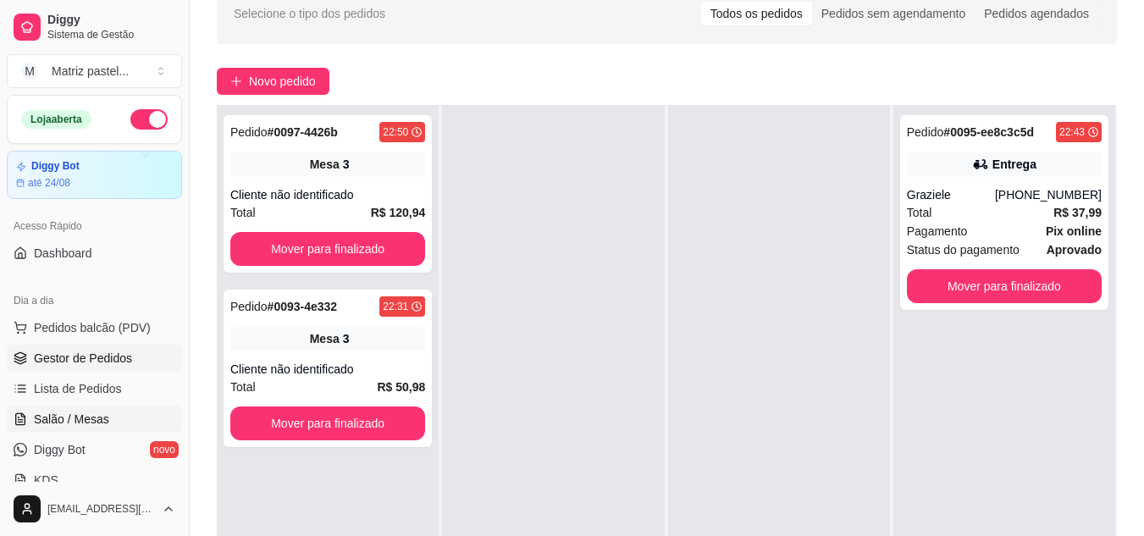
click at [113, 422] on link "Salão / Mesas" at bounding box center [94, 418] width 175 height 27
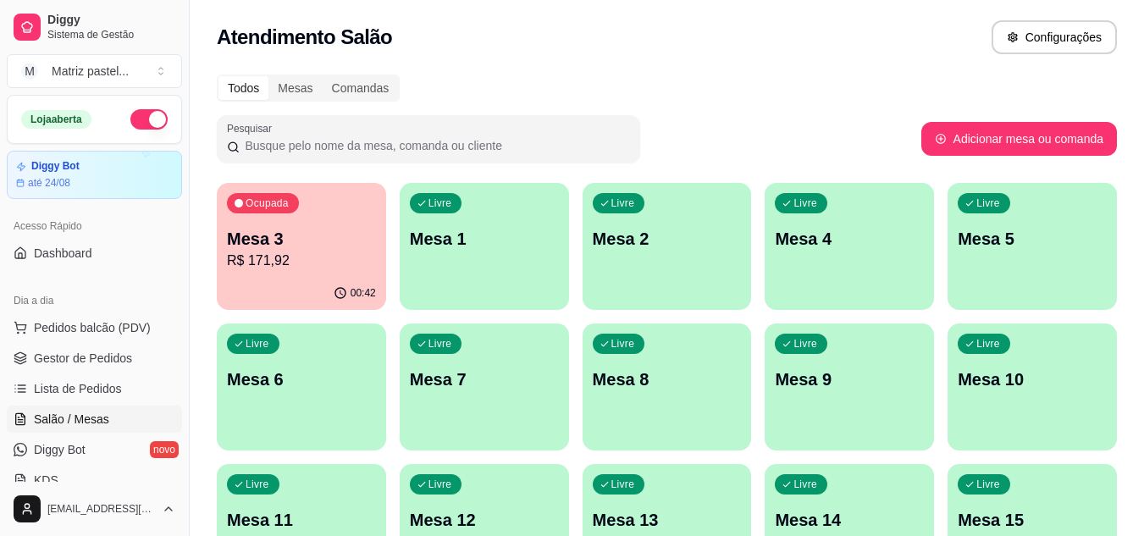
click at [244, 245] on p "Mesa 3" at bounding box center [301, 239] width 149 height 24
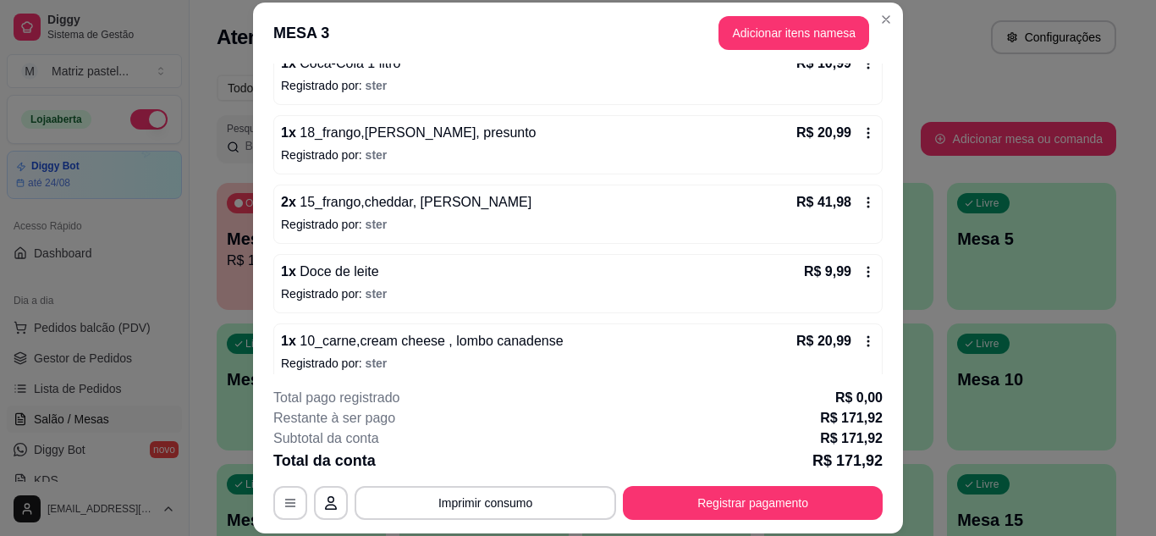
scroll to position [163, 0]
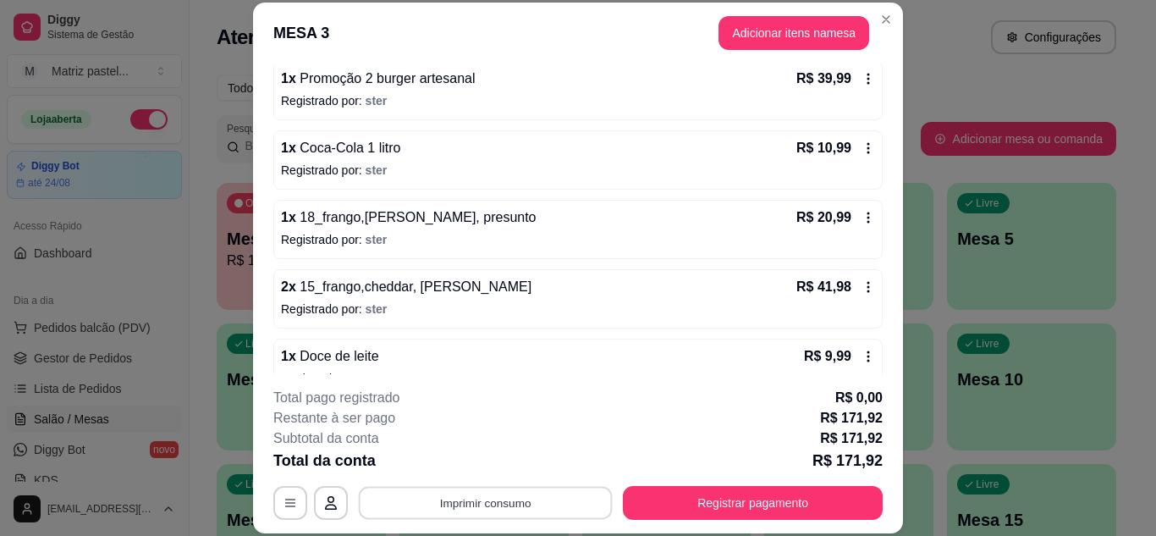
click at [466, 498] on button "Imprimir consumo" at bounding box center [486, 502] width 254 height 33
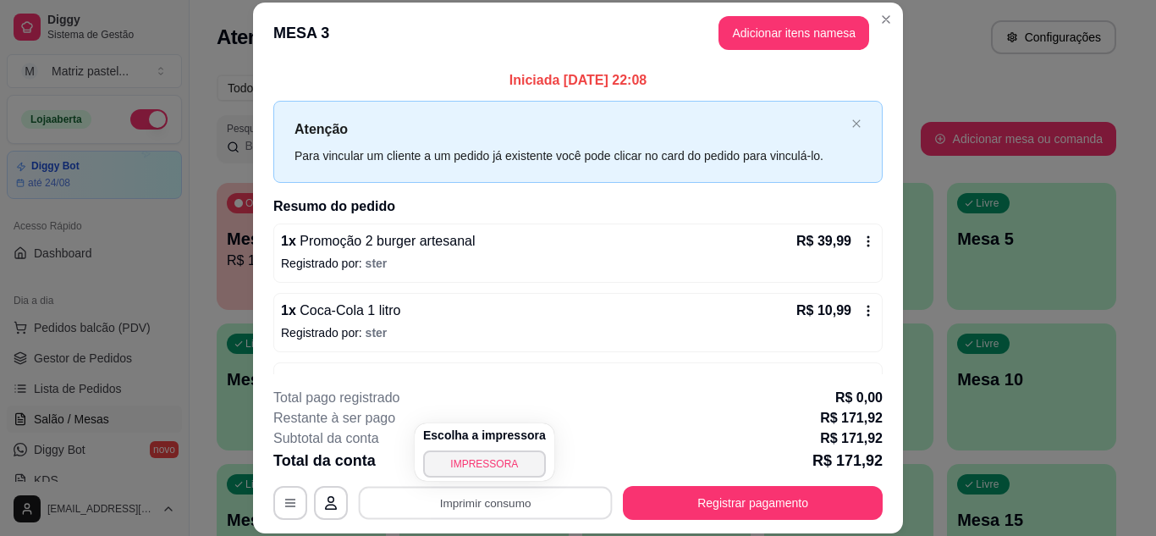
scroll to position [85, 0]
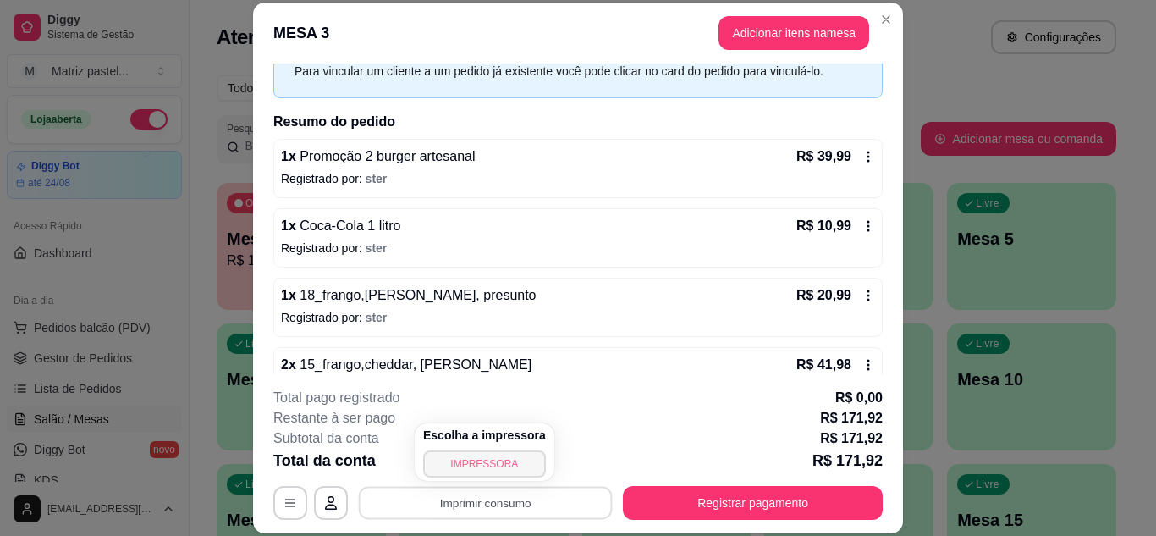
click at [494, 475] on button "IMPRESSORA" at bounding box center [484, 463] width 123 height 27
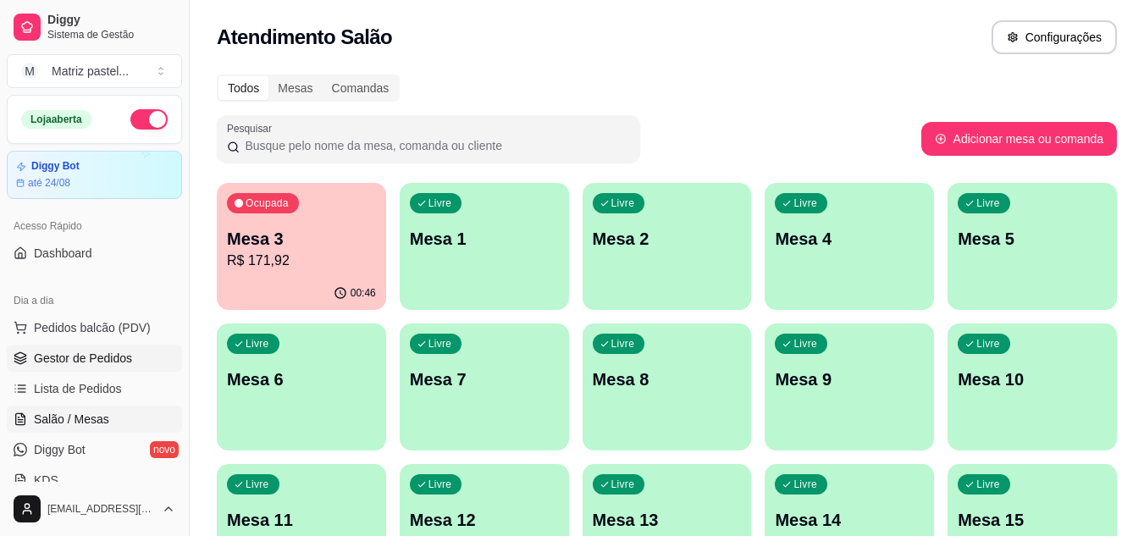
click at [147, 350] on link "Gestor de Pedidos" at bounding box center [94, 358] width 175 height 27
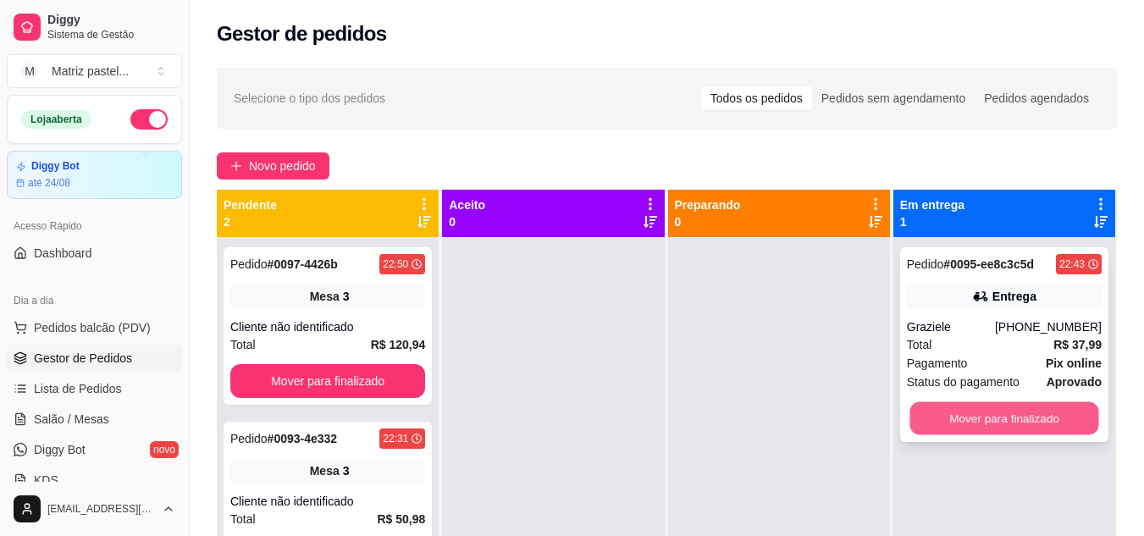
click at [945, 402] on button "Mover para finalizado" at bounding box center [1003, 418] width 189 height 33
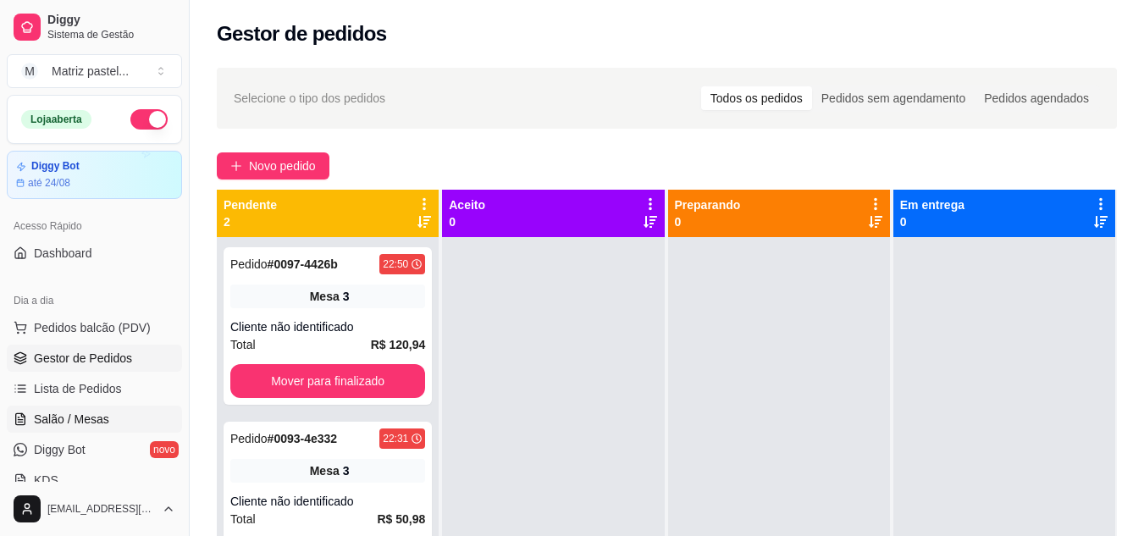
click at [104, 415] on span "Salão / Mesas" at bounding box center [71, 419] width 75 height 17
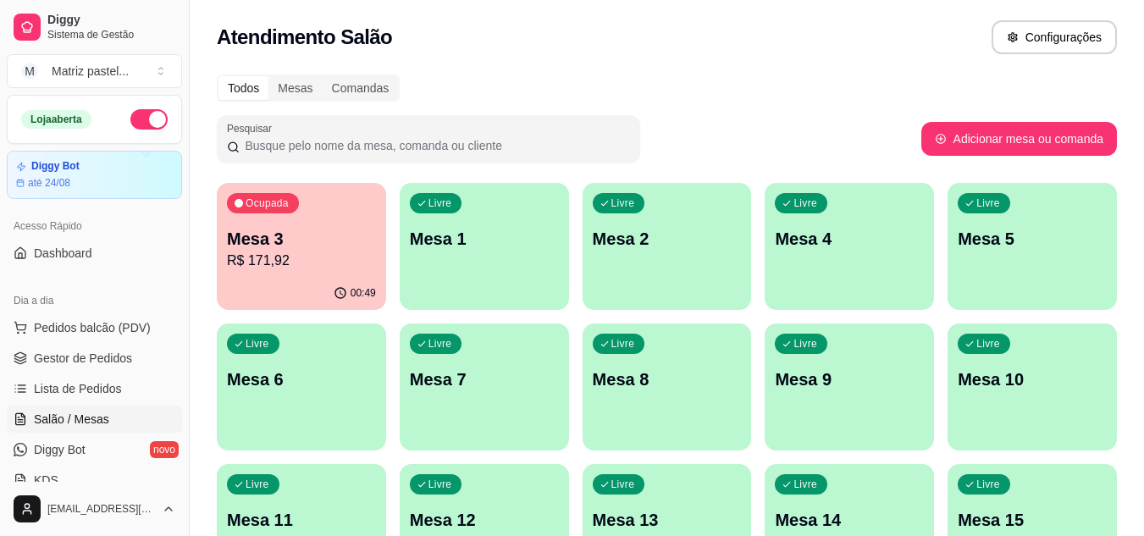
click at [305, 275] on div "Ocupada Mesa 3 R$ 171,92" at bounding box center [301, 230] width 169 height 94
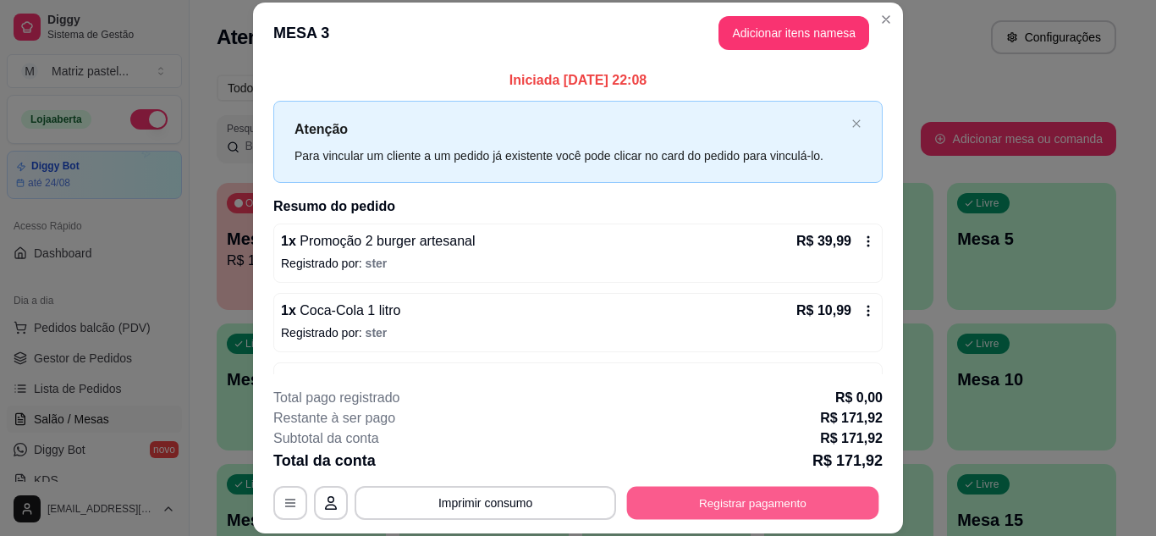
click at [785, 504] on button "Registrar pagamento" at bounding box center [753, 502] width 252 height 33
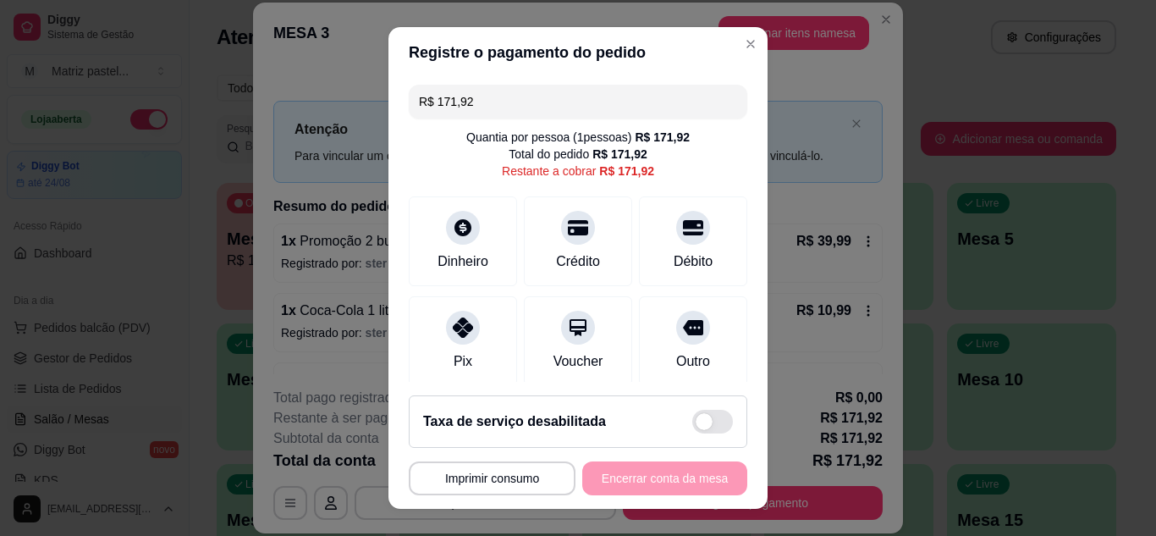
click at [485, 102] on input "R$ 171,92" at bounding box center [578, 102] width 318 height 34
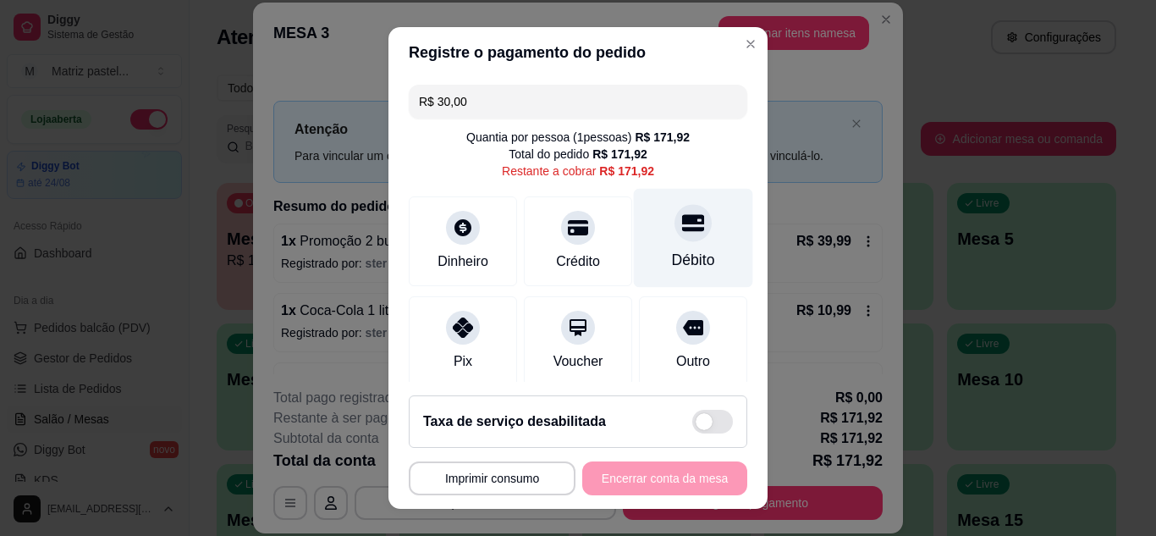
click at [682, 230] on icon at bounding box center [693, 222] width 22 height 17
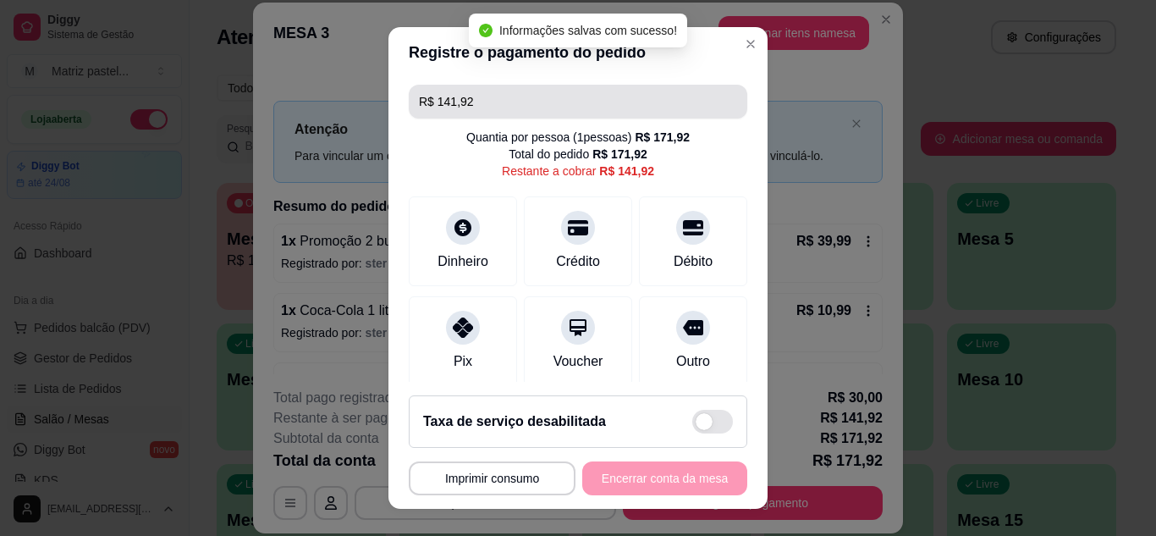
click at [497, 102] on input "R$ 141,92" at bounding box center [578, 102] width 318 height 34
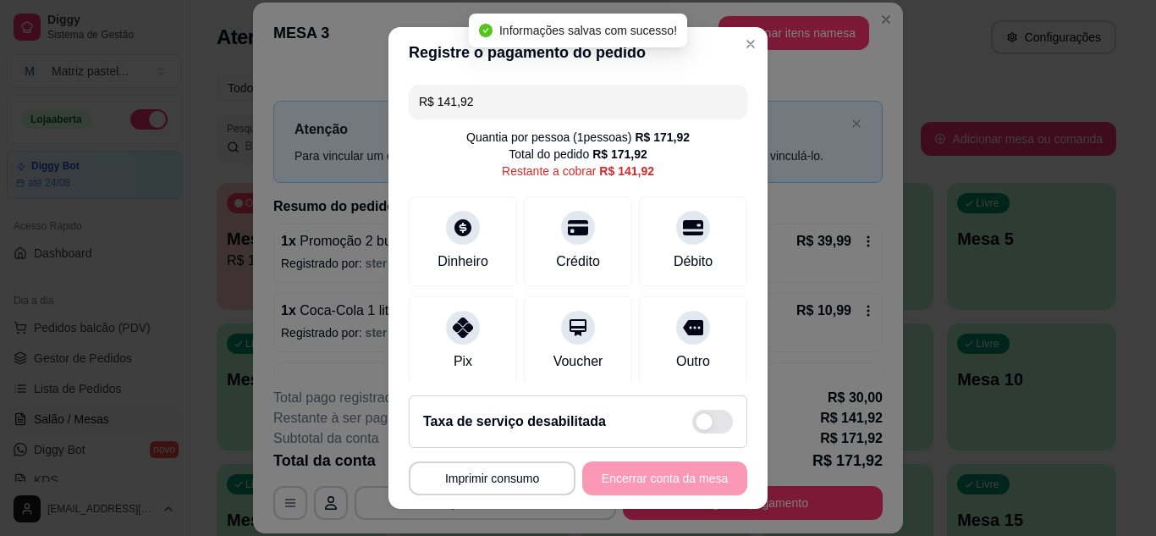
click at [495, 99] on input "R$ 141,92" at bounding box center [578, 102] width 318 height 34
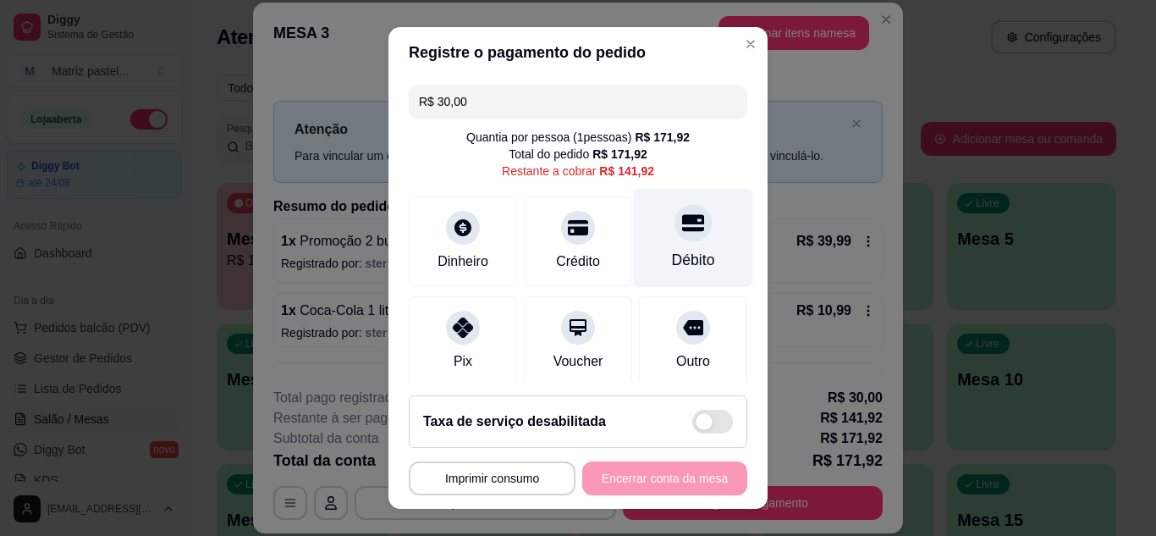
click at [682, 230] on icon at bounding box center [693, 222] width 22 height 17
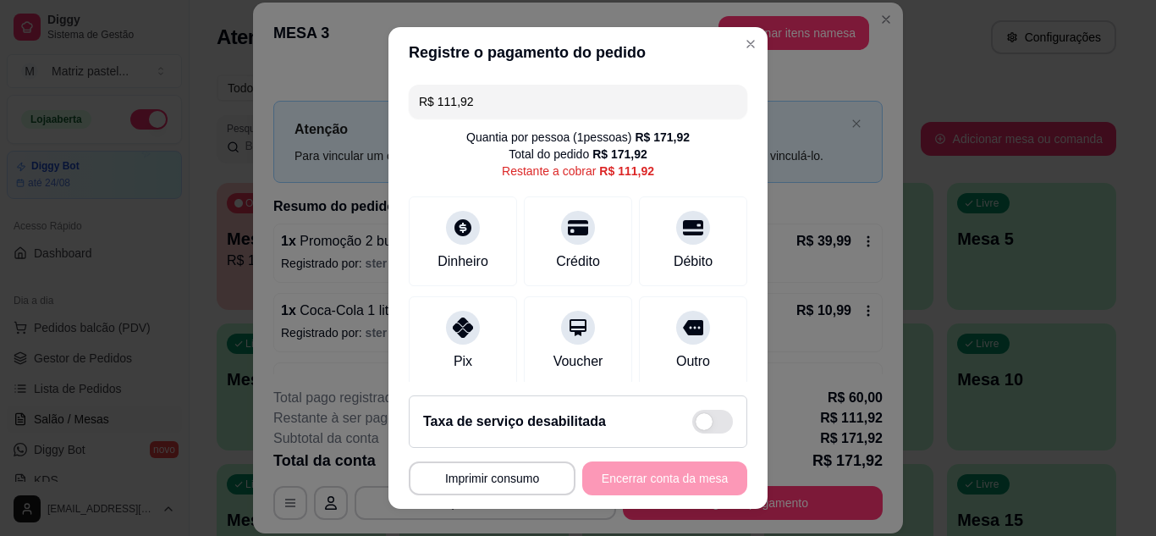
click at [564, 100] on input "R$ 111,92" at bounding box center [578, 102] width 318 height 34
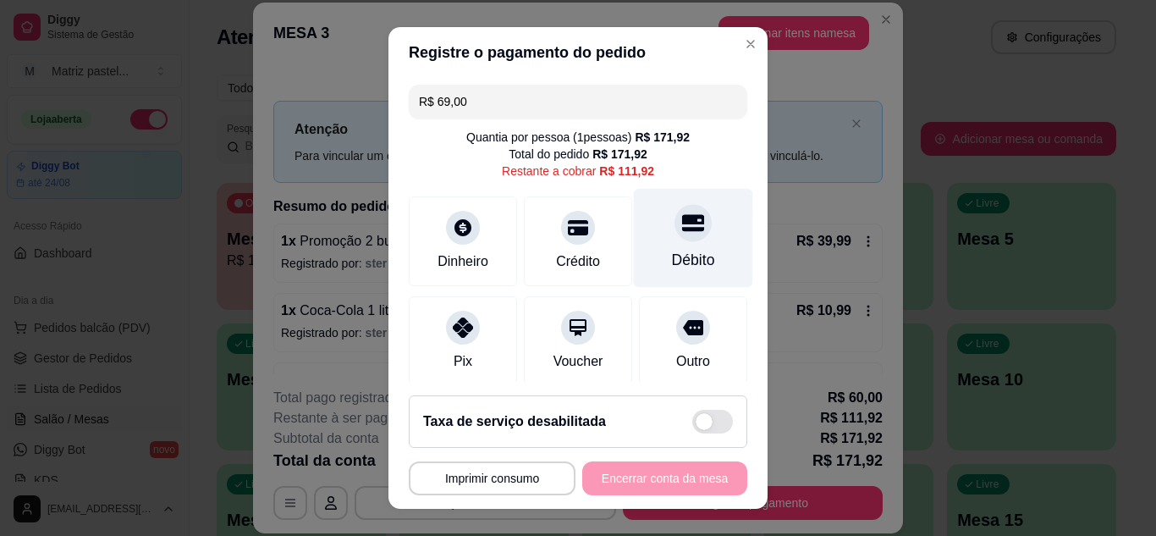
click at [683, 250] on div "Débito" at bounding box center [693, 260] width 43 height 22
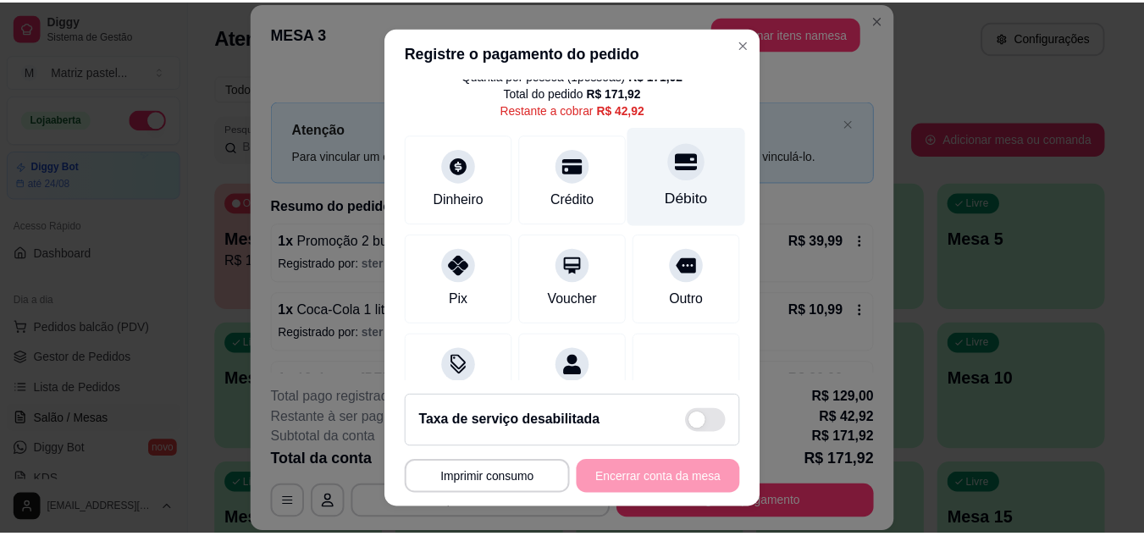
scroll to position [9, 0]
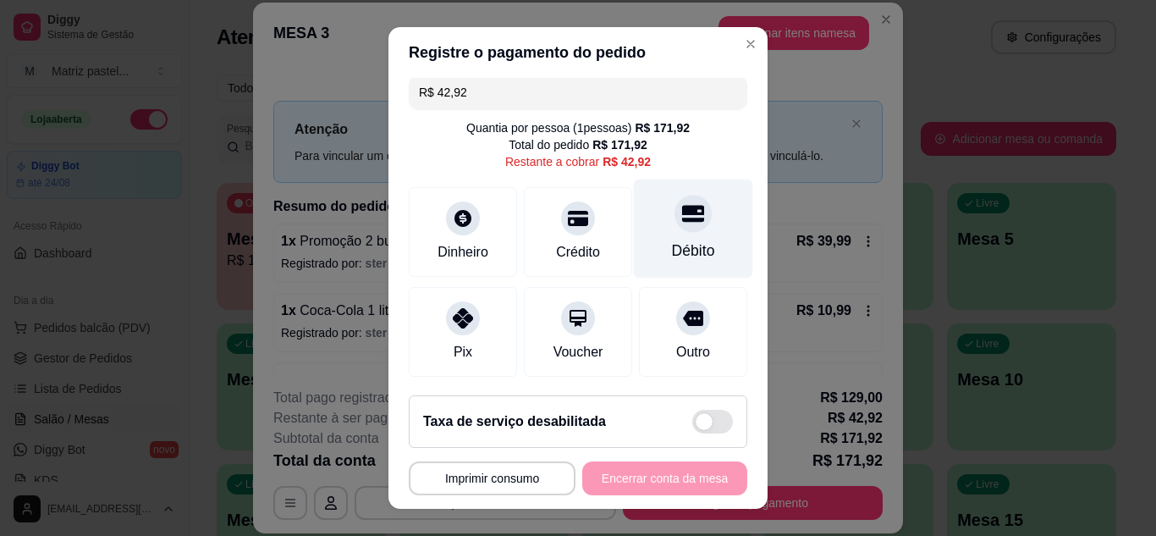
click at [678, 228] on div at bounding box center [693, 213] width 37 height 37
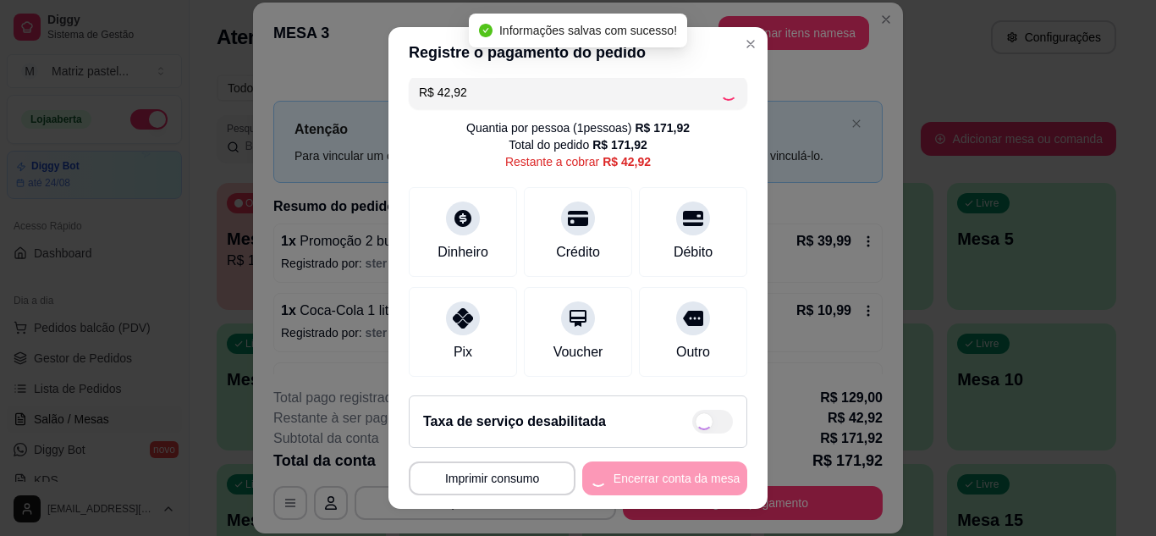
type input "R$ 0,00"
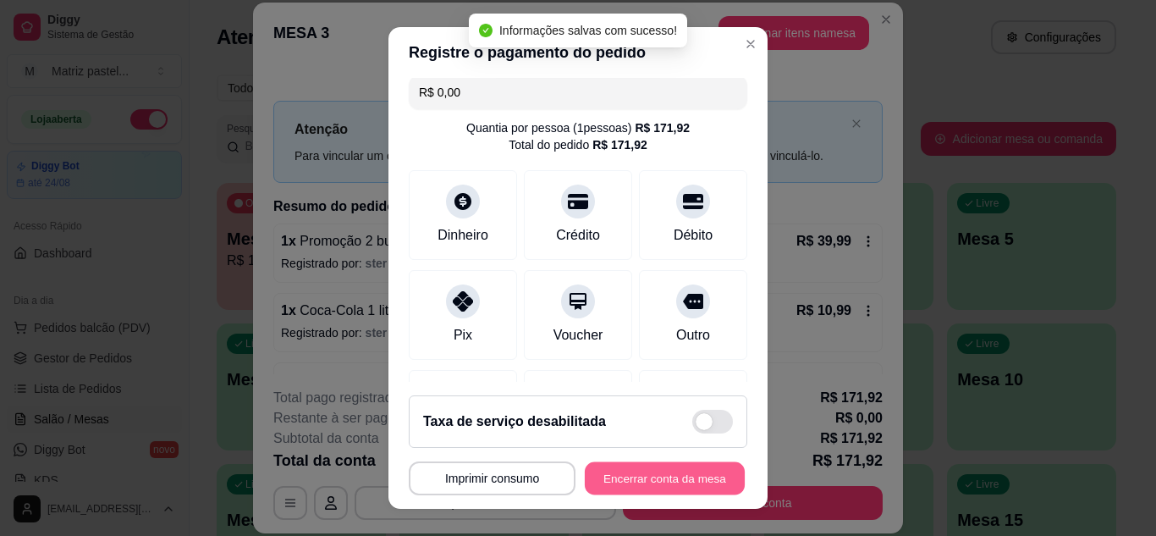
click at [625, 467] on button "Encerrar conta da mesa" at bounding box center [665, 478] width 160 height 33
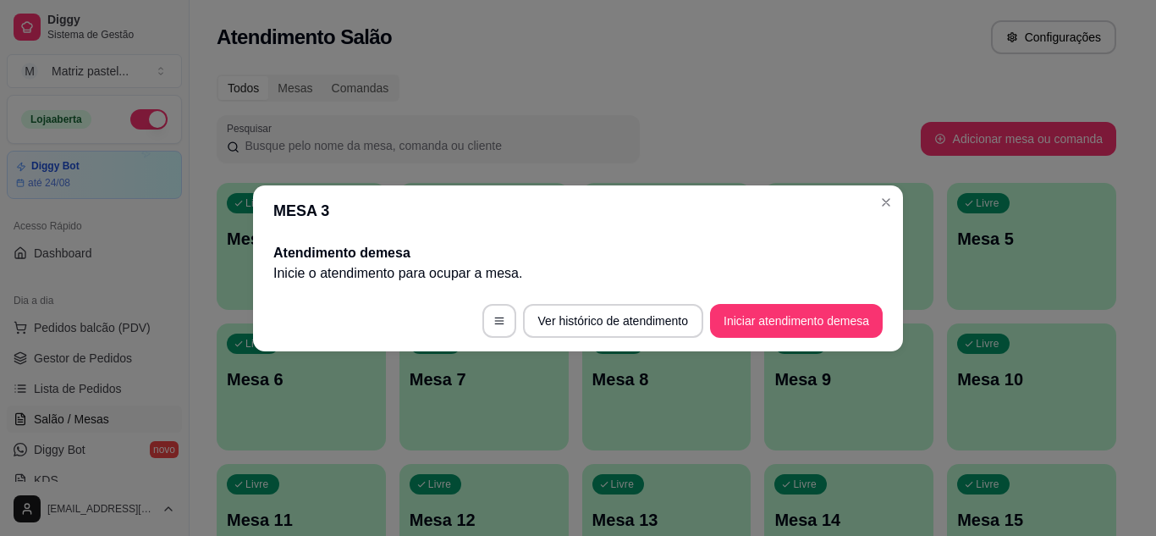
click at [869, 201] on header "MESA 3" at bounding box center [578, 210] width 650 height 51
click at [871, 202] on header "MESA 3" at bounding box center [578, 210] width 650 height 51
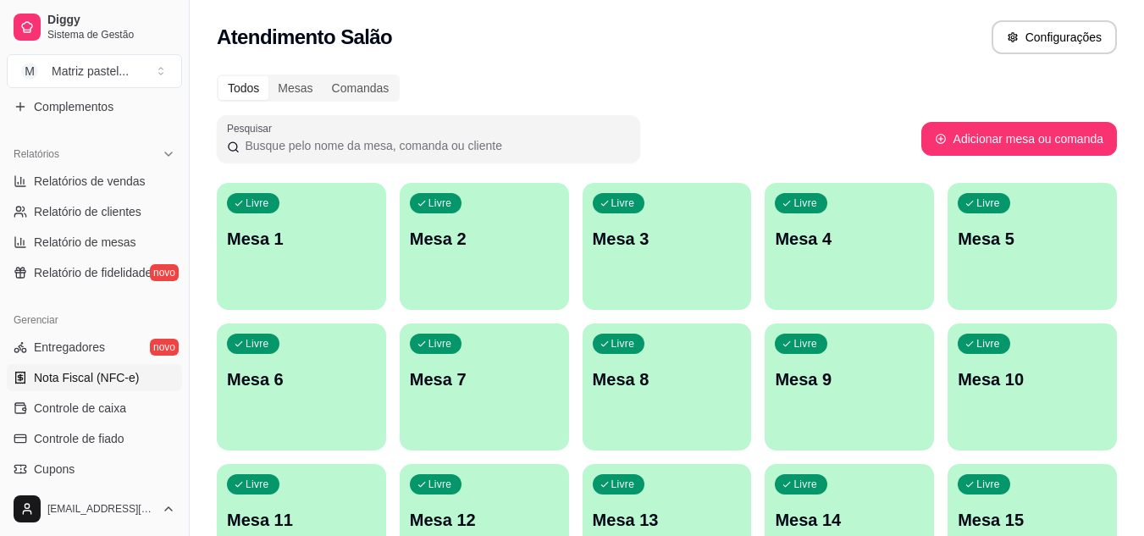
scroll to position [508, 0]
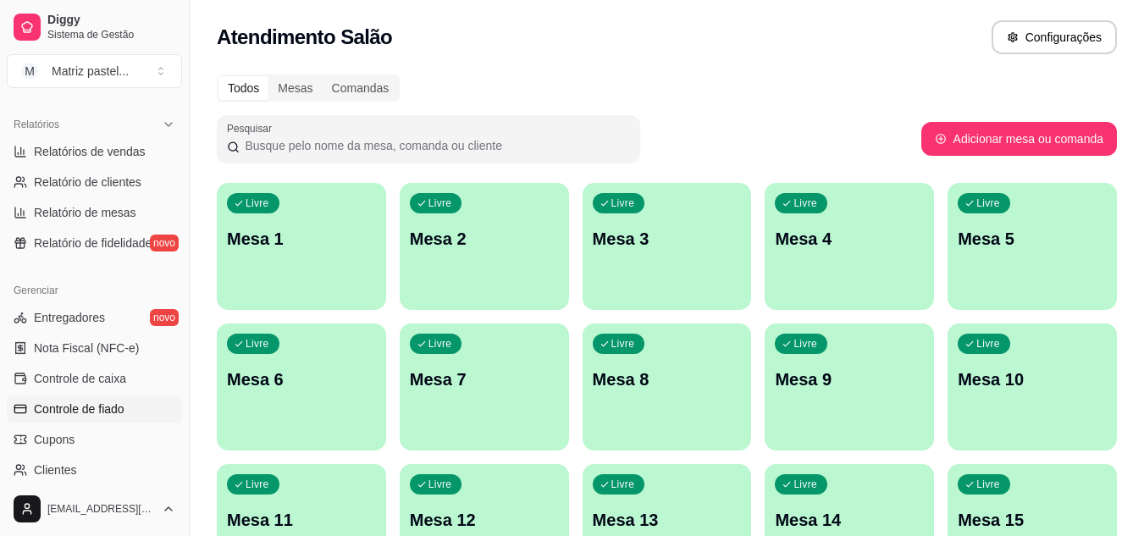
click at [93, 395] on link "Controle de fiado" at bounding box center [94, 408] width 175 height 27
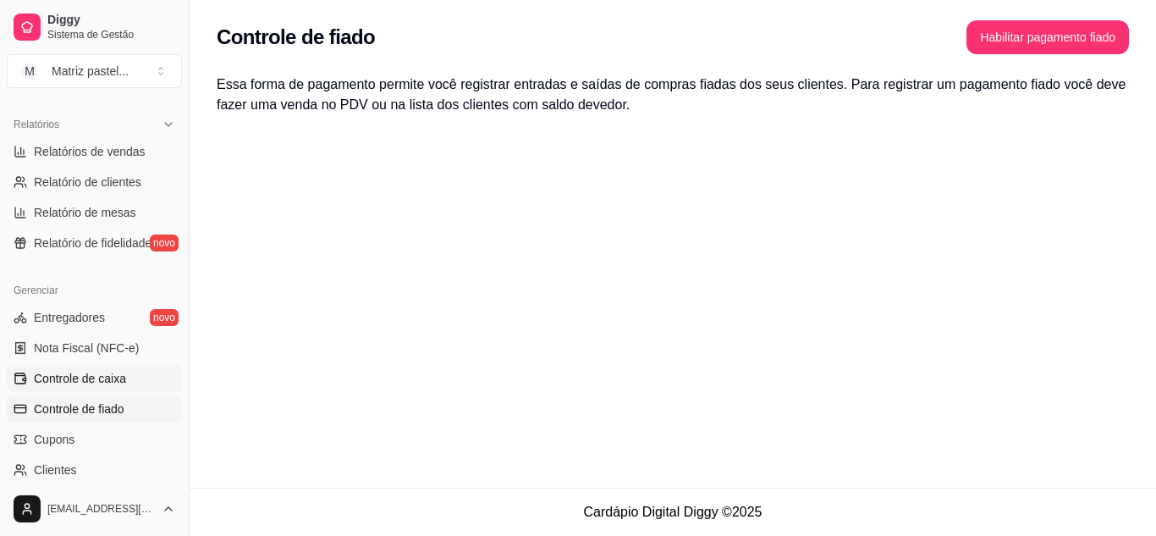
click at [91, 383] on span "Controle de caixa" at bounding box center [80, 378] width 92 height 17
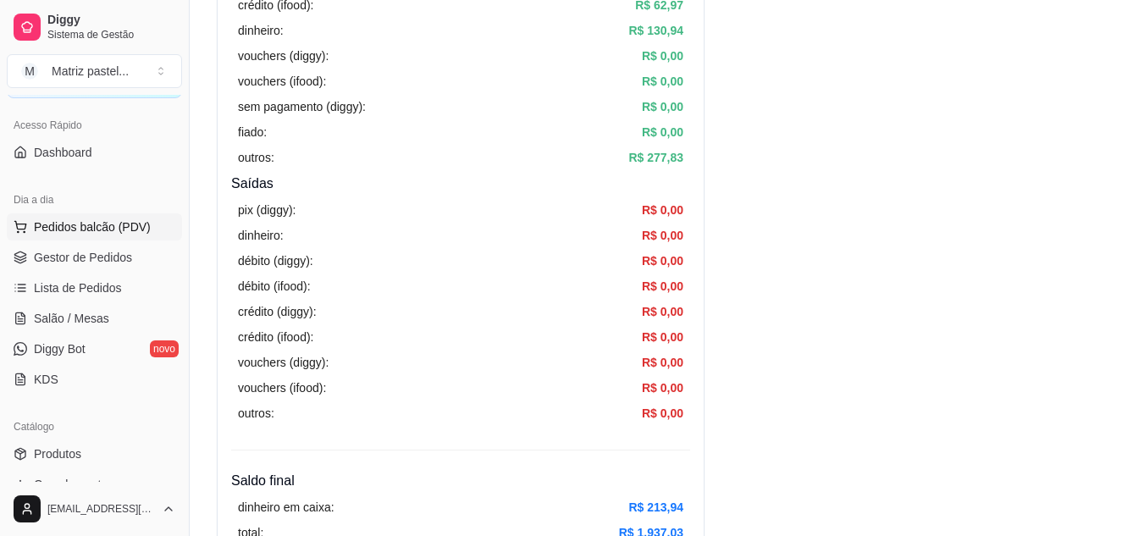
scroll to position [85, 0]
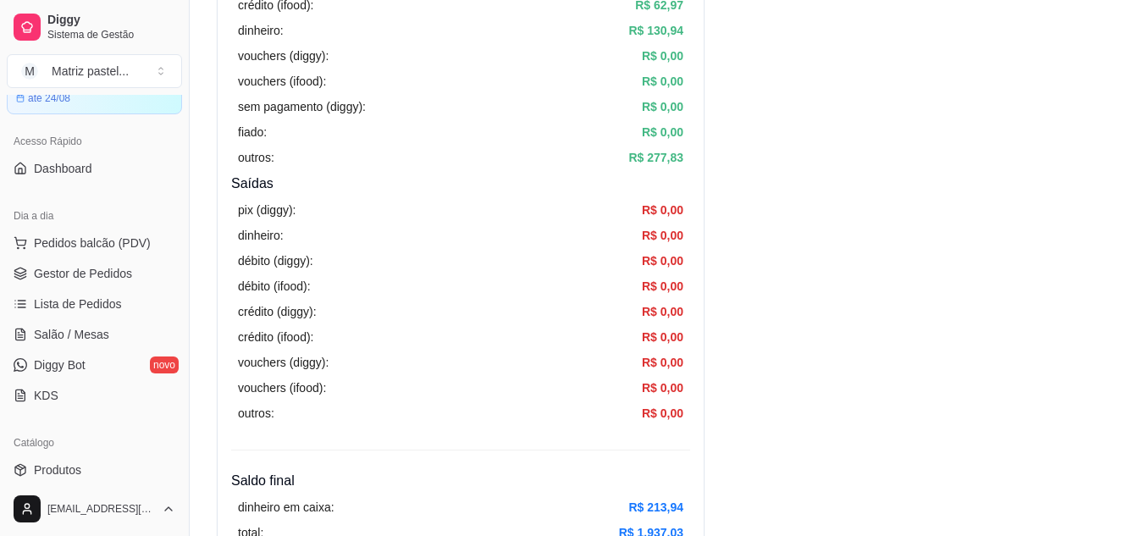
click at [88, 259] on ul "Pedidos balcão (PDV) Gestor de Pedidos Lista de Pedidos Salão / Mesas Diggy Bot…" at bounding box center [94, 318] width 175 height 179
click at [88, 261] on link "Gestor de Pedidos" at bounding box center [94, 273] width 175 height 27
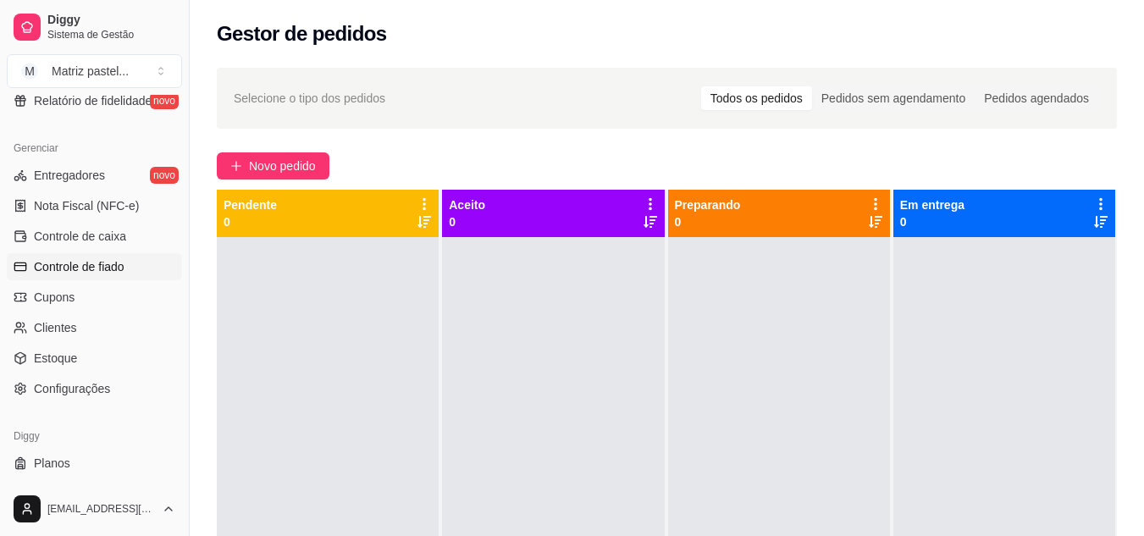
scroll to position [682, 0]
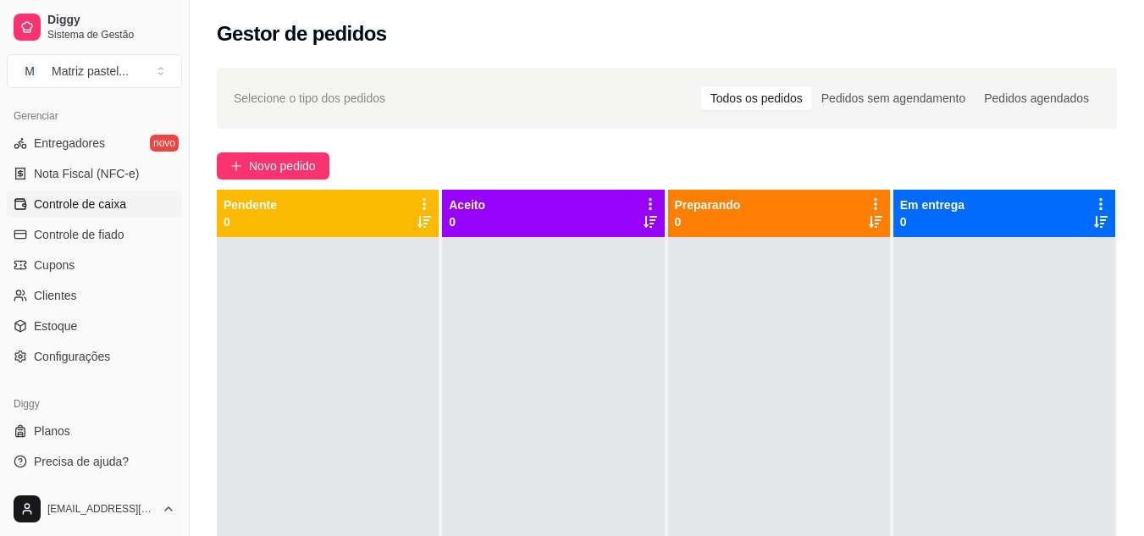
click at [74, 206] on span "Controle de caixa" at bounding box center [80, 204] width 92 height 17
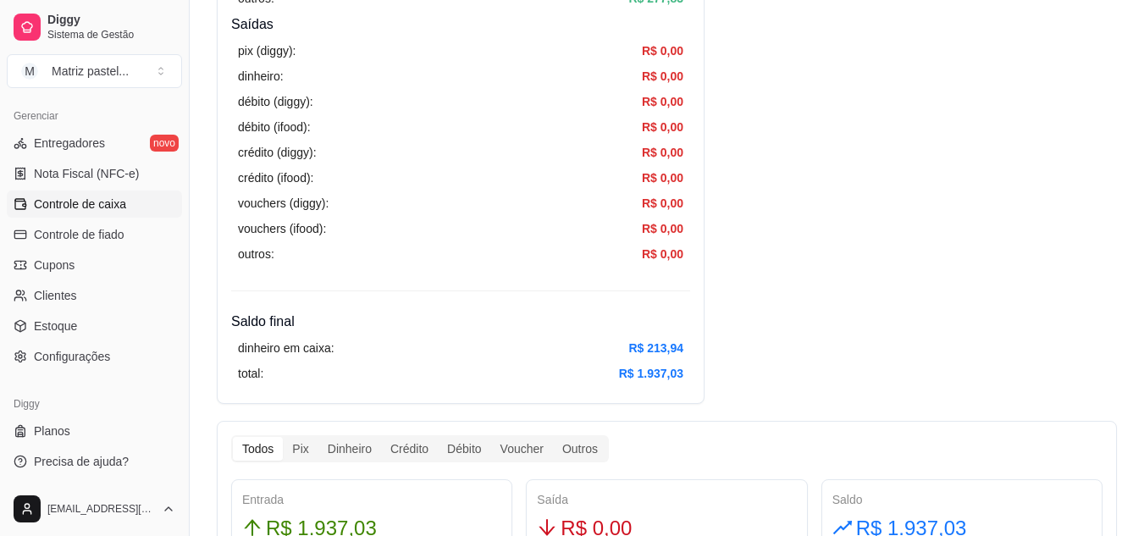
scroll to position [593, 0]
